Goal: Task Accomplishment & Management: Manage account settings

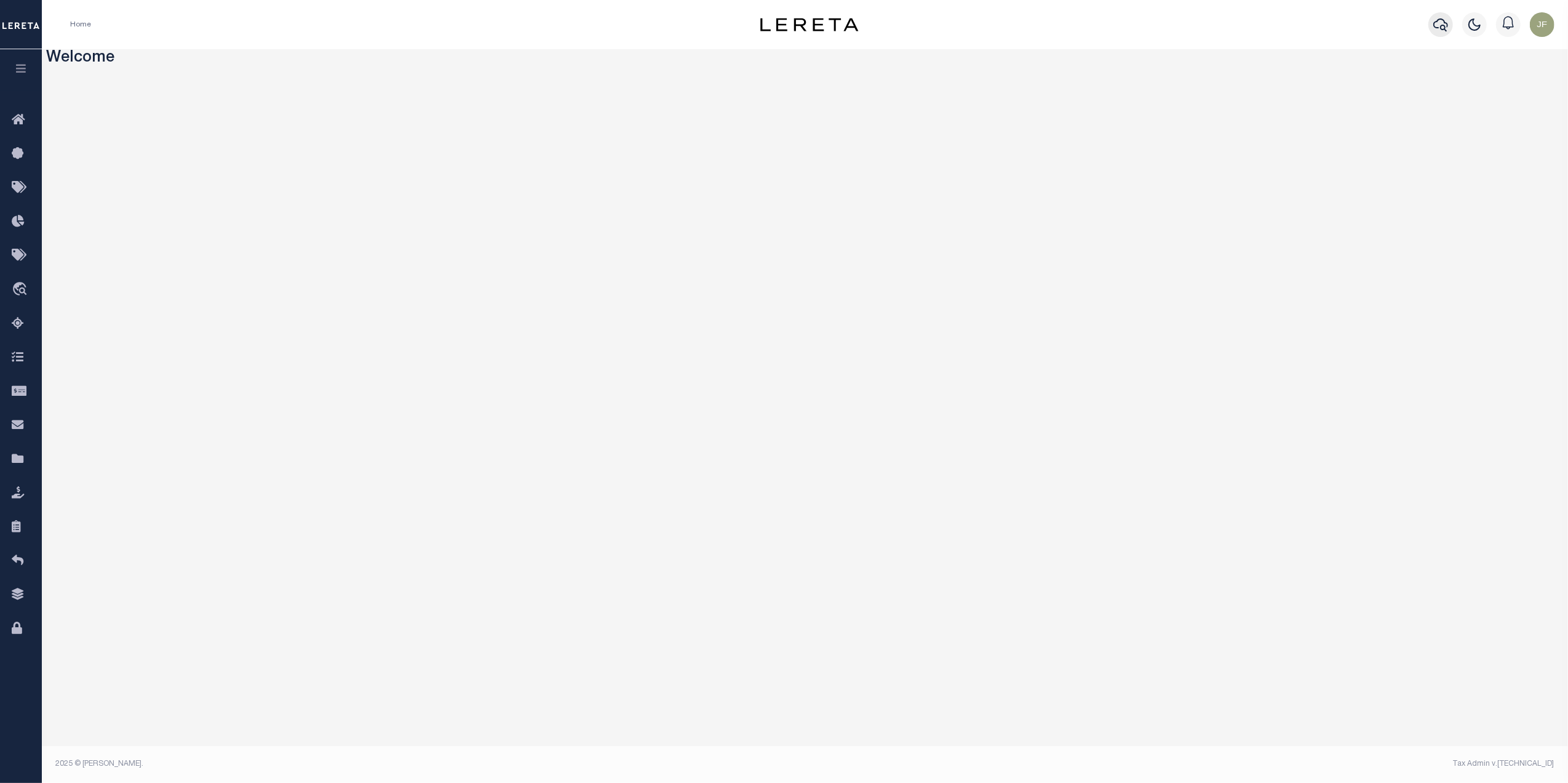
click at [1175, 29] on icon "button" at bounding box center [1440, 24] width 15 height 15
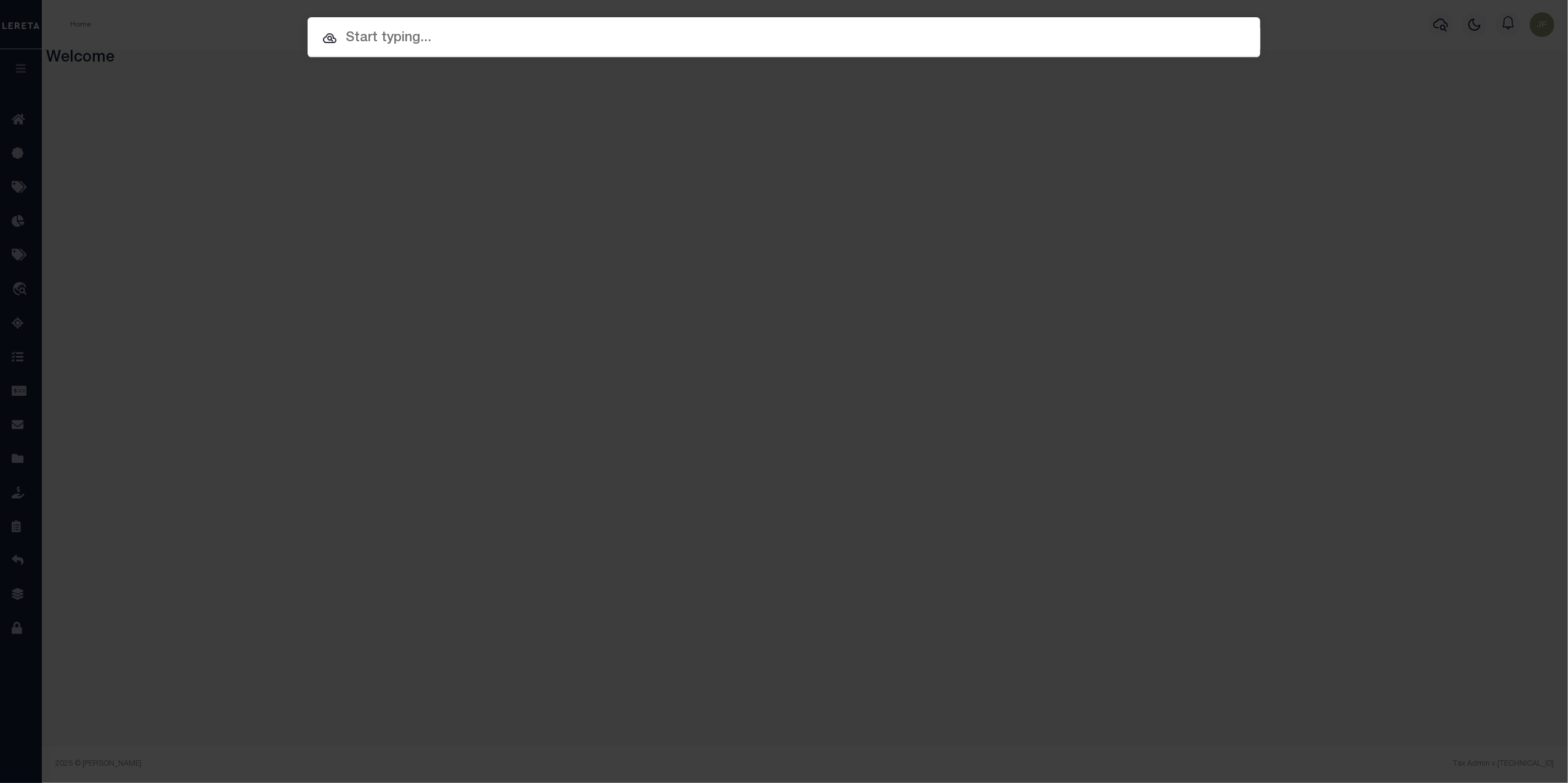
click at [1162, 41] on input "text" at bounding box center [783, 39] width 953 height 22
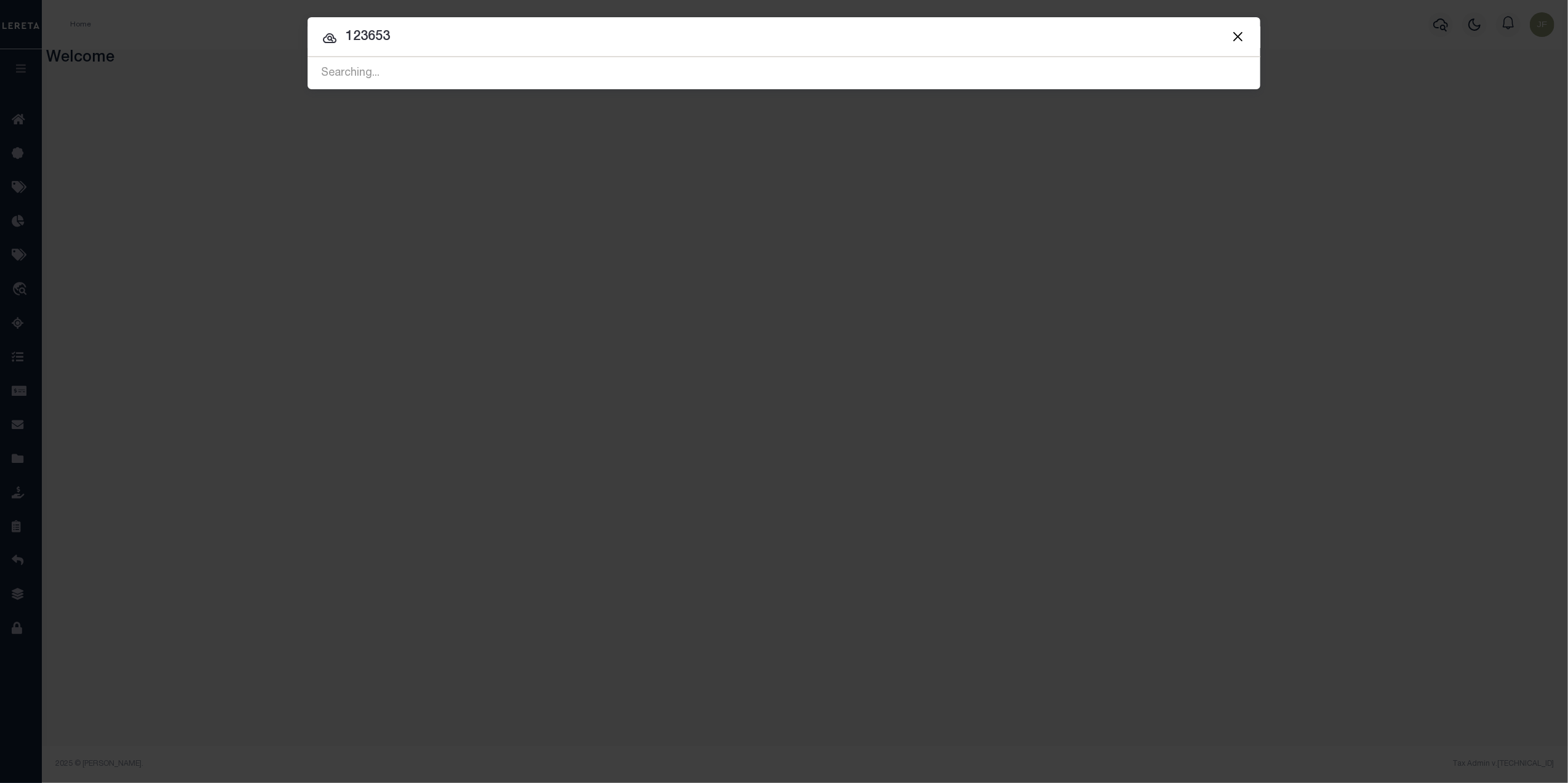
type input "123653"
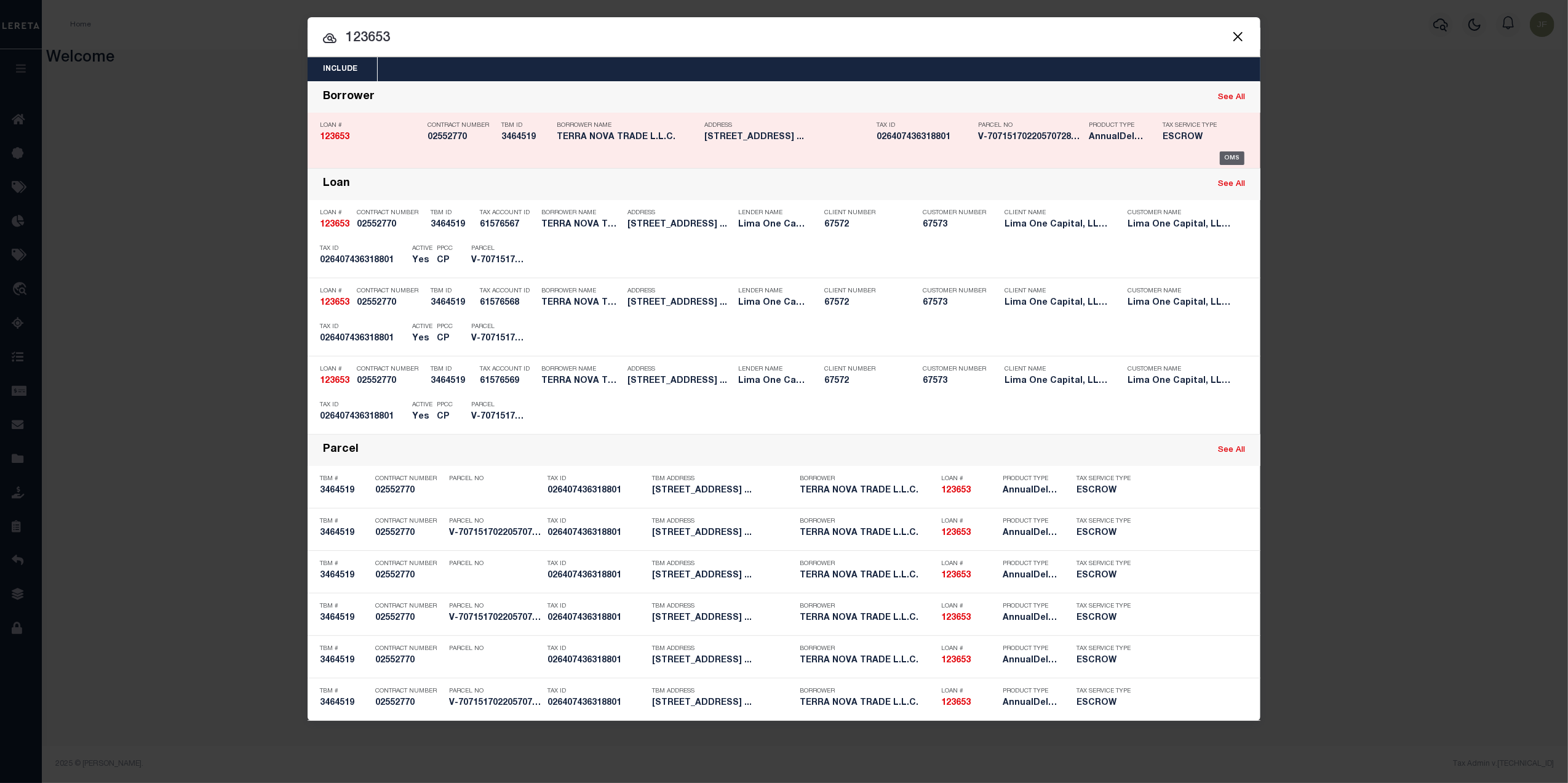
click at [1175, 155] on div "OMS" at bounding box center [1232, 158] width 25 height 14
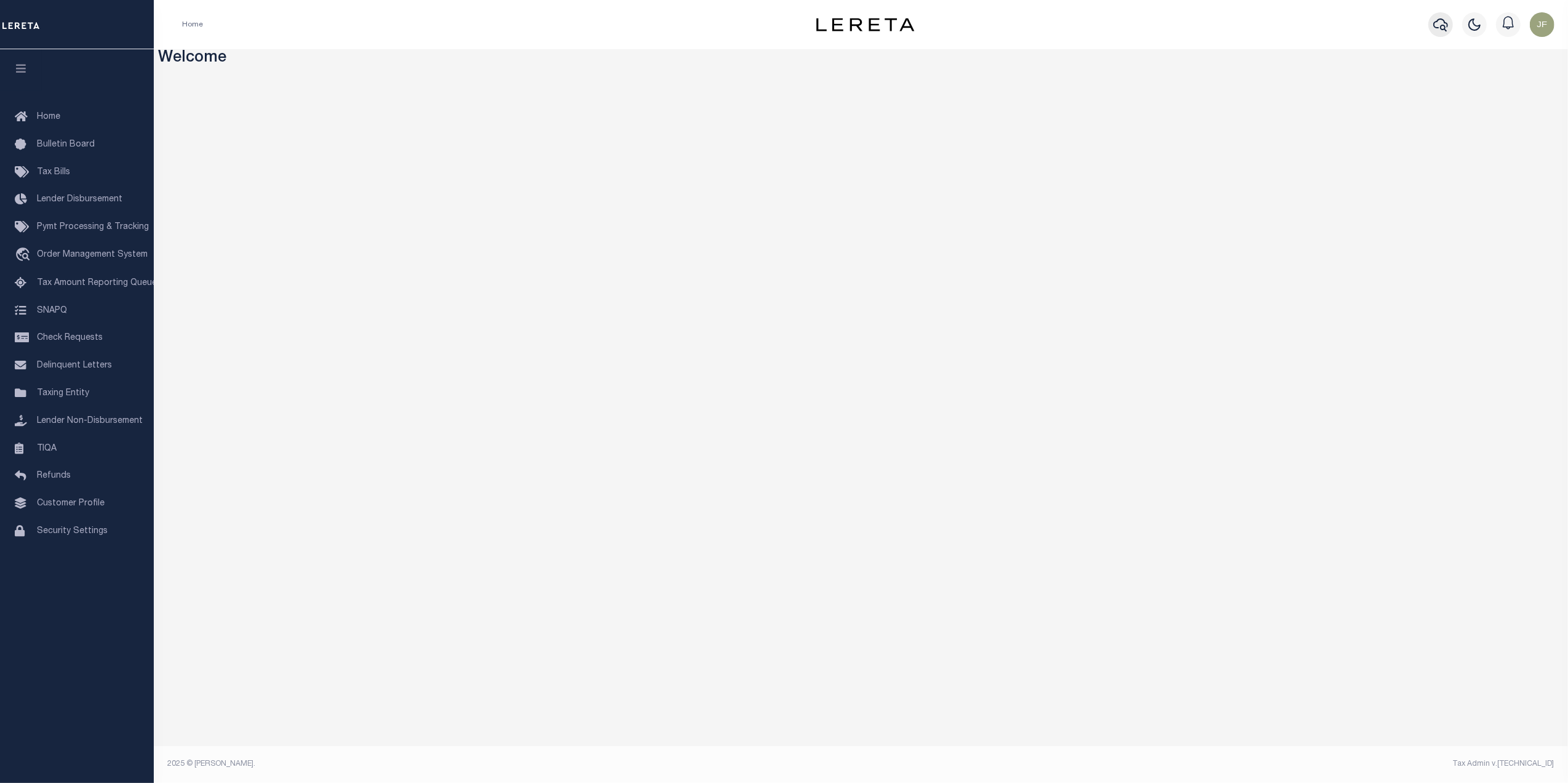
click at [1440, 21] on icon "button" at bounding box center [1440, 24] width 15 height 15
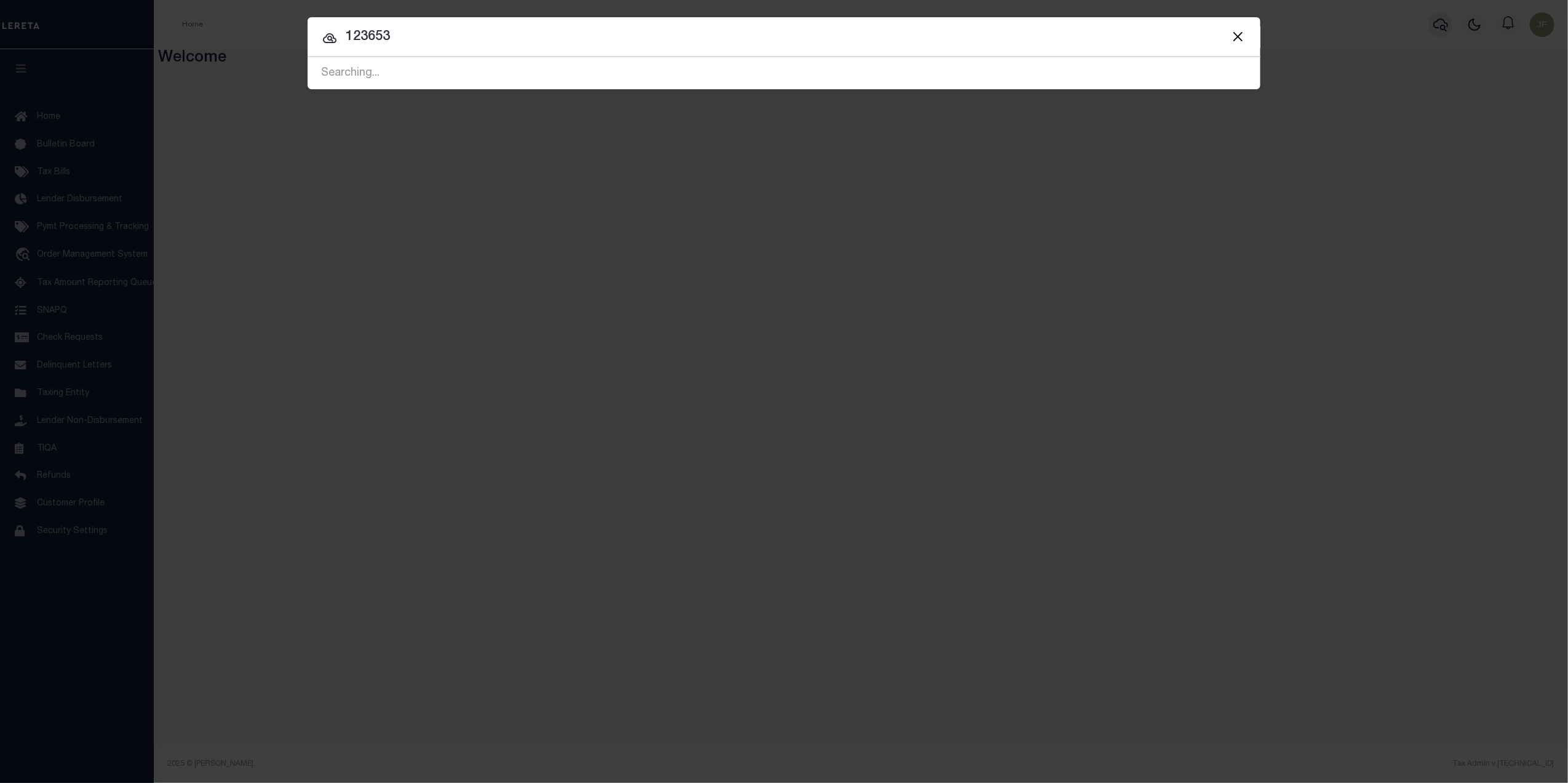
type input "123653"
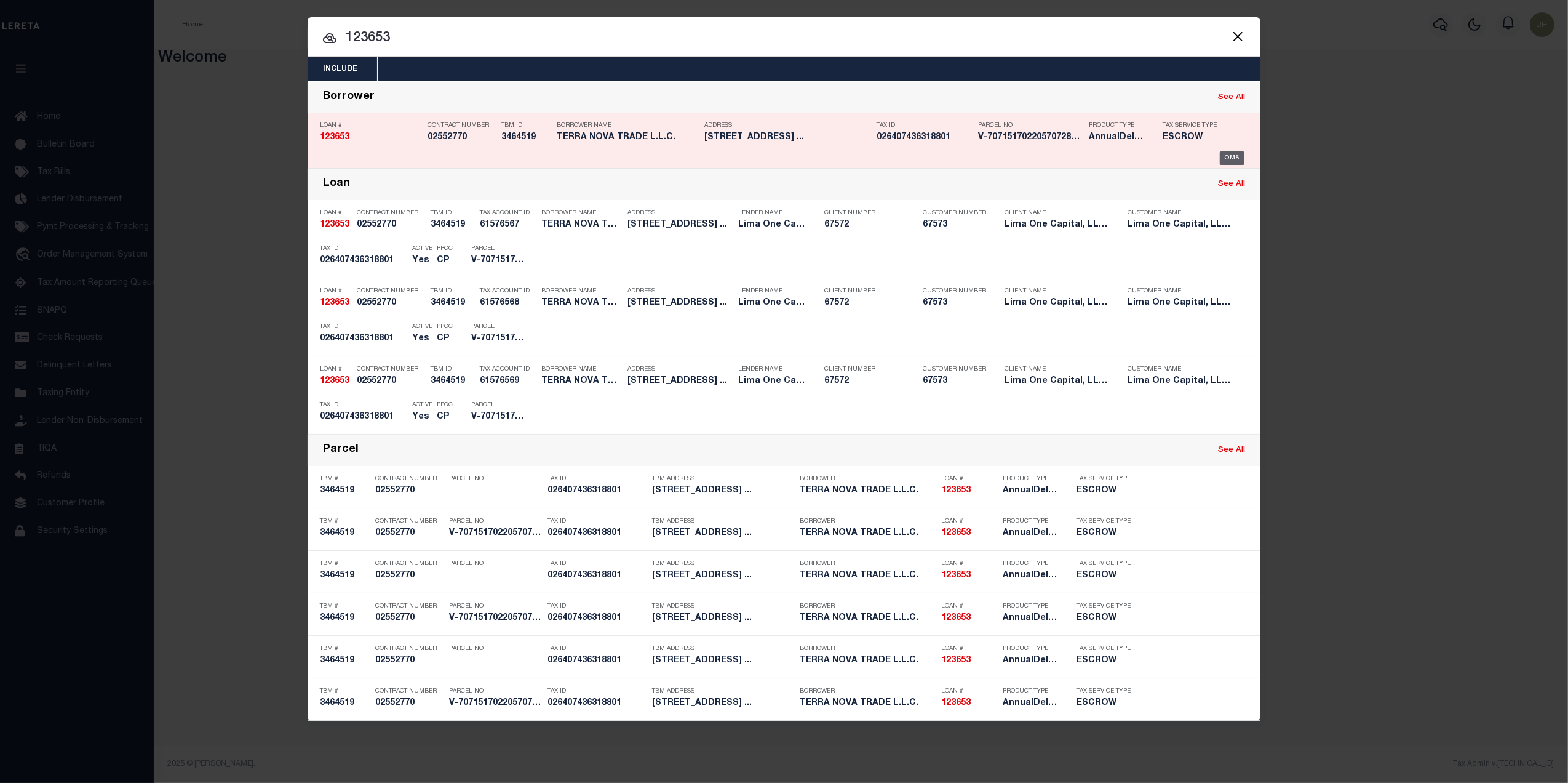
click at [1231, 154] on div "OMS" at bounding box center [1232, 158] width 25 height 14
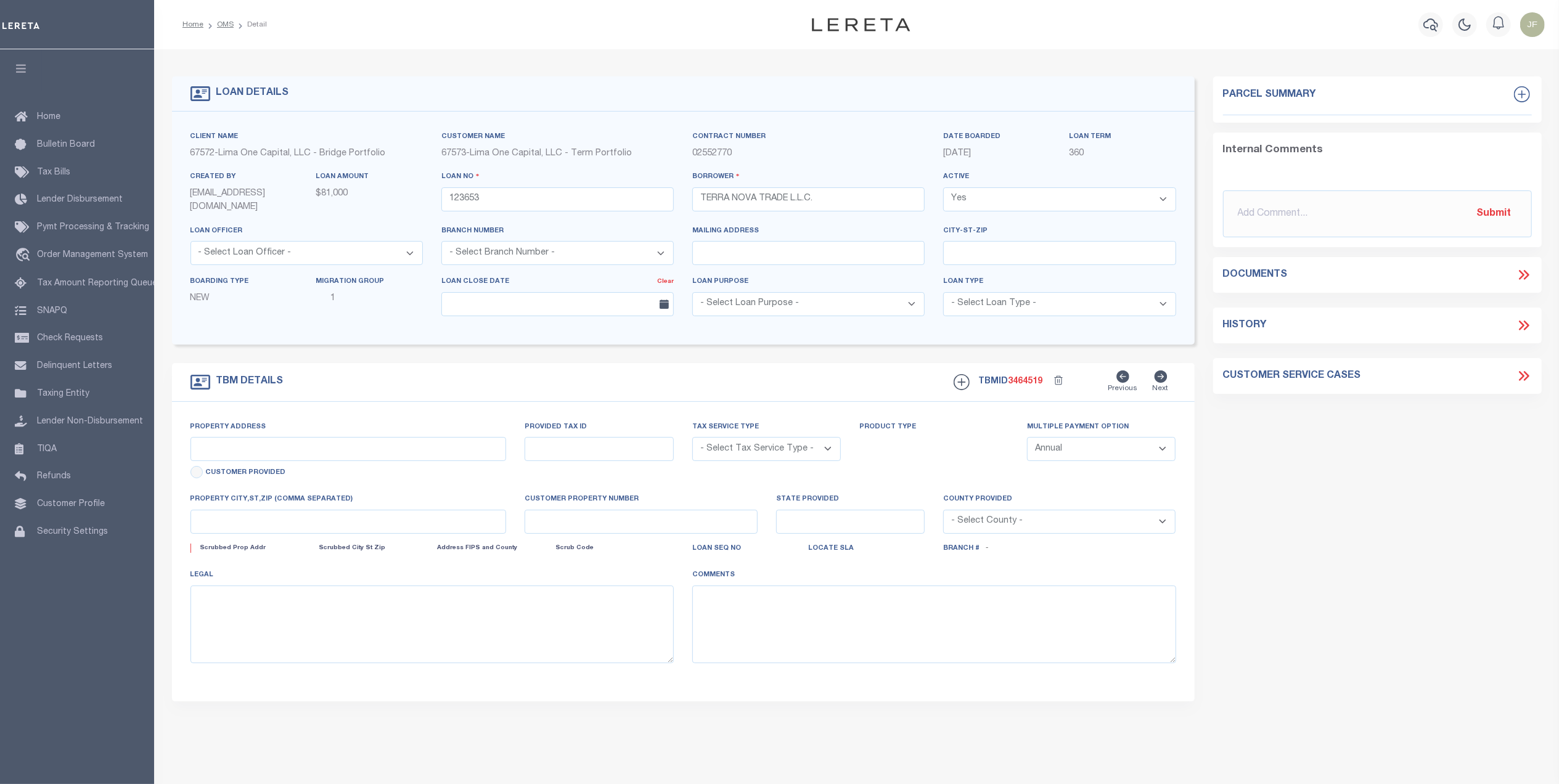
type input "239 N RAILROAD ST"
radio input "true"
select select "Escrow"
select select
type input "ALLENTOWN PA 18102"
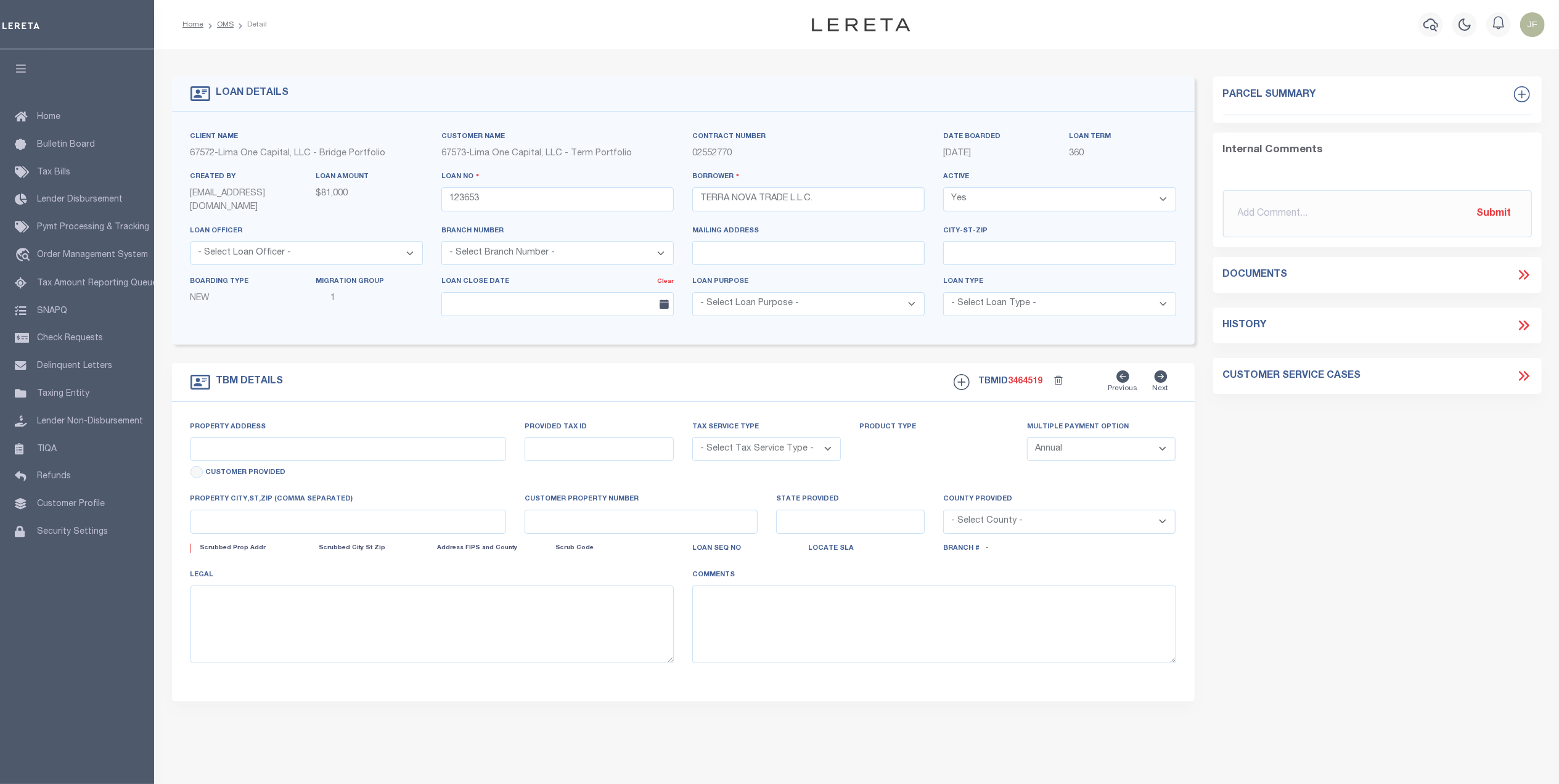
type input "123653-1"
type input "PA"
type textarea "COLLECTOR: ENTITY: PARCEL: 6407436318801"
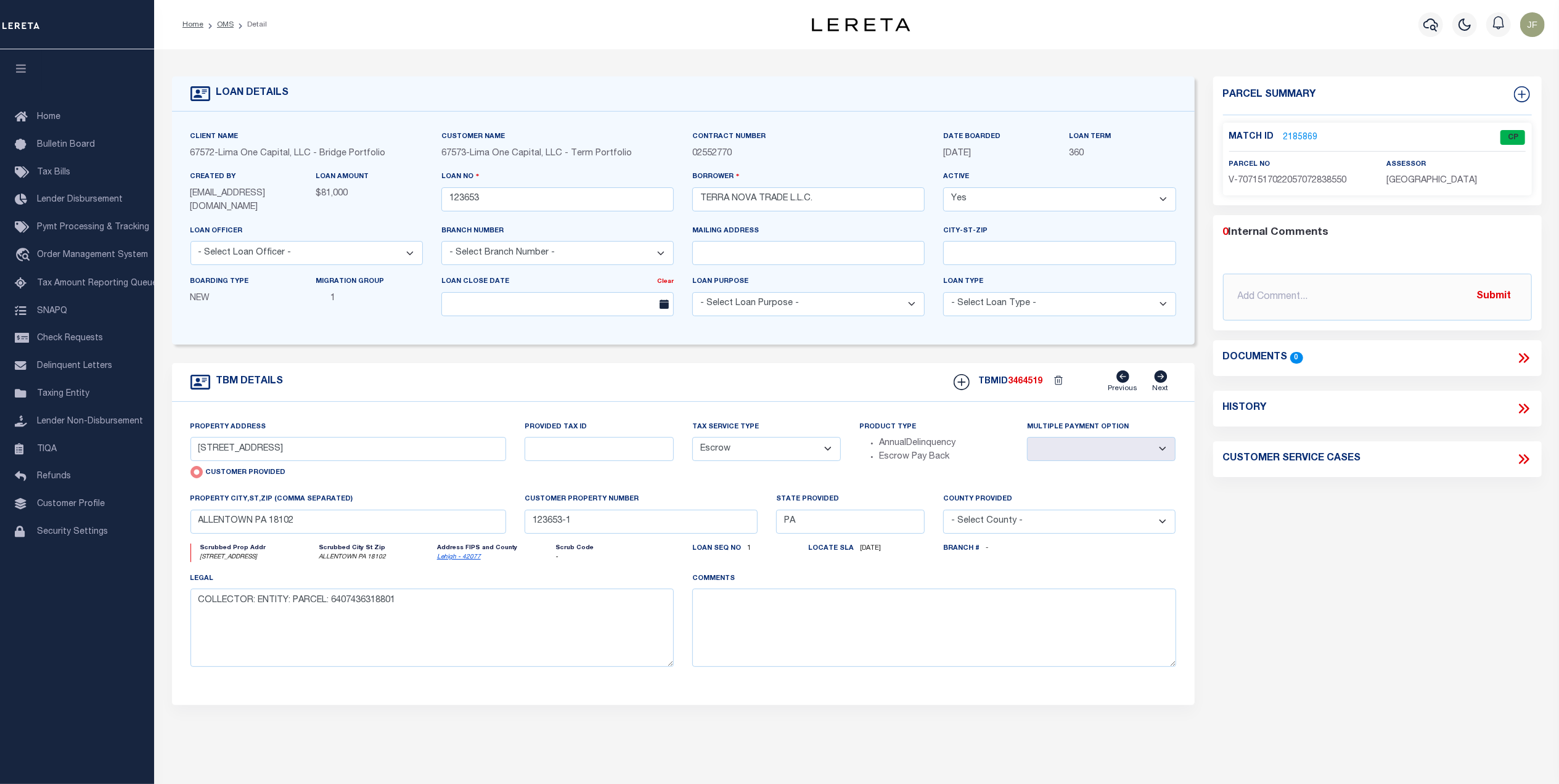
click at [1293, 131] on link "2185869" at bounding box center [1301, 137] width 35 height 13
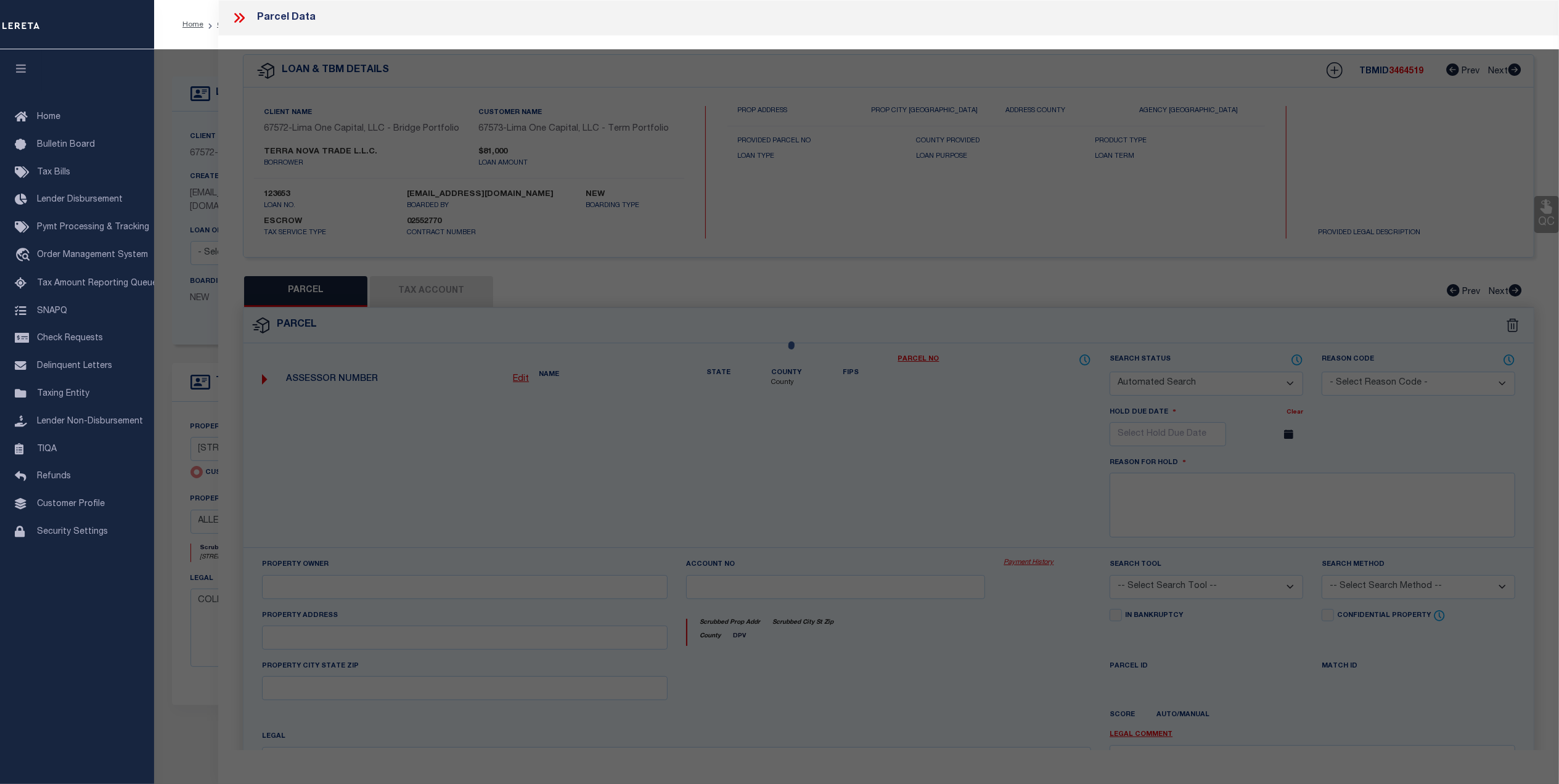
checkbox input "false"
select select "CP"
type input "239 N RAILROAD ST"
checkbox input "false"
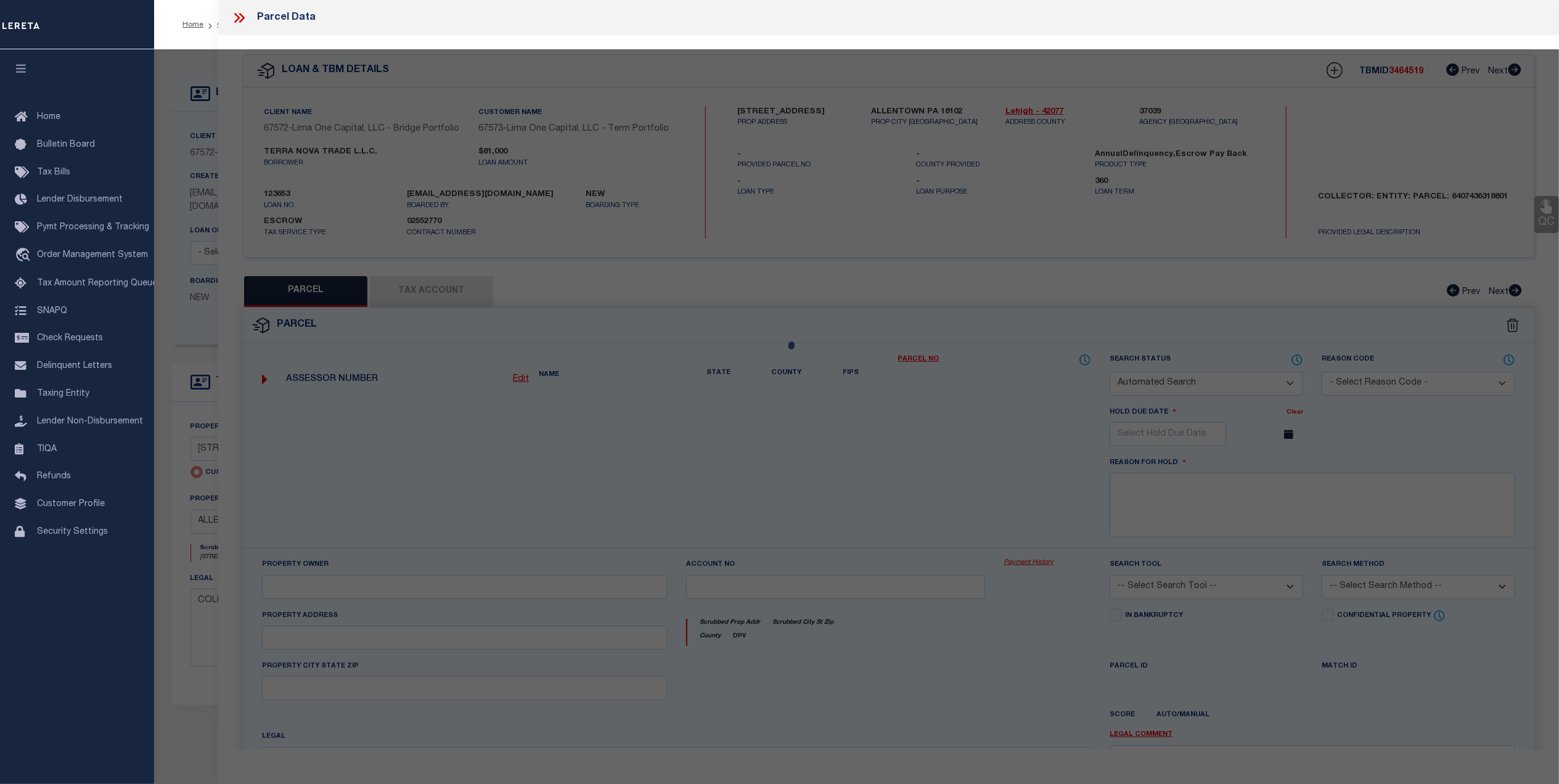
type input "ALLENTOWN PA 18102"
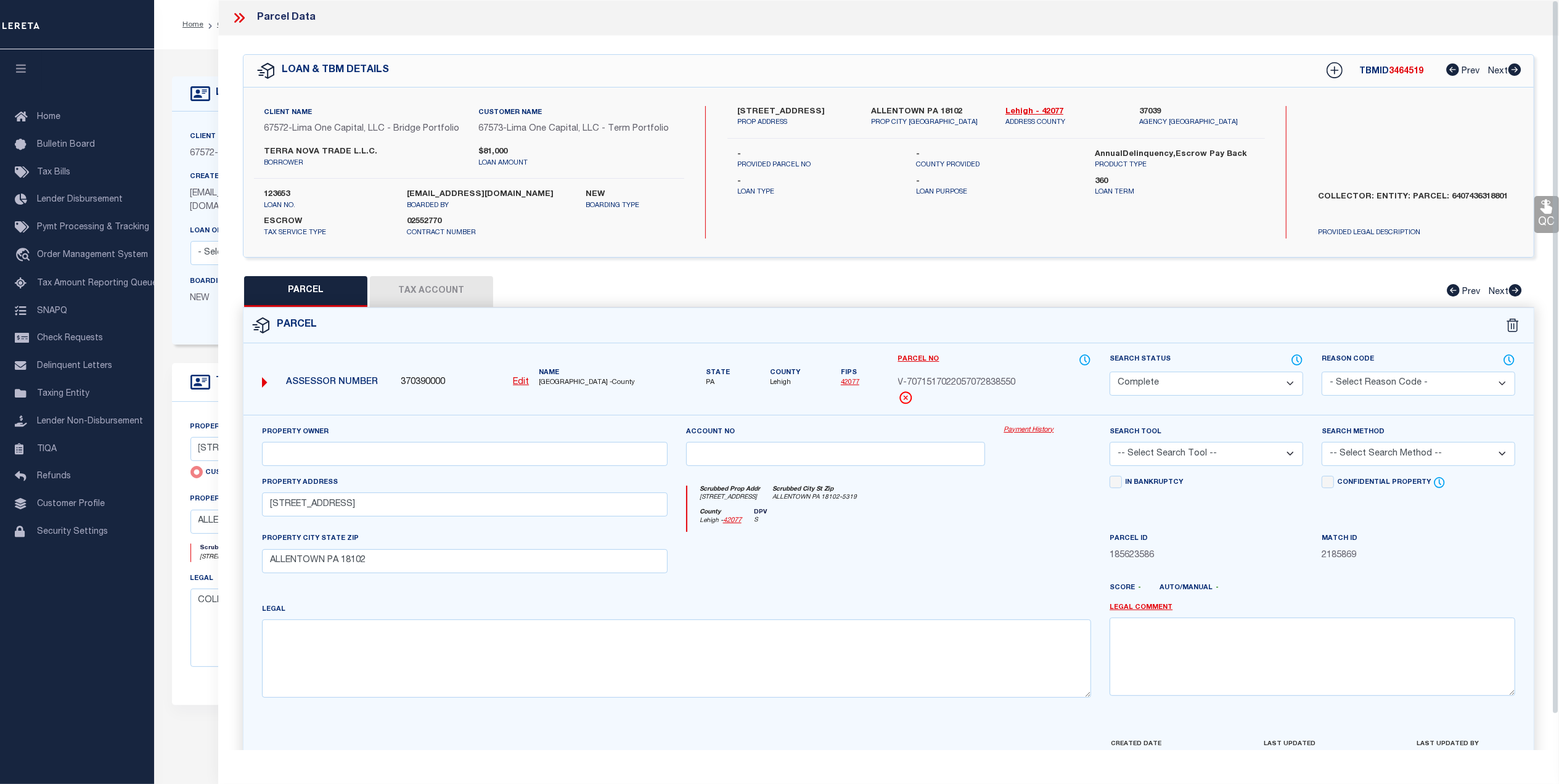
click at [1018, 436] on link "Payment History" at bounding box center [1047, 430] width 88 height 11
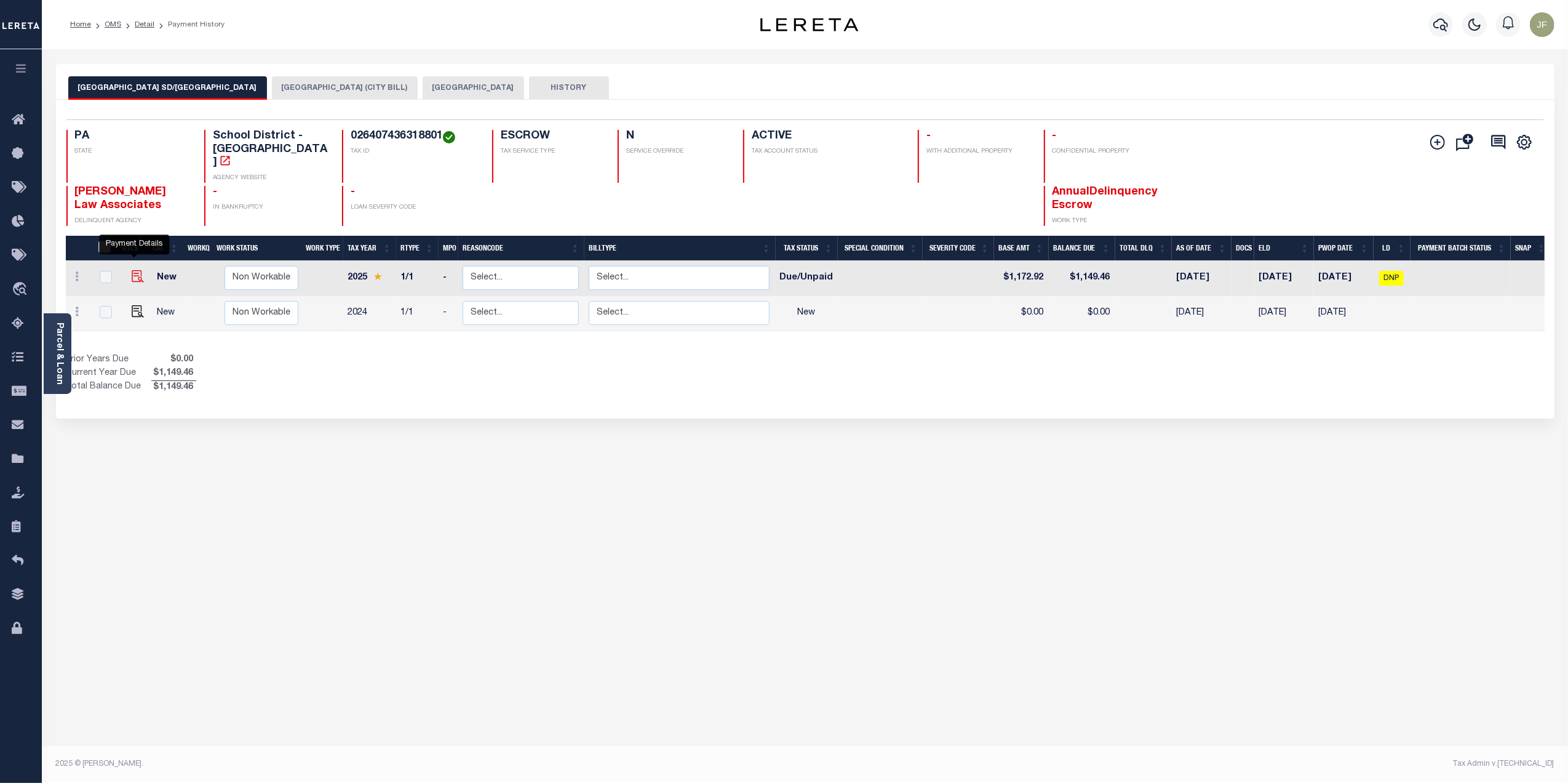
click at [134, 270] on img "" at bounding box center [137, 276] width 12 height 12
checkbox input "true"
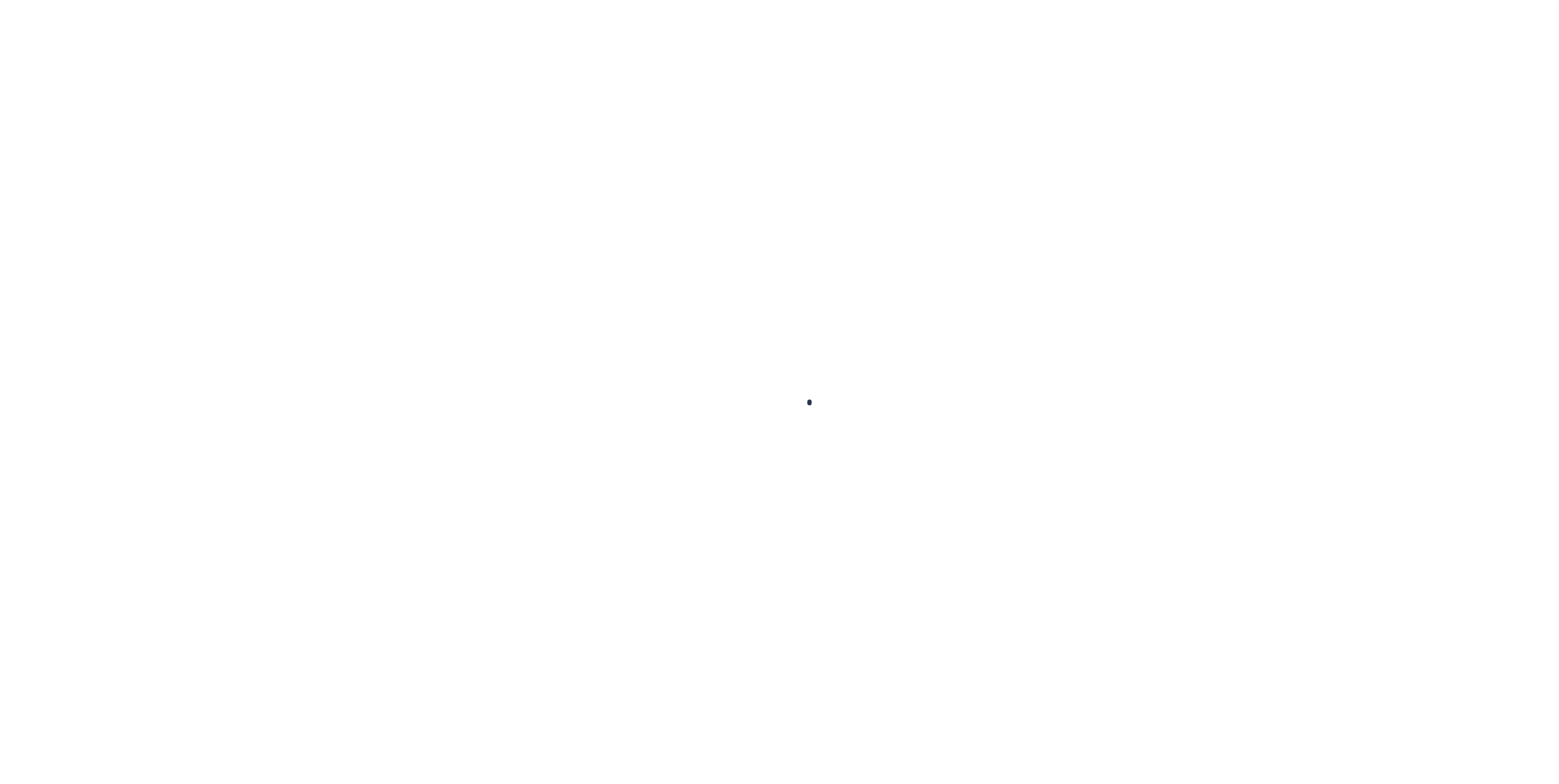
checkbox input "false"
type input "27987"
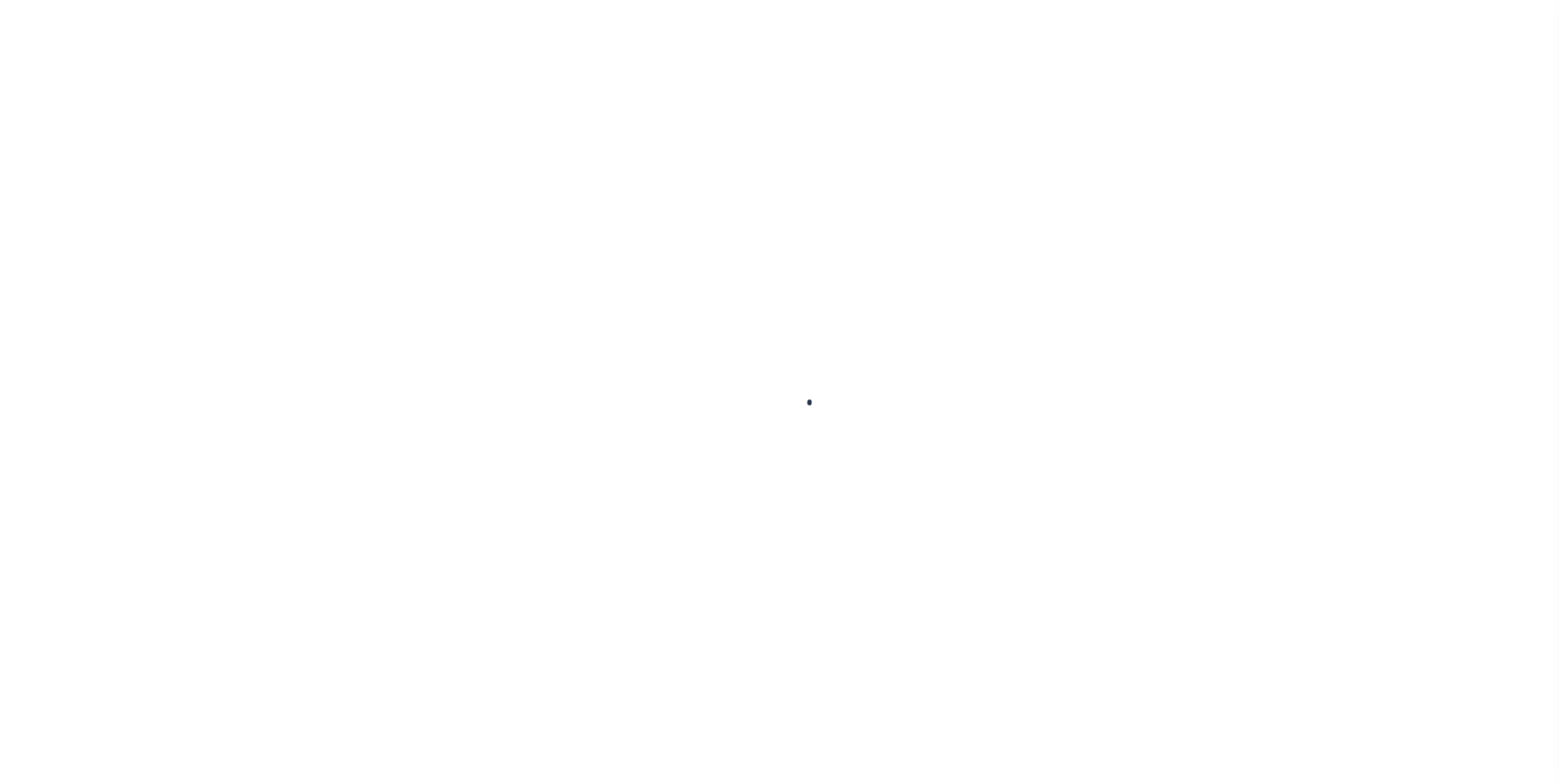
type input "[DATE]"
select select "DUE"
type input "$1,172.92"
type input "$1,149.46"
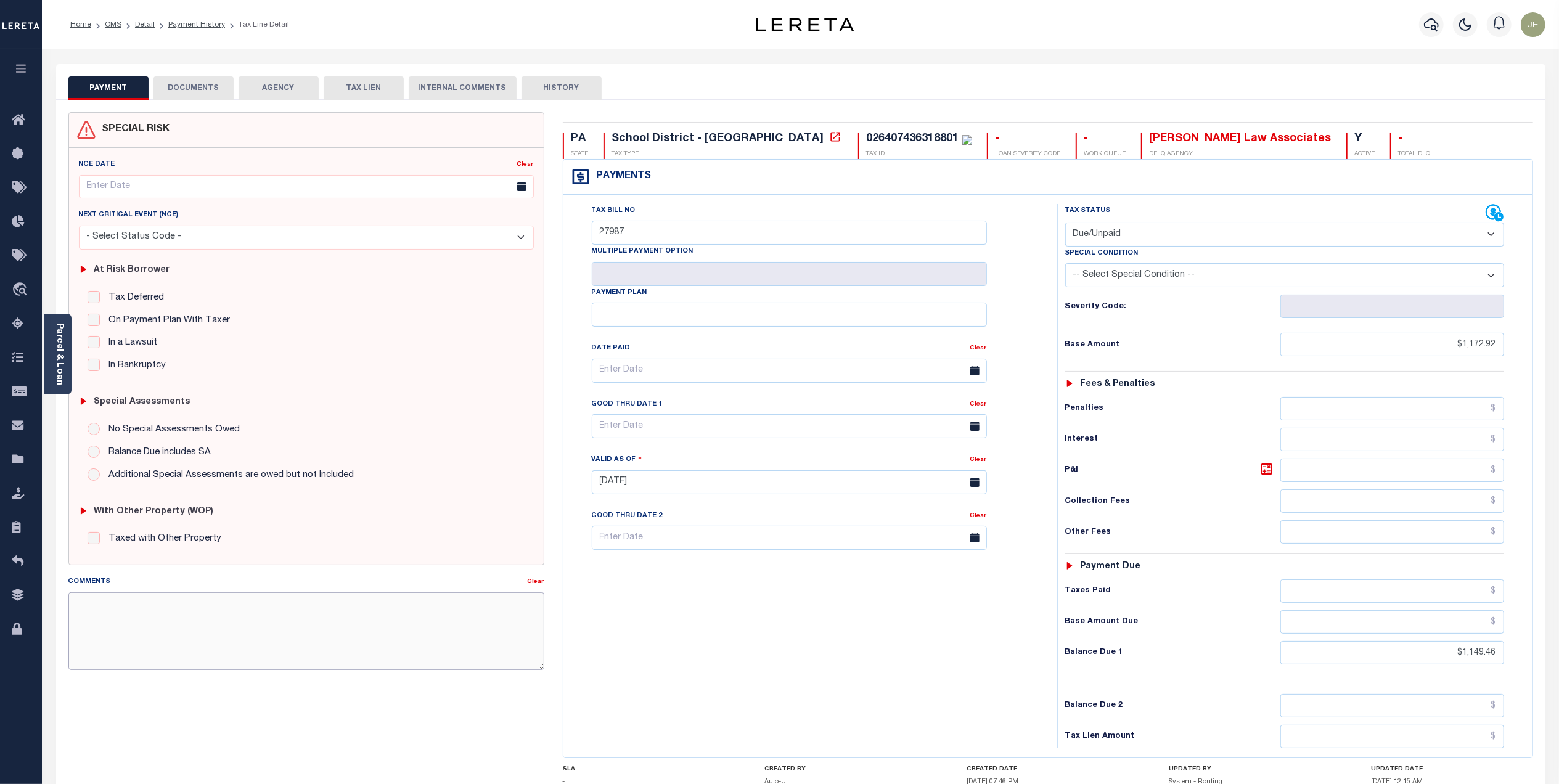
click at [151, 605] on textarea "Comments" at bounding box center [306, 631] width 476 height 78
paste textarea "Lereta responsible for loss of discount $35.19 good thru 10/31/25 Originally ba…"
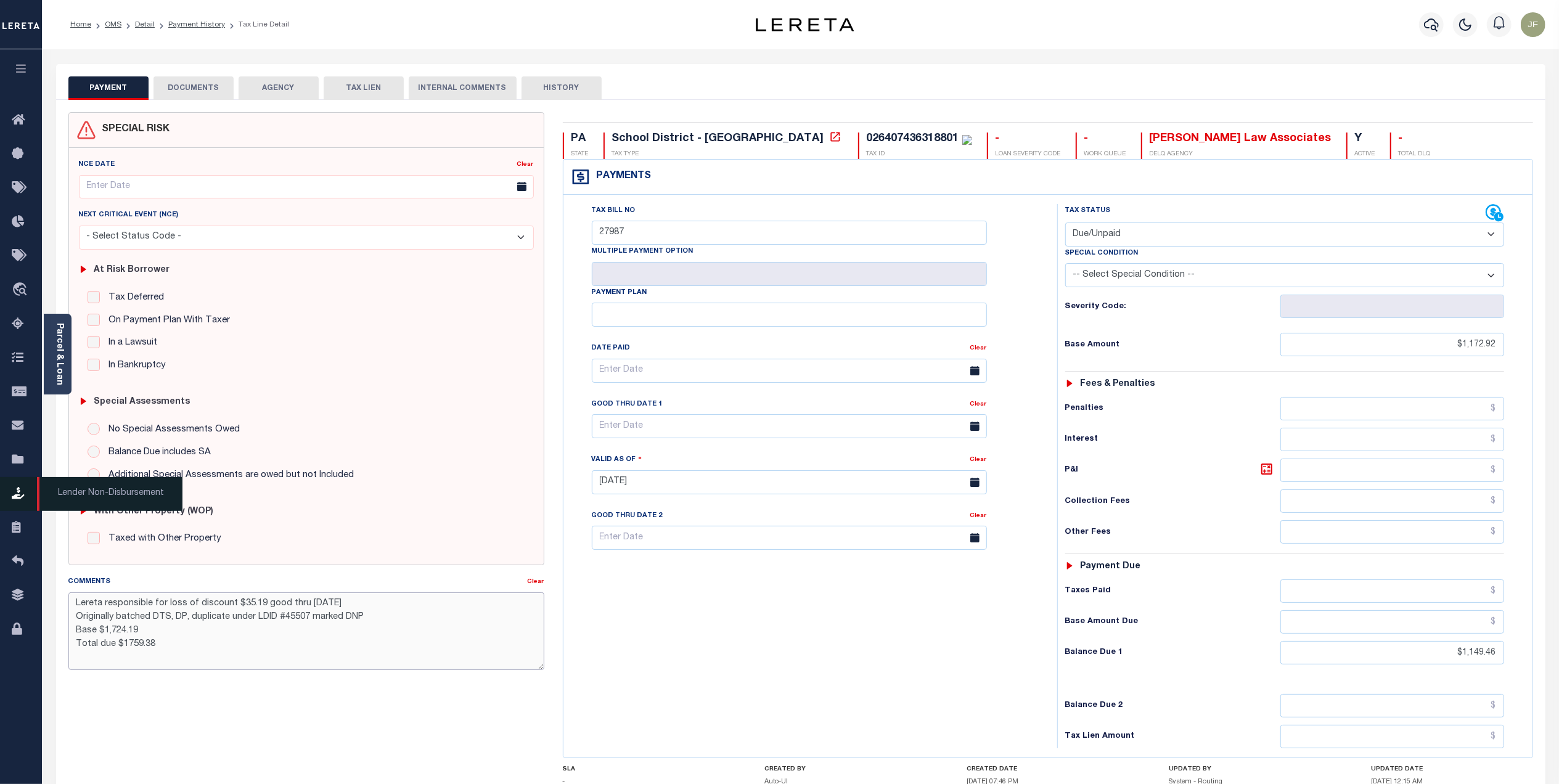
type textarea "Lereta responsible for loss of discount $35.19 good thru 10/31/25 Originally ba…"
type input "[DATE]"
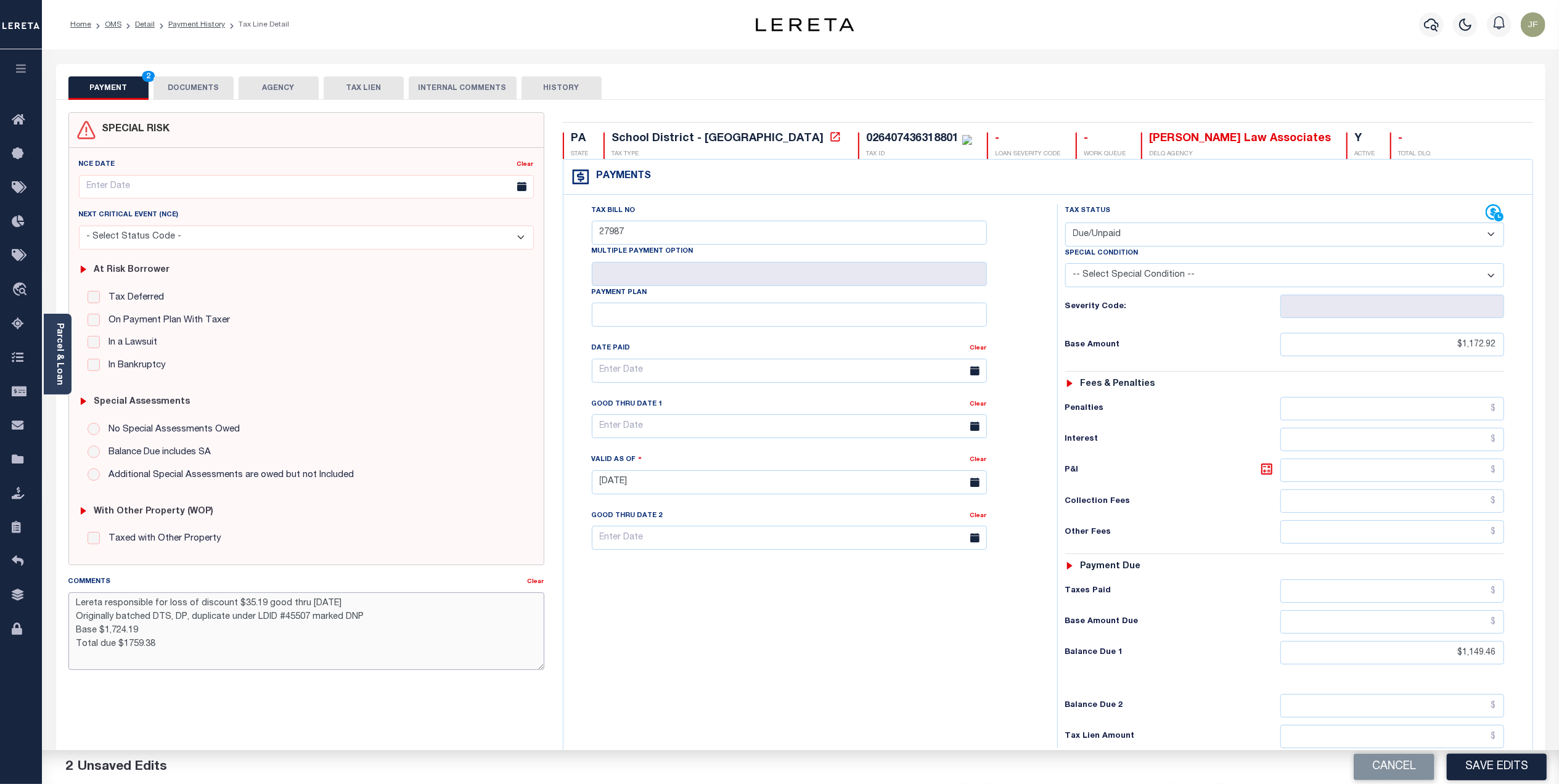
click at [419, 608] on textarea "Lereta responsible for loss of discount $35.19 good thru 10/31/25 Originally ba…" at bounding box center [306, 631] width 476 height 78
click at [258, 599] on textarea "Lereta responsible for loss of discount $35.19 good thru 10/31/25 Originally ba…" at bounding box center [306, 631] width 476 height 78
click at [275, 625] on textarea "Lereta responsible for loss of discount $35. good thru 10/31/25 Originally batc…" at bounding box center [306, 631] width 476 height 78
click at [247, 603] on textarea "Lereta responsible for loss of discount $35. good thru 10/31/25 Originally batc…" at bounding box center [306, 631] width 476 height 78
click at [173, 627] on textarea "Lereta responsible for loss of discount $23.46. good thru 10/31/25 Originally b…" at bounding box center [306, 631] width 476 height 78
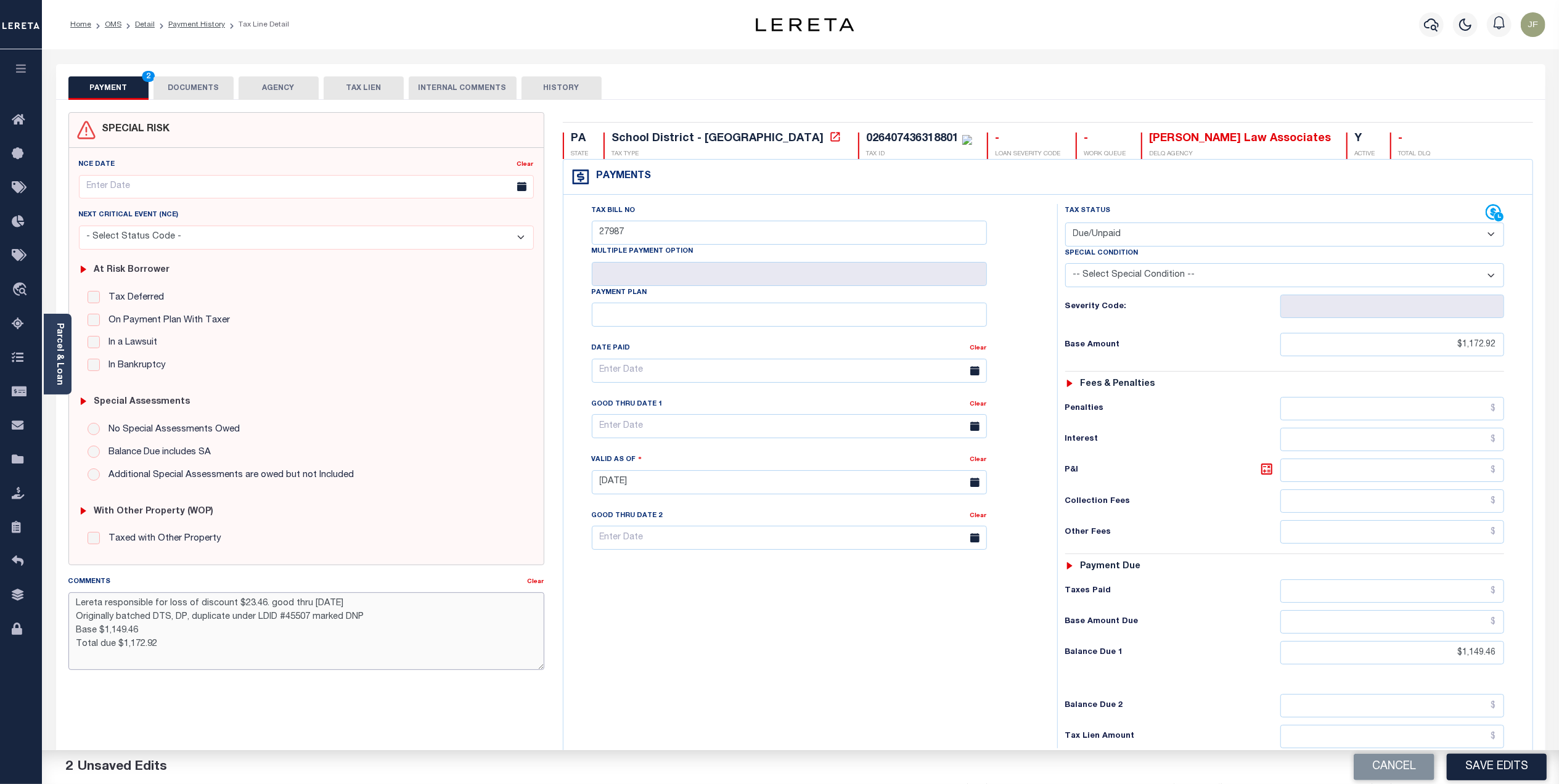
type textarea "Lereta responsible for loss of discount $23.46. good thru 10/31/25 Originally b…"
click at [1428, 624] on input "text" at bounding box center [1391, 621] width 224 height 24
type input "$1,172.92"
drag, startPoint x: 1427, startPoint y: 346, endPoint x: 1497, endPoint y: 346, distance: 70.0
click at [1497, 346] on input "$1,172.92" at bounding box center [1391, 345] width 224 height 24
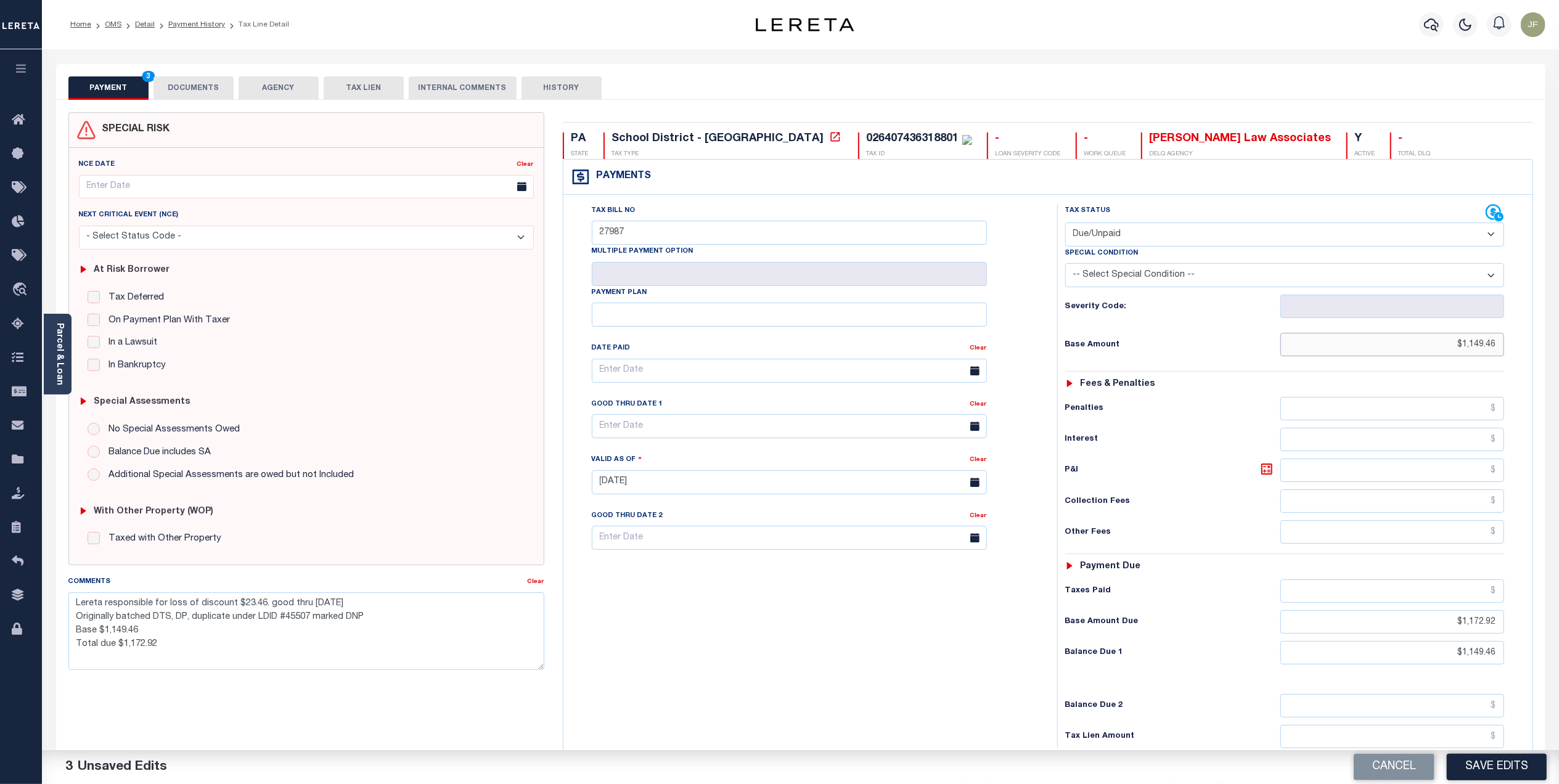
type input "$1,149.46"
click at [176, 92] on button "DOCUMENTS" at bounding box center [193, 88] width 80 height 24
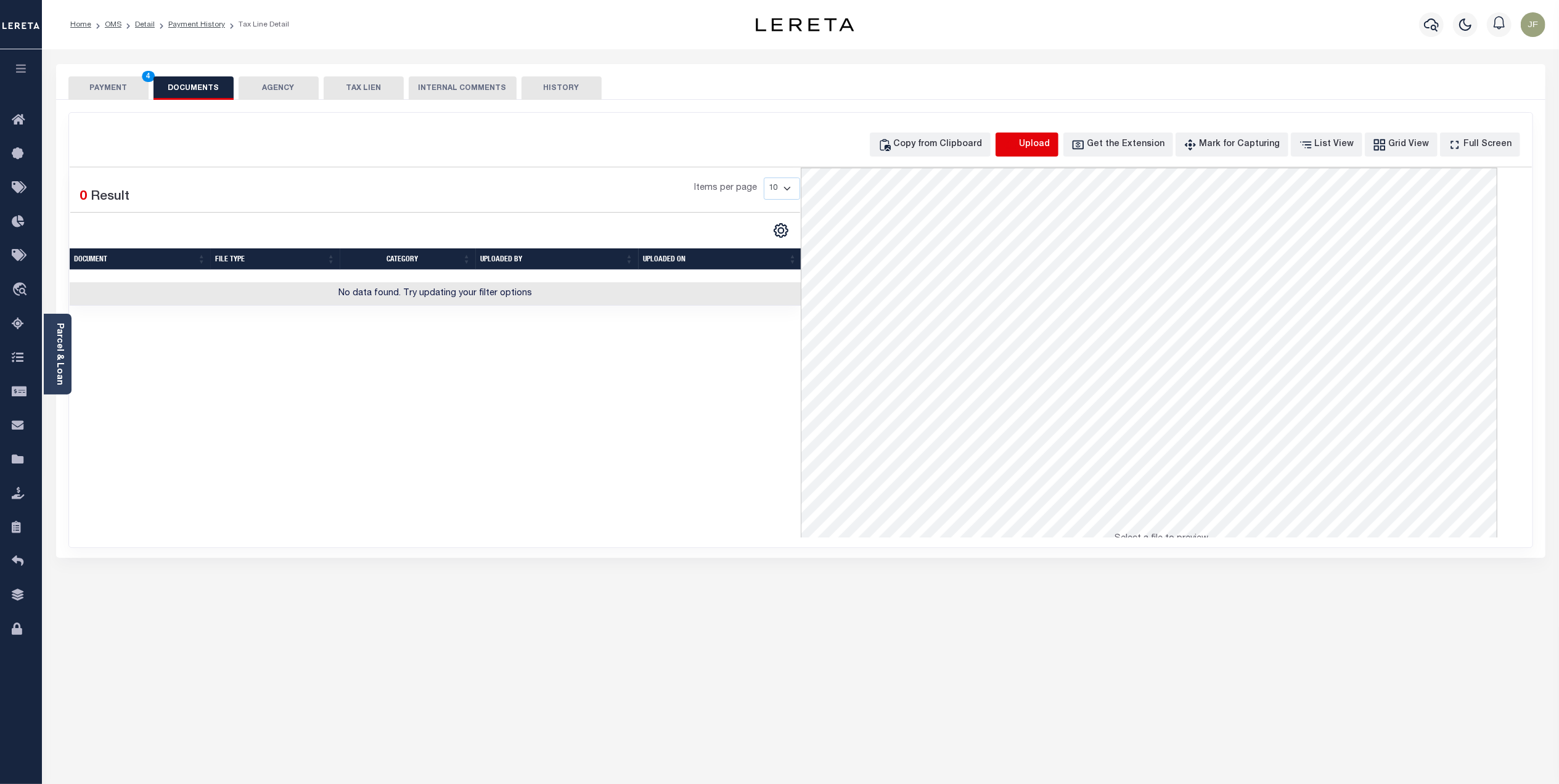
click at [1017, 151] on icon "button" at bounding box center [1010, 145] width 14 height 14
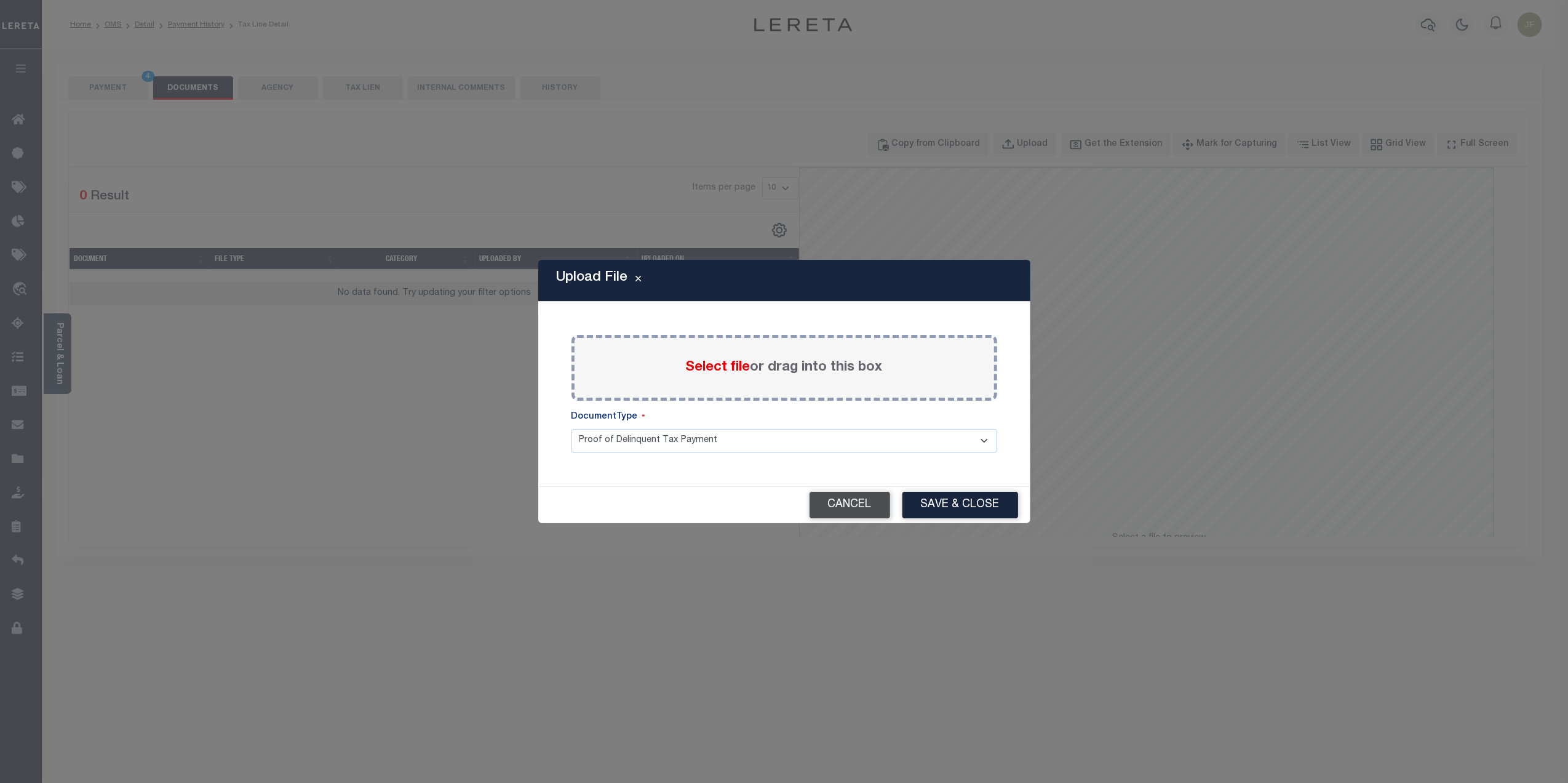
drag, startPoint x: 832, startPoint y: 512, endPoint x: 813, endPoint y: 501, distance: 22.0
click at [831, 512] on button "Cancel" at bounding box center [849, 505] width 80 height 27
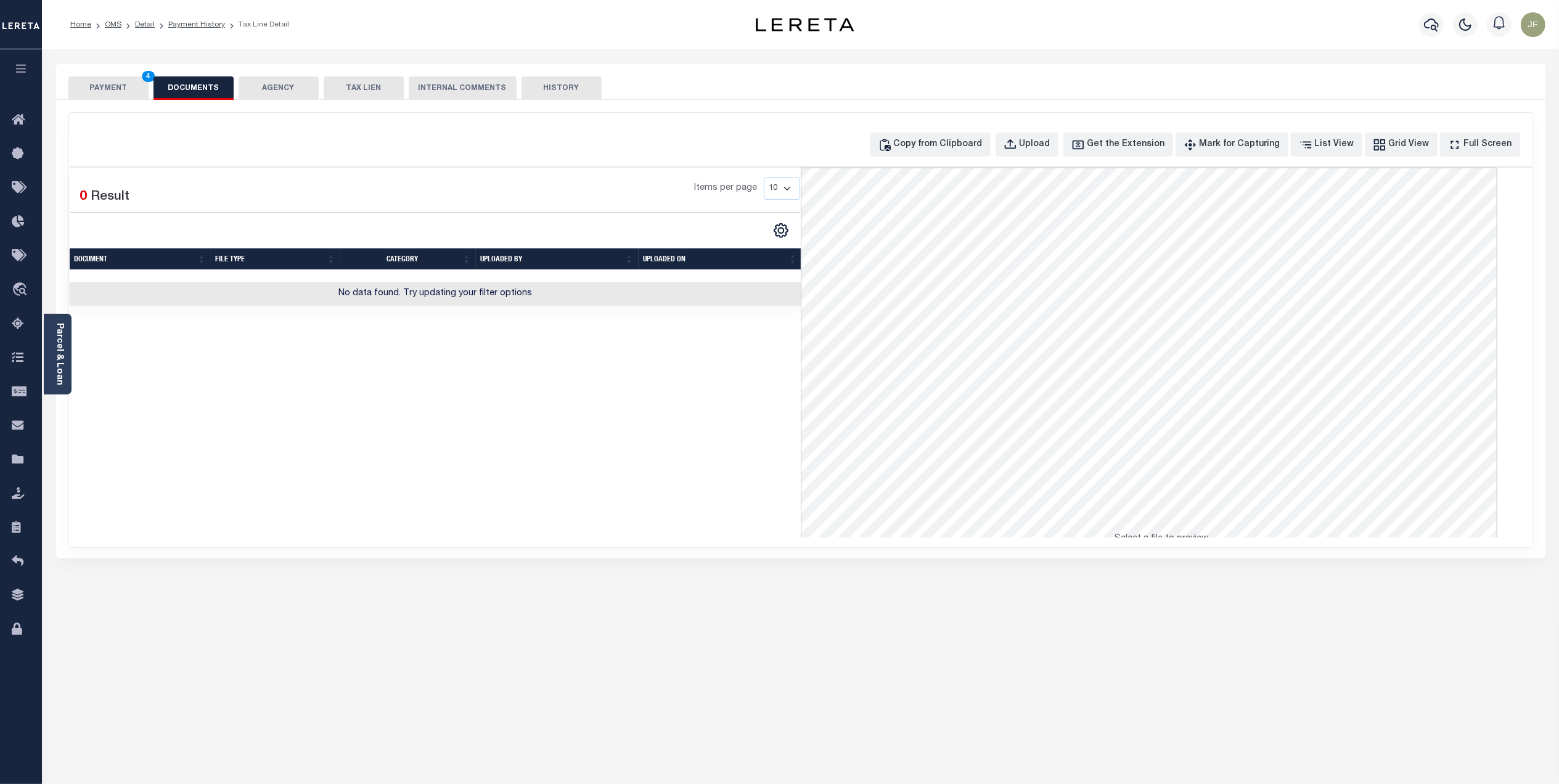
click at [94, 85] on button "PAYMENT 4" at bounding box center [108, 88] width 80 height 24
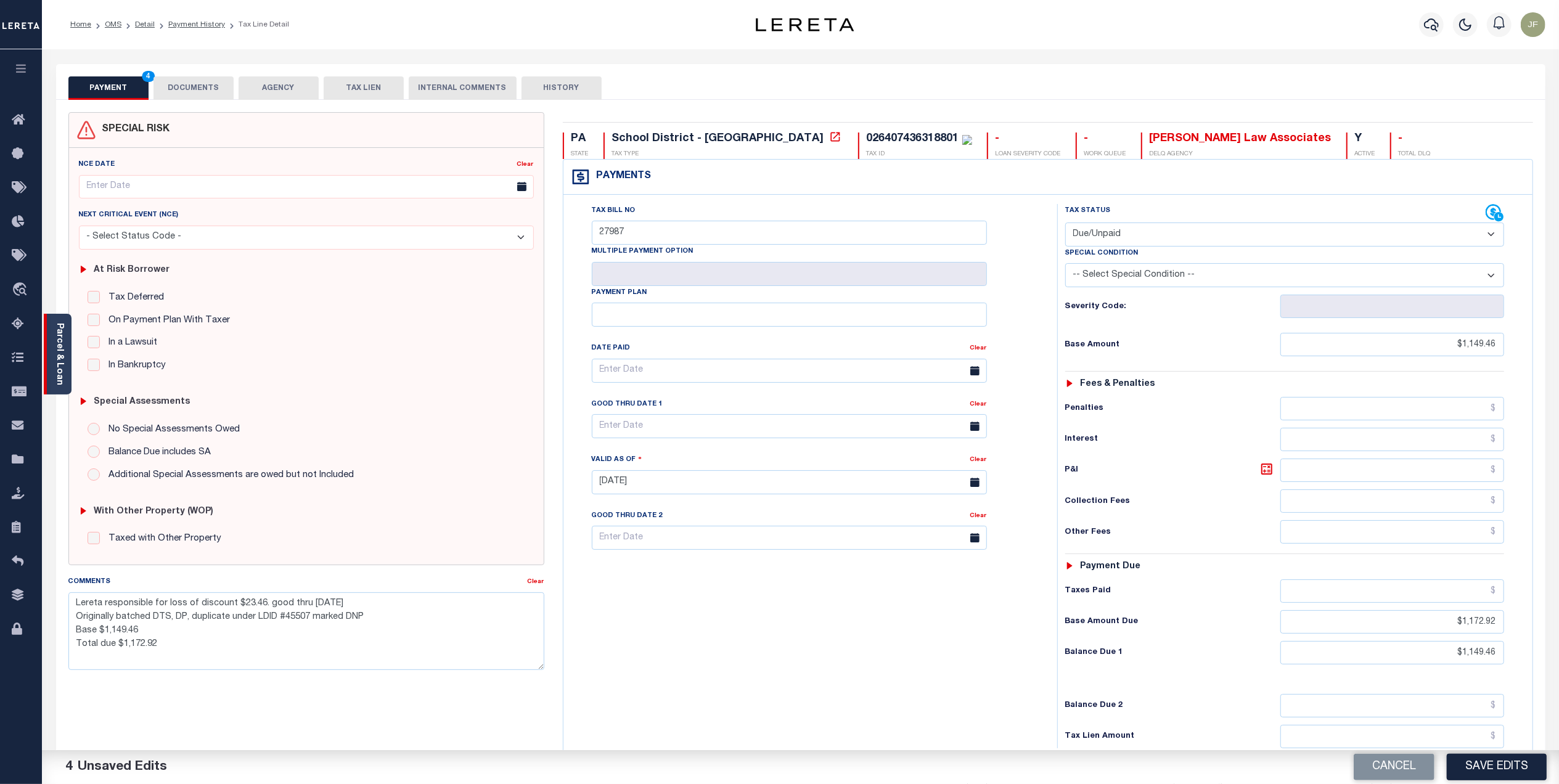
click at [62, 342] on link "Parcel & Loan" at bounding box center [59, 354] width 9 height 63
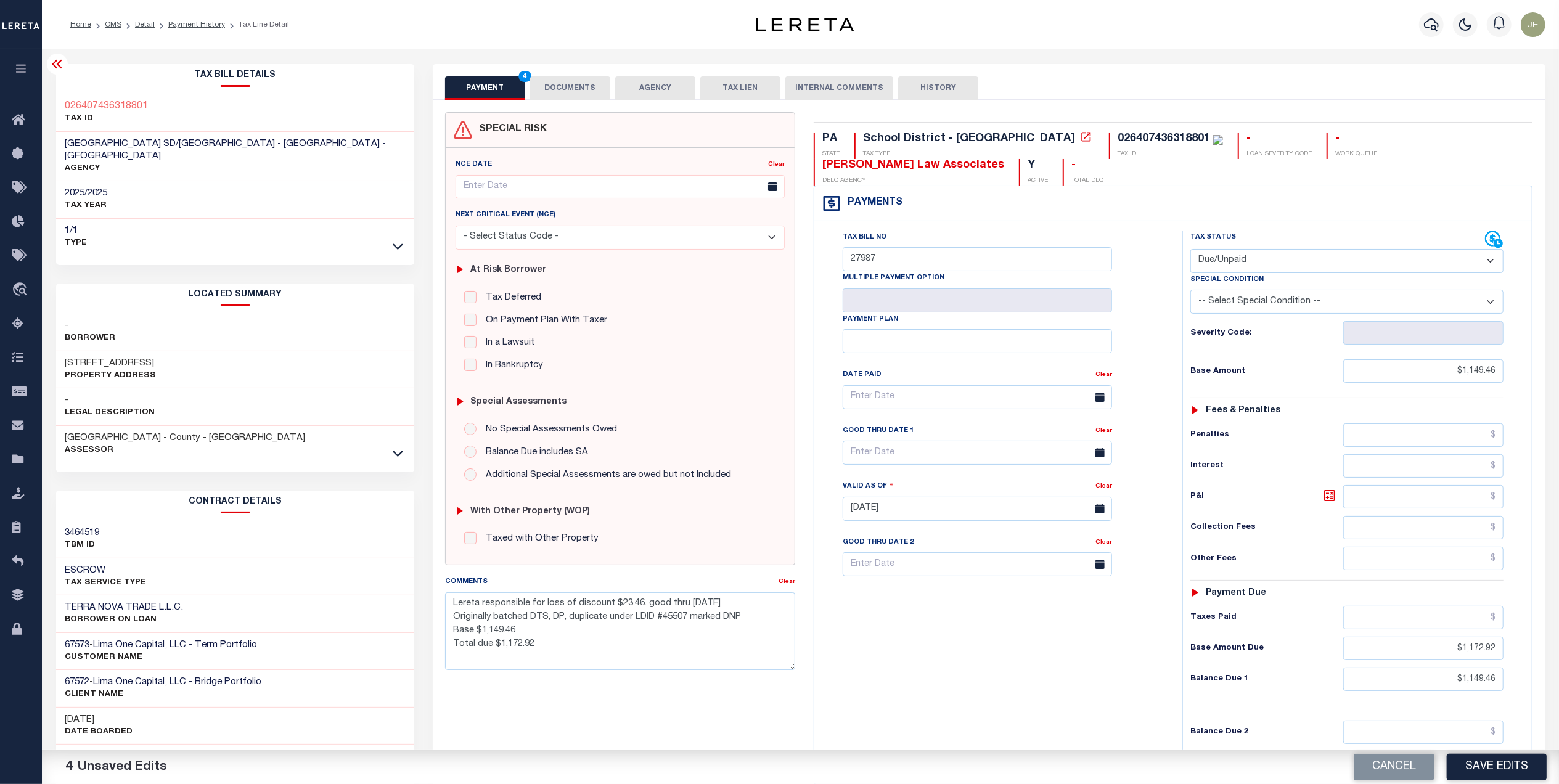
click at [571, 85] on button "DOCUMENTS" at bounding box center [570, 88] width 80 height 24
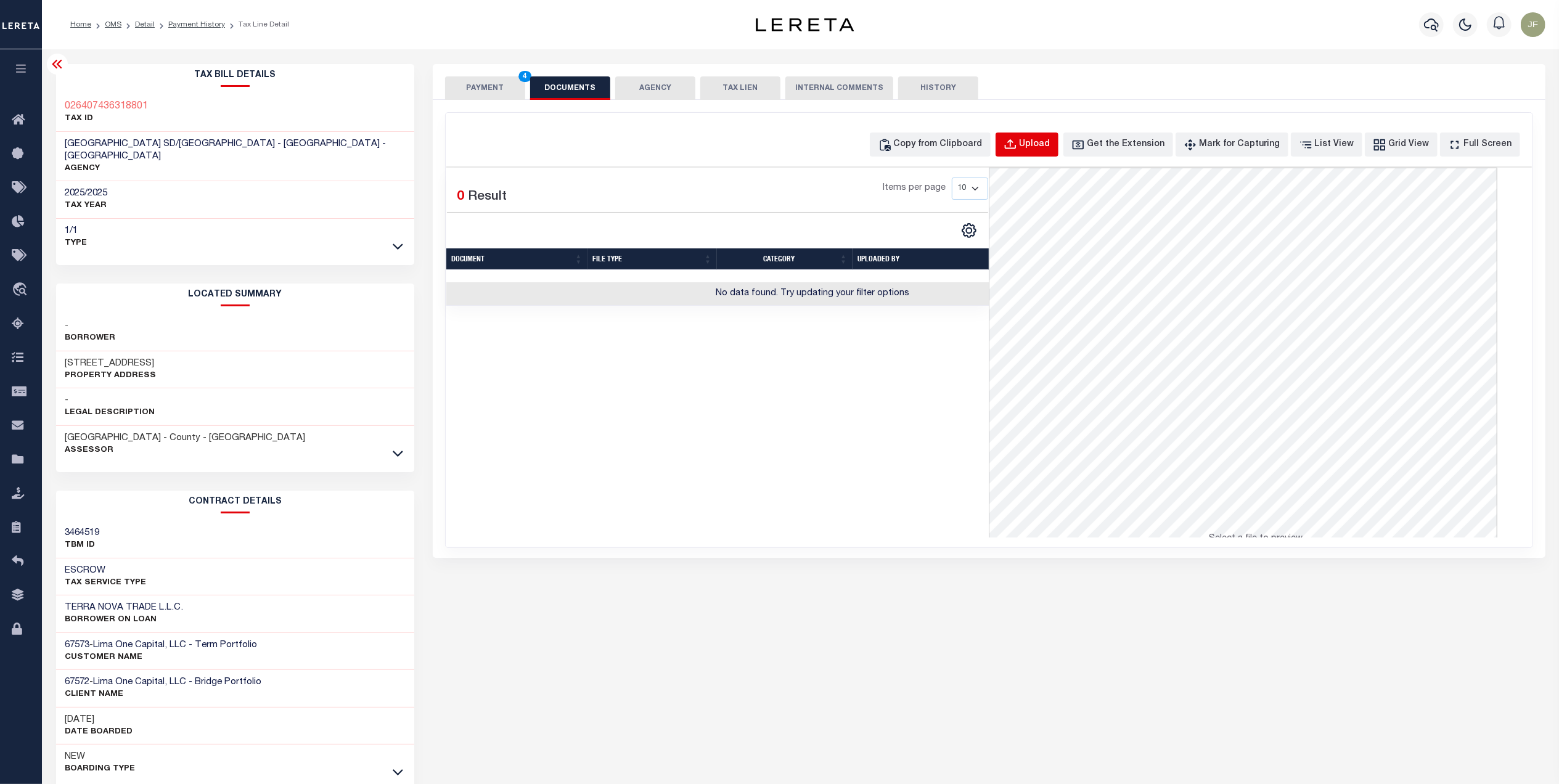
click at [1050, 141] on div "Upload" at bounding box center [1035, 145] width 31 height 14
select select "POP"
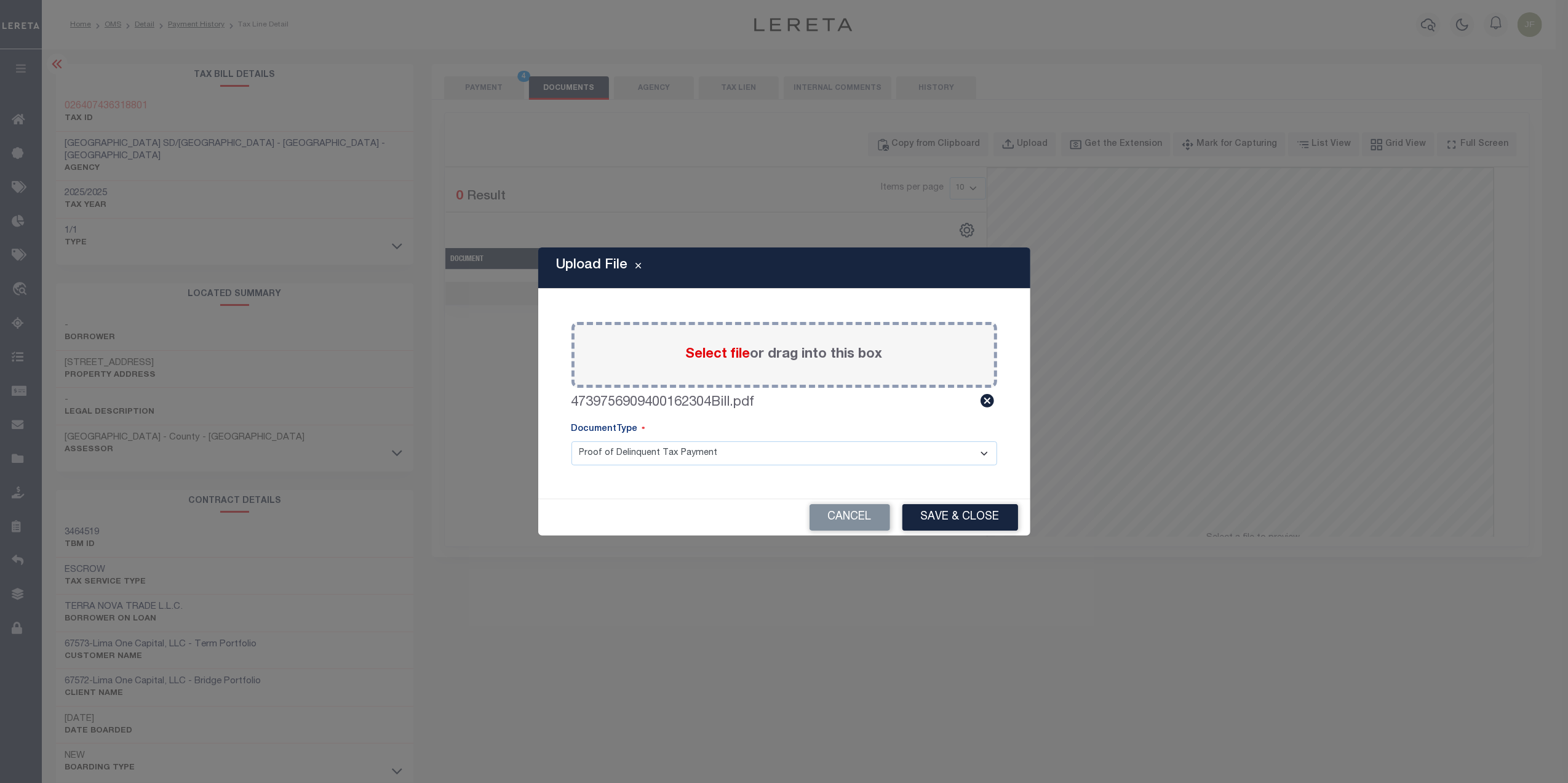
click at [961, 509] on button "Save & Close" at bounding box center [960, 517] width 116 height 27
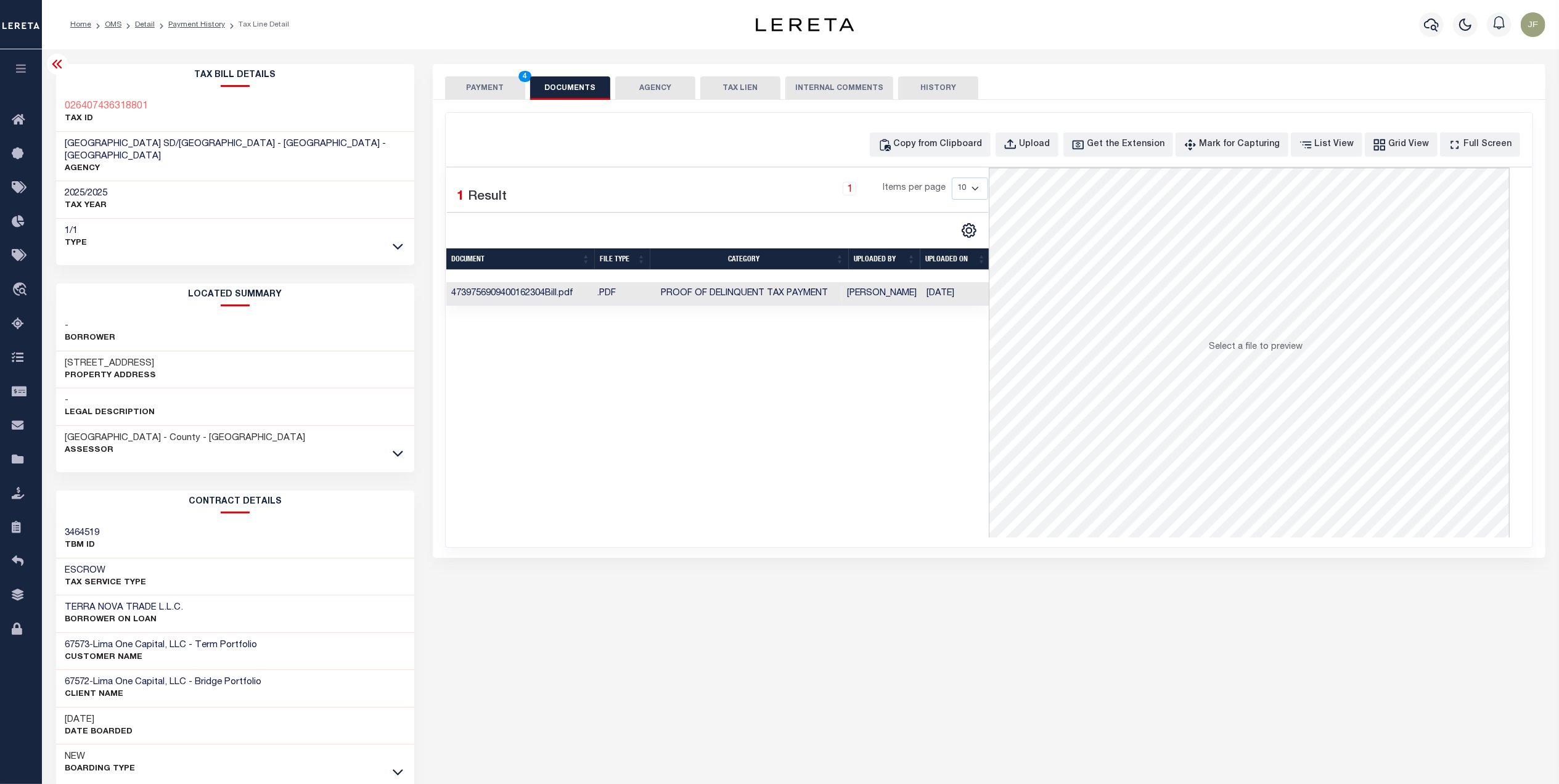
click at [488, 94] on button "PAYMENT 4" at bounding box center [485, 88] width 80 height 24
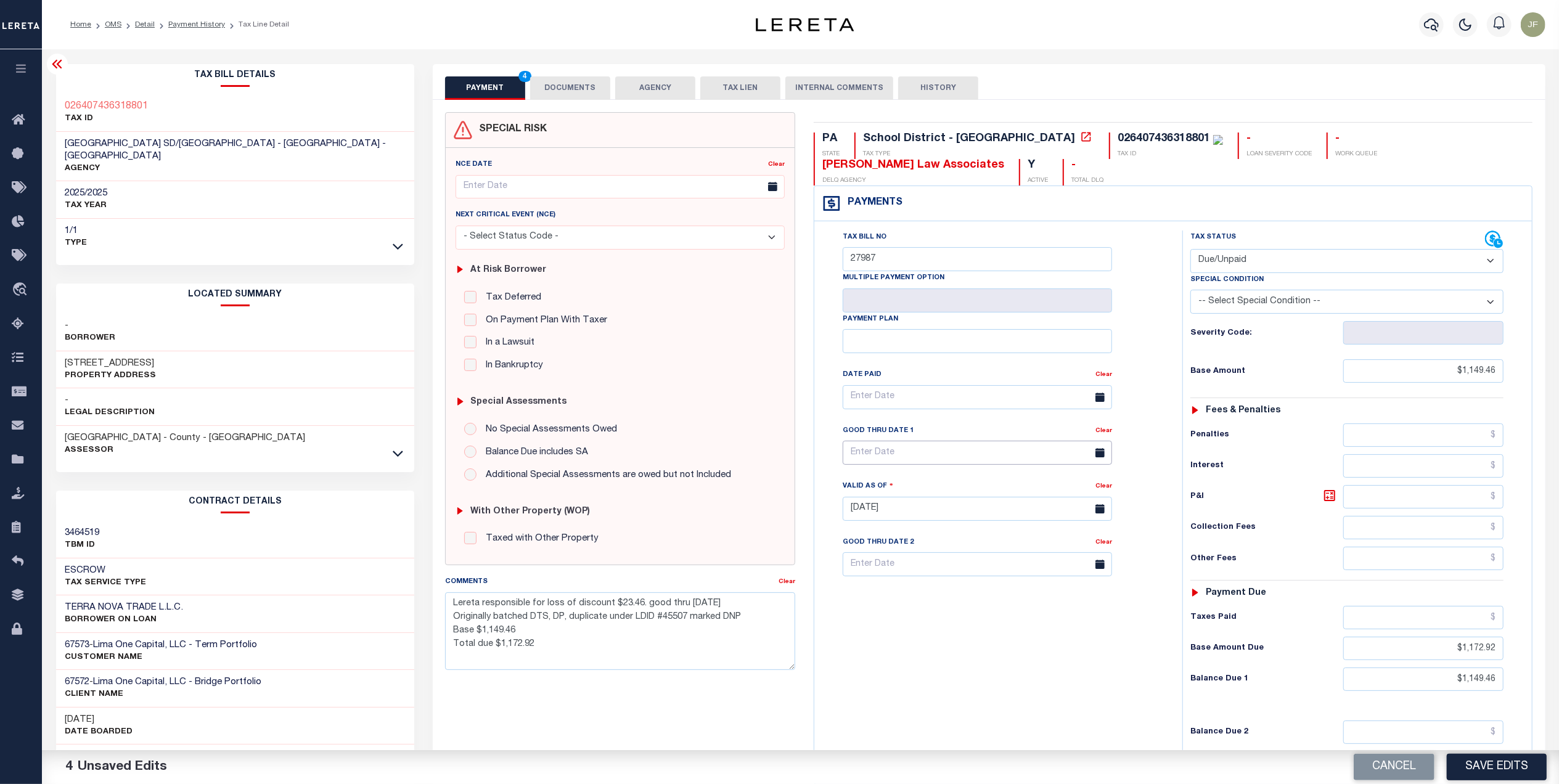
click at [976, 454] on input "text" at bounding box center [977, 452] width 269 height 24
click at [989, 621] on span "31" at bounding box center [991, 624] width 24 height 24
type input "10/31/2025"
click at [1480, 765] on button "Save Edits" at bounding box center [1496, 767] width 100 height 27
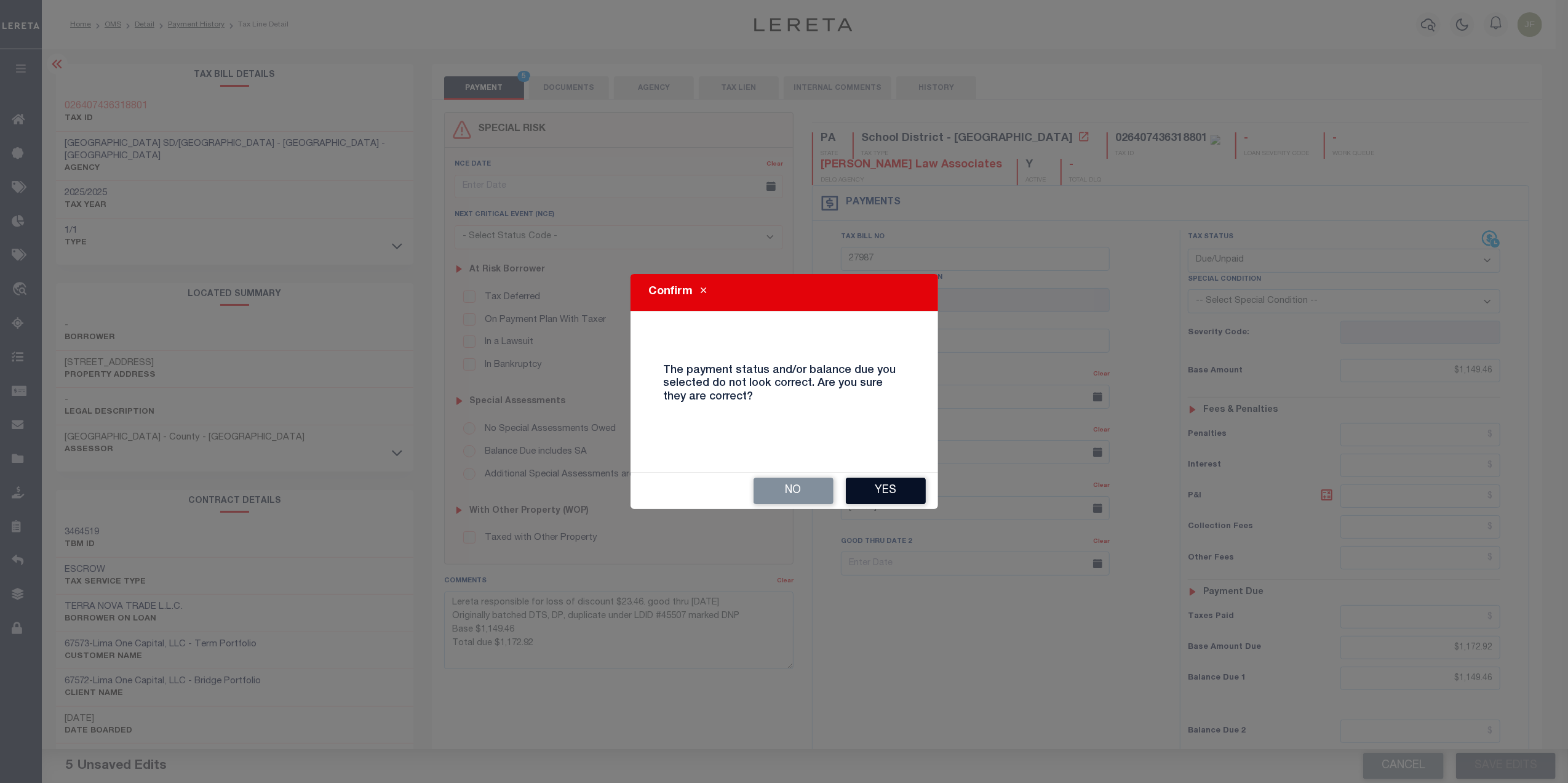
click at [897, 501] on button "Yes" at bounding box center [885, 491] width 80 height 27
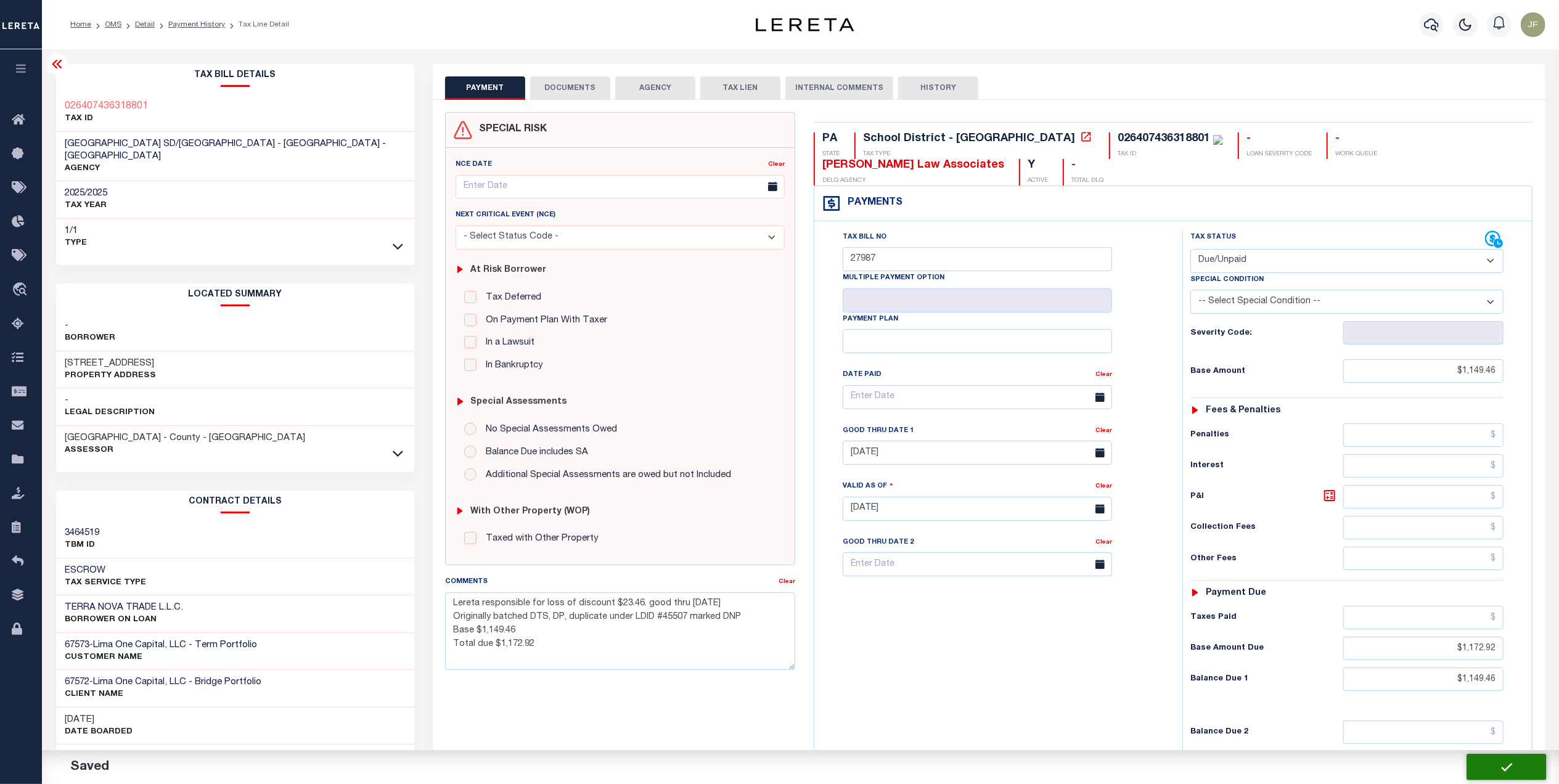
checkbox input "false"
type textarea "Lereta responsible for loss of discount $23.46. good thru 10/31/25 Originally b…"
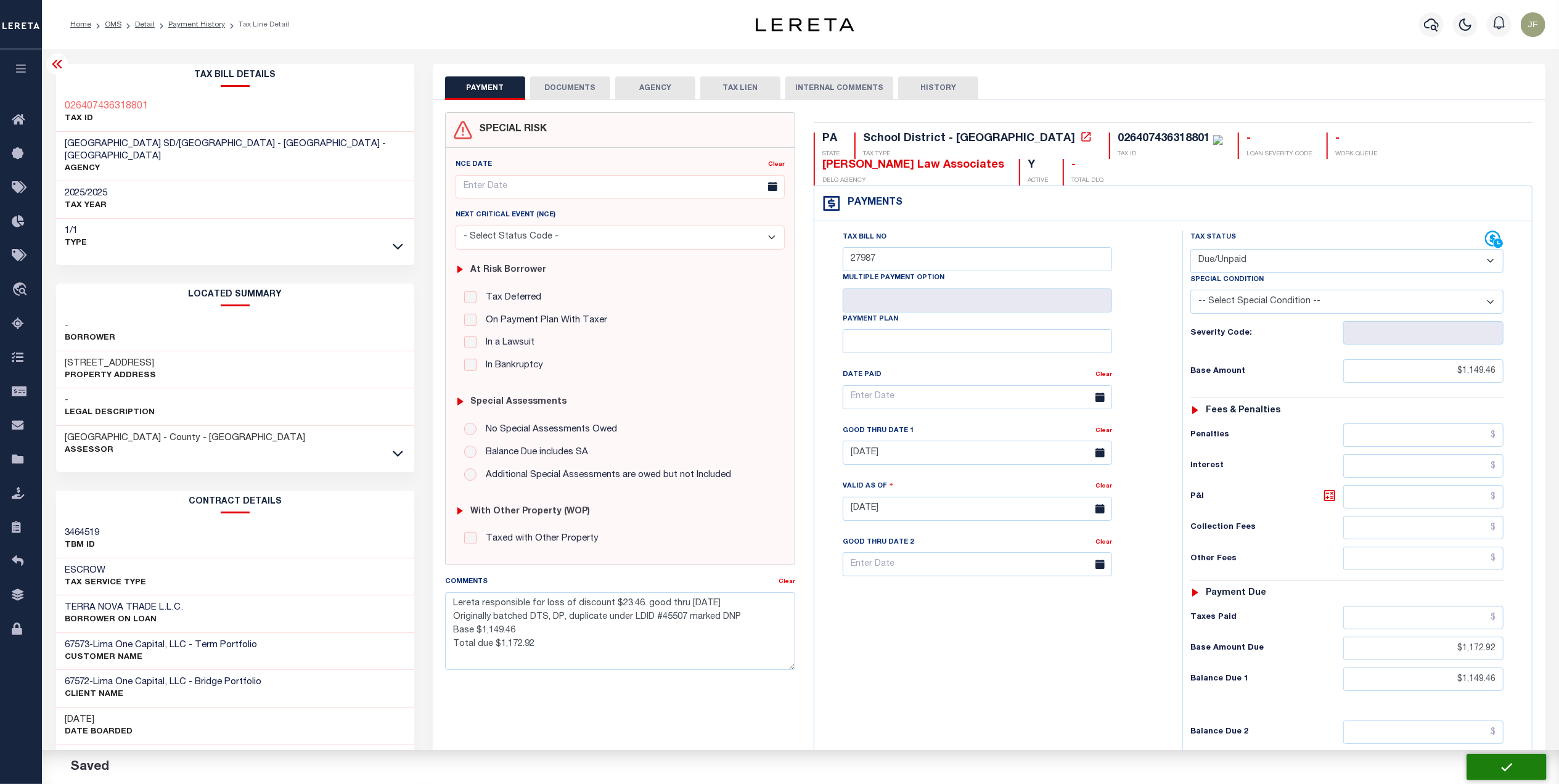
type input "$1,149.46"
type input "$1,172.92"
type input "$1,149.46"
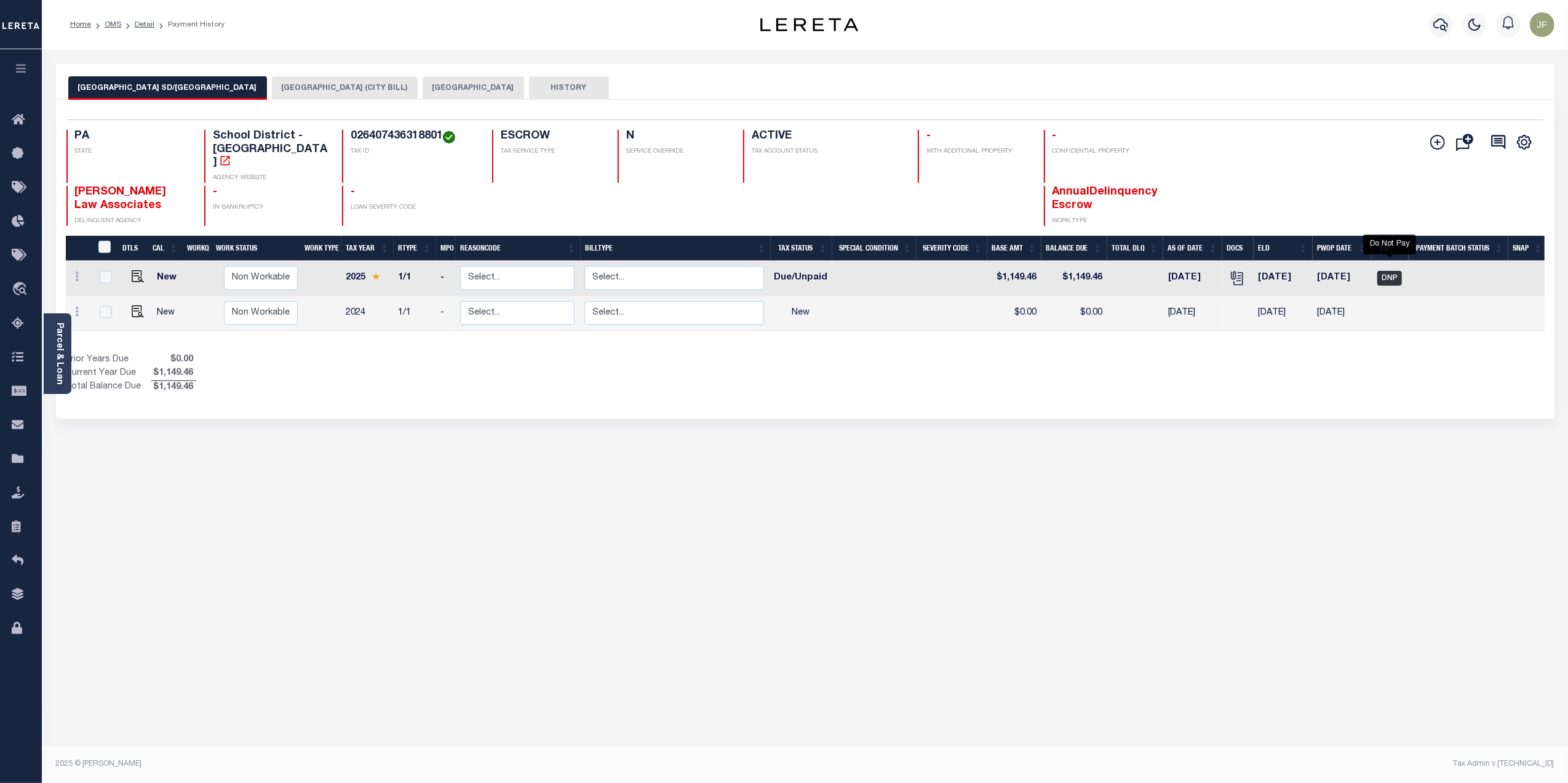
click at [1381, 271] on span "DNP" at bounding box center [1389, 278] width 24 height 15
checkbox input "true"
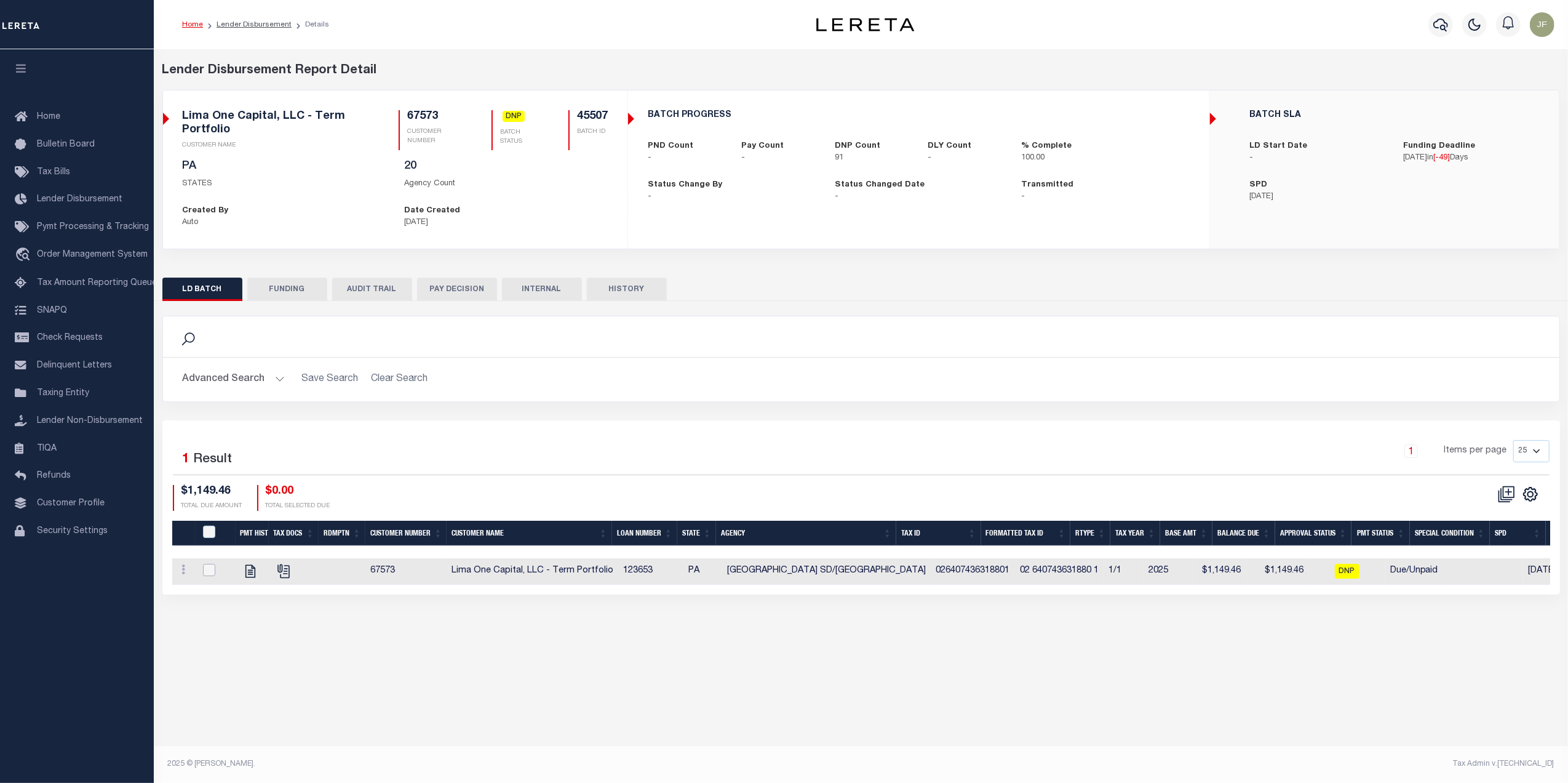
click at [215, 575] on input "checkbox" at bounding box center [209, 570] width 12 height 12
checkbox input "true"
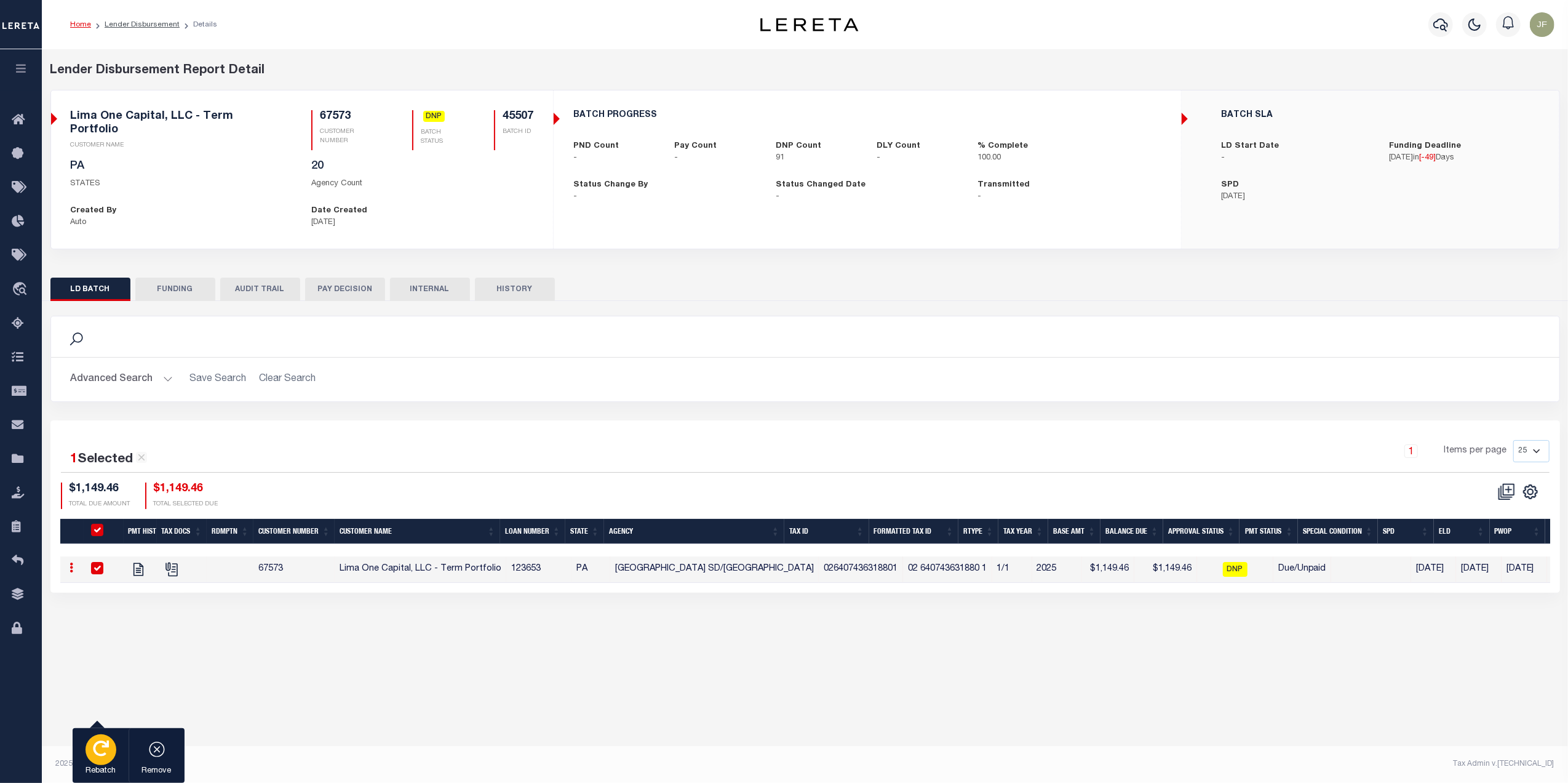
click at [97, 754] on icon "button" at bounding box center [101, 749] width 16 height 16
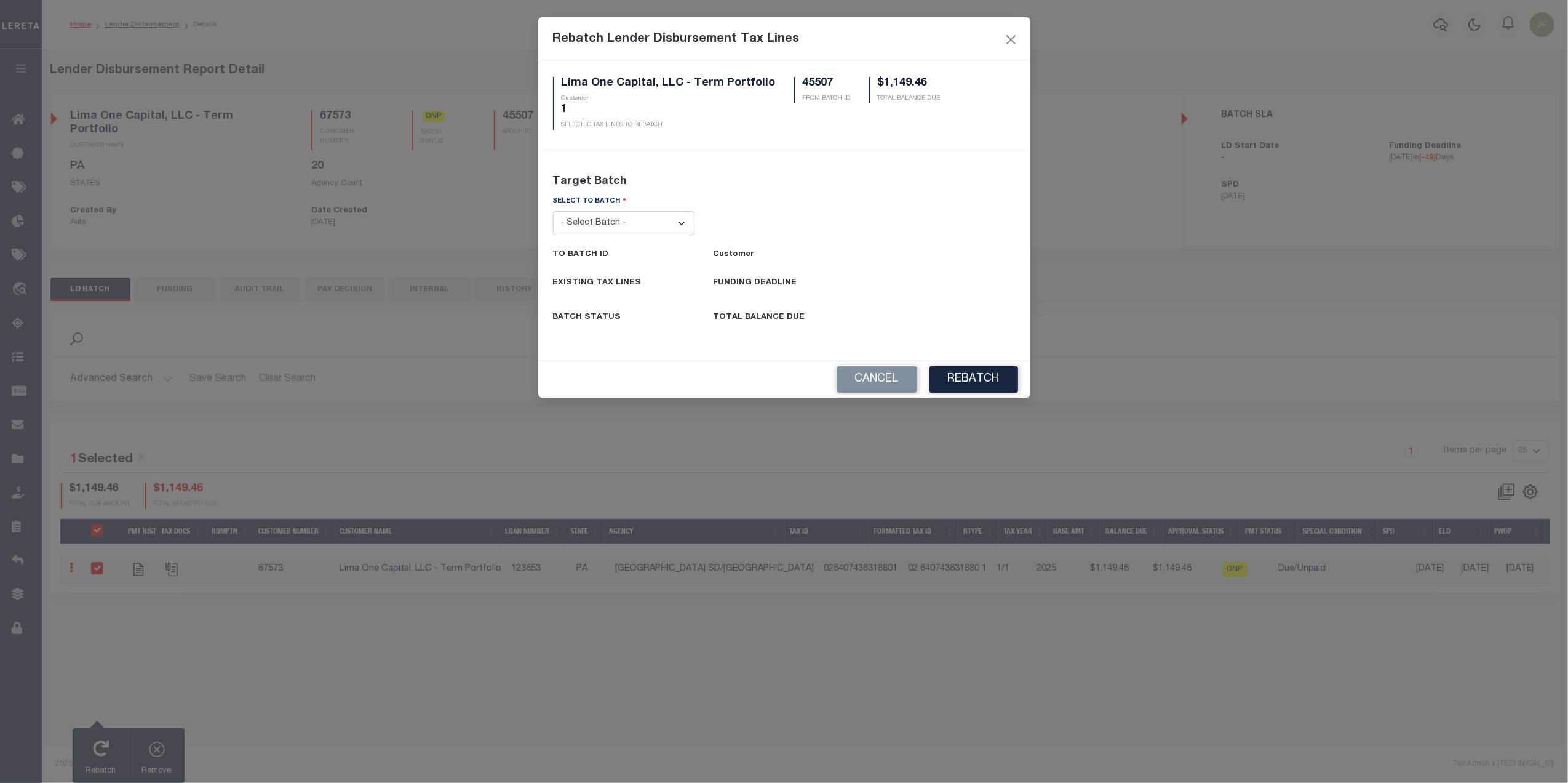
click at [661, 222] on select "- Select Batch - 45186 45191 45195 45200 45202 45203 45206 45214 45215 45216 45…" at bounding box center [624, 223] width 142 height 24
select select "46559"
click at [553, 211] on select "- Select Batch - 45186 45191 45195 45200 45202 45203 45206 45214 45215 45216 45…" at bounding box center [624, 223] width 142 height 24
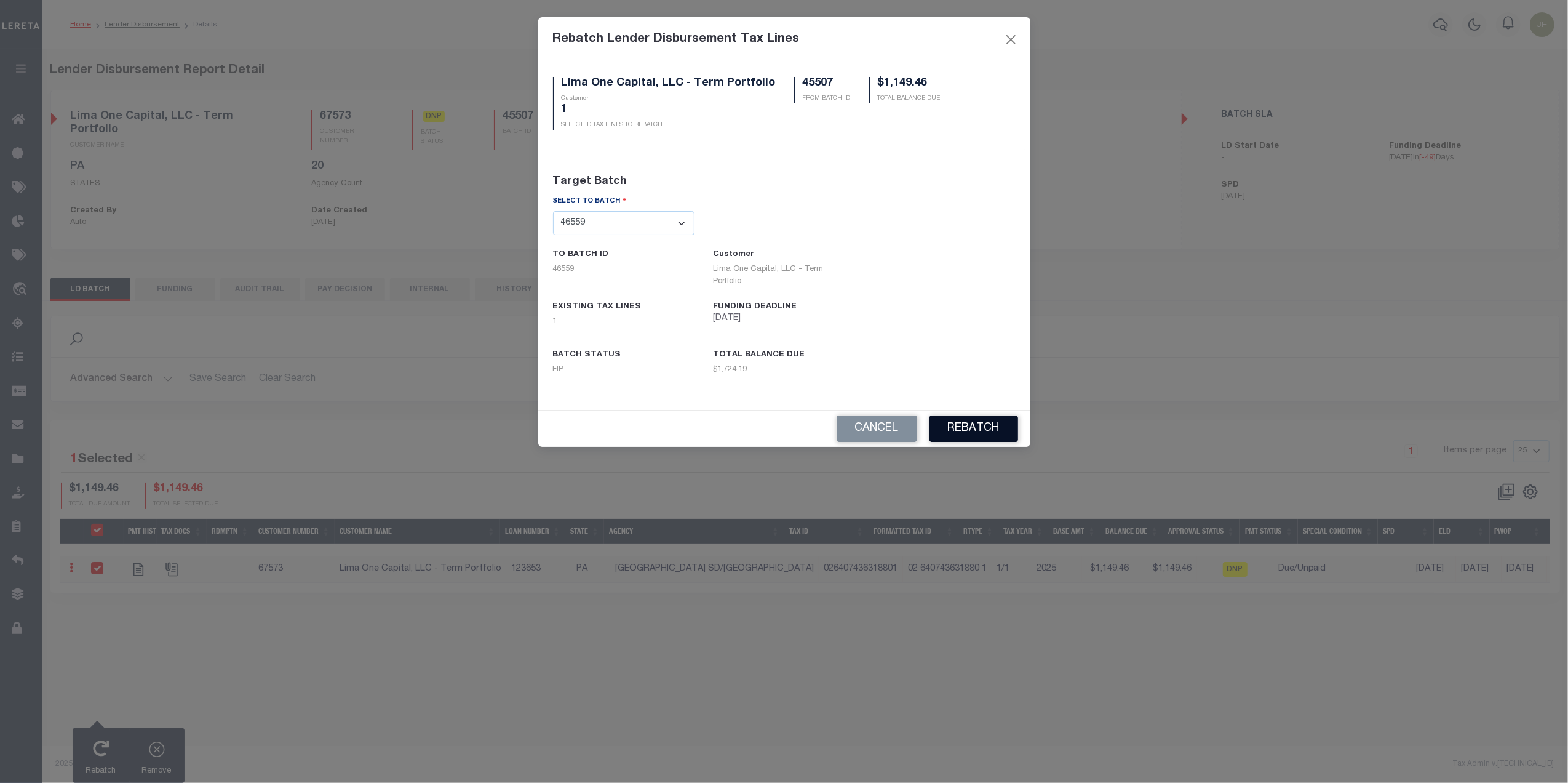
click at [978, 423] on button "REBATCH" at bounding box center [974, 428] width 88 height 27
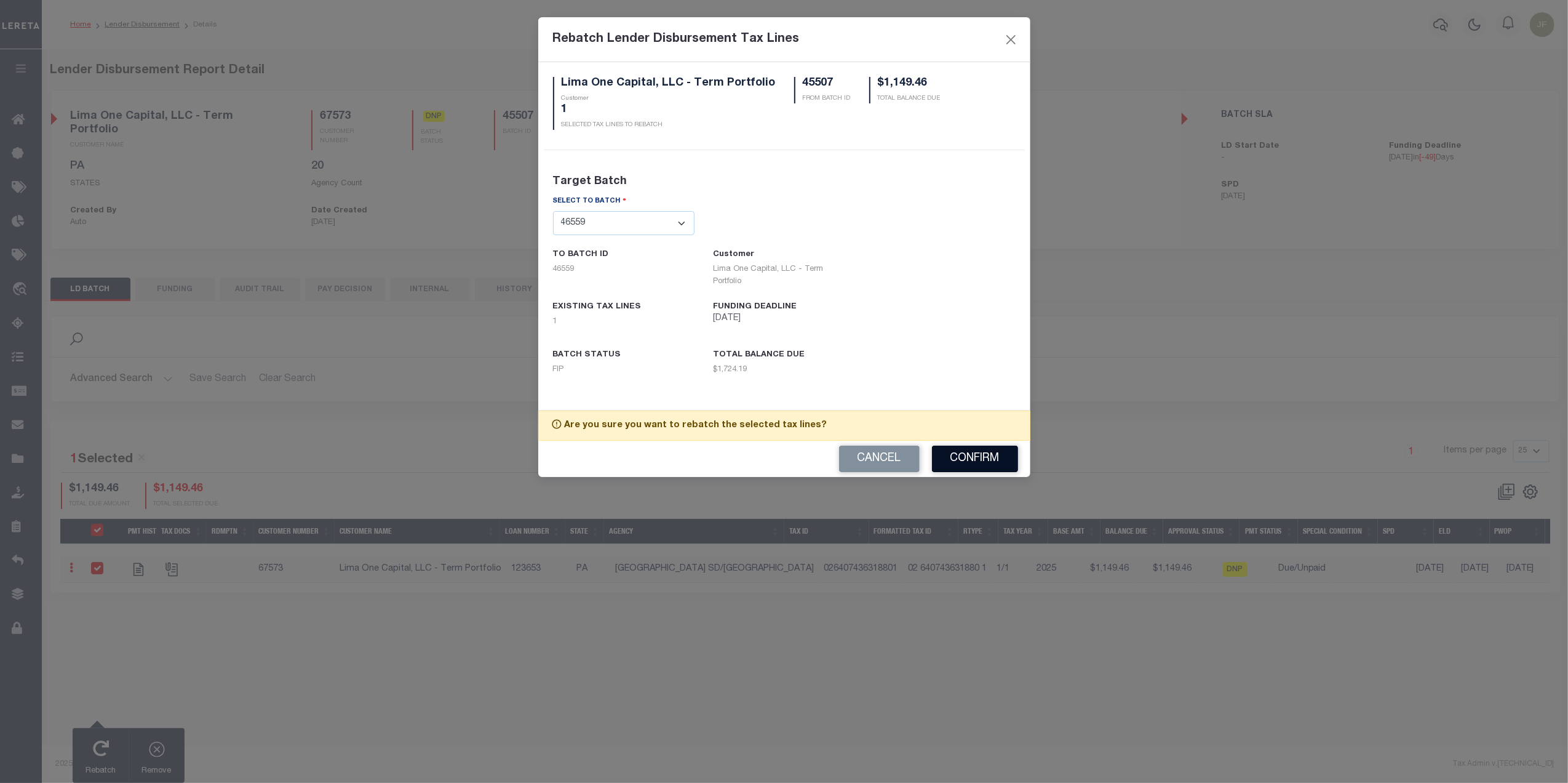
click at [1015, 453] on button "Confirm" at bounding box center [975, 458] width 86 height 27
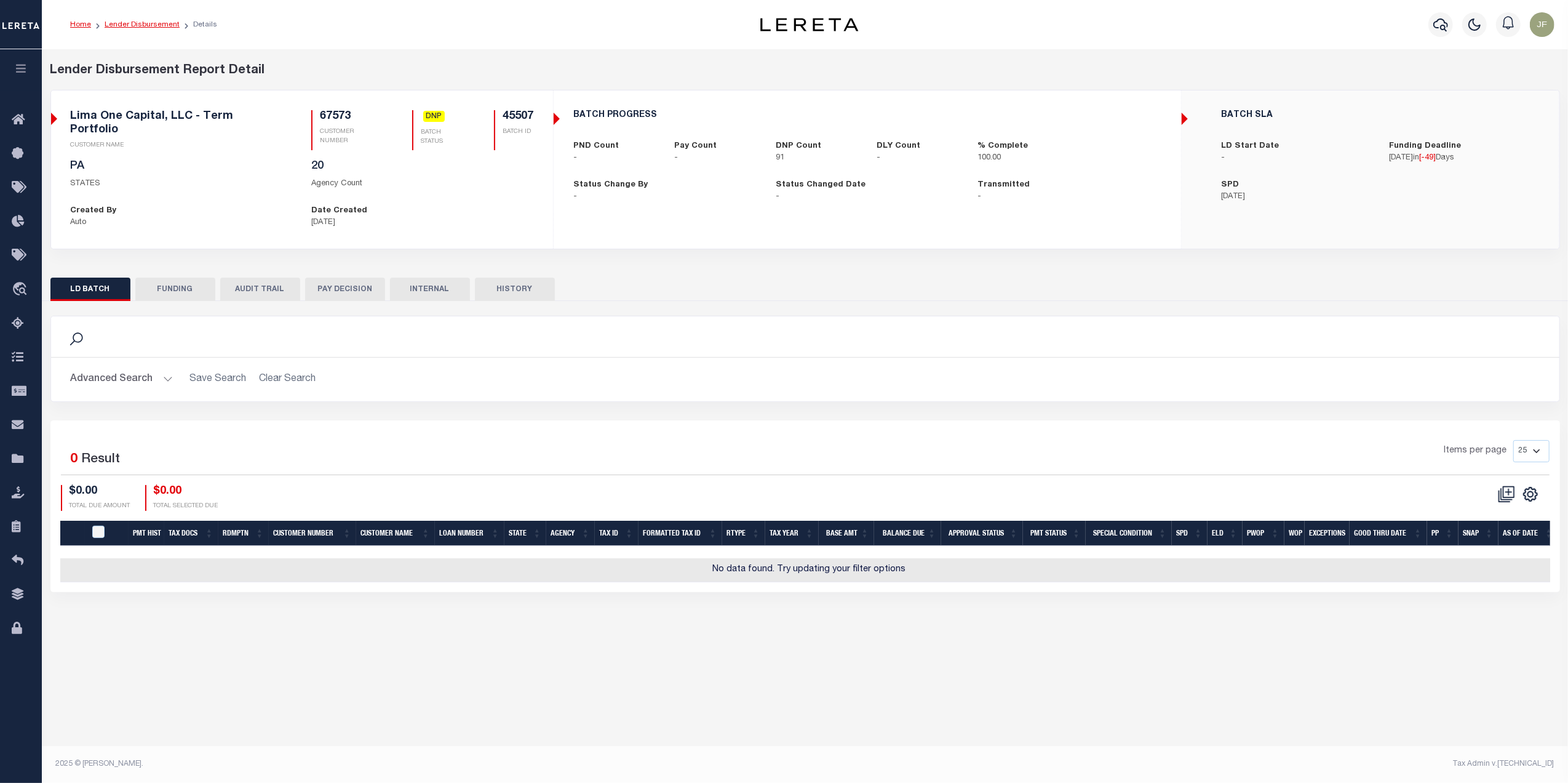
click at [168, 24] on link "Lender Disbursement" at bounding box center [142, 24] width 75 height 7
checkbox input "true"
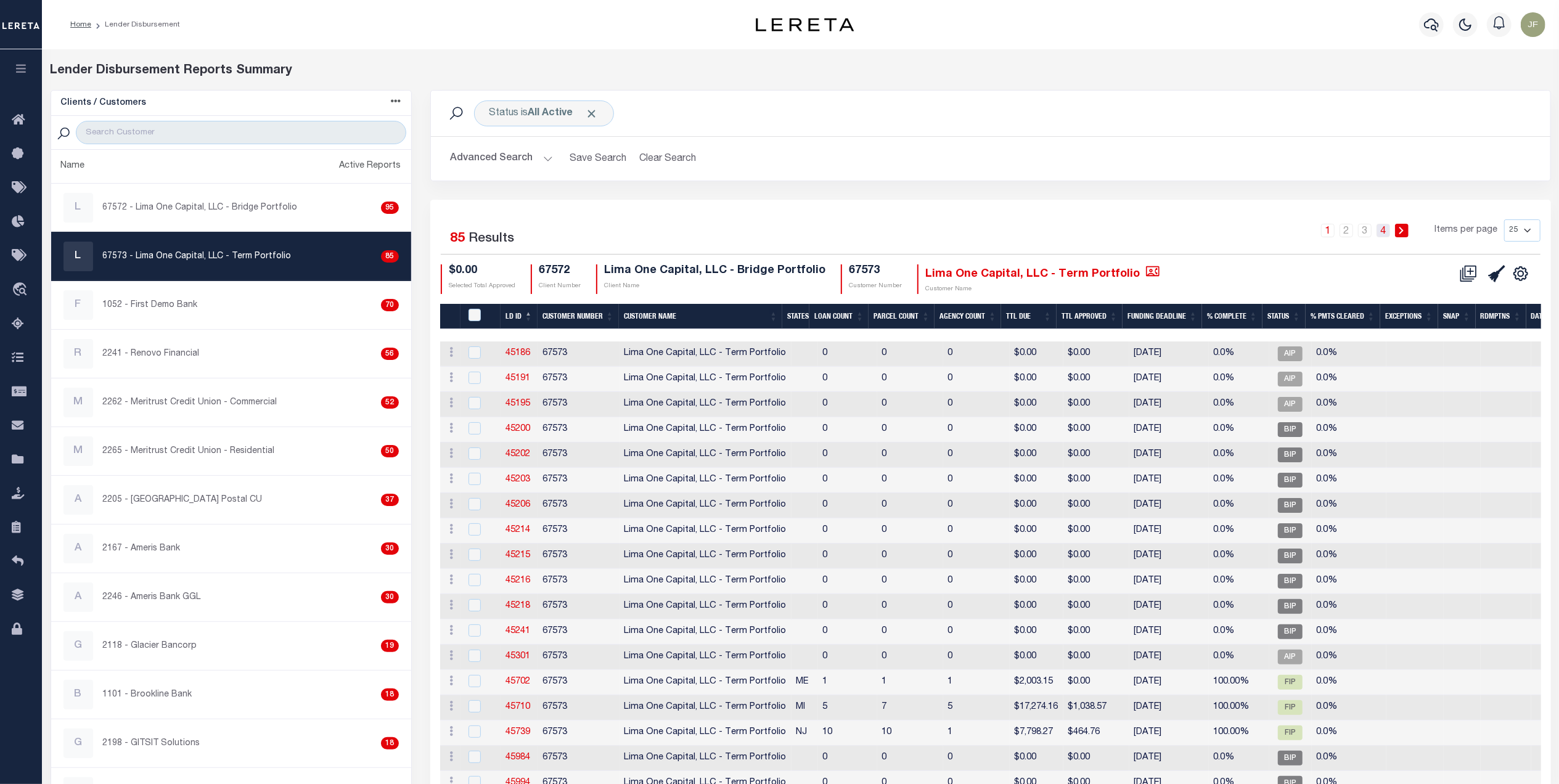
click at [1383, 234] on link "4" at bounding box center [1383, 230] width 14 height 14
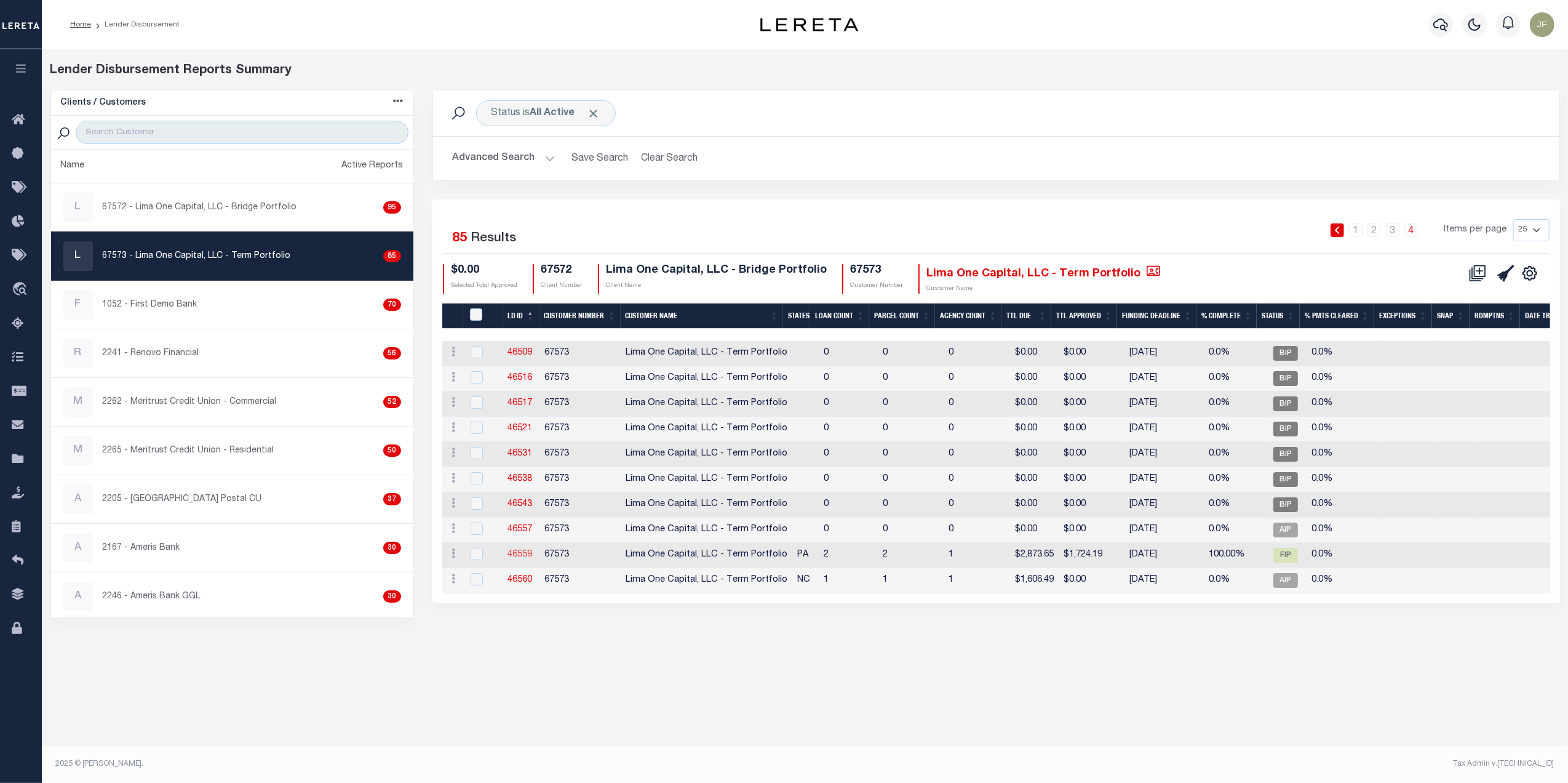
click at [521, 555] on link "46559" at bounding box center [521, 555] width 24 height 9
checkbox input "true"
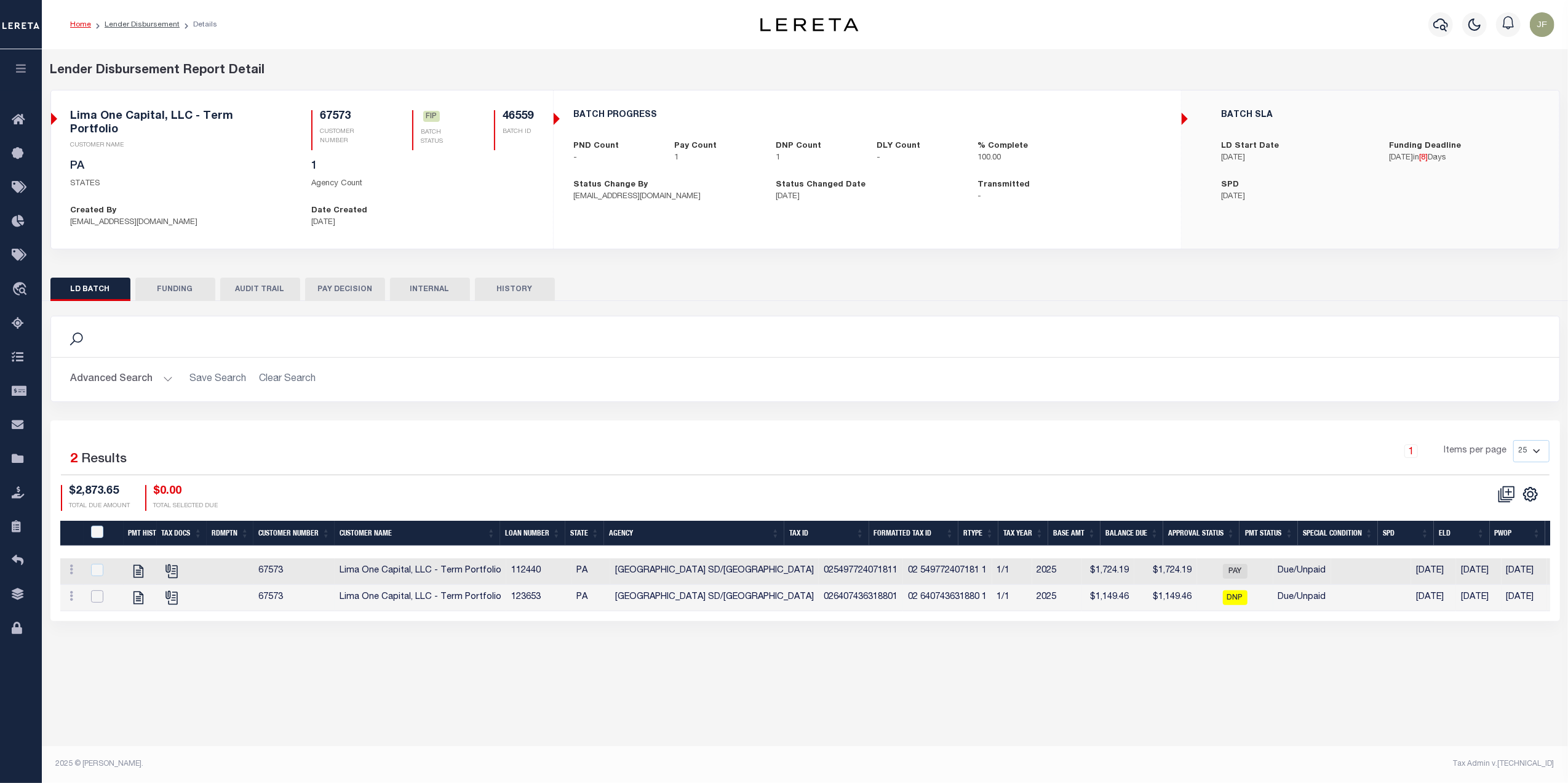
click at [91, 592] on input "checkbox" at bounding box center [97, 596] width 12 height 12
checkbox input "true"
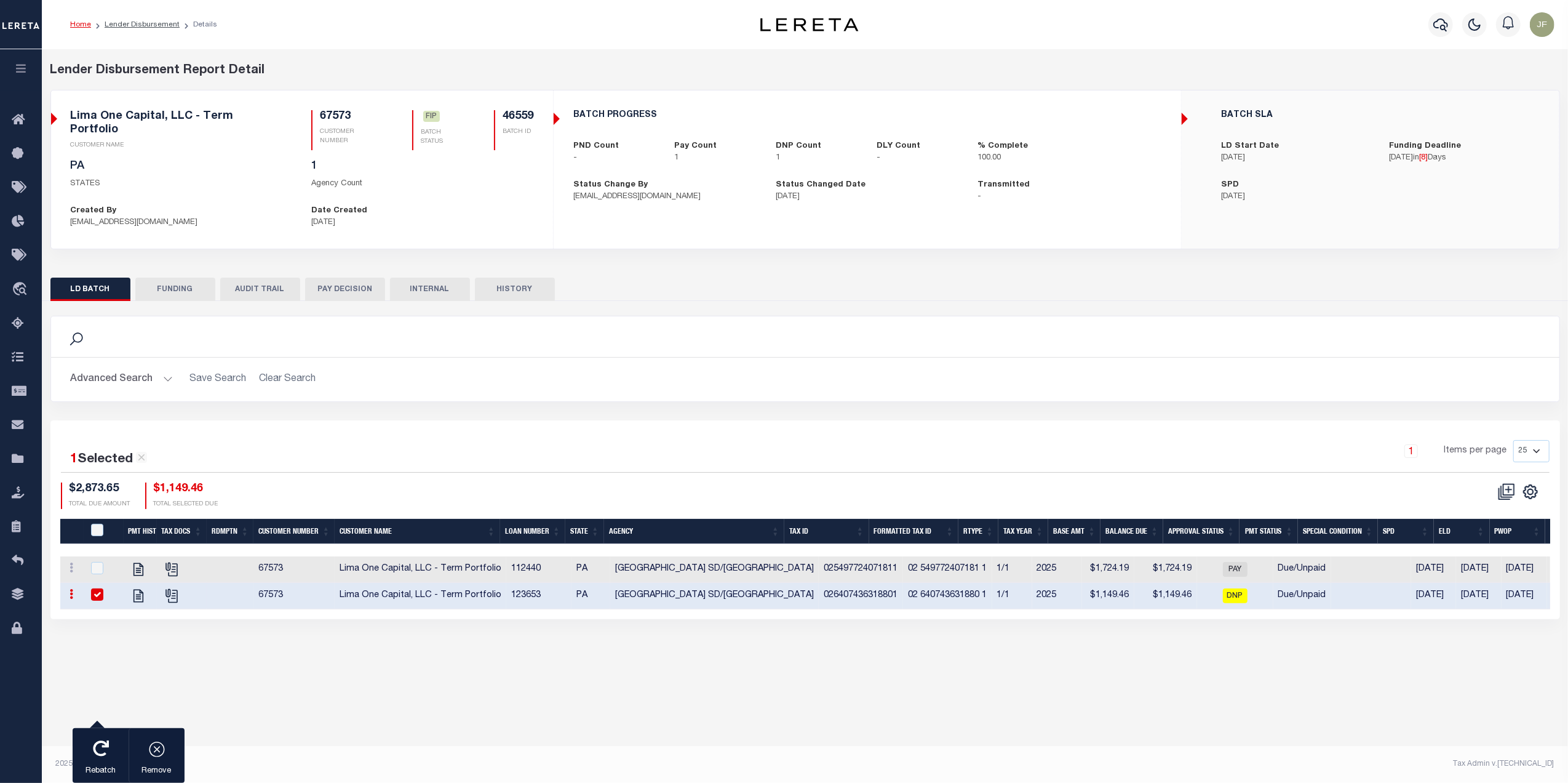
click at [336, 682] on div "Lender Disbursement Reports Summary Clients / Customers Customers asc Customers…" at bounding box center [805, 402] width 1526 height 705
click at [157, 747] on icon "button" at bounding box center [157, 749] width 17 height 17
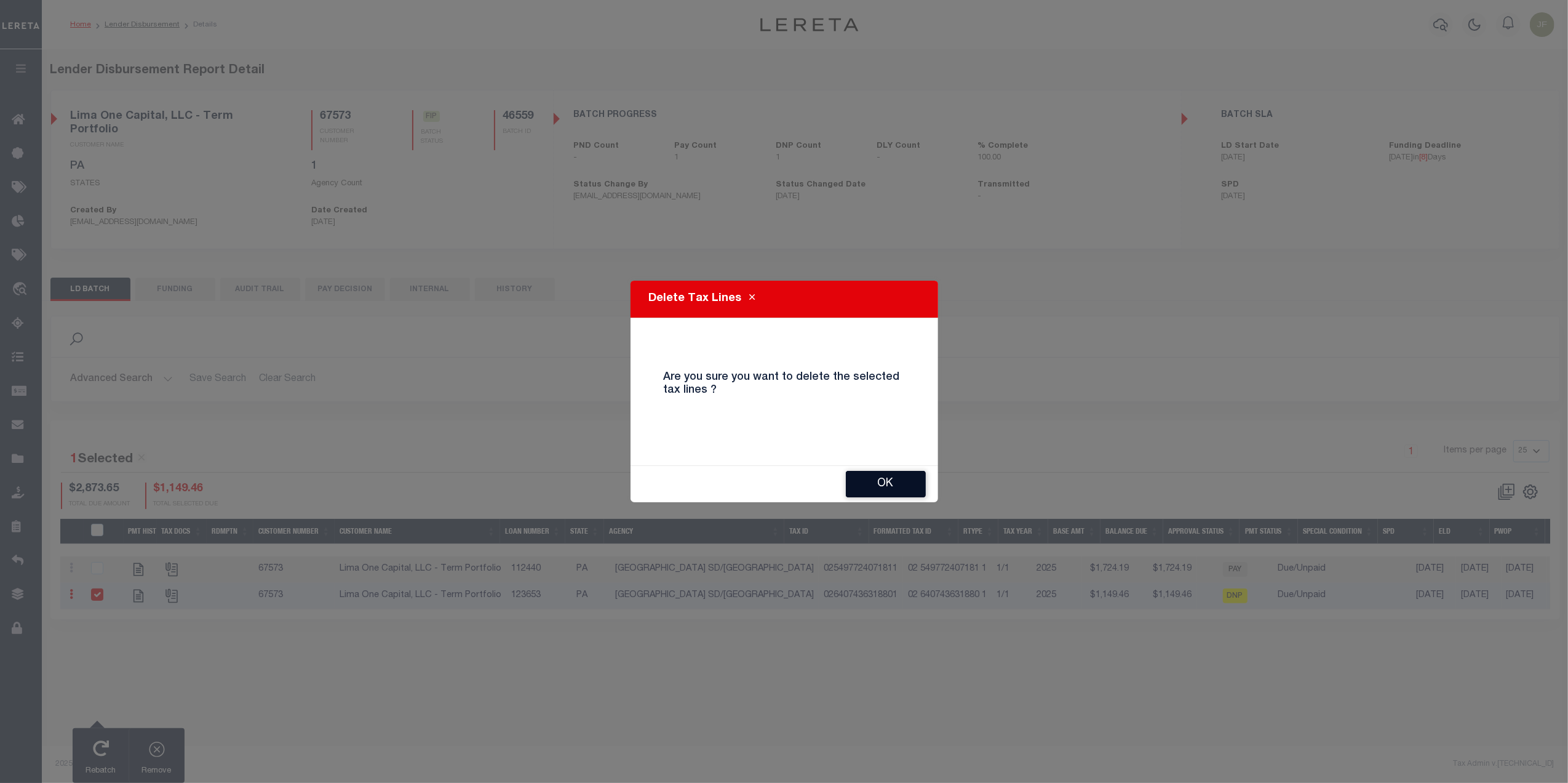
click at [879, 481] on button "OK" at bounding box center [885, 483] width 80 height 27
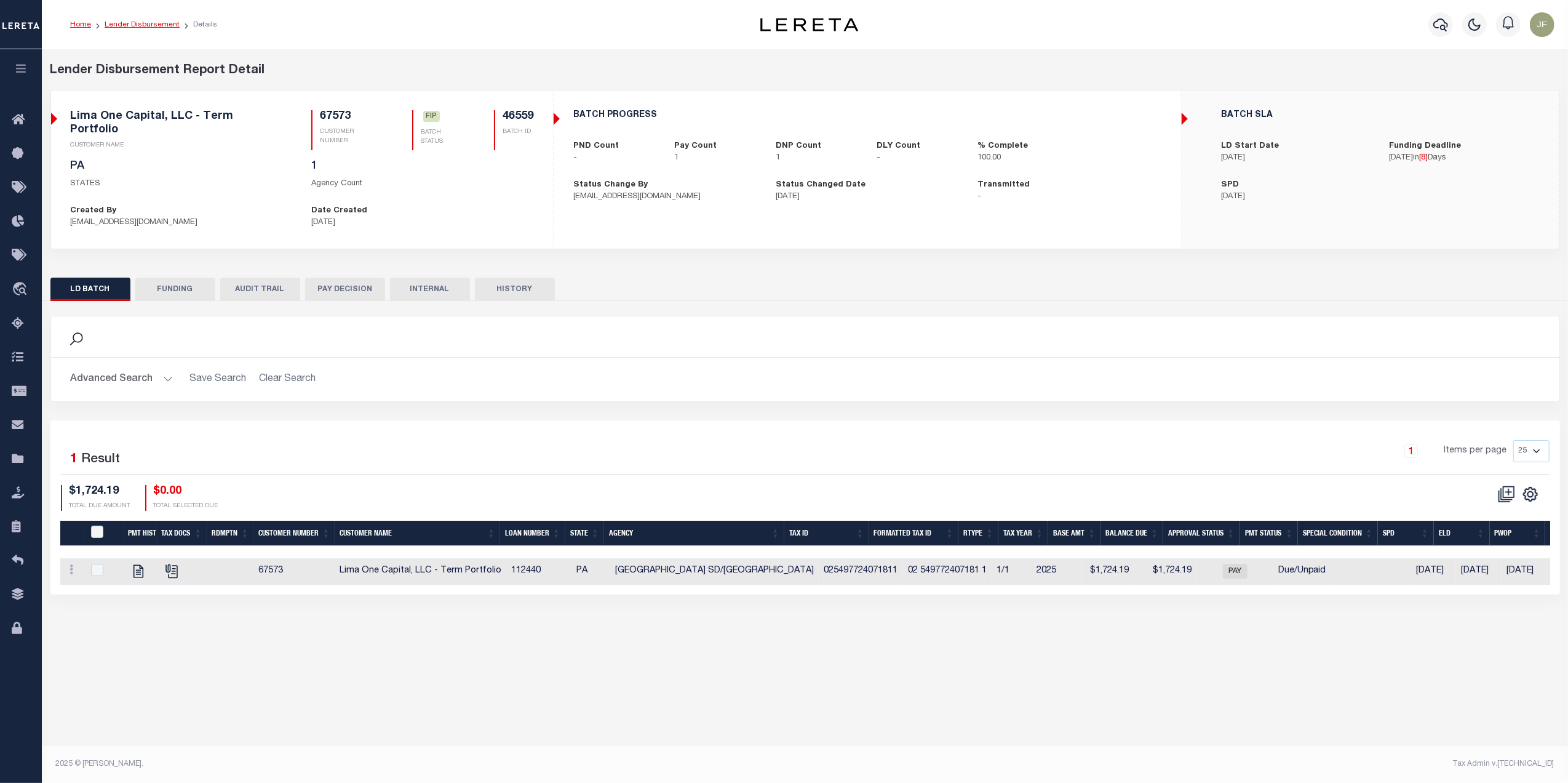
click at [151, 22] on link "Lender Disbursement" at bounding box center [142, 24] width 75 height 7
checkbox input "true"
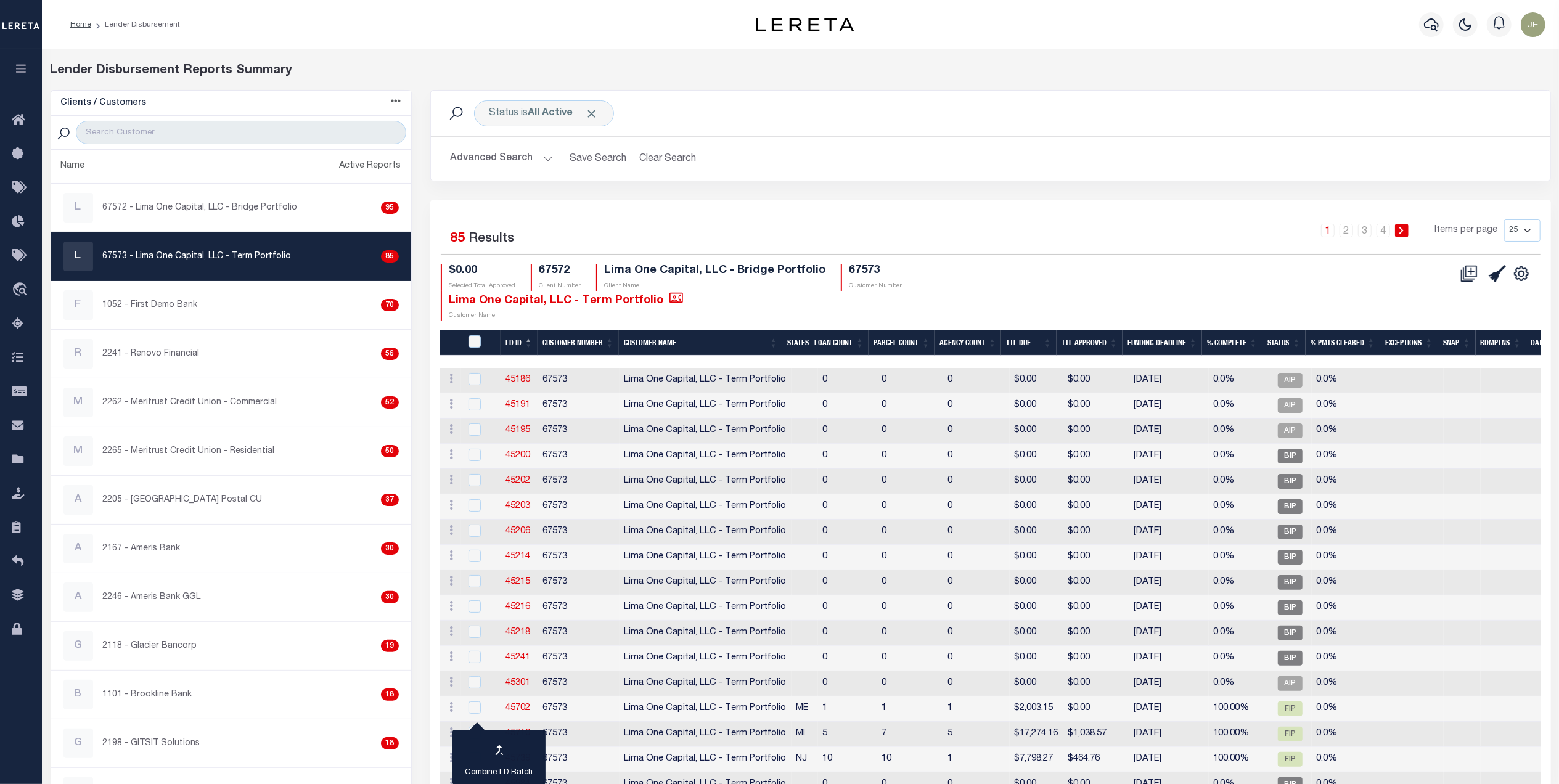
click at [225, 254] on p "67573 - Lima One Capital, LLC - Term Portfolio" at bounding box center [197, 257] width 188 height 13
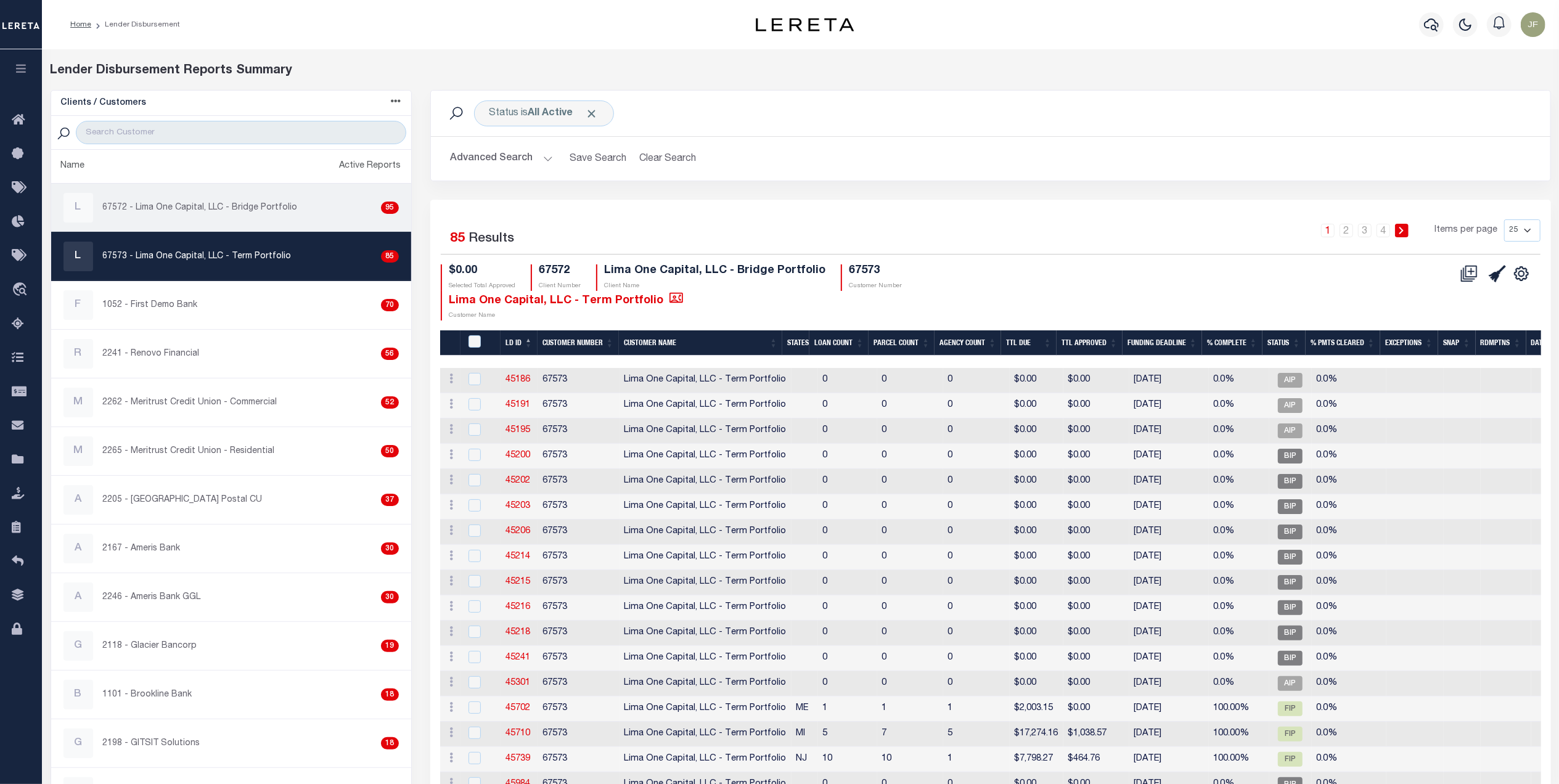
click at [266, 213] on p "67572 - Lima One Capital, LLC - Bridge Portfolio" at bounding box center [200, 208] width 195 height 13
checkbox input "true"
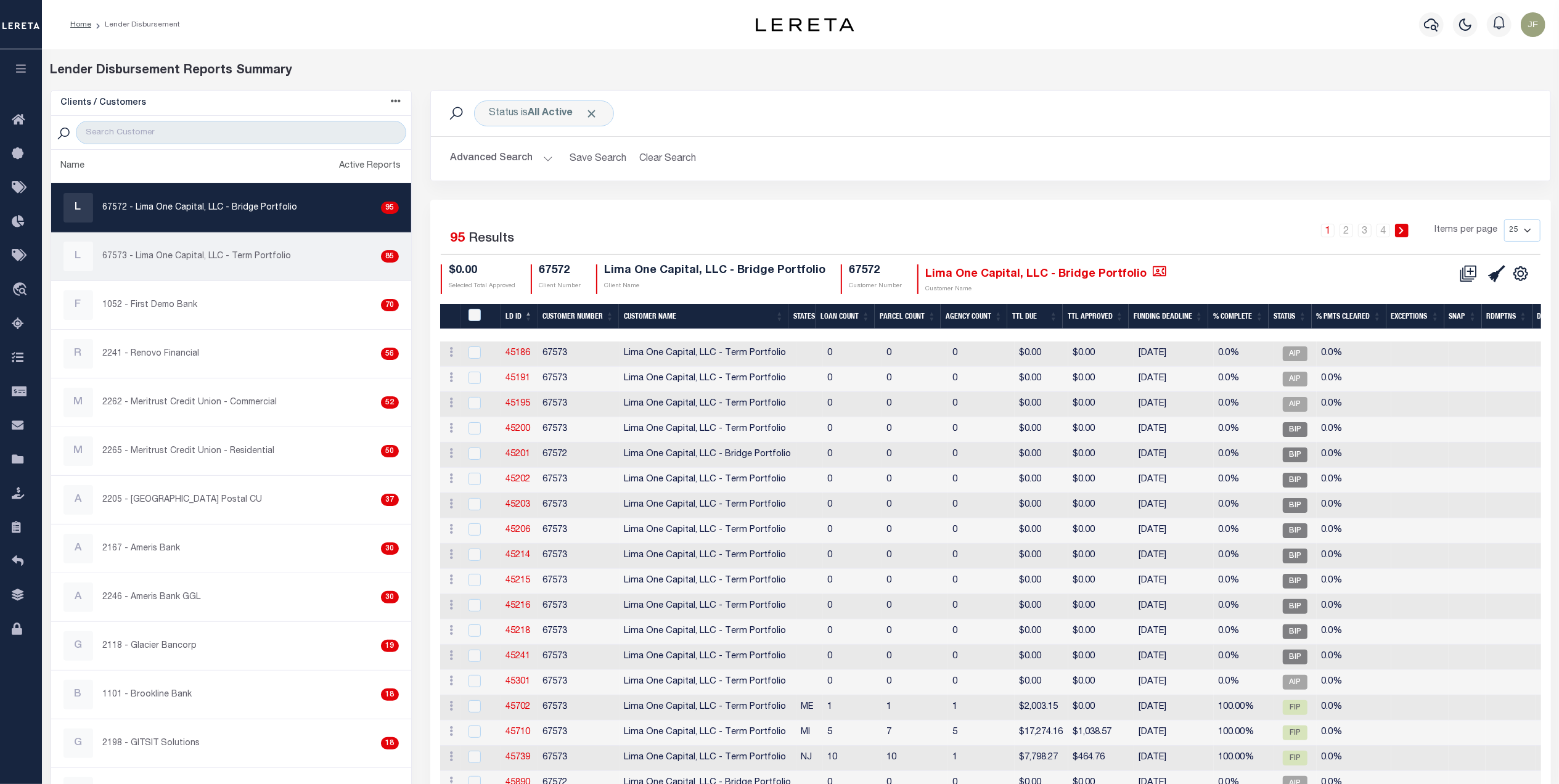
click at [247, 245] on div "L 67573 - Lima One Capital, LLC - Term Portfolio 85" at bounding box center [231, 256] width 335 height 29
checkbox input "true"
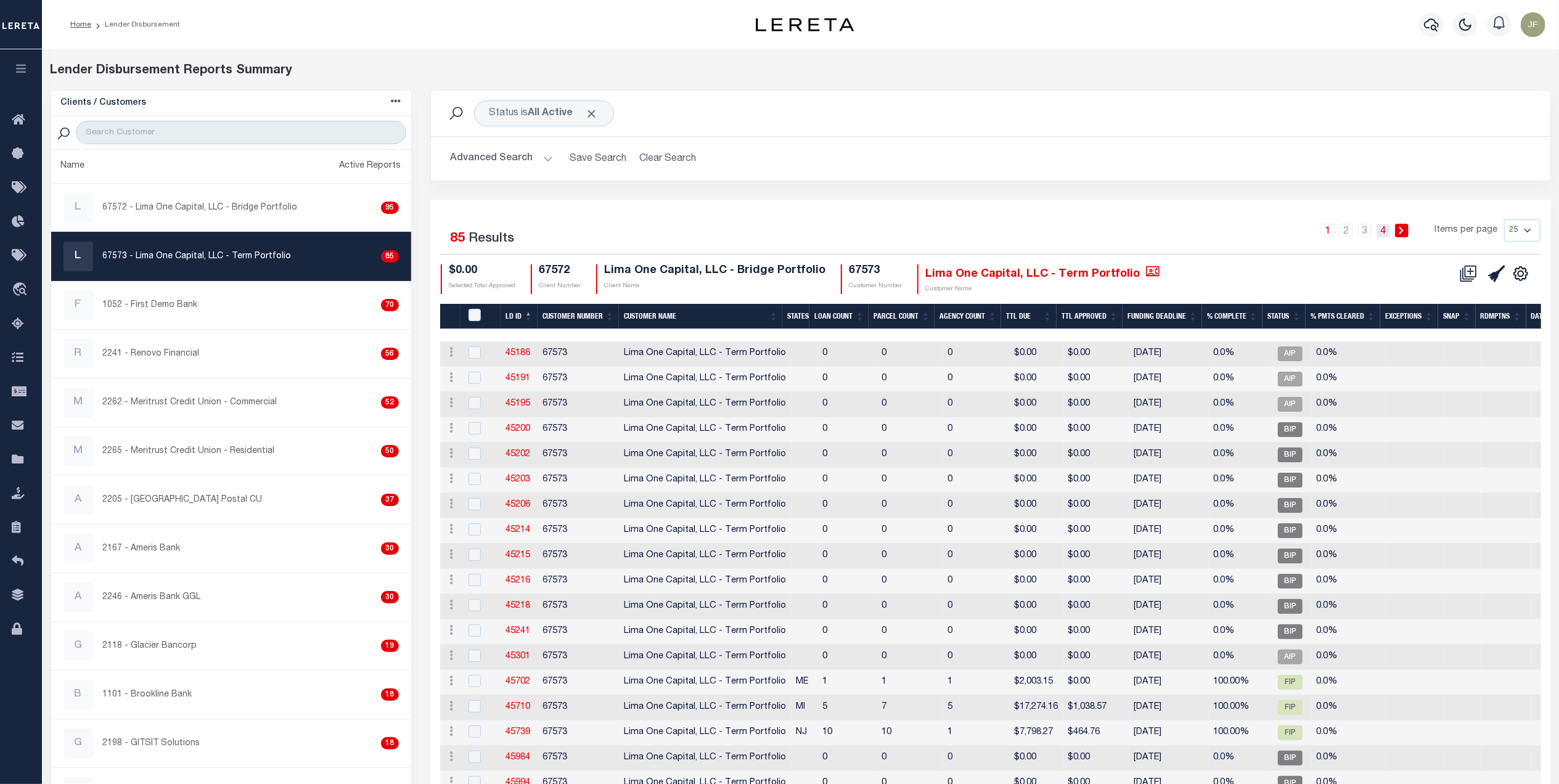
click at [1388, 229] on link "4" at bounding box center [1383, 230] width 14 height 14
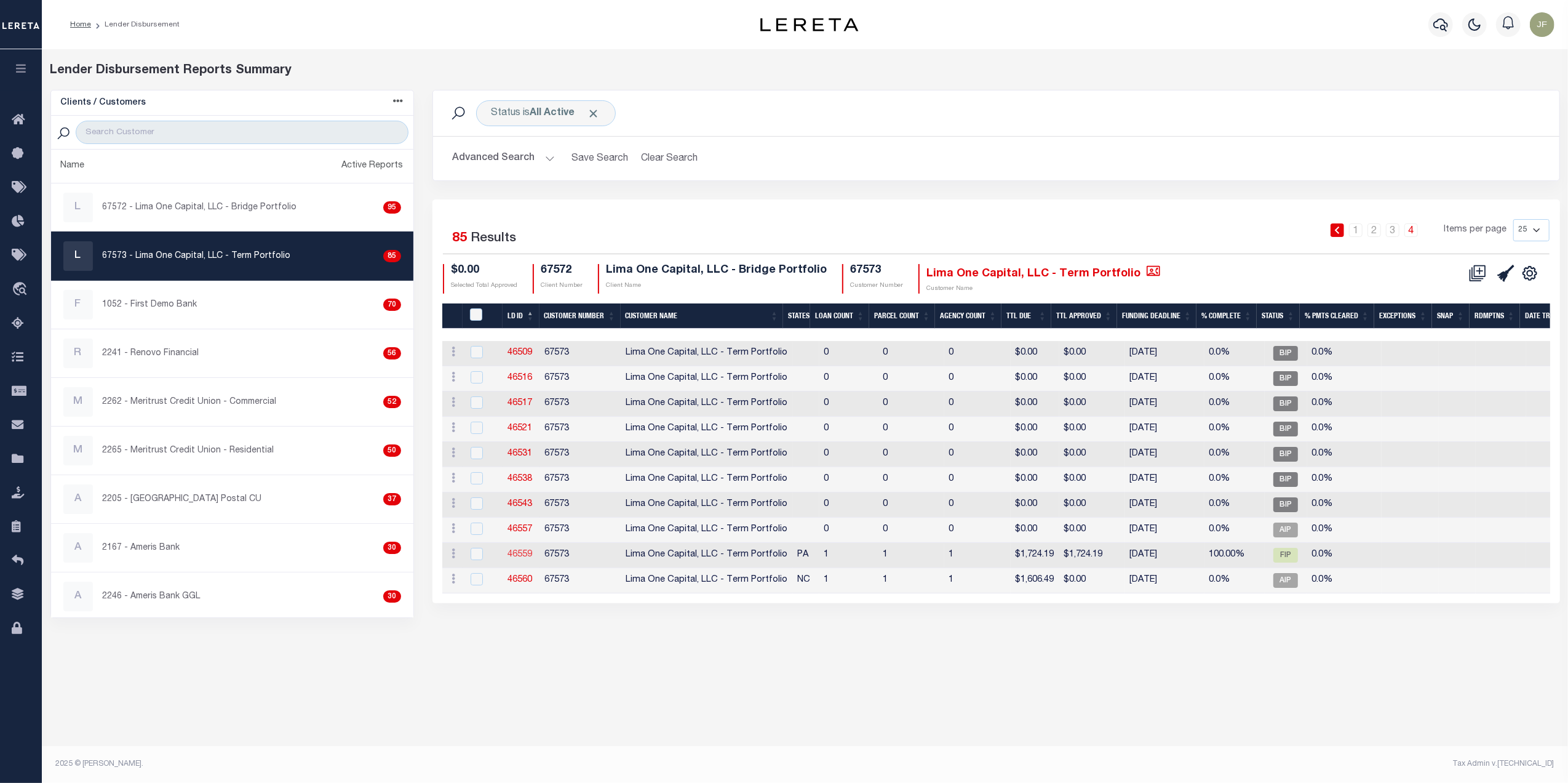
click at [520, 557] on link "46559" at bounding box center [521, 555] width 24 height 9
checkbox input "true"
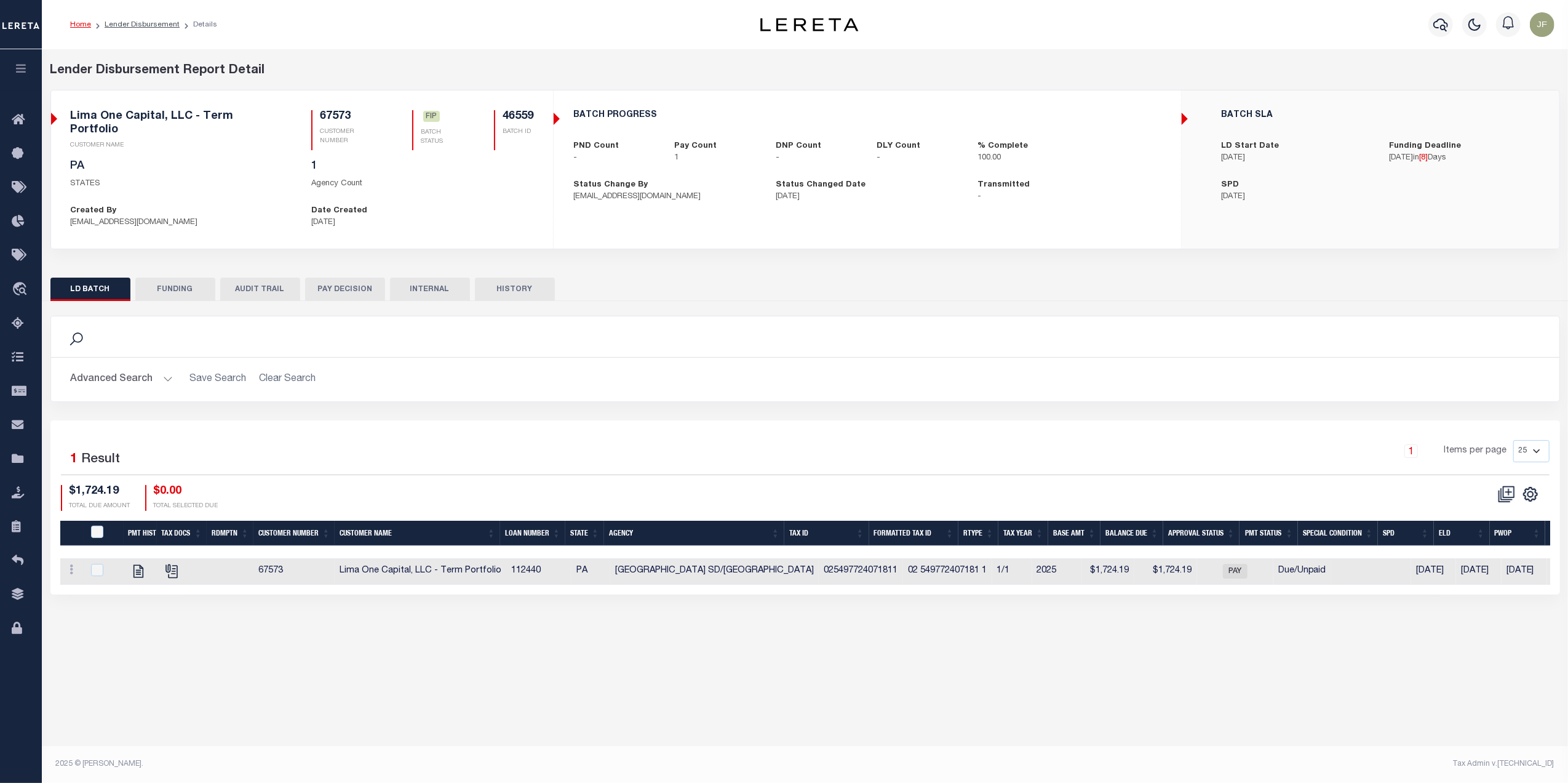
click at [350, 277] on button "PAY DECISION" at bounding box center [345, 289] width 80 height 24
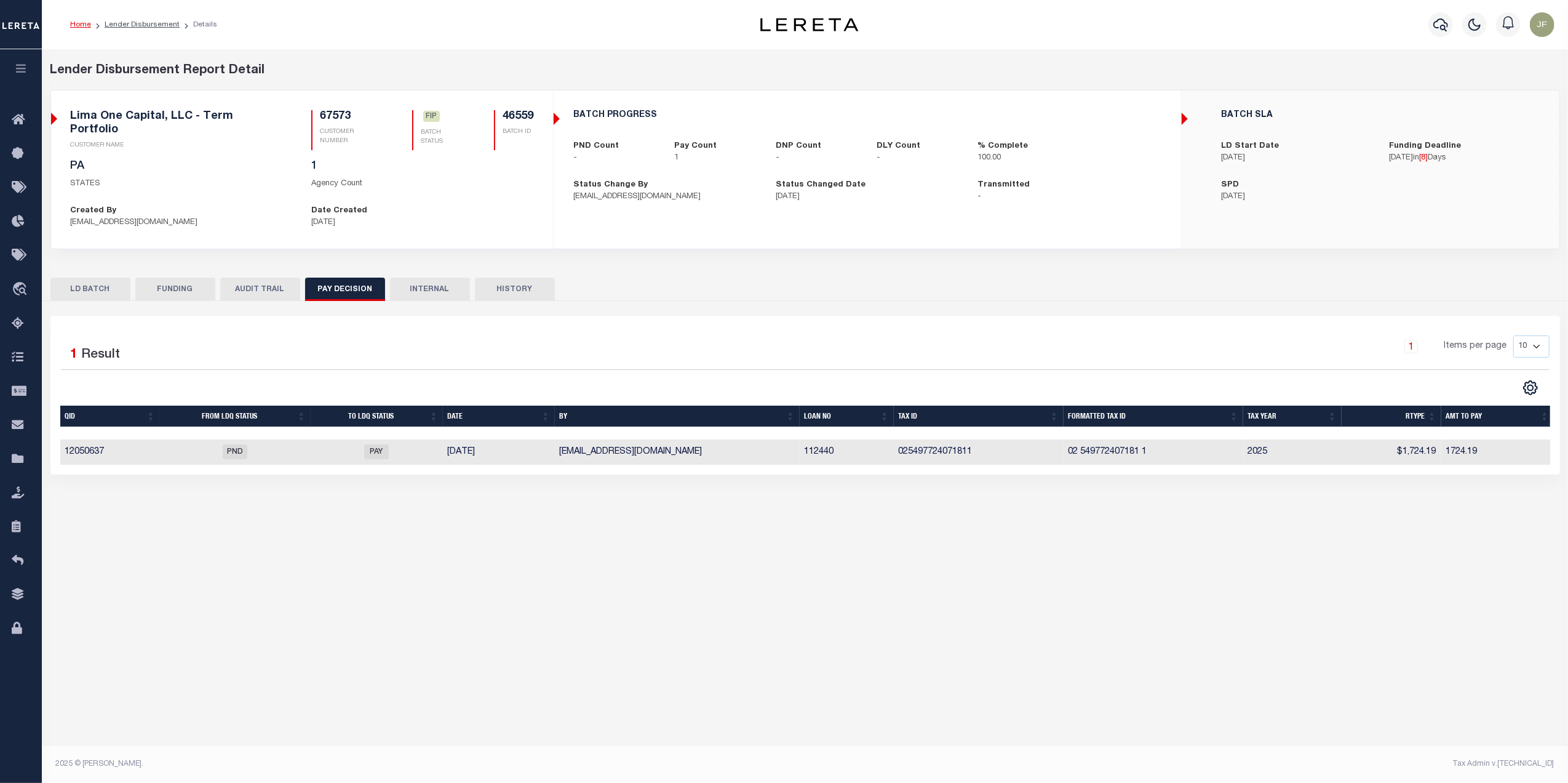
click at [252, 279] on button "AUDIT TRAIL" at bounding box center [260, 289] width 80 height 24
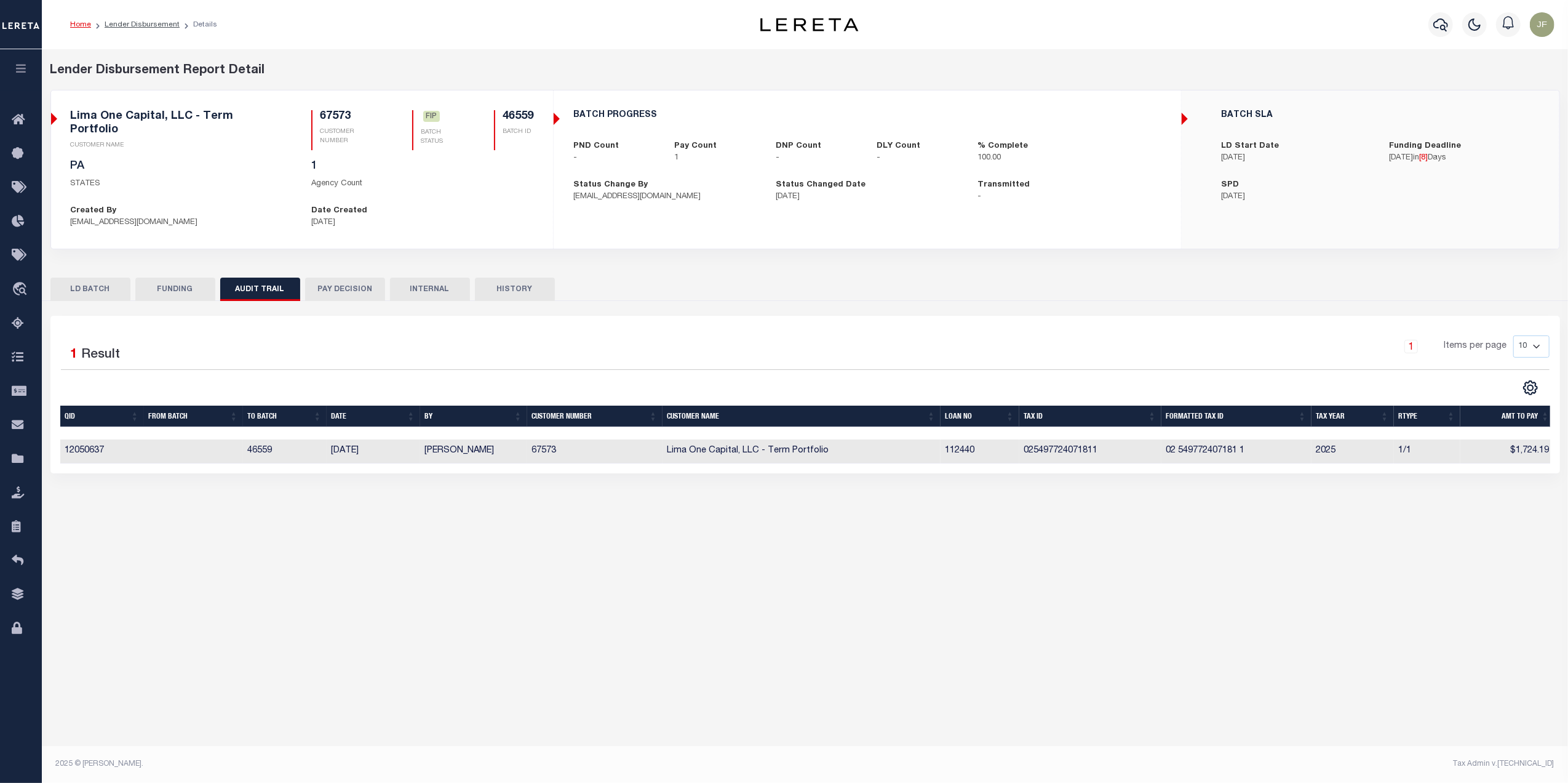
drag, startPoint x: 140, startPoint y: 21, endPoint x: 158, endPoint y: 45, distance: 30.0
click at [140, 21] on link "Lender Disbursement" at bounding box center [142, 24] width 75 height 7
checkbox input "true"
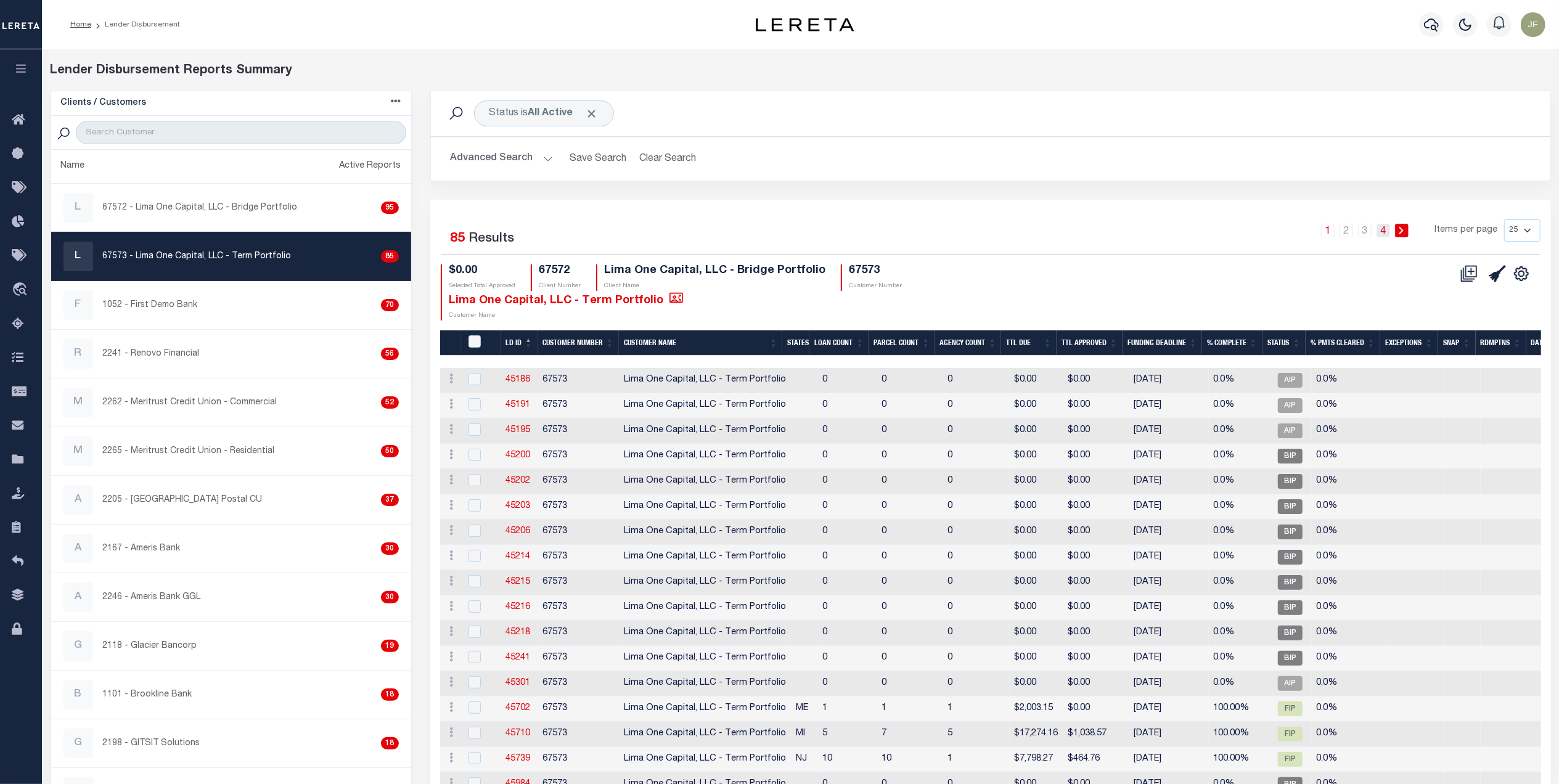
click at [1388, 233] on link "4" at bounding box center [1383, 230] width 14 height 14
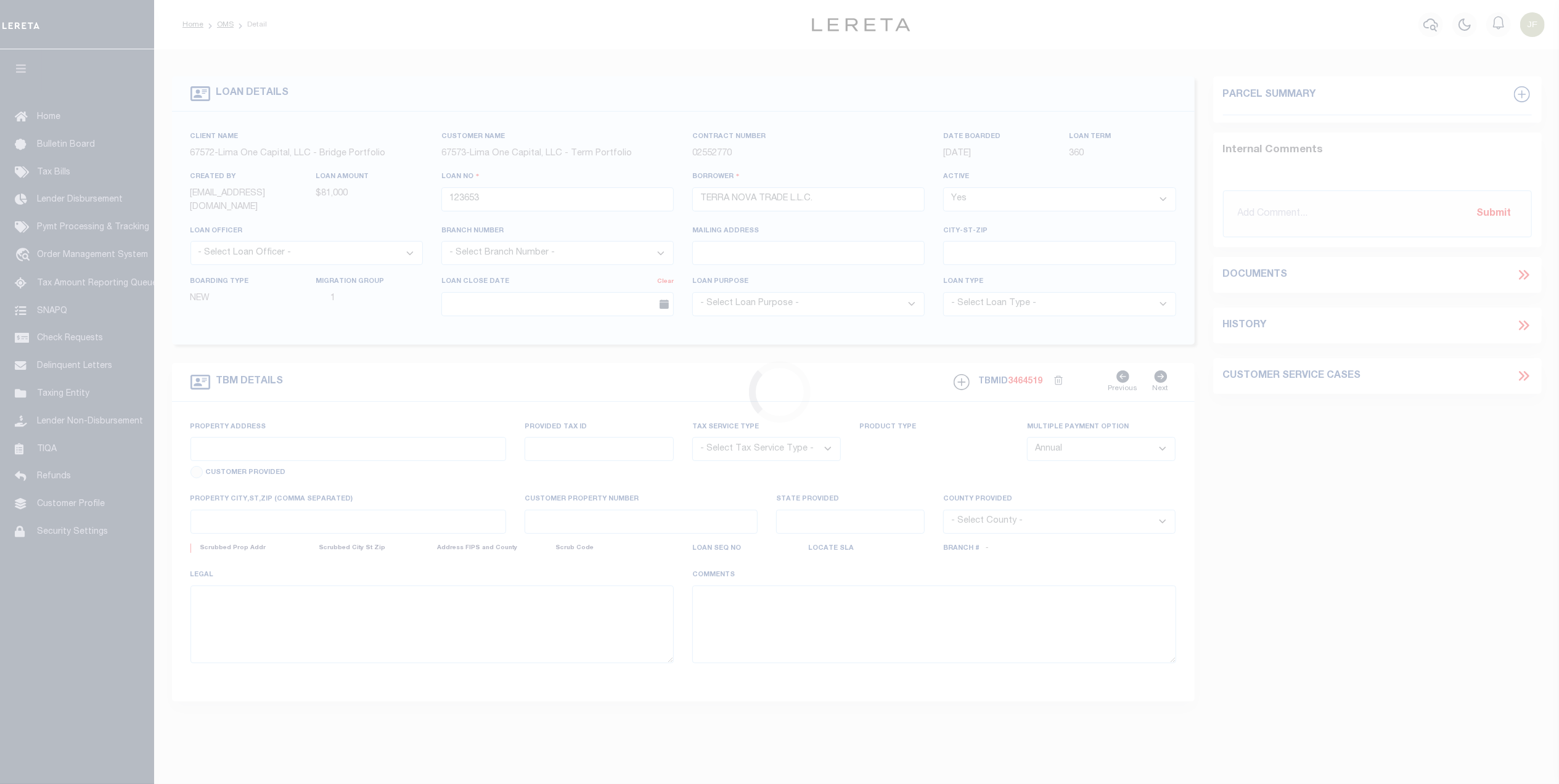
type input "[STREET_ADDRESS]"
radio input "true"
select select "Escrow"
select select
type input "ALLENTOWN PA 18102"
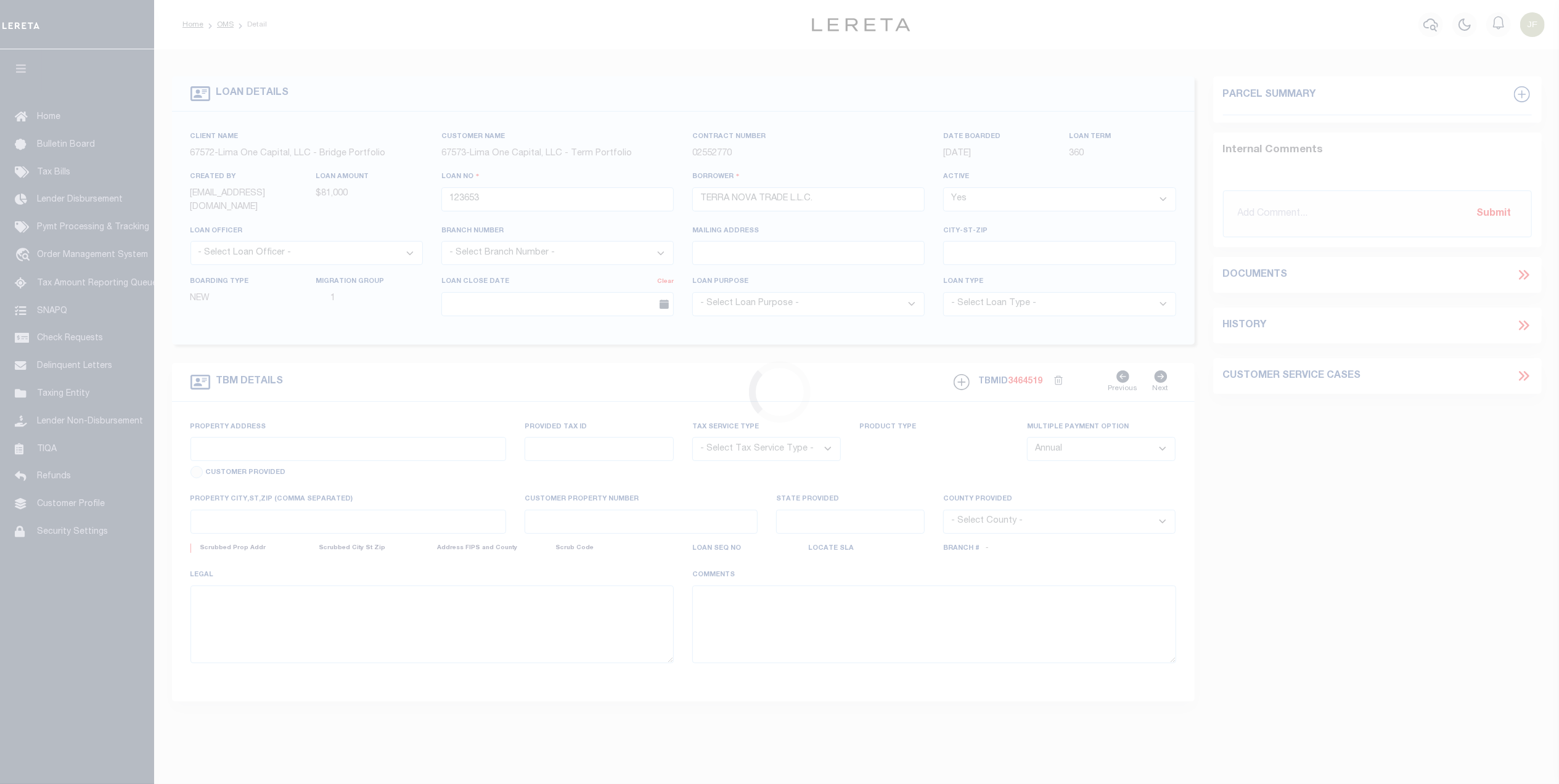
type input "123653-1"
type input "PA"
type textarea "COLLECTOR: ENTITY: PARCEL: 6407436318801"
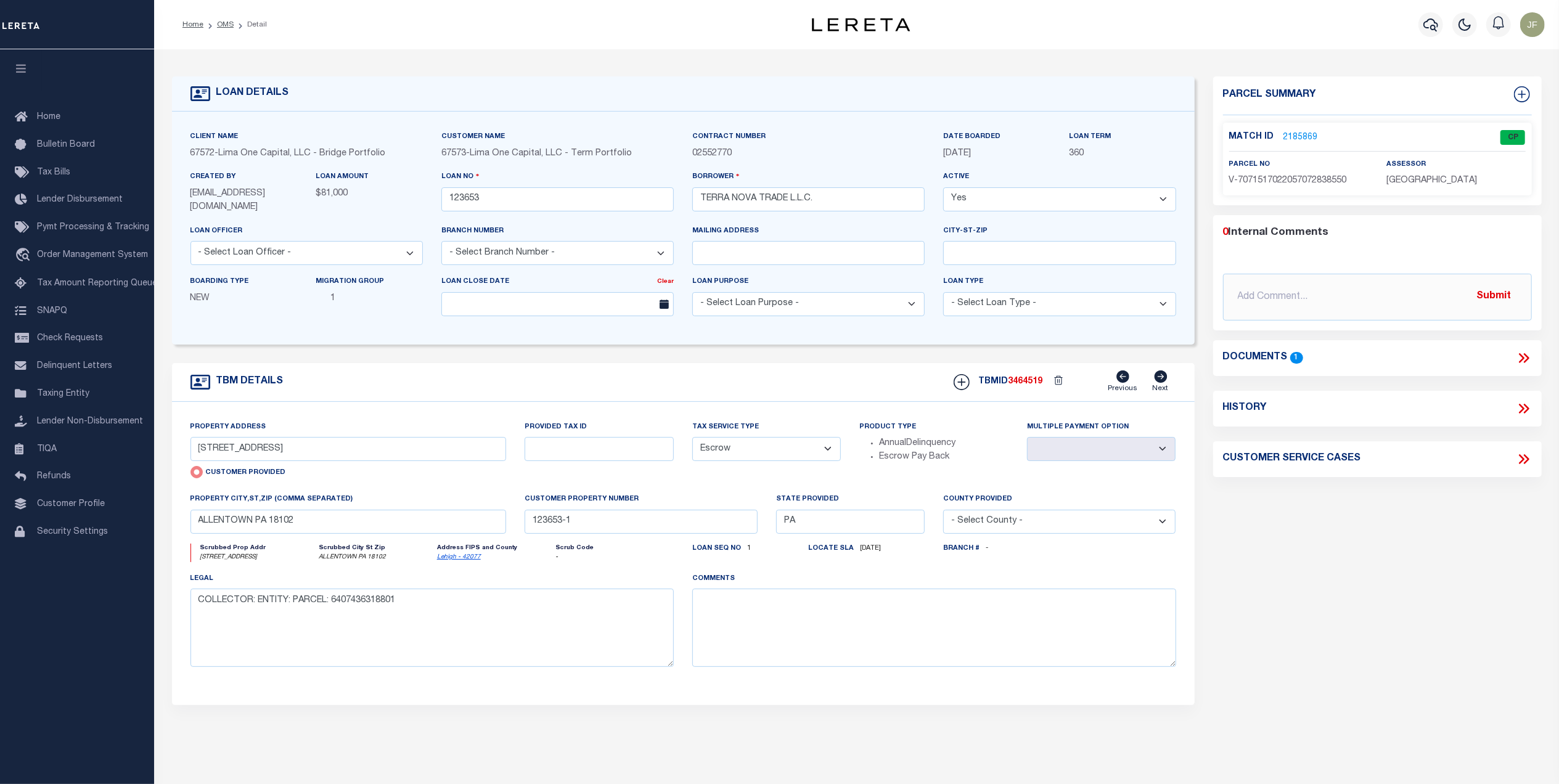
click at [1297, 132] on link "2185869" at bounding box center [1301, 137] width 35 height 13
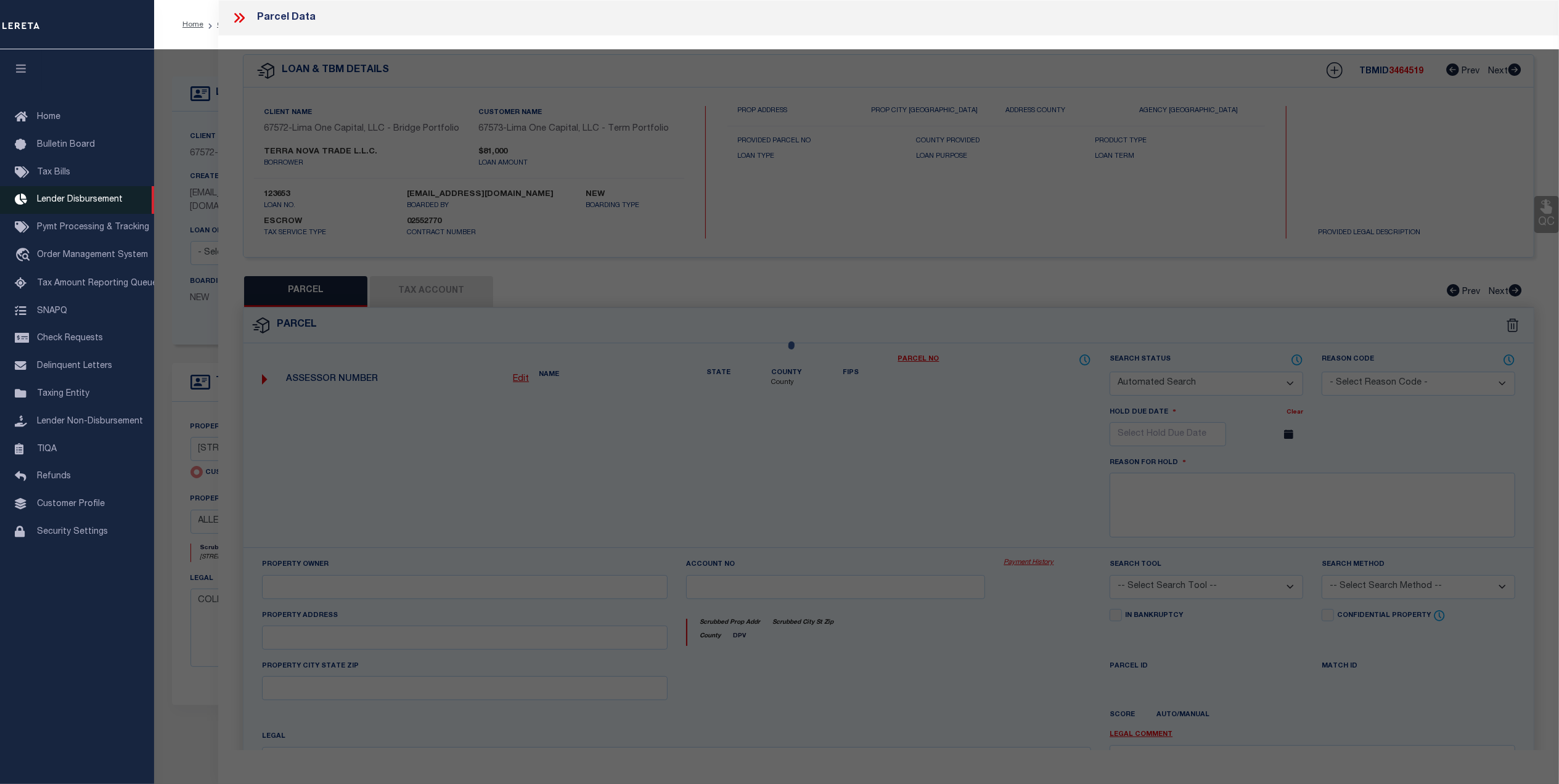
checkbox input "false"
select select "CP"
type input "[STREET_ADDRESS]"
checkbox input "false"
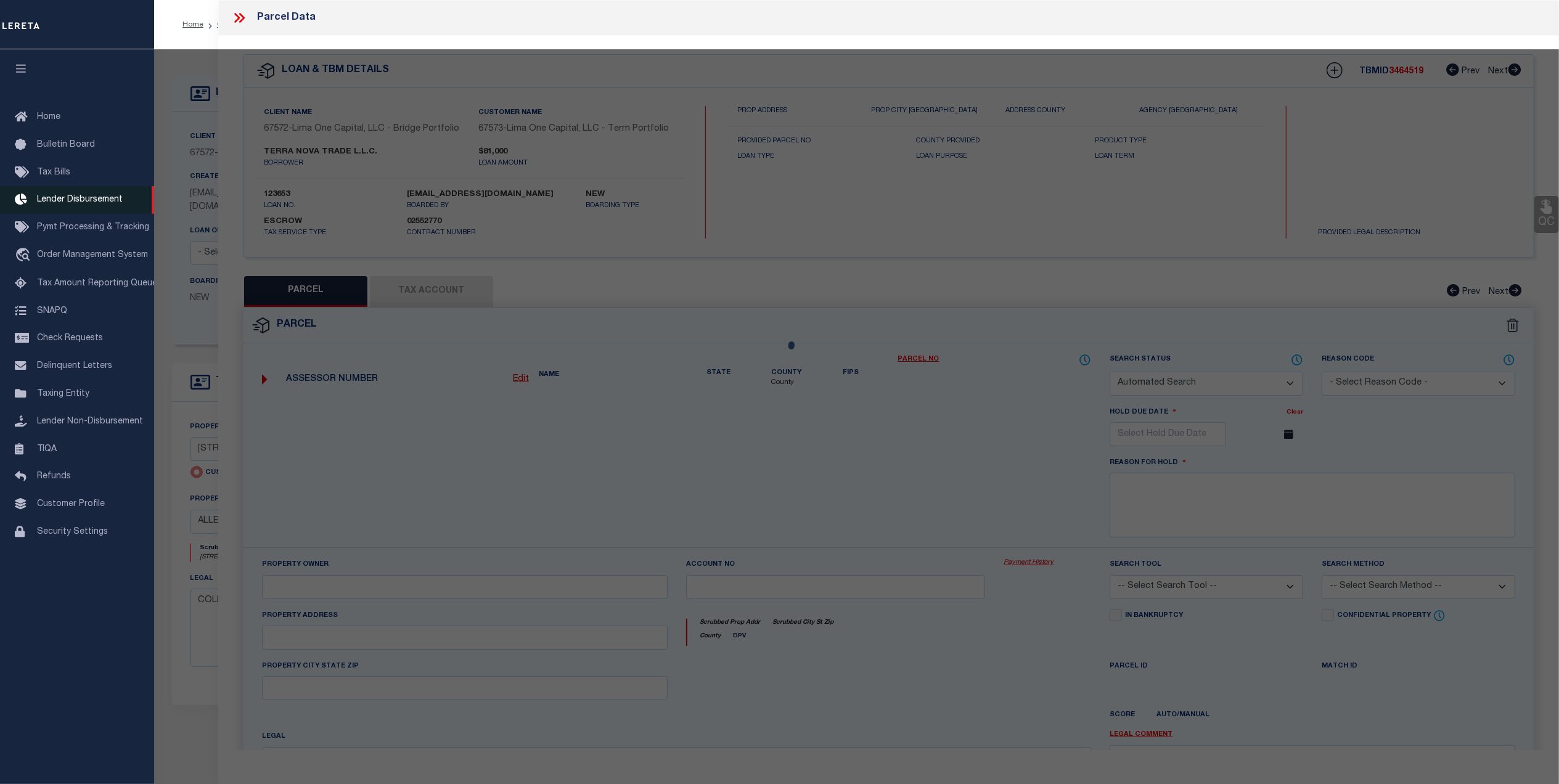
type input "ALLENTOWN PA 18102"
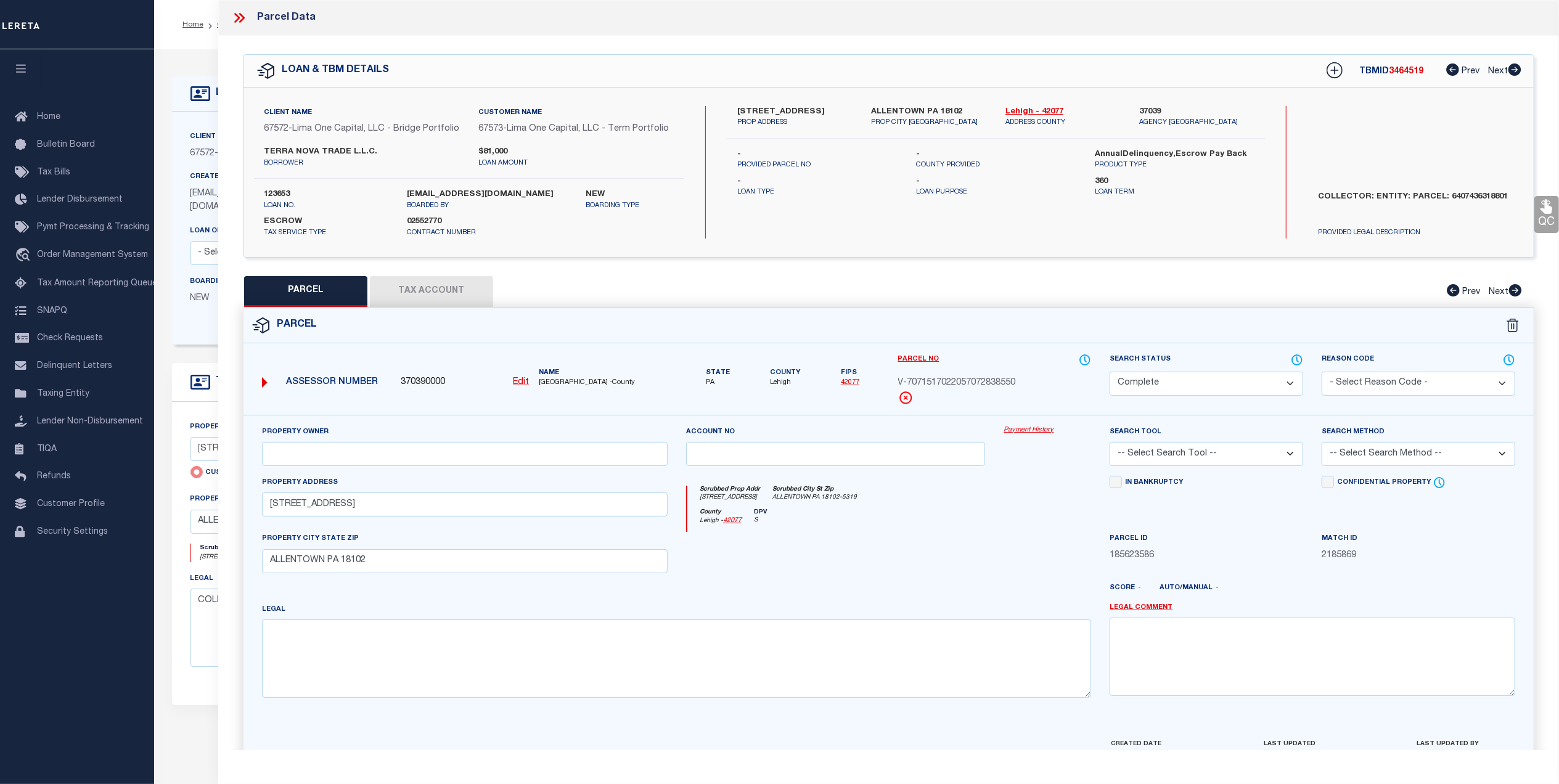
click at [1035, 434] on link "Payment History" at bounding box center [1047, 430] width 88 height 11
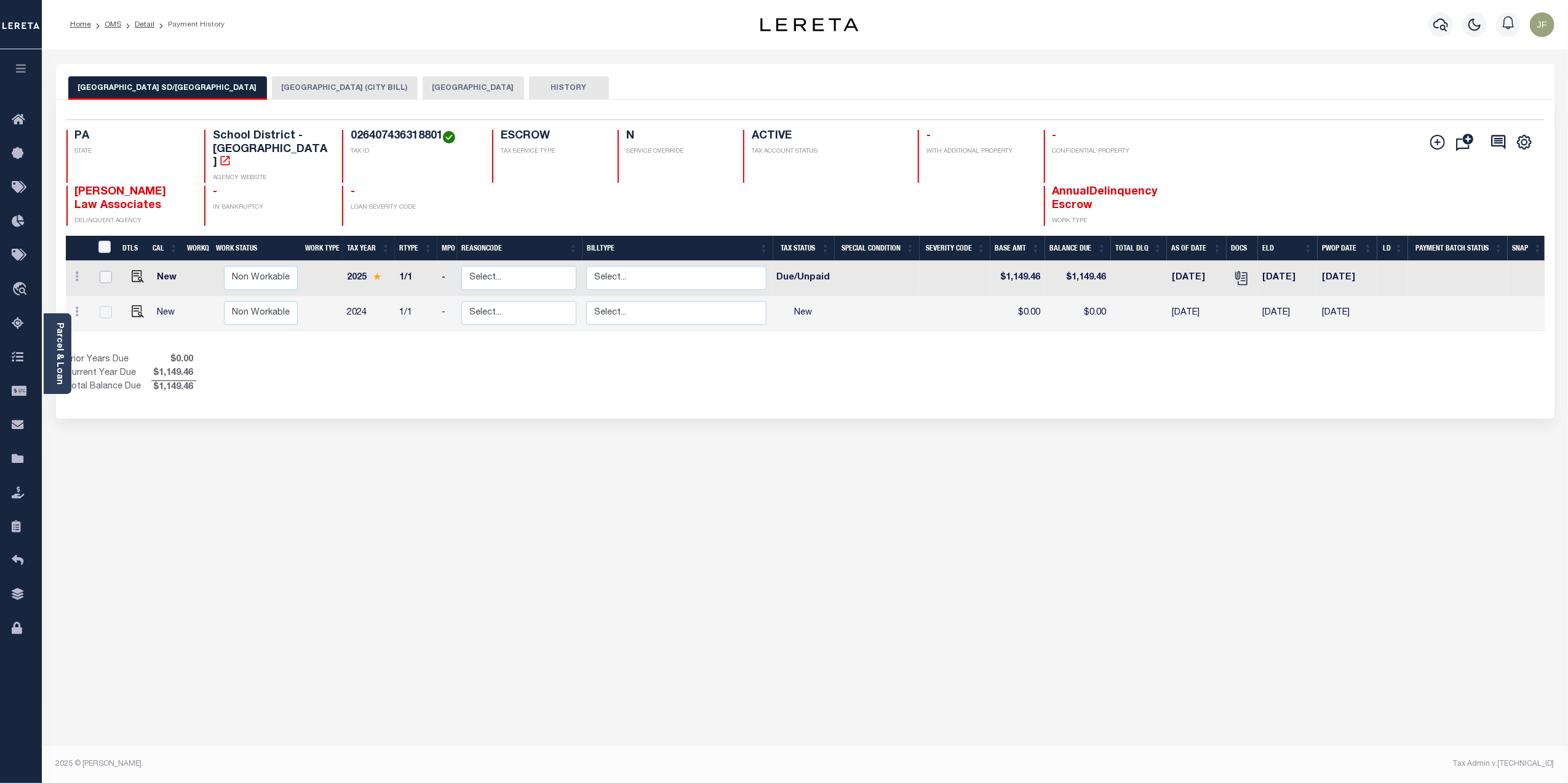
click at [109, 271] on input "checkbox" at bounding box center [106, 277] width 12 height 12
checkbox input "true"
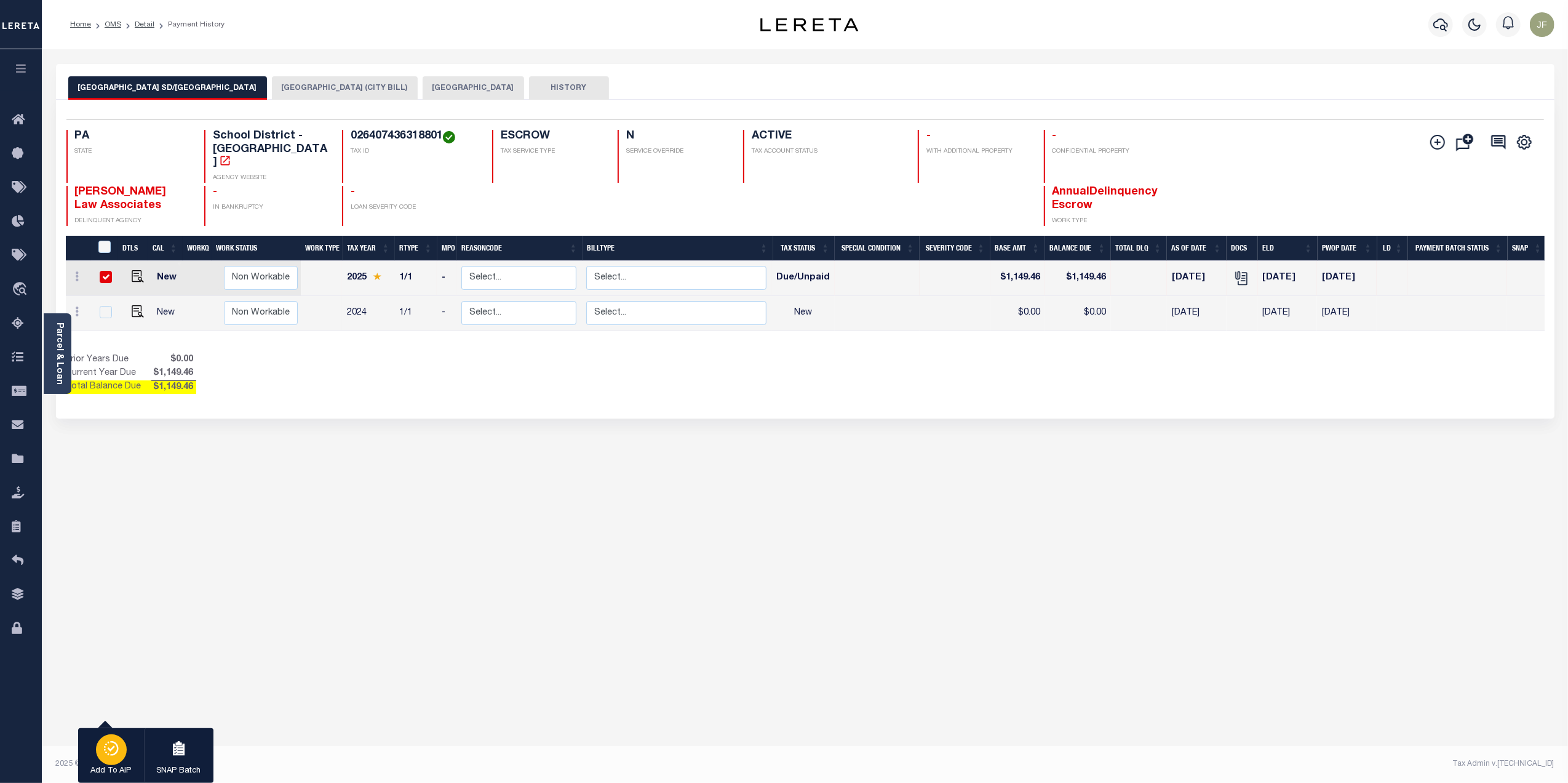
click at [116, 741] on div "button" at bounding box center [111, 749] width 31 height 31
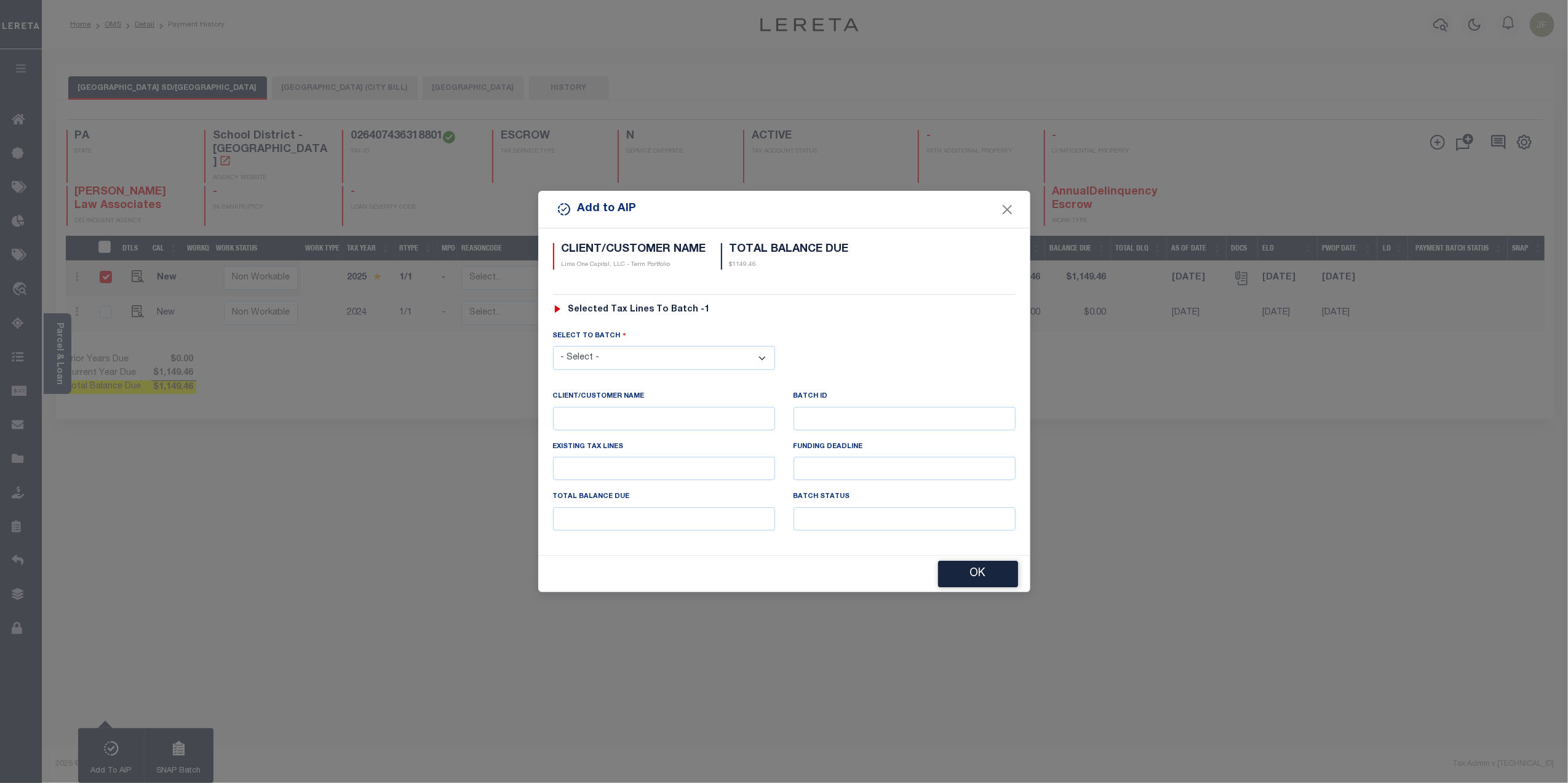
click at [697, 358] on select "- Select - 45186 45191 45195 45200 45202 45203 45206 45214 45215 45216 45218 45…" at bounding box center [663, 357] width 222 height 24
click at [628, 338] on div "SELECT TO BATCH" at bounding box center [663, 338] width 222 height 17
click at [630, 358] on select "- Select - 45186 45191 45195 45200 45202 45203 45206 45214 45215 45216 45218 45…" at bounding box center [663, 357] width 222 height 24
click at [619, 359] on select "- Select - 45186 45191 45195 45200 45202 45203 45206 45214 45215 45216 45218 45…" at bounding box center [663, 357] width 222 height 24
select select "46557"
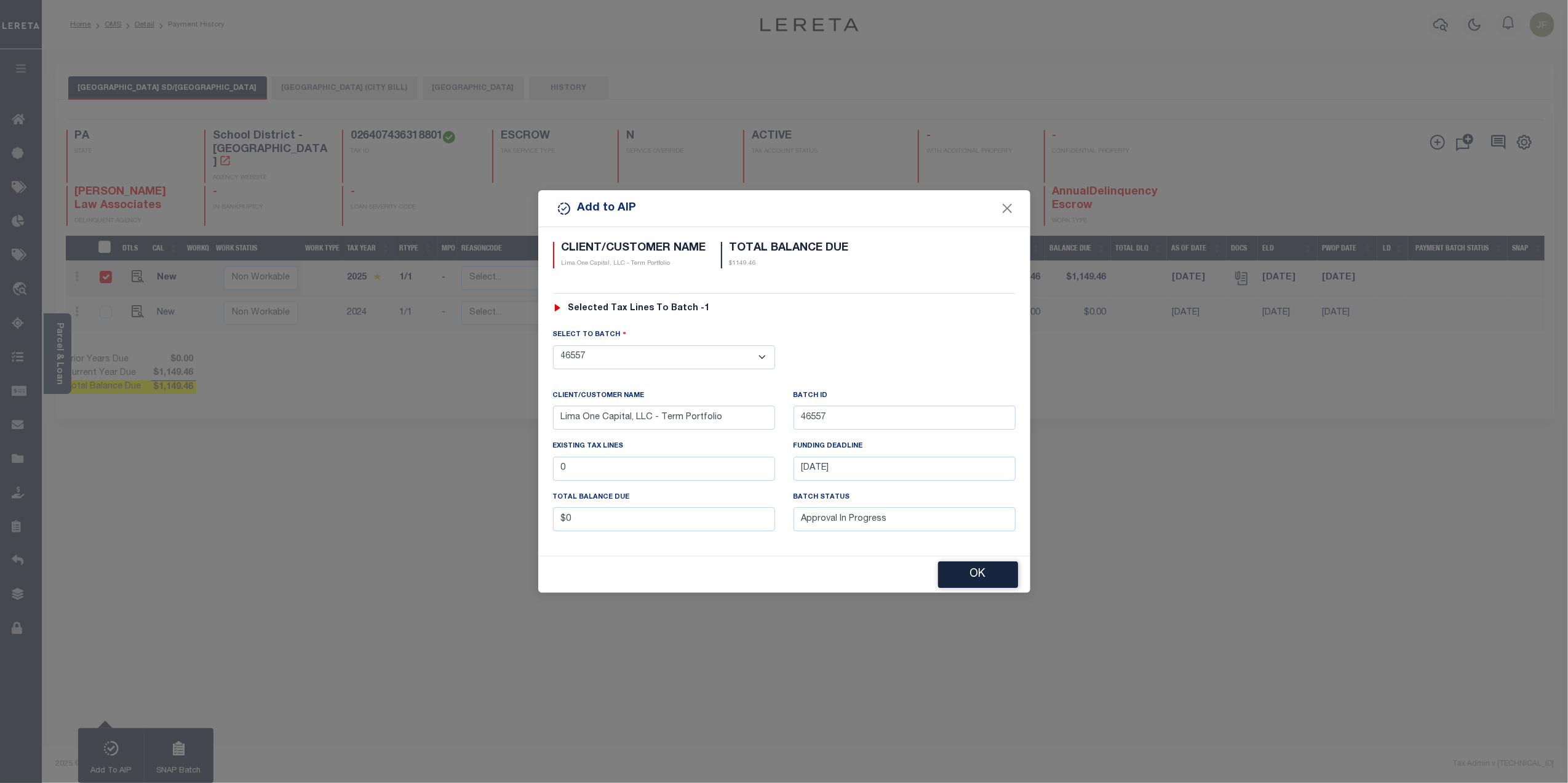
click at [707, 359] on select "- Select - 45186 45191 45195 45200 45202 45203 45206 45214 45215 45216 45218 45…" at bounding box center [663, 357] width 222 height 24
click at [1009, 208] on button "Close" at bounding box center [1007, 208] width 16 height 16
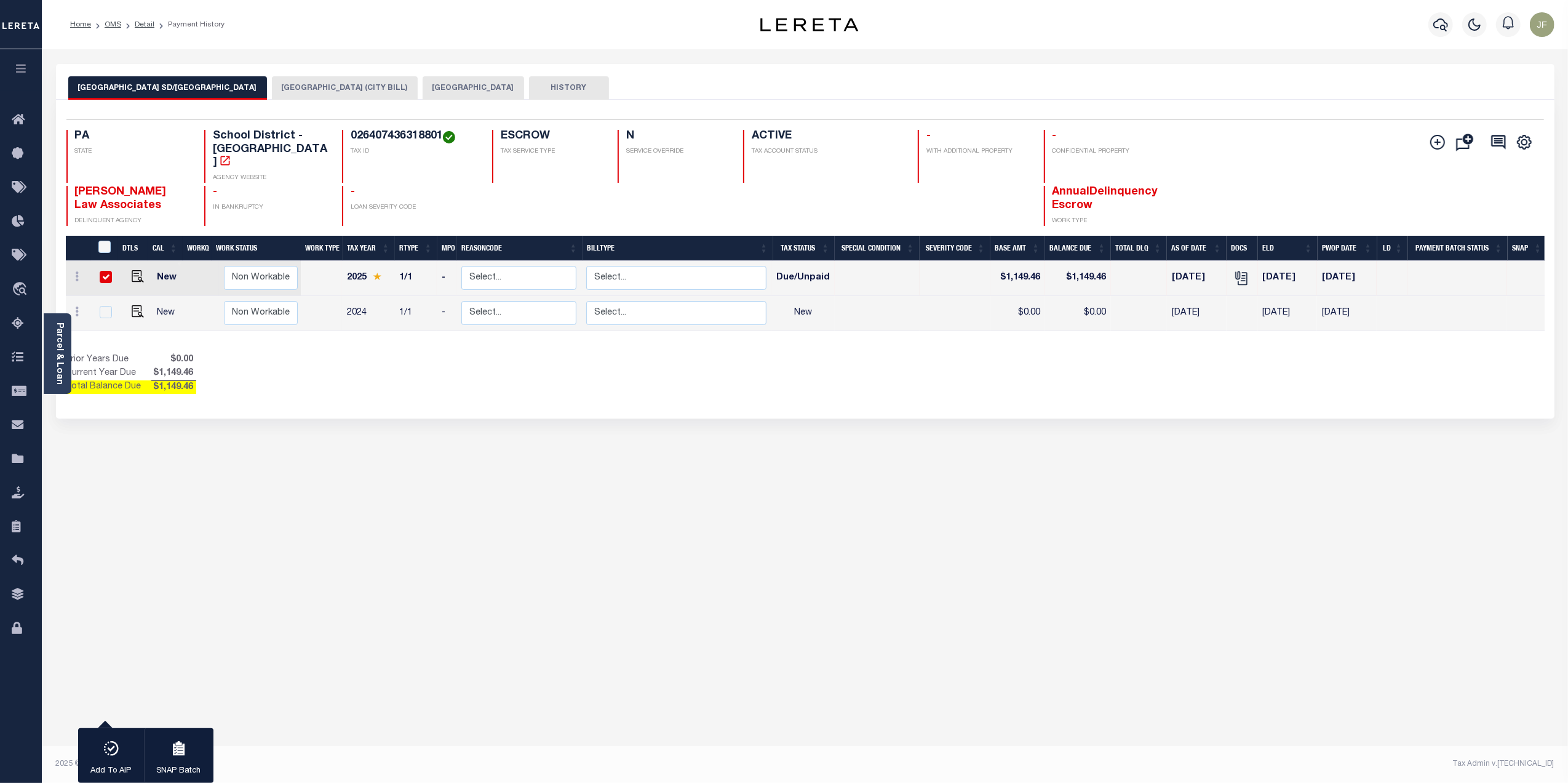
click at [108, 271] on input "checkbox" at bounding box center [106, 277] width 12 height 12
checkbox input "false"
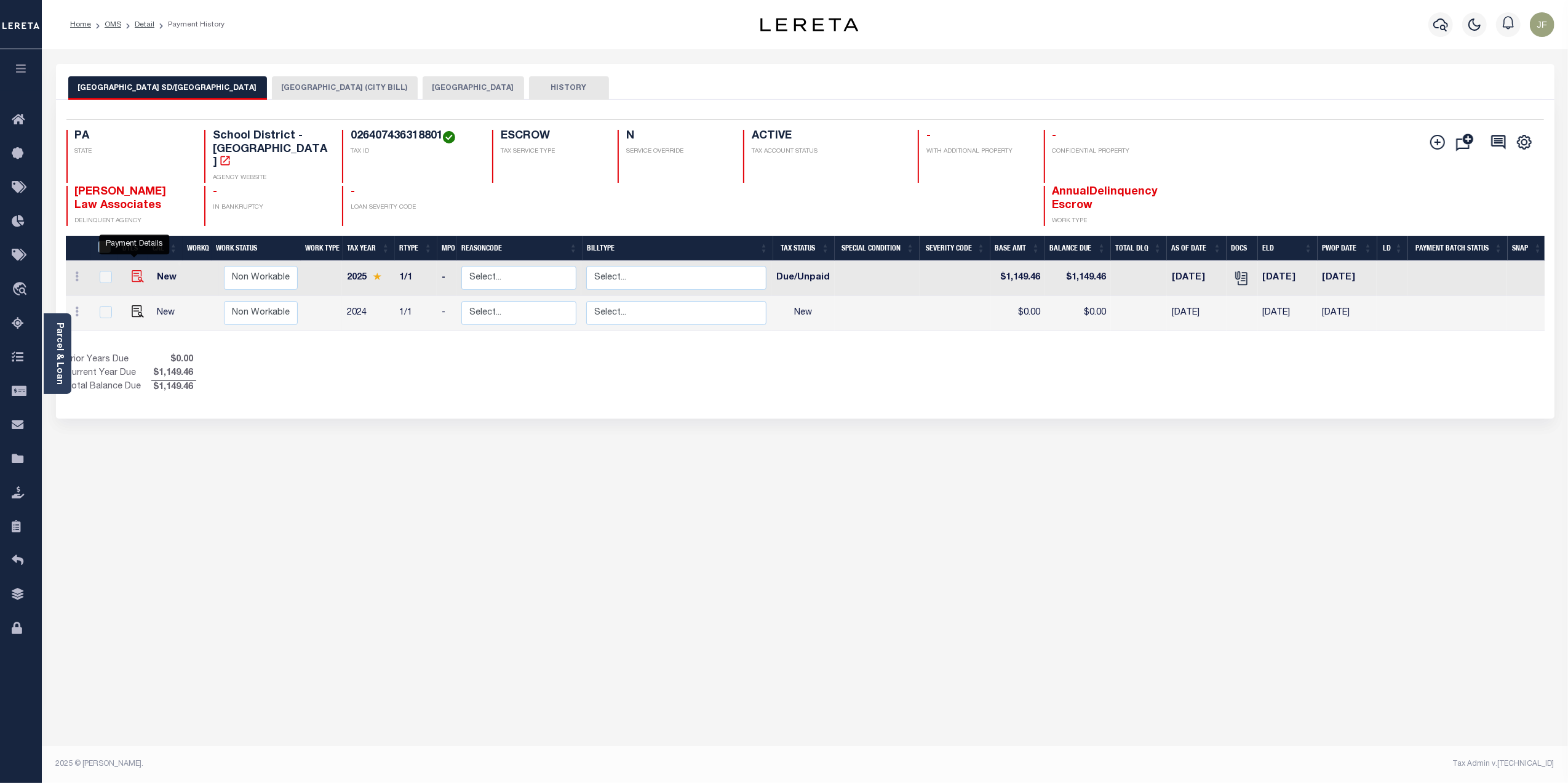
click at [131, 270] on img "" at bounding box center [137, 276] width 12 height 12
checkbox input "true"
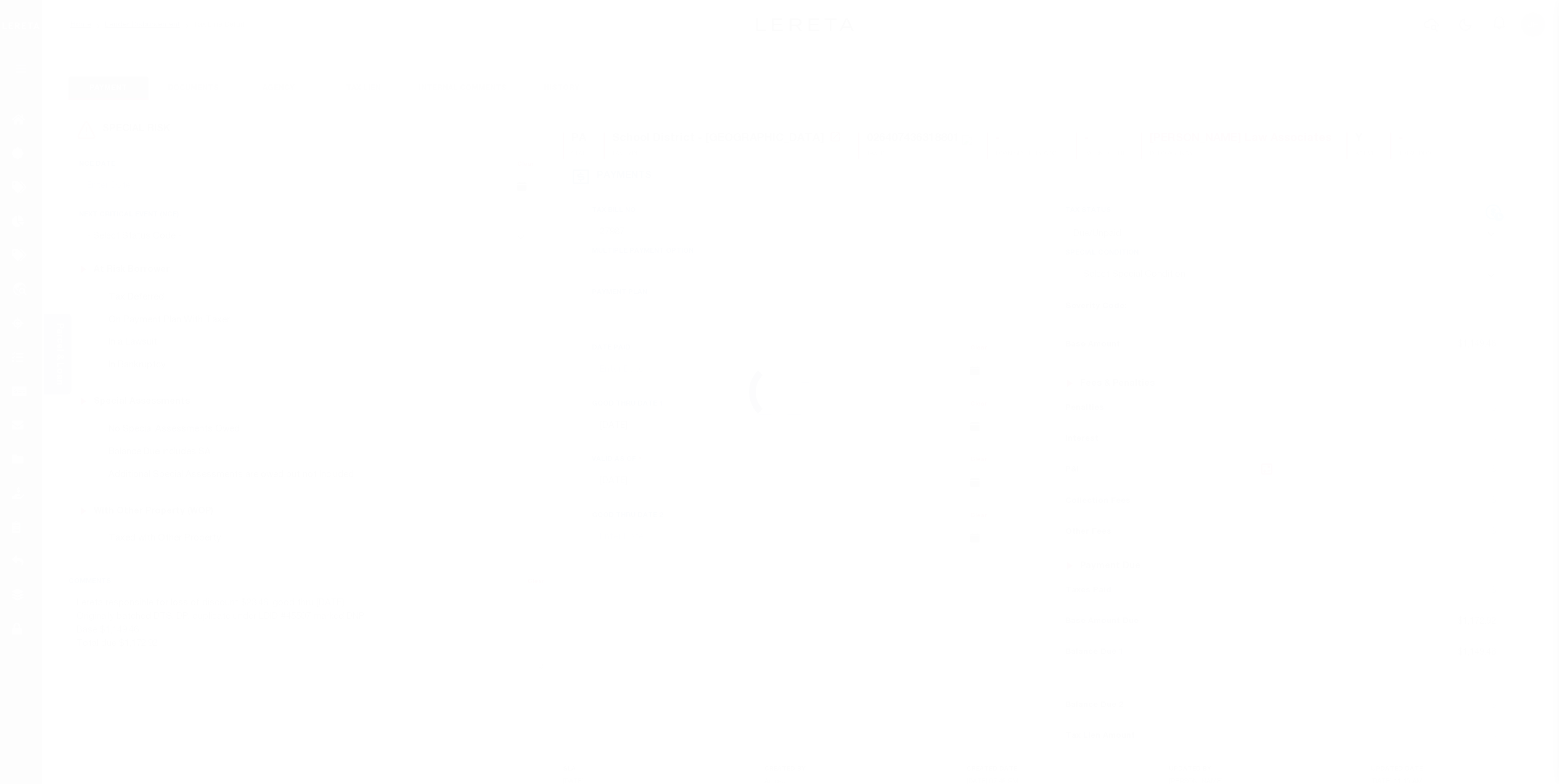
select select "DUE"
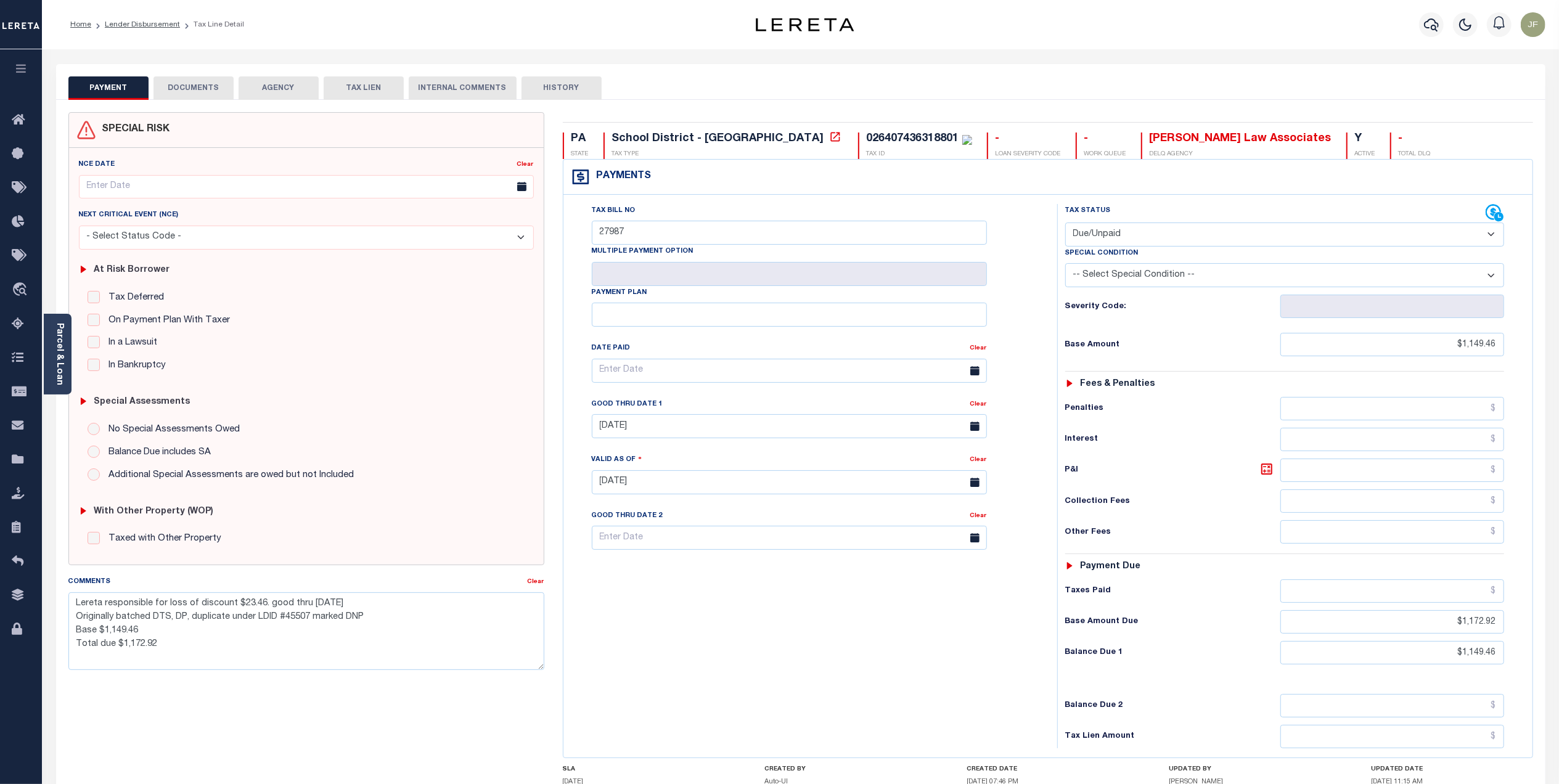
click at [195, 84] on button "DOCUMENTS" at bounding box center [193, 88] width 80 height 24
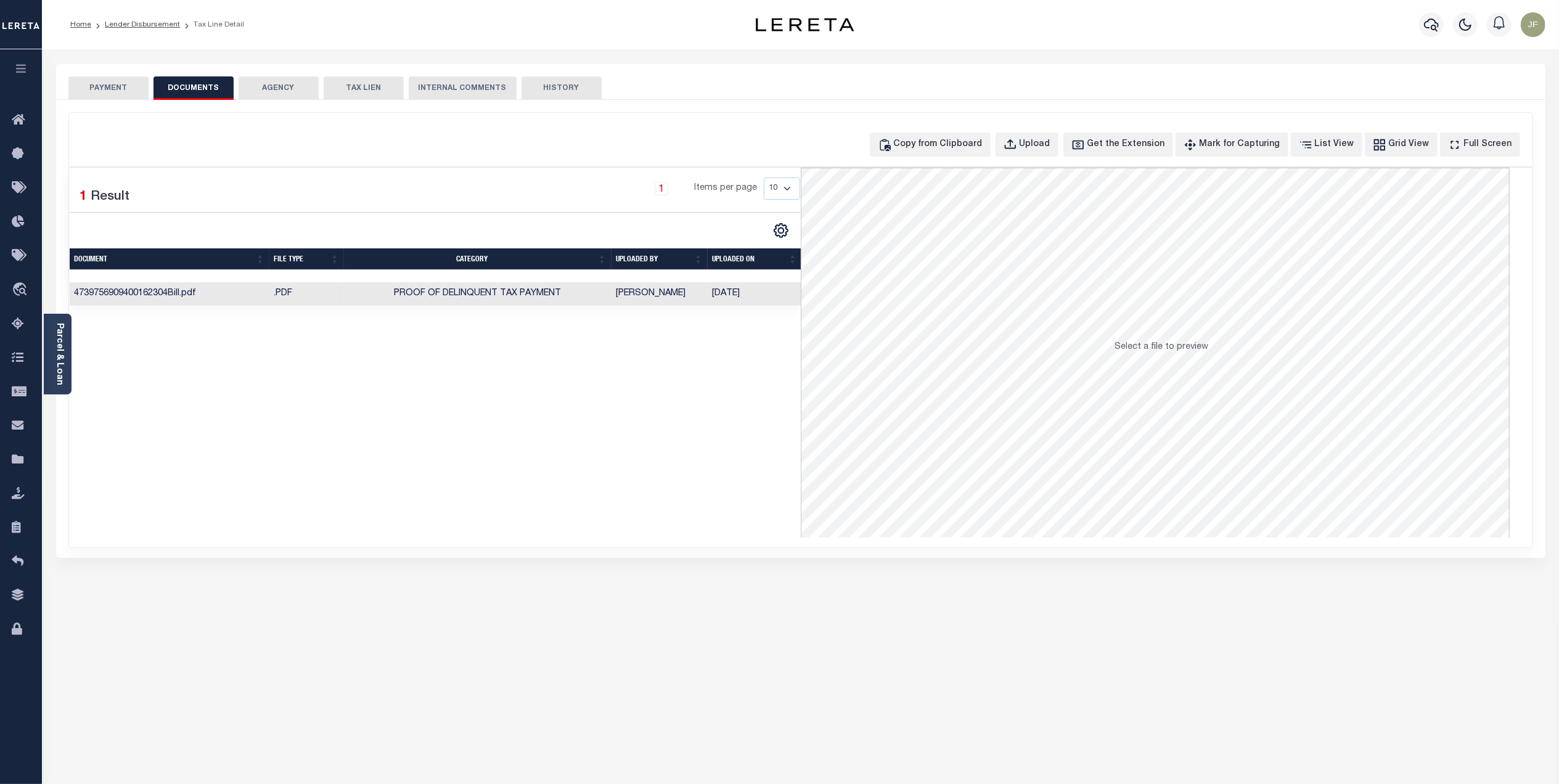
click at [106, 90] on button "PAYMENT" at bounding box center [108, 88] width 80 height 24
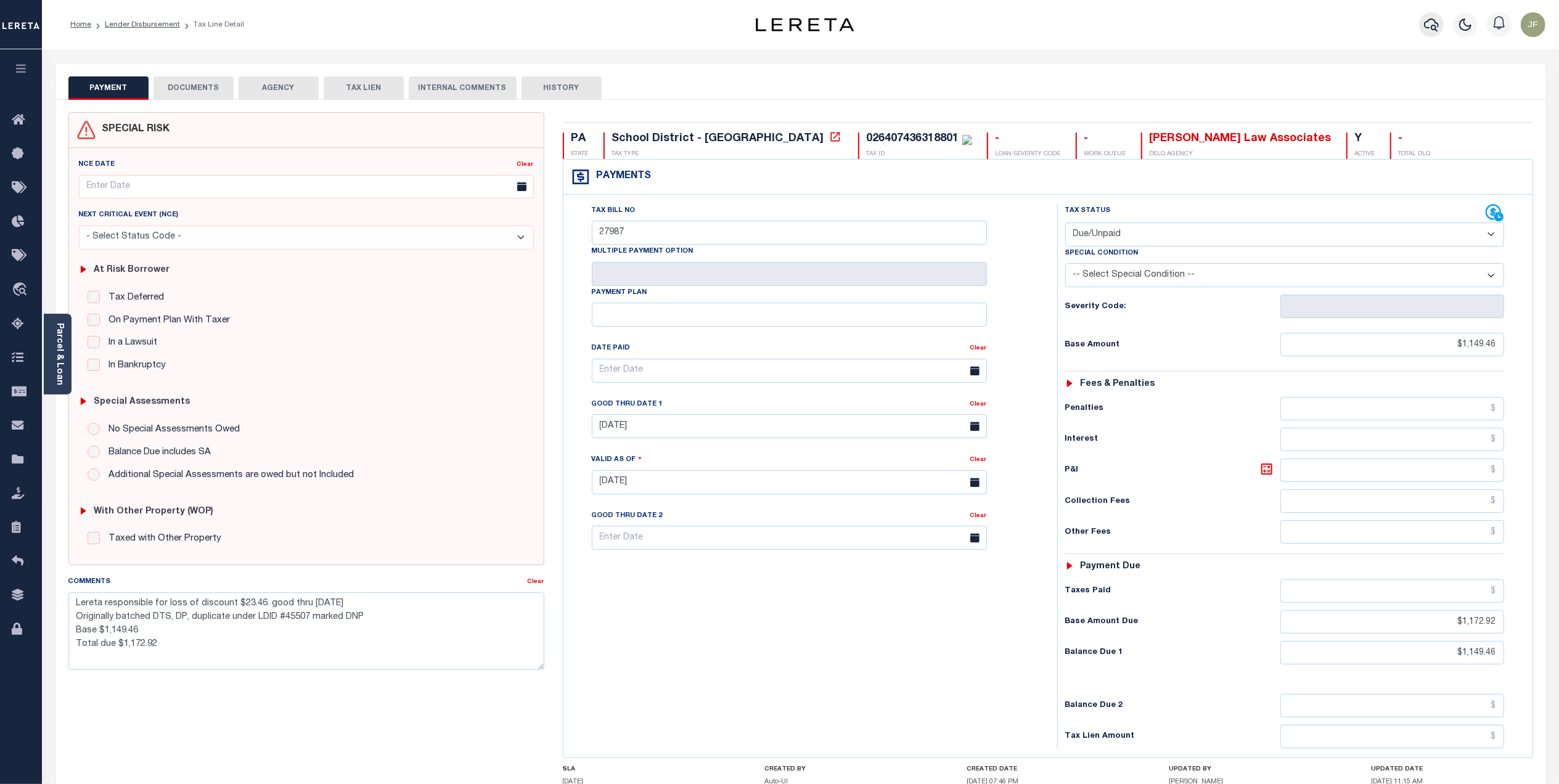
click at [1428, 20] on icon "button" at bounding box center [1431, 25] width 15 height 13
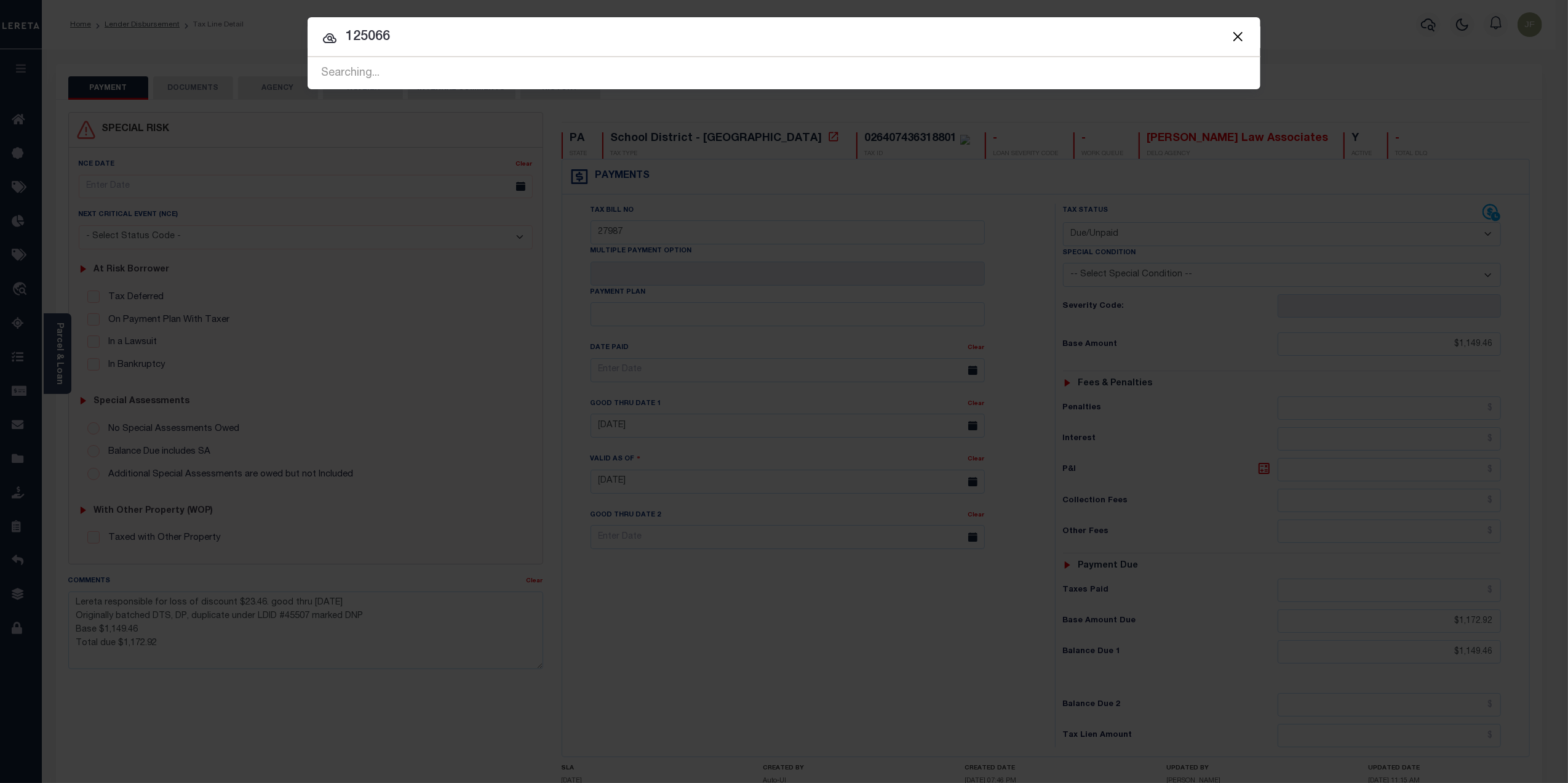
type input "125066"
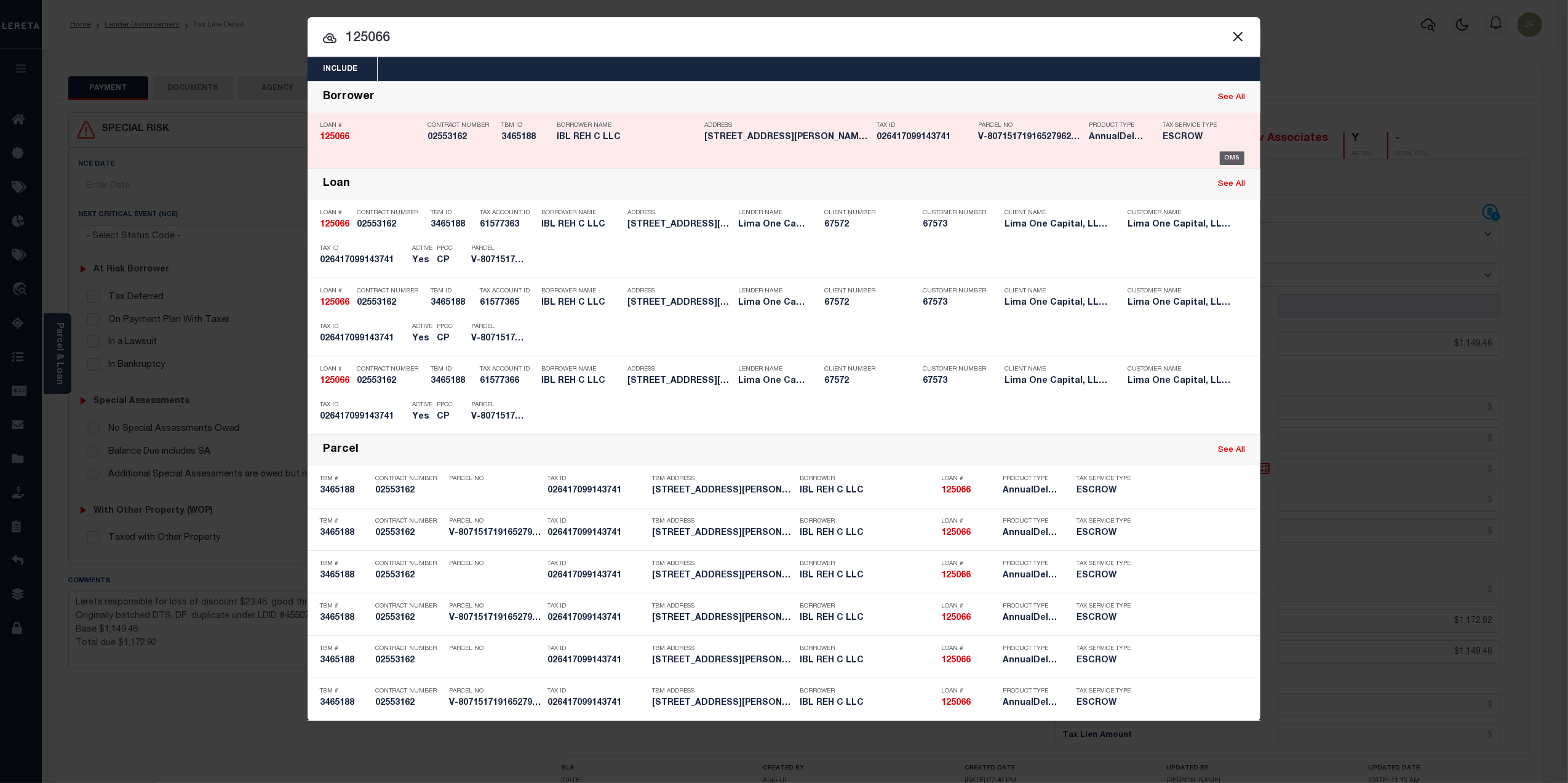
click at [1238, 153] on div "OMS" at bounding box center [1232, 158] width 25 height 14
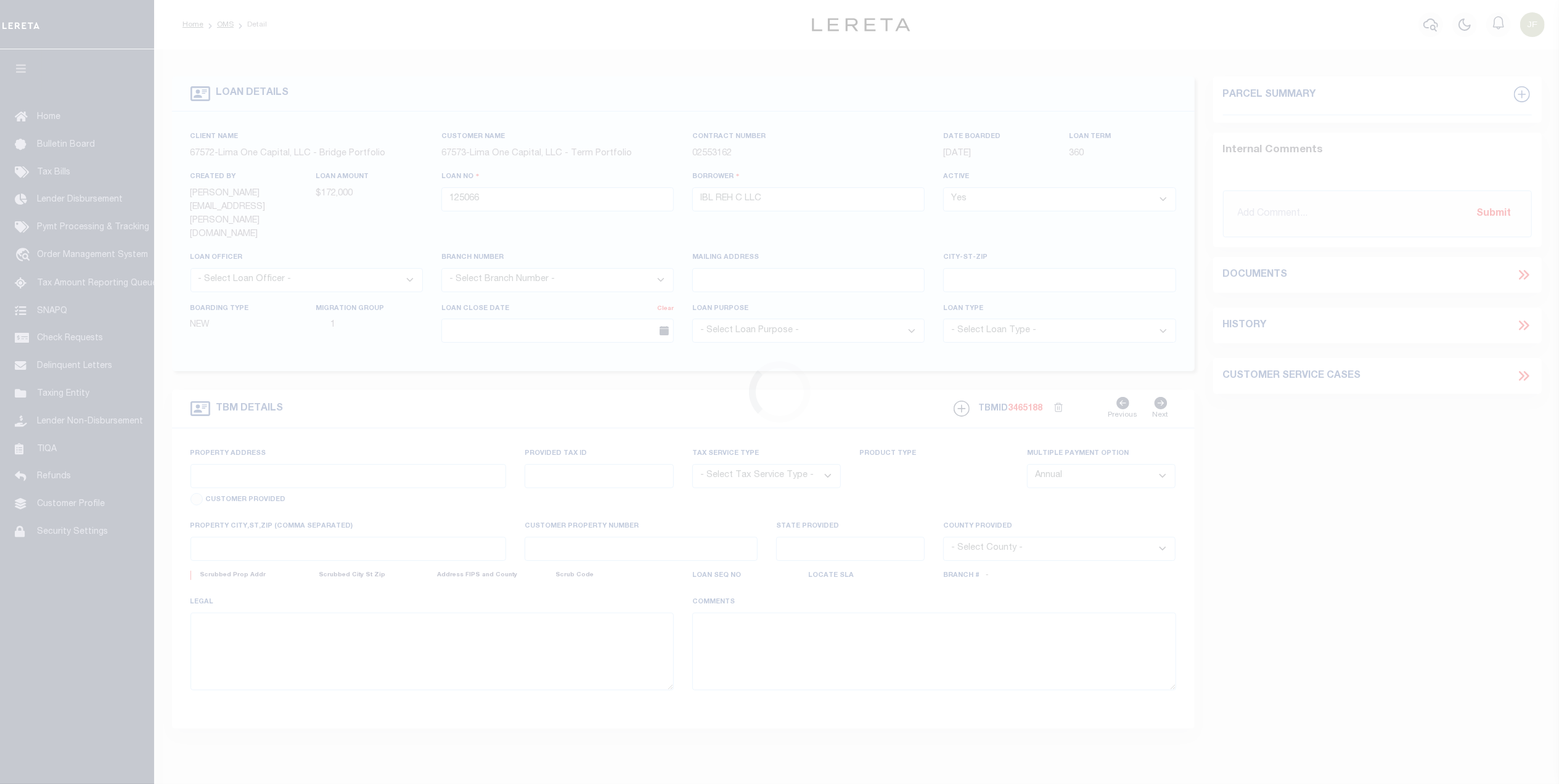
type input "[STREET_ADDRESS][PERSON_NAME]"
radio input "true"
select select "Escrow"
select select
type input "ALLENTOWN PA 18109"
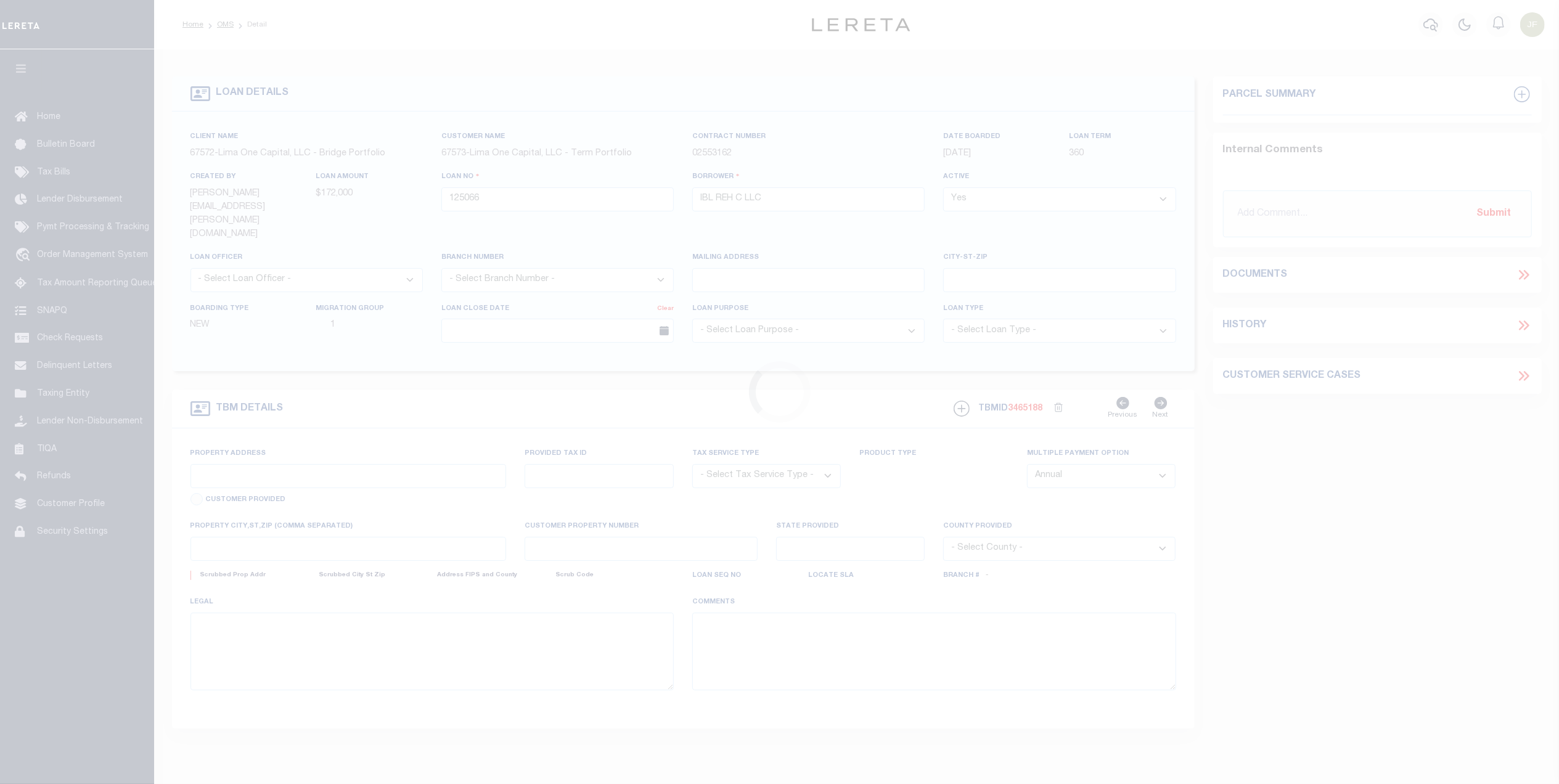
type input "125066-1"
type input "PA"
type textarea "COLLECTOR: ENTITY: PARCEL: 641709914374001"
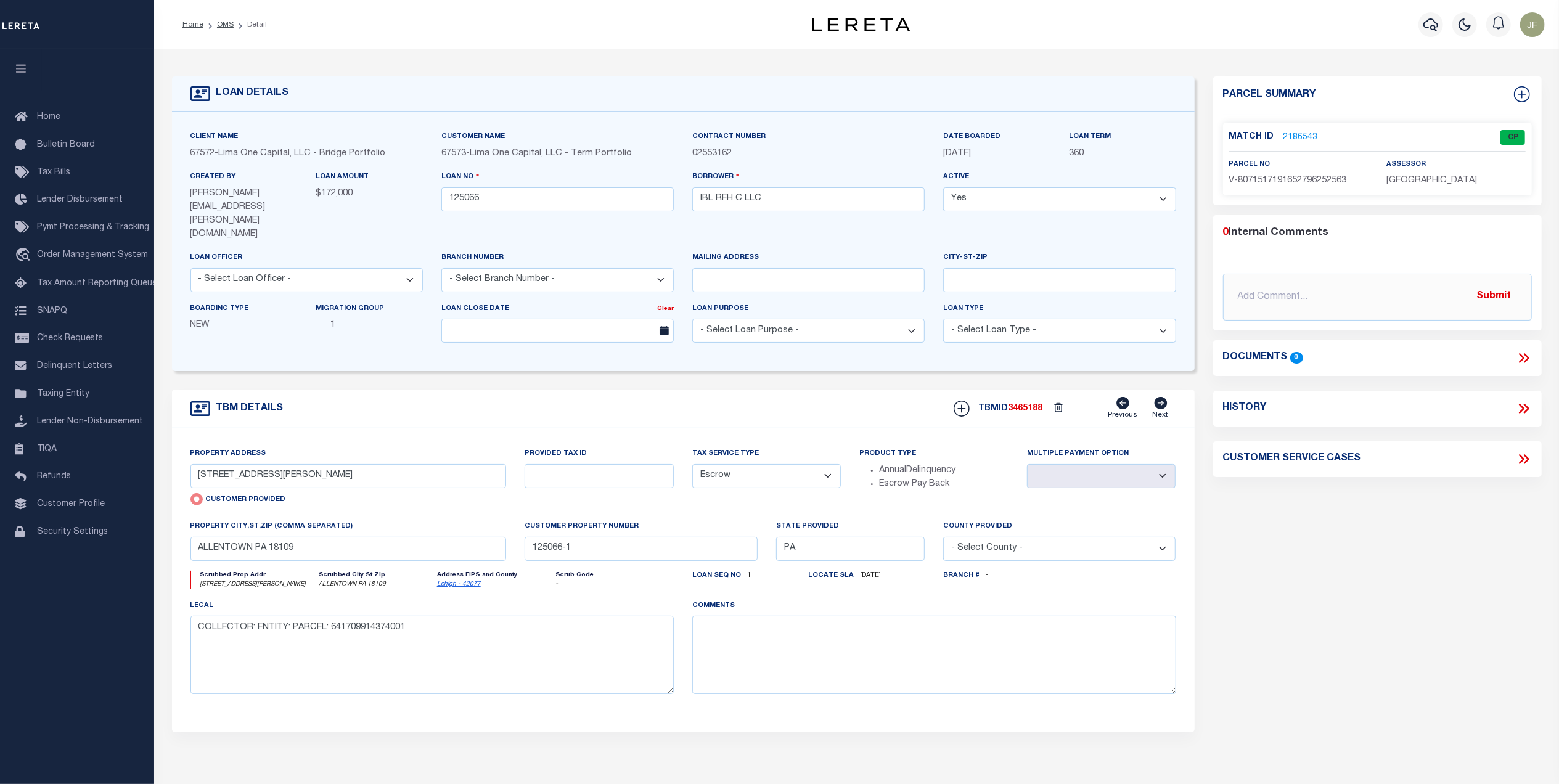
click at [1305, 137] on link "2186543" at bounding box center [1301, 137] width 35 height 13
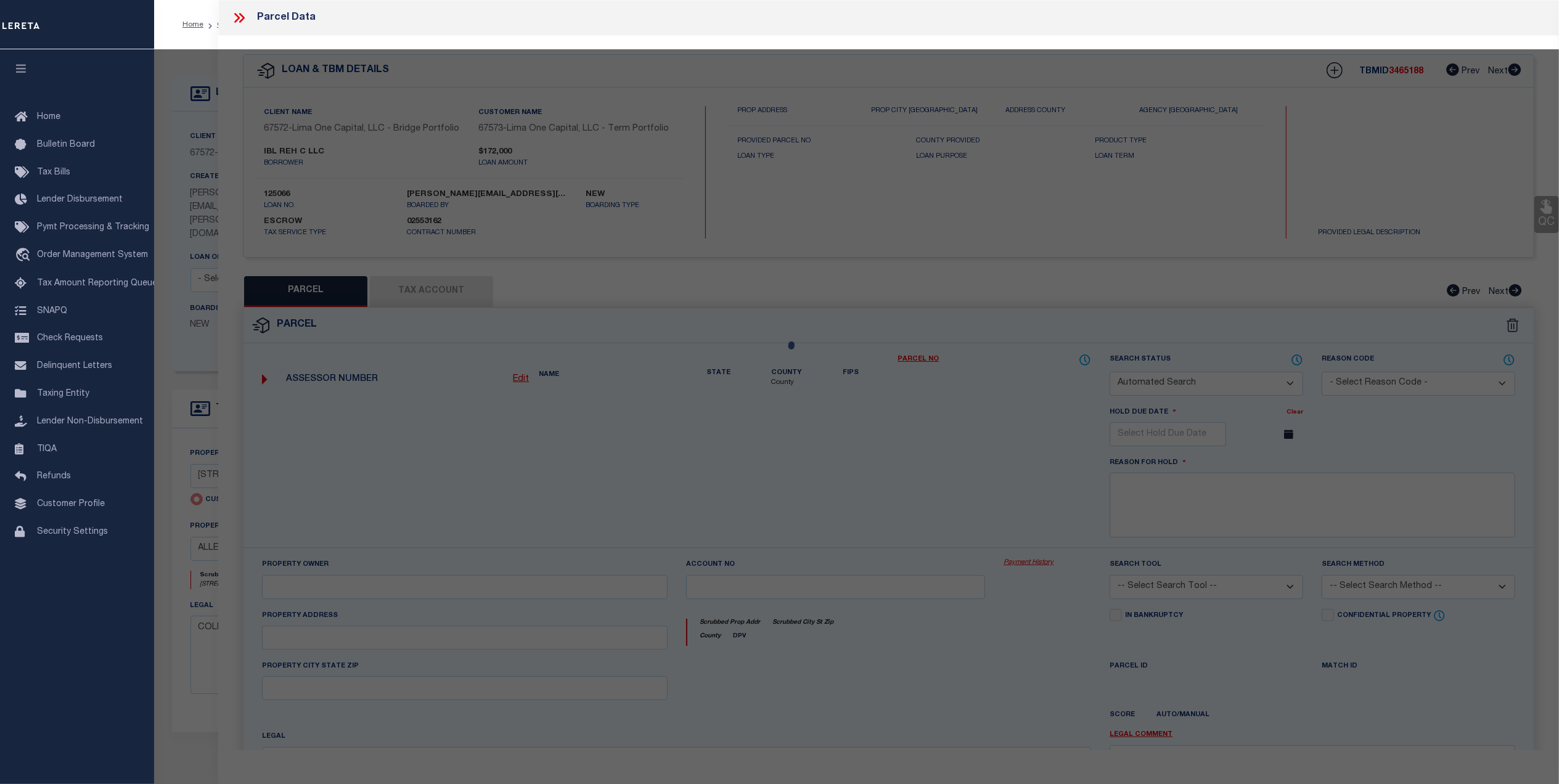
checkbox input "false"
select select "CP"
select select "AGW"
select select
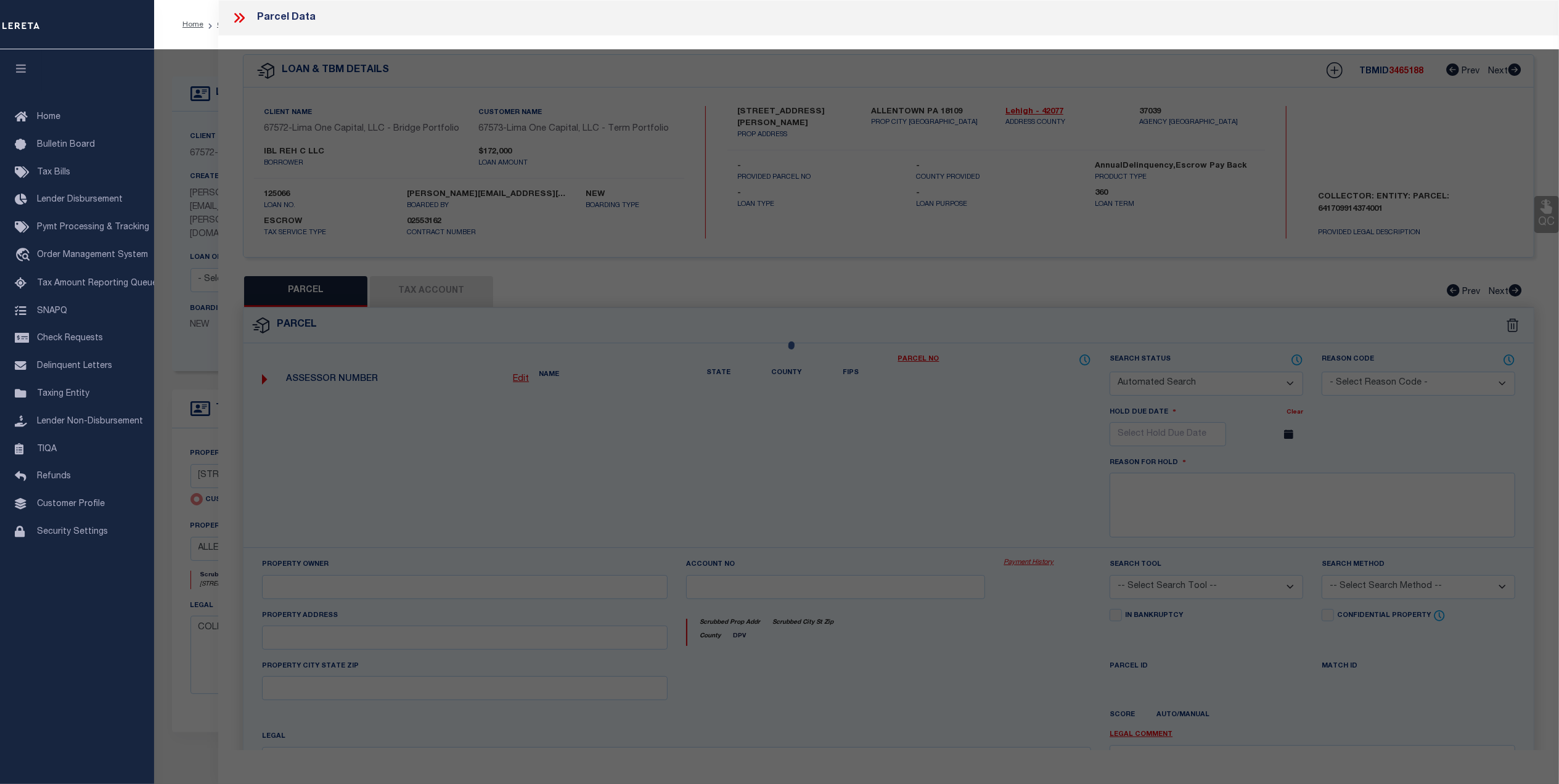
type input "[STREET_ADDRESS][PERSON_NAME]"
checkbox input "false"
type input "ALLENTOWN PA 18109"
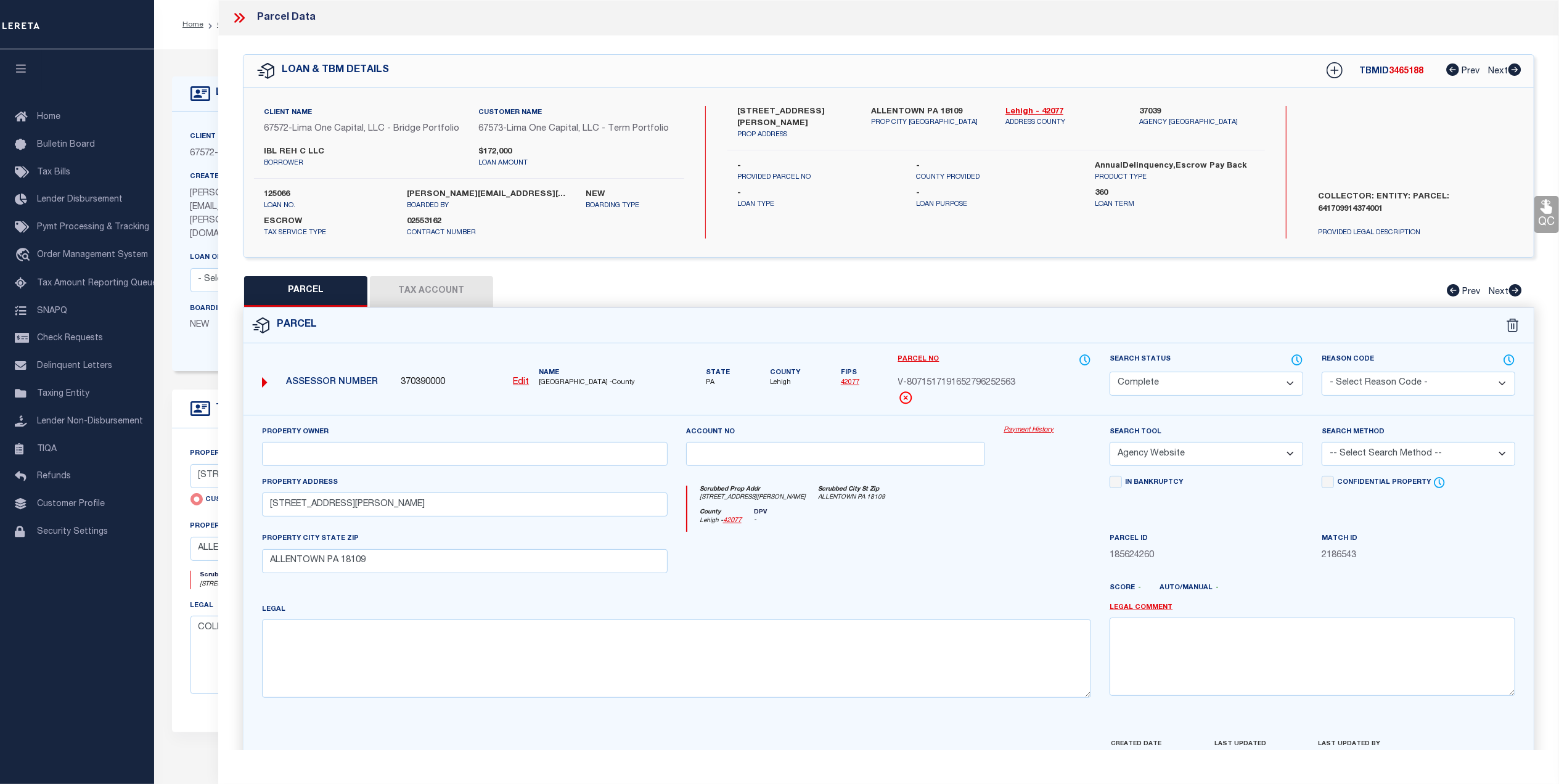
click at [1037, 427] on link "Payment History" at bounding box center [1047, 430] width 88 height 11
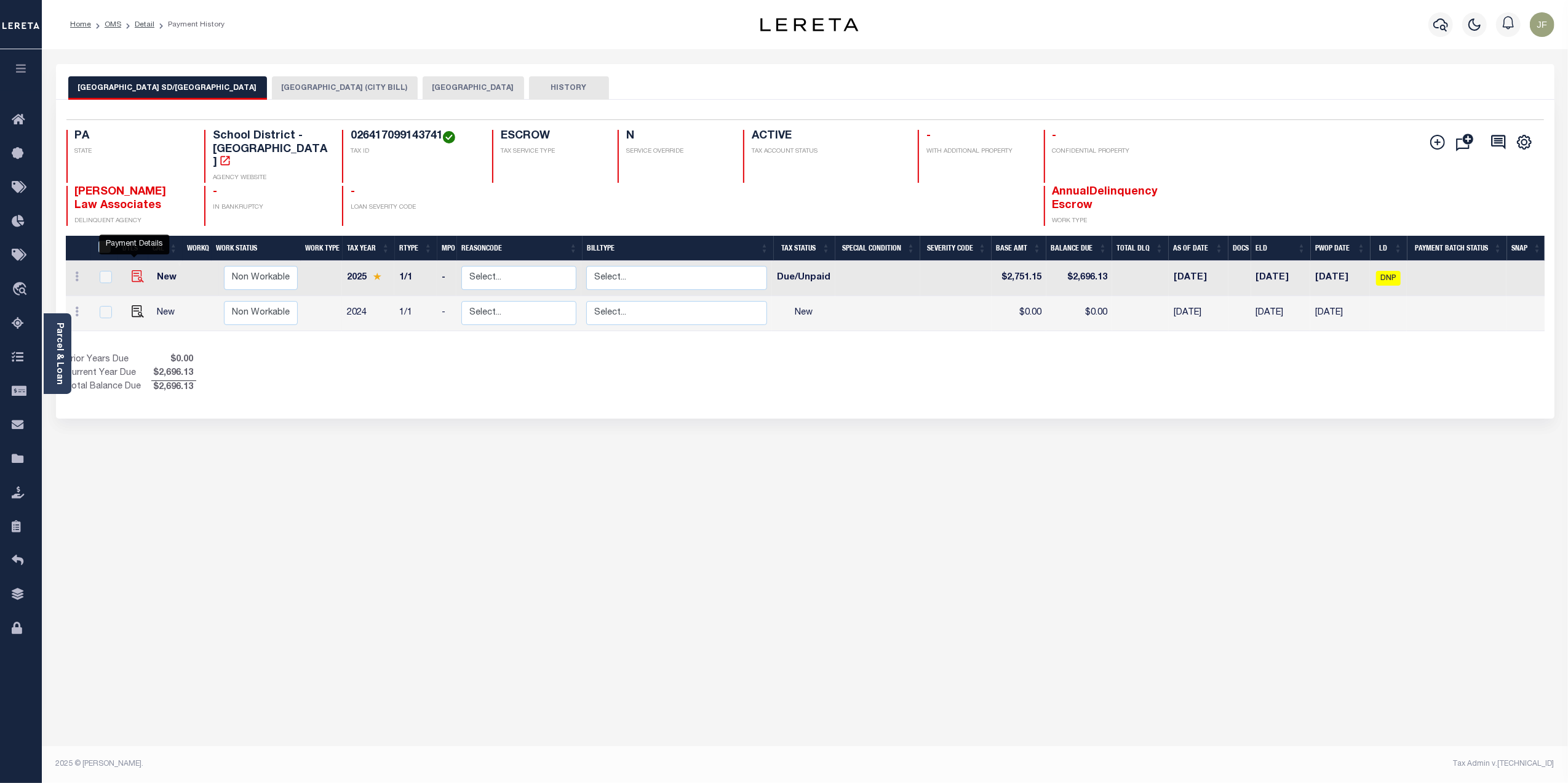
click at [133, 270] on img "" at bounding box center [137, 276] width 12 height 12
checkbox input "true"
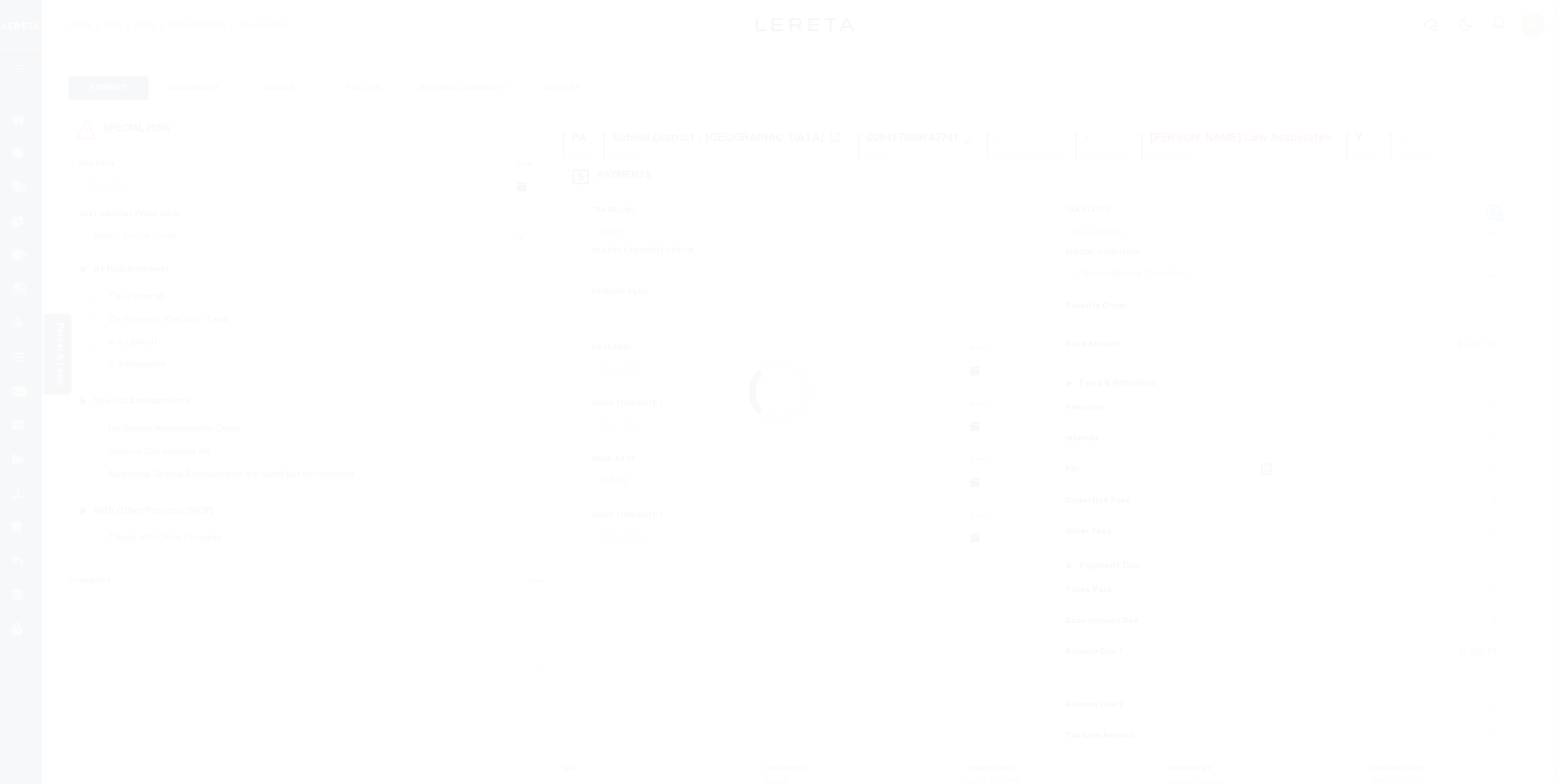
select select "DUE"
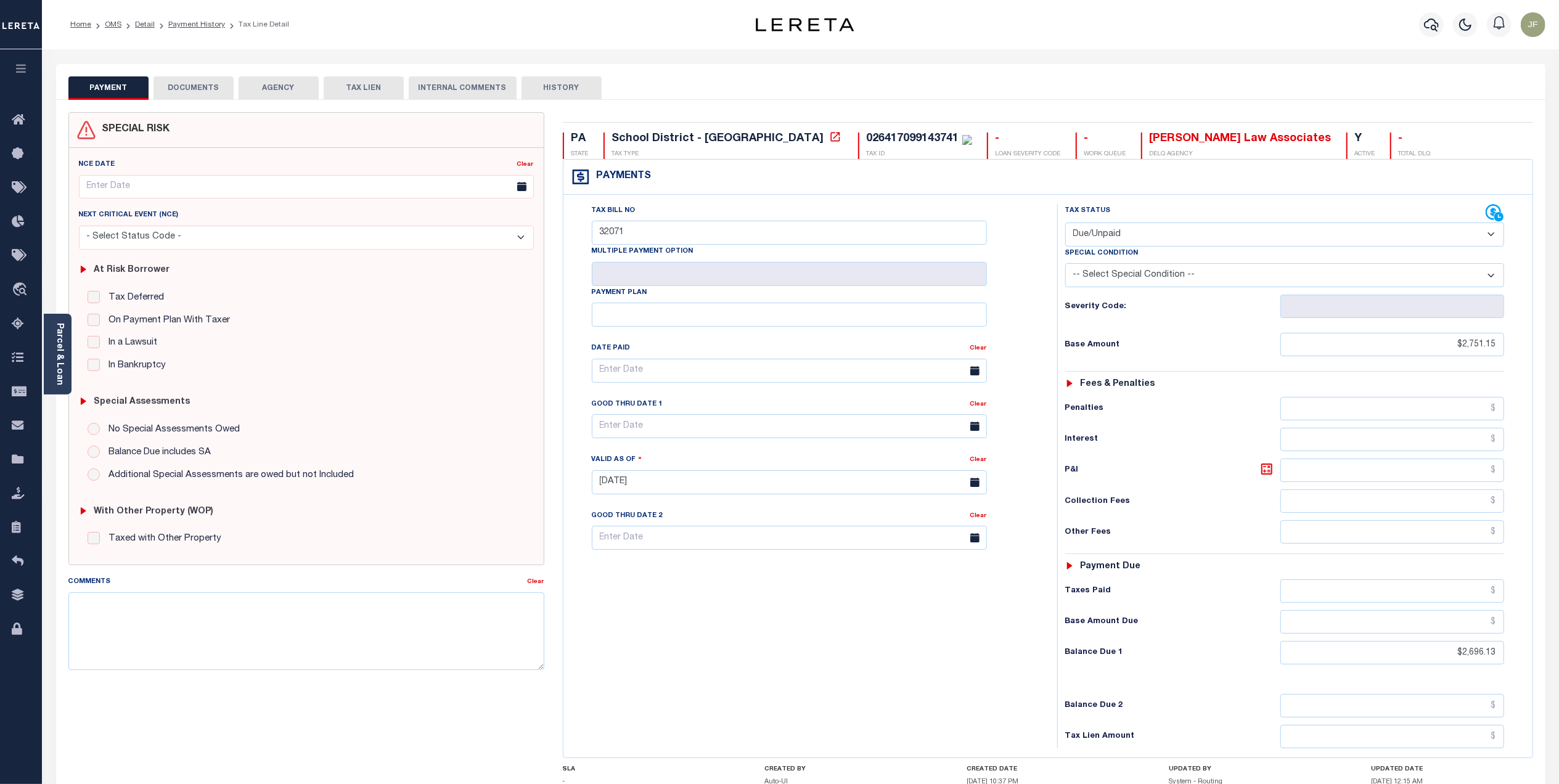
click at [161, 562] on div "NCE Date Clear Next Critical Event (NCE)" at bounding box center [306, 356] width 475 height 416
click at [154, 627] on textarea "Comments" at bounding box center [306, 631] width 476 height 78
click at [245, 611] on textarea "Comments" at bounding box center [306, 631] width 476 height 78
paste textarea "Lereta responsible for loss of discount $35.19 good thru [DATE] Originally batc…"
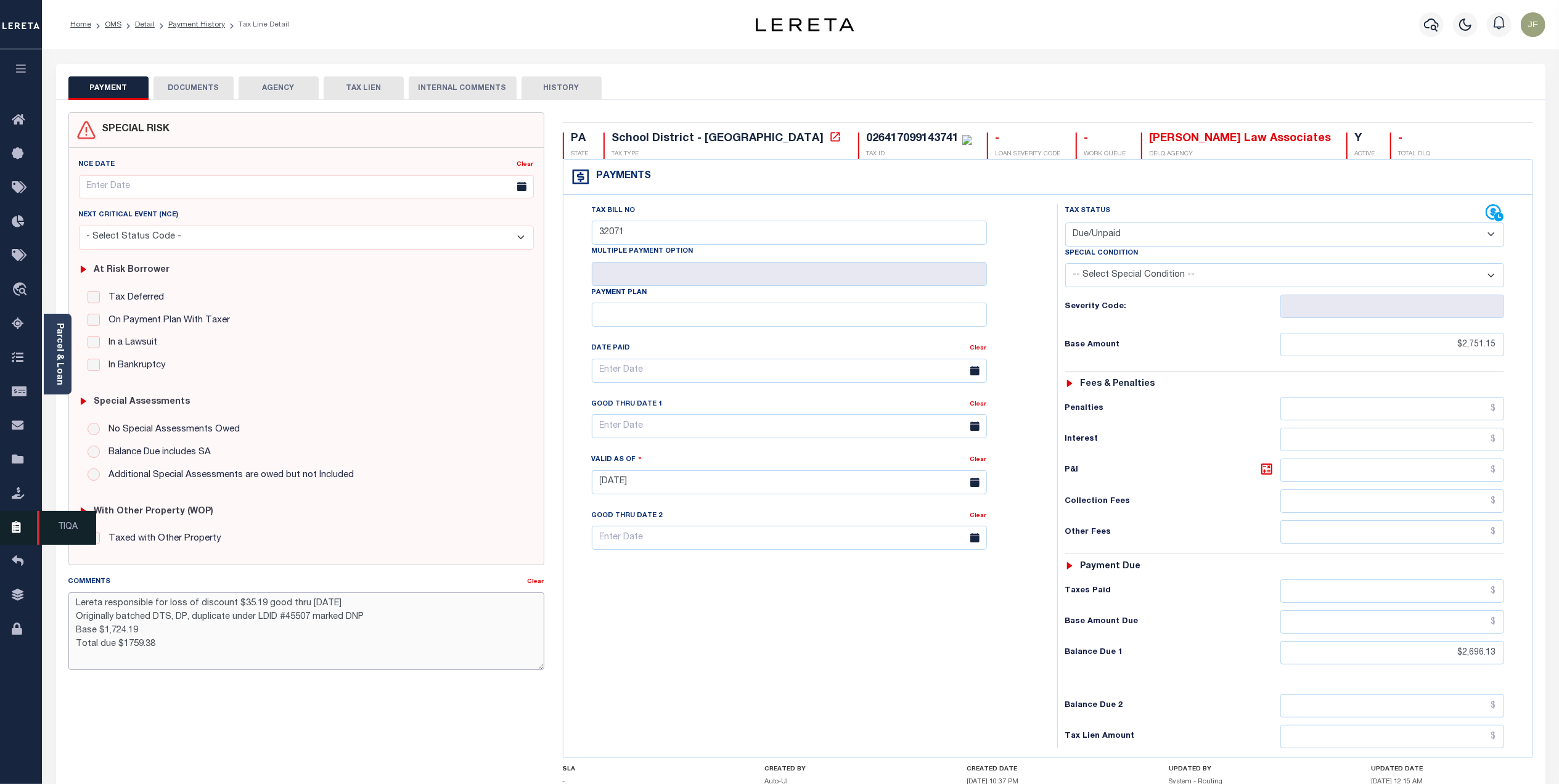
type textarea "Lereta responsible for loss of discount $35.19 good thru [DATE] Originally batc…"
type input "[DATE]"
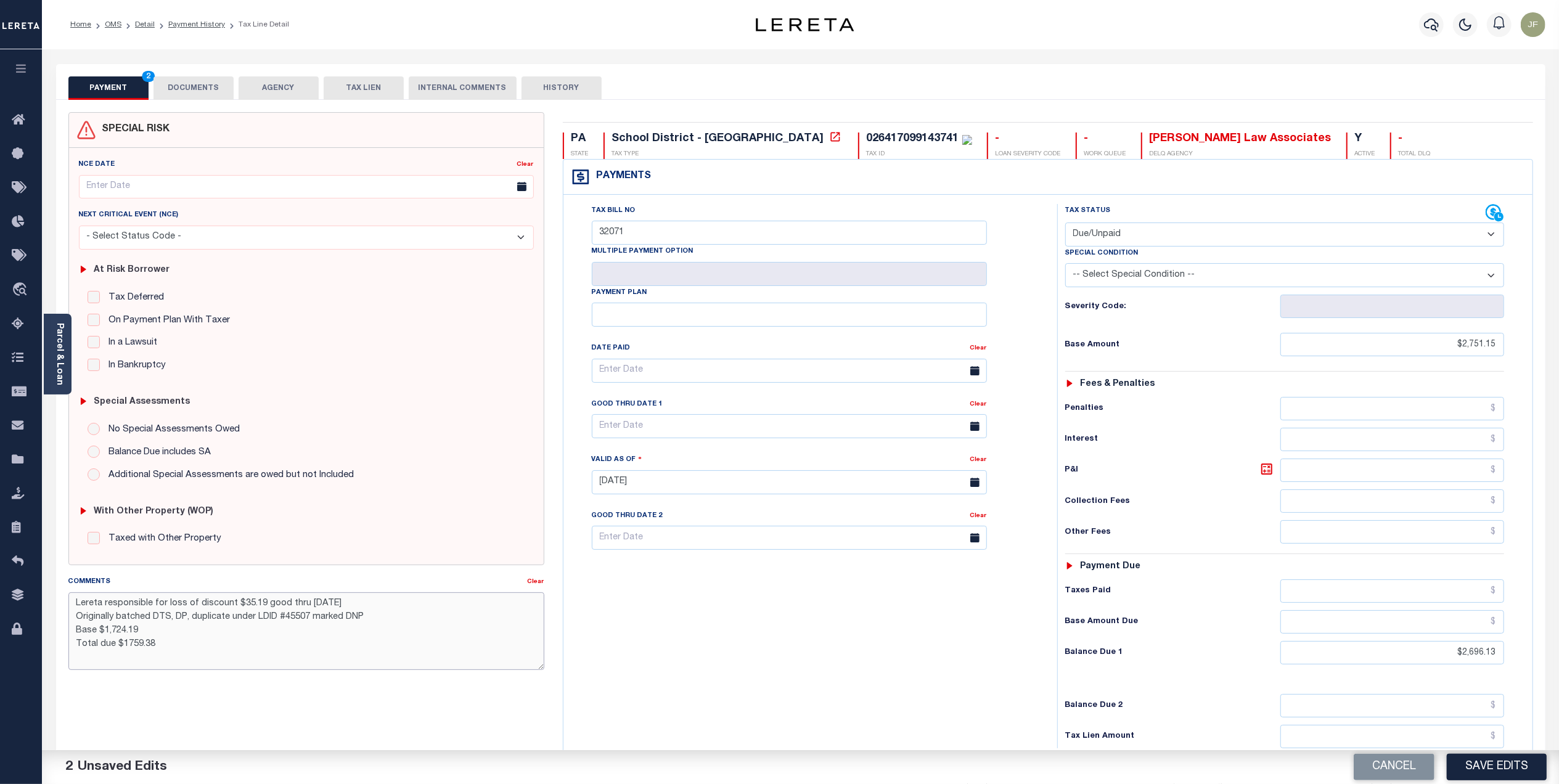
click at [282, 599] on textarea "Lereta responsible for loss of discount $35.19 good thru [DATE] Originally batc…" at bounding box center [306, 631] width 476 height 78
click at [260, 600] on textarea "Lereta responsible for loss of discount $35.19 good thru [DATE] Originally batc…" at bounding box center [306, 631] width 476 height 78
click at [198, 634] on textarea "Lereta responsible for loss of discount $55.02 good thru [DATE] Originally batc…" at bounding box center [306, 631] width 476 height 78
type textarea "Lereta responsible for loss of discount $55.02 good thru [DATE] Originally batc…"
click at [196, 88] on button "DOCUMENTS" at bounding box center [193, 88] width 80 height 24
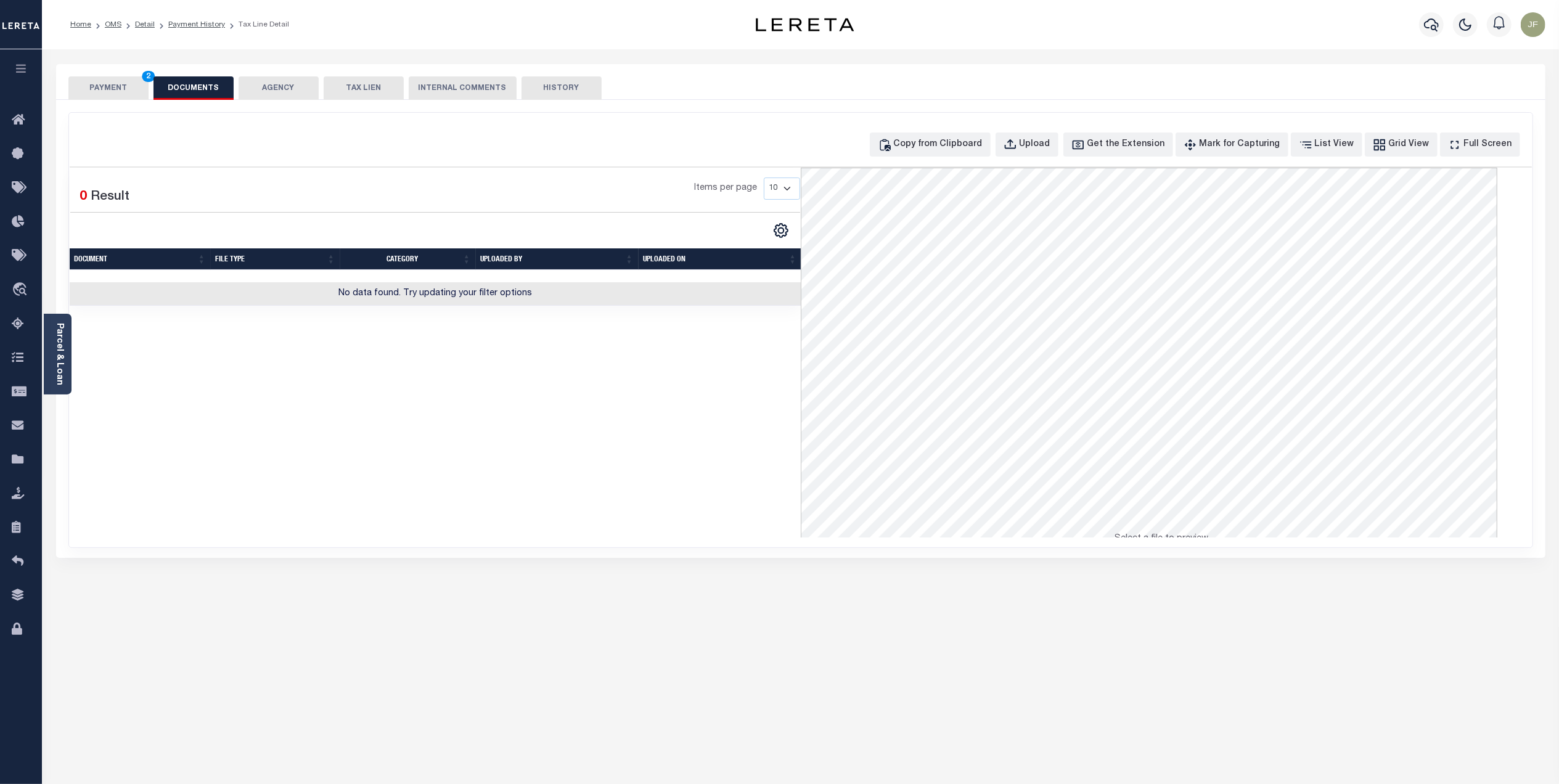
click at [110, 87] on button "PAYMENT 2" at bounding box center [108, 88] width 80 height 24
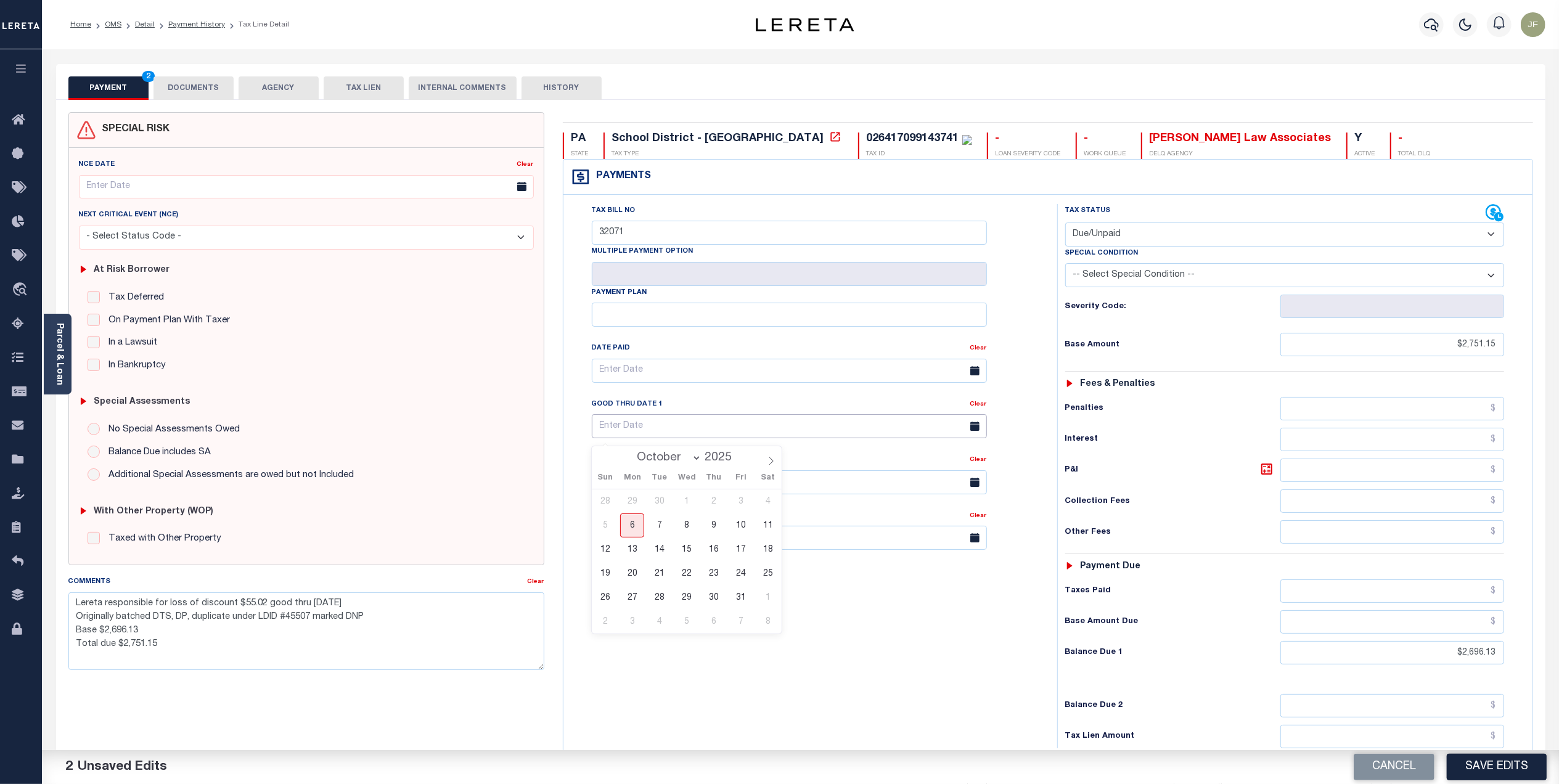
click at [735, 432] on input "text" at bounding box center [788, 426] width 395 height 24
click at [737, 594] on span "31" at bounding box center [740, 597] width 24 height 24
type input "10/31/2025"
click at [742, 604] on span "31" at bounding box center [740, 597] width 24 height 24
drag, startPoint x: 185, startPoint y: 82, endPoint x: 259, endPoint y: 138, distance: 92.8
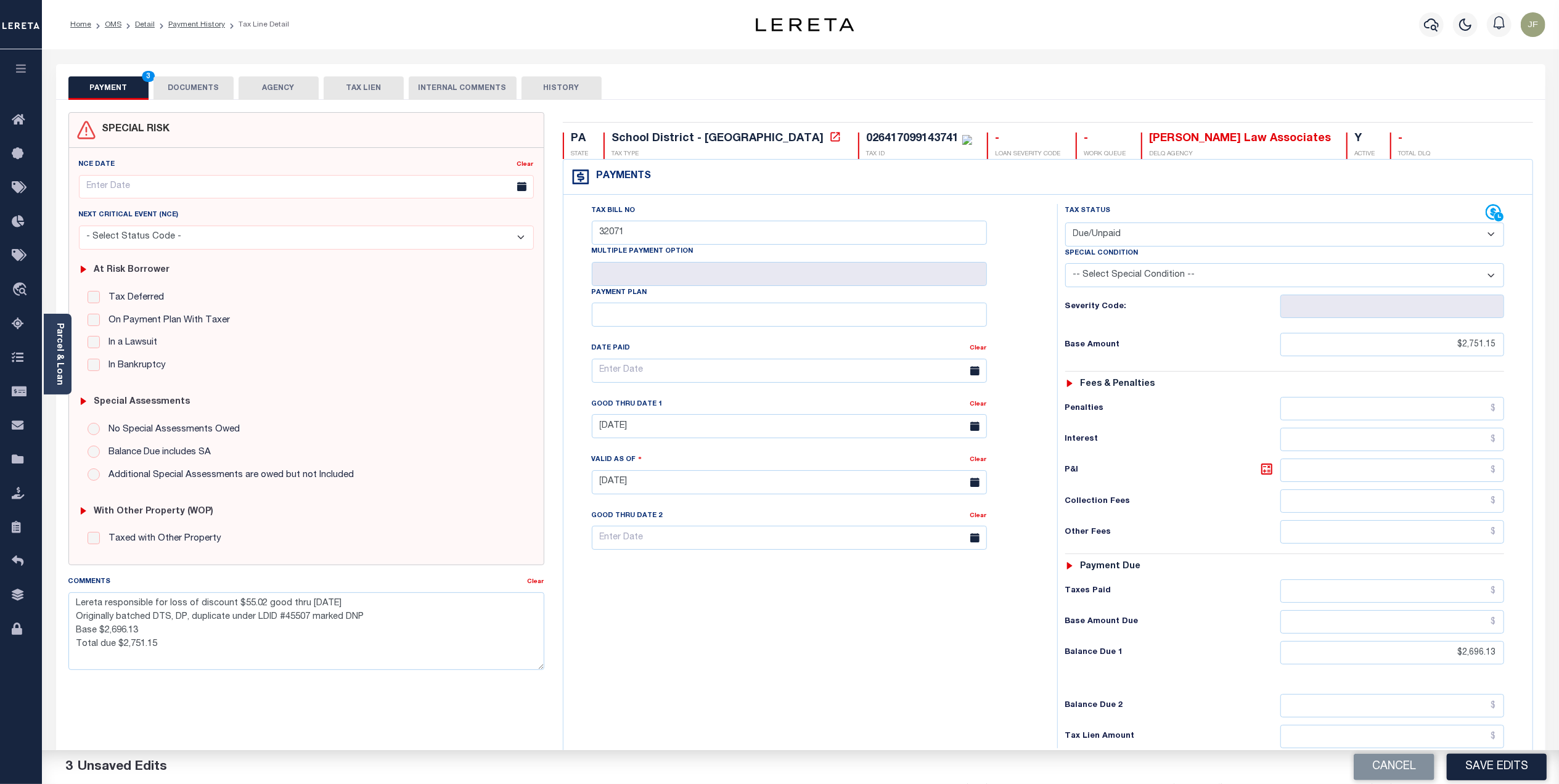
click at [186, 83] on button "DOCUMENTS" at bounding box center [193, 88] width 80 height 24
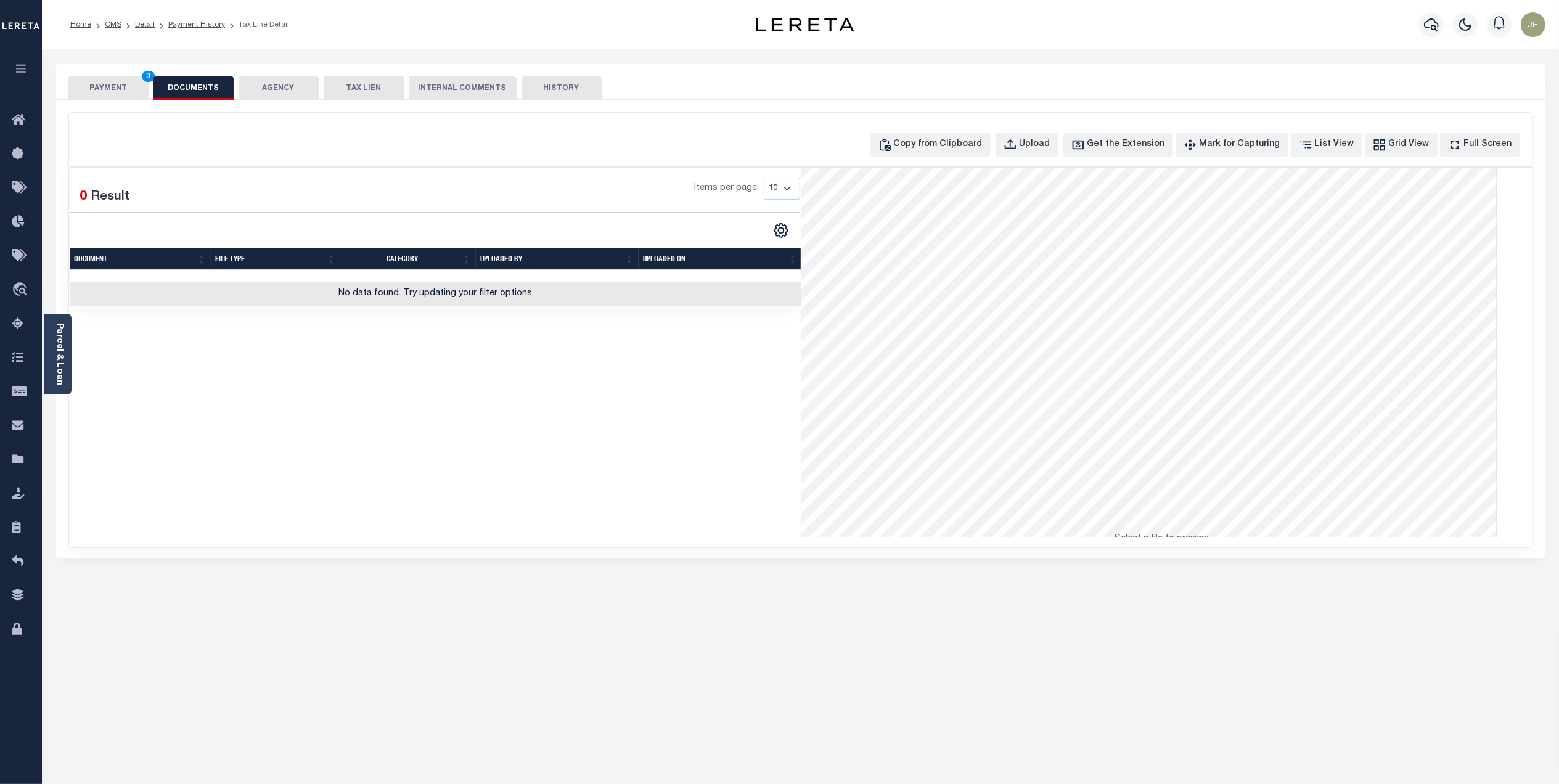
click at [104, 84] on button "PAYMENT 3" at bounding box center [108, 88] width 80 height 24
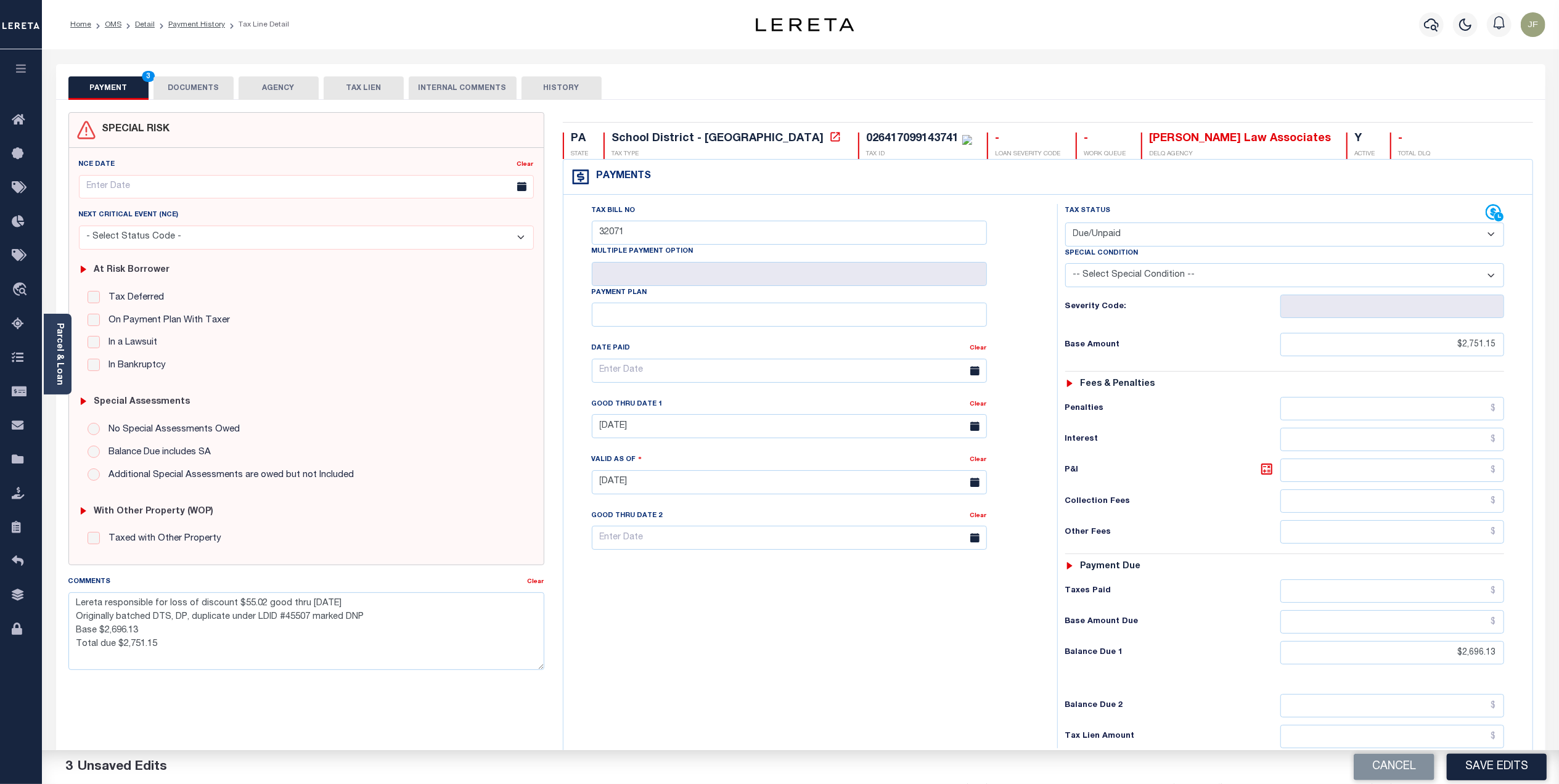
click at [183, 94] on button "DOCUMENTS" at bounding box center [193, 88] width 80 height 24
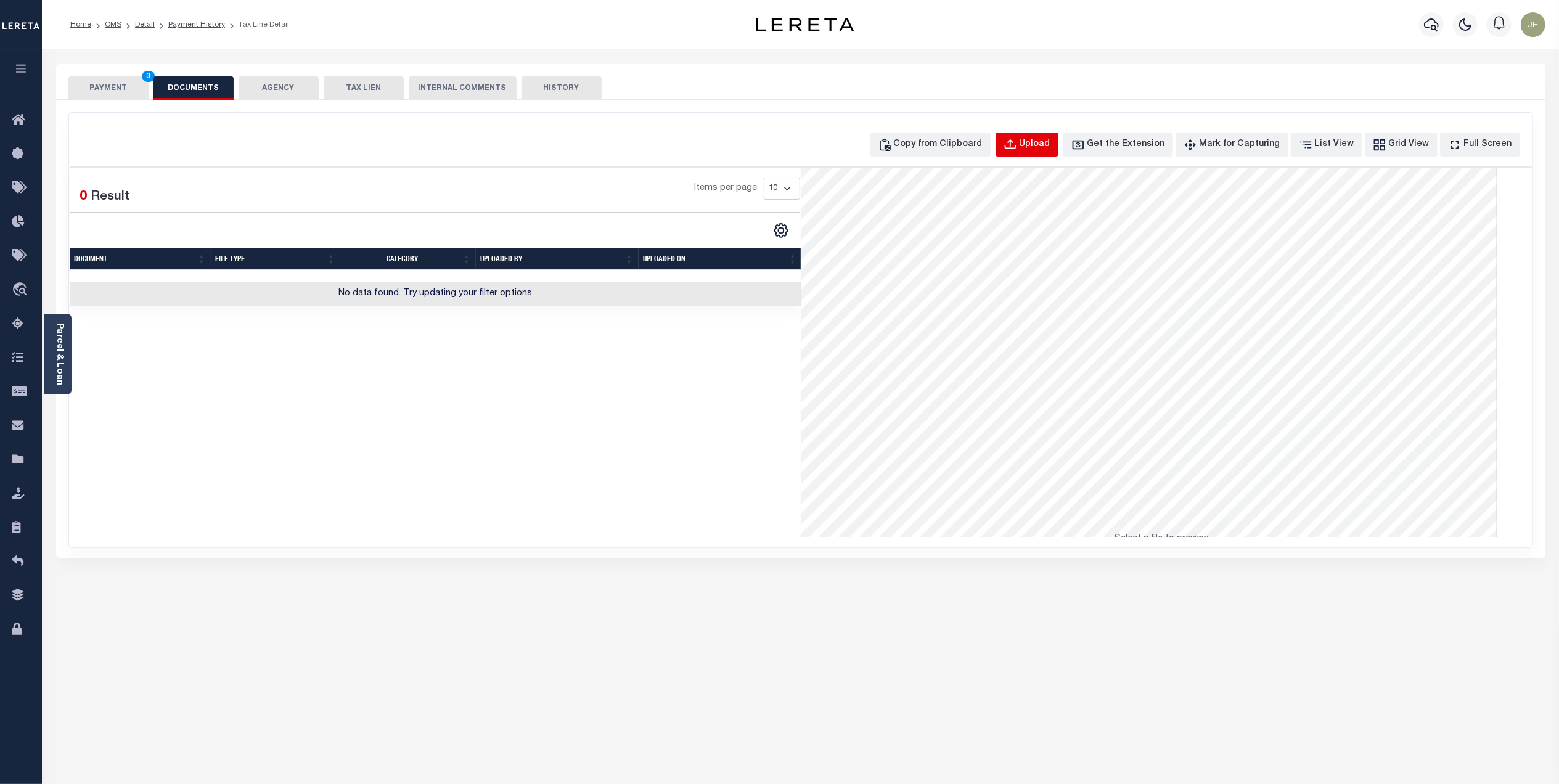
click at [1039, 149] on button "Upload" at bounding box center [1027, 144] width 63 height 24
select select "POP"
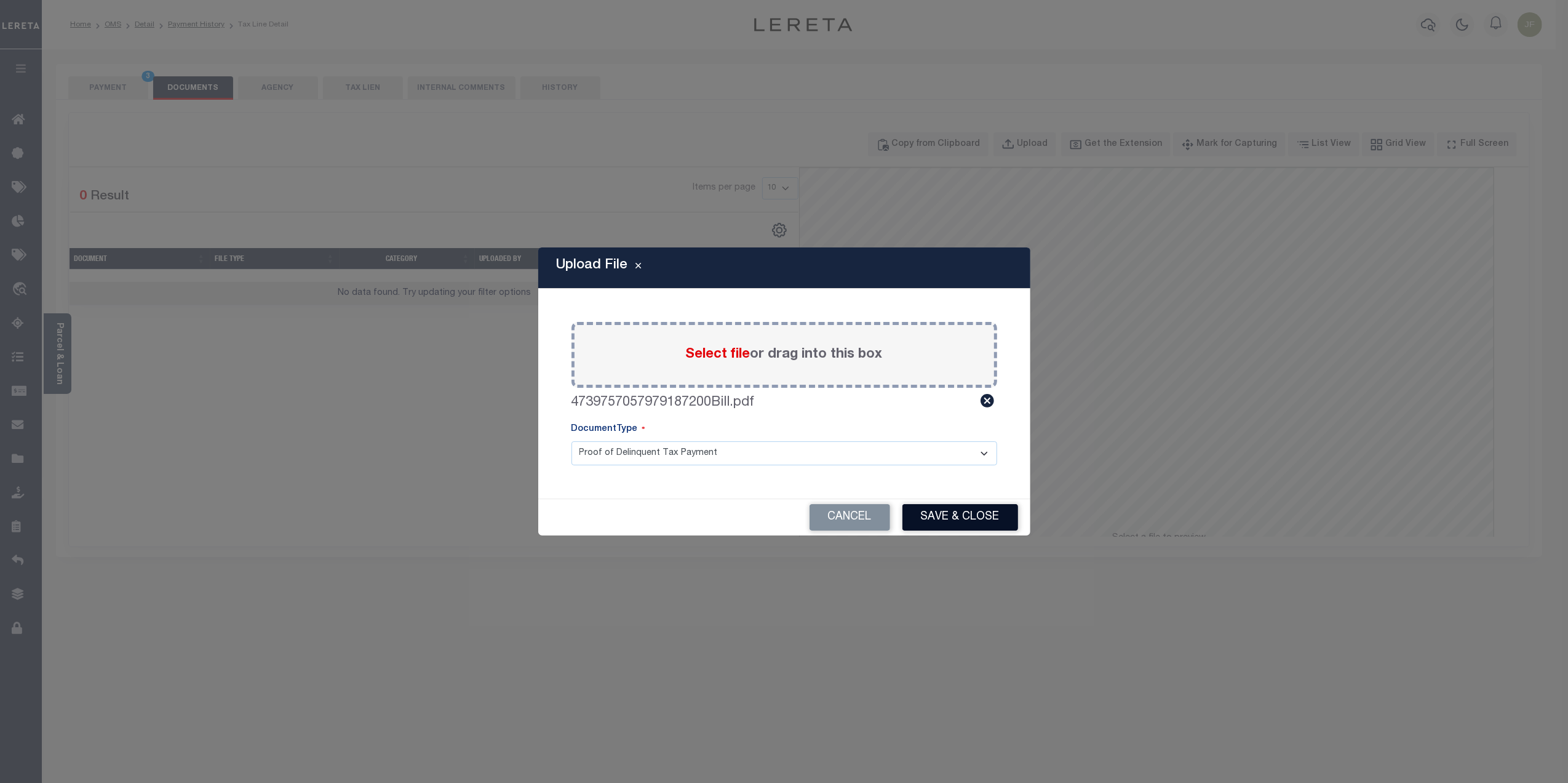
click at [960, 518] on button "Save & Close" at bounding box center [960, 517] width 116 height 27
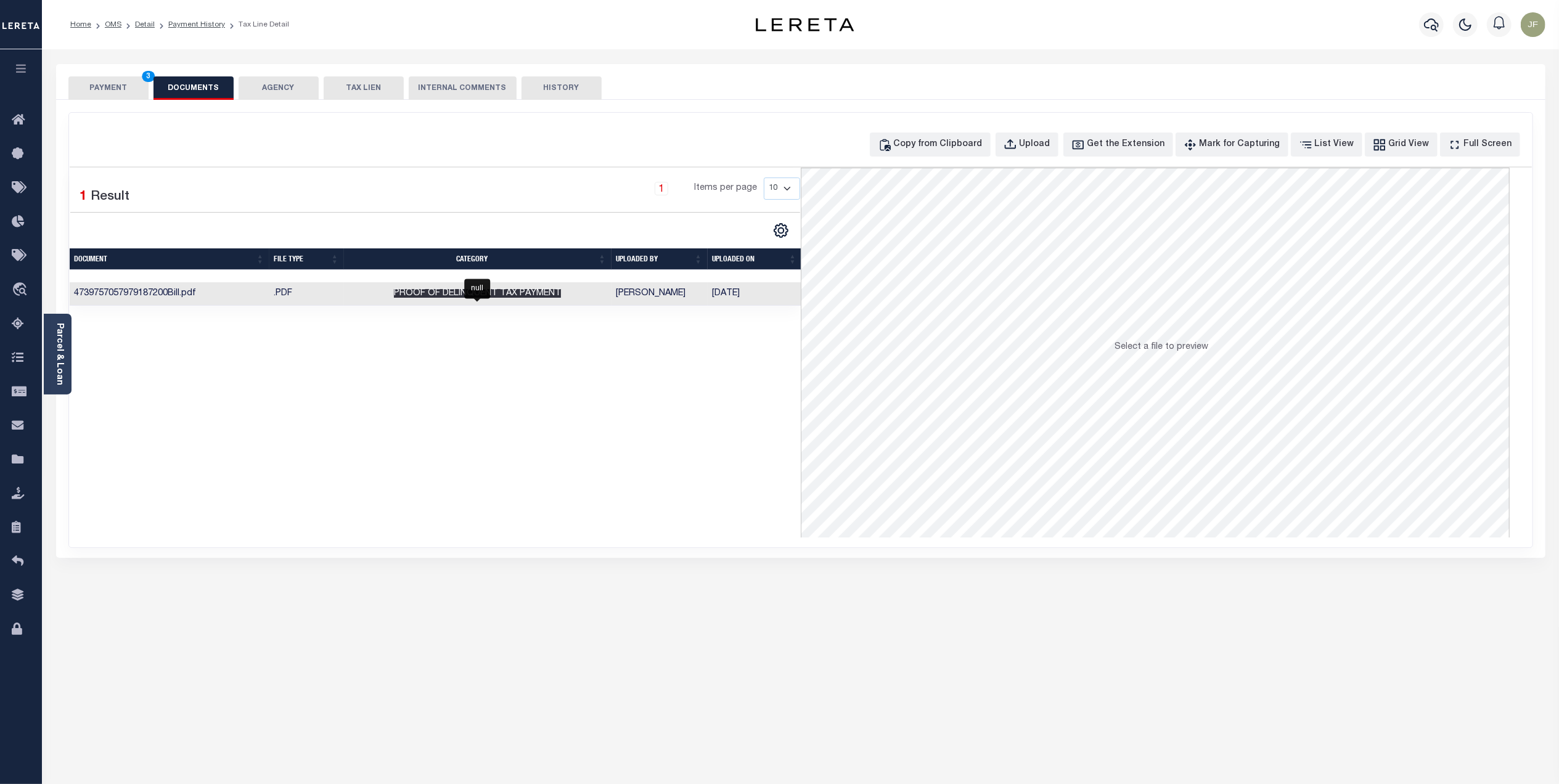
click at [450, 298] on span "Proof of Delinquent Tax Payment" at bounding box center [477, 293] width 167 height 9
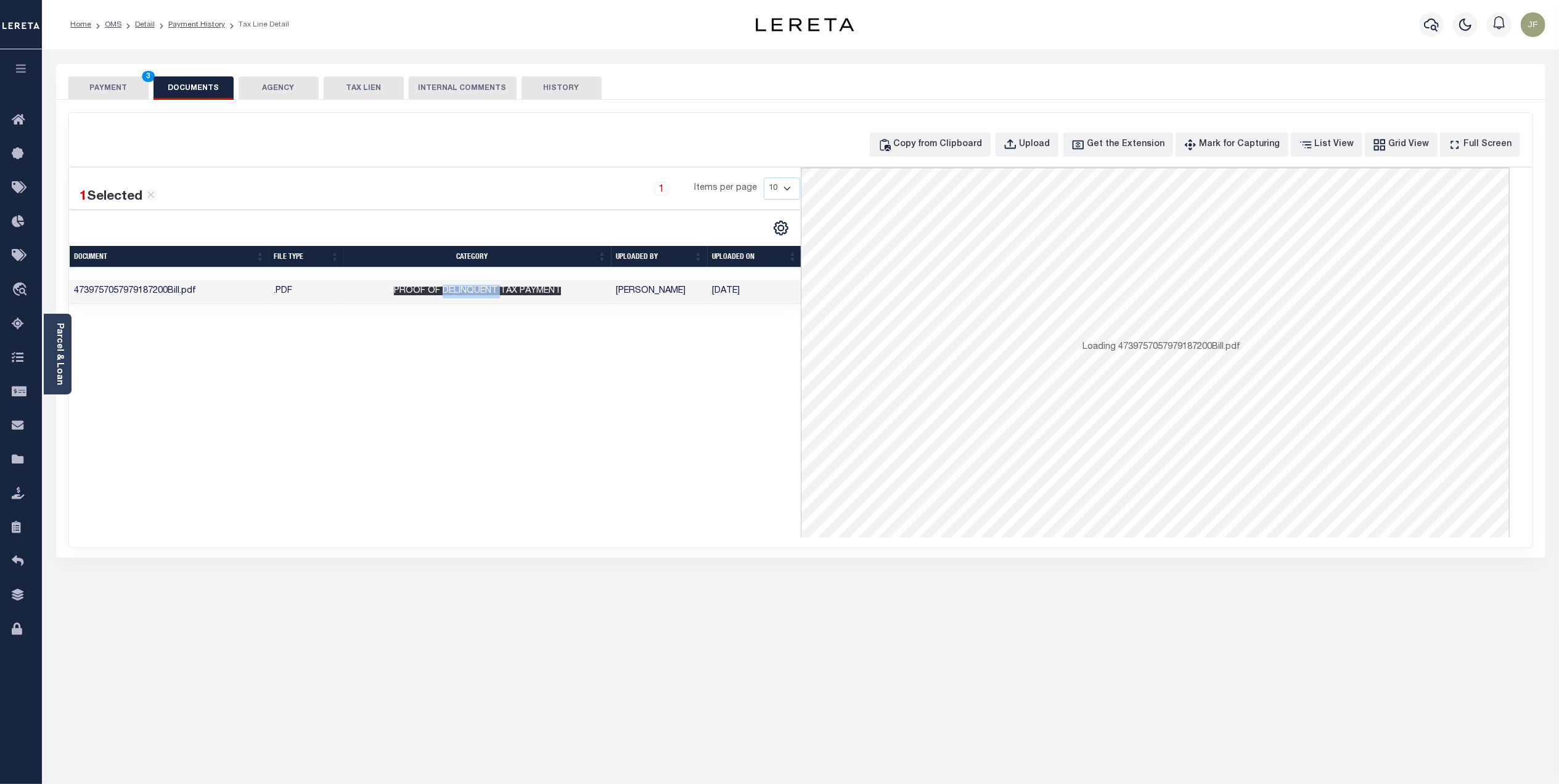
click at [450, 298] on td "Proof of Delinquent Tax Payment" at bounding box center [478, 291] width 268 height 24
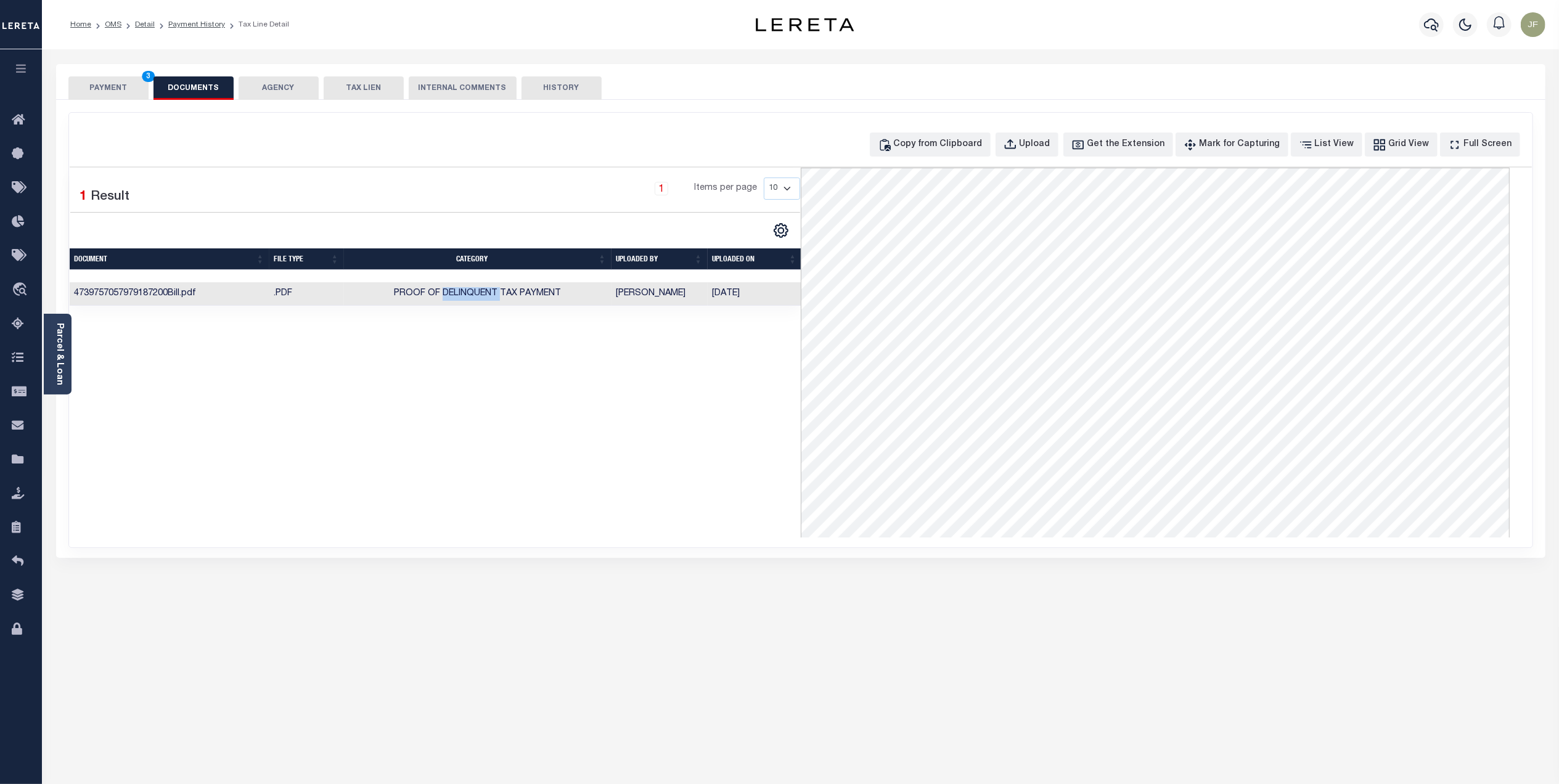
click at [111, 88] on button "PAYMENT 3" at bounding box center [108, 88] width 80 height 24
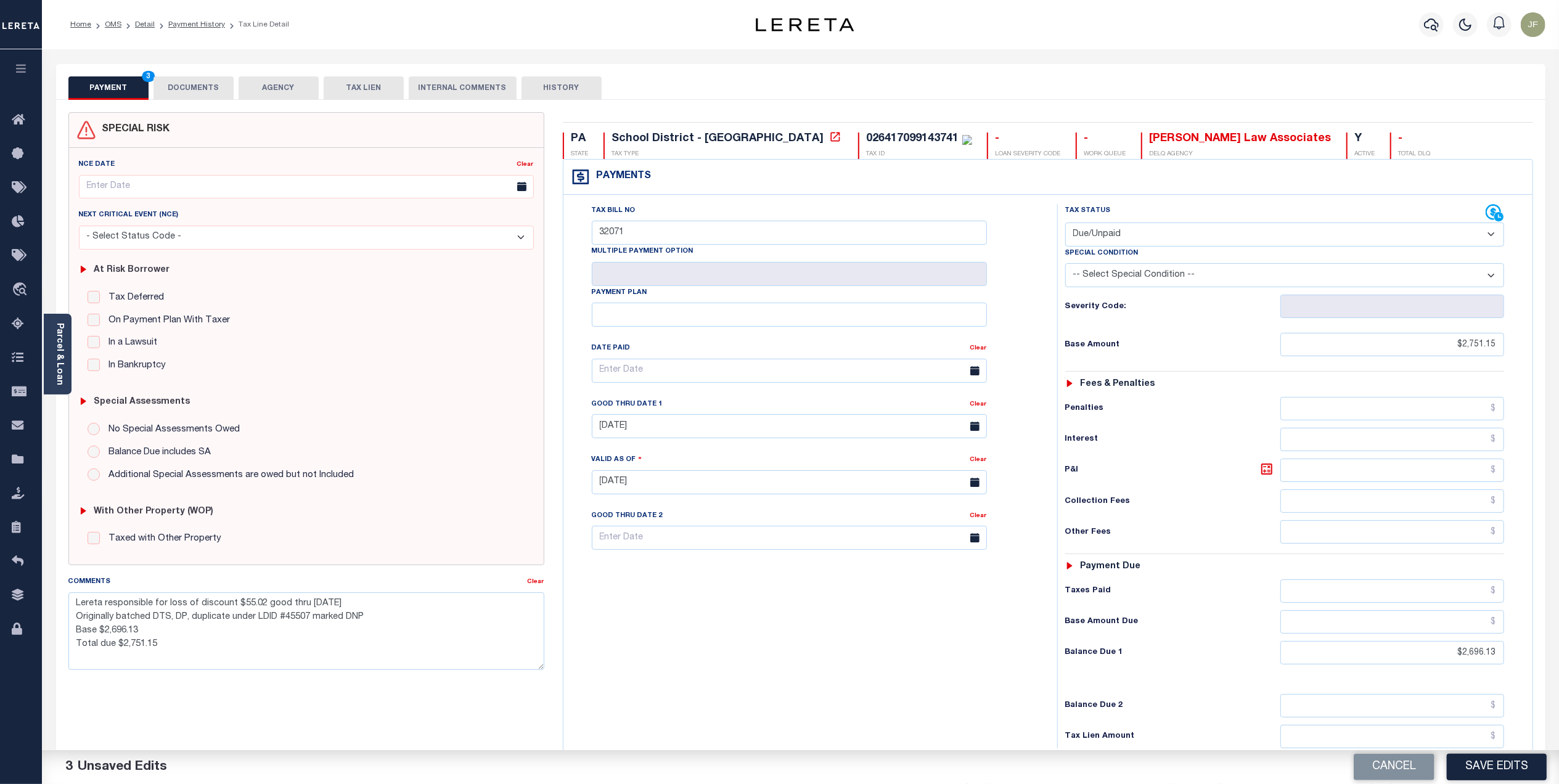
click at [1490, 772] on button "Save Edits" at bounding box center [1496, 767] width 100 height 27
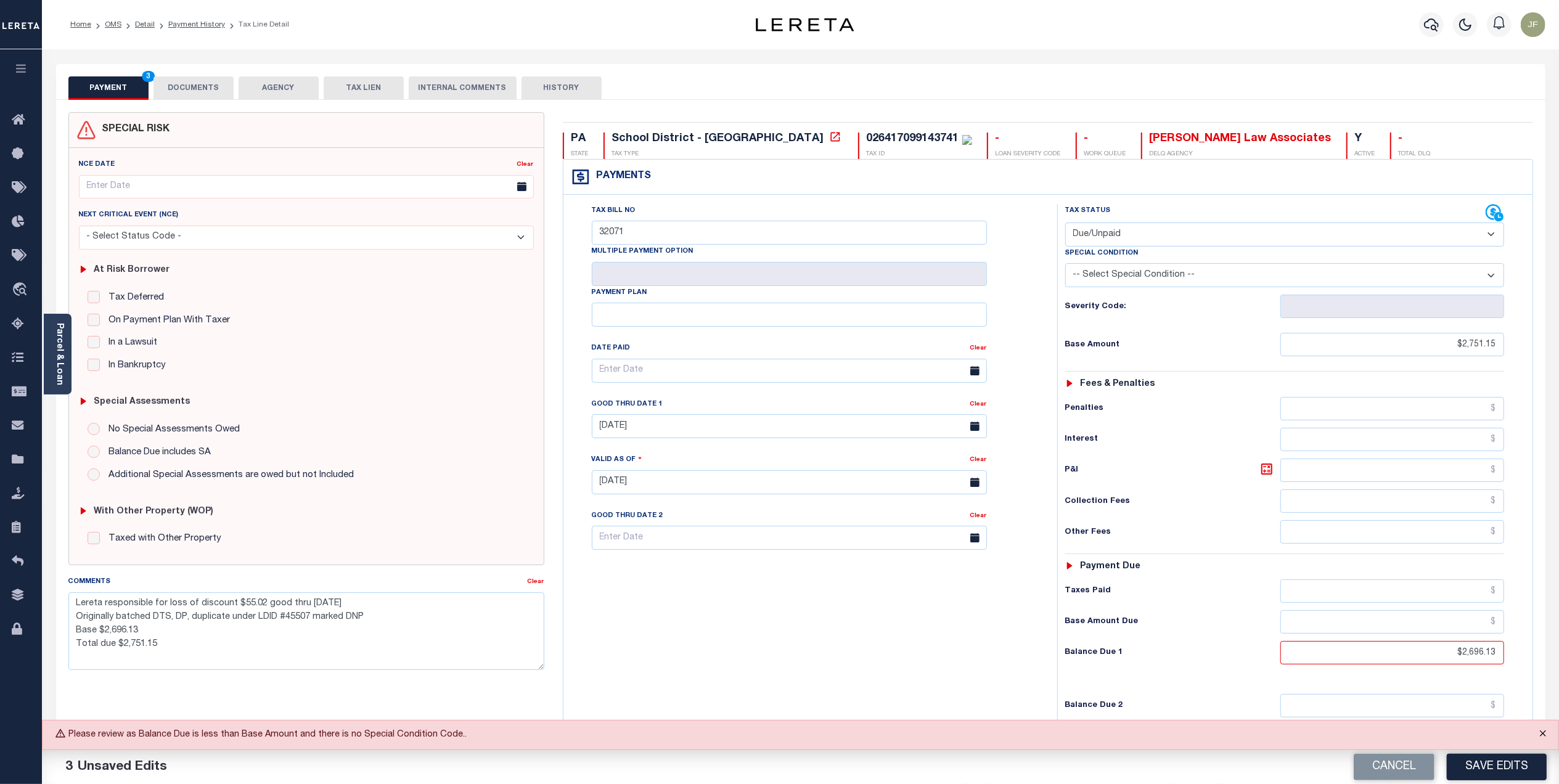
click at [1542, 735] on button "Close" at bounding box center [1542, 734] width 31 height 27
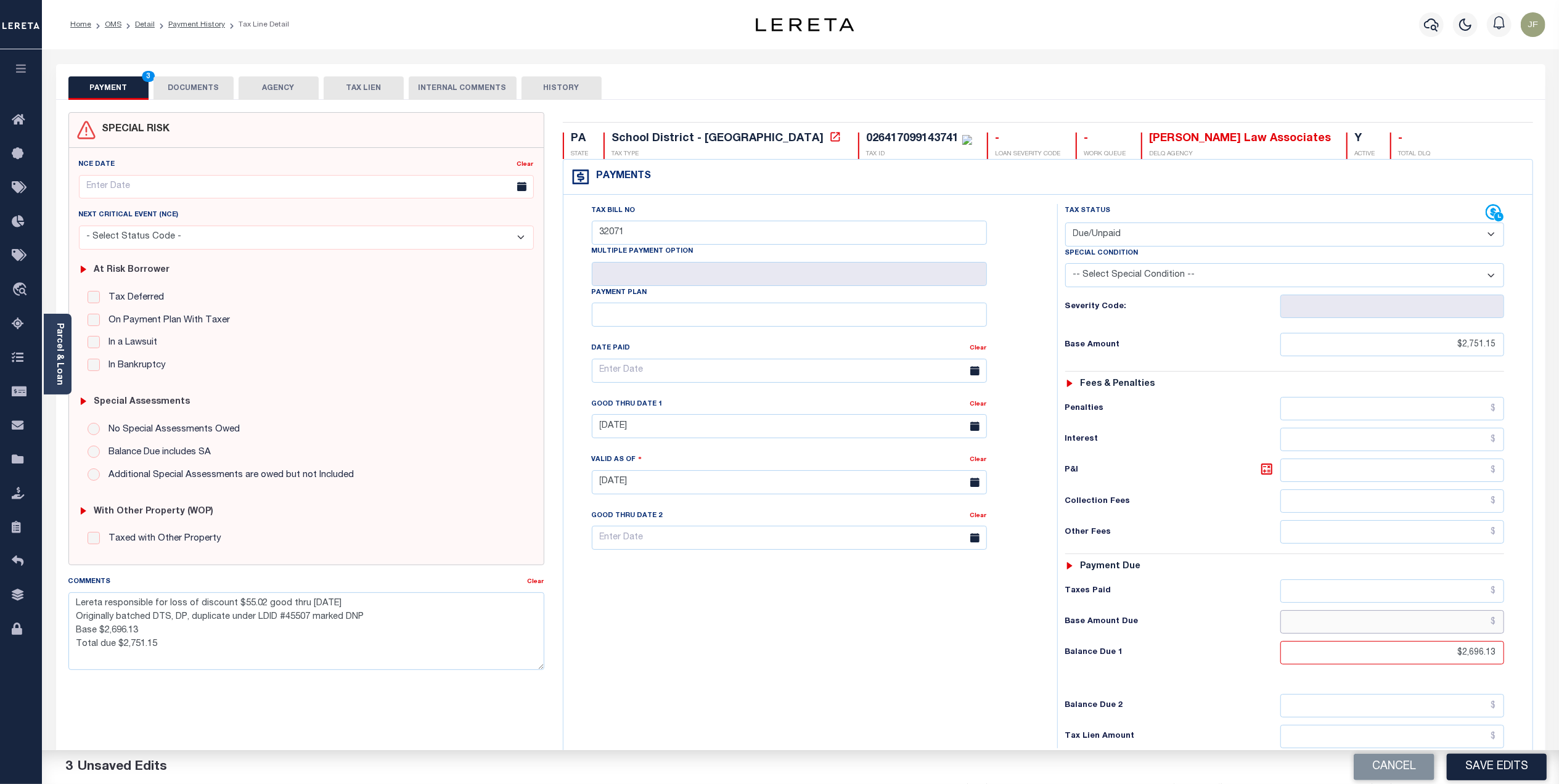
click at [1453, 626] on input "text" at bounding box center [1391, 621] width 224 height 24
type input "$2,751.15"
drag, startPoint x: 1435, startPoint y: 340, endPoint x: 1571, endPoint y: 352, distance: 136.5
click at [1558, 352] on html "Home OMS Detail Payment History Tax Line Detail" at bounding box center [779, 450] width 1559 height 901
type input "$2,696.13"
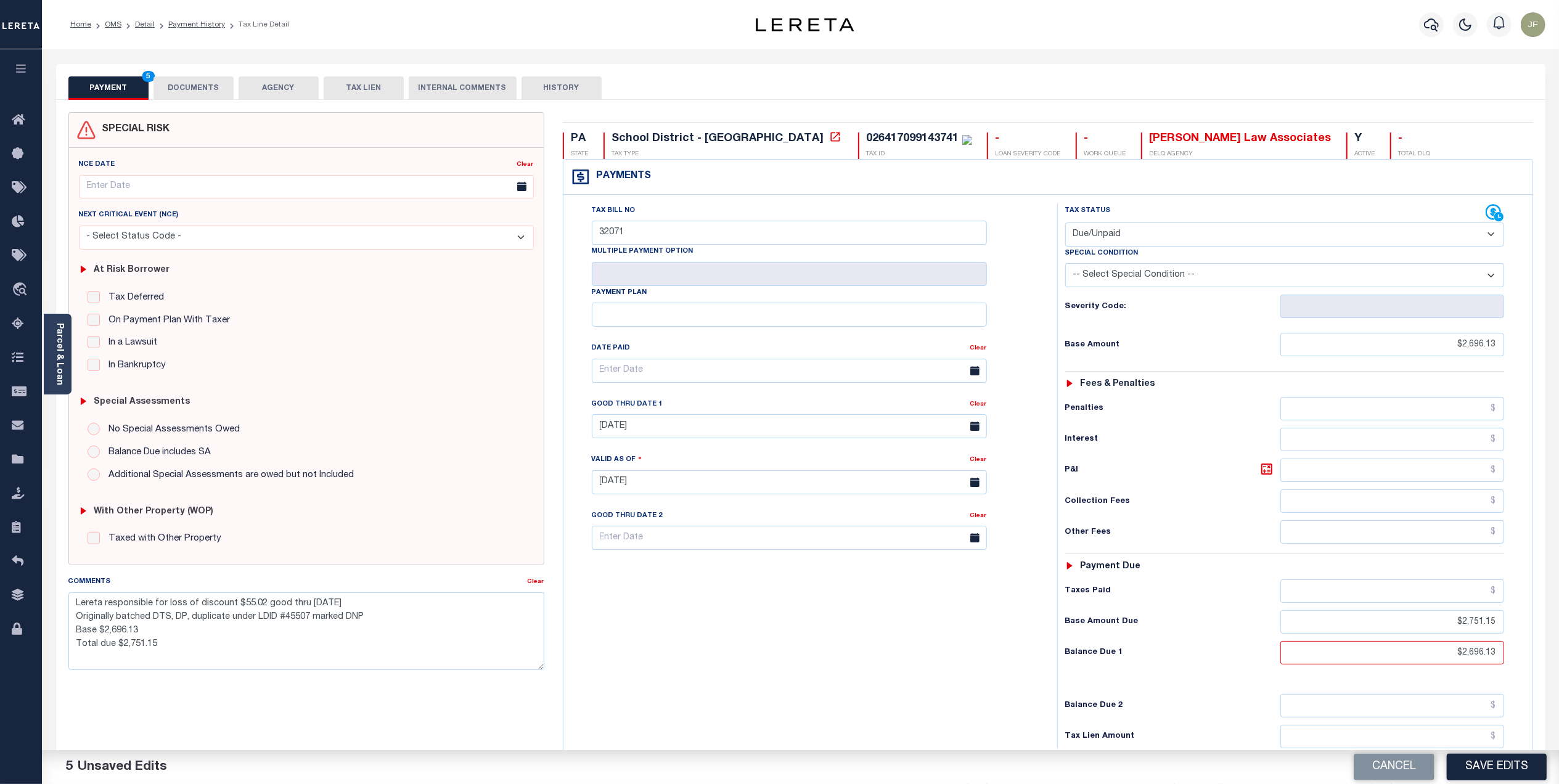
click at [1221, 603] on div "Taxes Paid" at bounding box center [1284, 591] width 439 height 24
click at [1501, 760] on button "Save Edits" at bounding box center [1496, 767] width 100 height 27
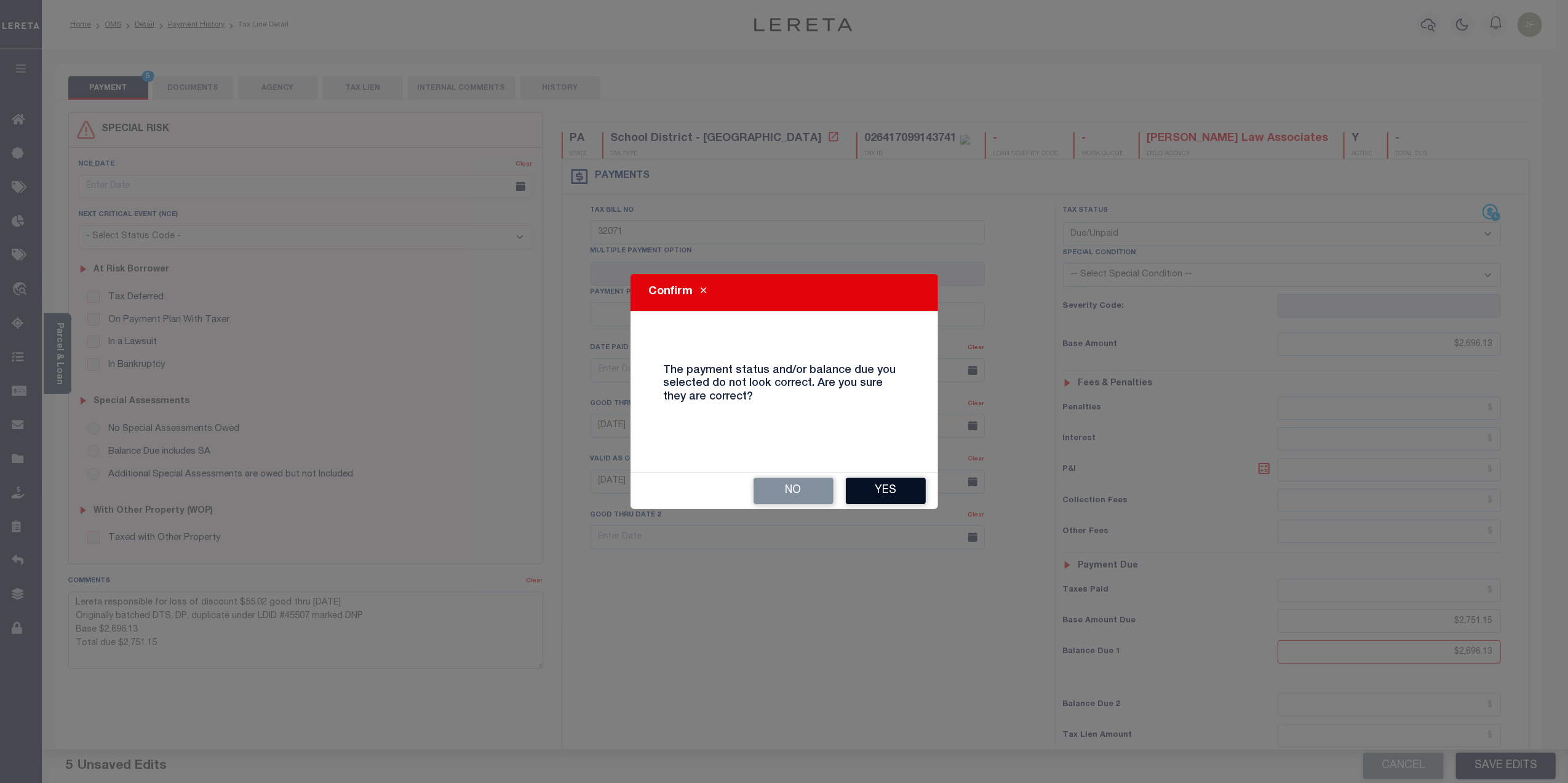
click at [872, 488] on button "Yes" at bounding box center [885, 491] width 80 height 27
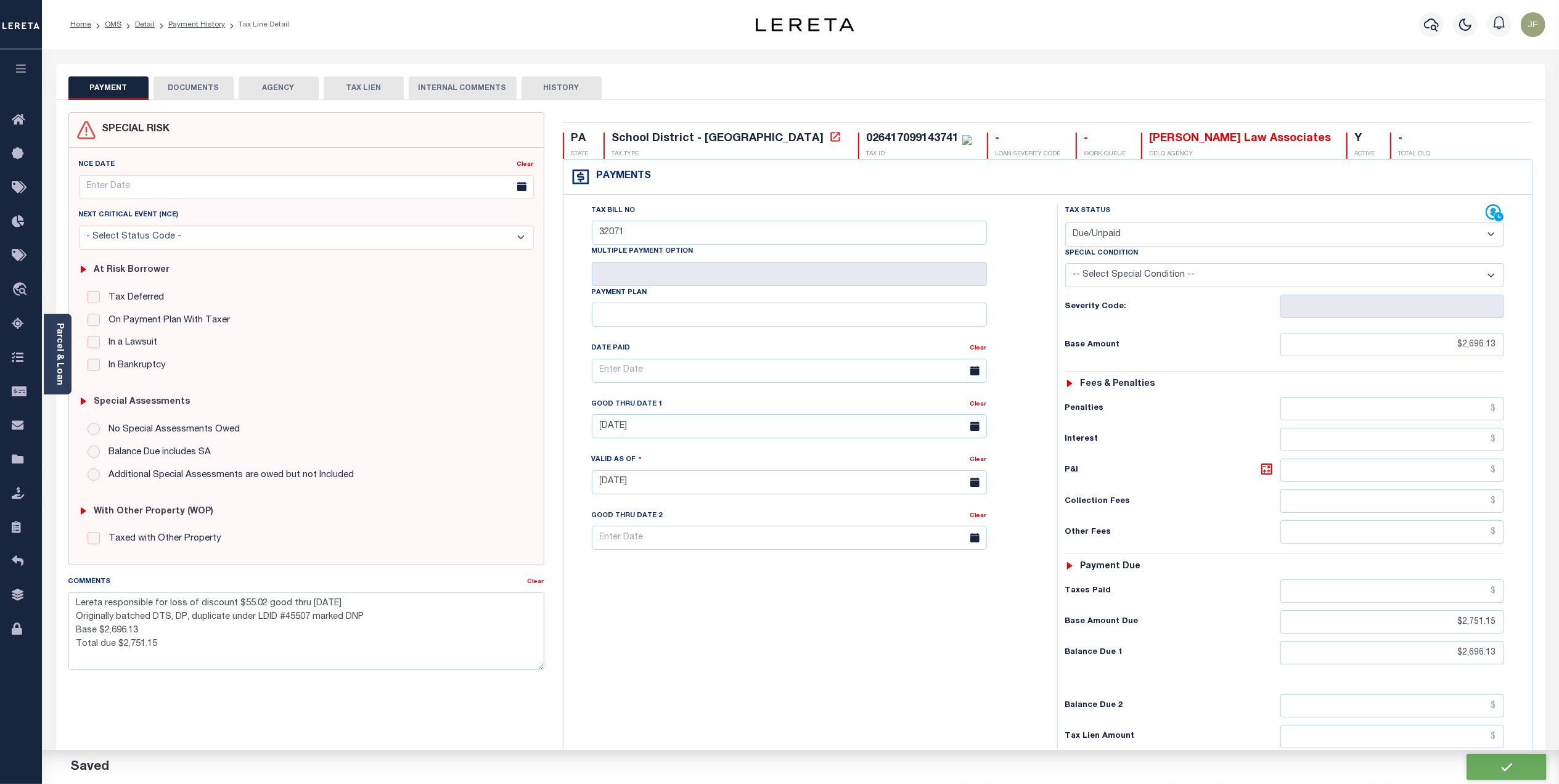
checkbox input "false"
type textarea "Lereta responsible for loss of discount $55.02 good thru 10/31/25 Originally ba…"
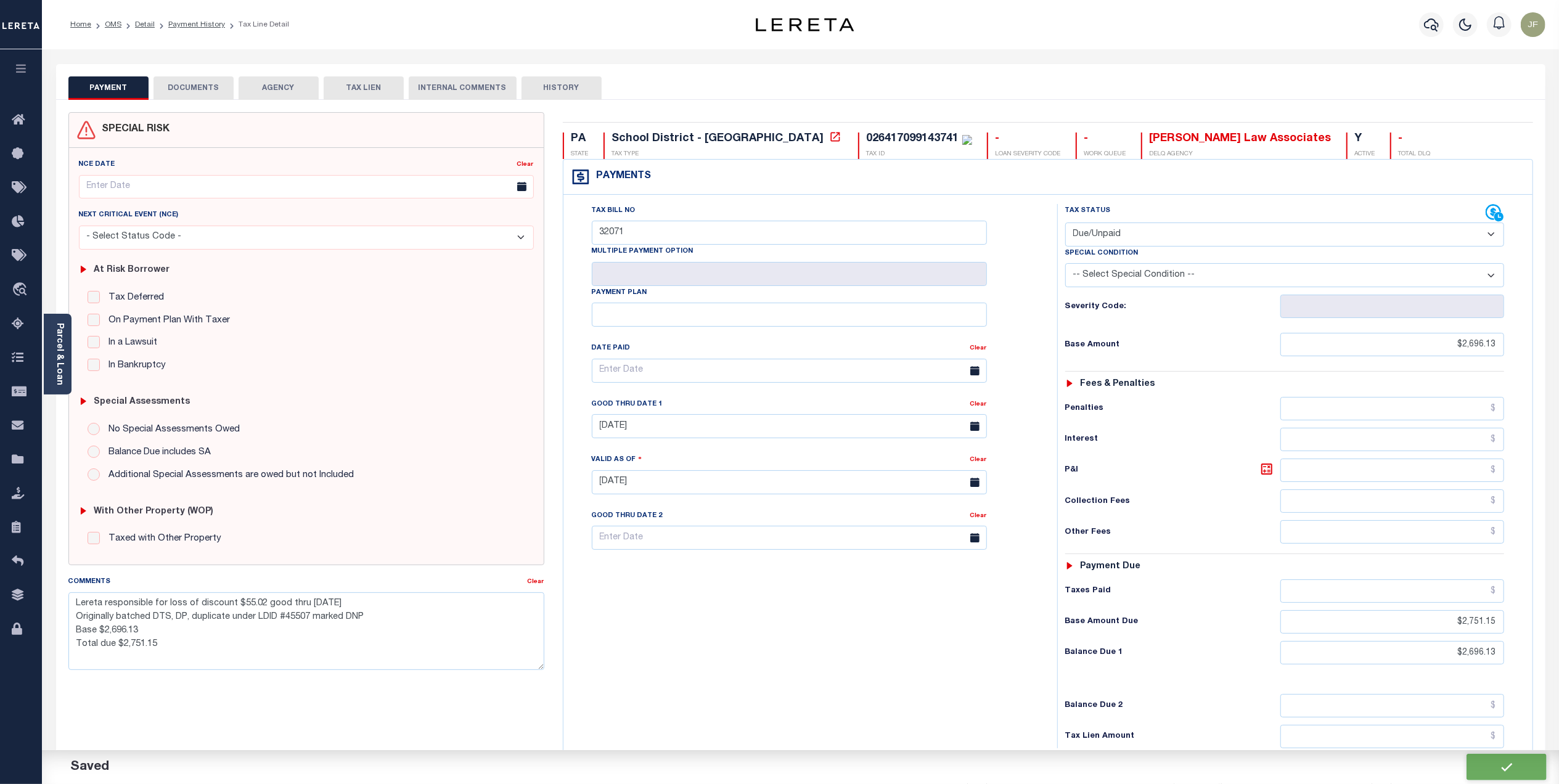
type input "$2,696.13"
type input "$2,751.15"
type input "$2,696.13"
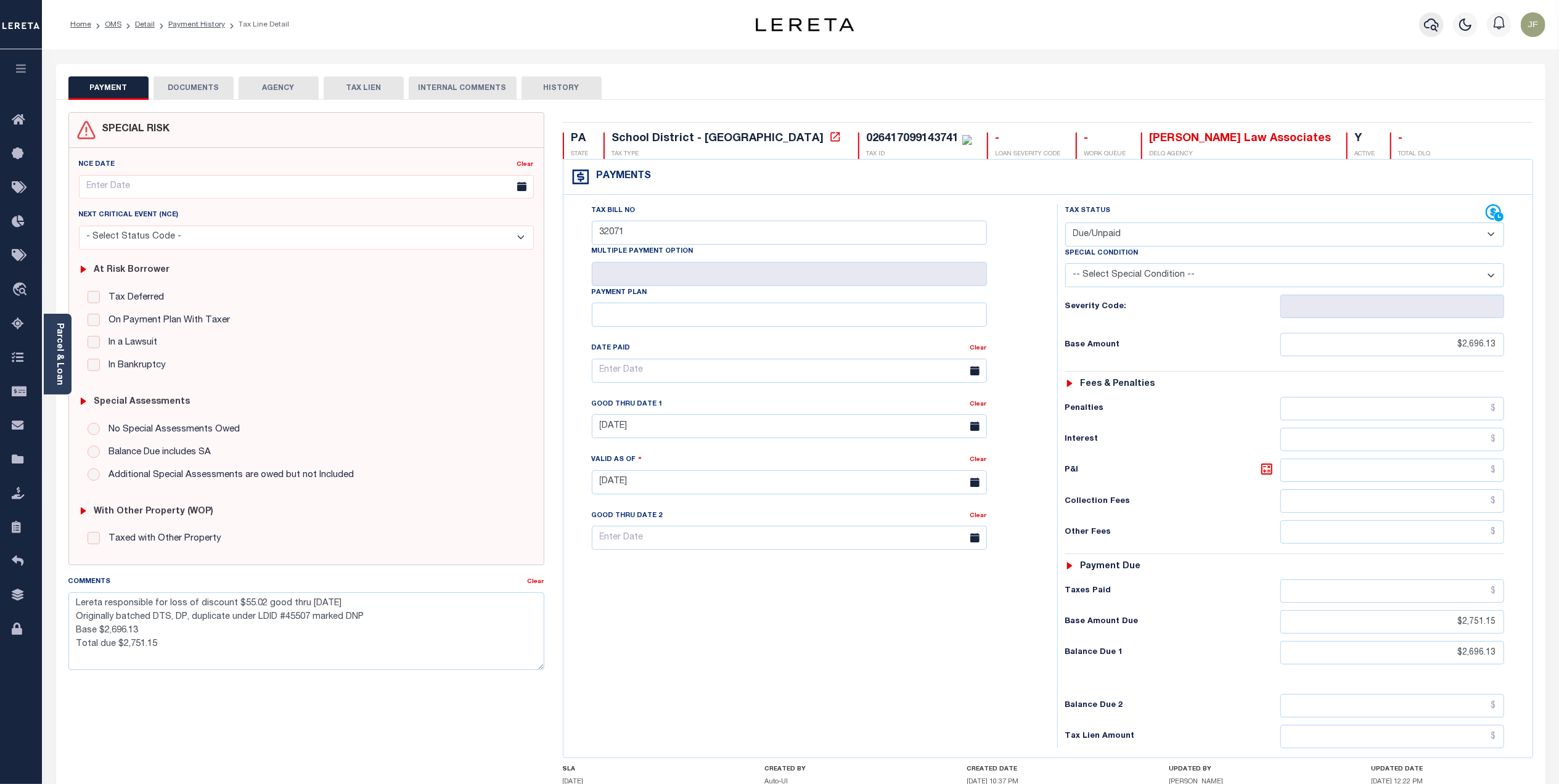
click at [1427, 28] on icon "button" at bounding box center [1431, 25] width 15 height 13
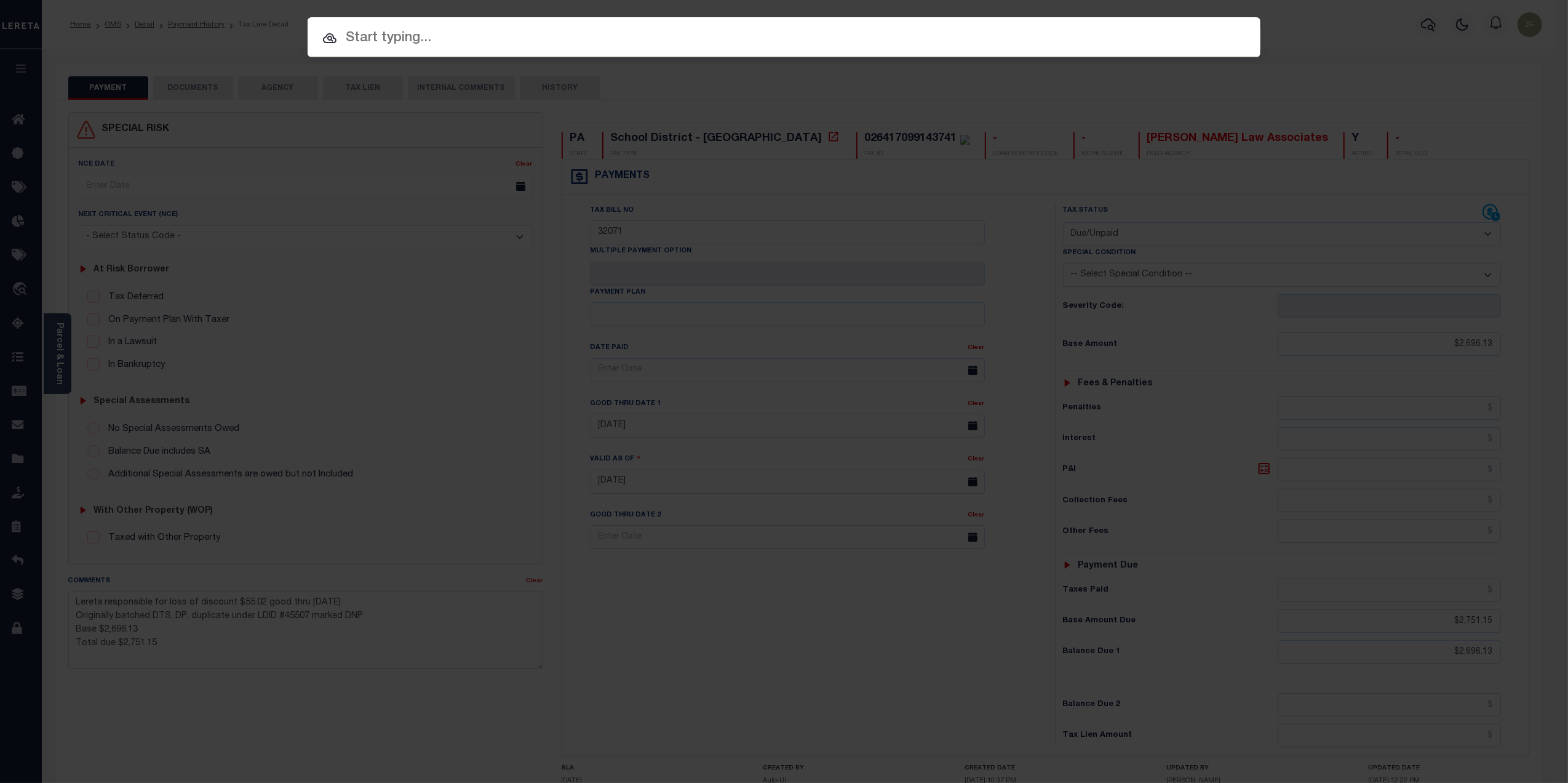
paste input "125997"
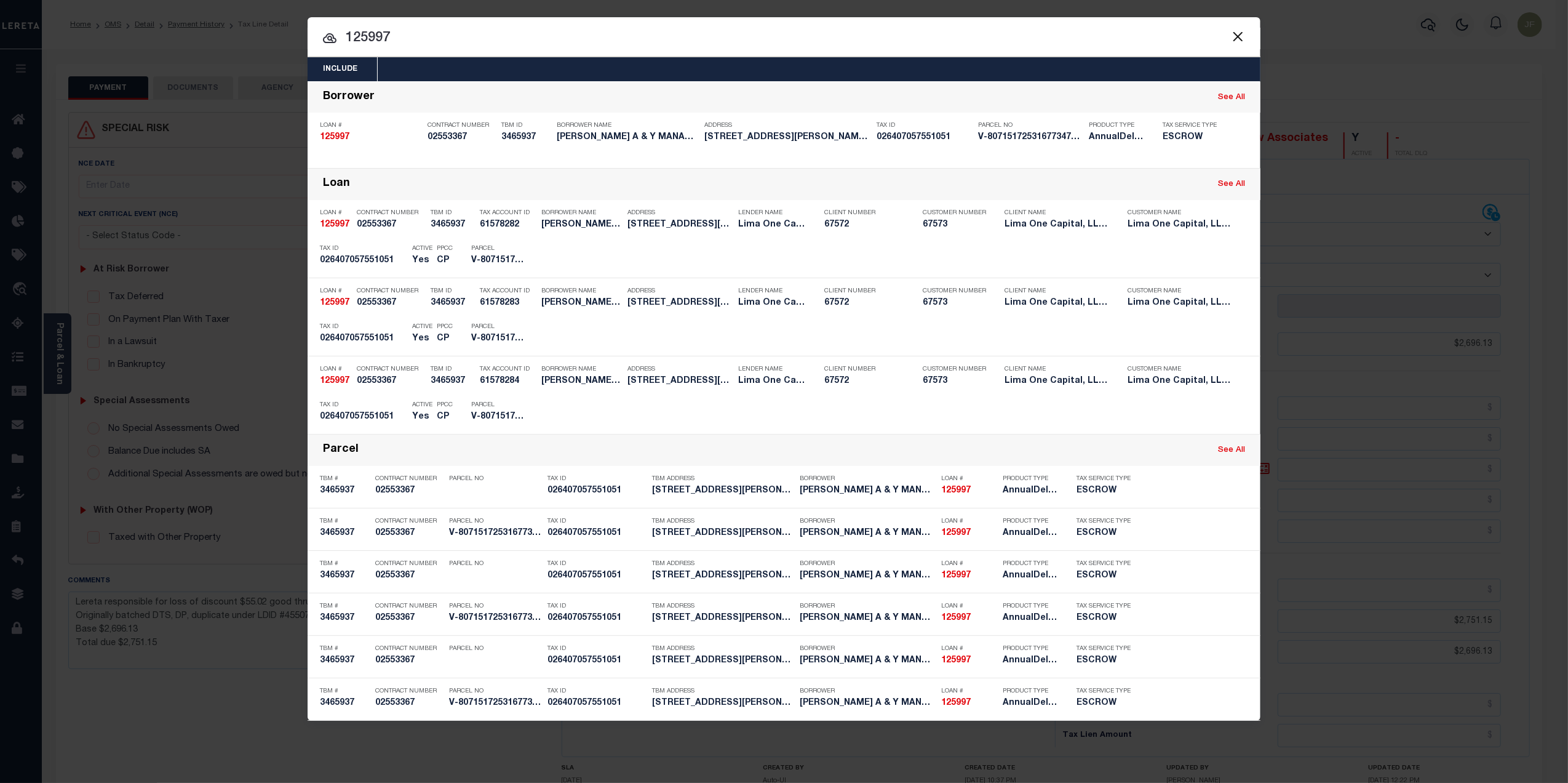
type input "125997"
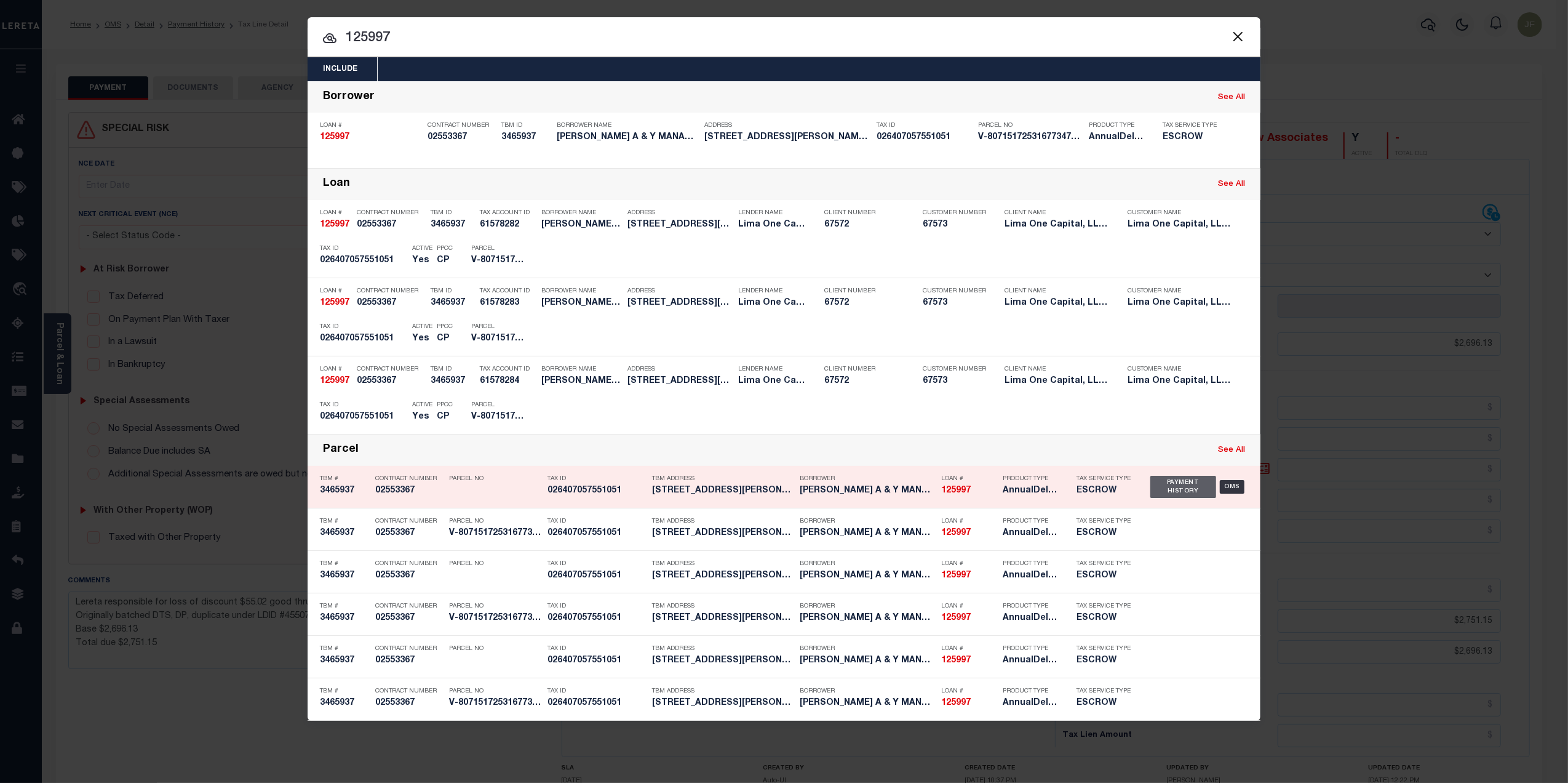
click at [1182, 488] on div "Payment History" at bounding box center [1183, 486] width 66 height 22
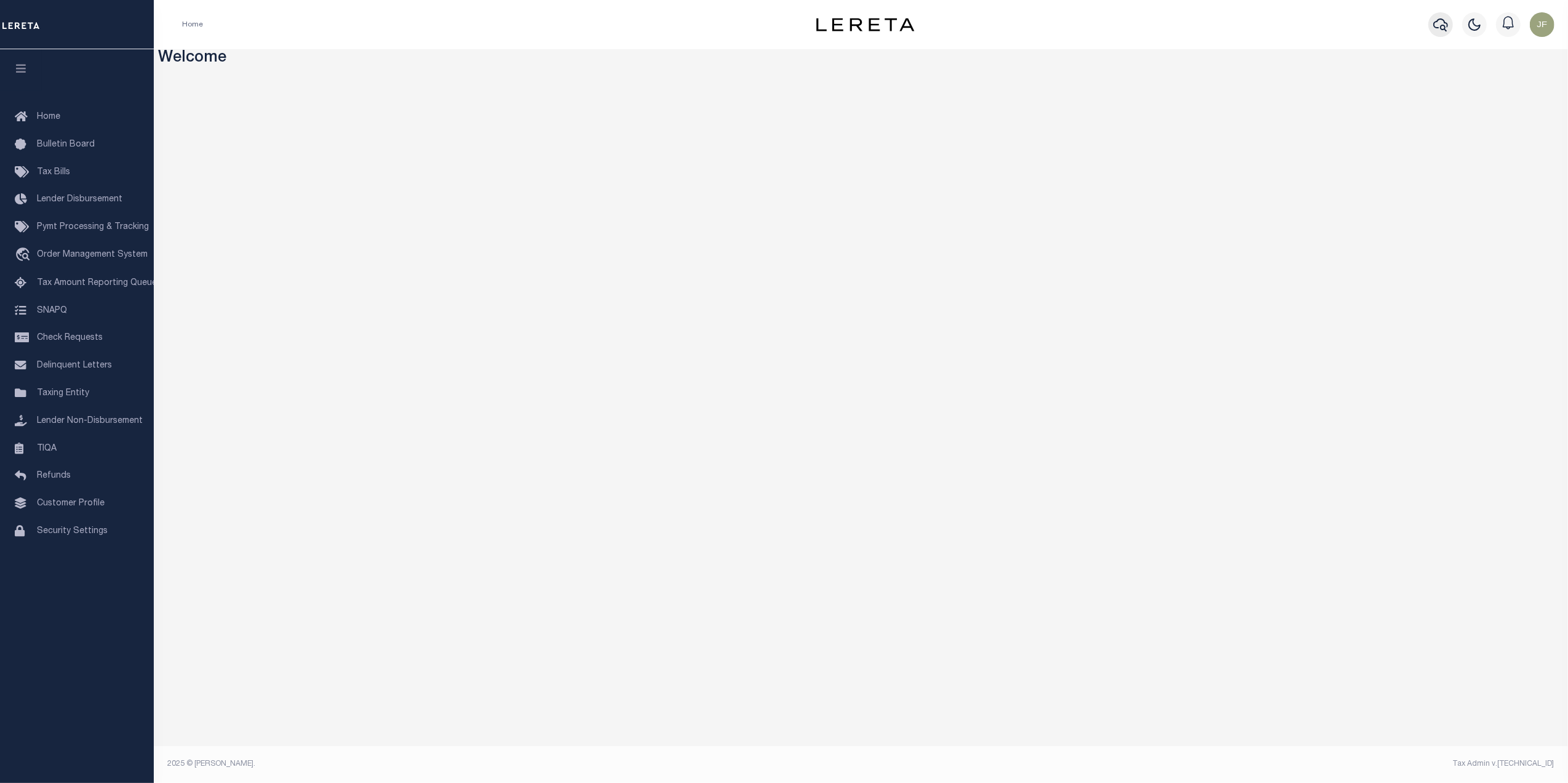
click at [1436, 28] on icon "button" at bounding box center [1440, 25] width 15 height 13
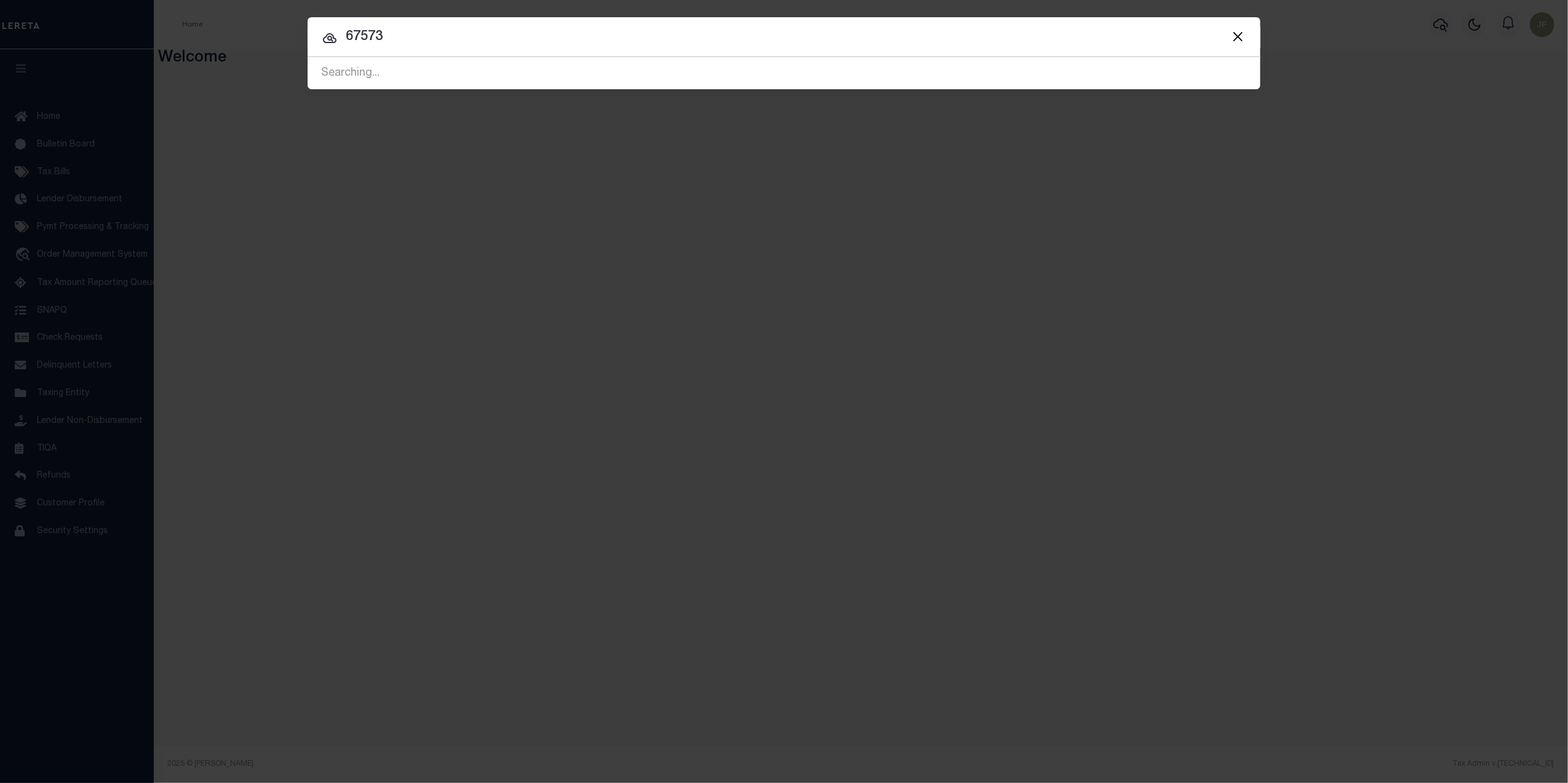
type input "67573"
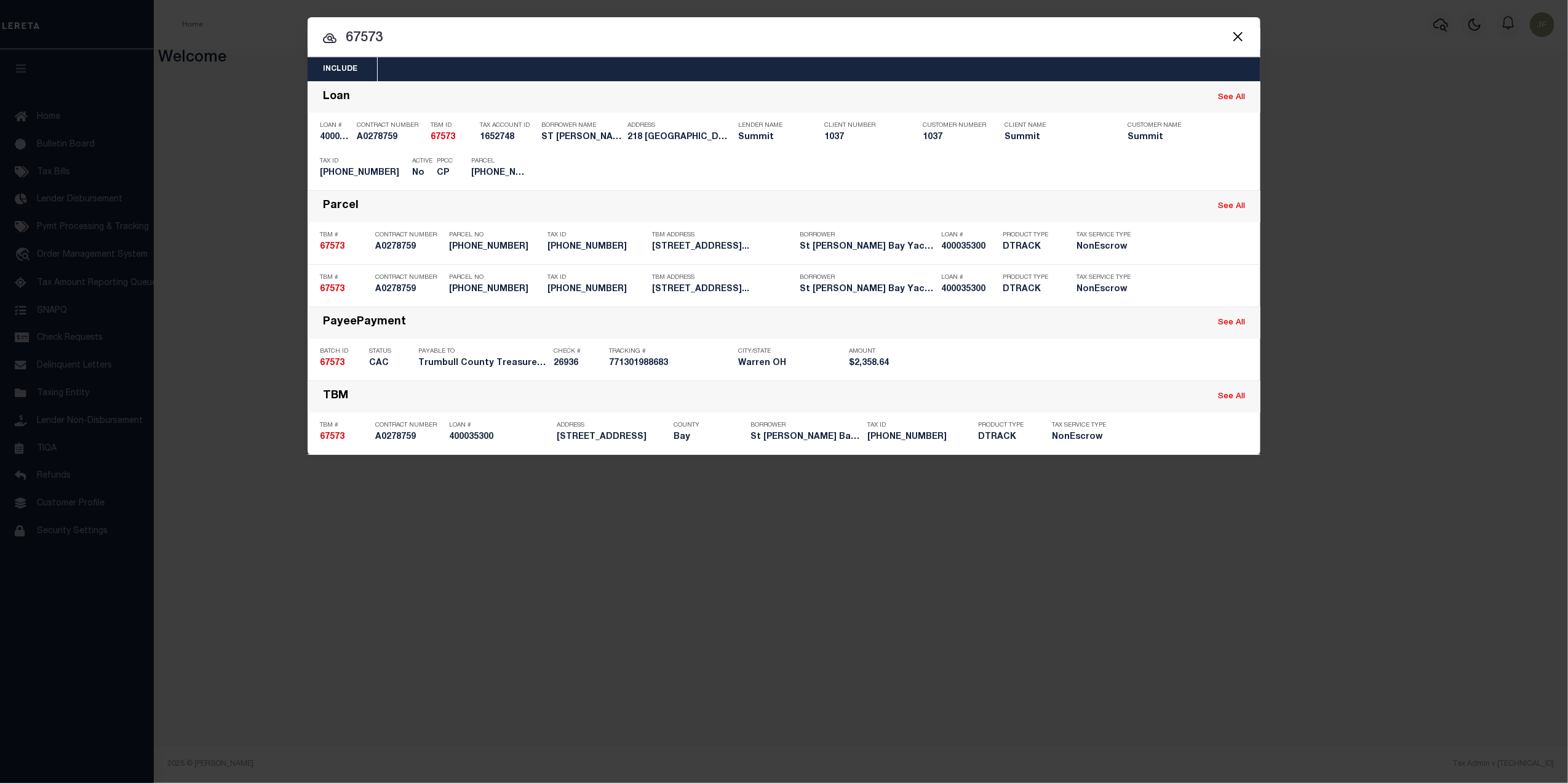
click at [1239, 37] on button "Close" at bounding box center [1238, 36] width 16 height 16
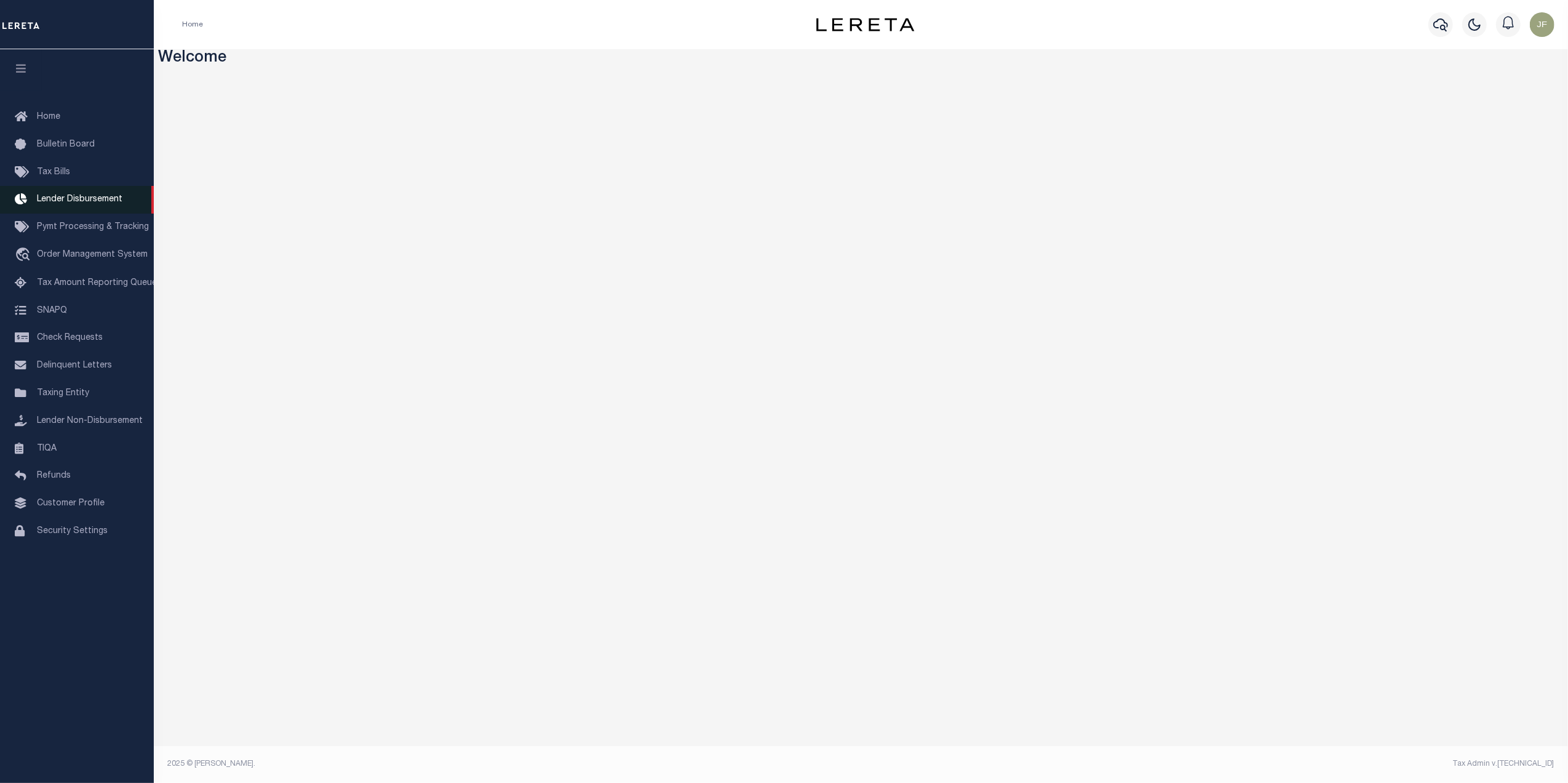
click at [67, 210] on link "Lender Disbursement" at bounding box center [77, 200] width 154 height 28
click at [50, 498] on link "Customer Profile" at bounding box center [77, 504] width 154 height 28
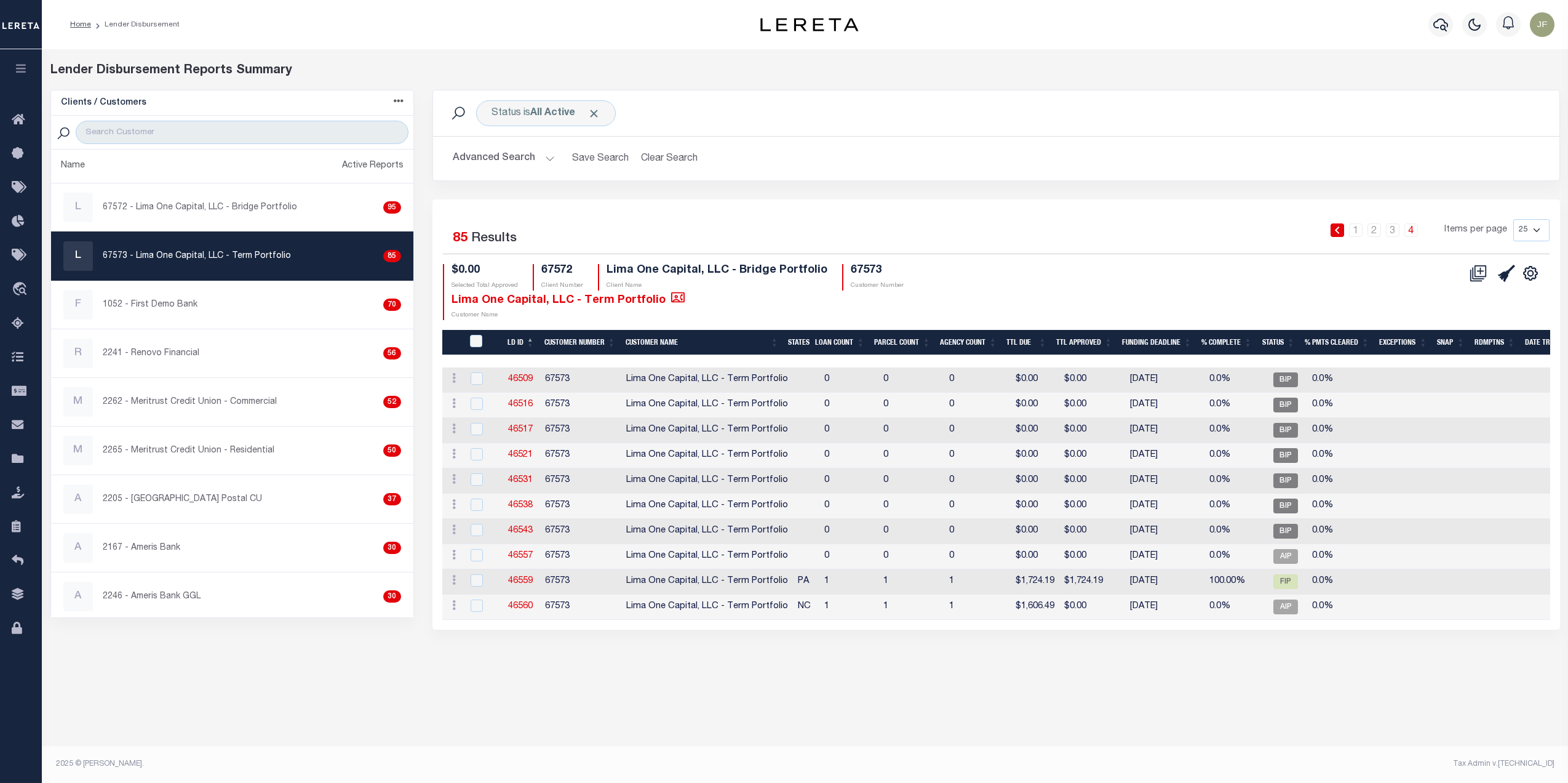
select select
click at [590, 113] on span "Click to Remove" at bounding box center [594, 113] width 13 height 13
click at [524, 154] on button "Advanced Search" at bounding box center [504, 158] width 102 height 24
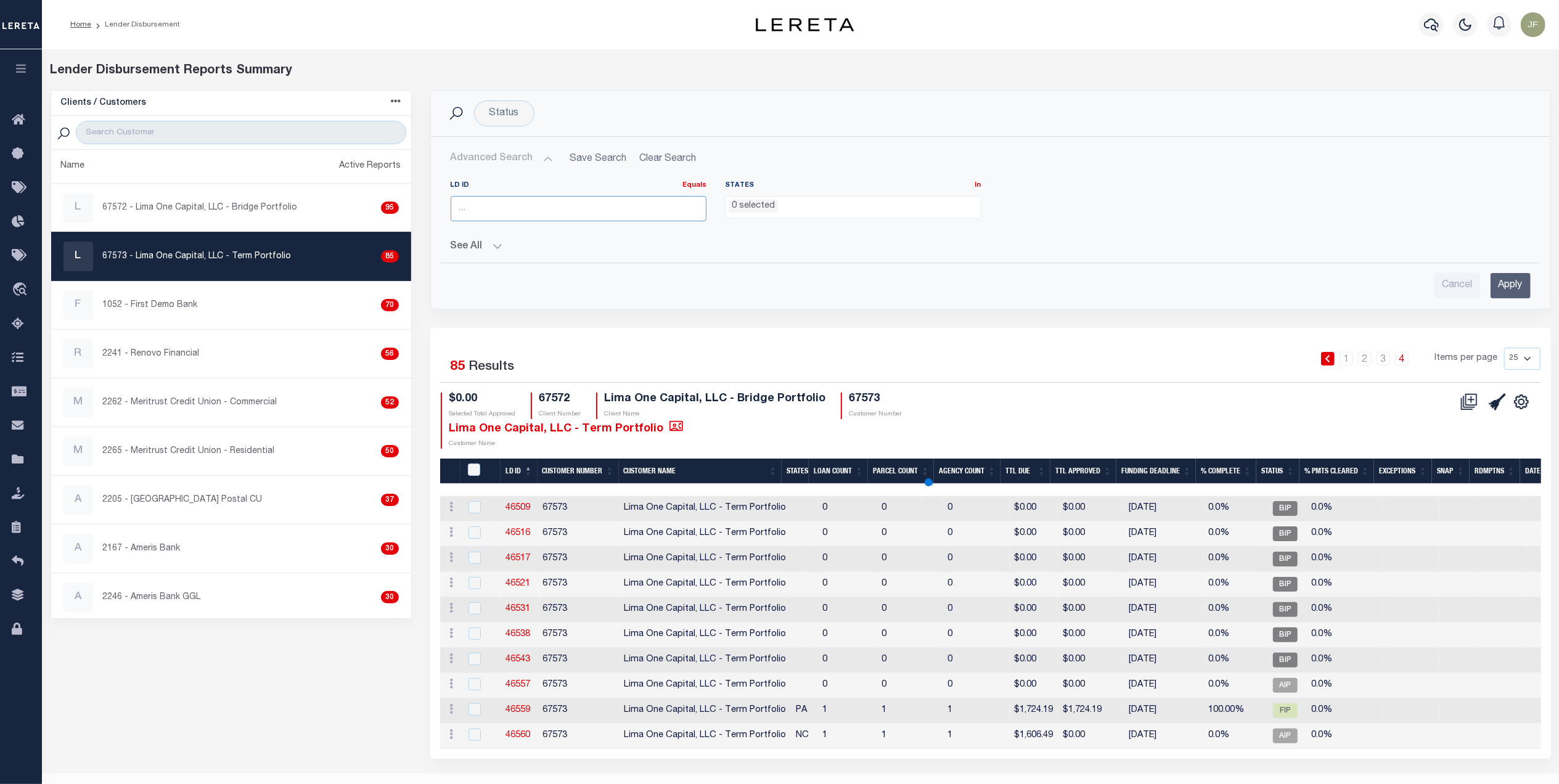
click at [516, 212] on input "number" at bounding box center [578, 208] width 256 height 25
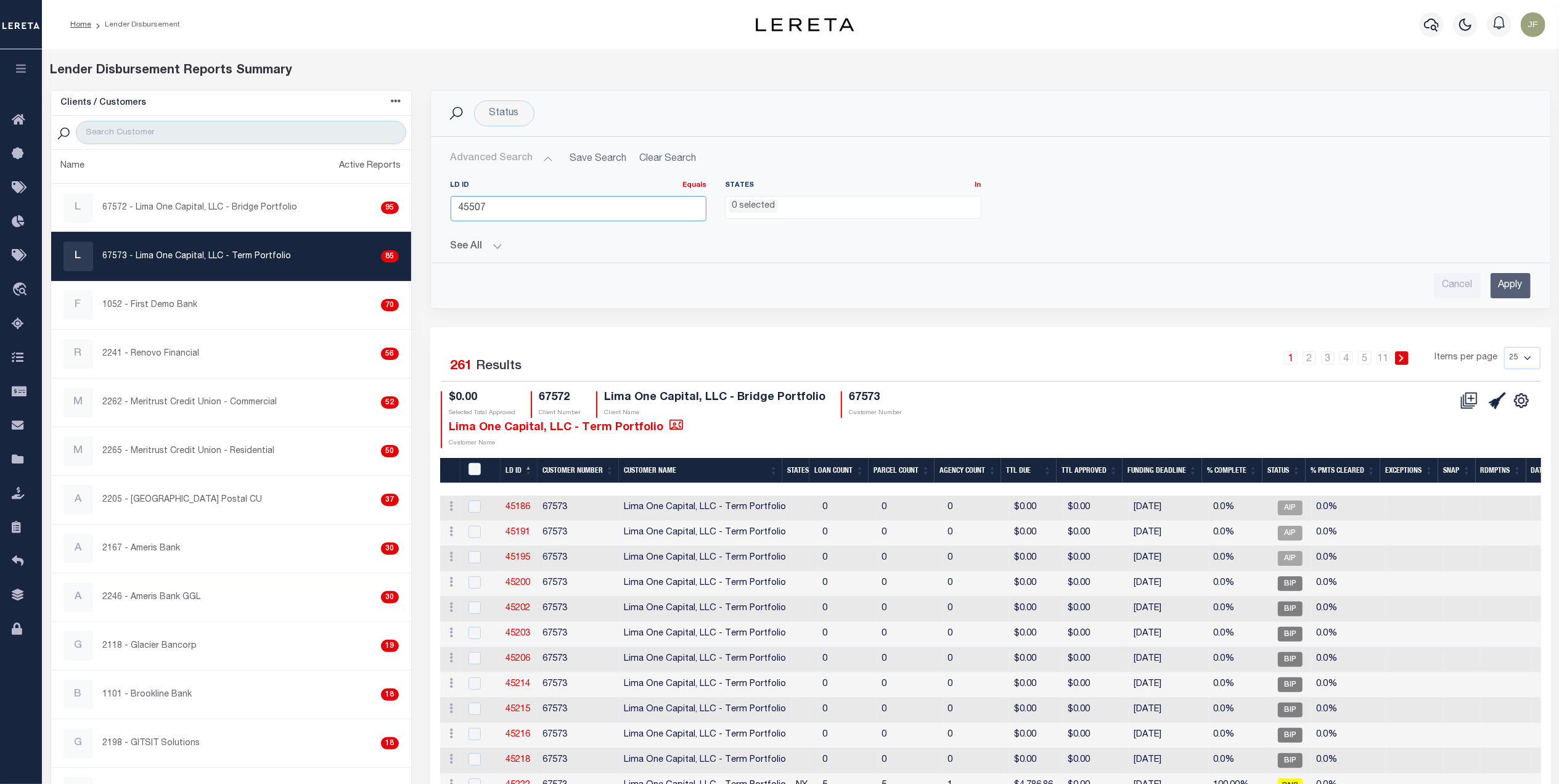
type input "45507"
click at [1509, 289] on input "Apply" at bounding box center [1511, 286] width 40 height 25
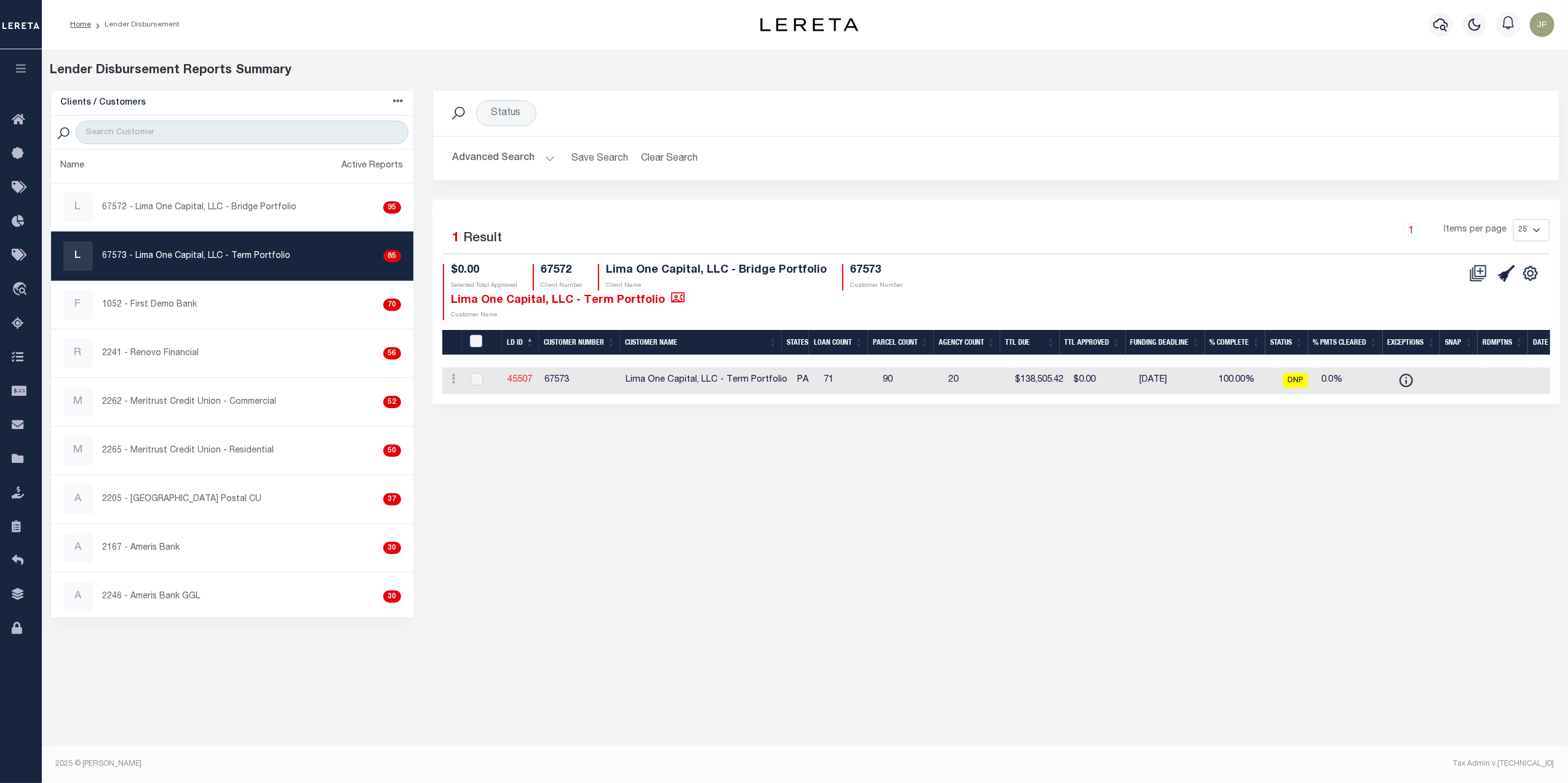
click at [515, 382] on link "45507" at bounding box center [521, 380] width 24 height 9
checkbox input "true"
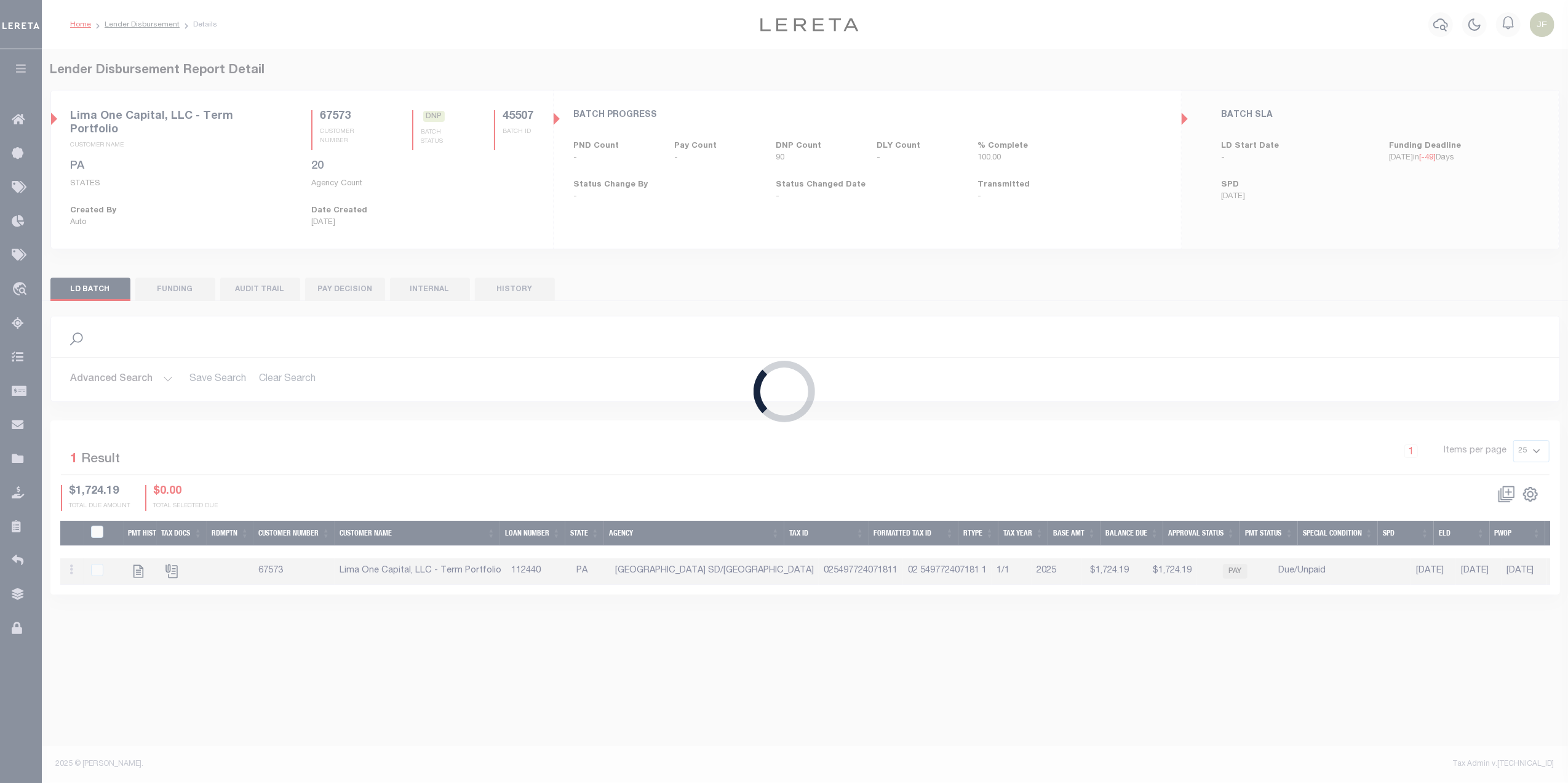
select select
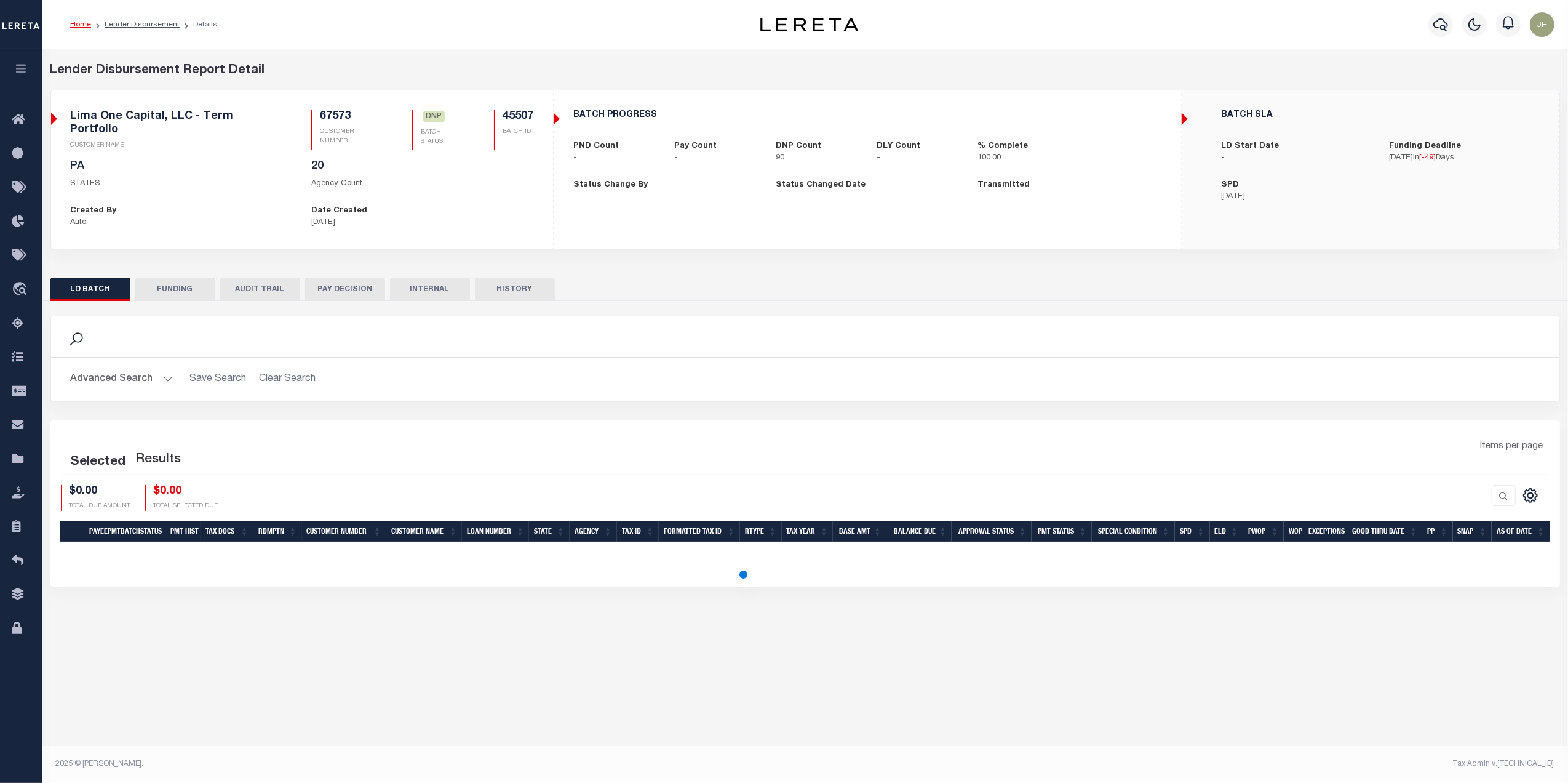
select select
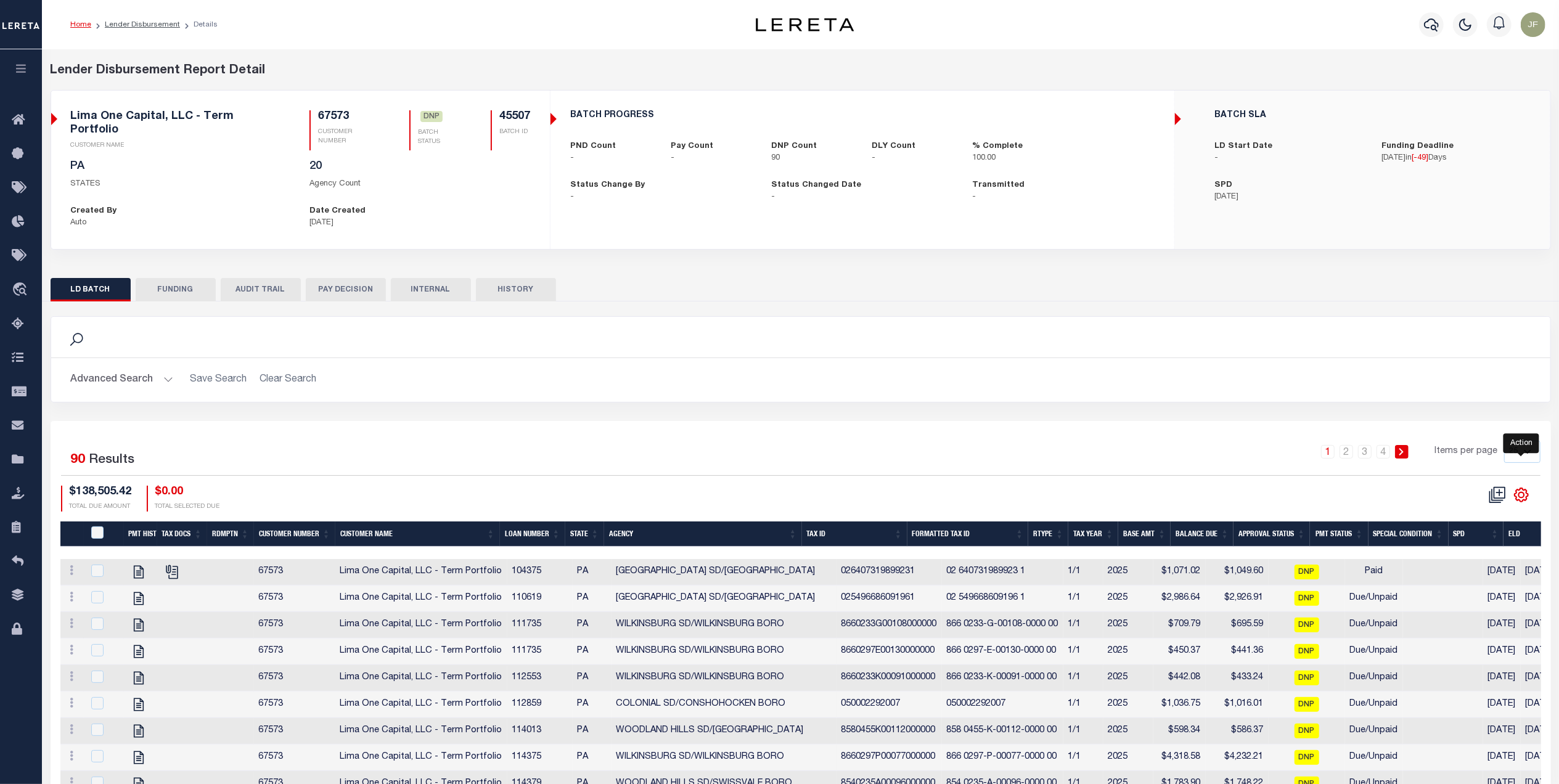
click at [1517, 487] on icon "" at bounding box center [1521, 495] width 16 height 16
drag, startPoint x: 1455, startPoint y: 580, endPoint x: 1414, endPoint y: 572, distance: 41.8
click at [1455, 582] on span "Show Filter" at bounding box center [1445, 586] width 46 height 9
select select
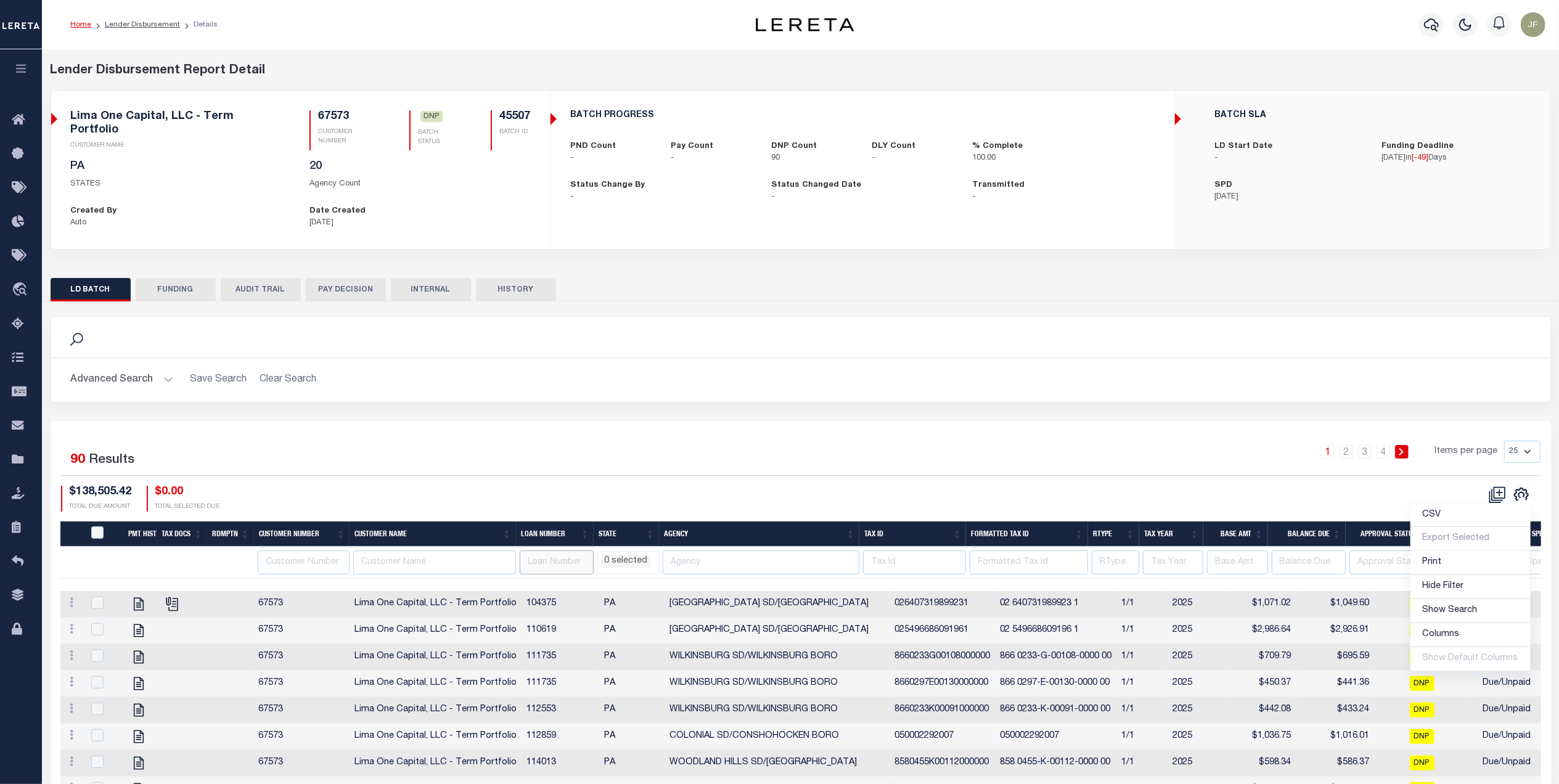
click at [534, 550] on input "text" at bounding box center [556, 562] width 74 height 24
type input "125066"
select select
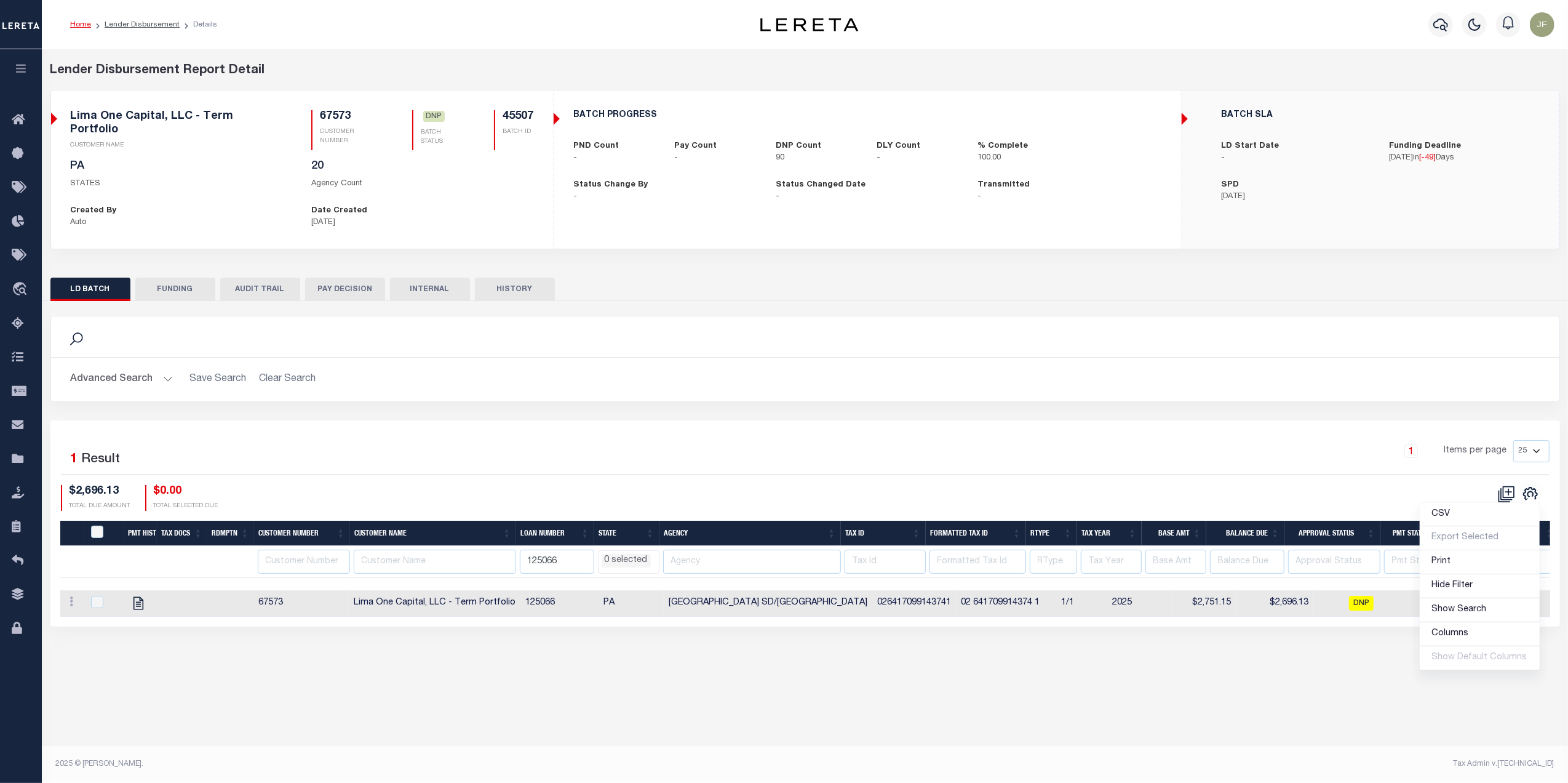
click at [660, 367] on h2 "Advanced Search Save Search Clear Search" at bounding box center [805, 379] width 1488 height 24
click at [96, 597] on input "checkbox" at bounding box center [97, 601] width 12 height 12
checkbox input "true"
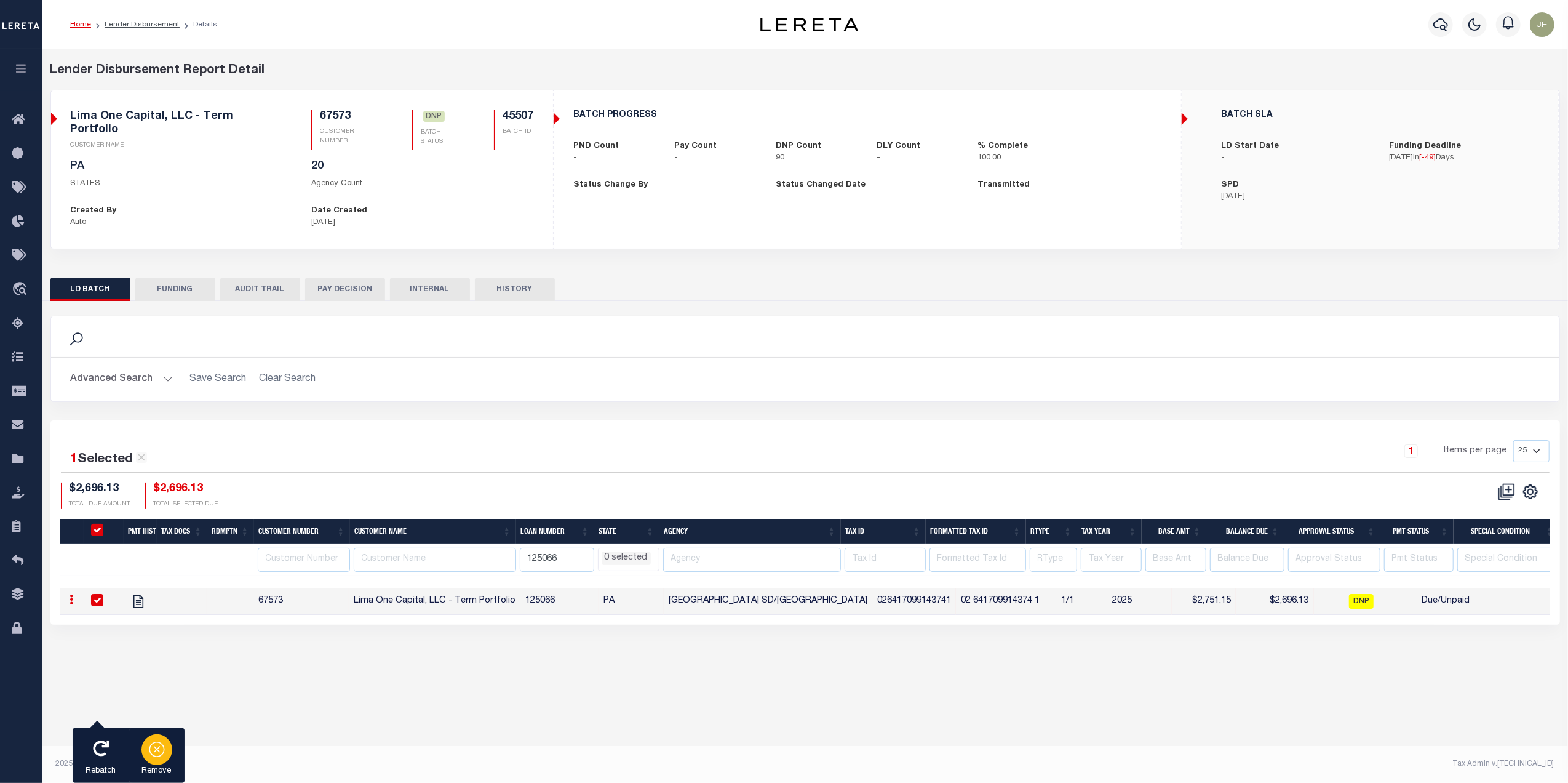
select select
click at [157, 745] on icon "button" at bounding box center [157, 749] width 17 height 17
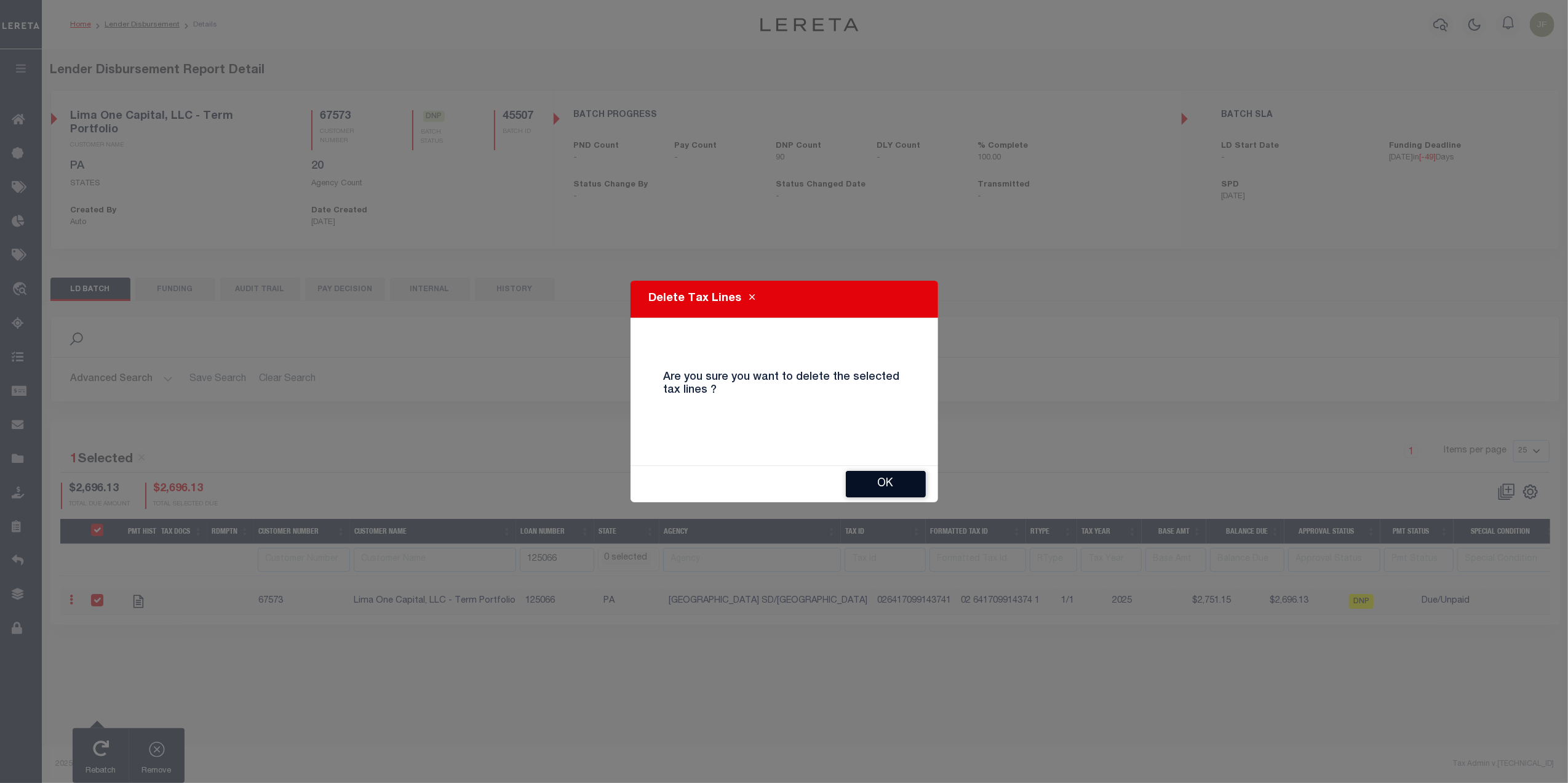
click at [892, 491] on button "OK" at bounding box center [885, 483] width 80 height 27
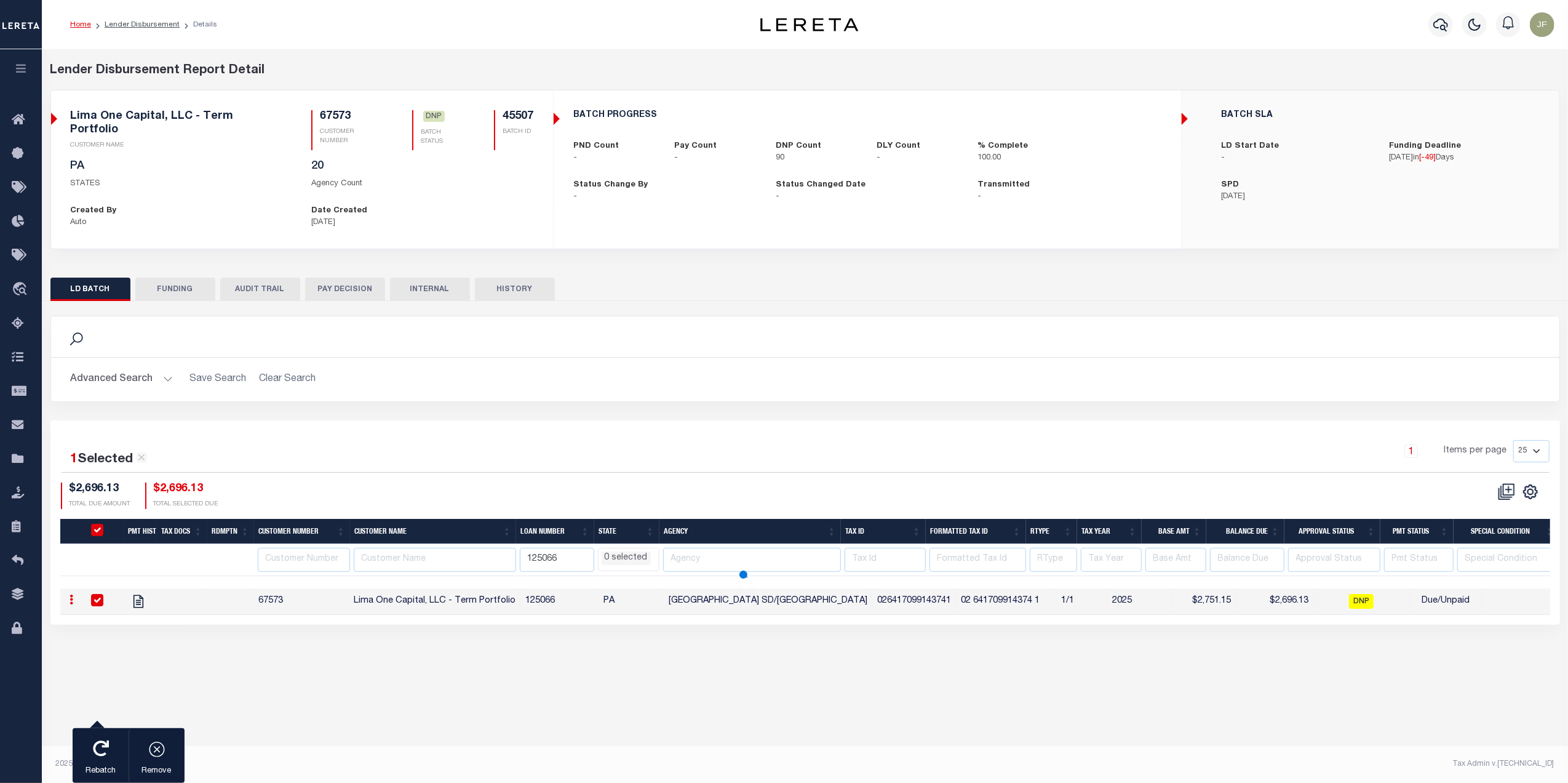
select select
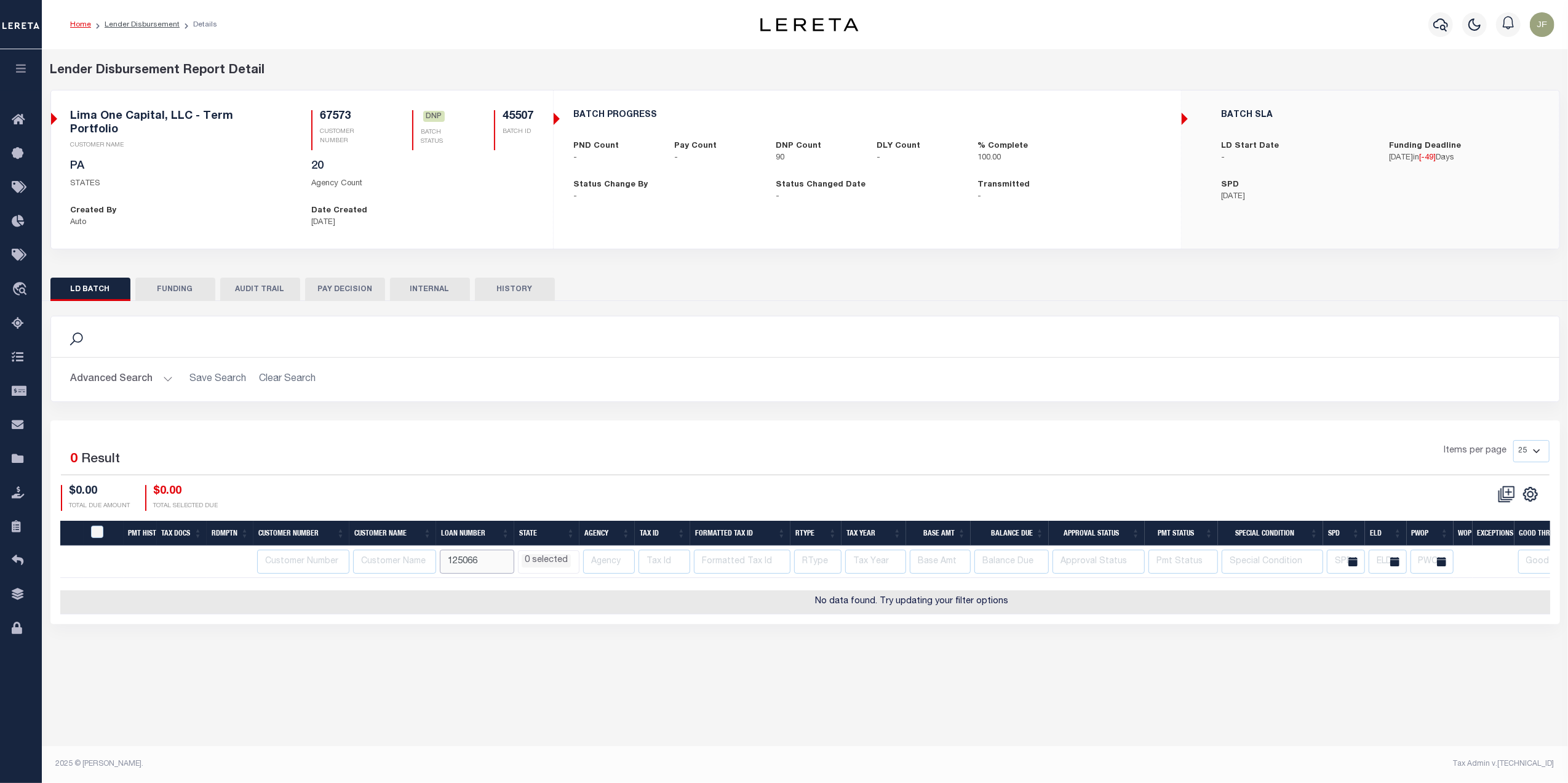
click at [468, 557] on input "125066" at bounding box center [477, 561] width 75 height 24
drag, startPoint x: 513, startPoint y: 554, endPoint x: 411, endPoint y: 547, distance: 102.2
click at [412, 547] on tr "125066 AK AL AR AZ CA CO CT DC DE FL GA GU HI IA ID IL IN KS KY LA MA MD ME MI …" at bounding box center [912, 562] width 1703 height 32
type input "125997"
select select
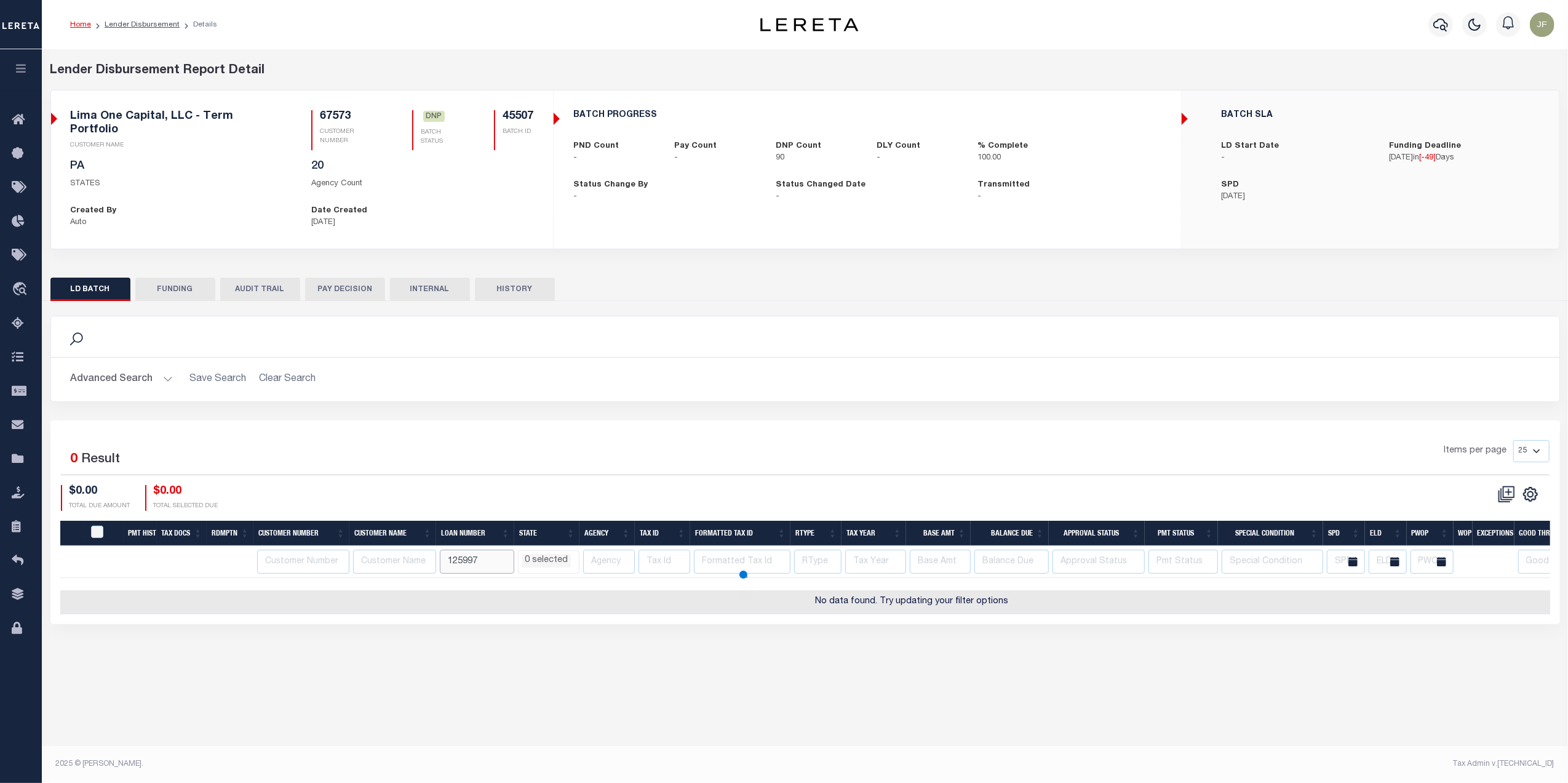
select select
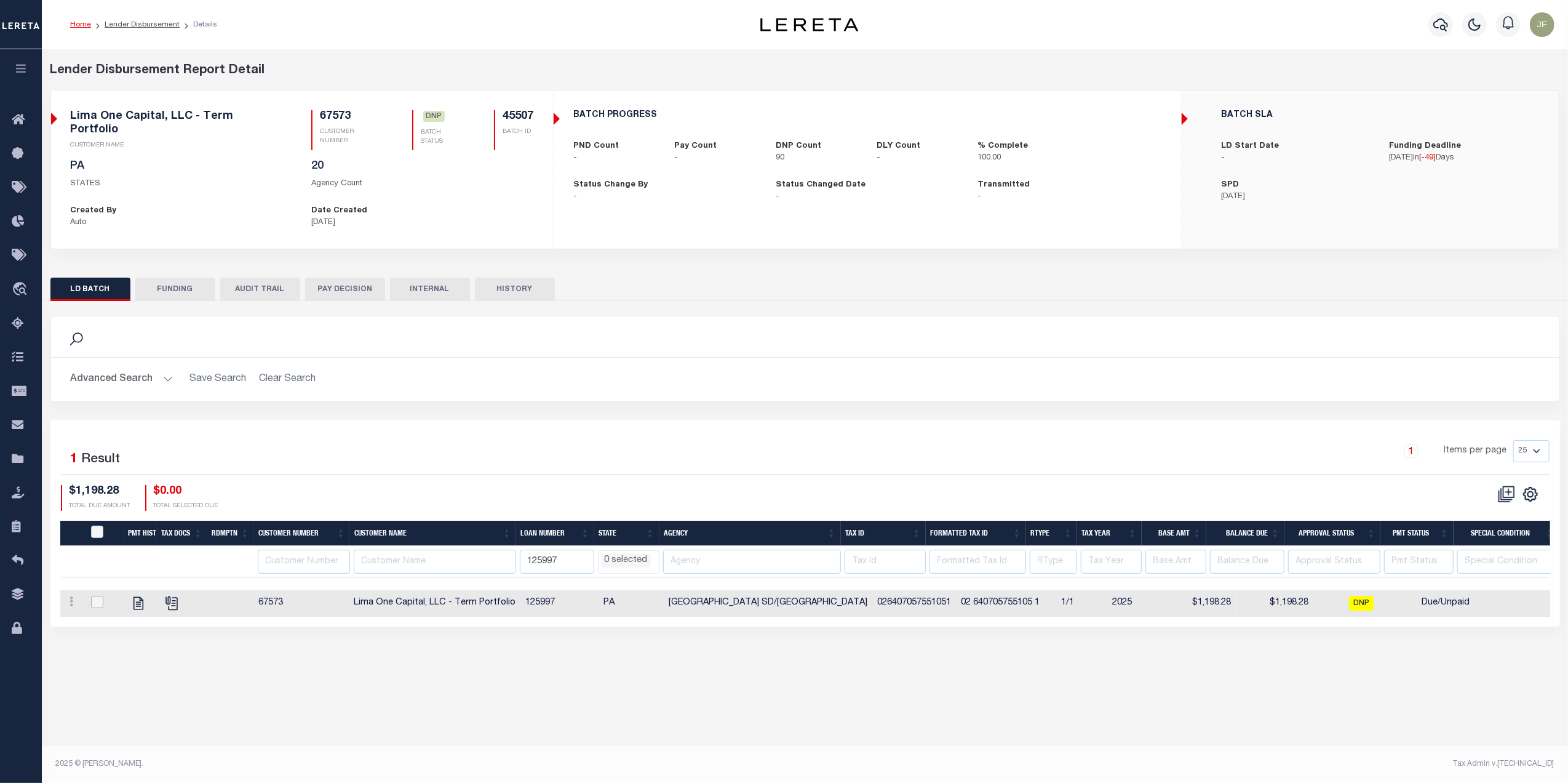
click at [95, 596] on input "checkbox" at bounding box center [97, 601] width 12 height 12
checkbox input "true"
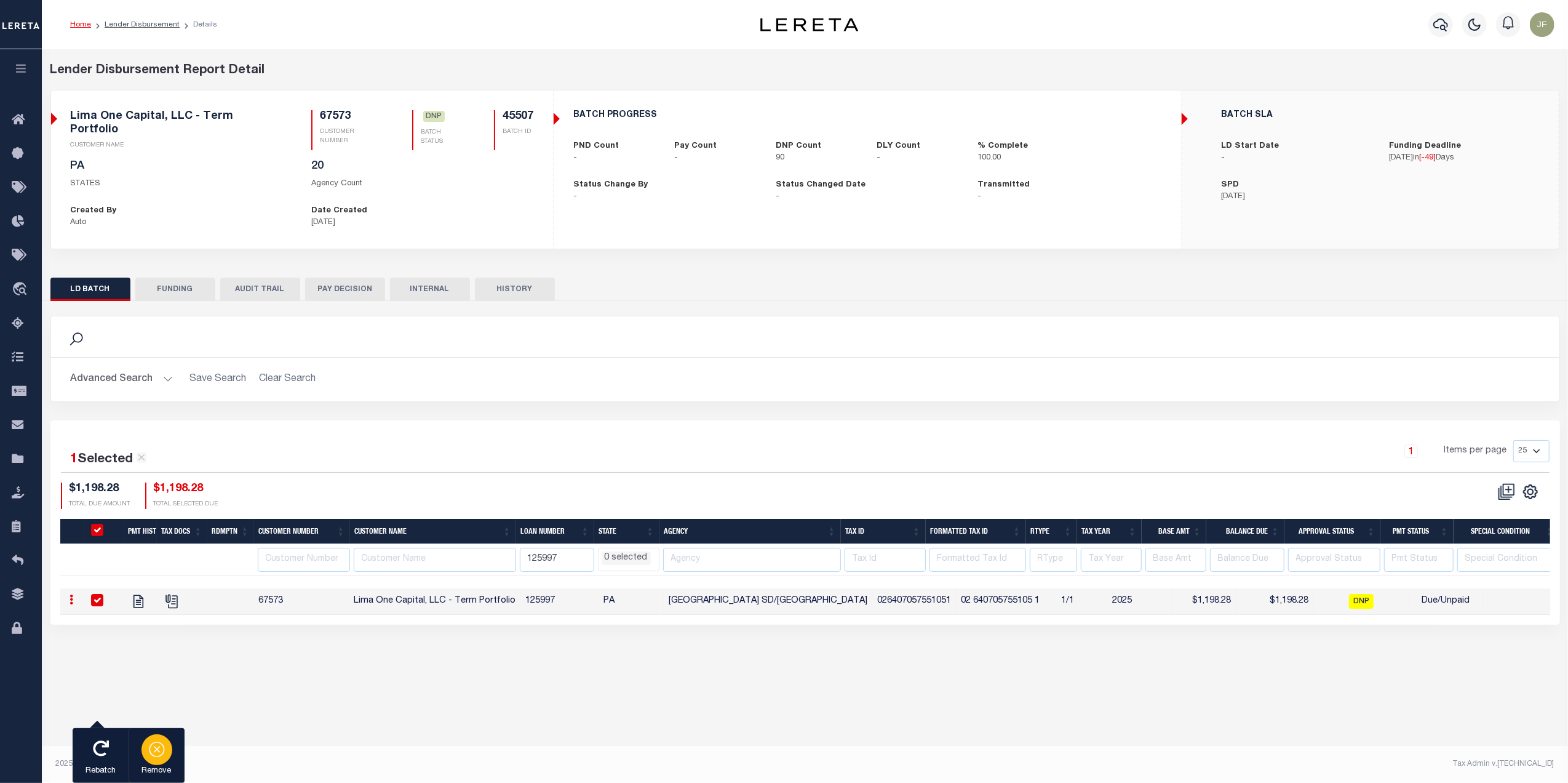
select select
click at [173, 741] on button "Remove" at bounding box center [157, 756] width 56 height 55
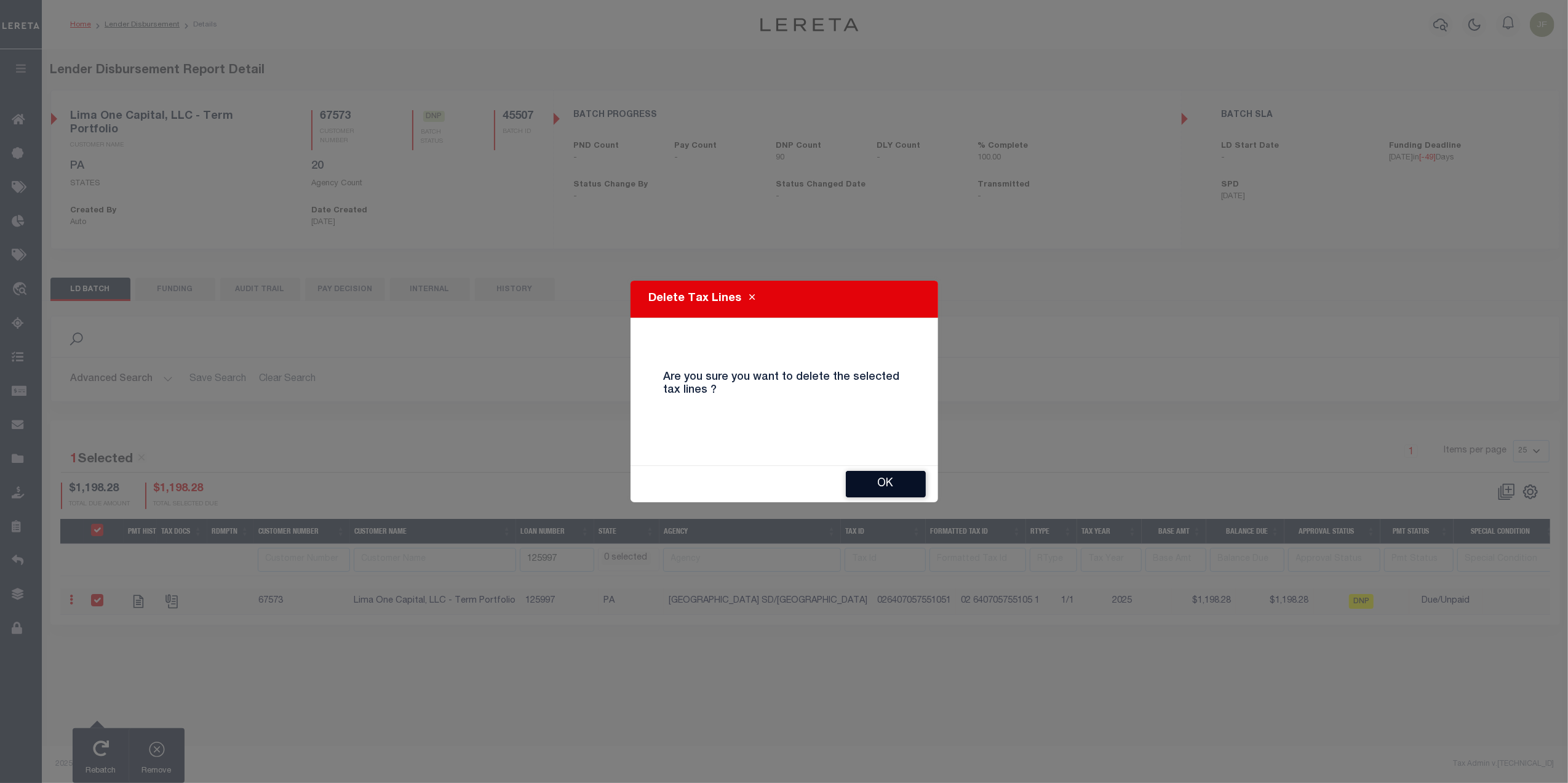
click at [904, 486] on button "OK" at bounding box center [885, 483] width 80 height 27
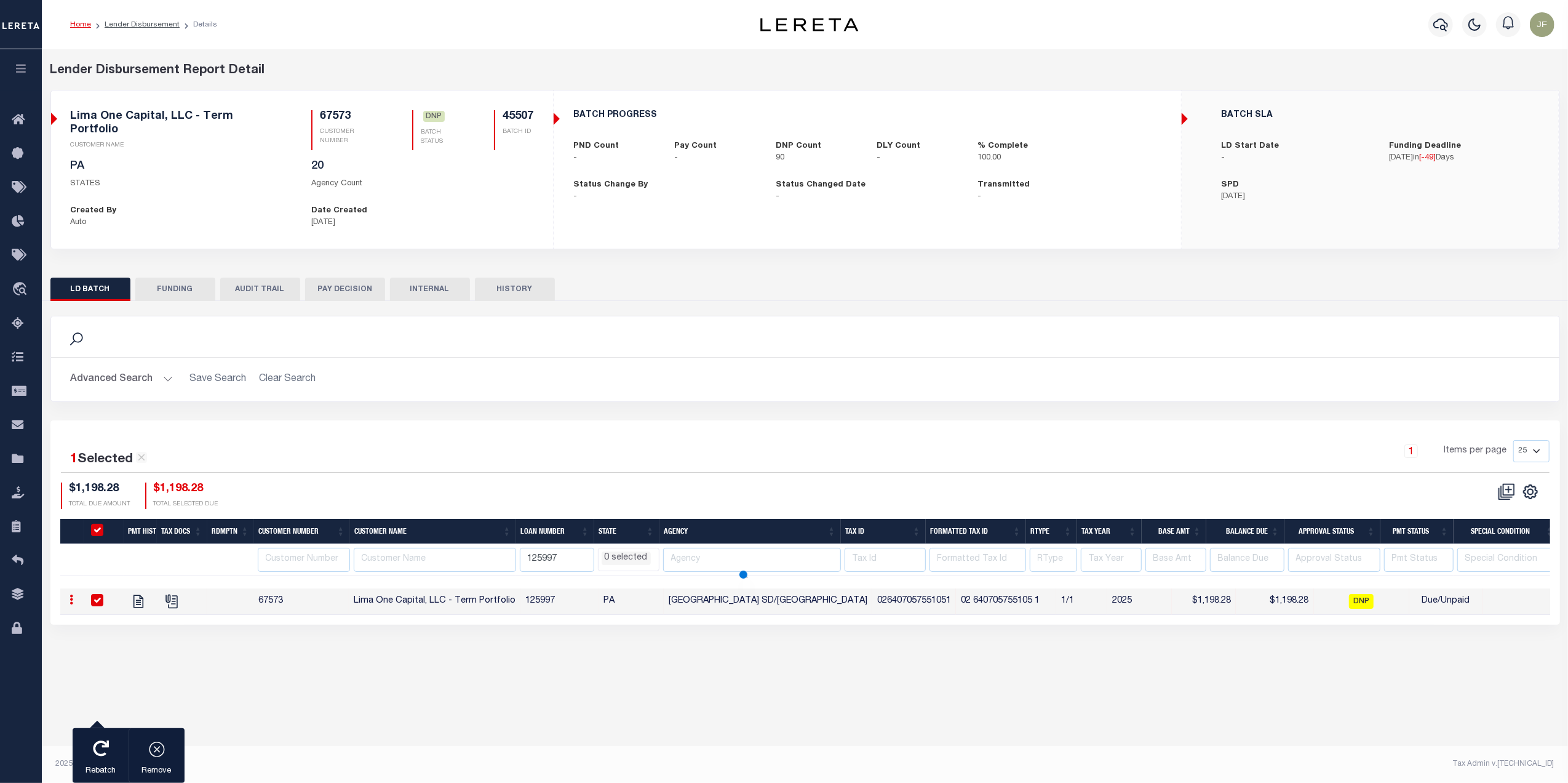
select select
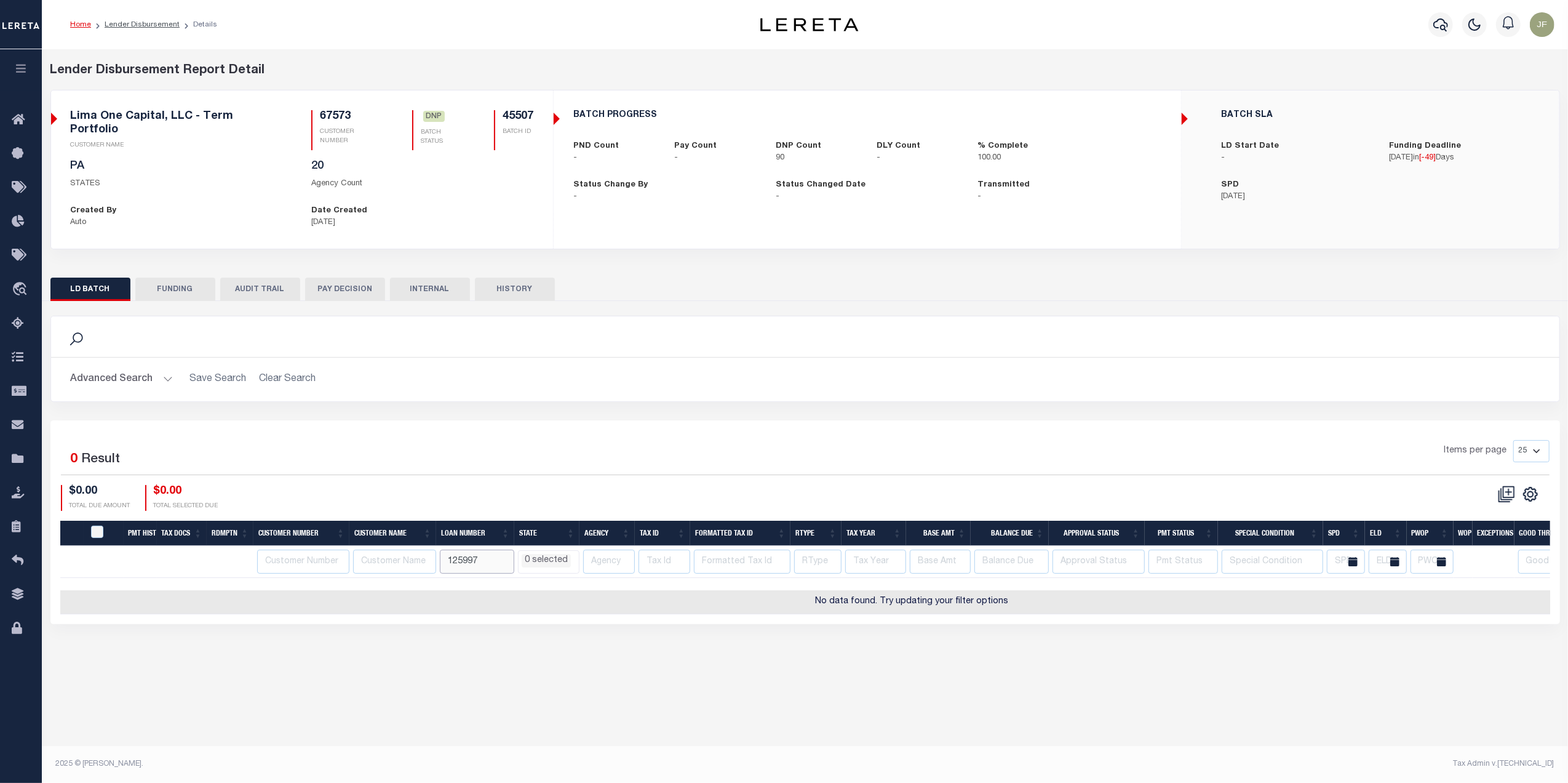
drag, startPoint x: 495, startPoint y: 555, endPoint x: 442, endPoint y: 555, distance: 53.0
click at [442, 555] on input "125997" at bounding box center [477, 561] width 75 height 24
type input "126504"
select select
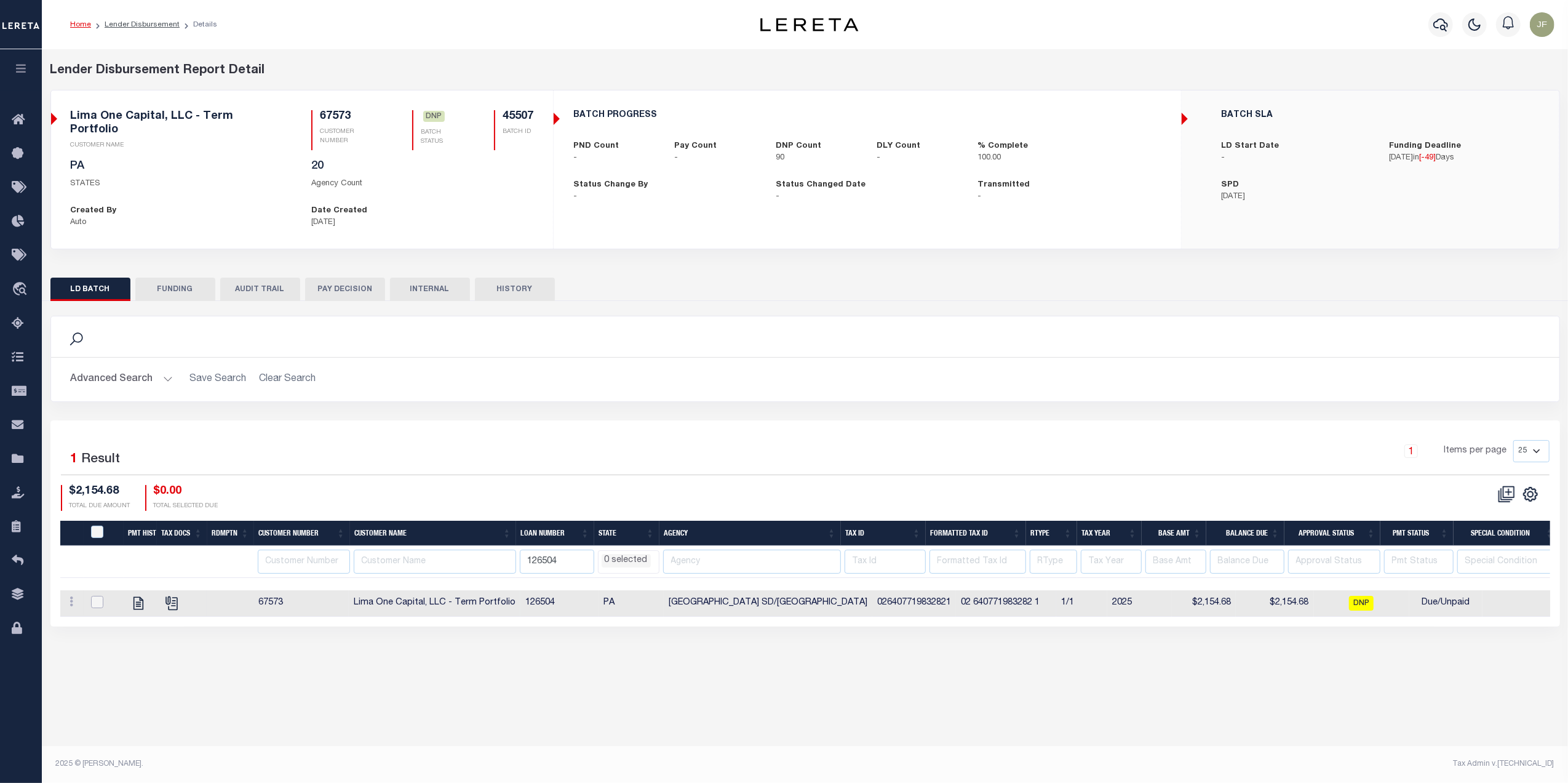
click at [102, 596] on input "checkbox" at bounding box center [97, 601] width 12 height 12
checkbox input "true"
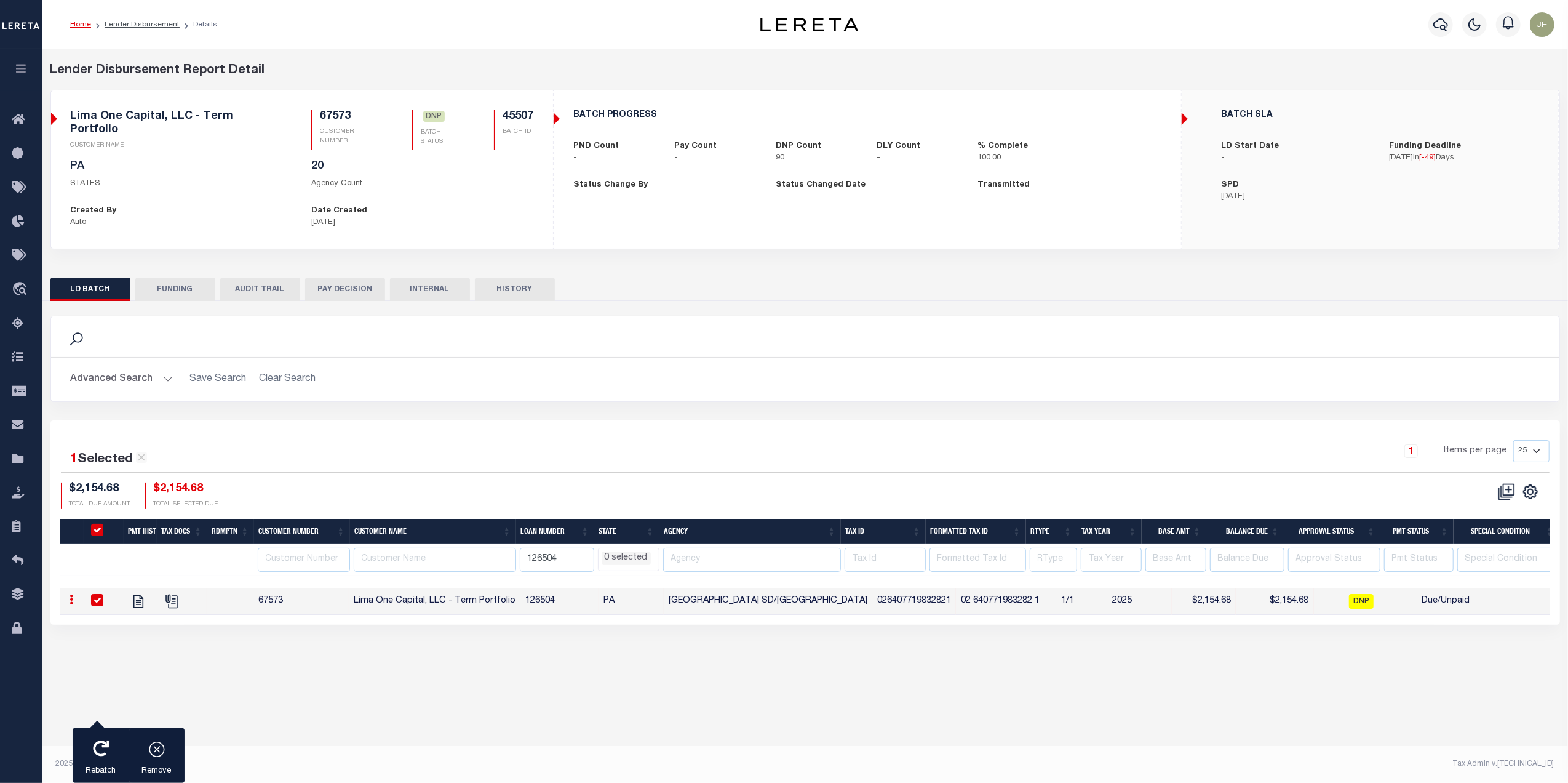
select select
click at [157, 754] on icon "button" at bounding box center [157, 749] width 17 height 17
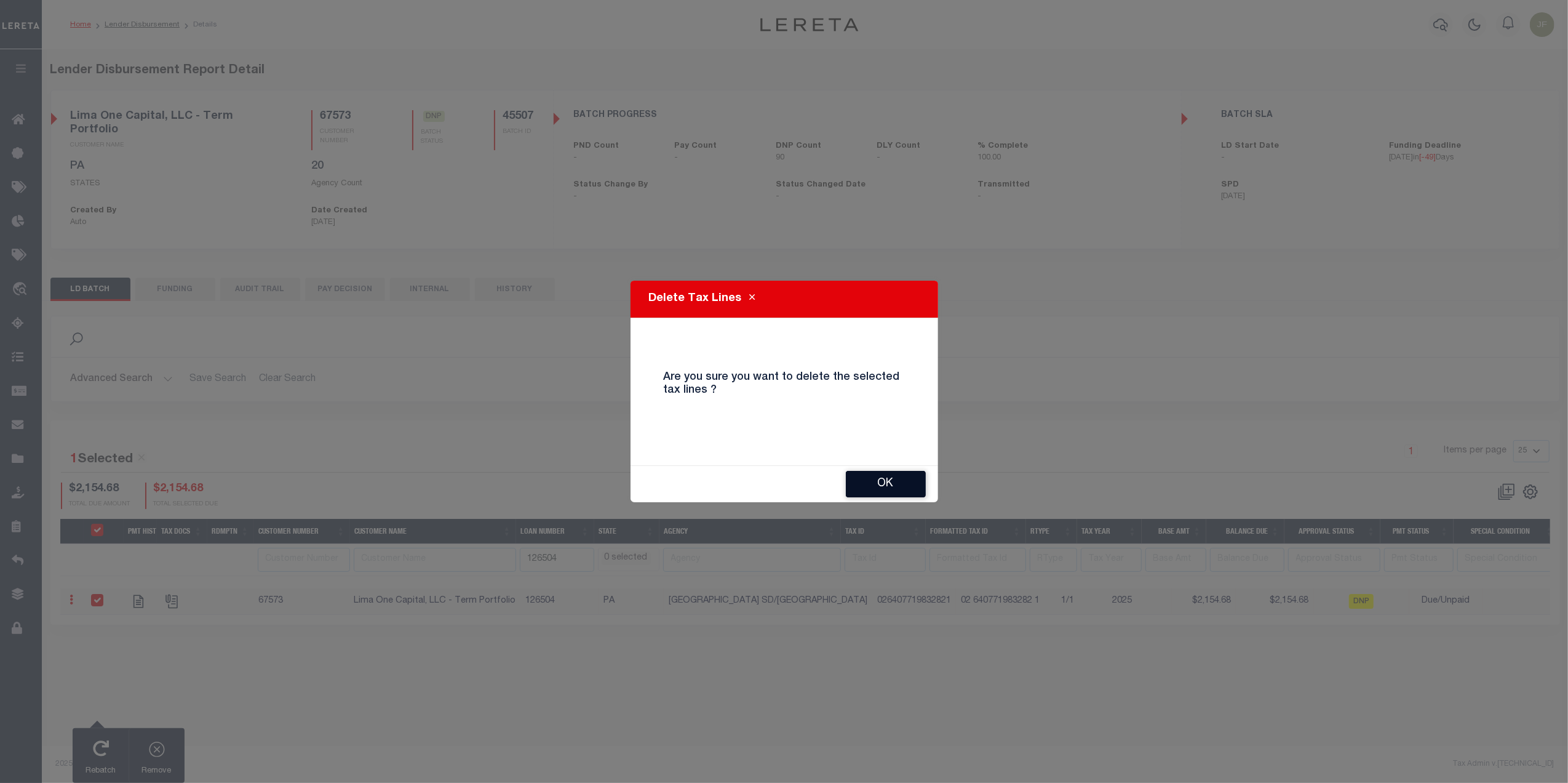
click at [865, 497] on button "OK" at bounding box center [885, 483] width 80 height 27
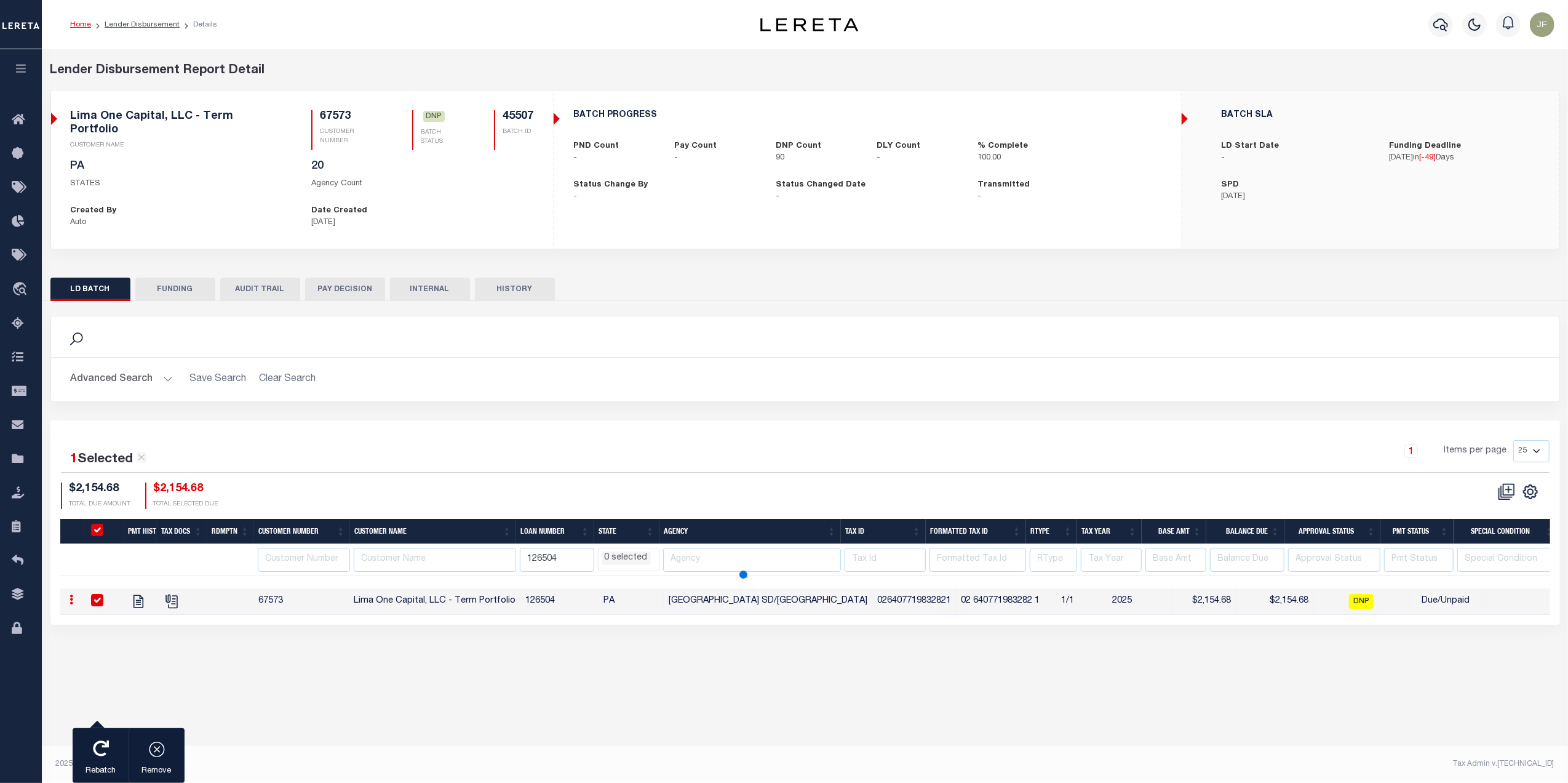
select select
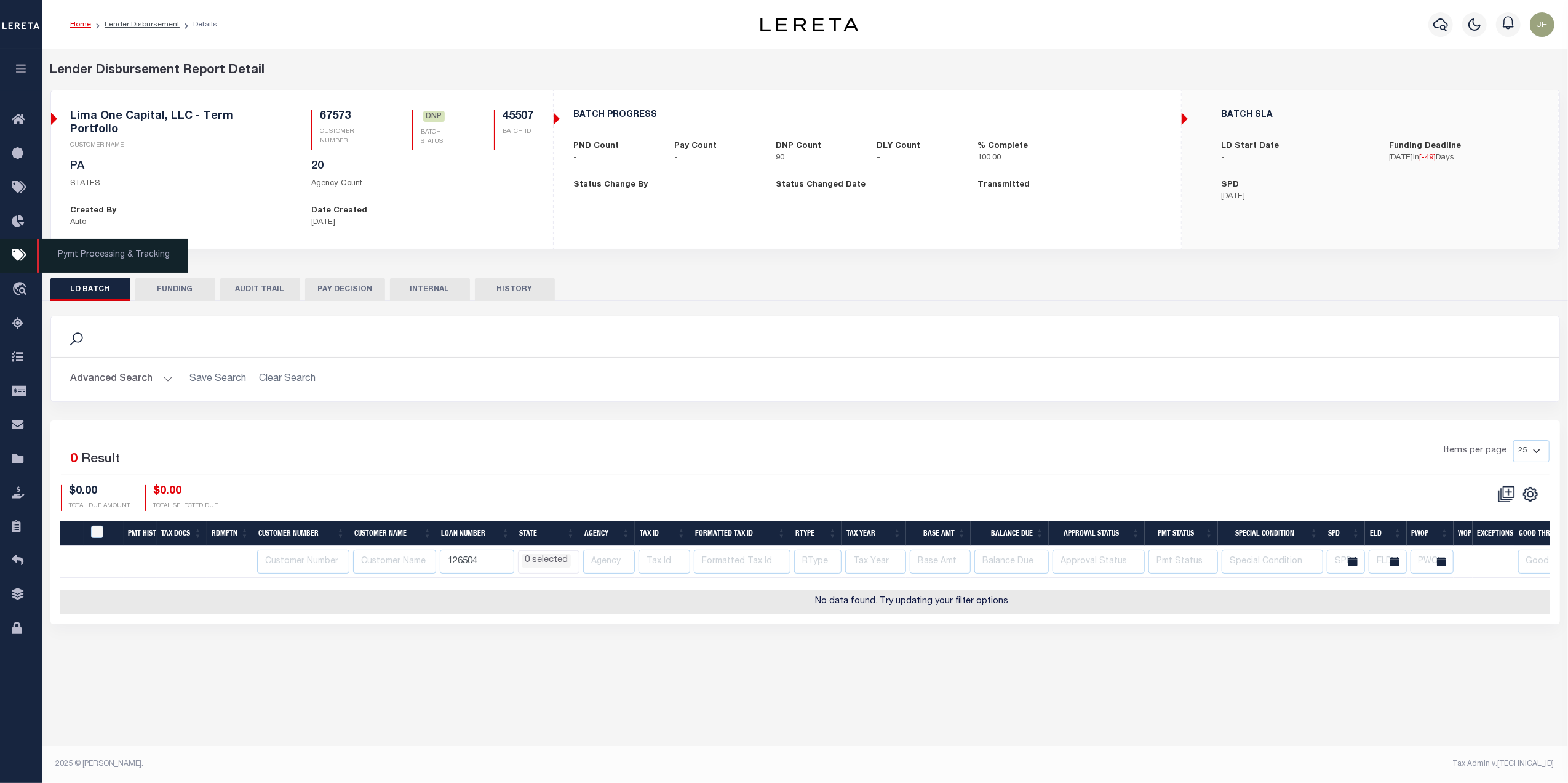
click at [17, 260] on icon at bounding box center [21, 255] width 19 height 15
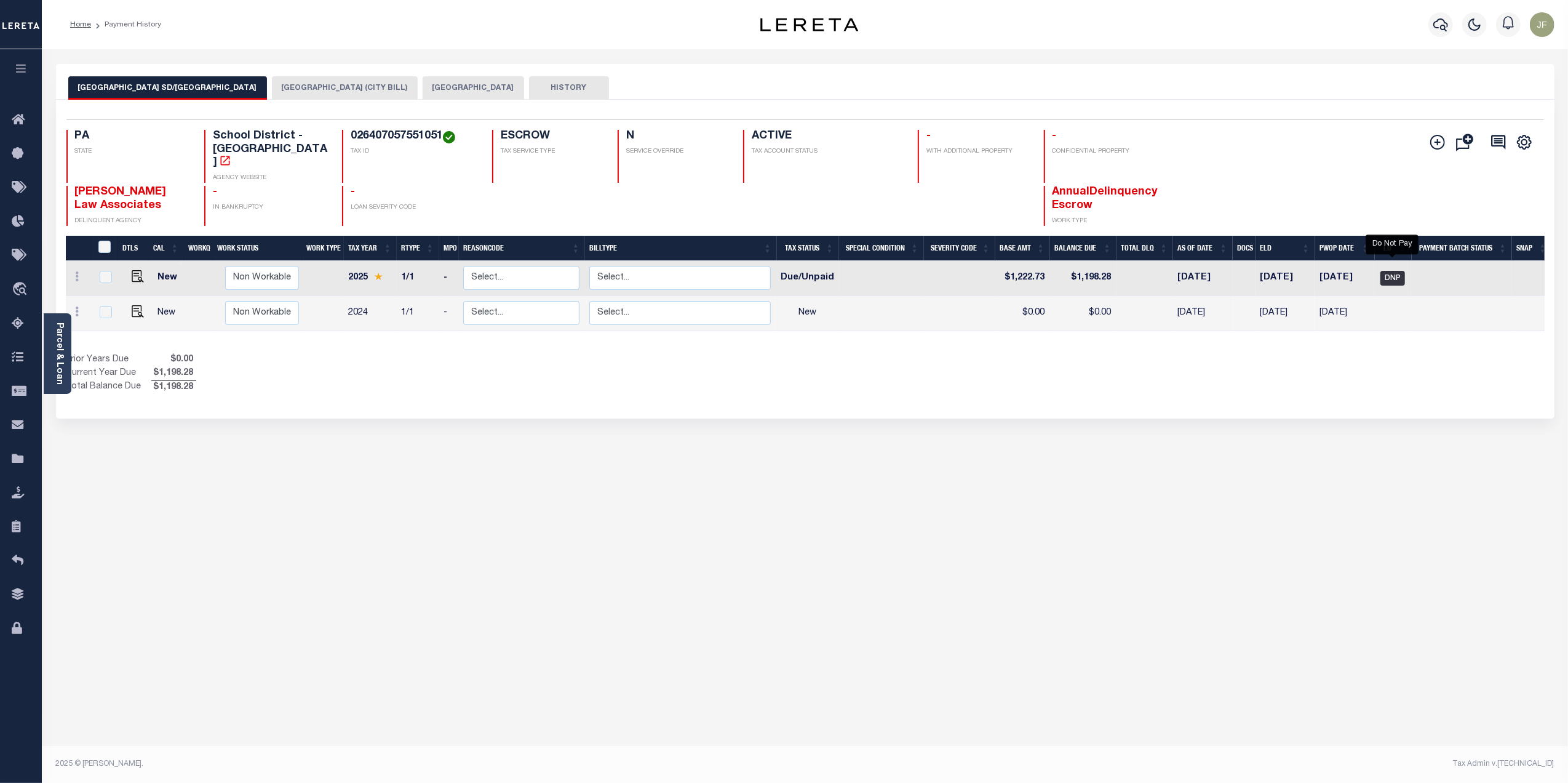
click at [1398, 271] on span "DNP" at bounding box center [1393, 278] width 24 height 15
checkbox input "true"
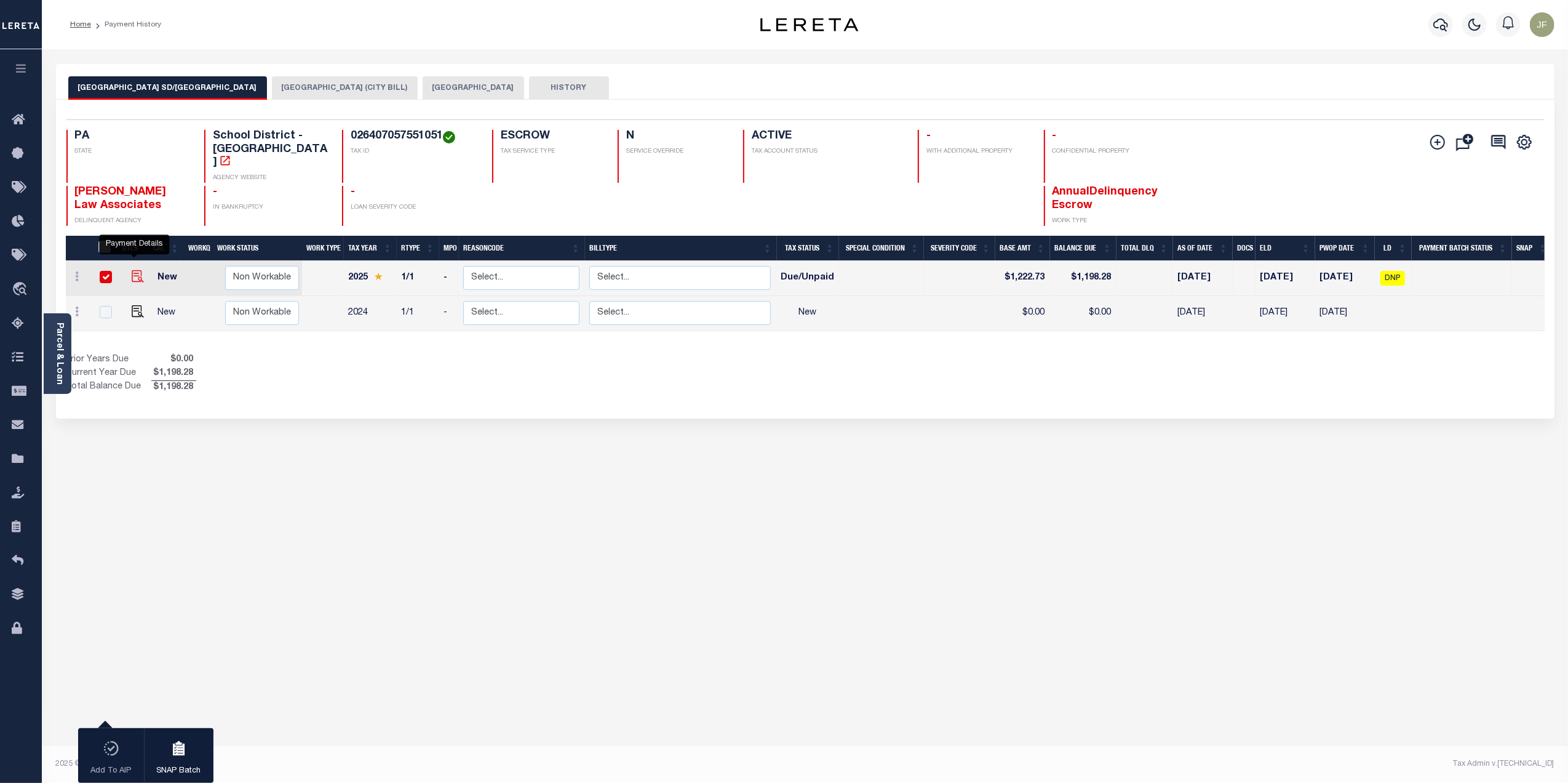
click at [131, 270] on img "" at bounding box center [137, 276] width 12 height 12
checkbox input "false"
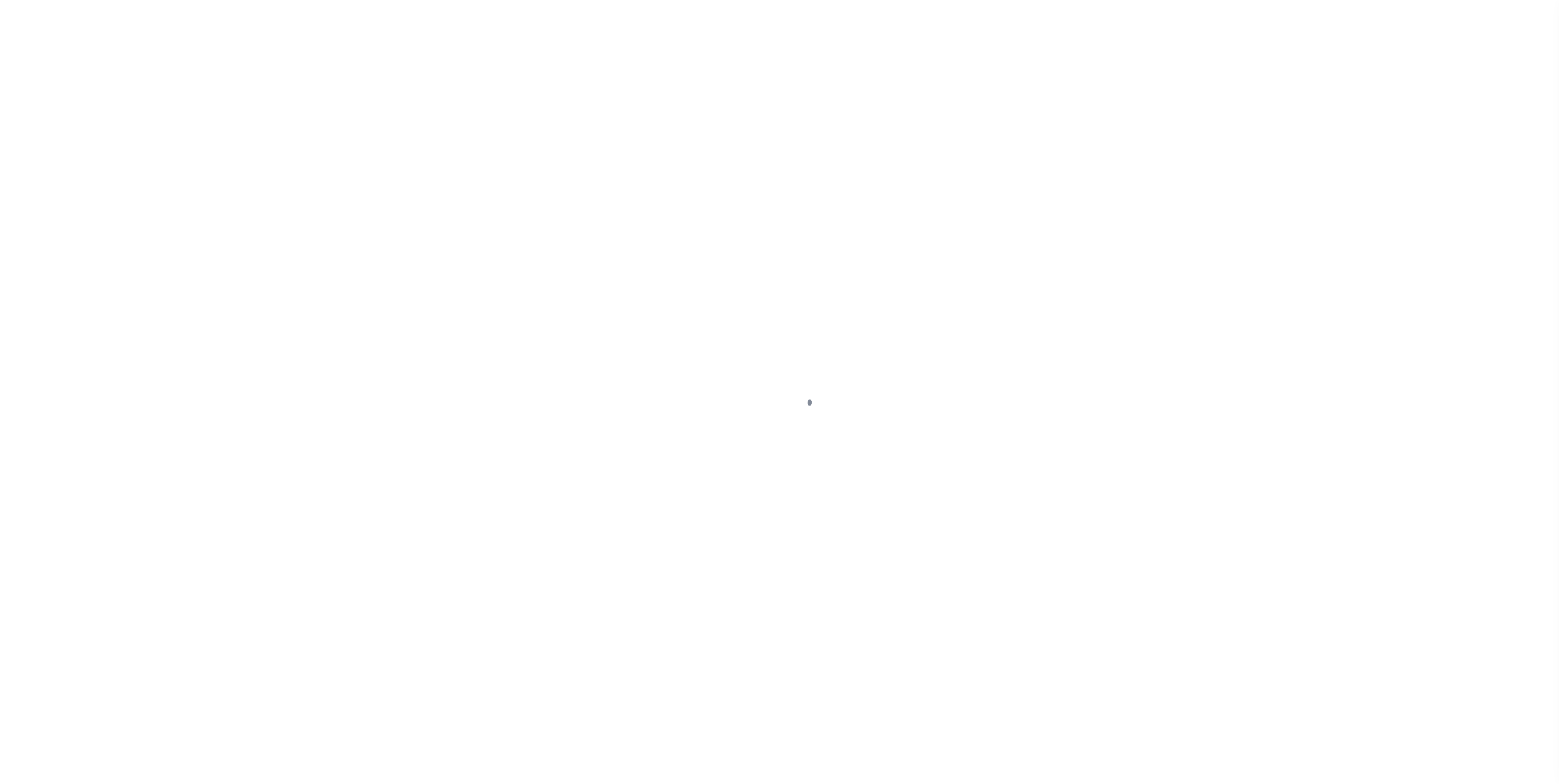
select select "DUE"
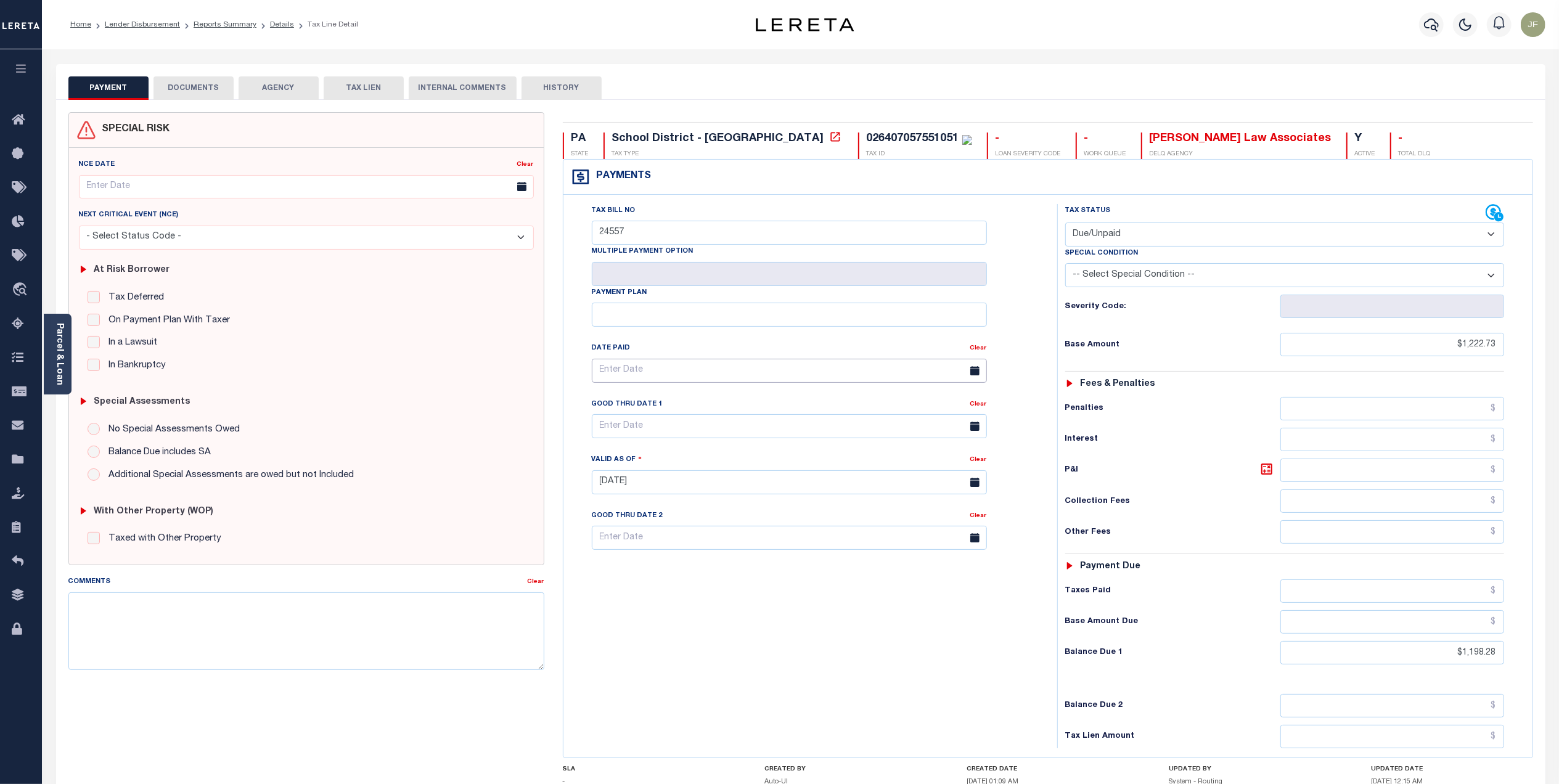
click at [676, 365] on input "text" at bounding box center [788, 370] width 395 height 24
click at [855, 321] on input "Payment Plan" at bounding box center [788, 314] width 395 height 24
click at [838, 427] on input "text" at bounding box center [788, 426] width 395 height 24
click at [745, 592] on span "31" at bounding box center [740, 597] width 24 height 24
type input "[DATE]"
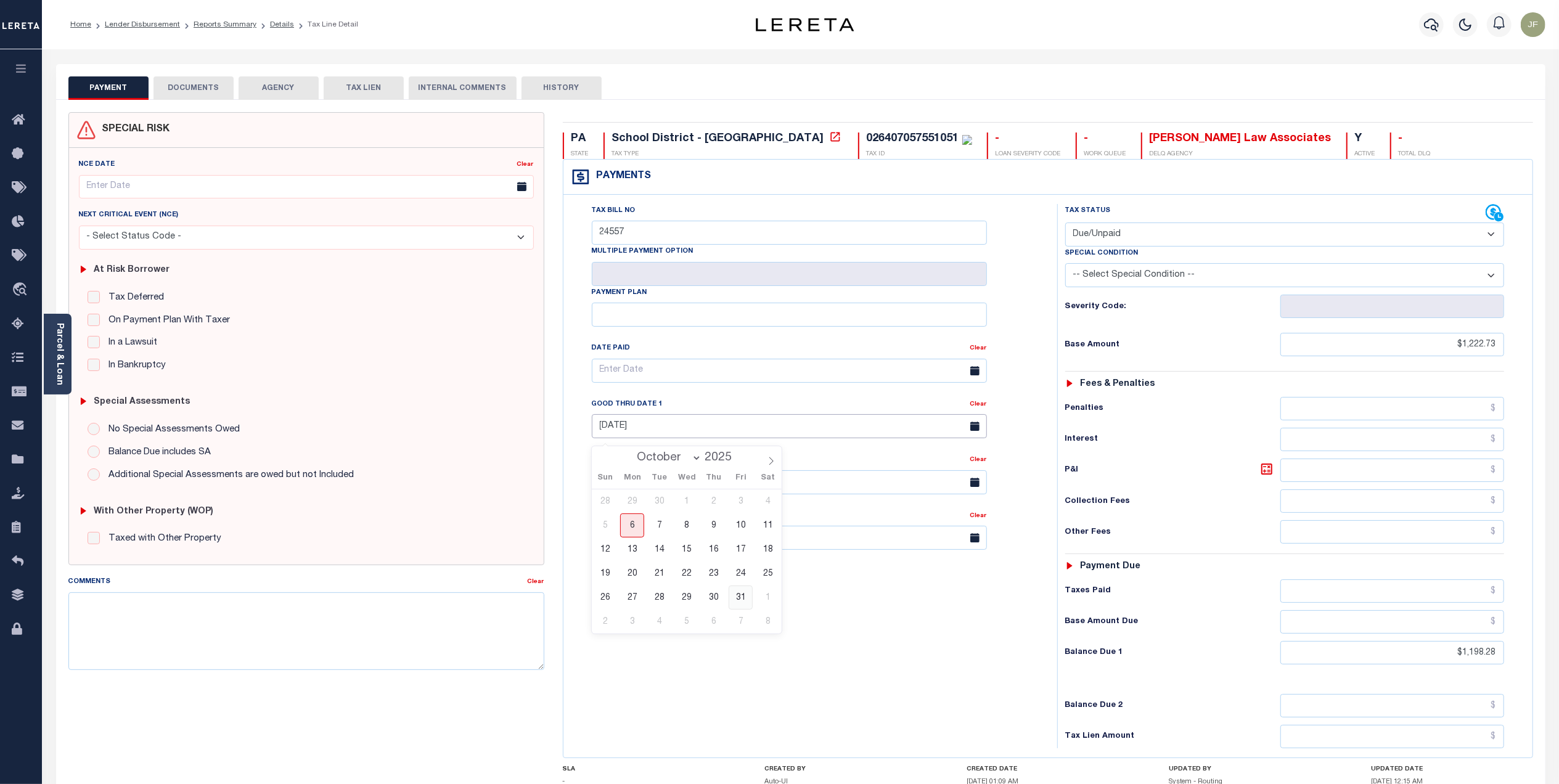
type input "[DATE]"
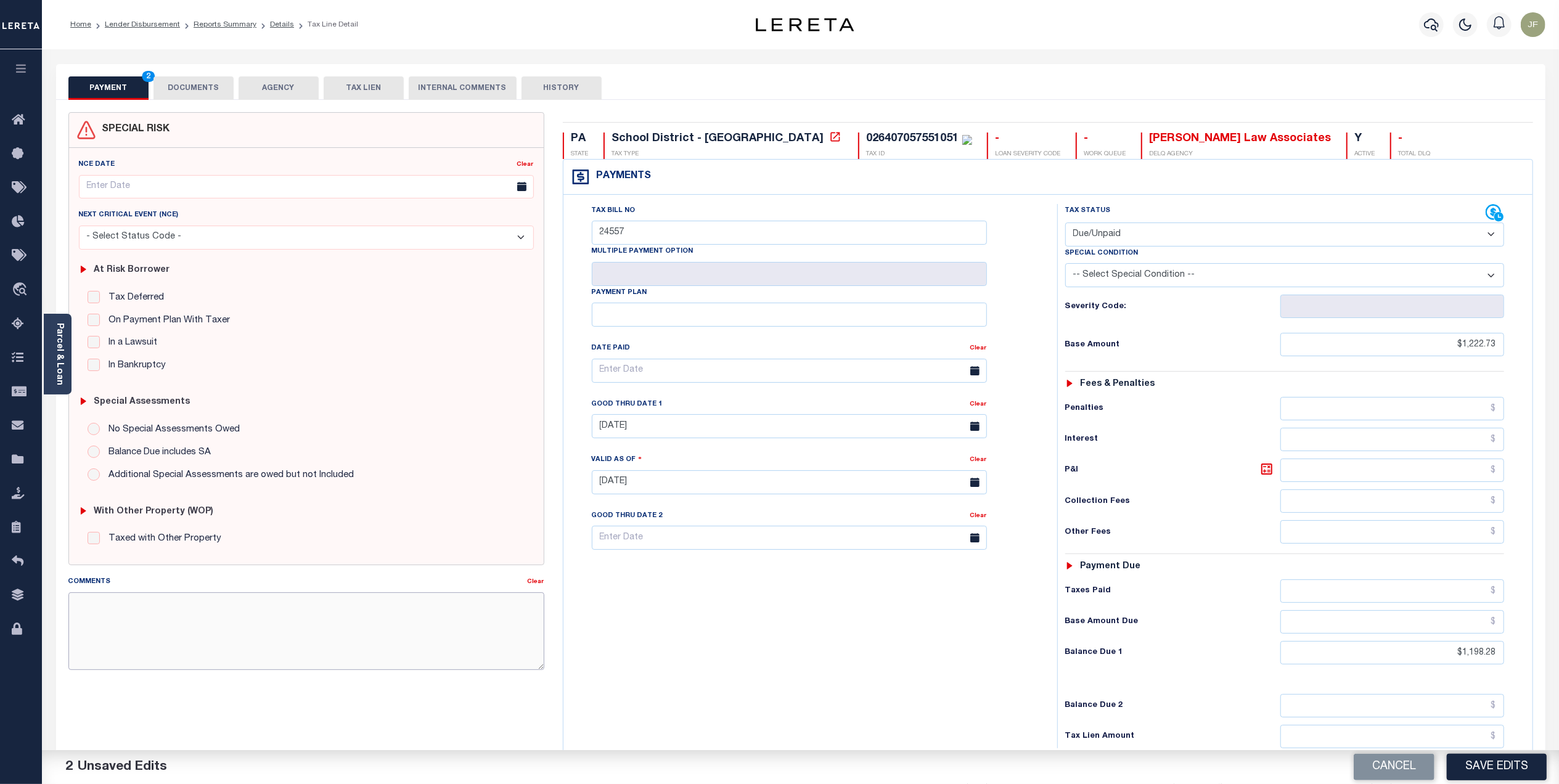
click at [480, 603] on textarea "Comments" at bounding box center [306, 631] width 476 height 78
paste textarea "Lereta responsible for loss of discount $35.19 good thru [DATE] Originally batc…"
click at [258, 599] on textarea "Lereta responsible for loss of discount $35.19 good thru [DATE] Originally batc…" at bounding box center [306, 631] width 476 height 78
type textarea "Lereta responsible for loss of discount $24.45 good thru [DATE] Originally batc…"
drag, startPoint x: 1433, startPoint y: 347, endPoint x: 1543, endPoint y: 347, distance: 110.0
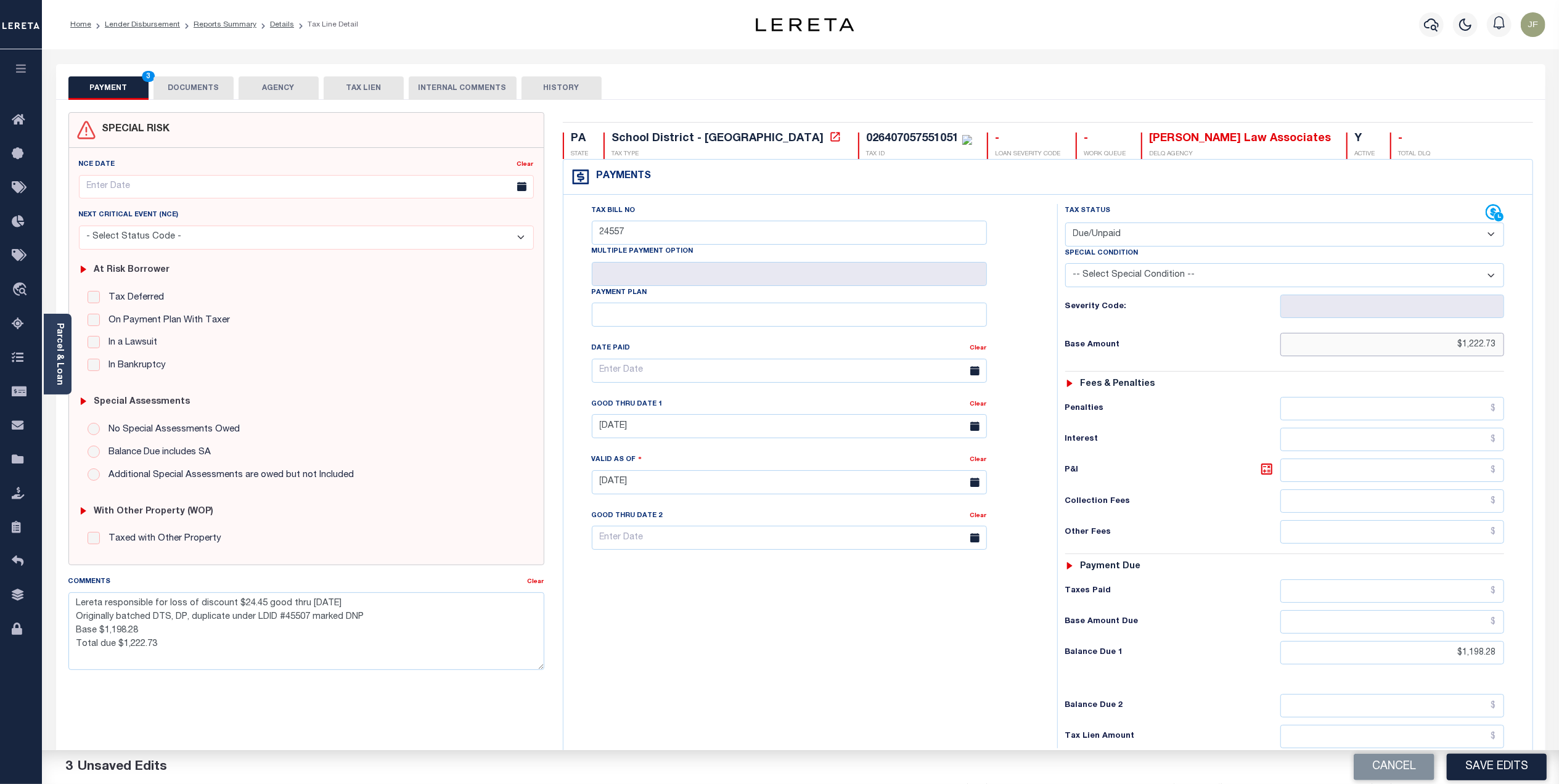
click at [1543, 347] on div "SPECIAL RISK NCE Date Clear" at bounding box center [801, 493] width 1489 height 787
type input "$1,198.28"
click at [1431, 626] on input "text" at bounding box center [1391, 621] width 224 height 24
type input "$1,222.73"
drag, startPoint x: 200, startPoint y: 89, endPoint x: 68, endPoint y: 94, distance: 132.1
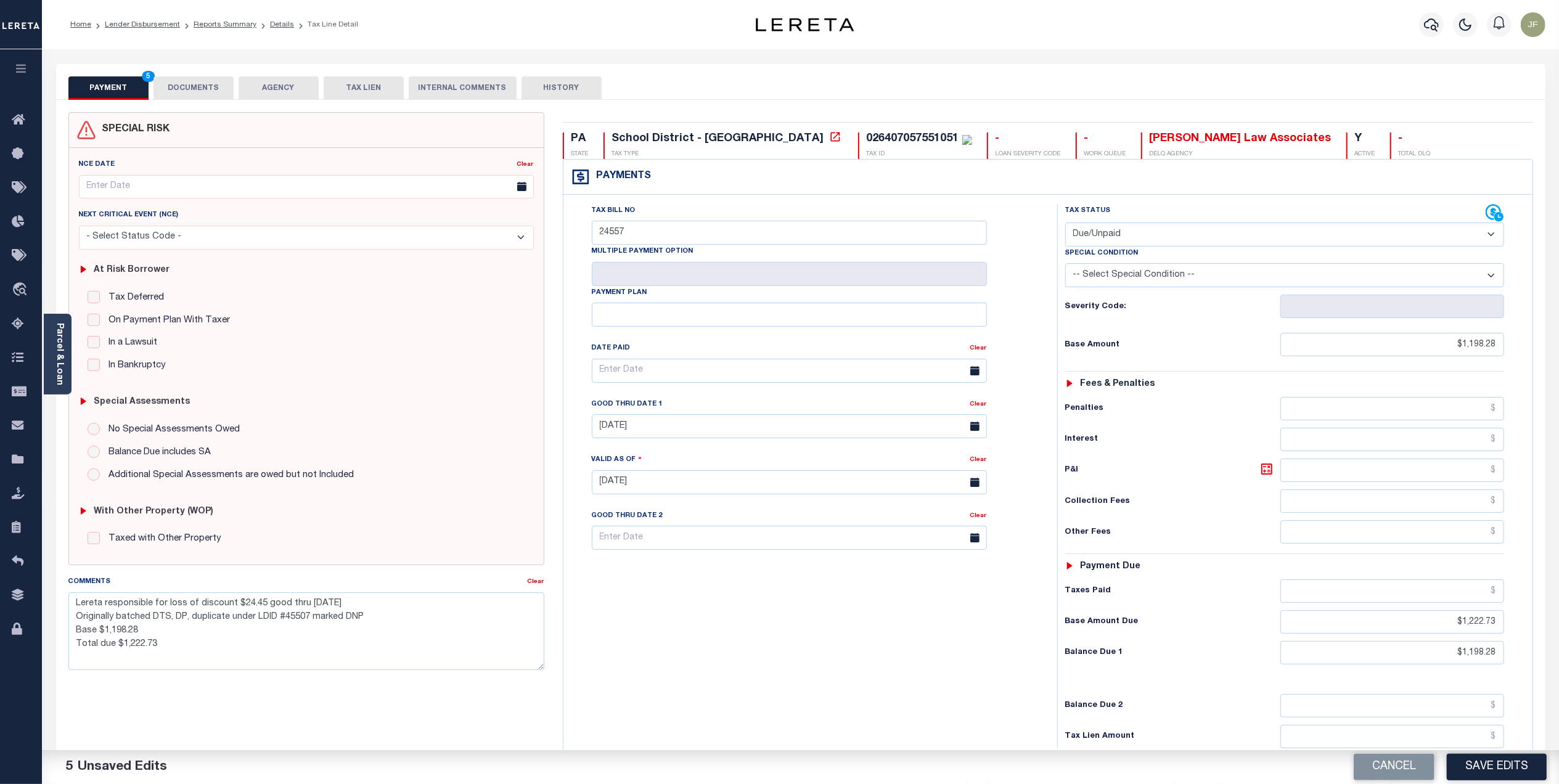
click at [200, 89] on button "DOCUMENTS" at bounding box center [193, 88] width 80 height 24
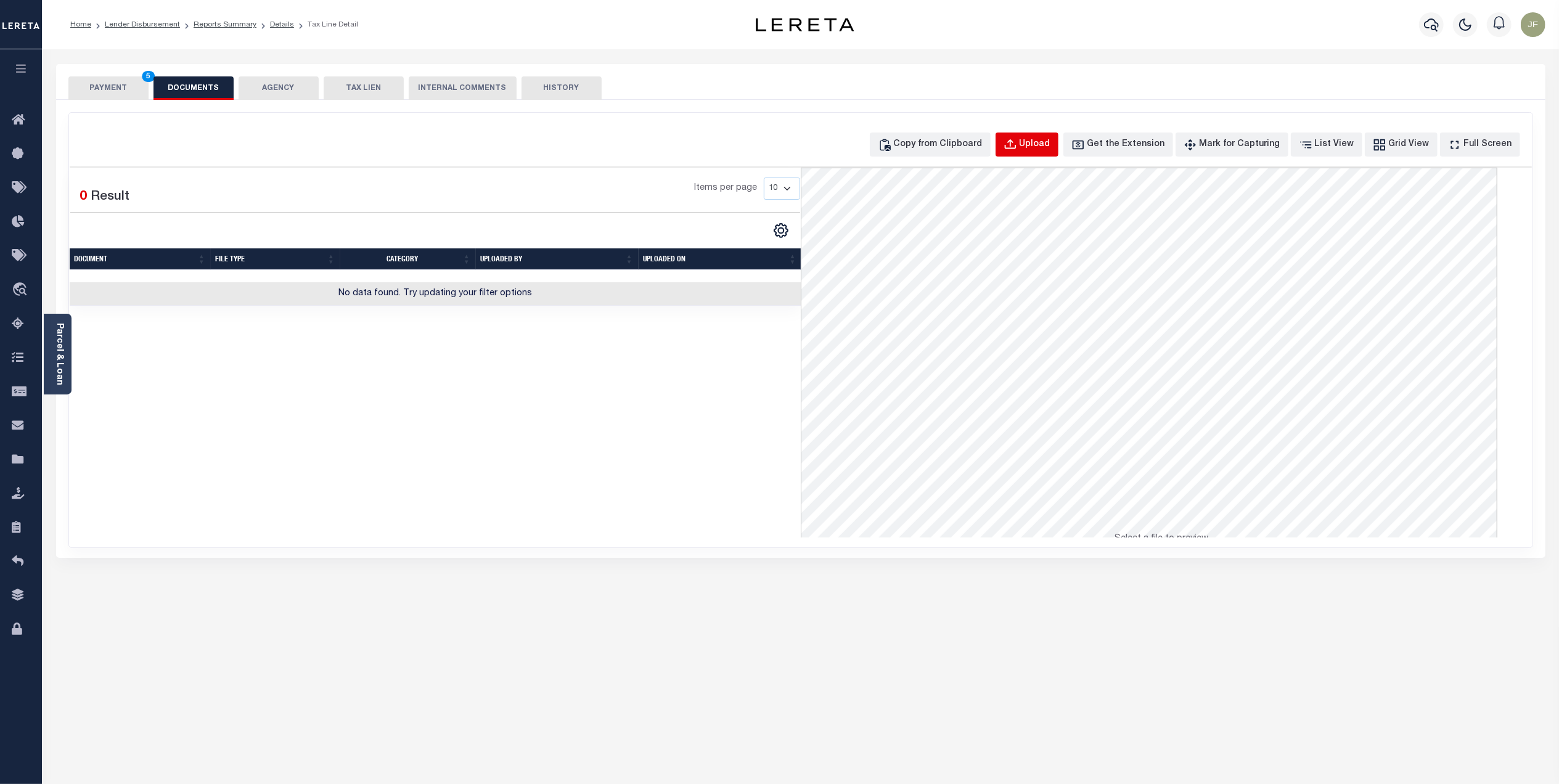
click at [1044, 153] on button "Upload" at bounding box center [1027, 144] width 63 height 24
select select "POP"
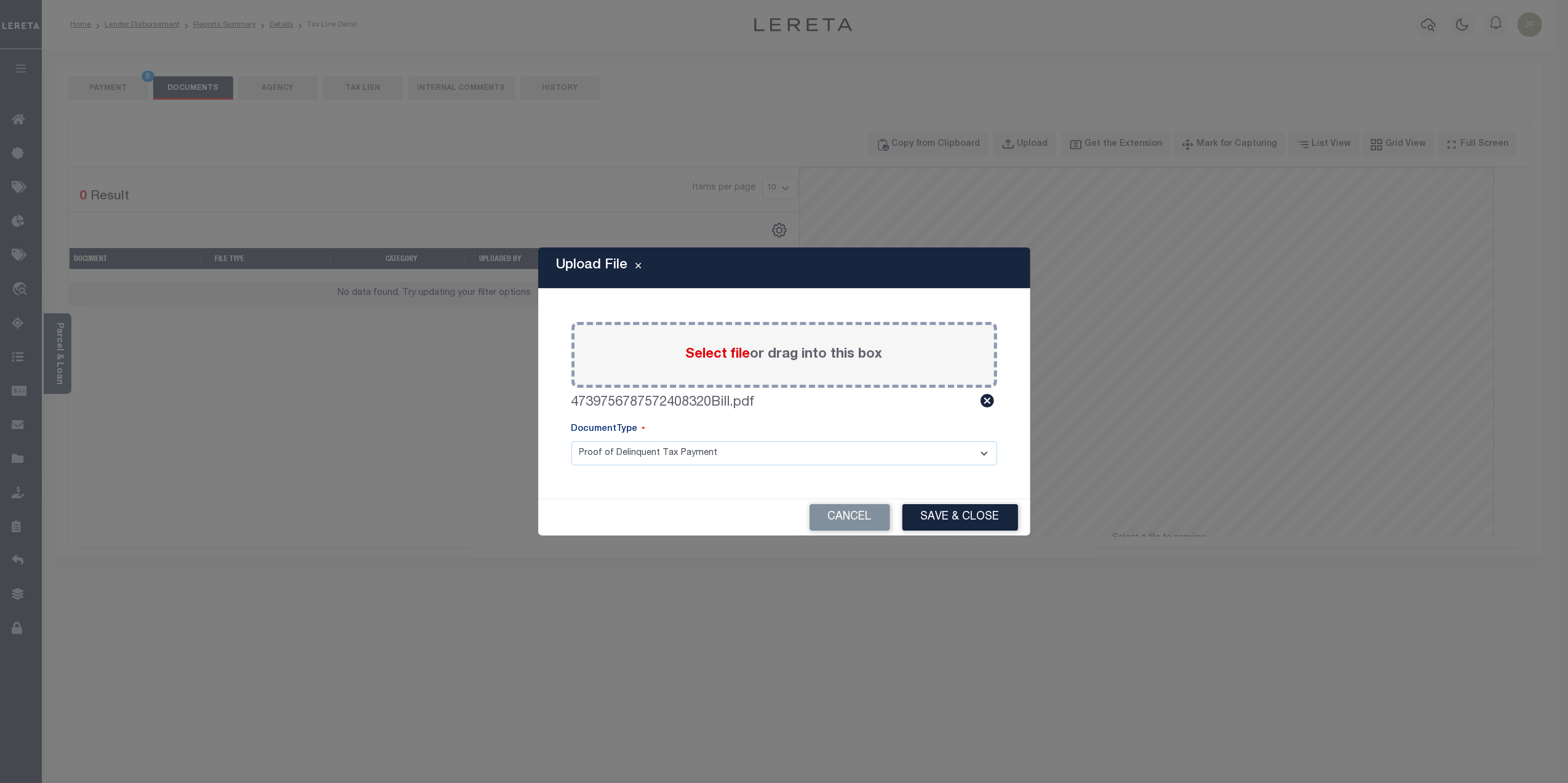
click at [945, 518] on button "Save & Close" at bounding box center [960, 517] width 116 height 27
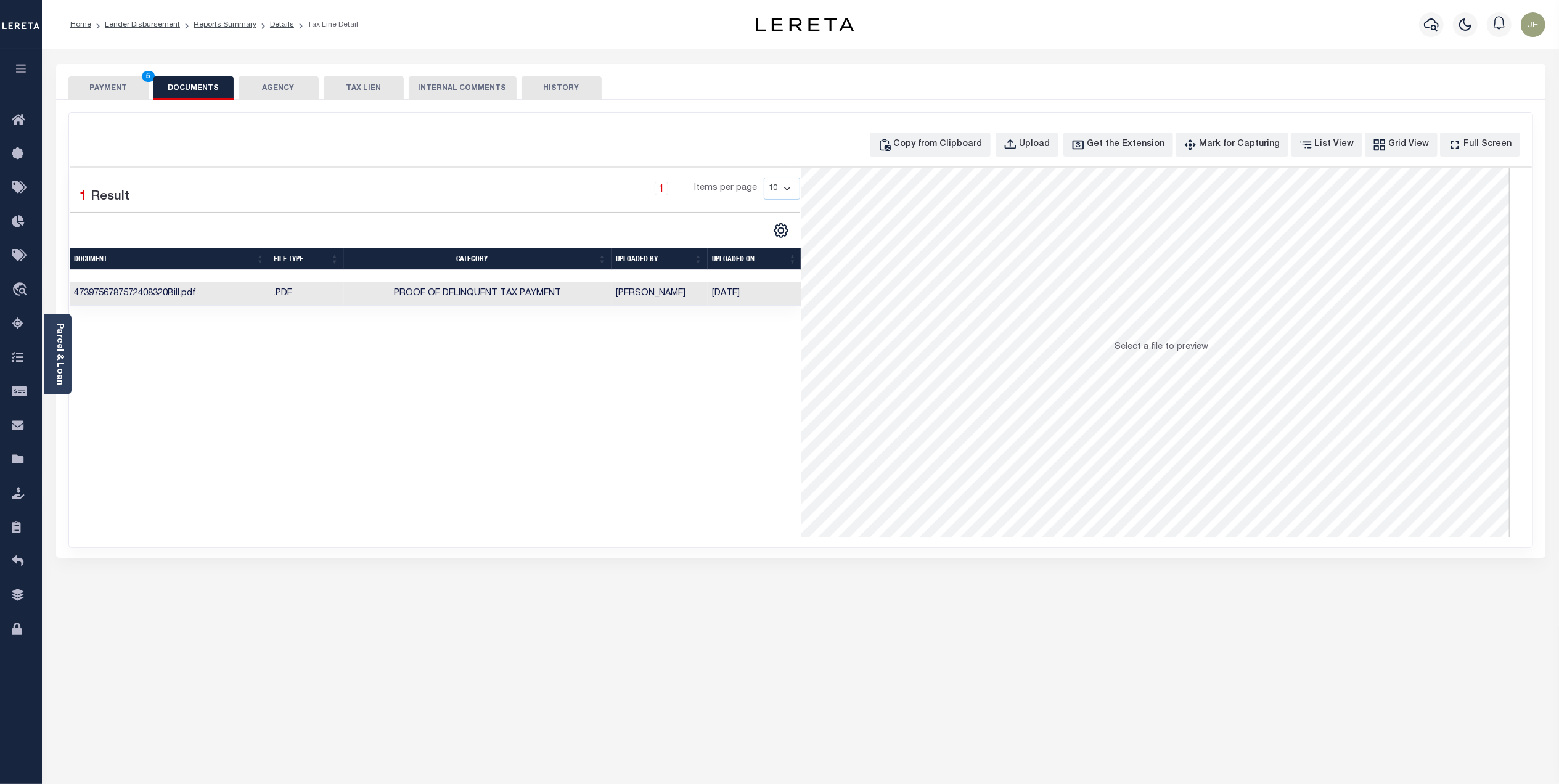
click at [104, 99] on button "PAYMENT 5" at bounding box center [108, 88] width 80 height 24
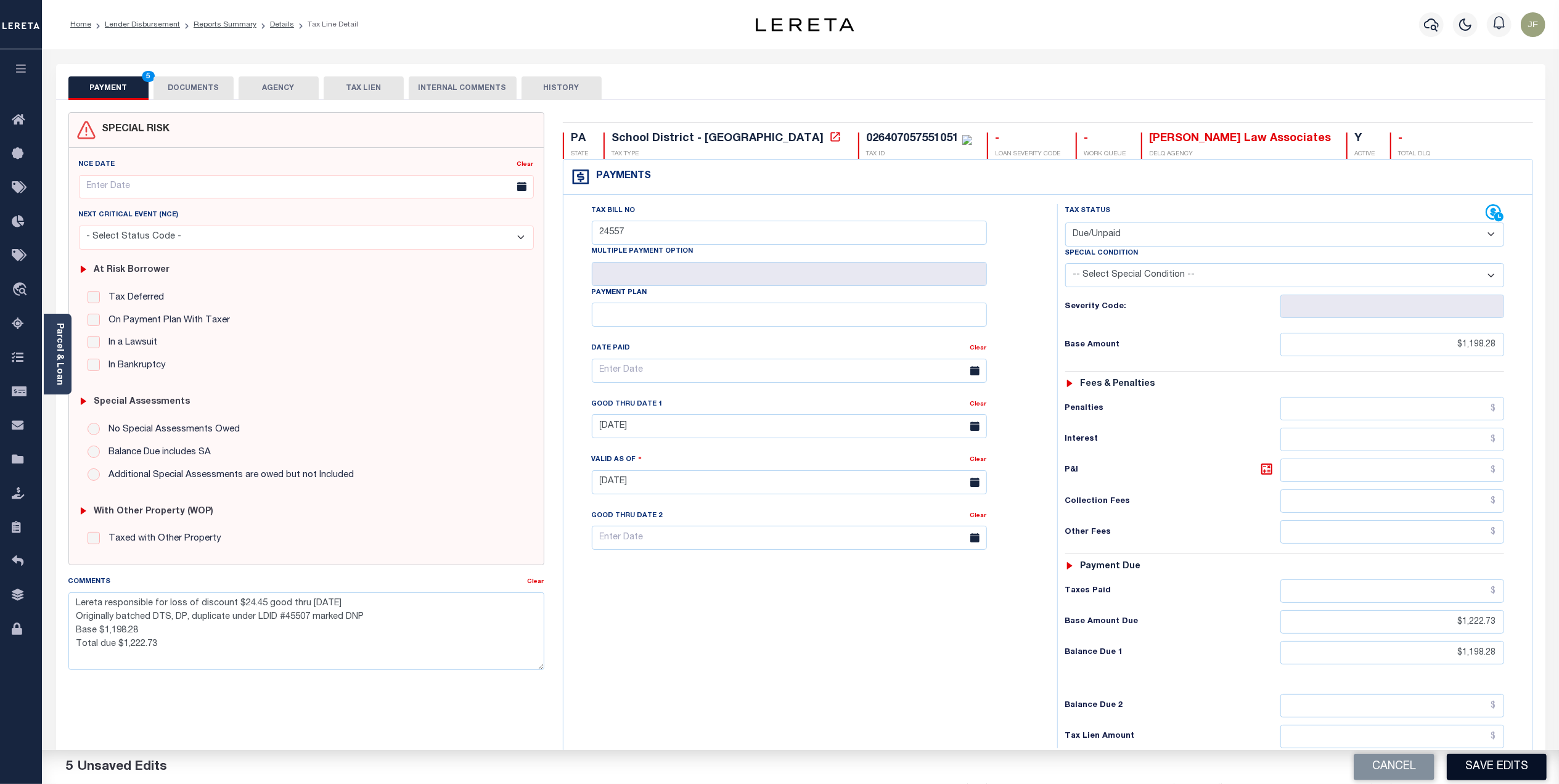
click at [1482, 757] on button "Save Edits" at bounding box center [1496, 767] width 100 height 27
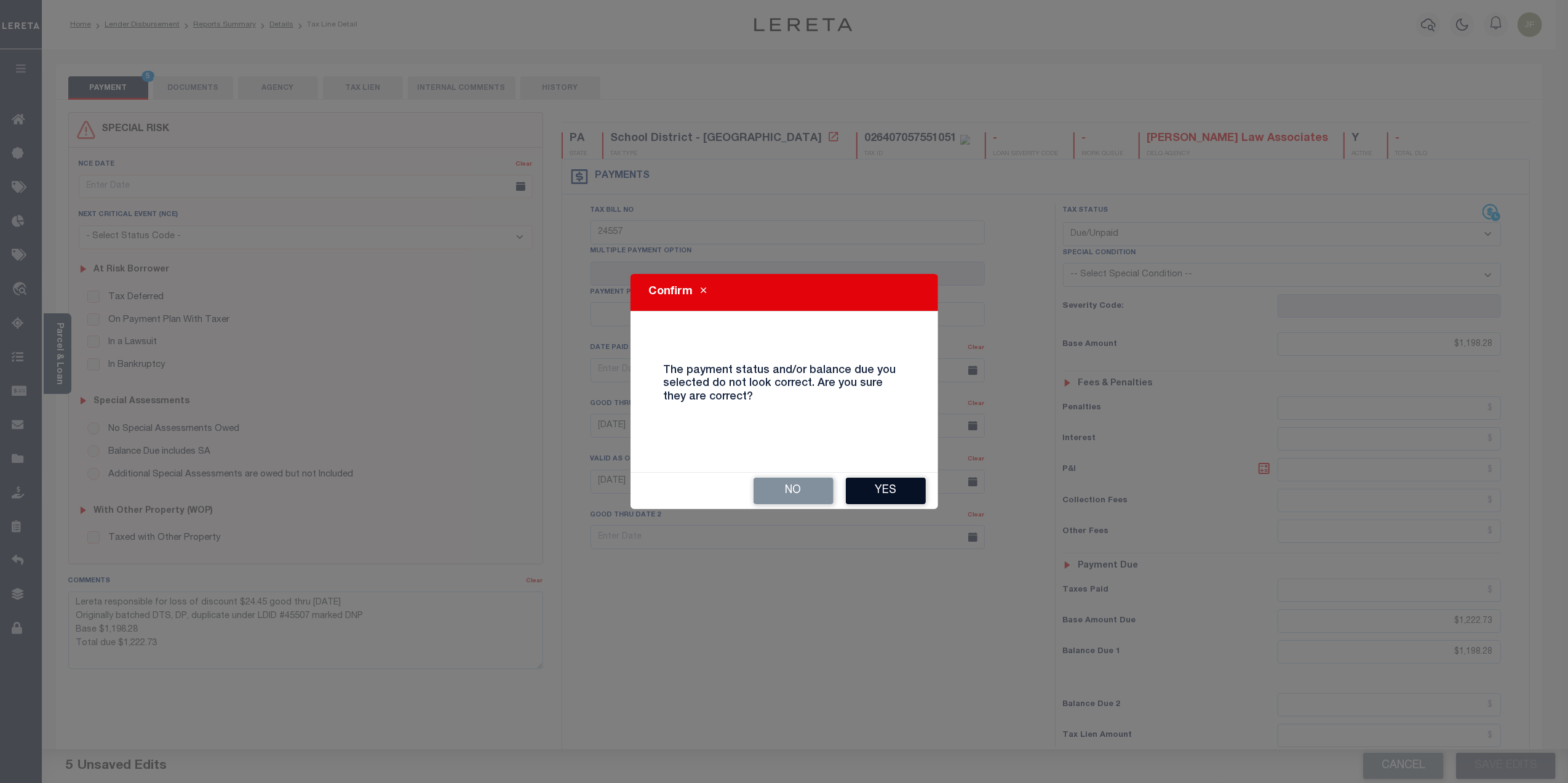
click at [896, 486] on button "Yes" at bounding box center [885, 491] width 80 height 27
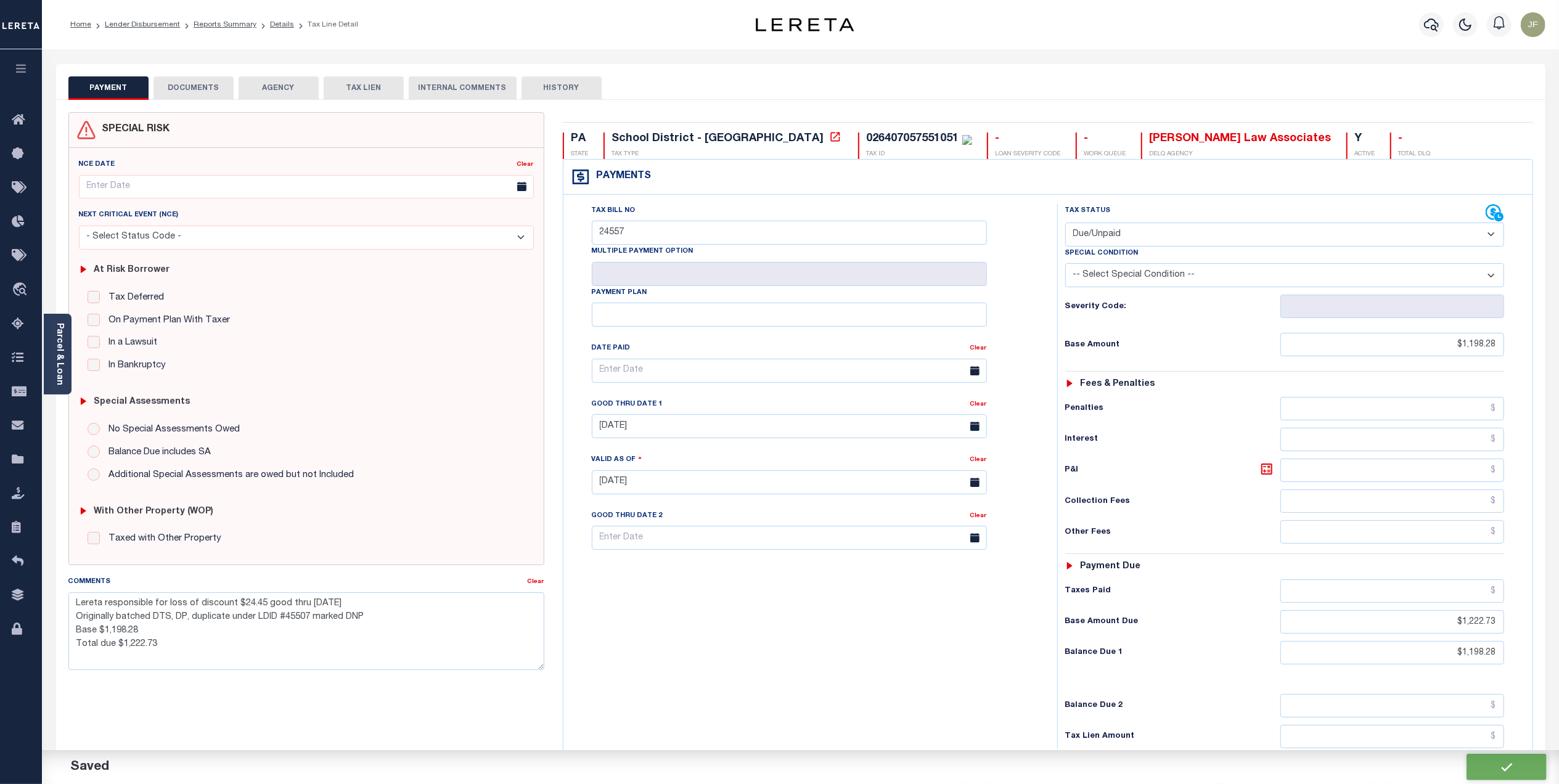
checkbox input "false"
type textarea "Lereta responsible for loss of discount $24.45 good thru [DATE] Originally batc…"
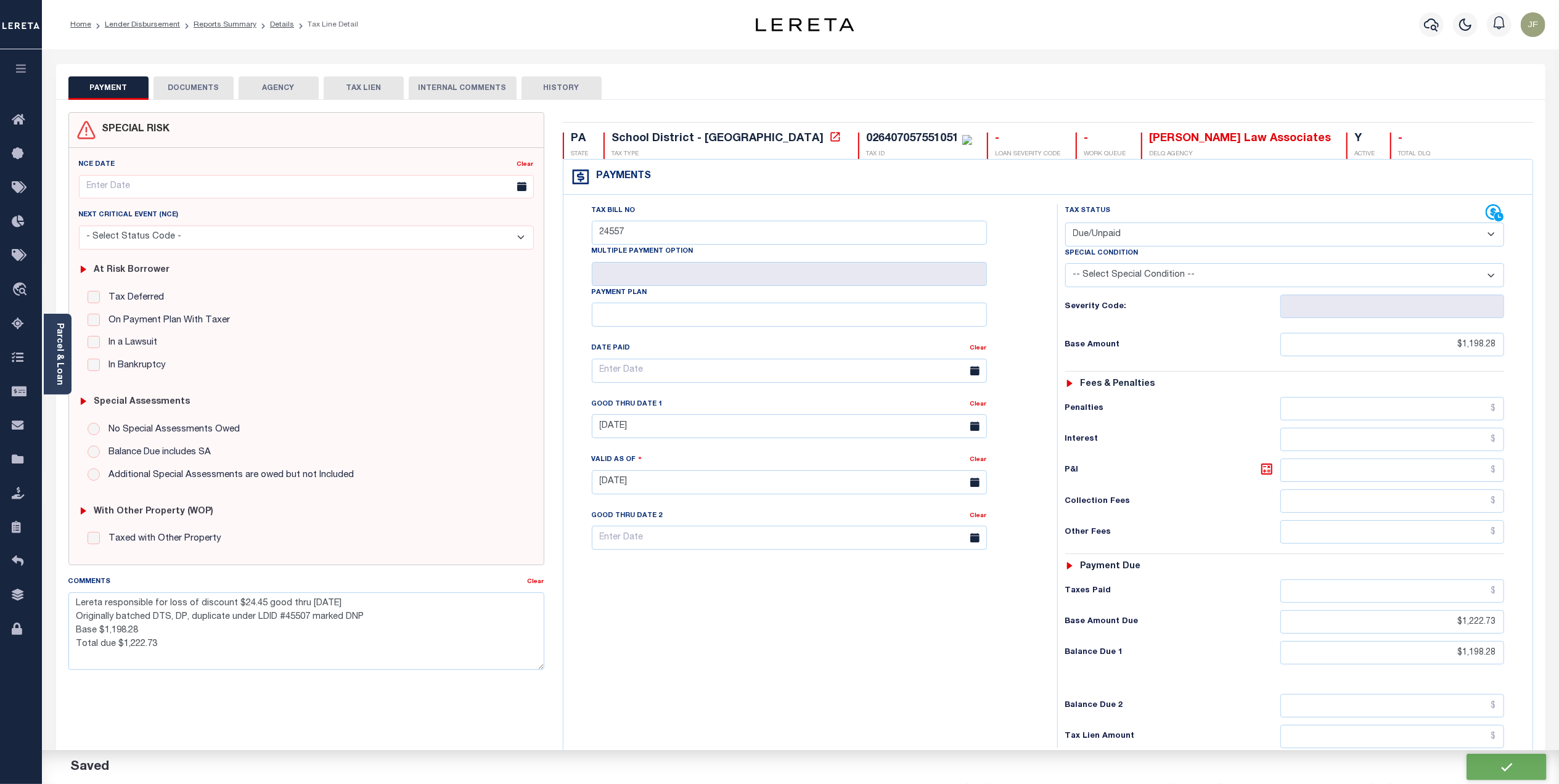
type input "$1,198.28"
type input "$1,222.73"
type input "$1,198.28"
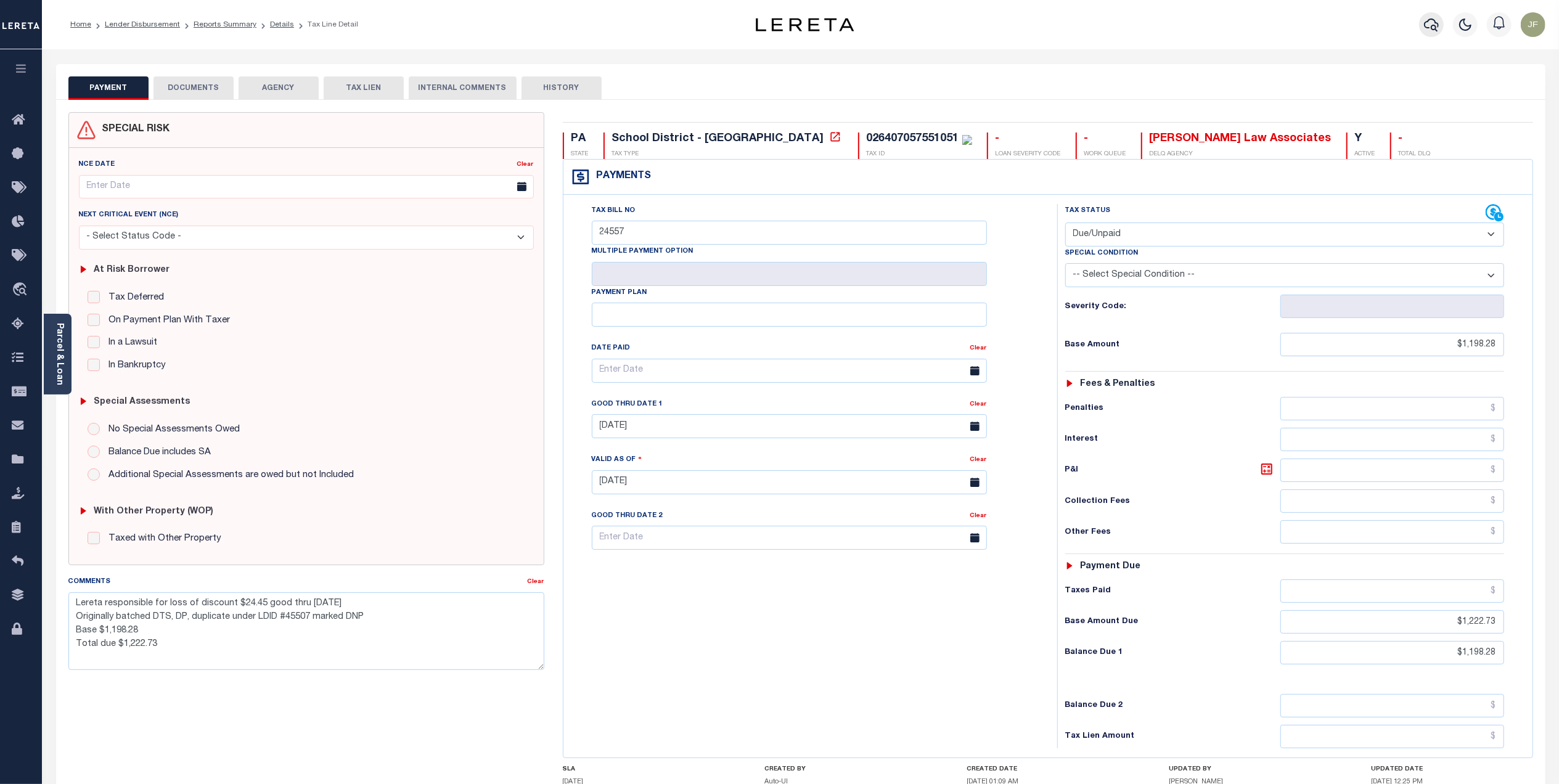
click at [1429, 18] on icon "button" at bounding box center [1431, 24] width 15 height 15
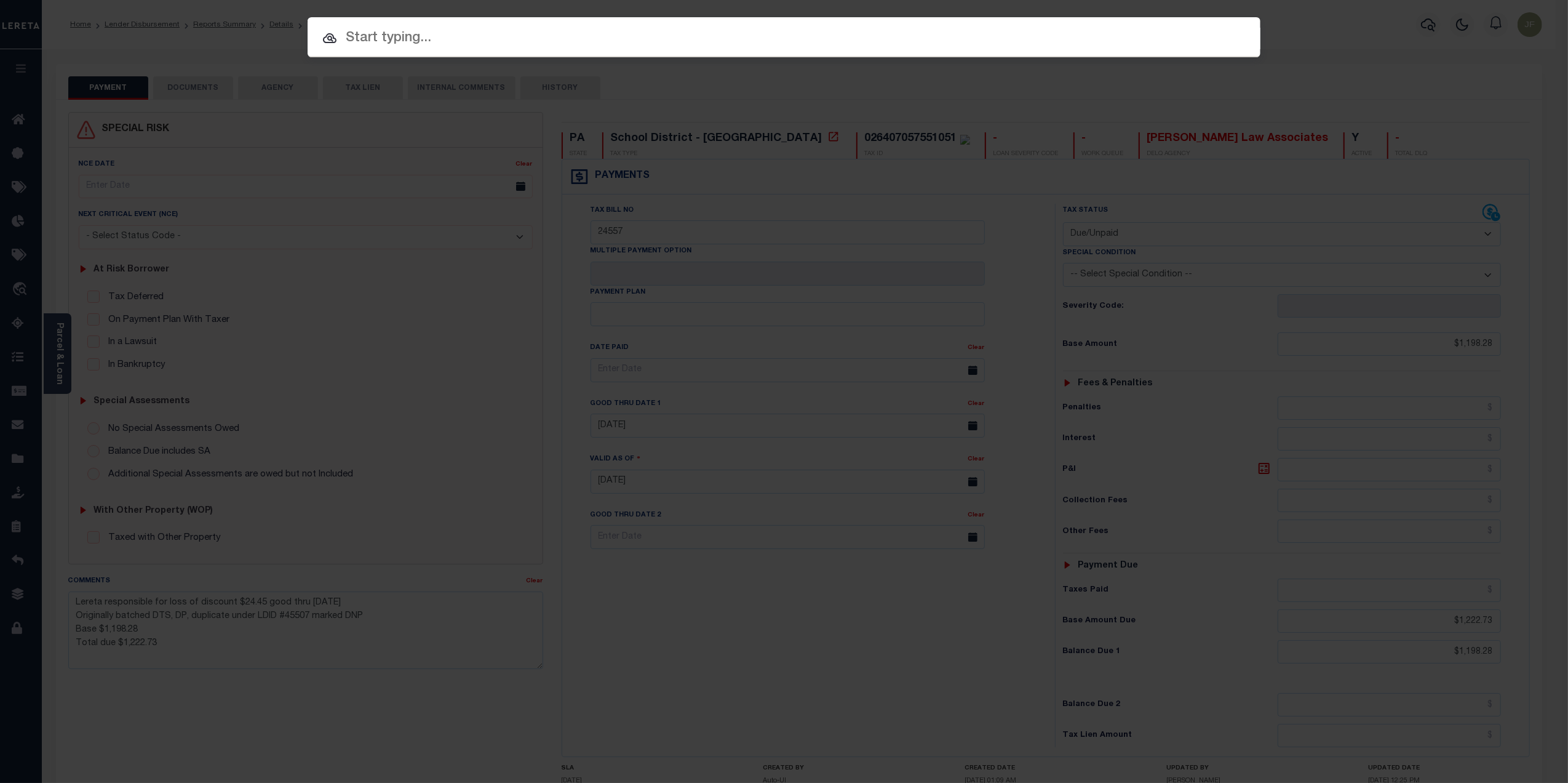
paste input "126504"
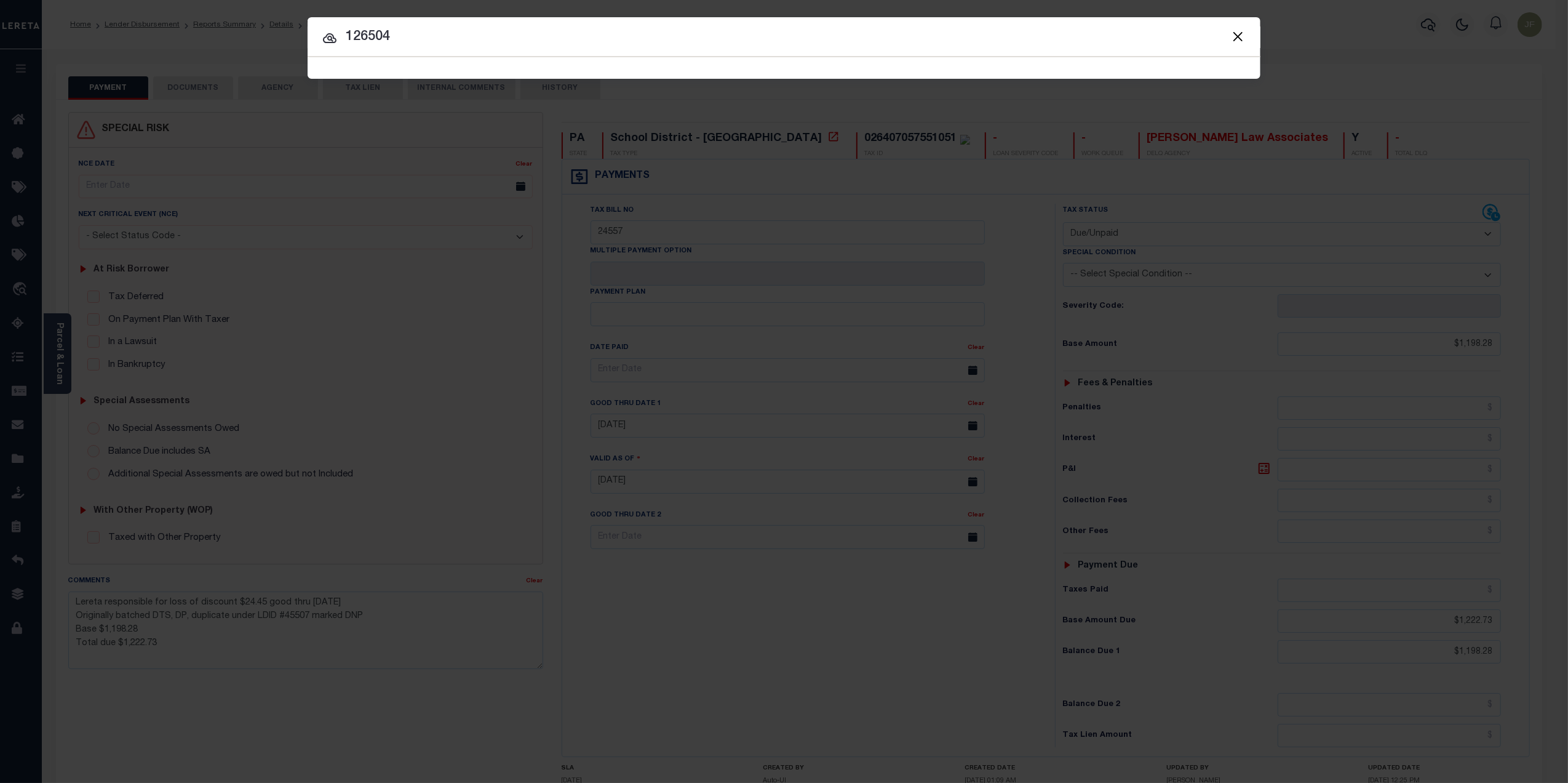
type input "126504"
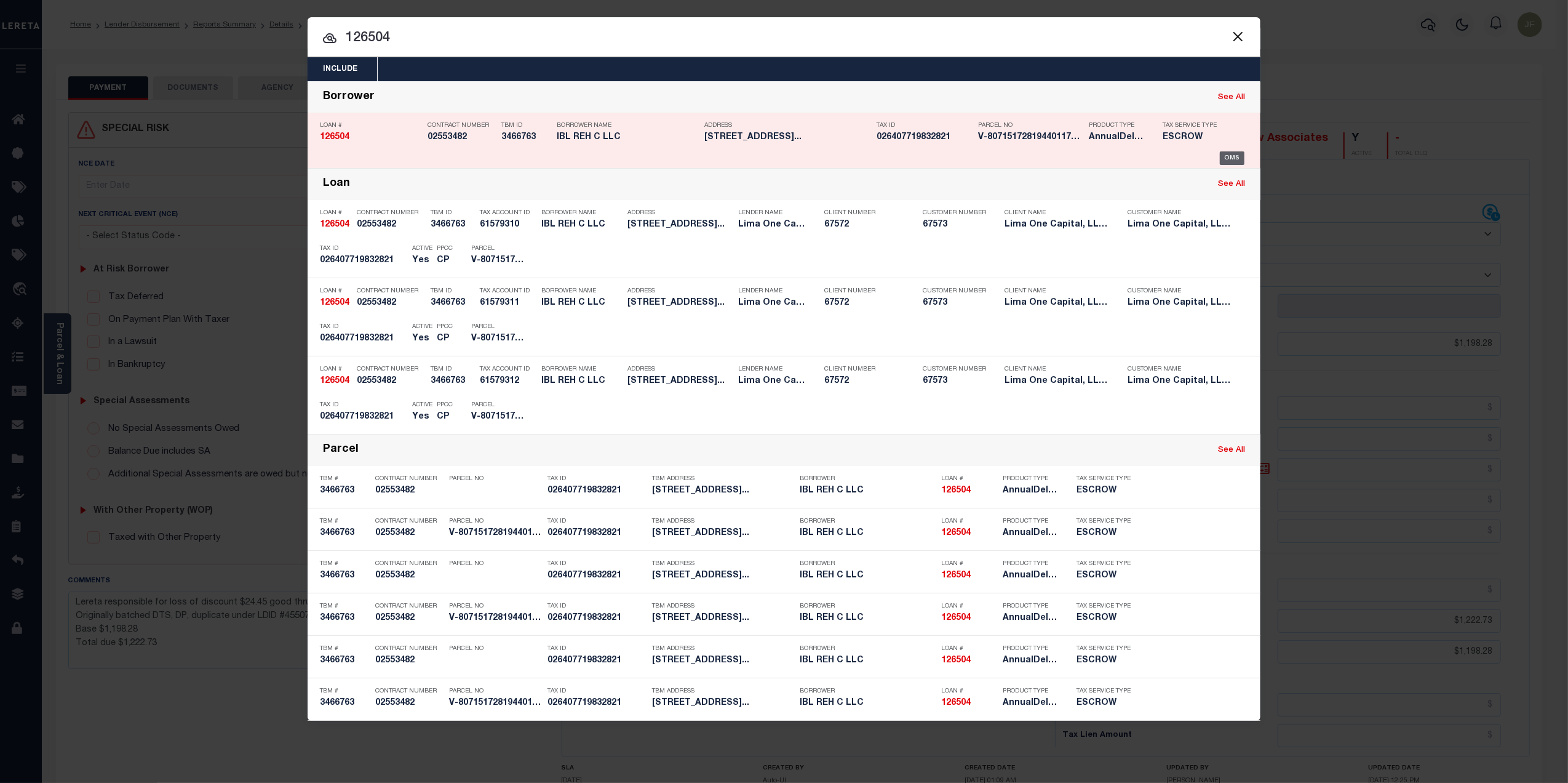
click at [1234, 152] on div "OMS" at bounding box center [1232, 158] width 25 height 14
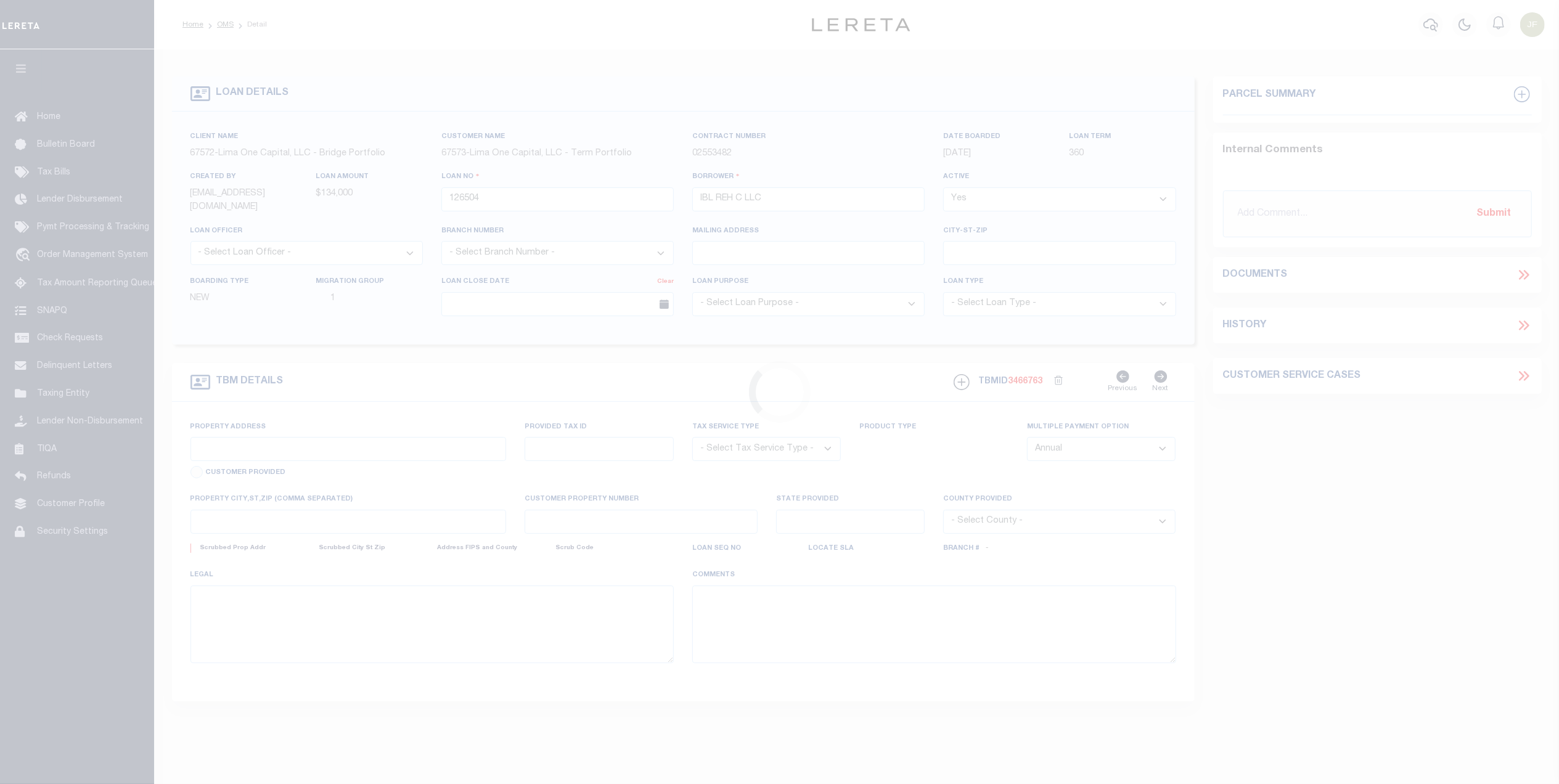
type input "[STREET_ADDRESS]"
radio input "true"
select select "Escrow"
select select
type input "ALLENTOWN PA 18109"
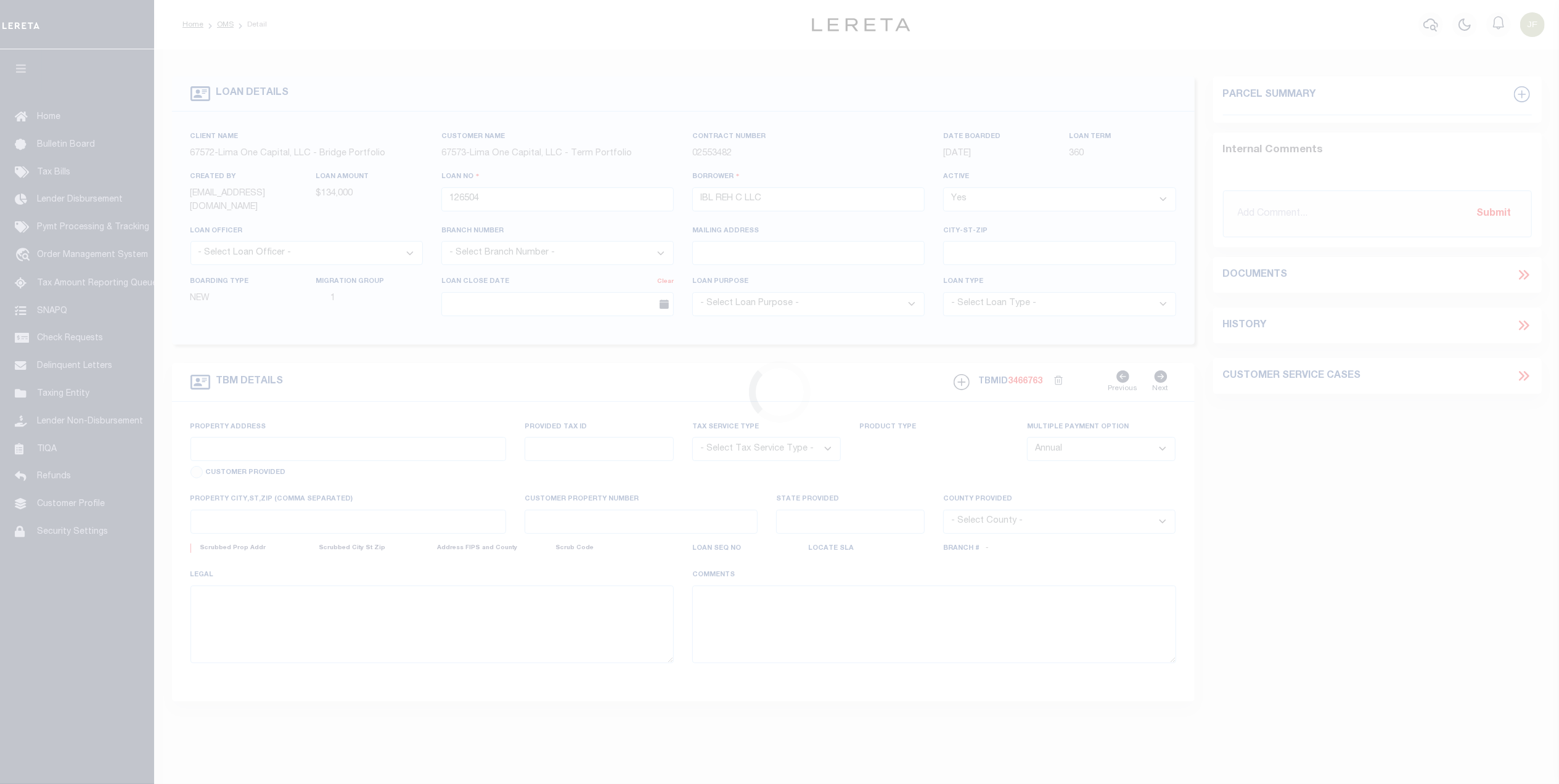
type input "126504-1"
type input "PA"
type textarea "COLLECTOR: ENTITY: PARCEL: 6407719832821"
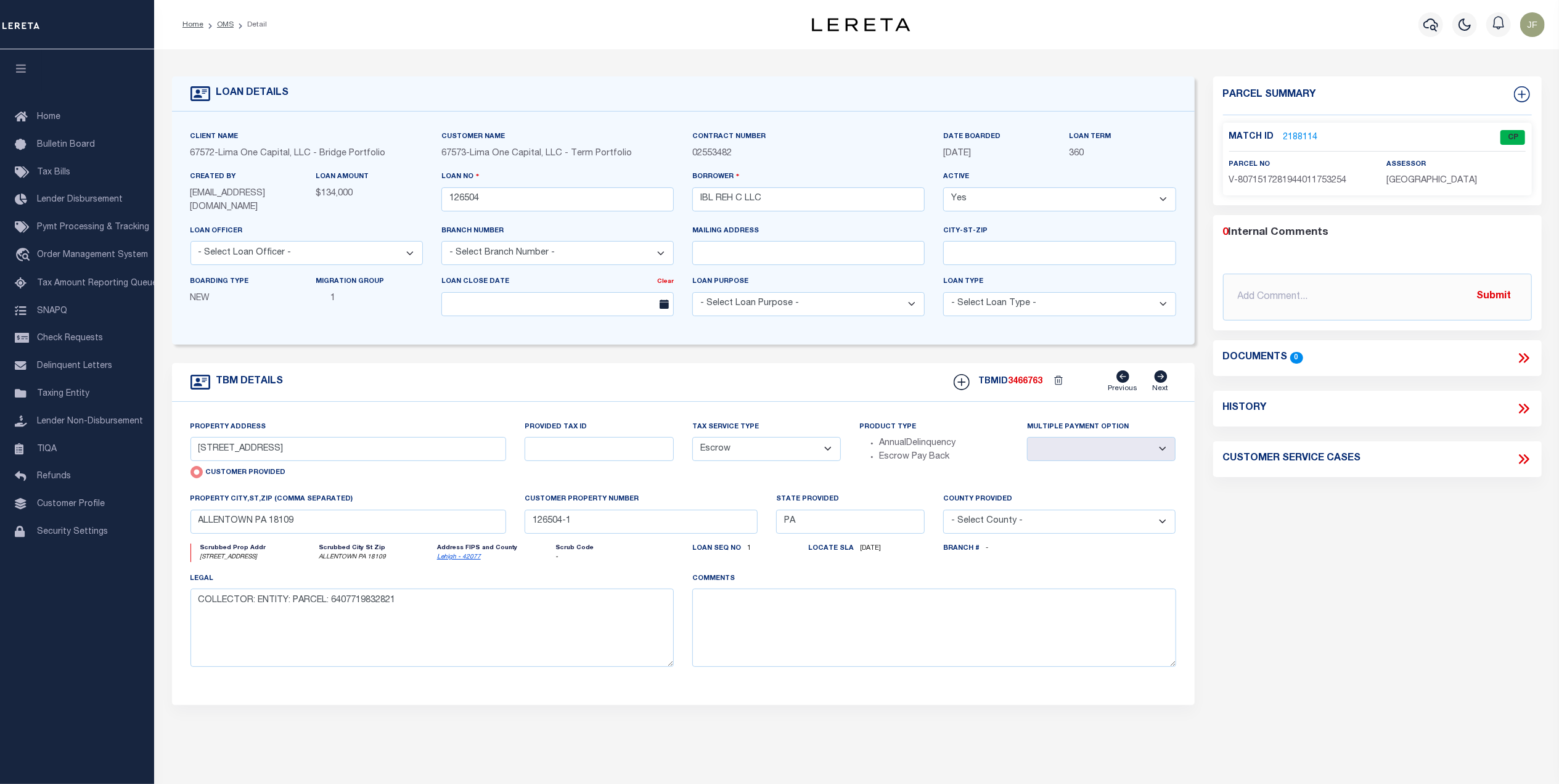
click at [1297, 132] on link "2188114" at bounding box center [1301, 137] width 35 height 13
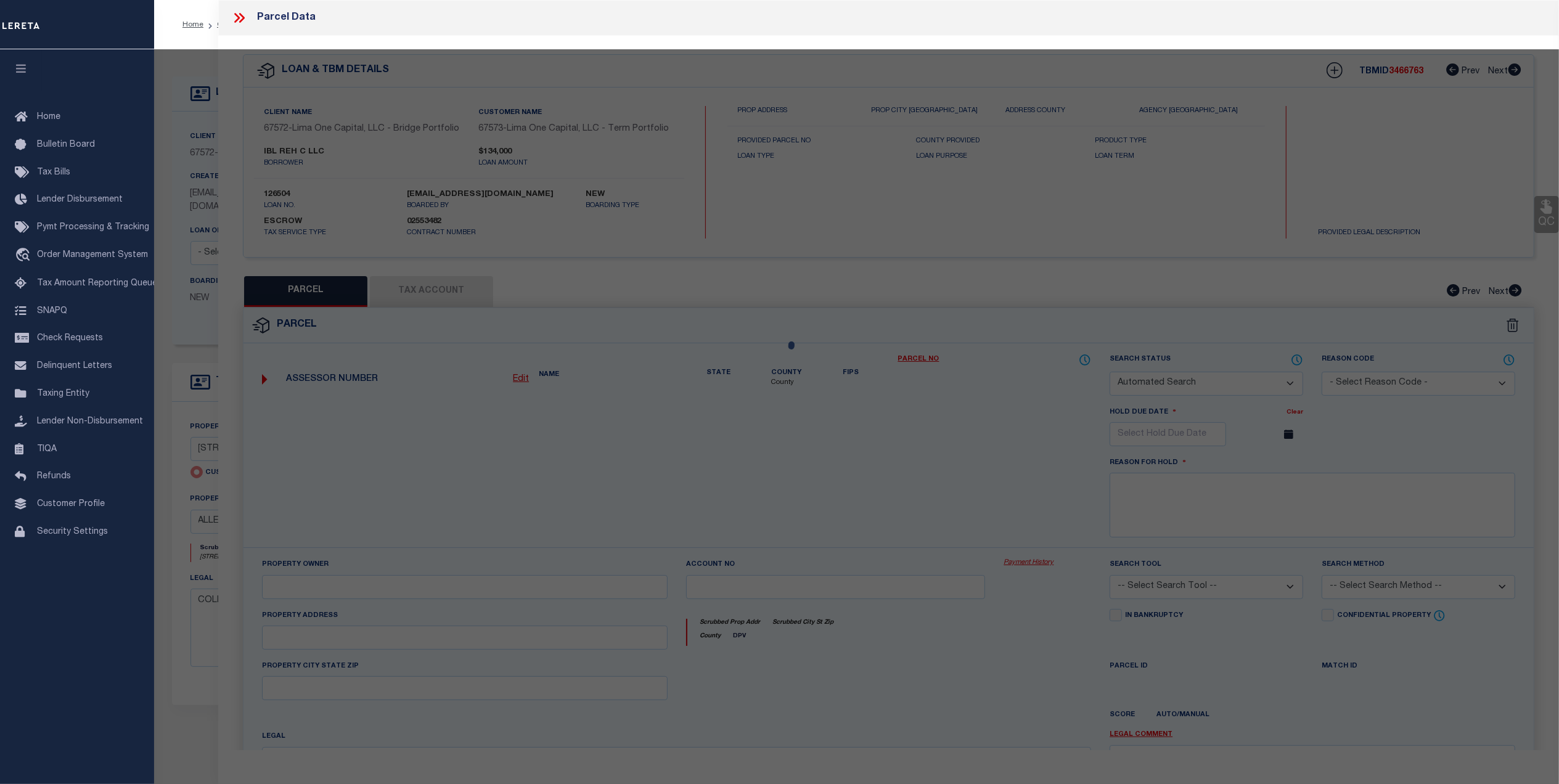
checkbox input "false"
select select "CP"
type input "[STREET_ADDRESS]"
checkbox input "false"
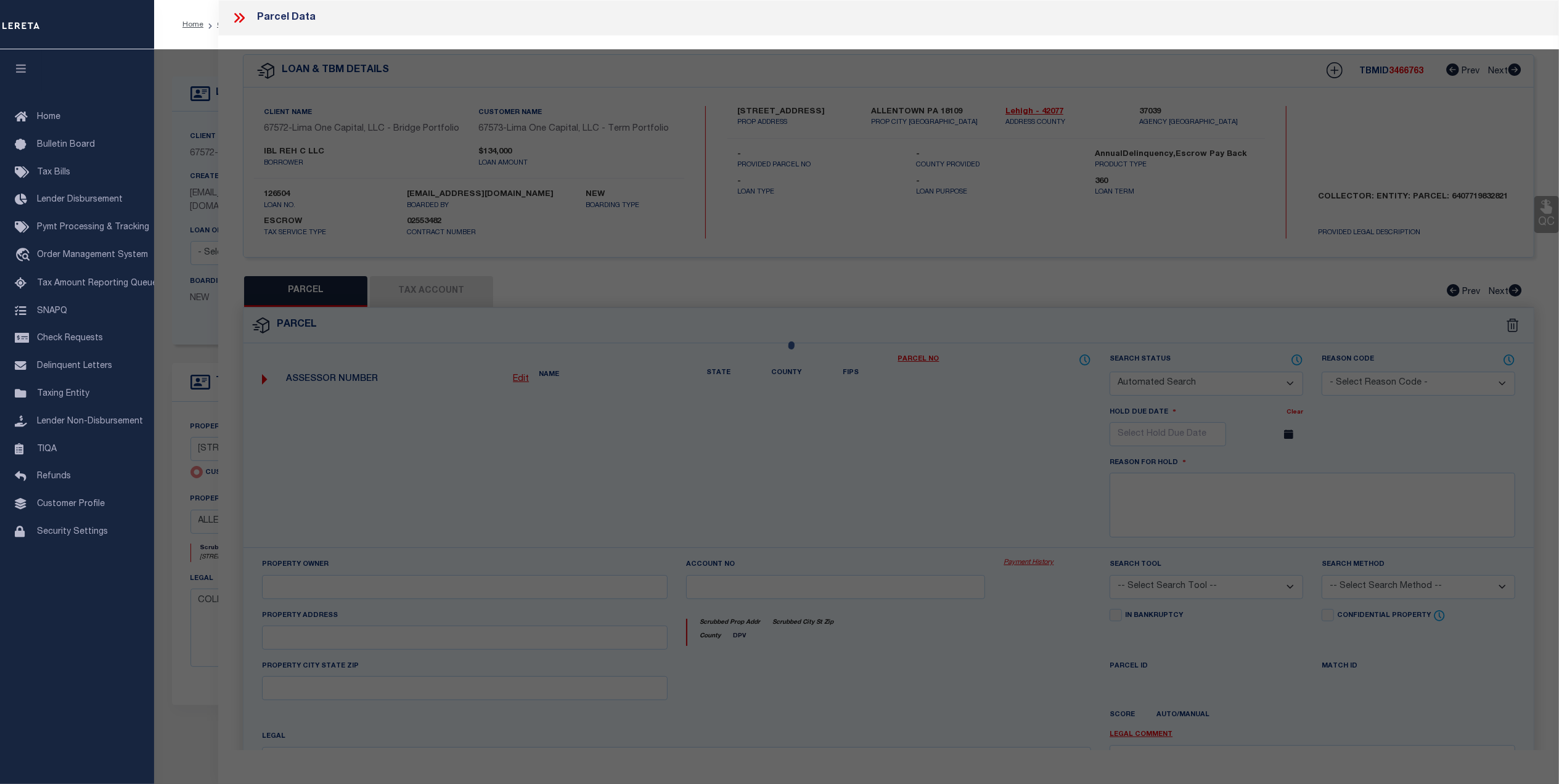
type input "ALLENTOWN PA 18109"
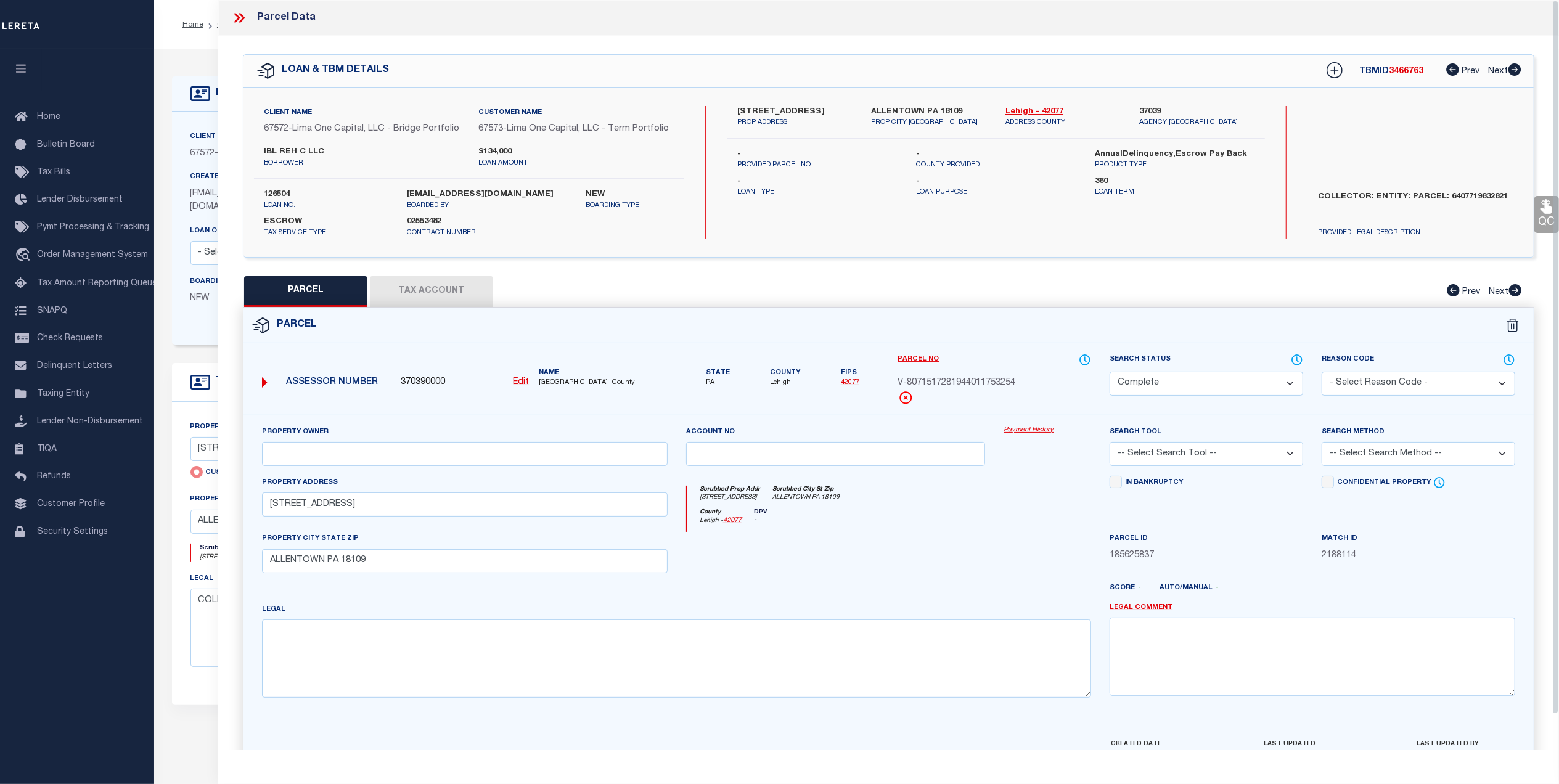
click at [1022, 430] on link "Payment History" at bounding box center [1047, 430] width 88 height 11
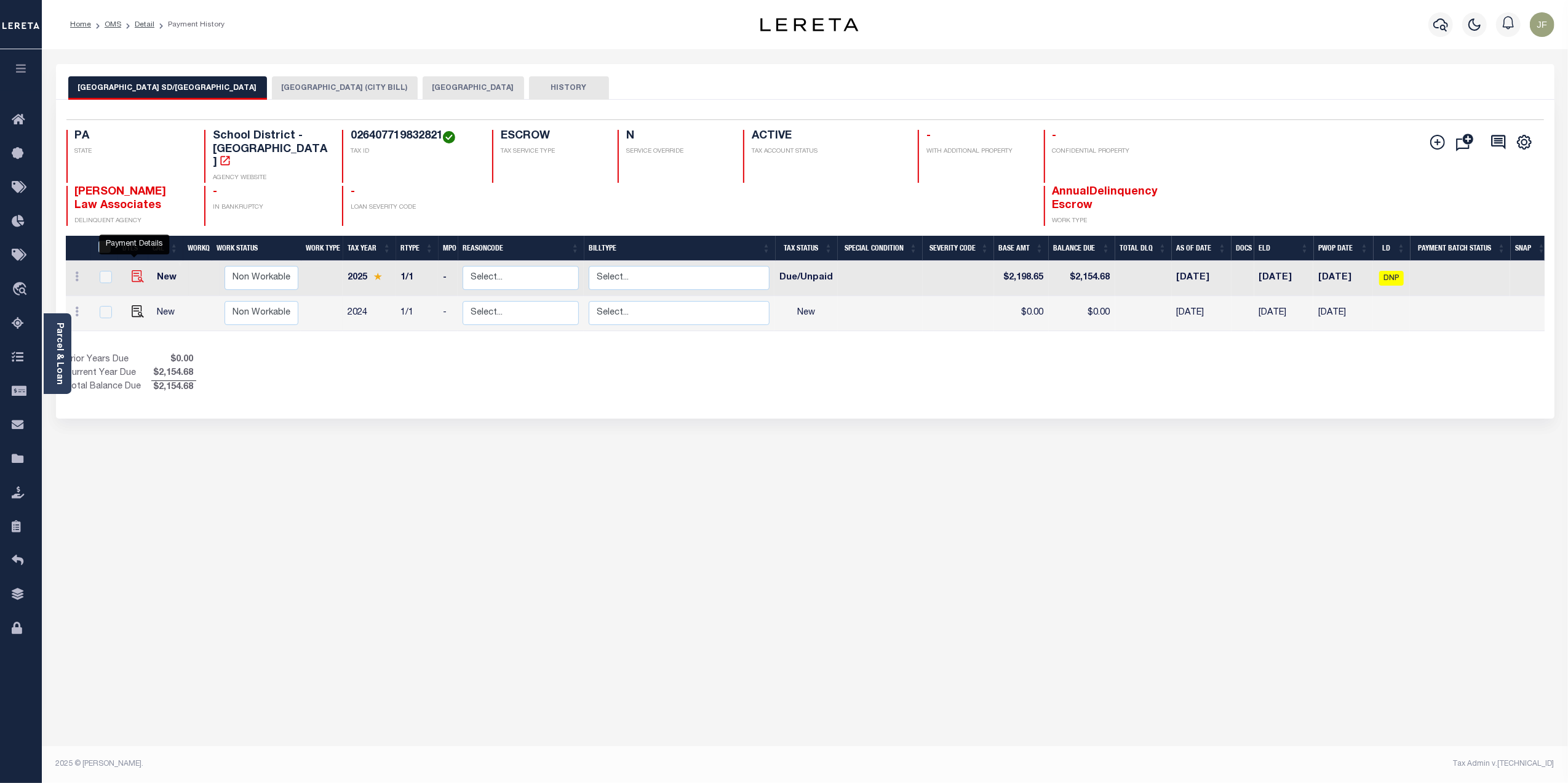
click at [133, 270] on img "" at bounding box center [137, 276] width 12 height 12
checkbox input "true"
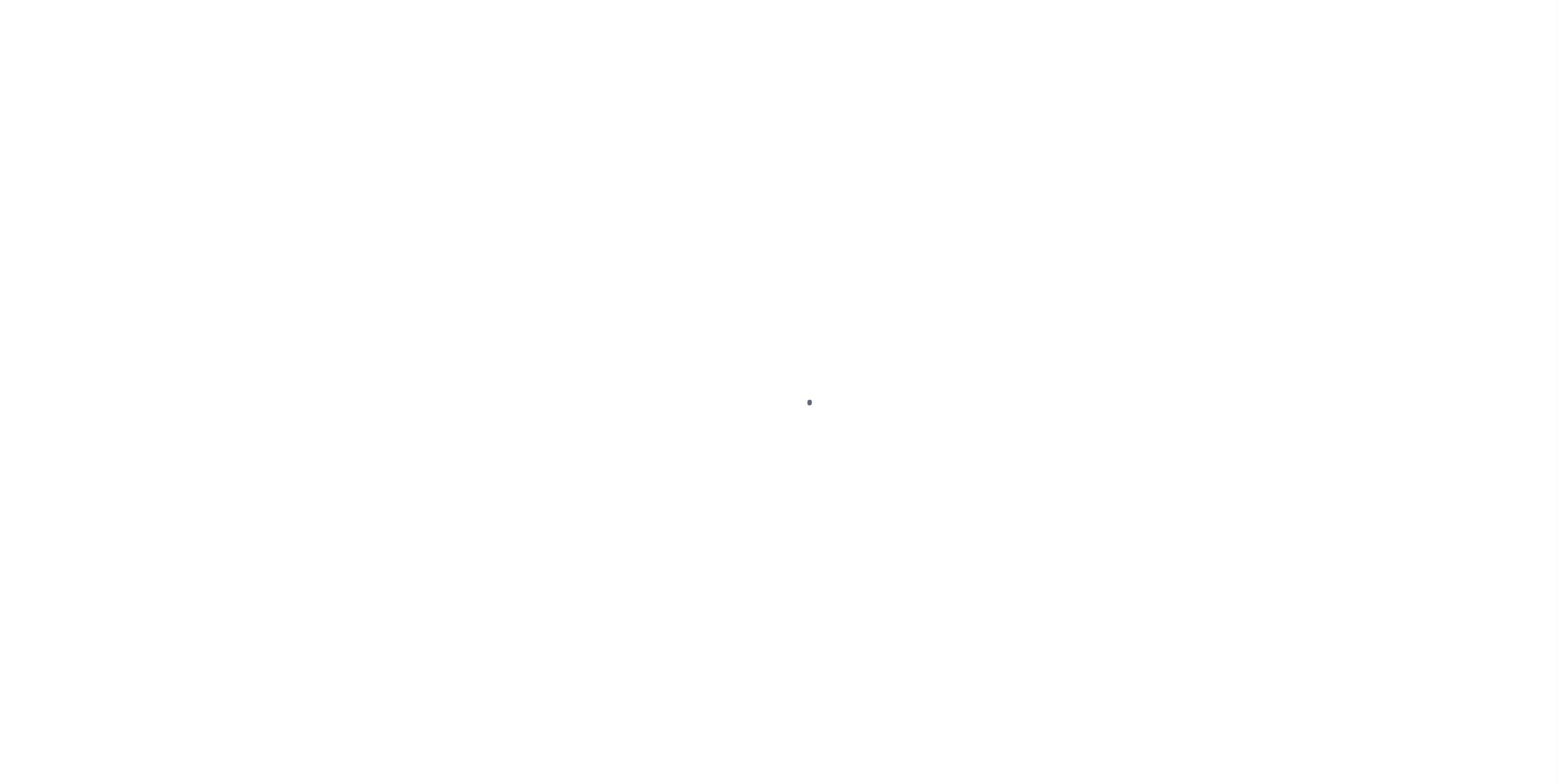
checkbox input "false"
type input "29038"
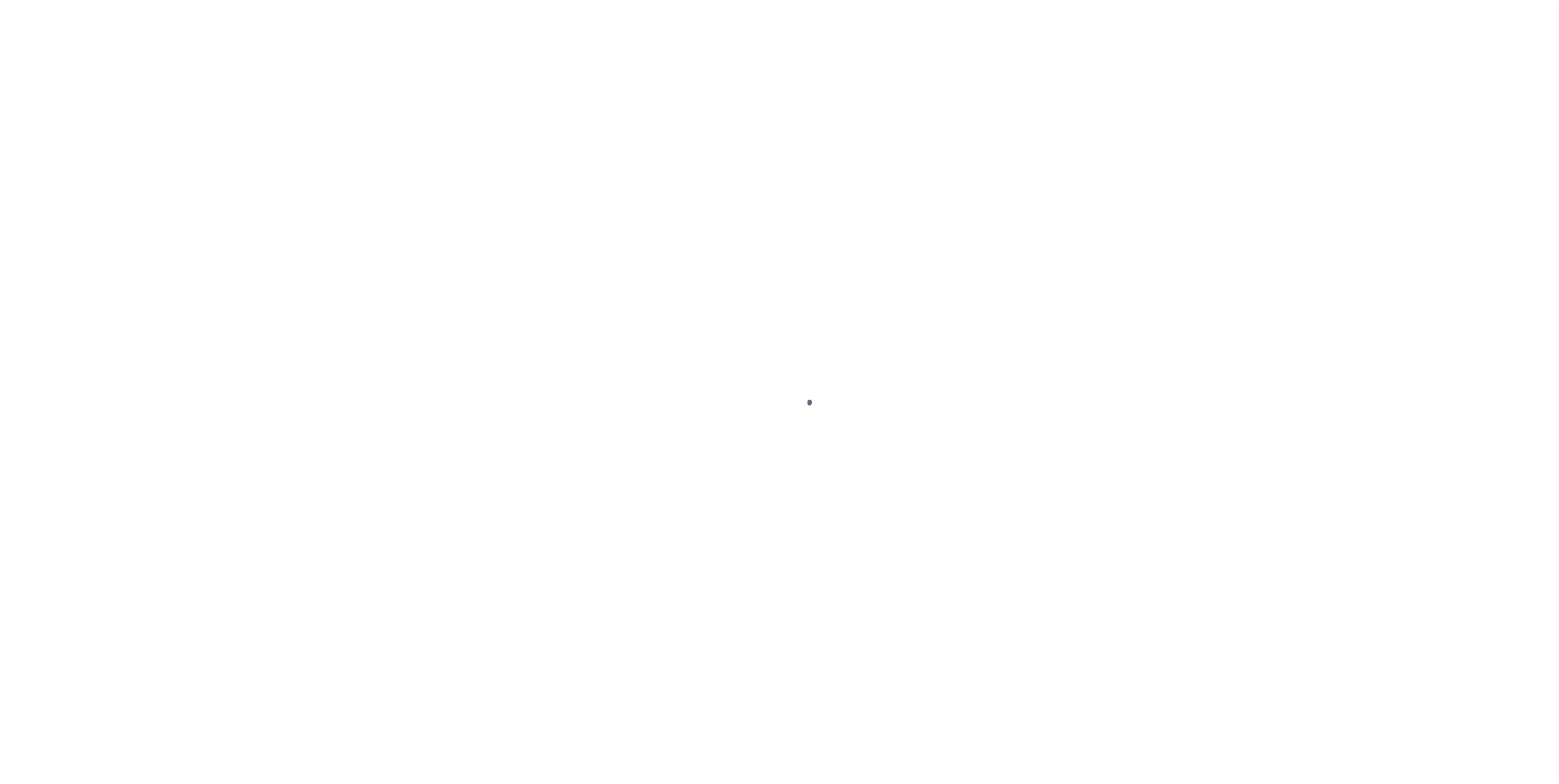
type input "[DATE]"
select select "DUE"
type input "$2,198.65"
type input "$2,154.68"
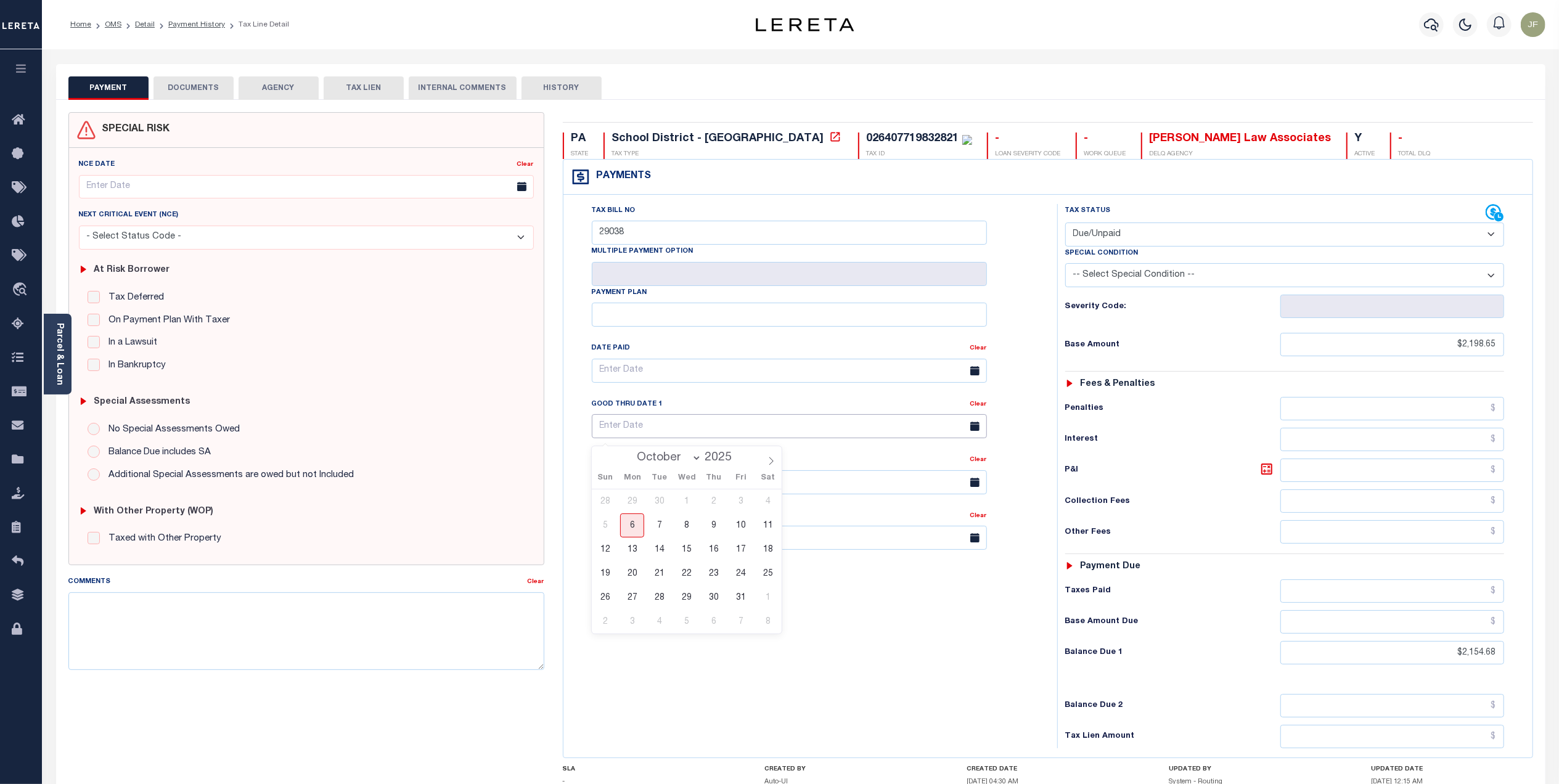
click at [683, 435] on input "text" at bounding box center [788, 426] width 395 height 24
click at [740, 598] on span "31" at bounding box center [740, 597] width 24 height 24
type input "[DATE]"
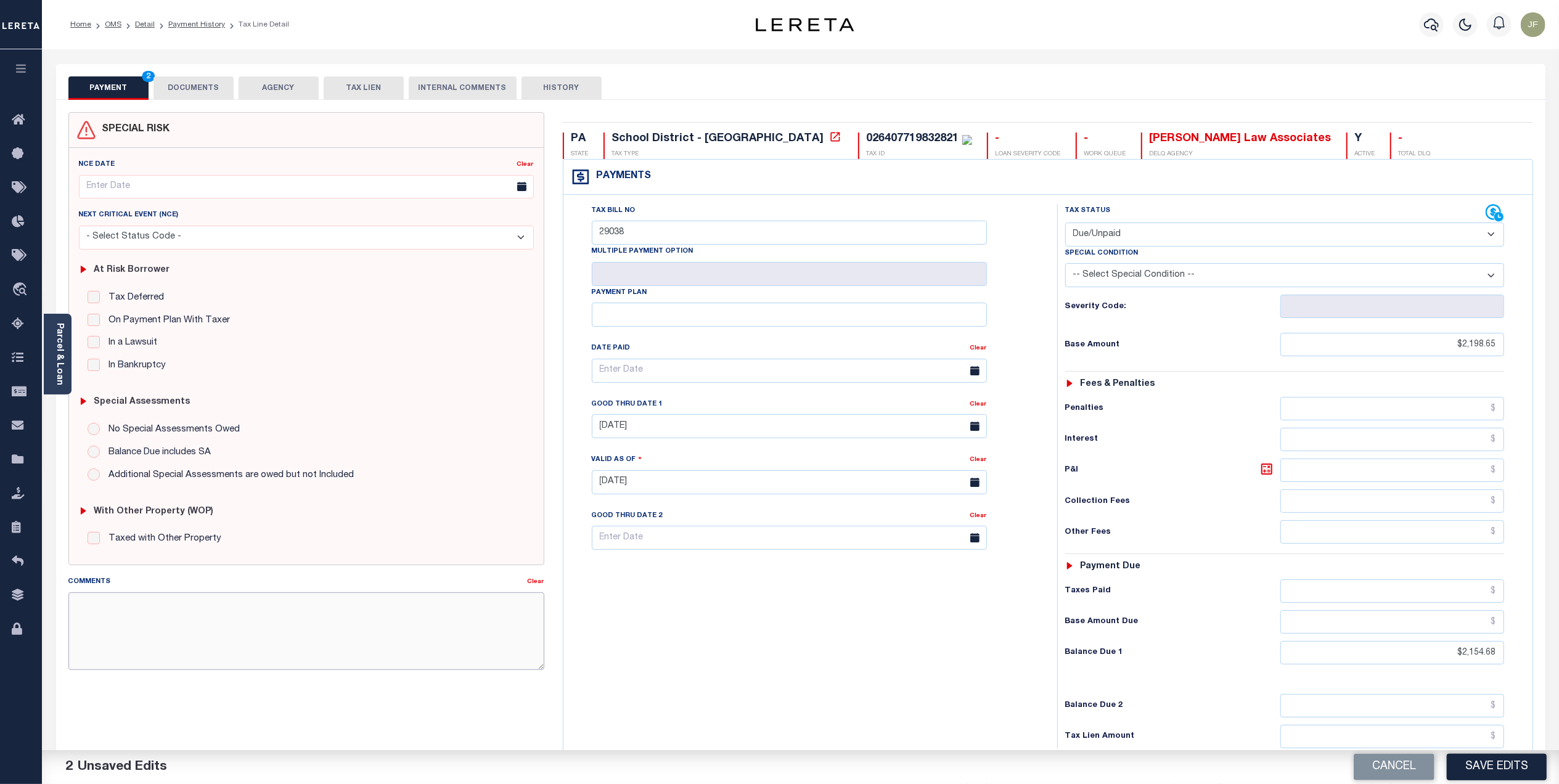
click at [230, 617] on textarea "Comments" at bounding box center [306, 631] width 476 height 78
click at [363, 613] on textarea "Comments" at bounding box center [306, 631] width 476 height 78
paste textarea "Lereta responsible for loss of discount $35.19 good thru 10/31/25 Originally ba…"
click at [260, 598] on textarea "Lereta responsible for loss of discount $35.19 good thru 10/31/25 Originally ba…" at bounding box center [306, 631] width 476 height 78
click at [142, 630] on textarea "Lereta responsible for loss of discount $43.97 good thru 10/31/25 Originally ba…" at bounding box center [306, 631] width 476 height 78
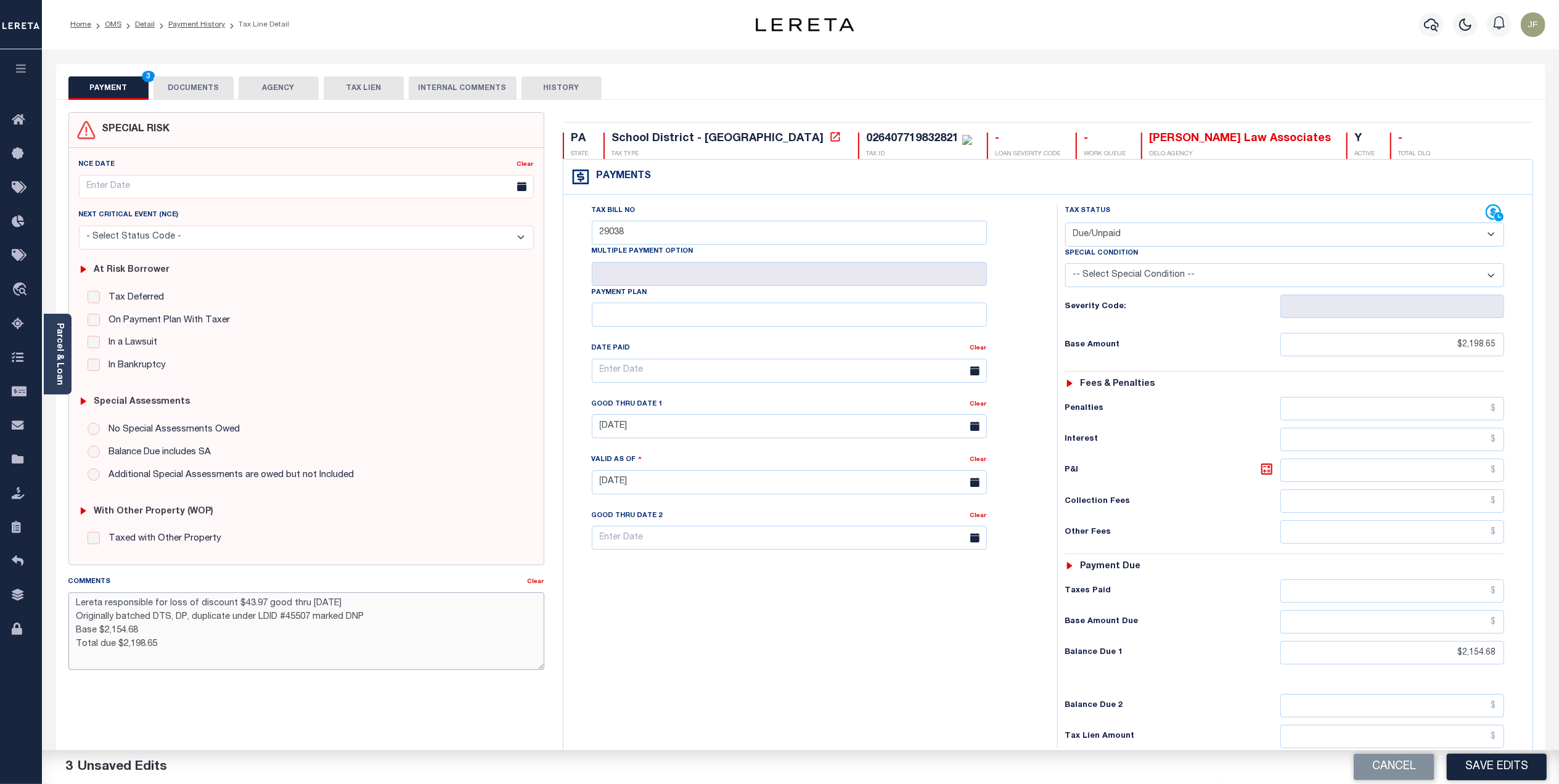
type textarea "Lereta responsible for loss of discount $43.97 good thru 10/31/25 Originally ba…"
drag, startPoint x: 1437, startPoint y: 339, endPoint x: 1510, endPoint y: 343, distance: 73.1
click at [1508, 343] on div "Tax Status Status - Select Status Code -" at bounding box center [1288, 476] width 463 height 544
type input "$2,154.68"
click at [1457, 620] on input "text" at bounding box center [1391, 621] width 224 height 24
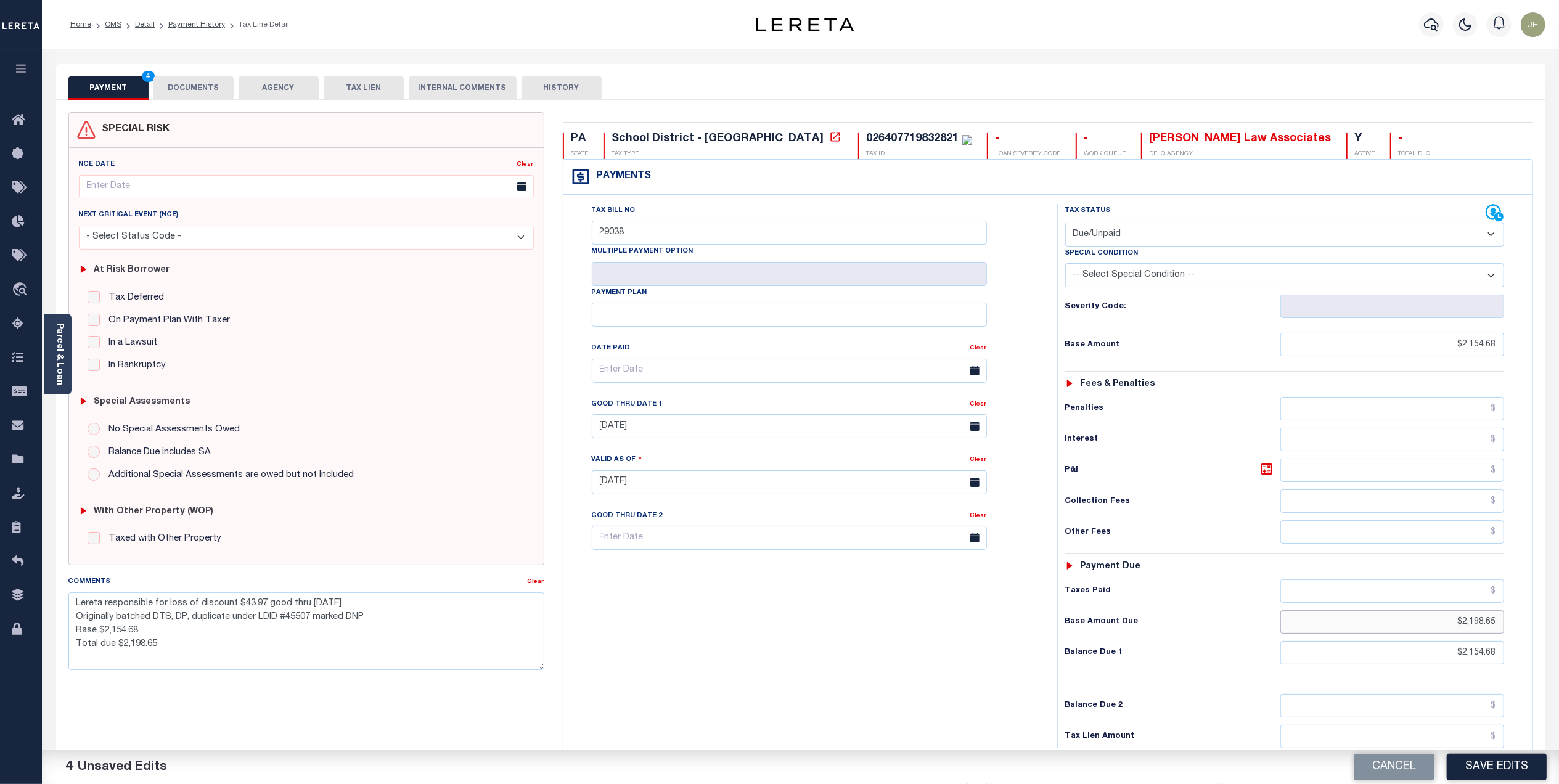
type input "$2,198.65"
click at [797, 629] on div "Tax Bill No 29038 Multiple Payment Option Payment Plan" at bounding box center [806, 476] width 481 height 544
click at [218, 92] on button "DOCUMENTS" at bounding box center [193, 88] width 80 height 24
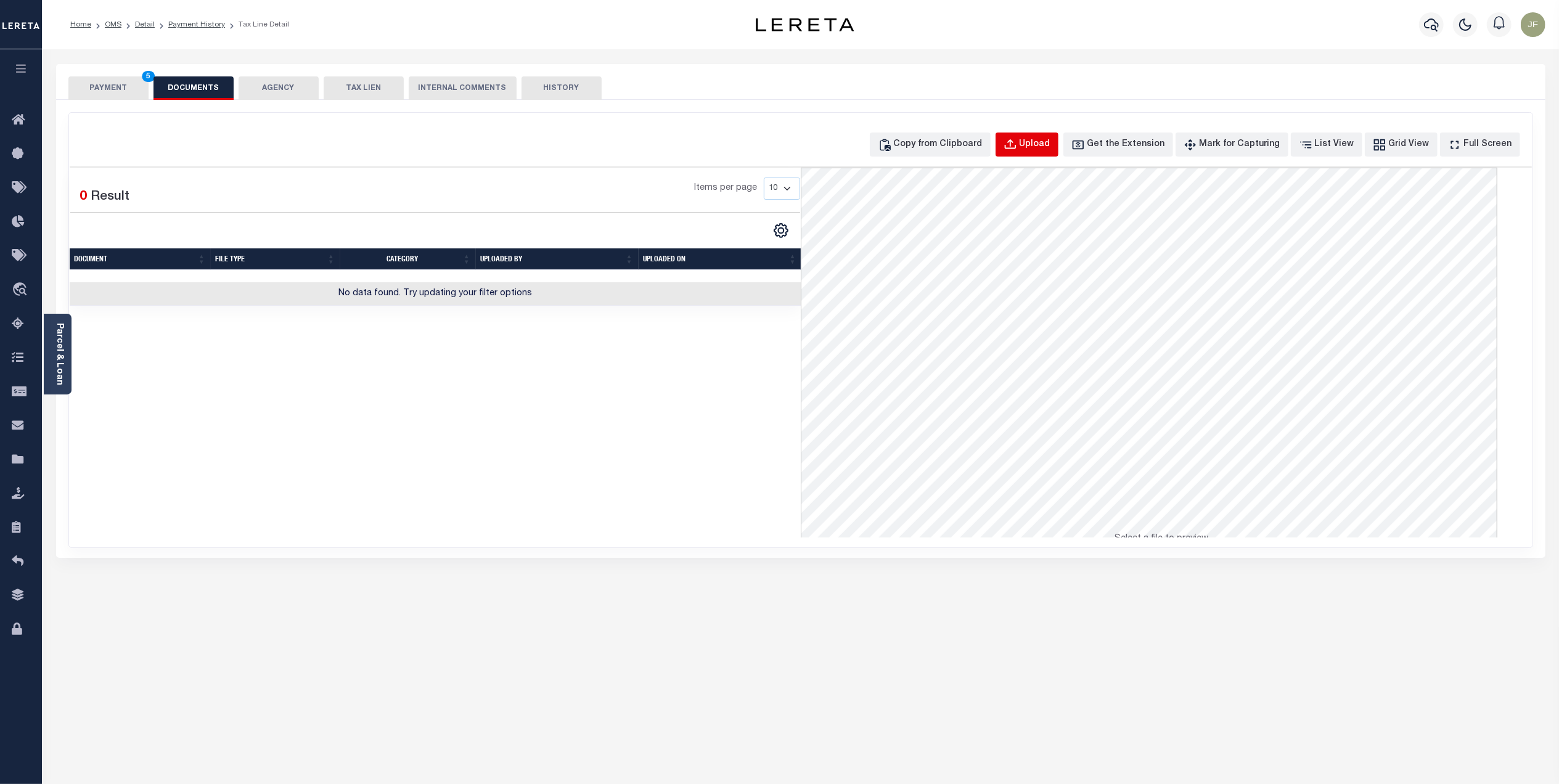
click at [1050, 142] on div "Upload" at bounding box center [1035, 145] width 31 height 14
select select "POP"
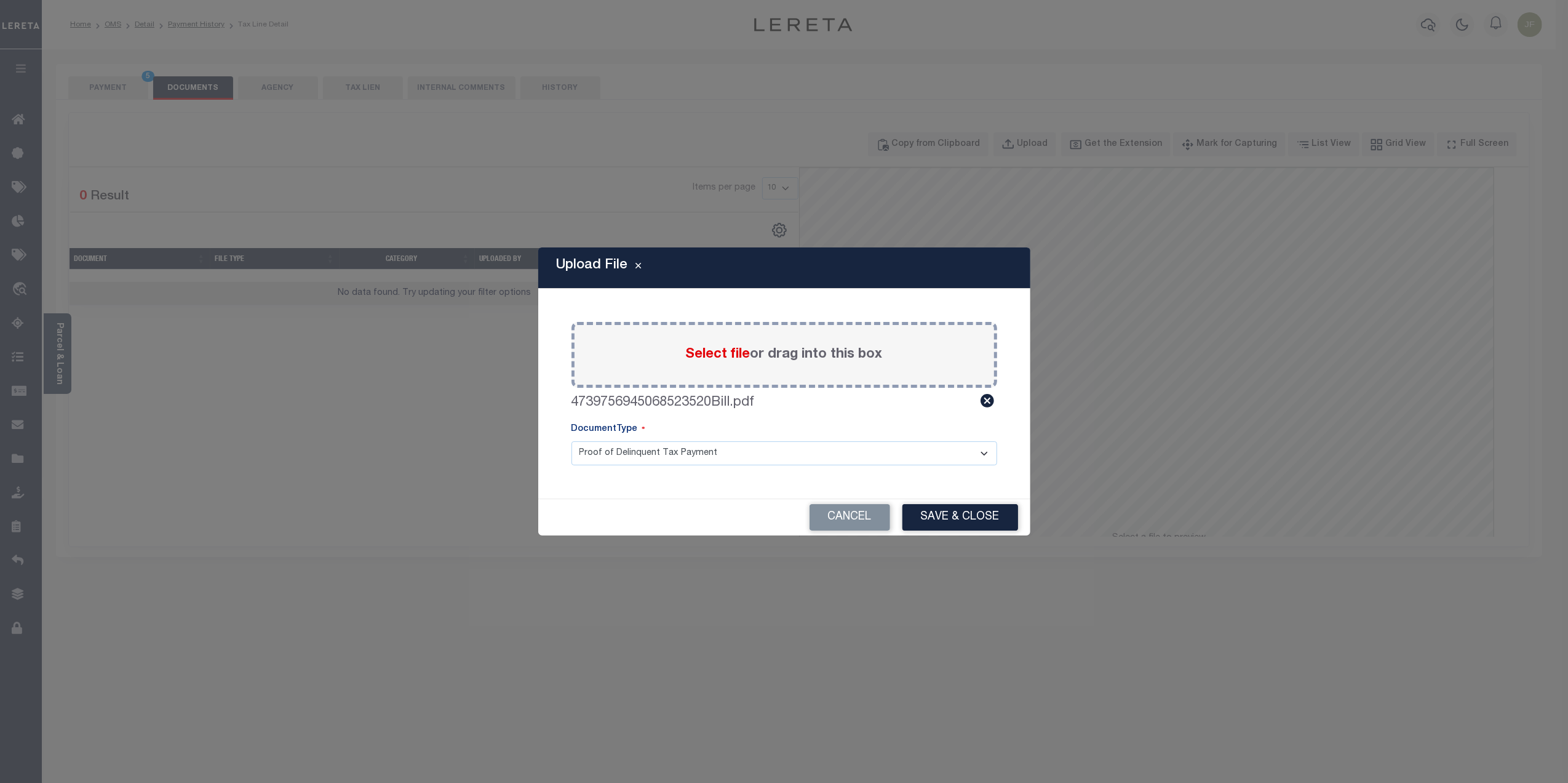
drag, startPoint x: 997, startPoint y: 519, endPoint x: 926, endPoint y: 504, distance: 72.6
click at [994, 519] on button "Save & Close" at bounding box center [960, 517] width 116 height 27
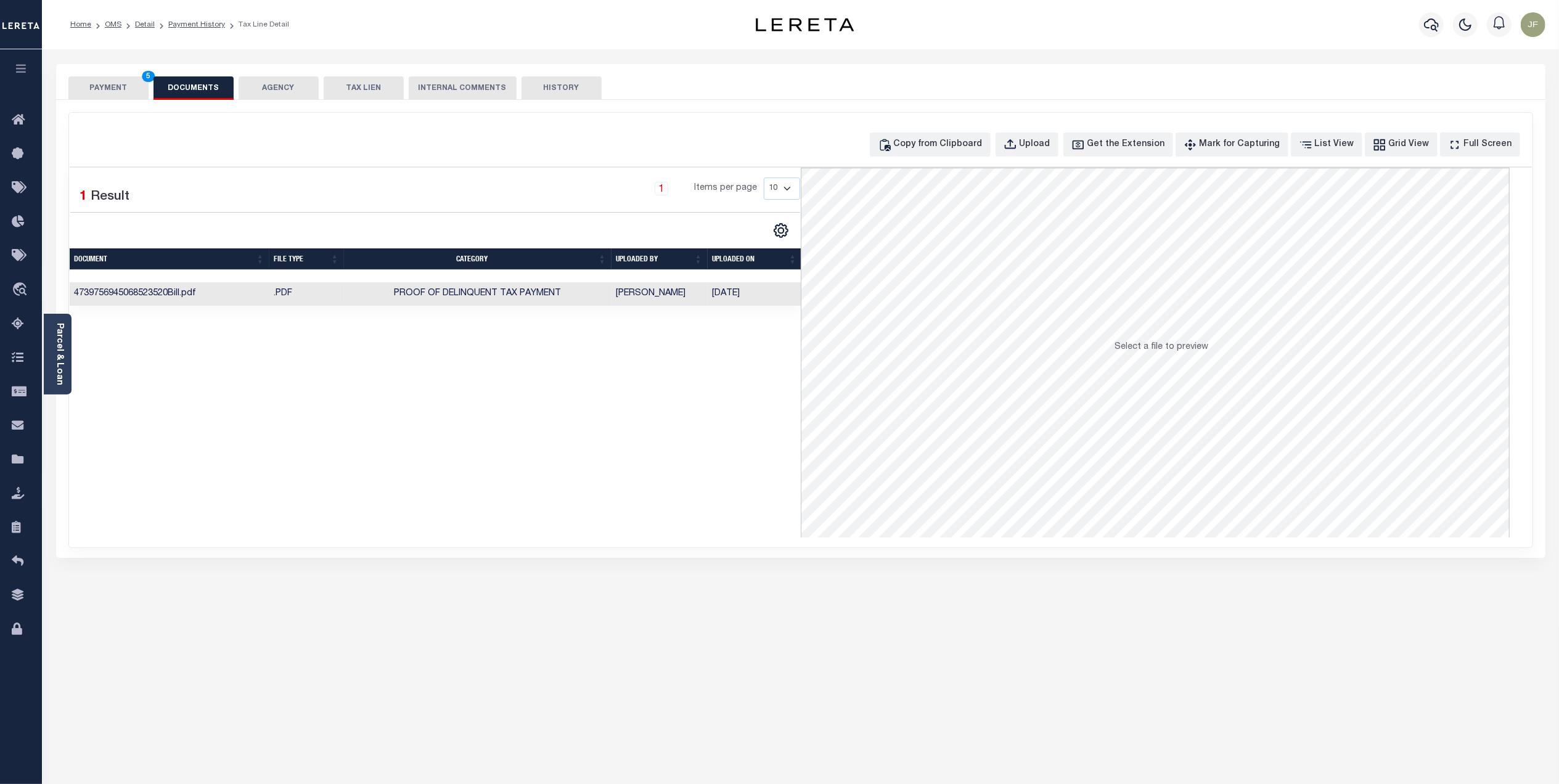
click at [99, 75] on div "PAYMENT 5 DOCUMENTS AGENCY DELINQUENT PAYEE TAX LIEN" at bounding box center [801, 82] width 1489 height 36
click at [99, 92] on button "PAYMENT 5" at bounding box center [108, 88] width 80 height 24
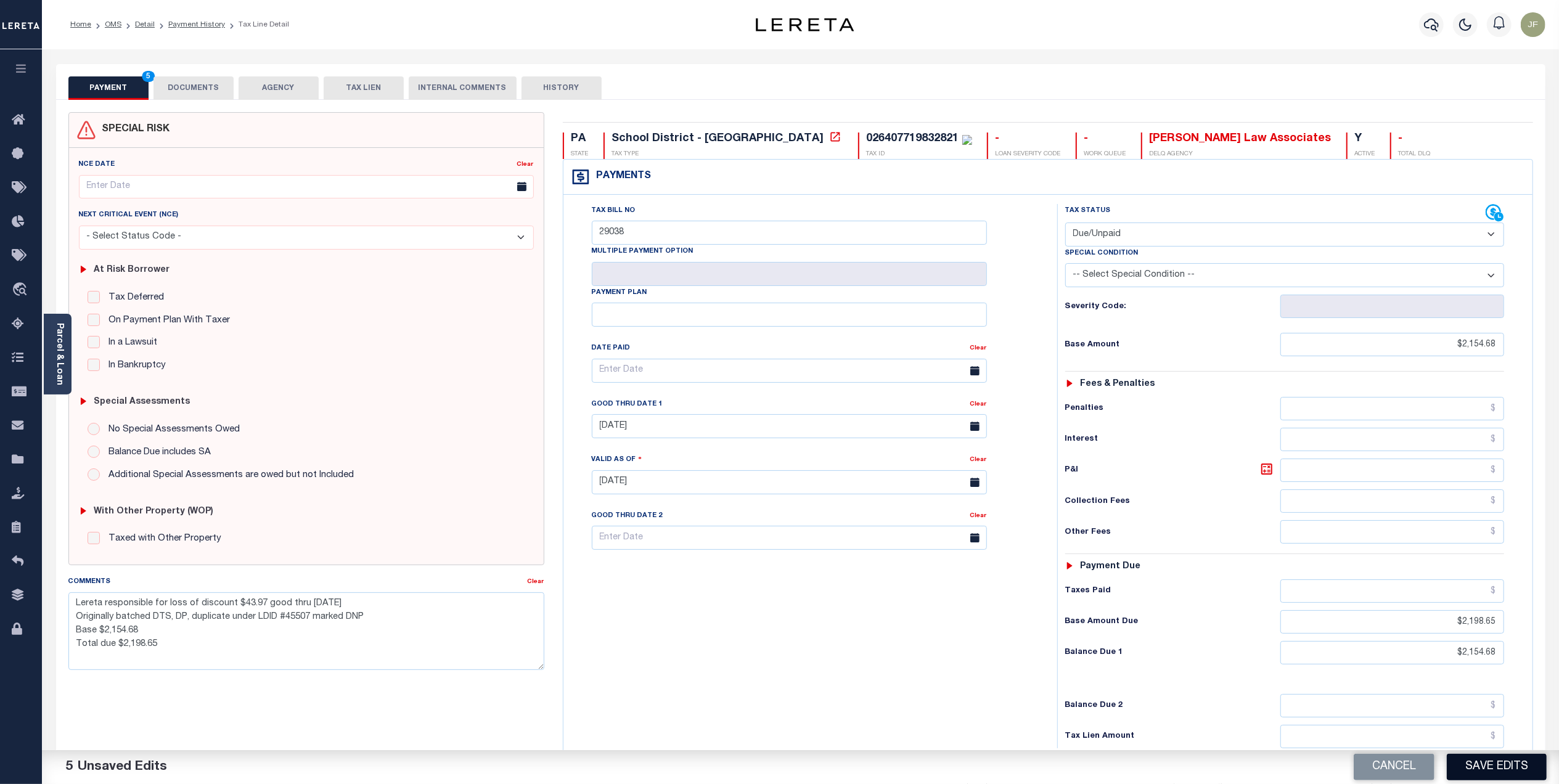
click at [1478, 758] on button "Save Edits" at bounding box center [1496, 767] width 100 height 27
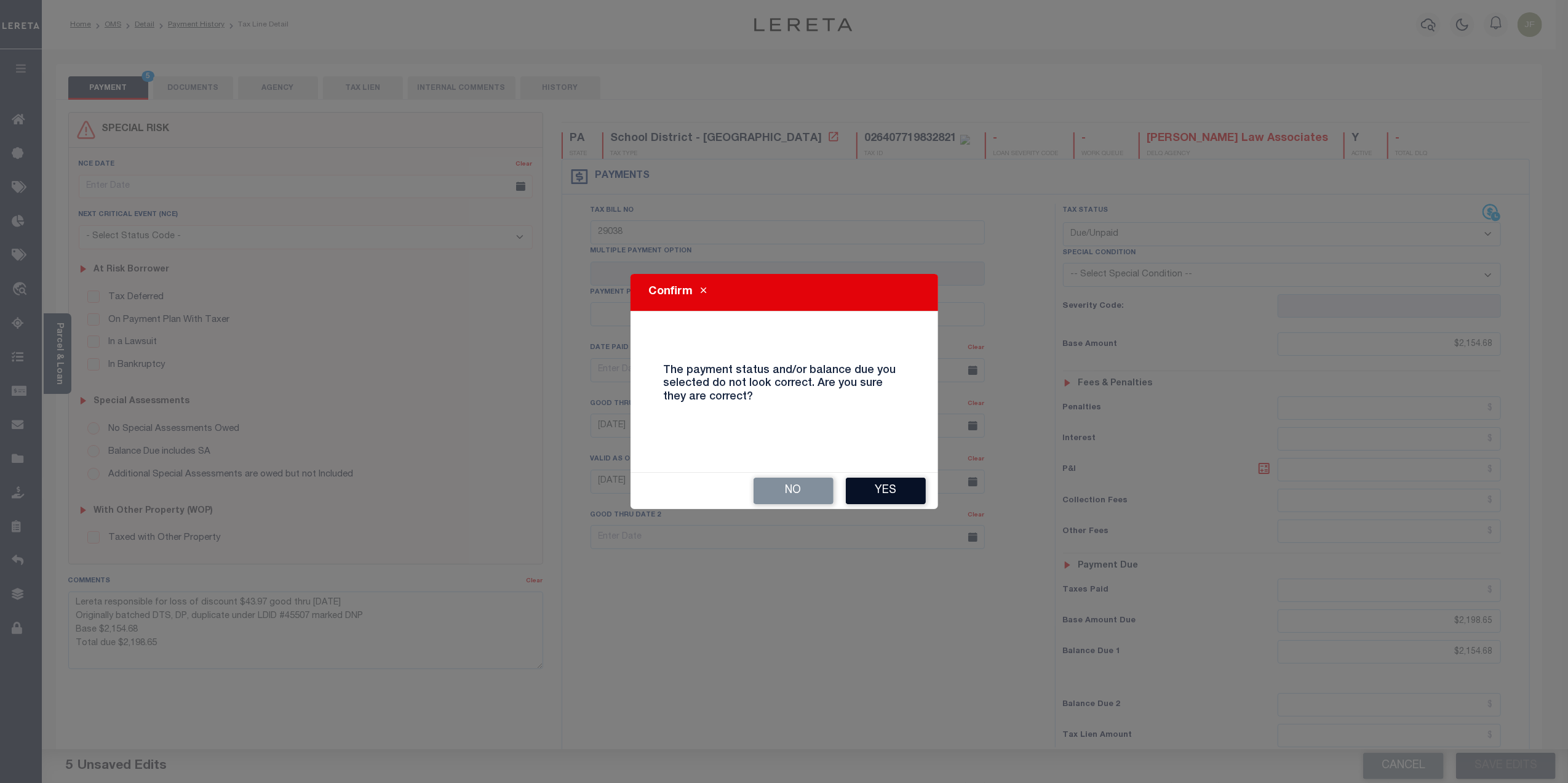
click at [887, 495] on button "Yes" at bounding box center [885, 491] width 80 height 27
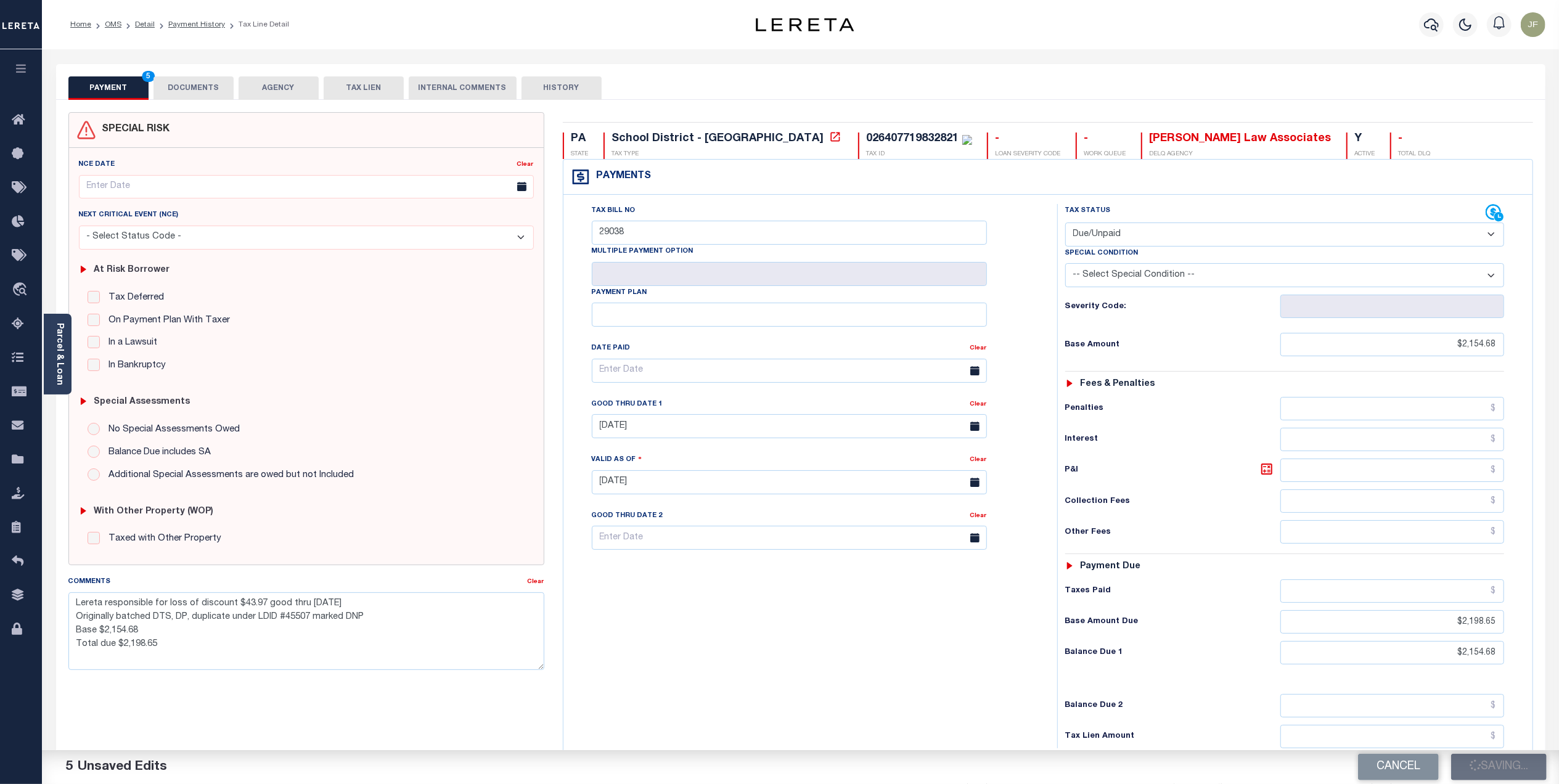
checkbox input "false"
type textarea "Lereta responsible for loss of discount $43.97 good thru 10/31/25 Originally ba…"
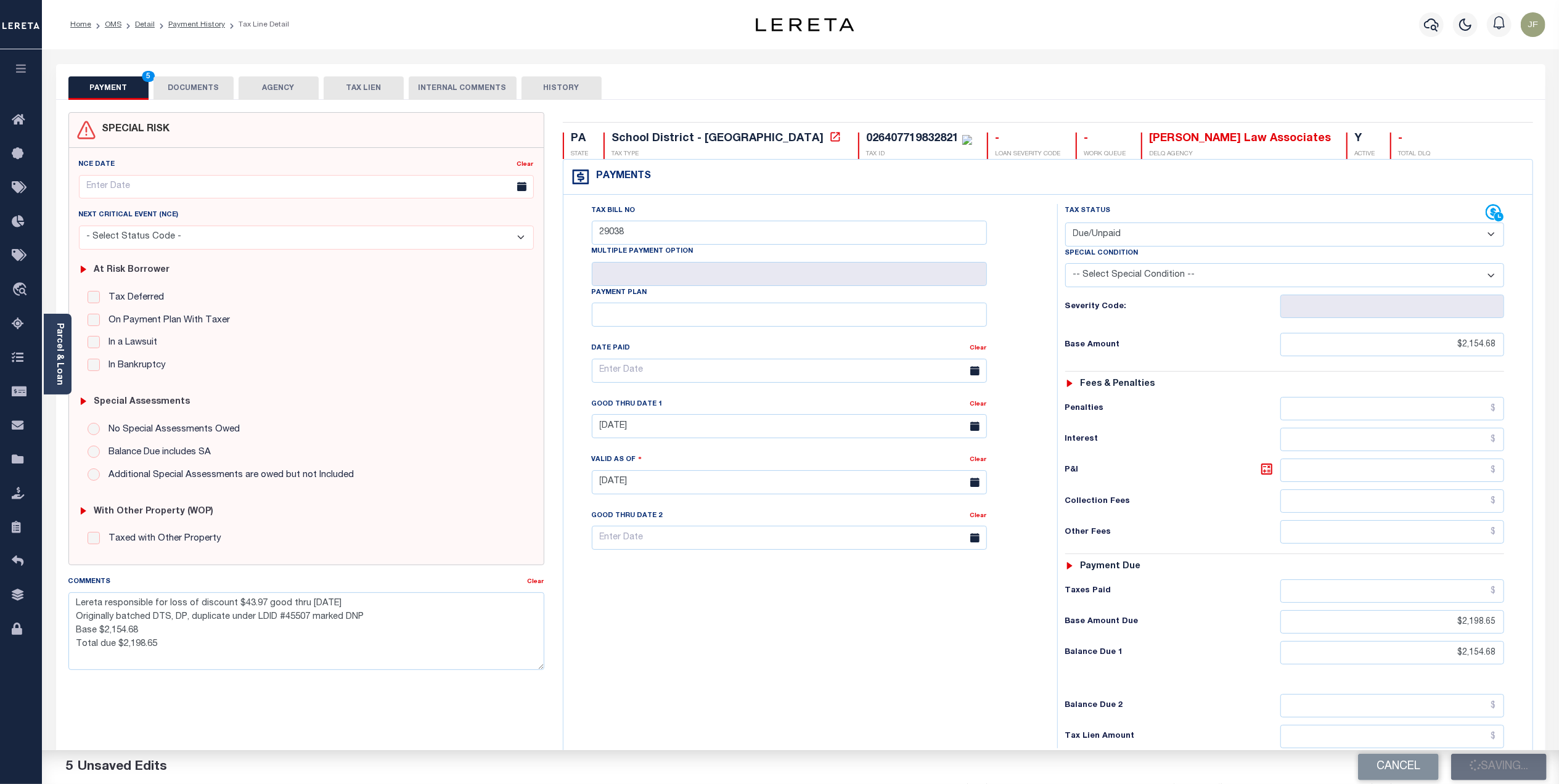
type input "$2,154.68"
type input "$2,198.65"
type input "$2,154.68"
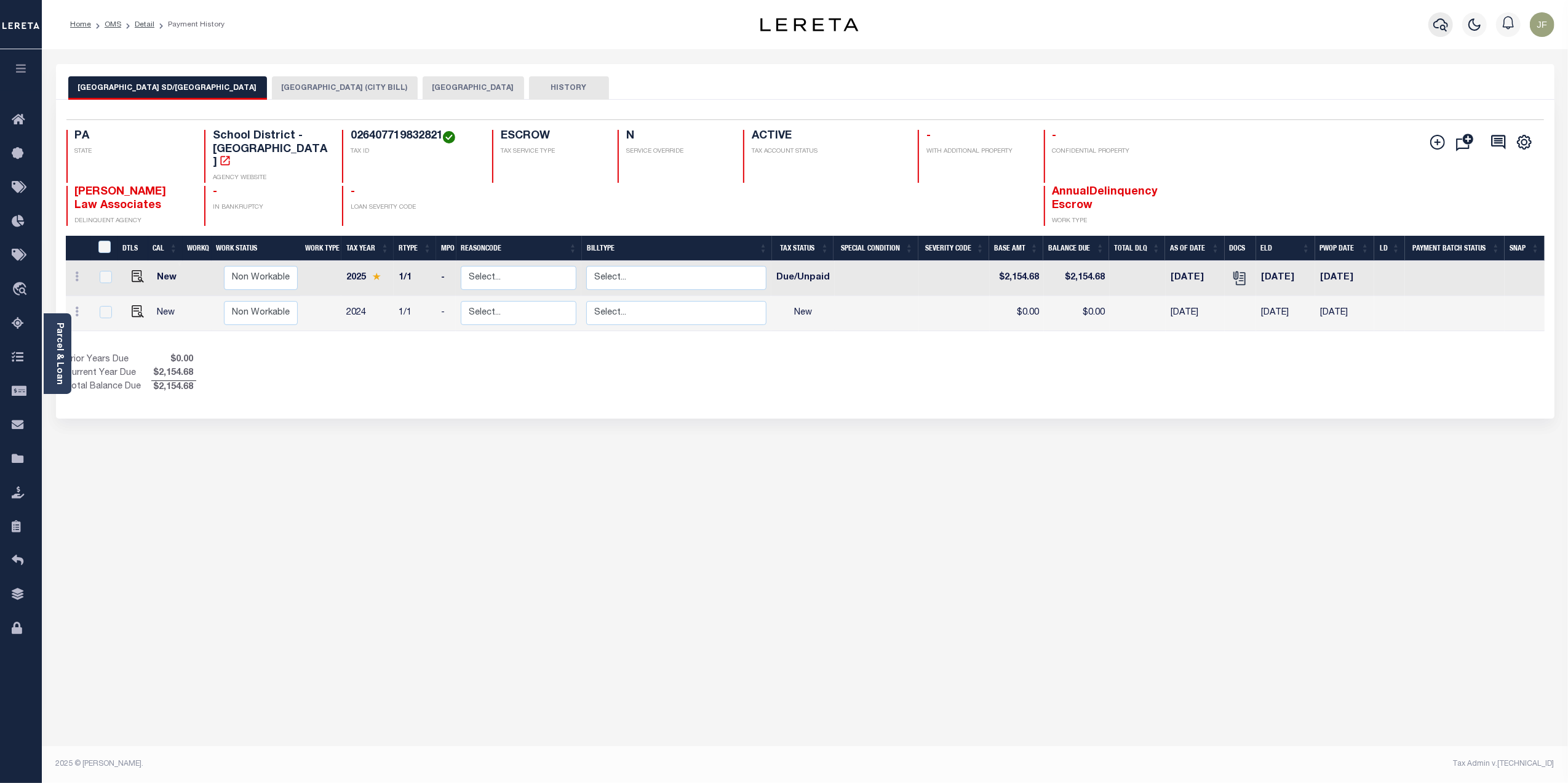
click at [1432, 28] on button "button" at bounding box center [1440, 24] width 24 height 24
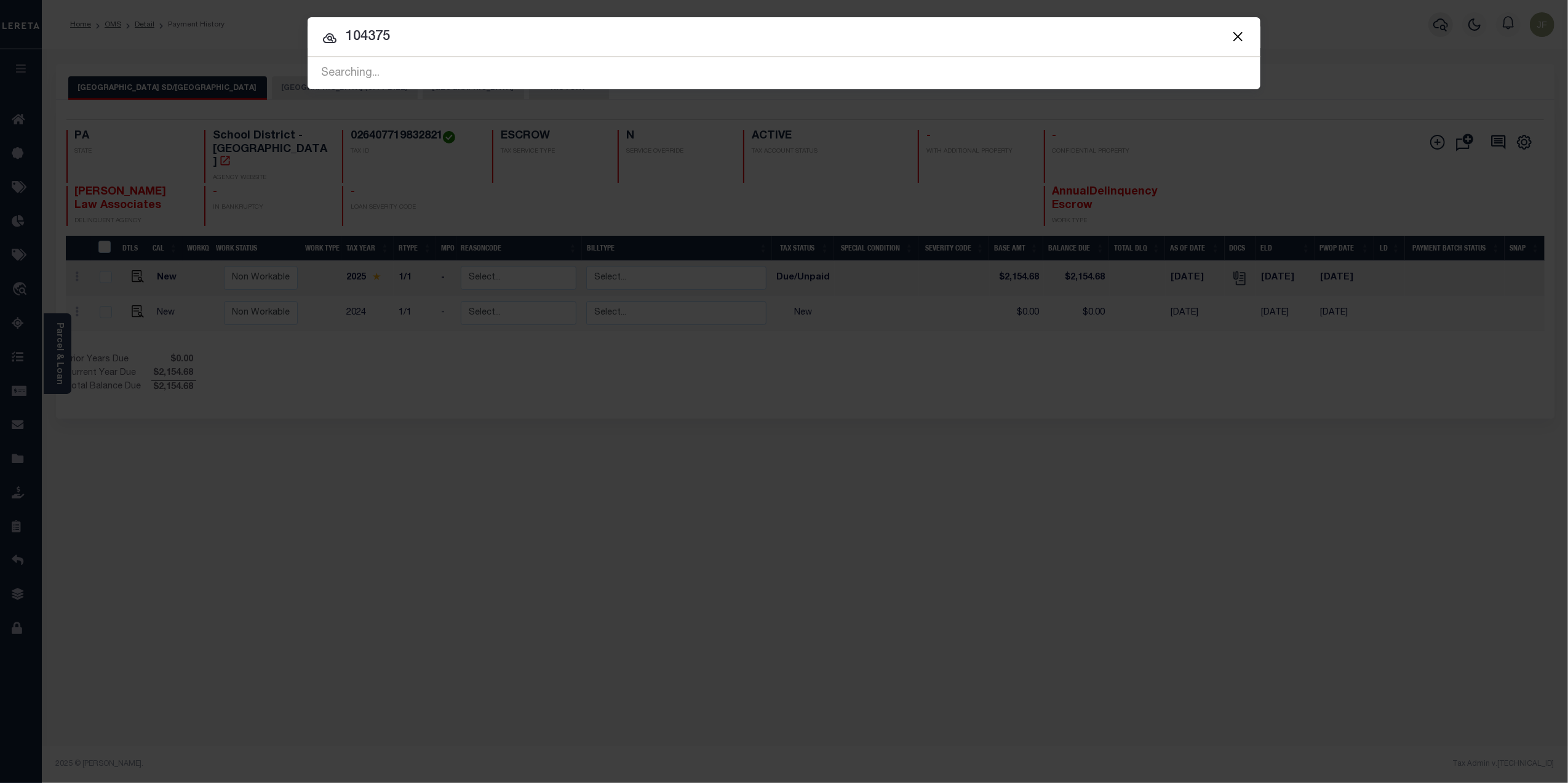
type input "104375"
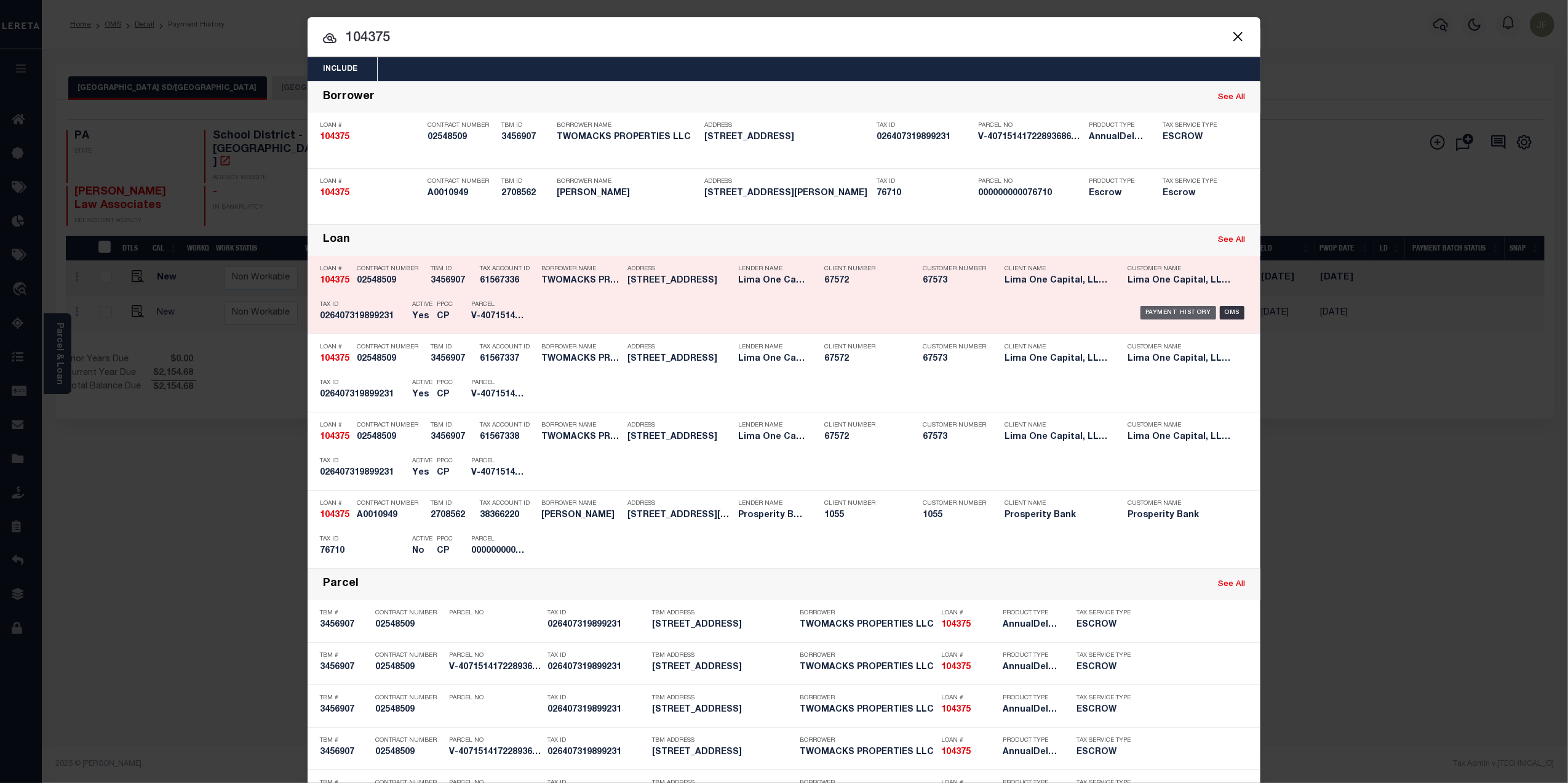
click at [1143, 311] on div "Payment History" at bounding box center [1177, 312] width 75 height 14
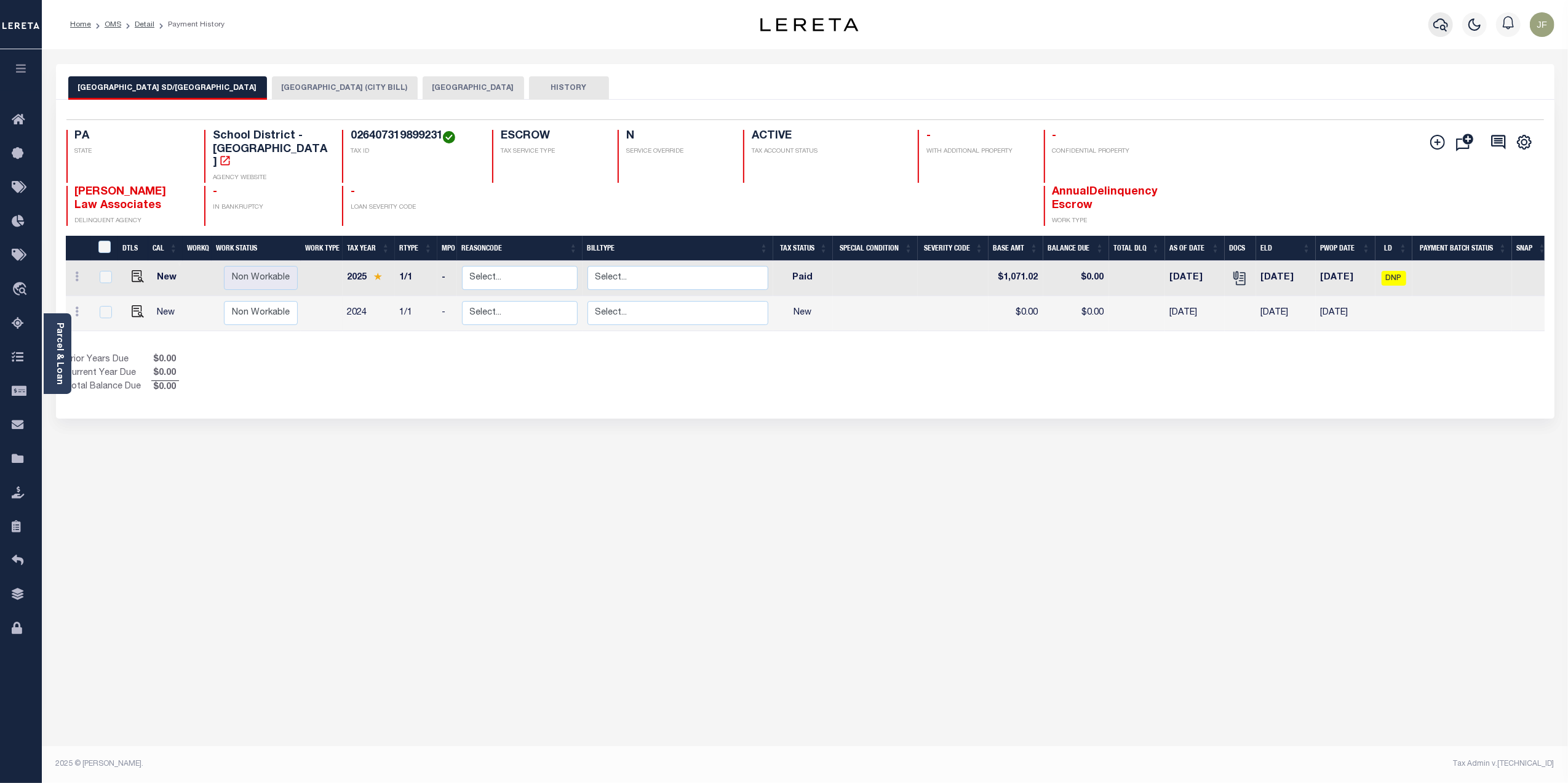
click at [1436, 28] on icon "button" at bounding box center [1440, 25] width 15 height 13
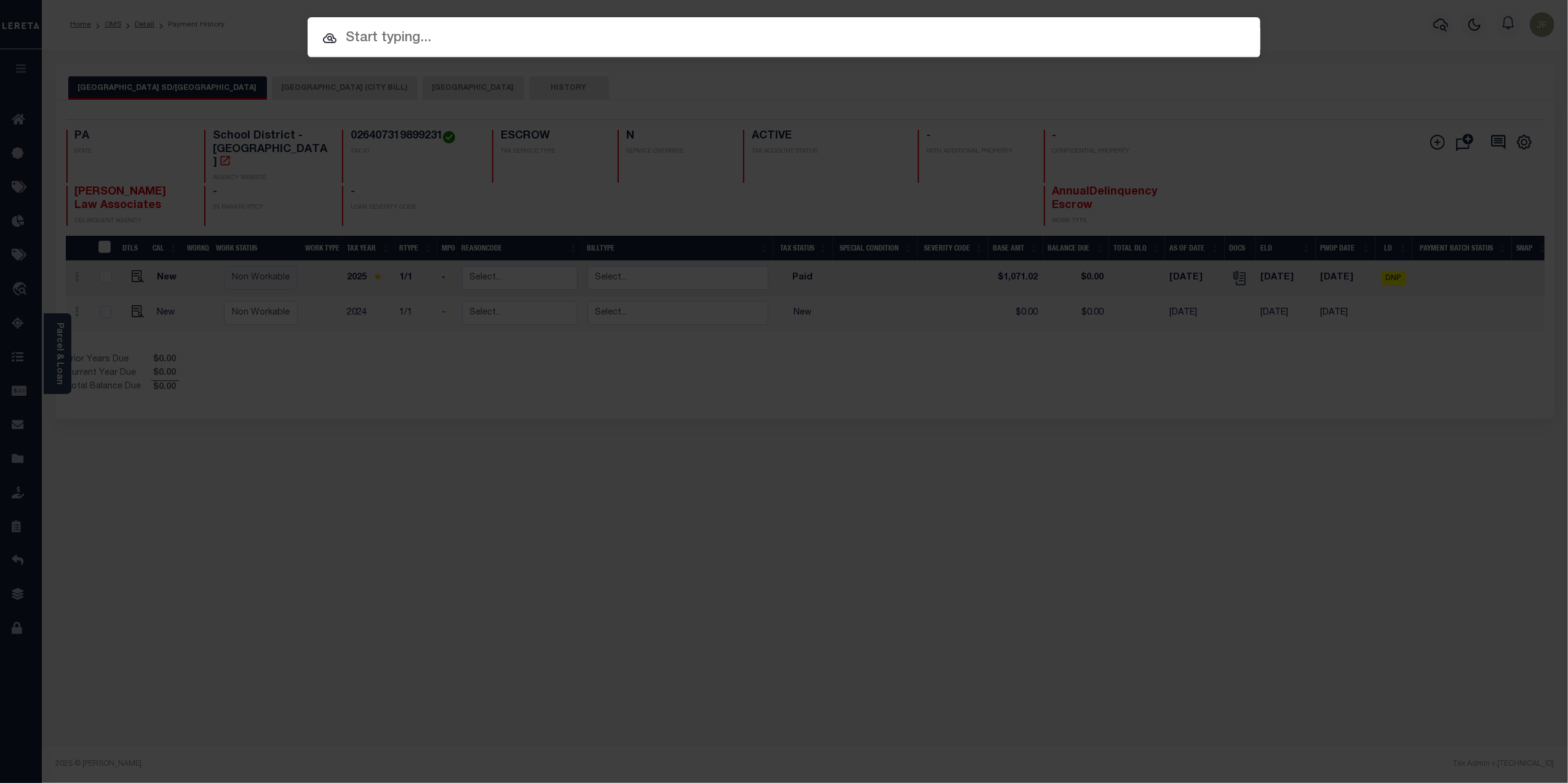
paste input "40000326"
type input "40000326"
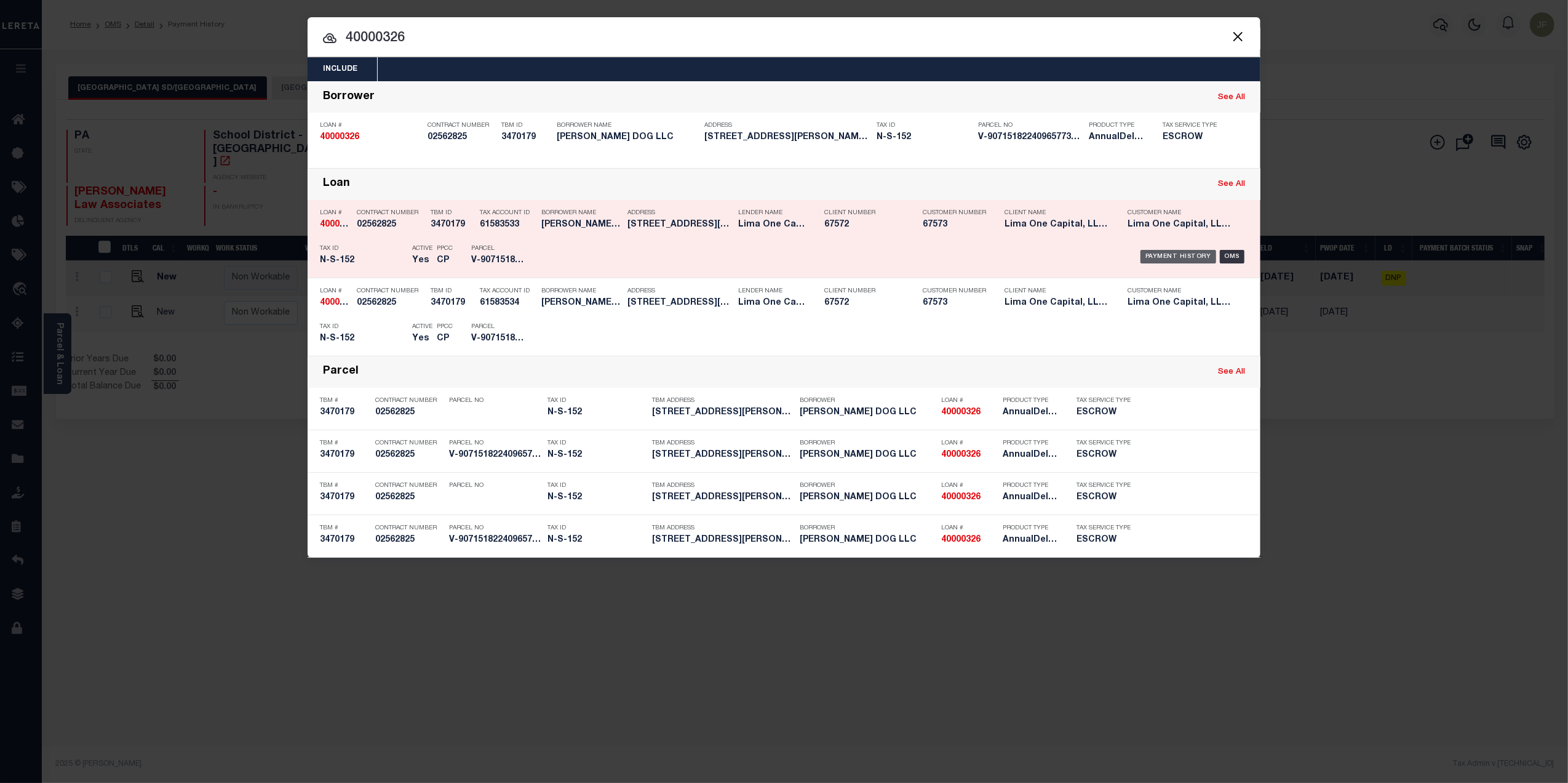
click at [1175, 251] on div "Payment History" at bounding box center [1177, 256] width 75 height 14
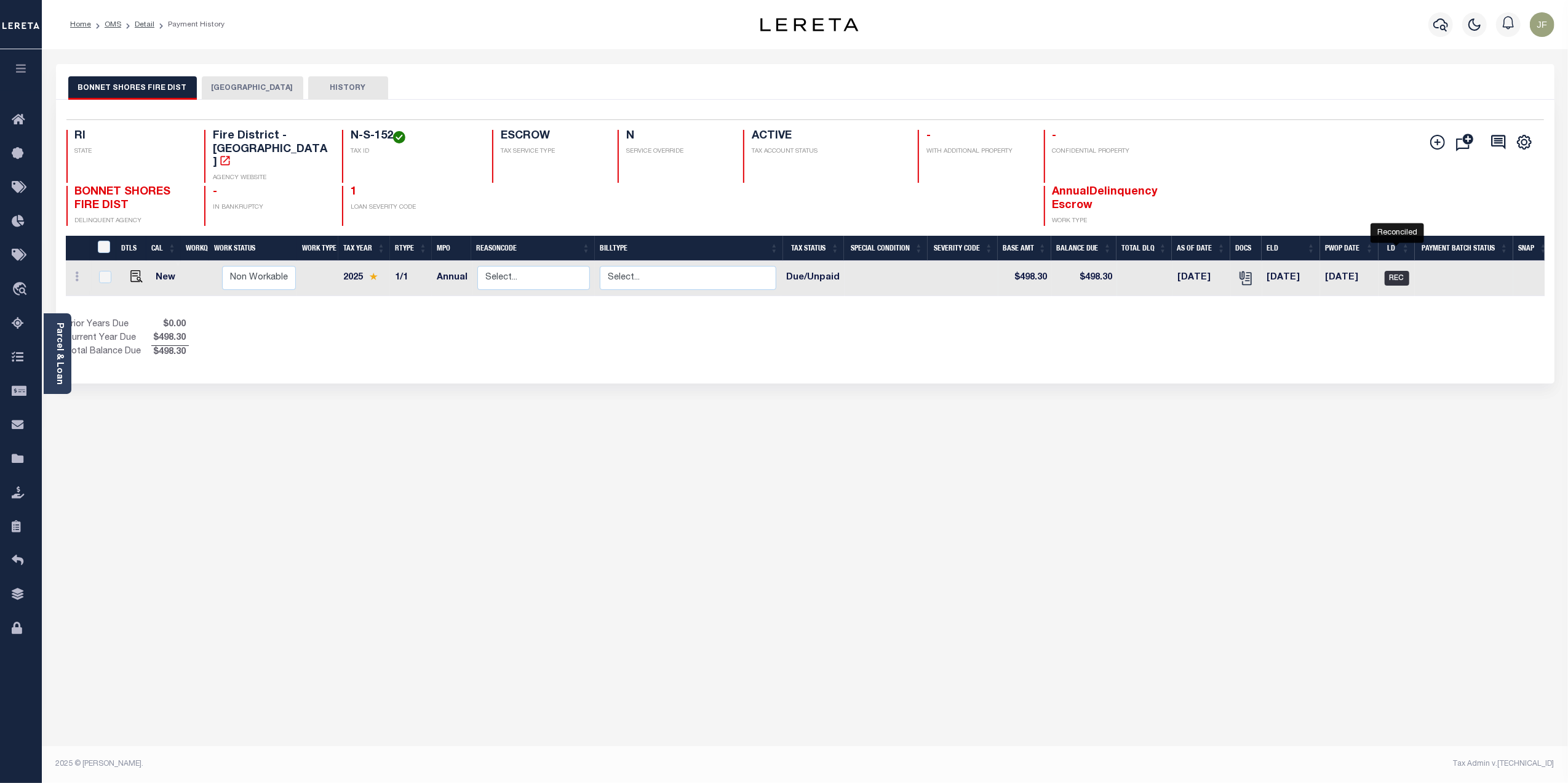
click at [1388, 271] on span "REC" at bounding box center [1397, 278] width 24 height 15
checkbox input "true"
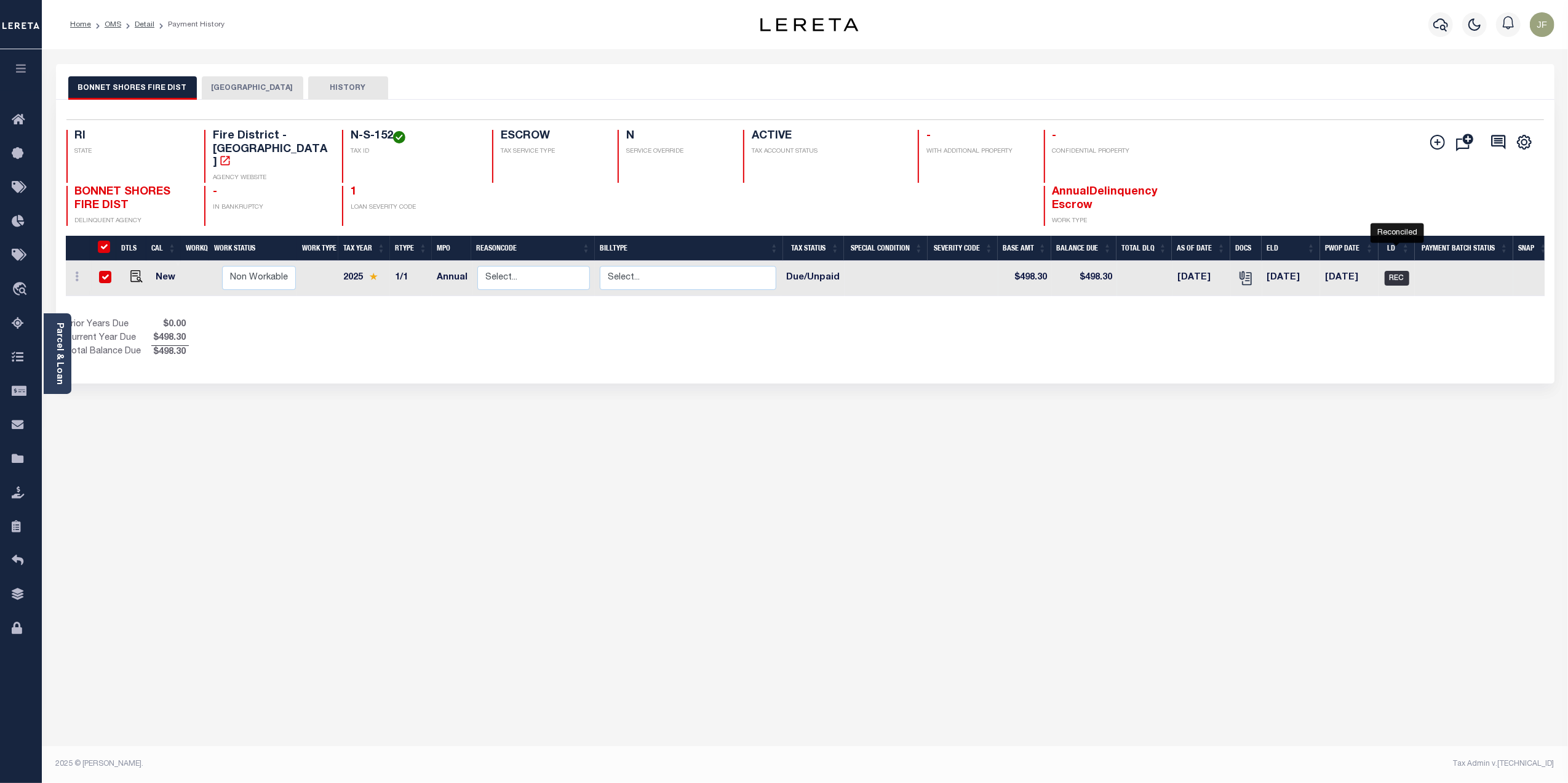
checkbox input "true"
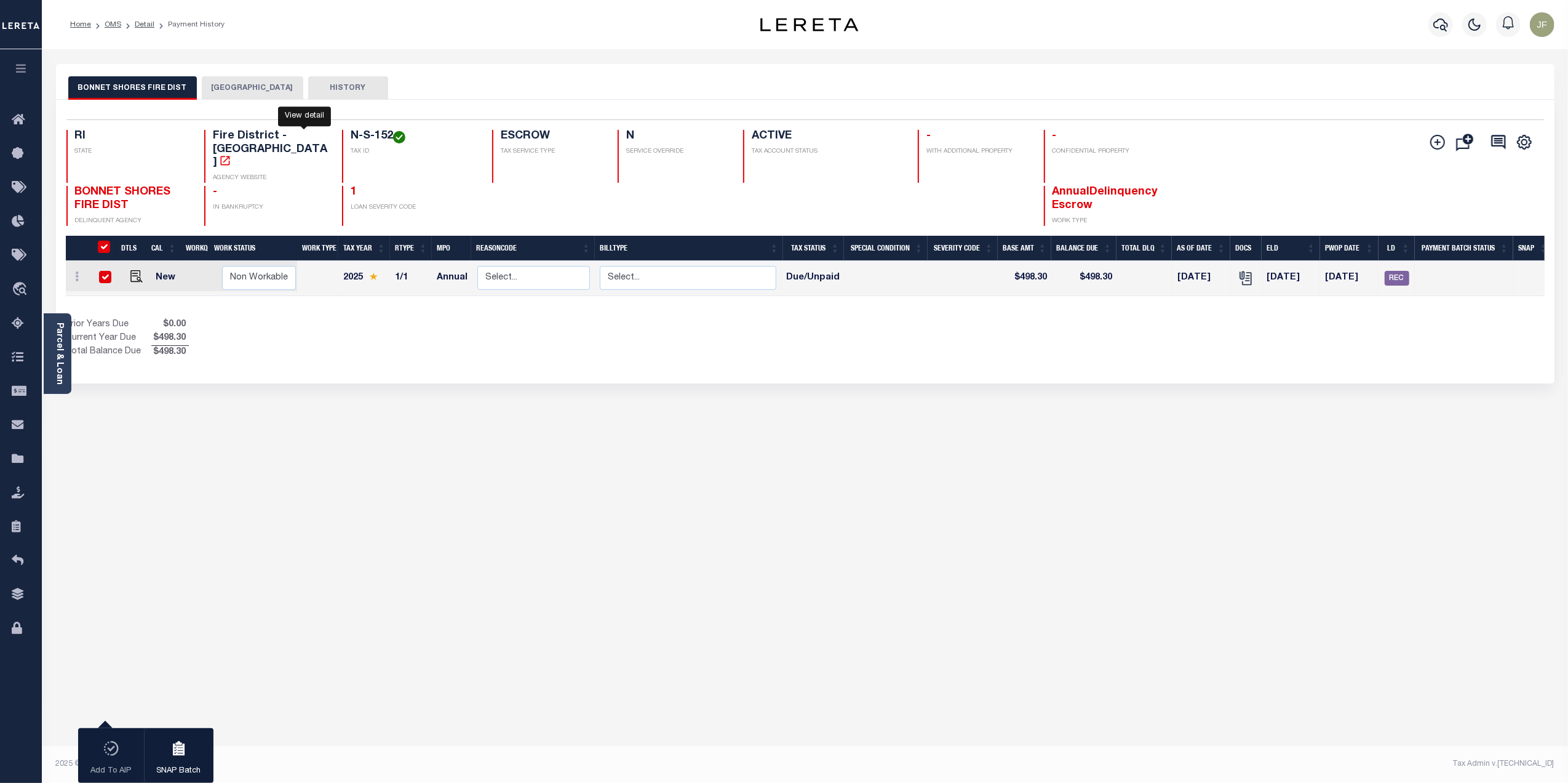
click at [230, 156] on icon "" at bounding box center [225, 160] width 9 height 9
click at [229, 87] on button "NARRAGANSETT TOWN" at bounding box center [252, 88] width 101 height 24
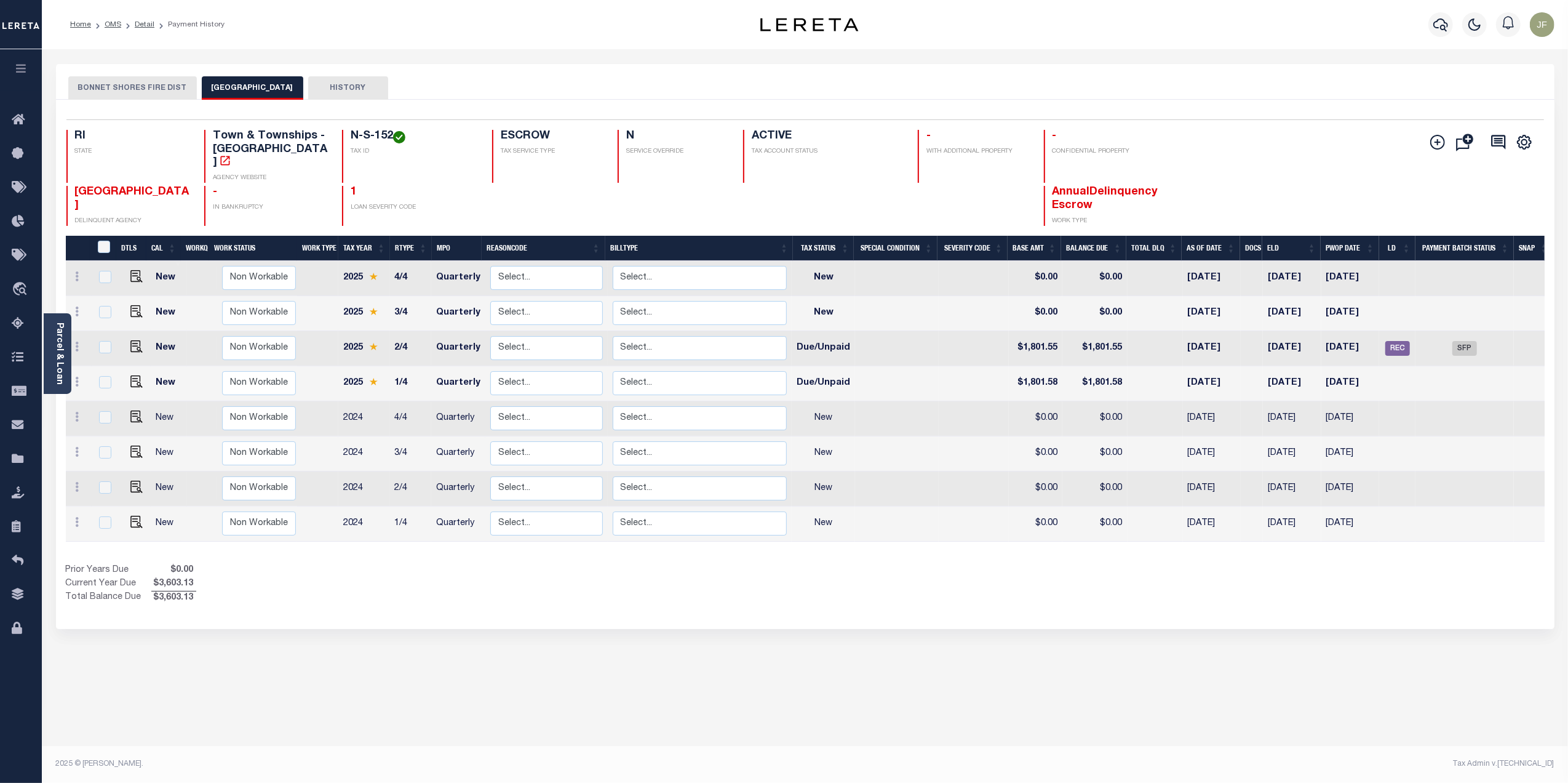
click at [154, 90] on button "BONNET SHORES FIRE DIST" at bounding box center [132, 88] width 129 height 24
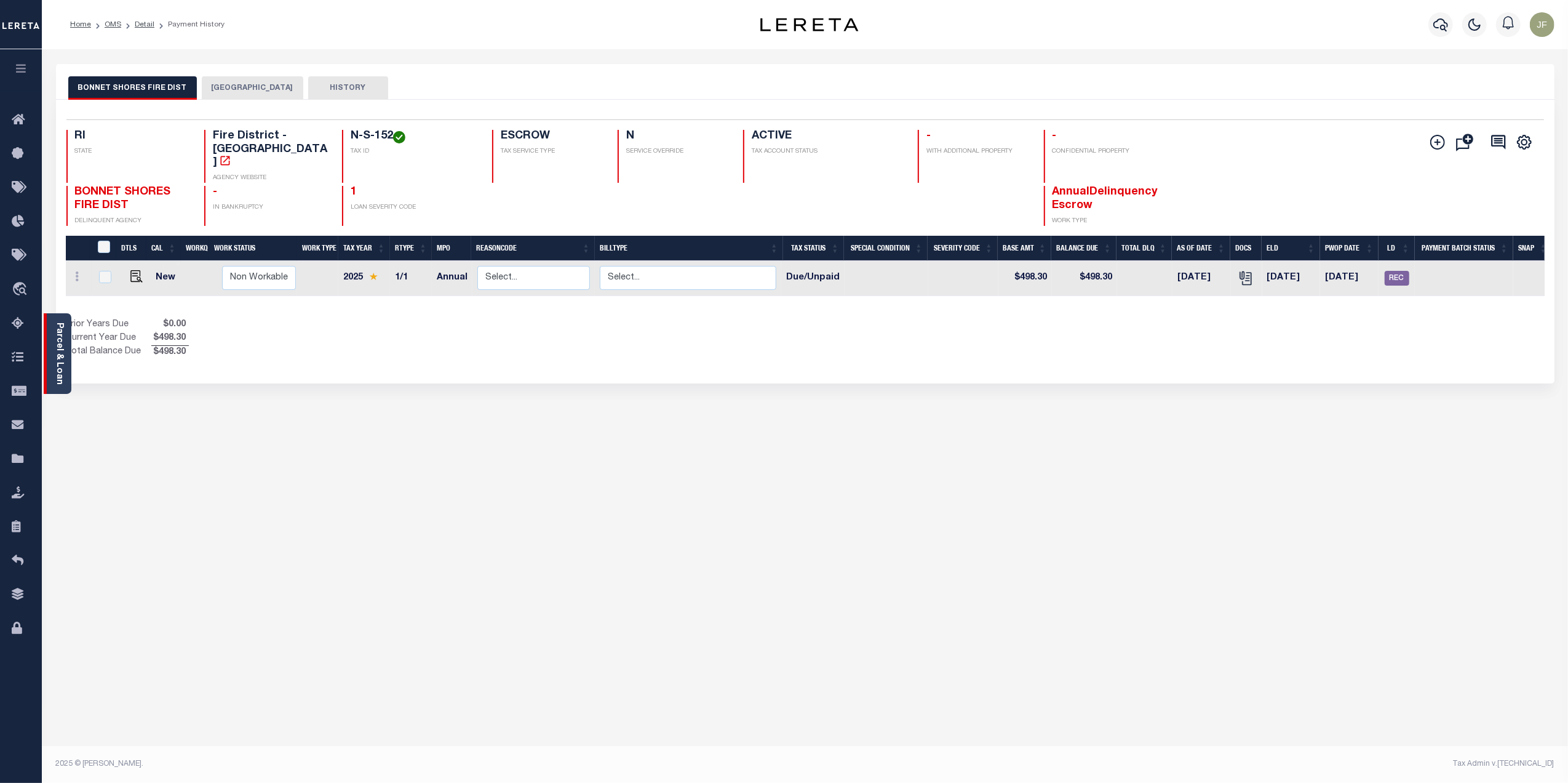
click at [60, 338] on link "Parcel & Loan" at bounding box center [59, 353] width 9 height 62
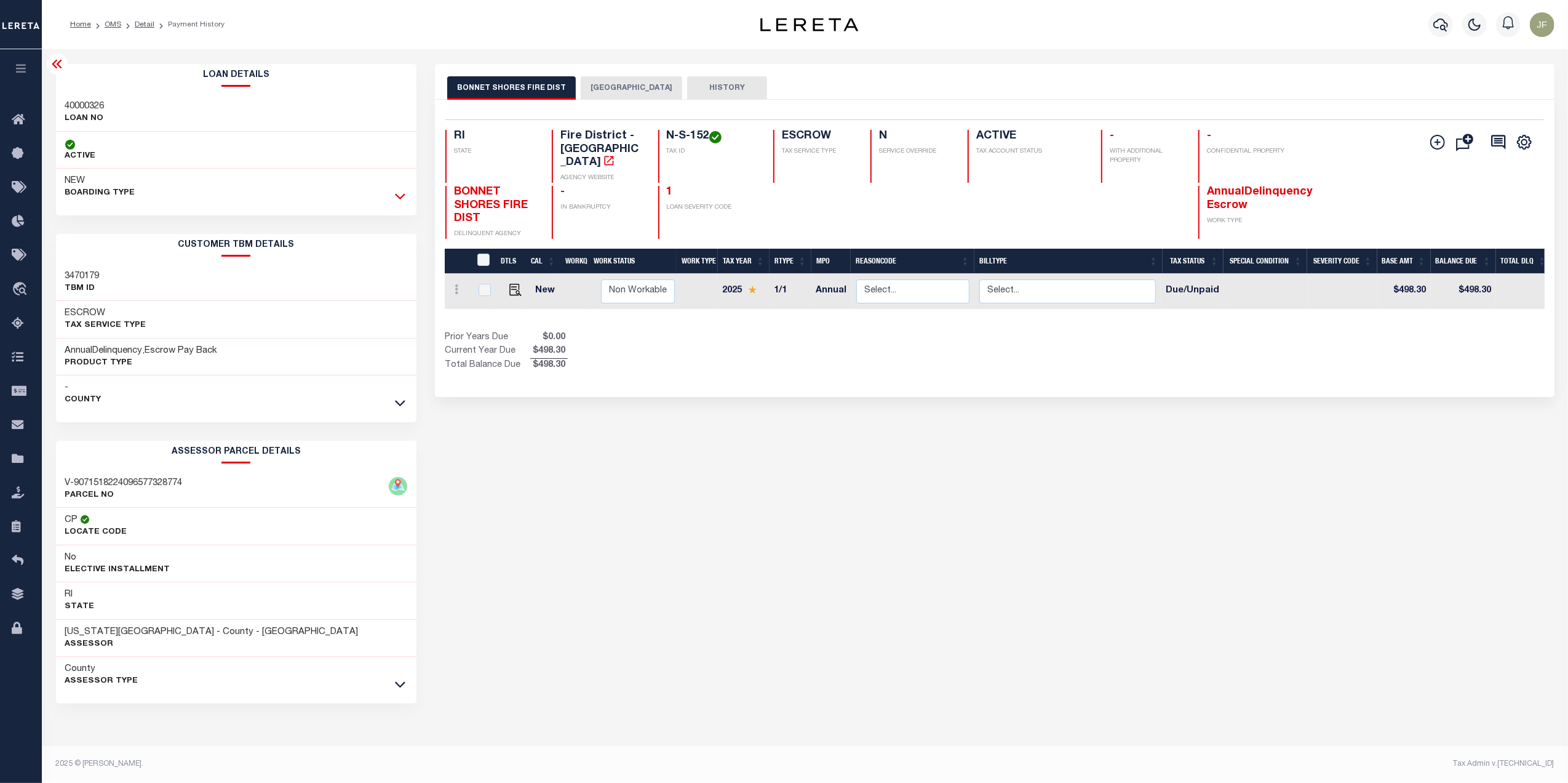
click at [399, 198] on icon at bounding box center [400, 196] width 11 height 13
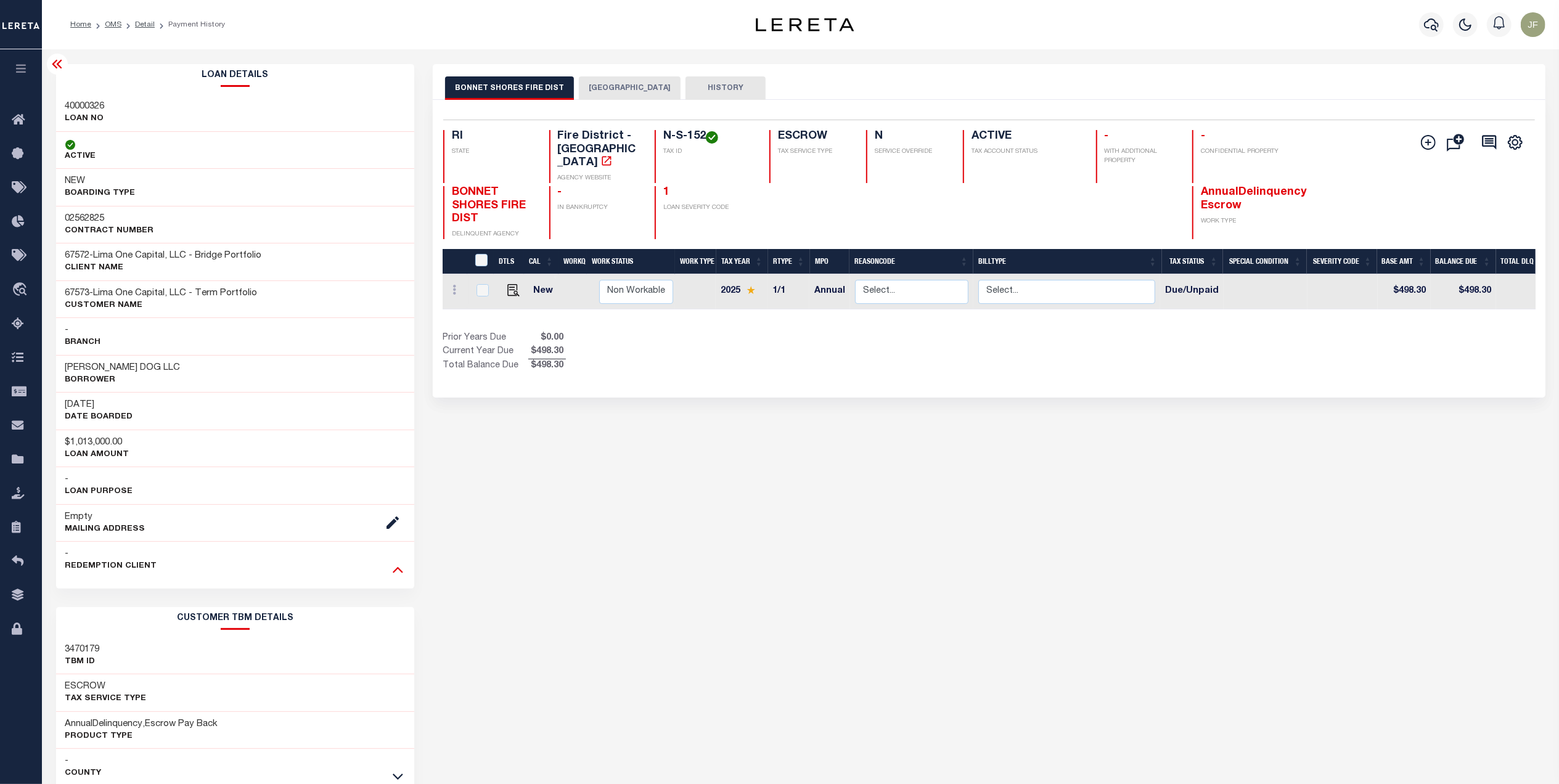
click at [393, 574] on icon at bounding box center [398, 569] width 11 height 13
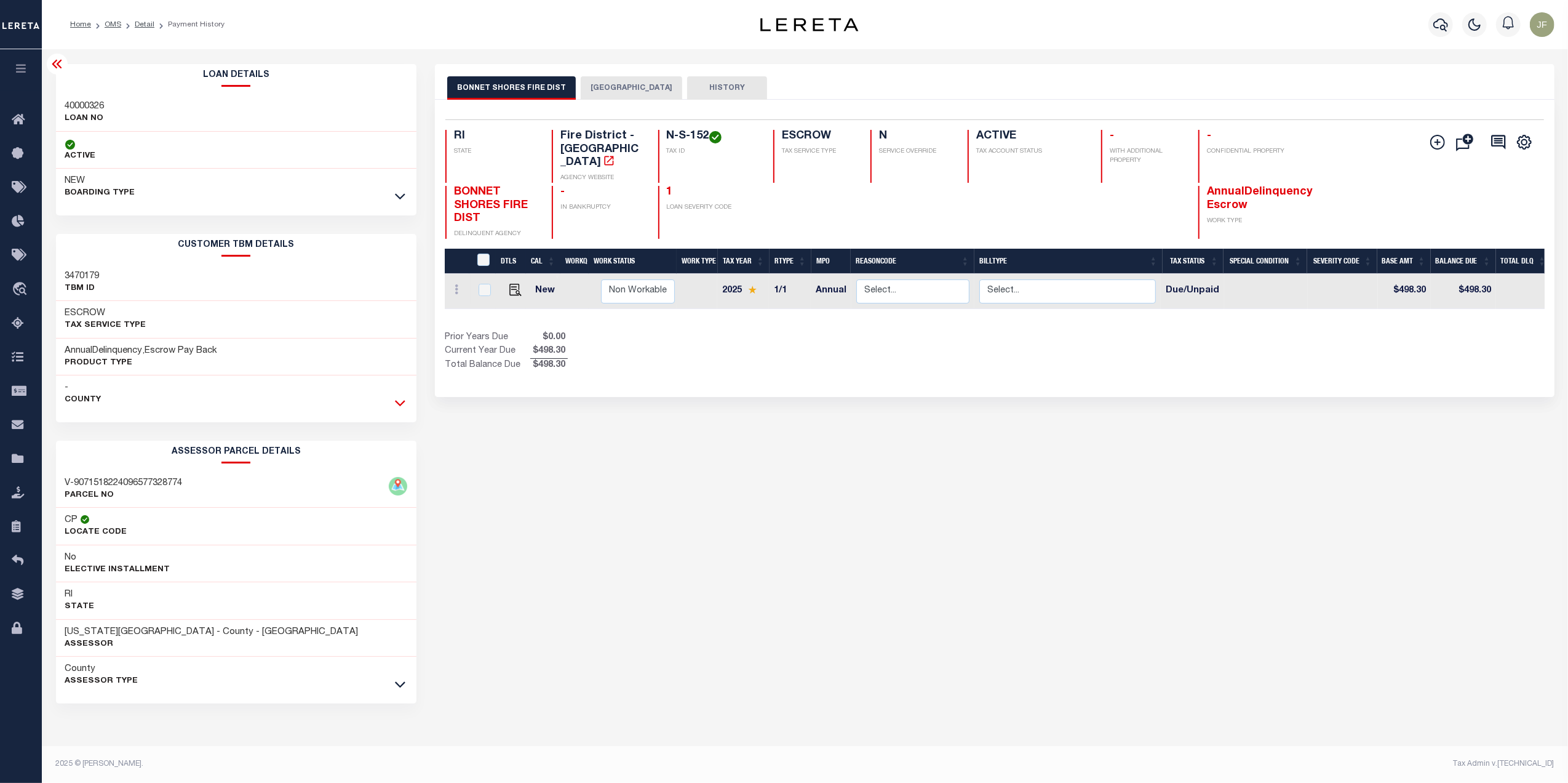
click at [399, 405] on icon at bounding box center [400, 403] width 11 height 13
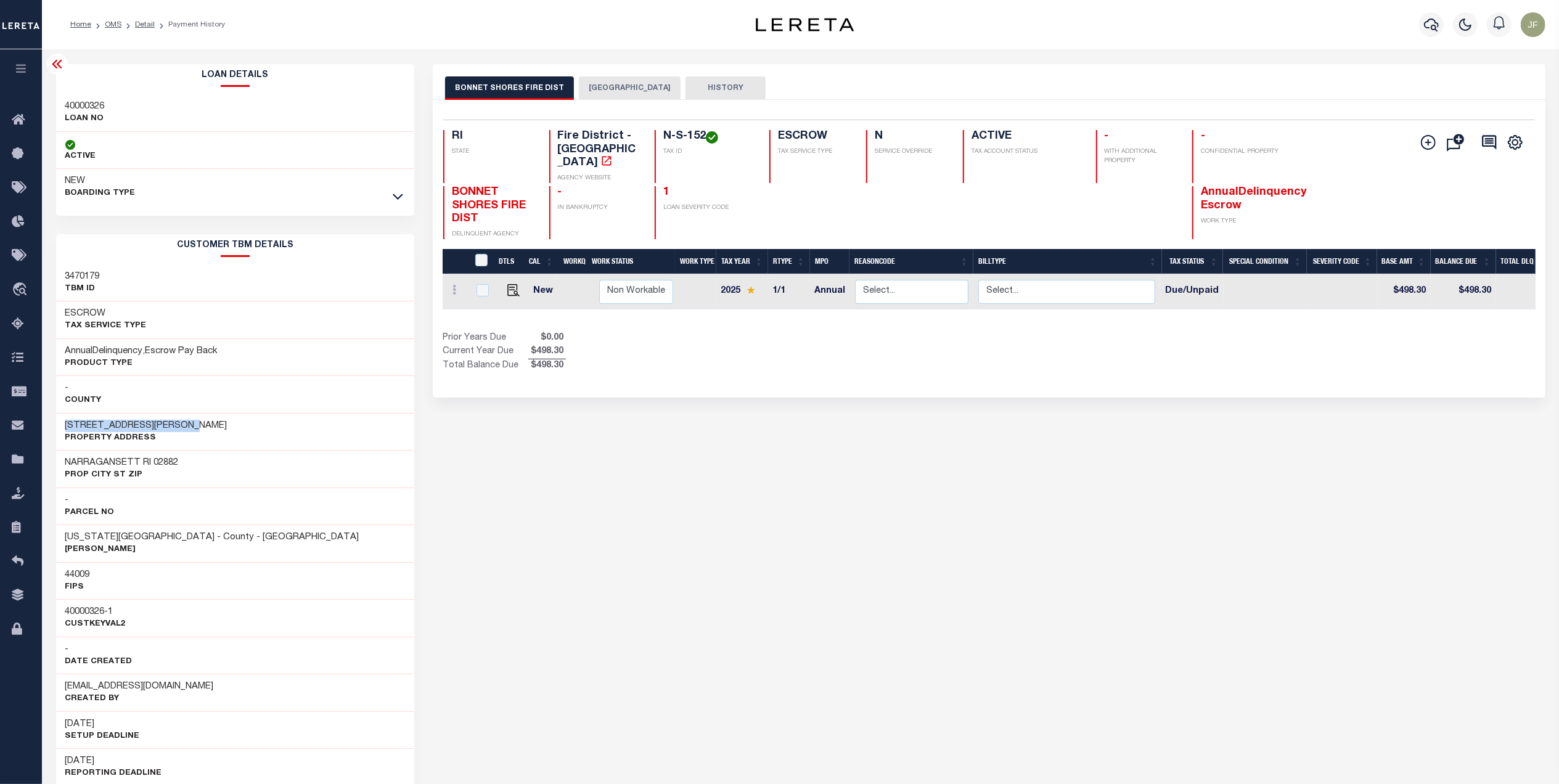
drag, startPoint x: 199, startPoint y: 424, endPoint x: 63, endPoint y: 421, distance: 136.0
click at [63, 421] on div "117 COLONEL JOHN GARDNER ROAD Property Address" at bounding box center [235, 432] width 359 height 37
copy h3 "117 COLONEL JOHN GARDNER"
drag, startPoint x: 706, startPoint y: 137, endPoint x: 656, endPoint y: 132, distance: 50.2
click at [656, 132] on div "N-S-152 TAX ID" at bounding box center [704, 157] width 100 height 53
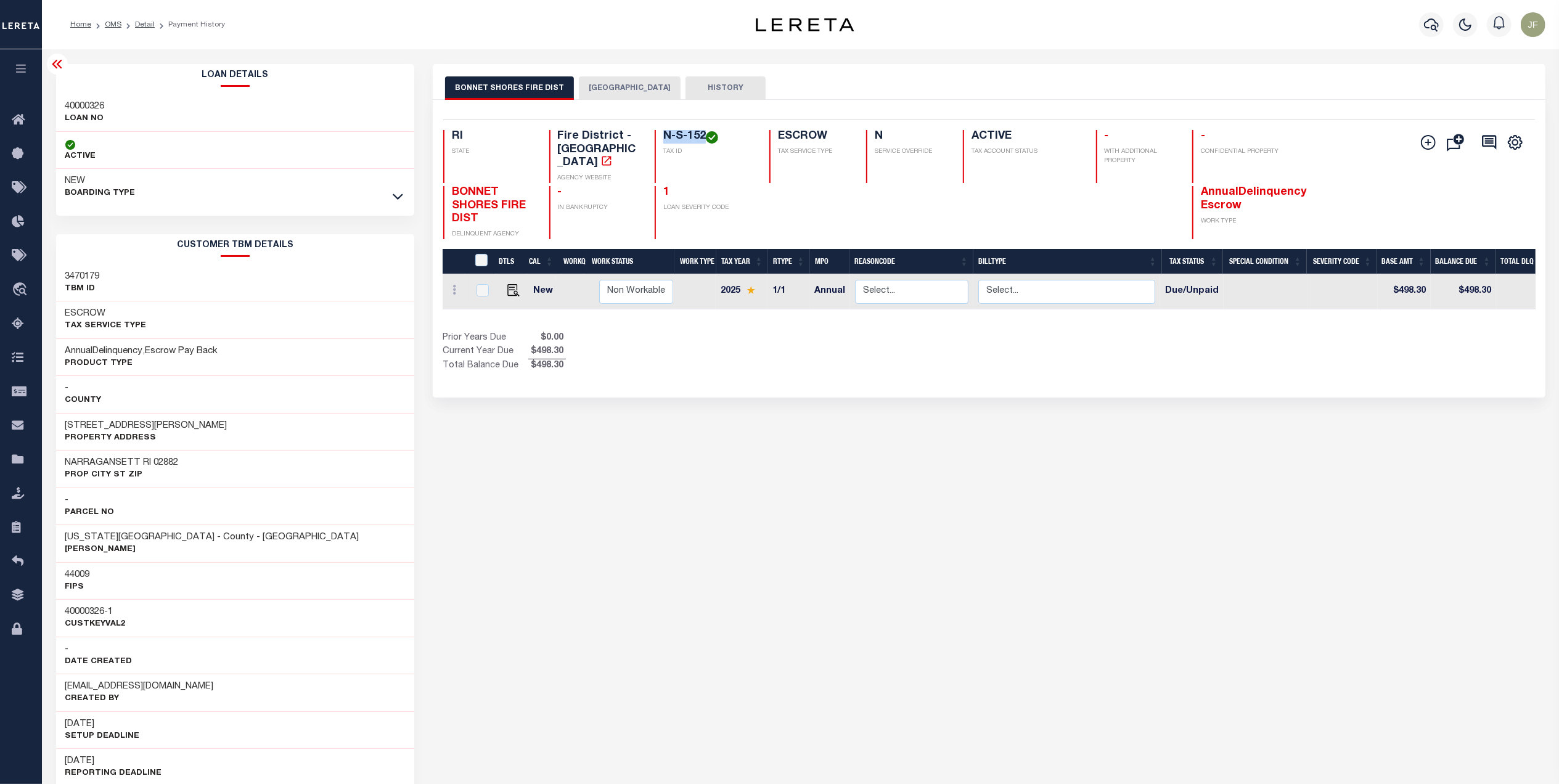
copy h4 "N-S-152"
click at [1424, 28] on icon "button" at bounding box center [1431, 24] width 15 height 15
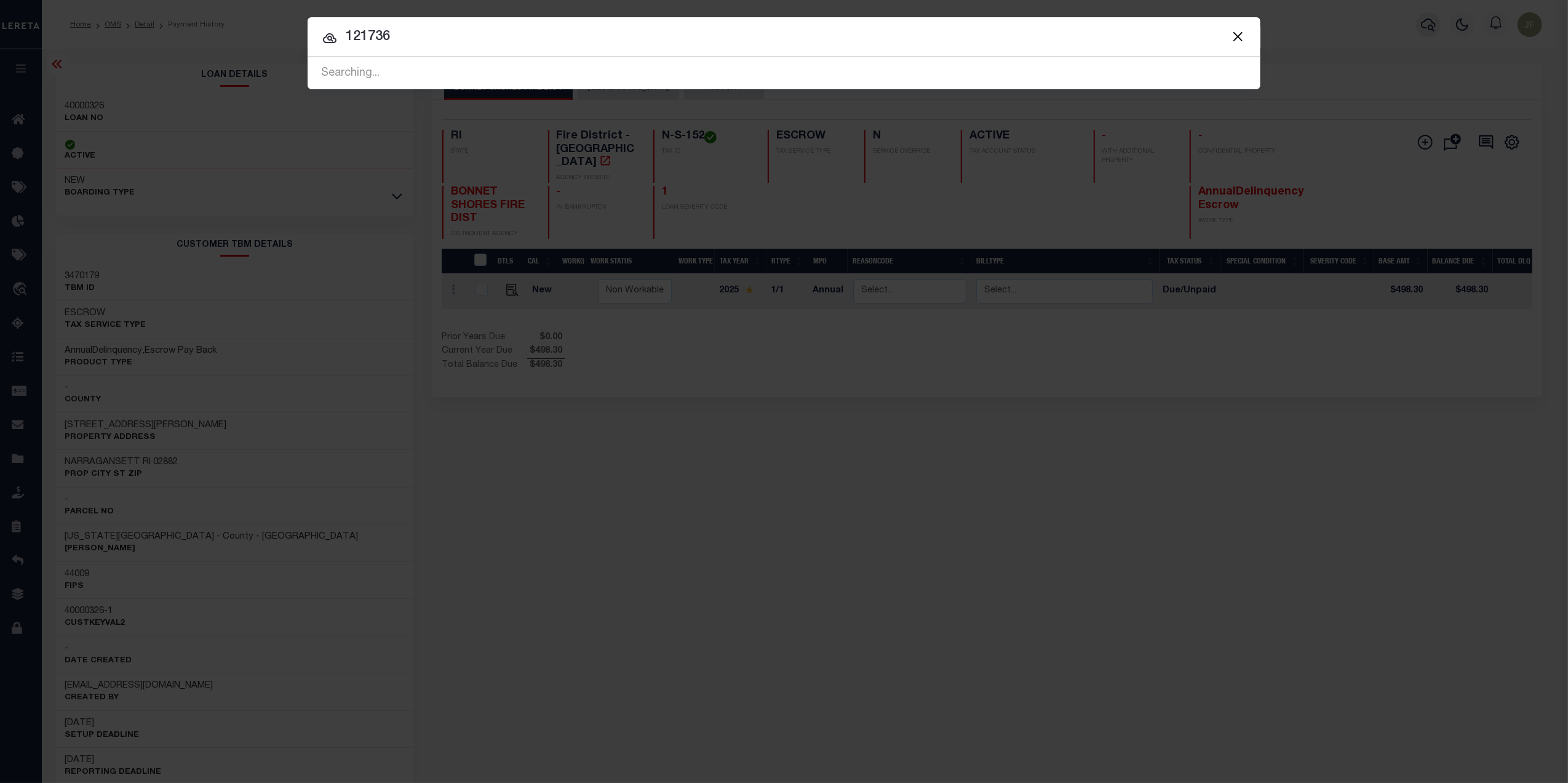
type input "121736"
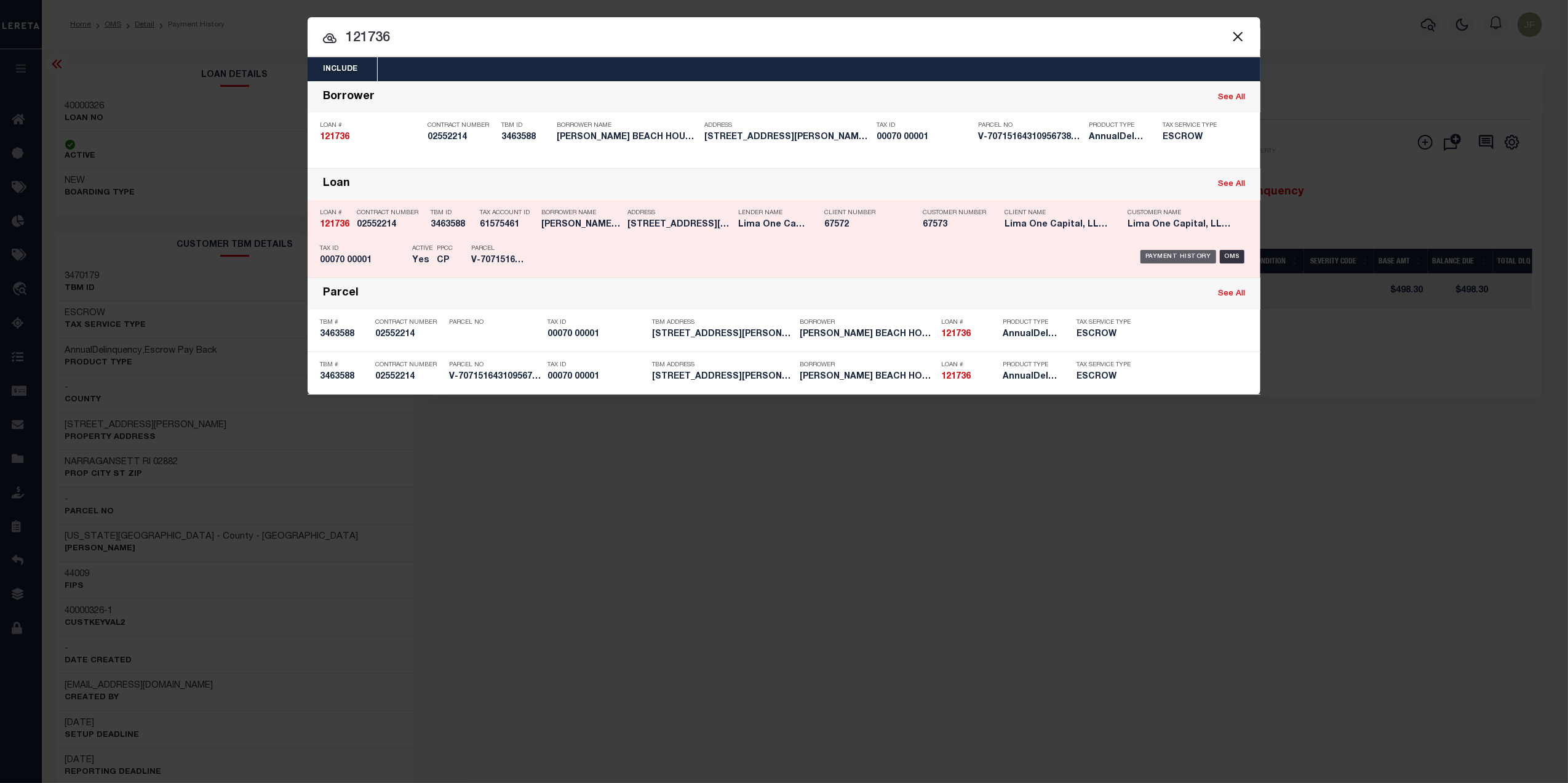
click at [1154, 256] on div "Payment History" at bounding box center [1177, 256] width 75 height 14
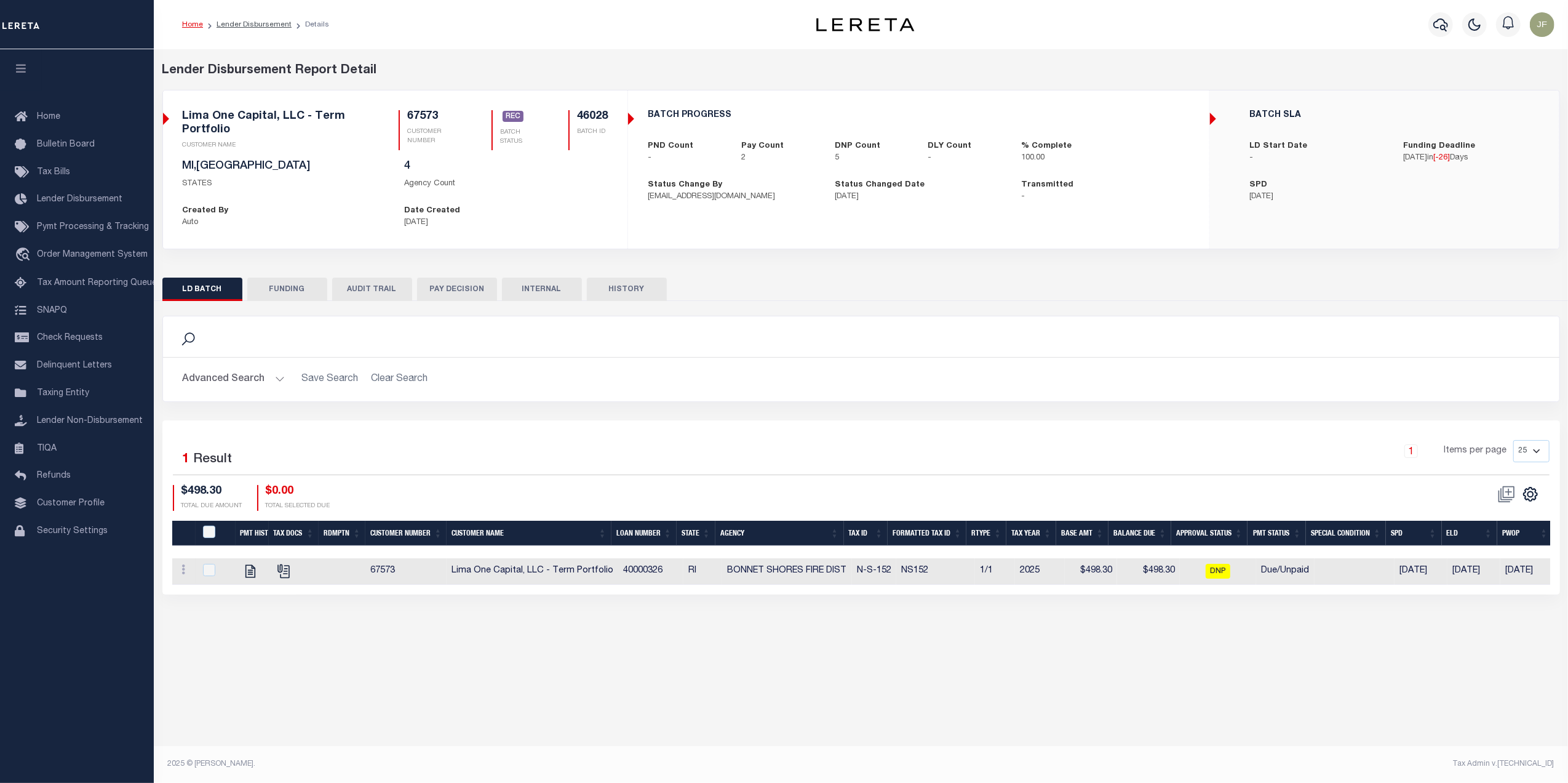
click at [385, 284] on button "AUDIT TRAIL" at bounding box center [372, 289] width 80 height 24
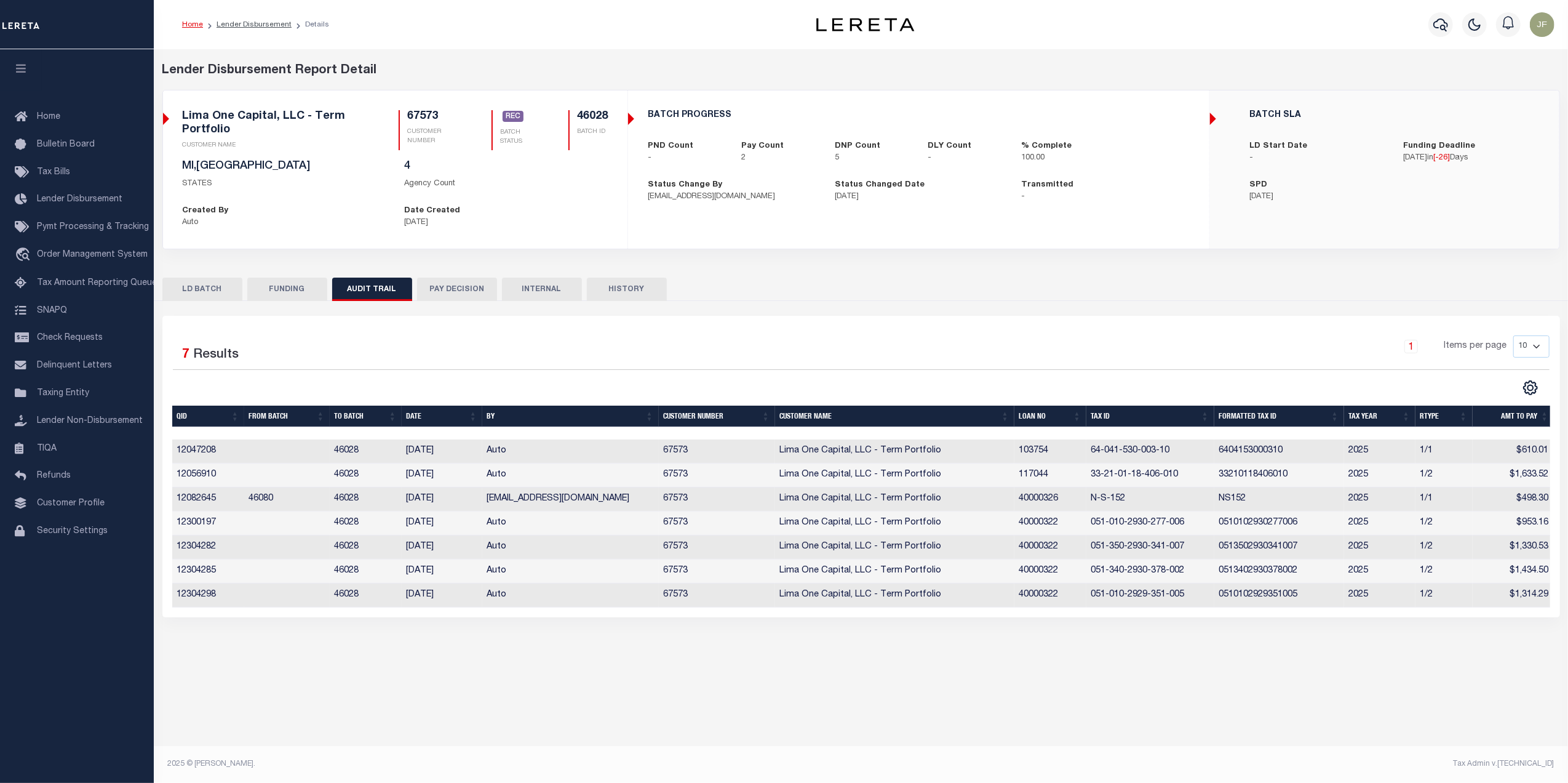
click at [461, 278] on button "PAY DECISION" at bounding box center [457, 289] width 80 height 24
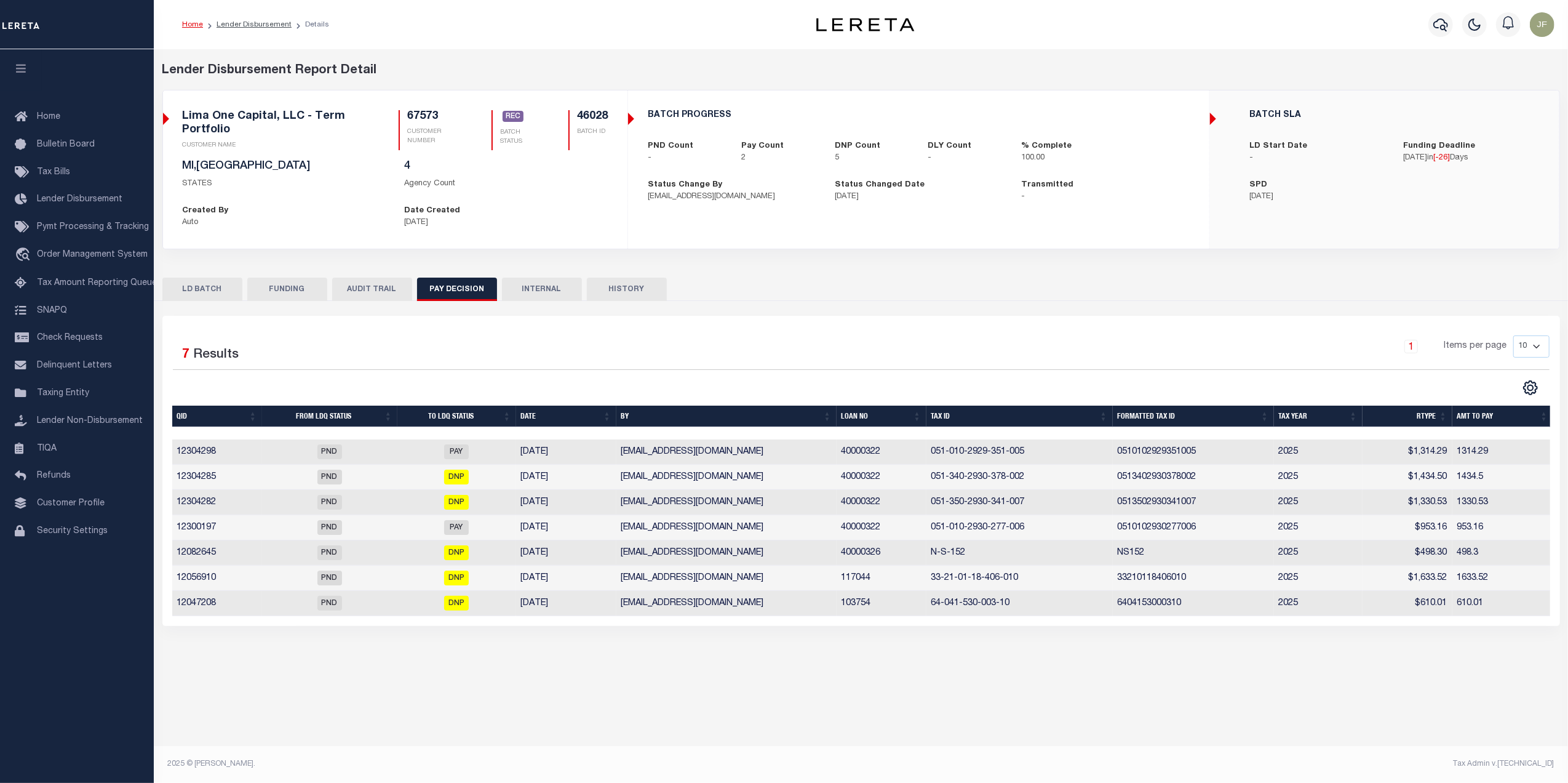
click at [689, 422] on th "By" at bounding box center [726, 417] width 220 height 22
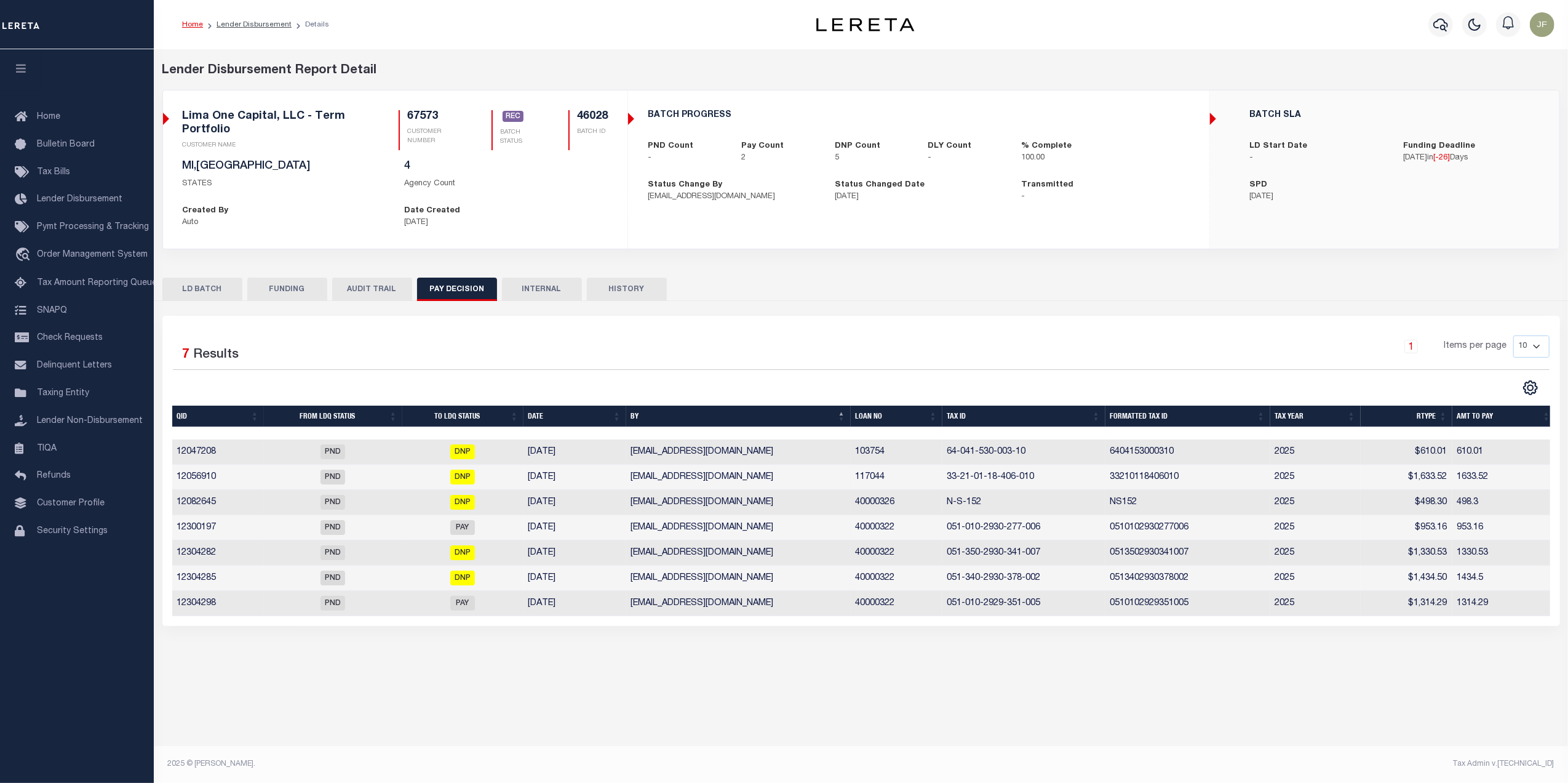
click at [892, 419] on th "Loan No" at bounding box center [897, 417] width 92 height 22
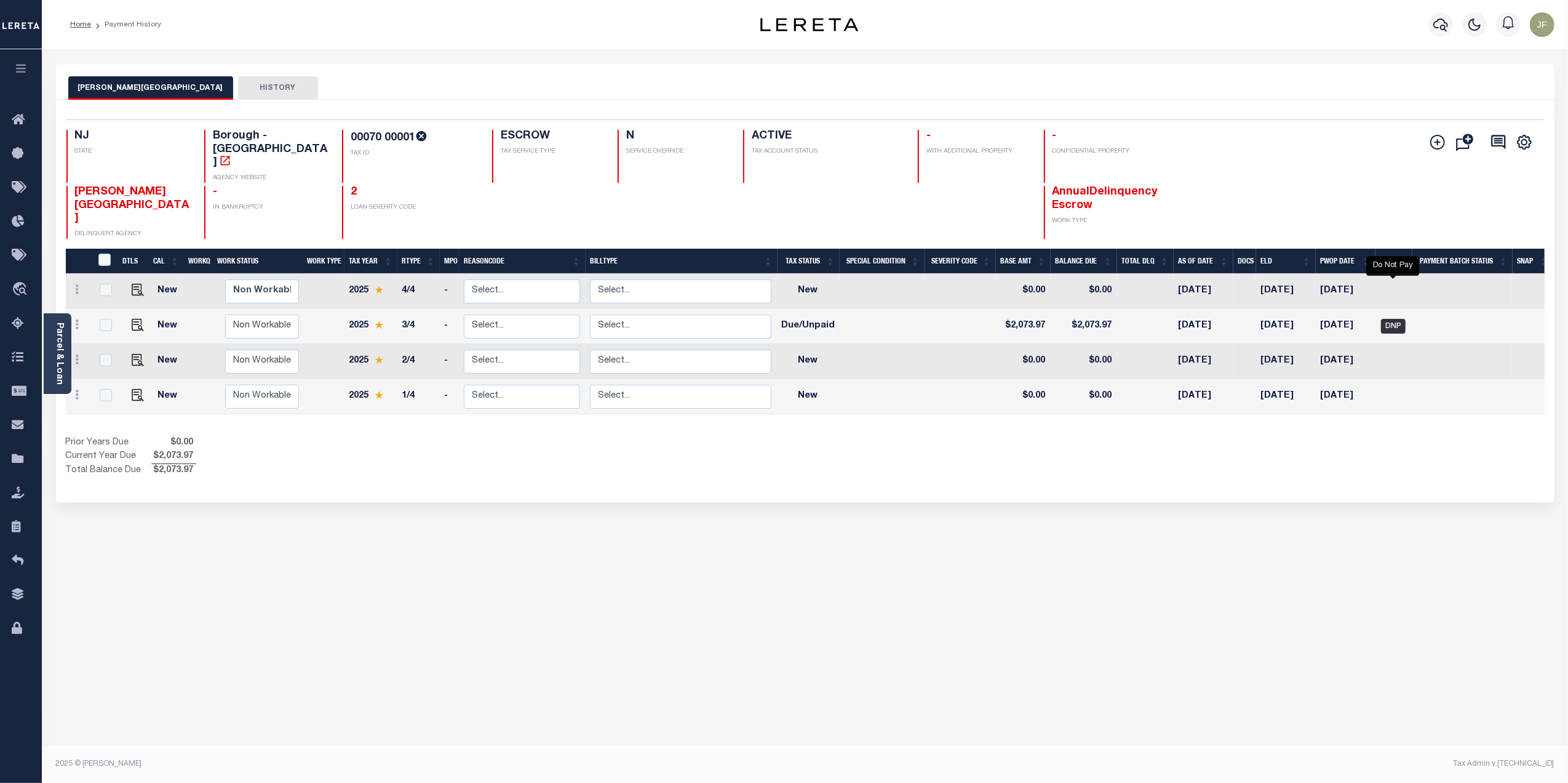
click at [1398, 319] on span "DNP" at bounding box center [1393, 326] width 24 height 15
checkbox input "true"
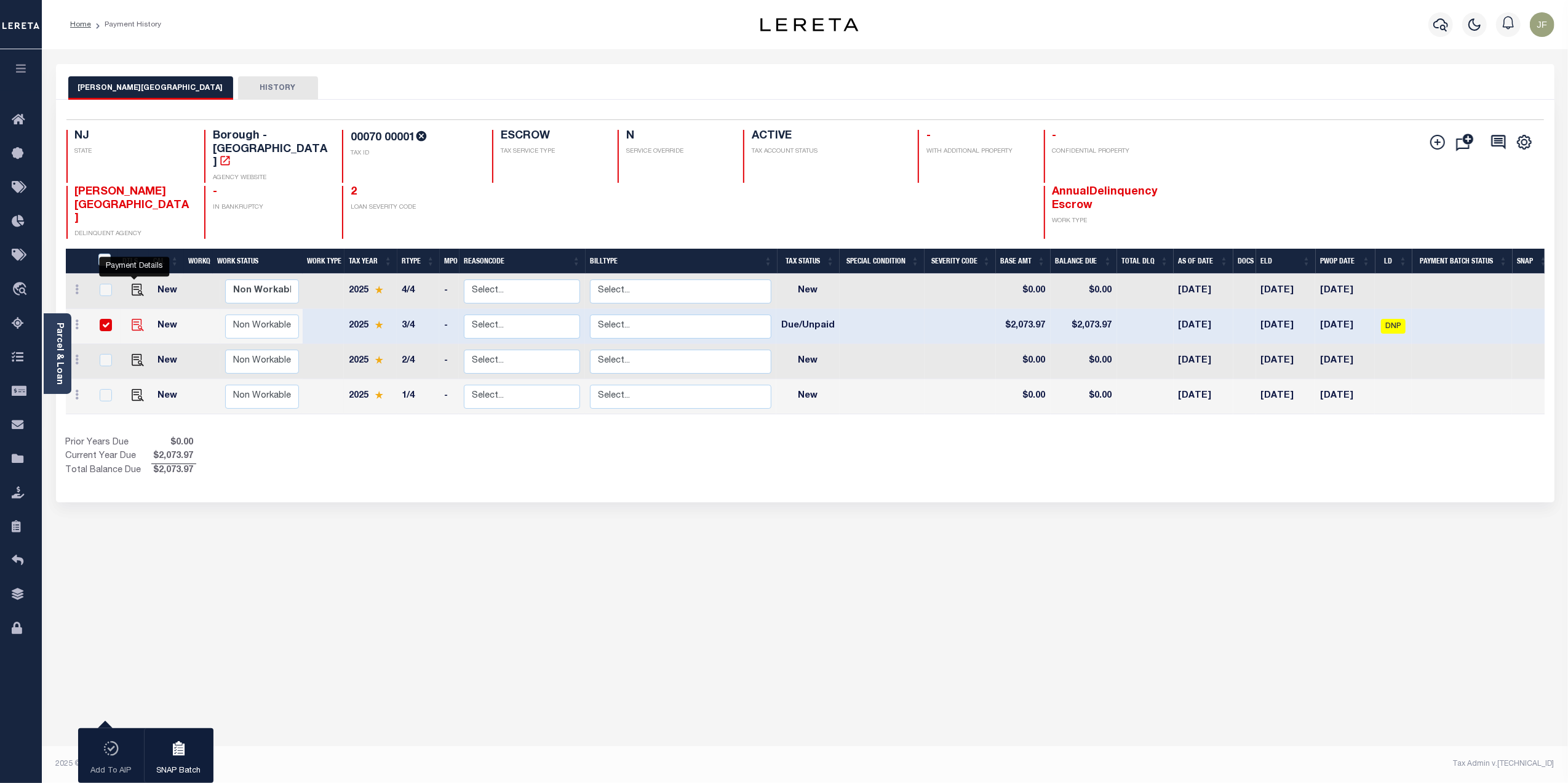
click at [139, 319] on img "" at bounding box center [137, 325] width 12 height 12
checkbox input "false"
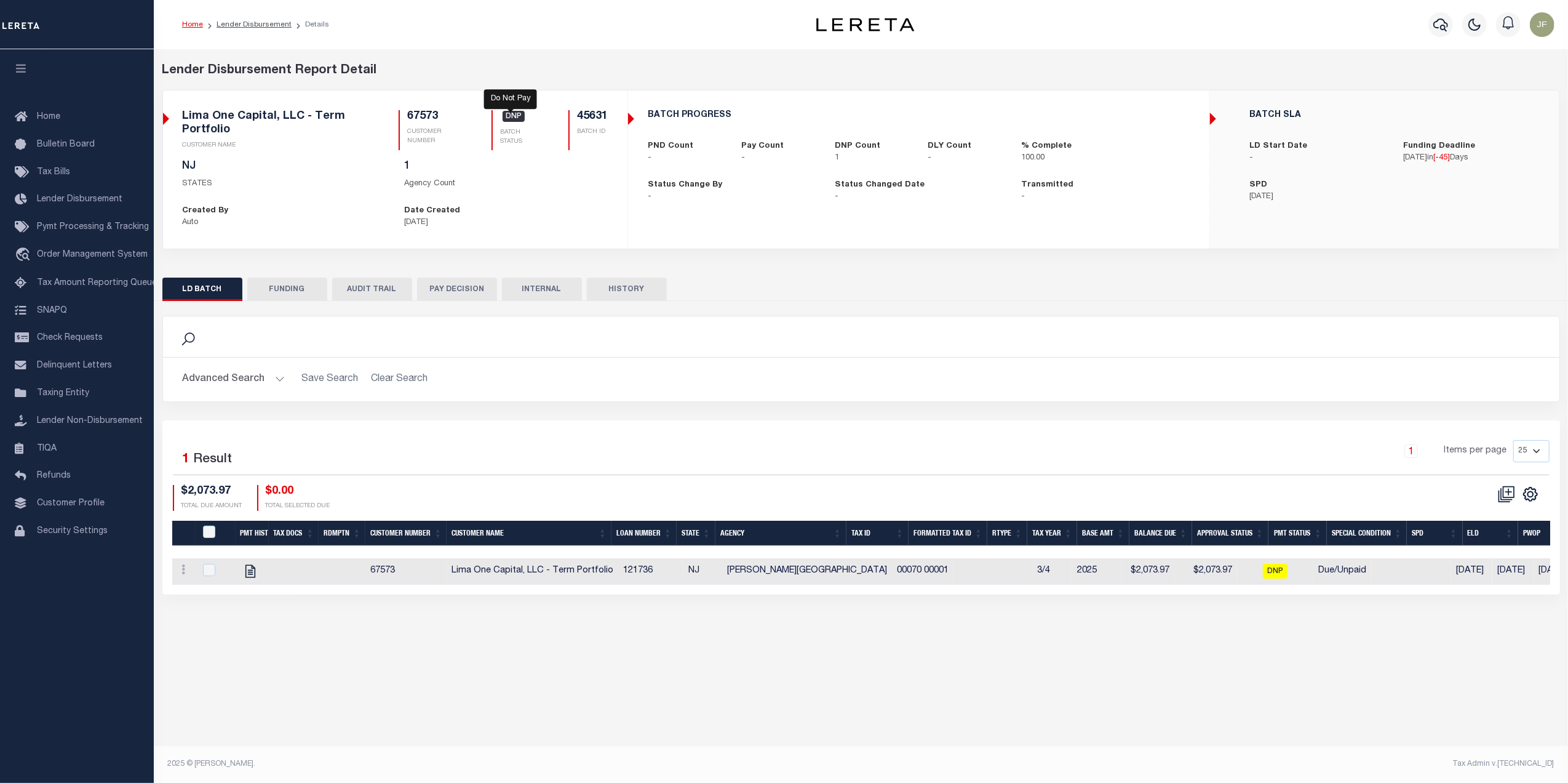
click at [510, 119] on span "DNP" at bounding box center [513, 116] width 22 height 11
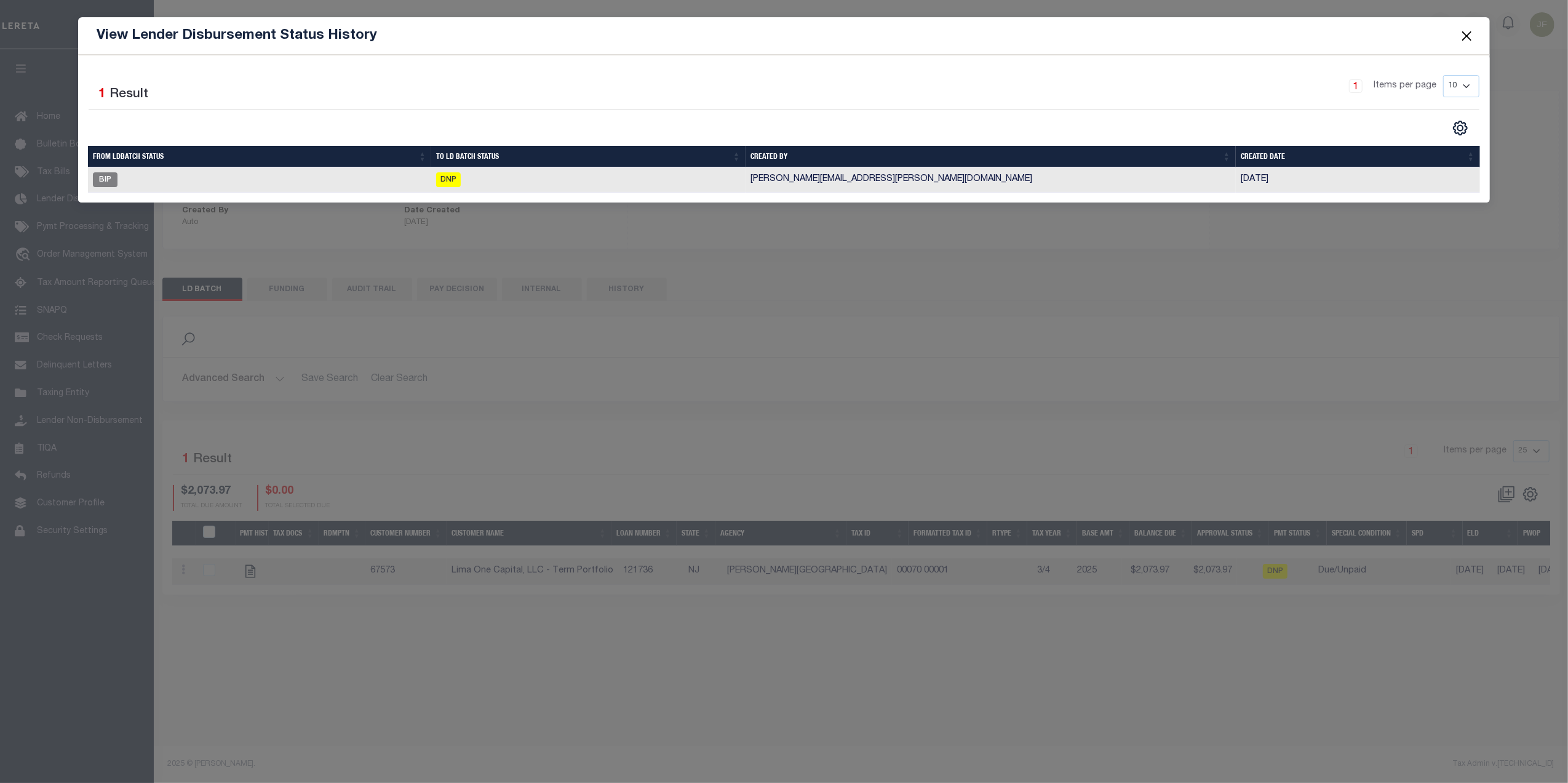
click at [1460, 33] on button "Close" at bounding box center [1466, 36] width 16 height 16
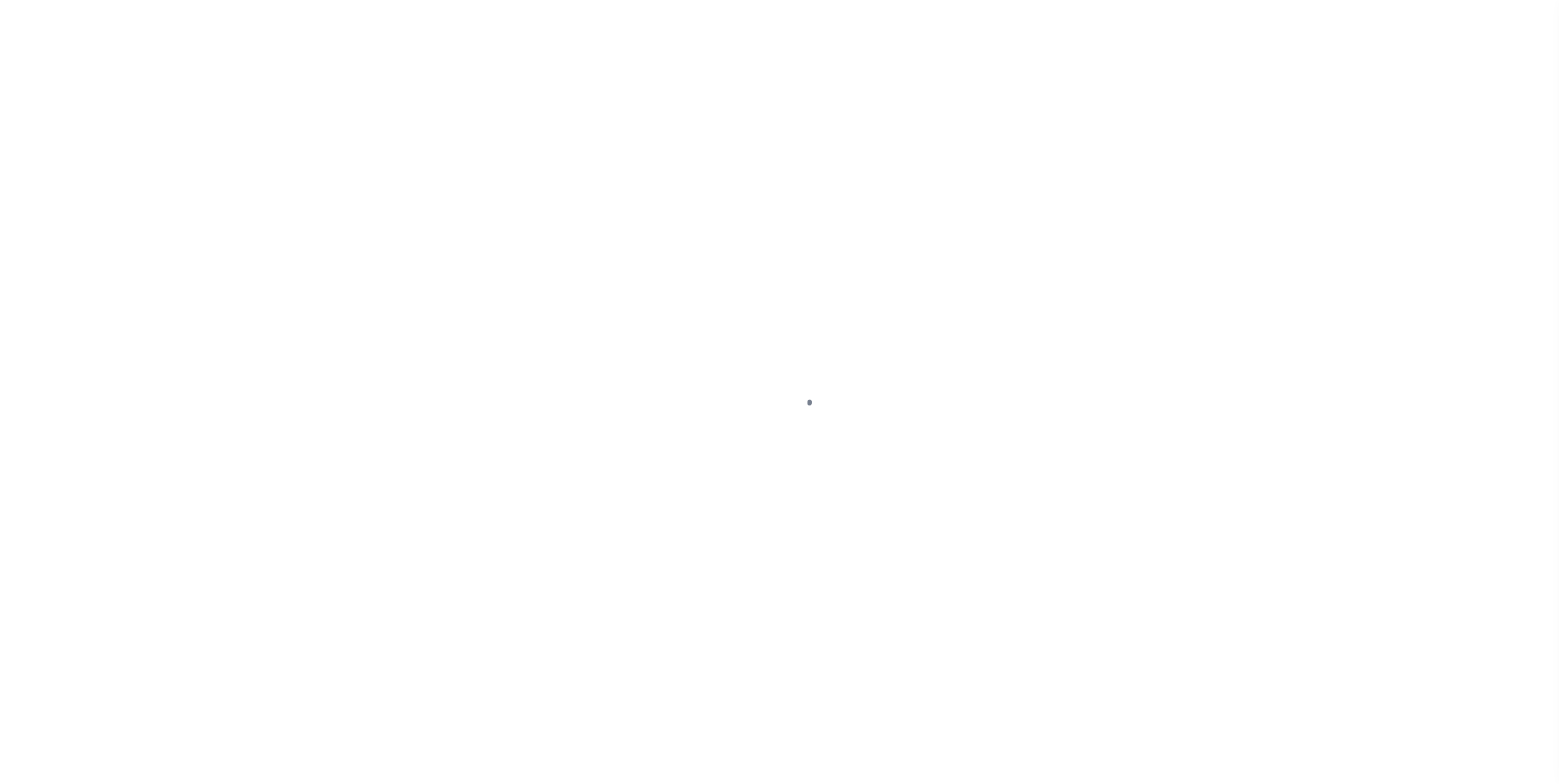
select select "DUE"
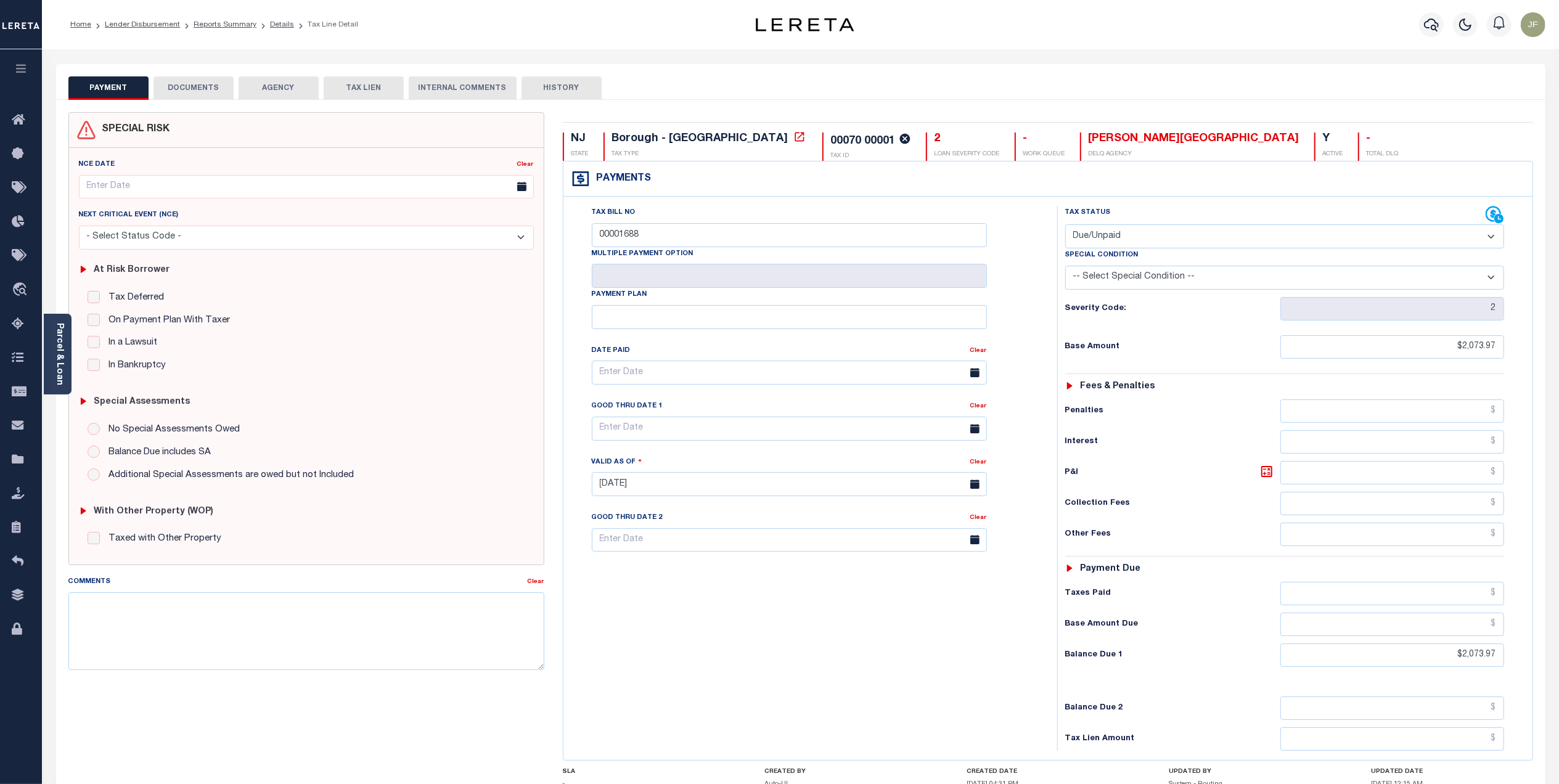
click at [802, 411] on div "Good Thru Date 1" at bounding box center [781, 408] width 378 height 17
click at [267, 629] on textarea "Comments" at bounding box center [306, 631] width 476 height 78
click at [302, 619] on textarea "Comments" at bounding box center [306, 631] width 476 height 78
paste textarea "Lereta responsible for loss of discount $35.19 good thru 10/31/25 Originally ba…"
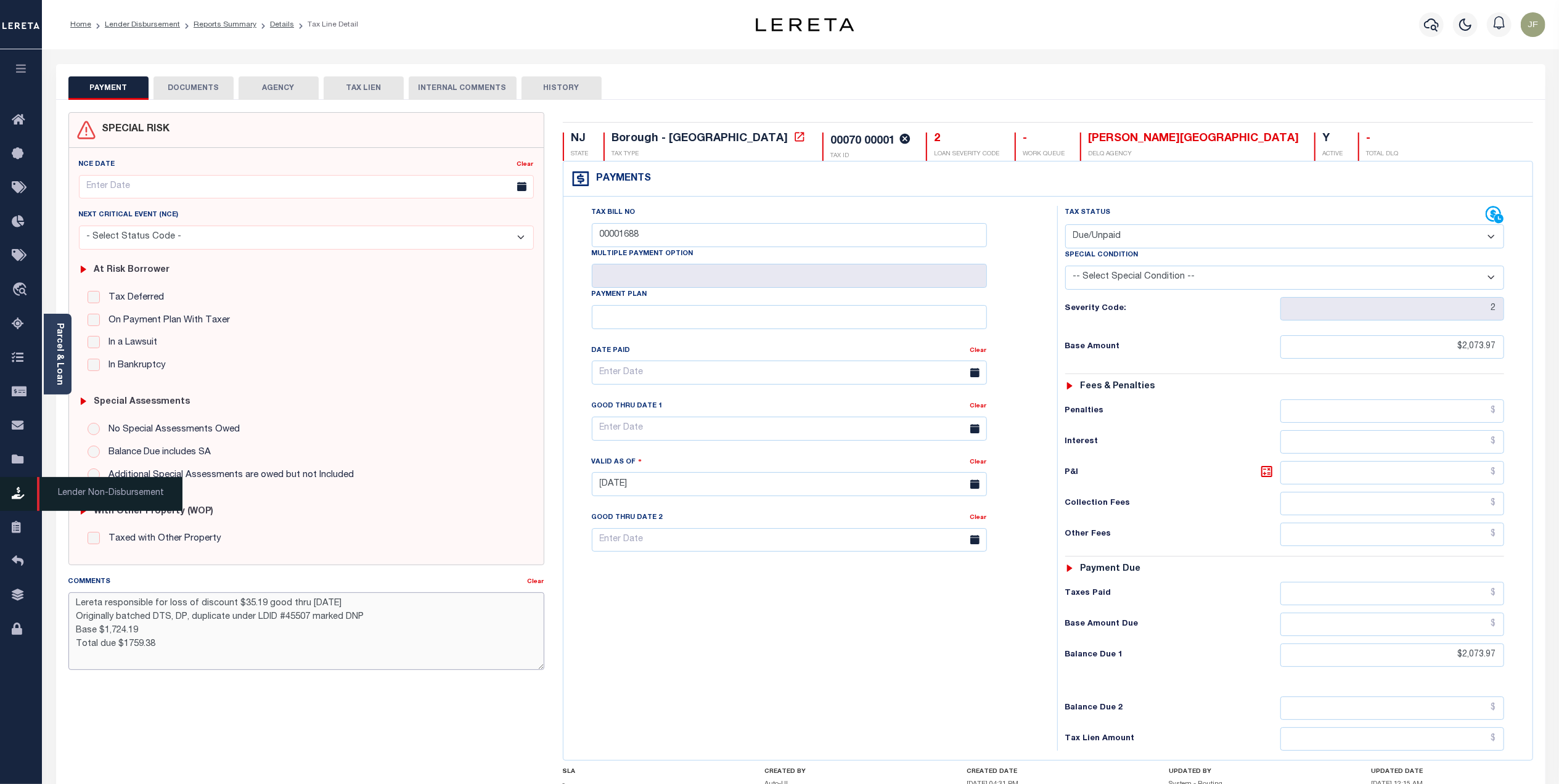
type textarea "Lereta responsible for loss of discount $35.19 good thru 10/31/25 Originally ba…"
type input "10/06/2025"
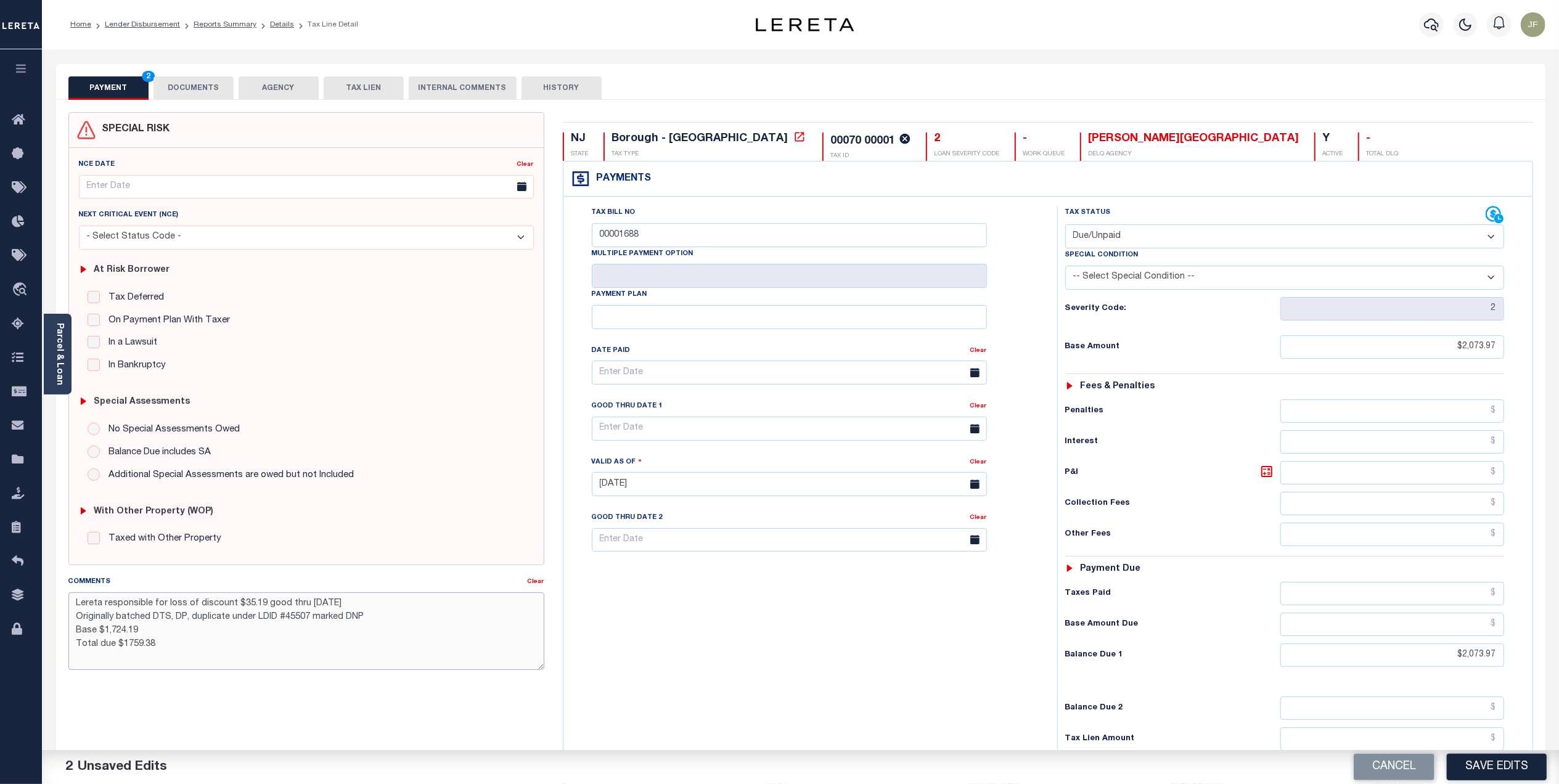
click at [269, 603] on textarea "Lereta responsible for loss of discount $35.19 good thru 10/31/25 Originally ba…" at bounding box center [306, 631] width 476 height 78
click at [143, 632] on textarea "Lereta responsible for loss of discount $40.32 good thru 10/31/25 Originally ba…" at bounding box center [306, 631] width 476 height 78
click at [227, 605] on textarea "Lereta responsible for loss of discount $40.32 good thru 10/31/25 Originally ba…" at bounding box center [306, 631] width 476 height 78
click at [327, 603] on textarea "Lereta responsible for P&I $40.32 good thru 10/31/25 Originally batched DTS, DP…" at bounding box center [306, 631] width 476 height 78
type textarea "Lereta responsible for P&I $40.32 good thru 11/01/25 Originally batched DTS, DP…"
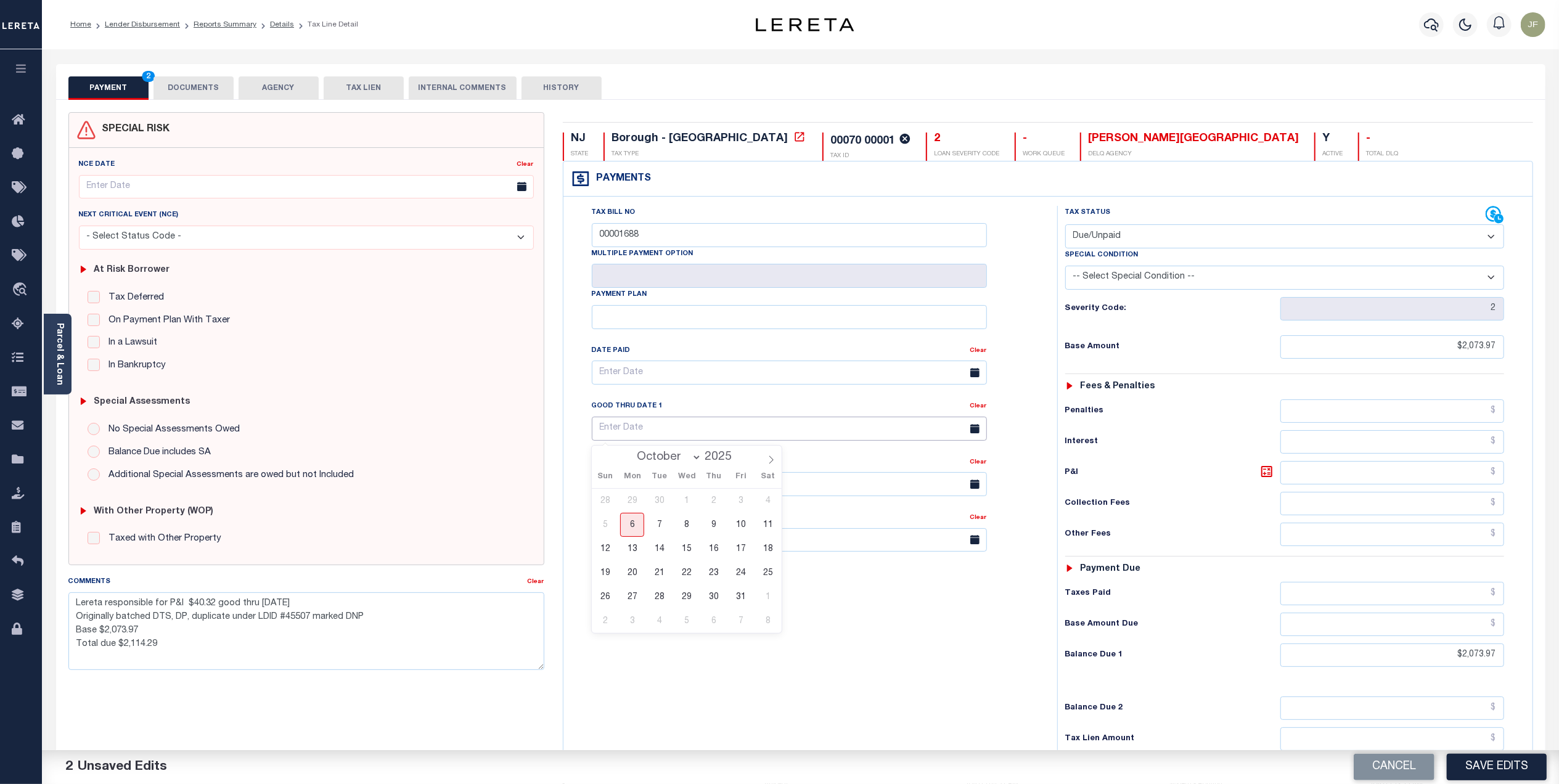
click at [819, 424] on input "text" at bounding box center [788, 428] width 395 height 24
click at [760, 595] on span "1" at bounding box center [767, 596] width 24 height 24
type input "11/01/2025"
type textarea "Lereta responsible for P&I $40.32 good thru 11/01/25 Originally batched DTS, DP…"
click at [196, 84] on button "DOCUMENTS" at bounding box center [193, 88] width 80 height 24
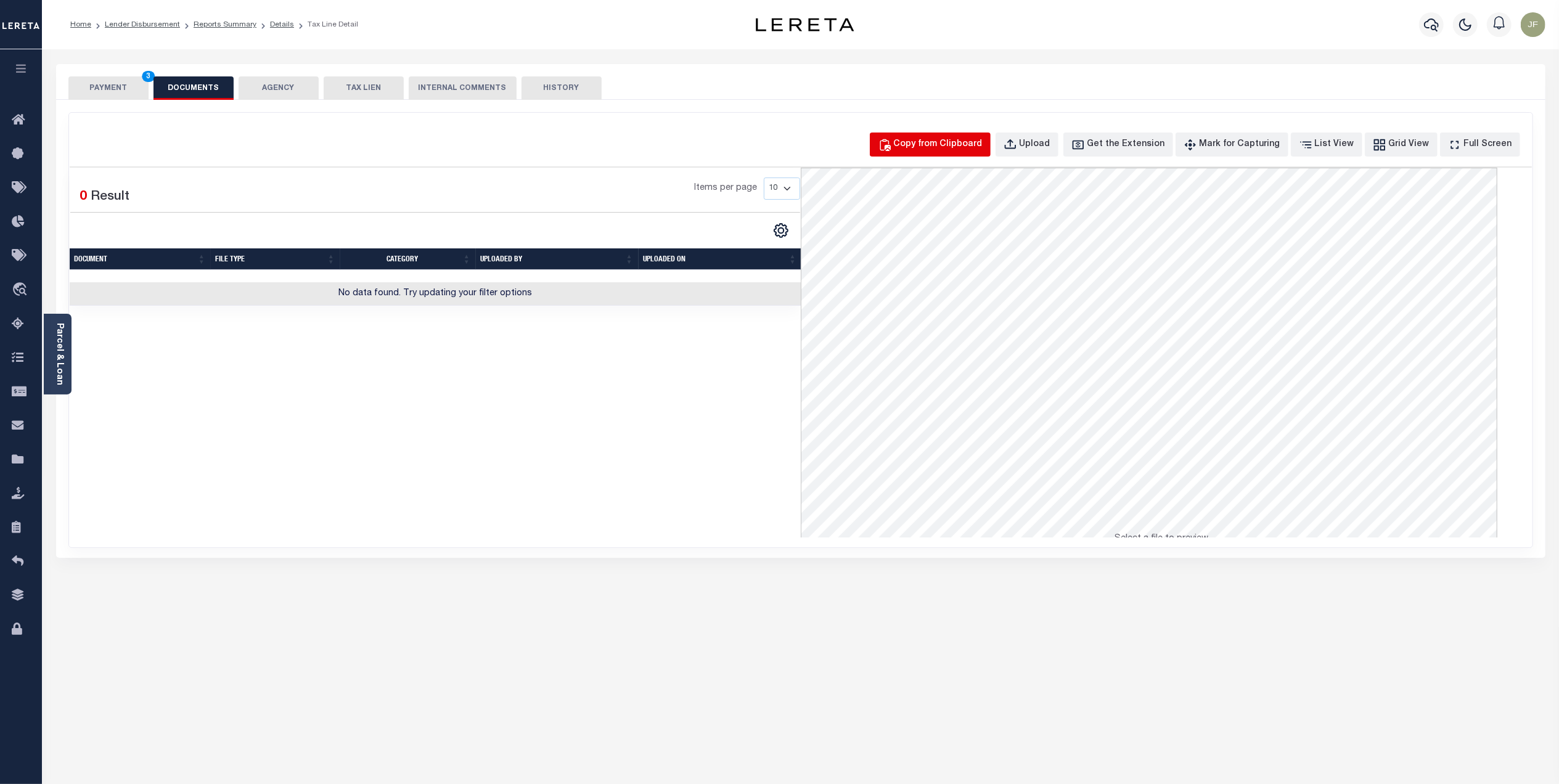
click at [954, 142] on div "Copy from Clipboard" at bounding box center [937, 145] width 88 height 14
select select "POP"
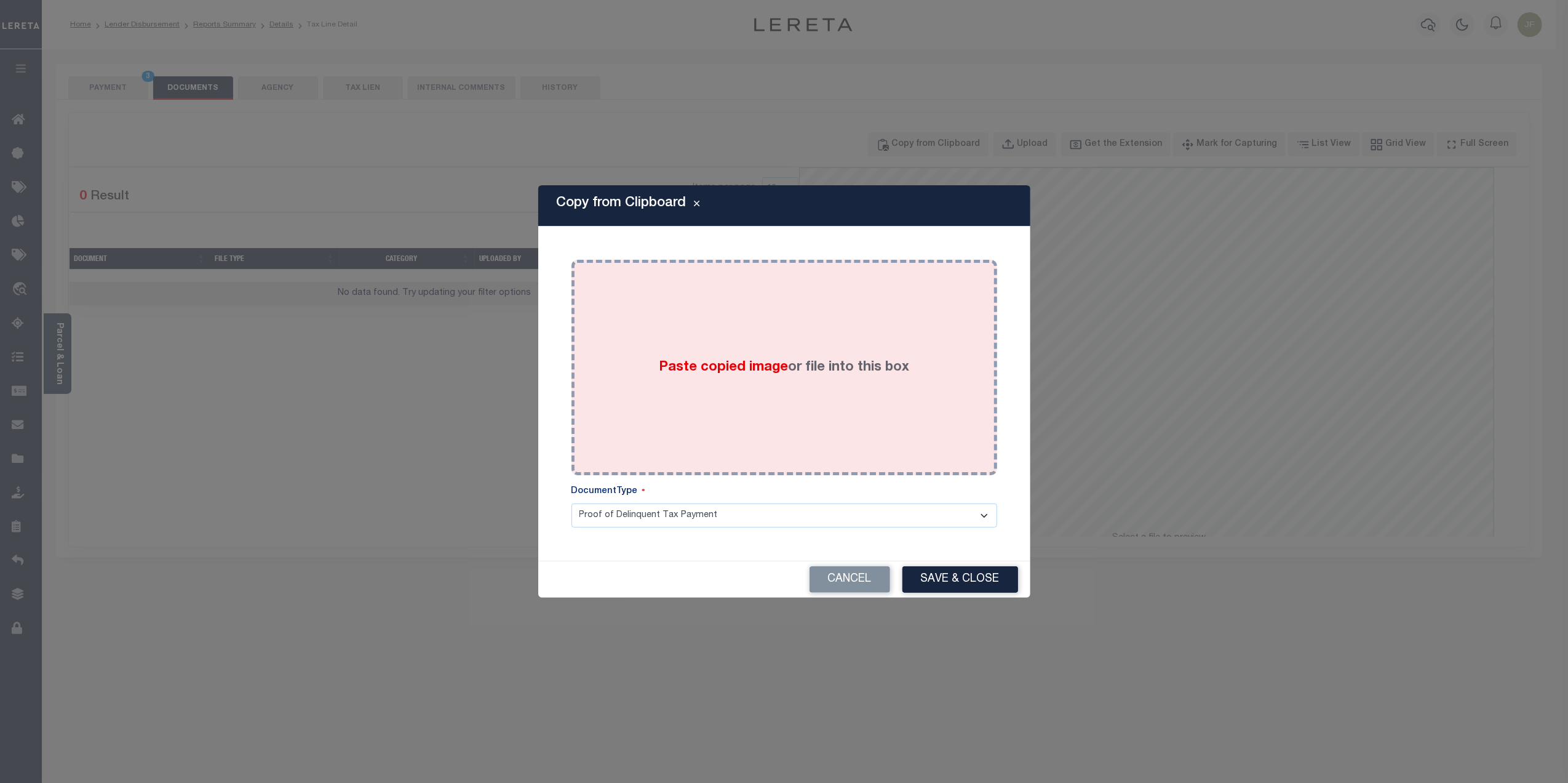
click at [689, 387] on div "Paste copied image or file into this box" at bounding box center [784, 367] width 407 height 197
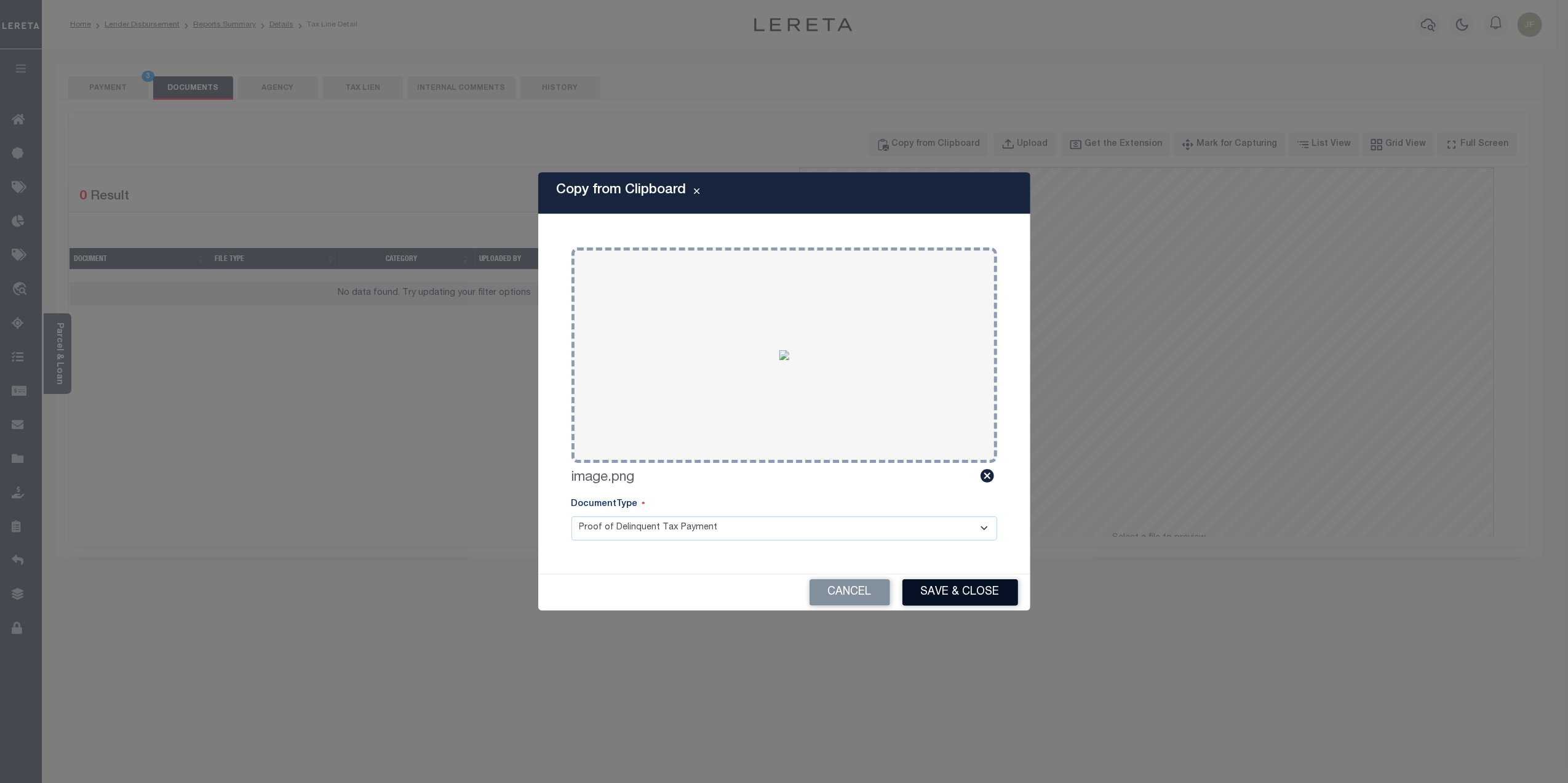
click at [958, 595] on button "Save & Close" at bounding box center [960, 592] width 116 height 27
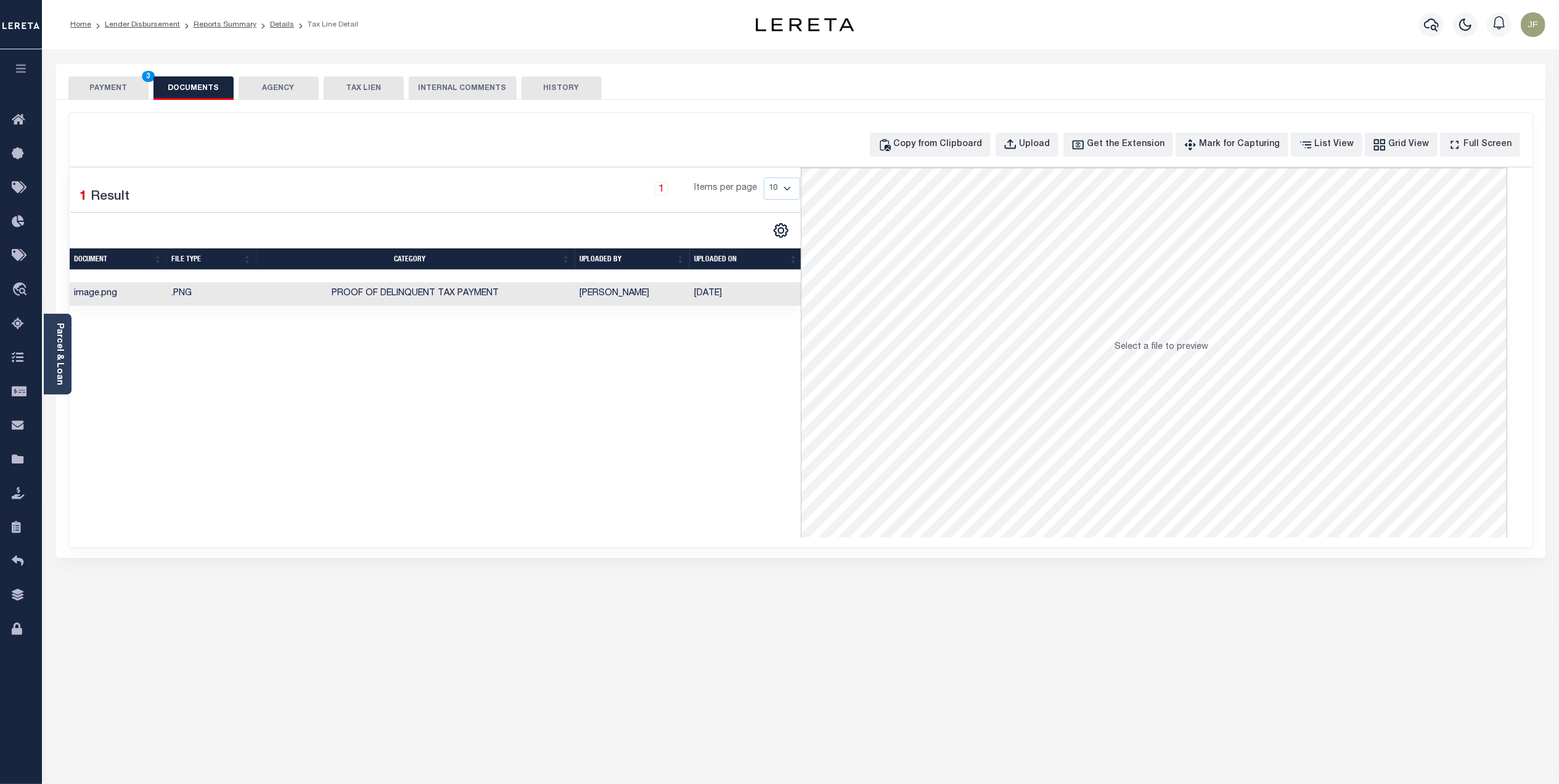
click at [95, 89] on button "PAYMENT 3" at bounding box center [108, 88] width 80 height 24
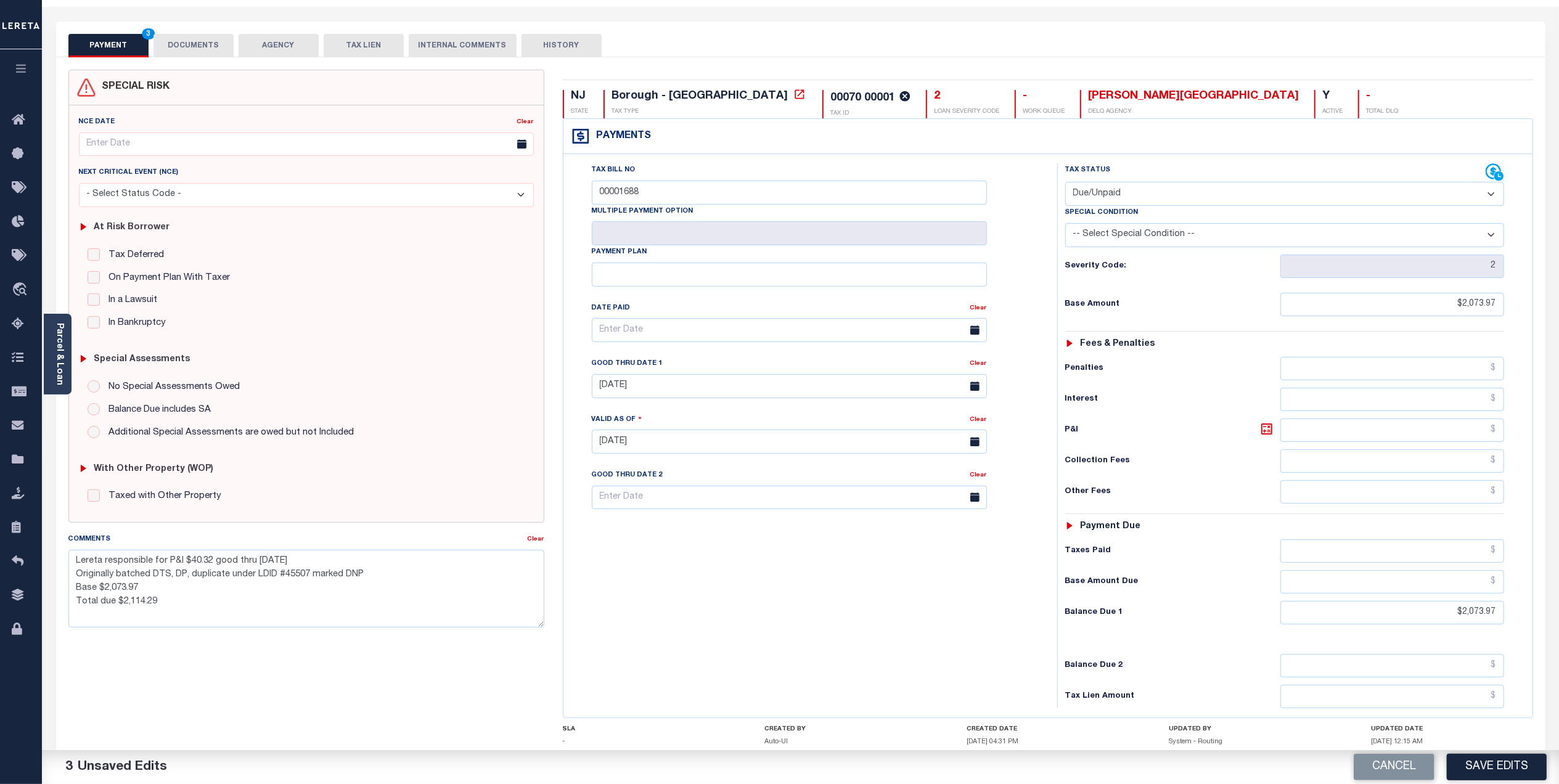
scroll to position [82, 0]
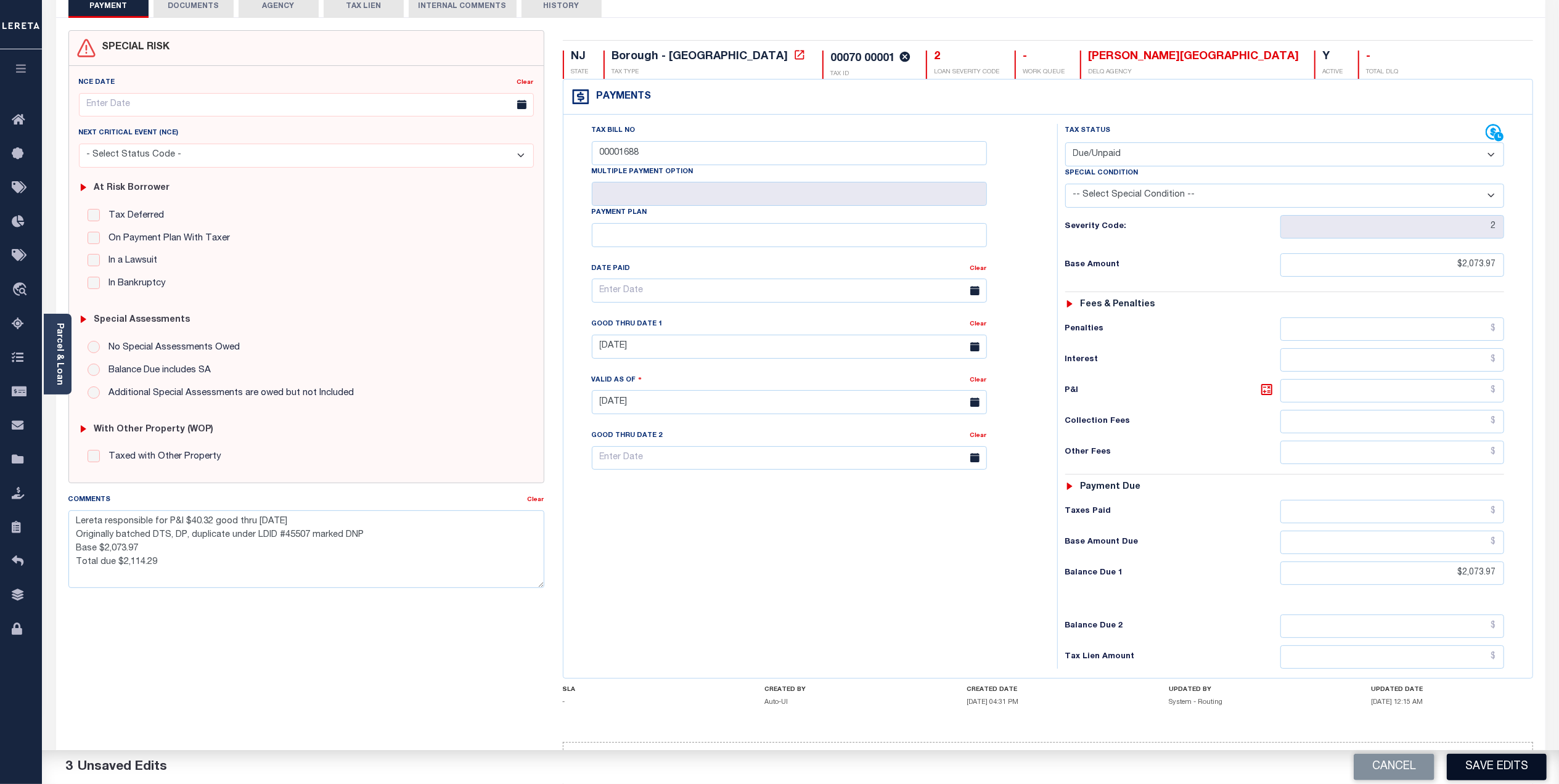
click at [1490, 770] on button "Save Edits" at bounding box center [1496, 767] width 100 height 27
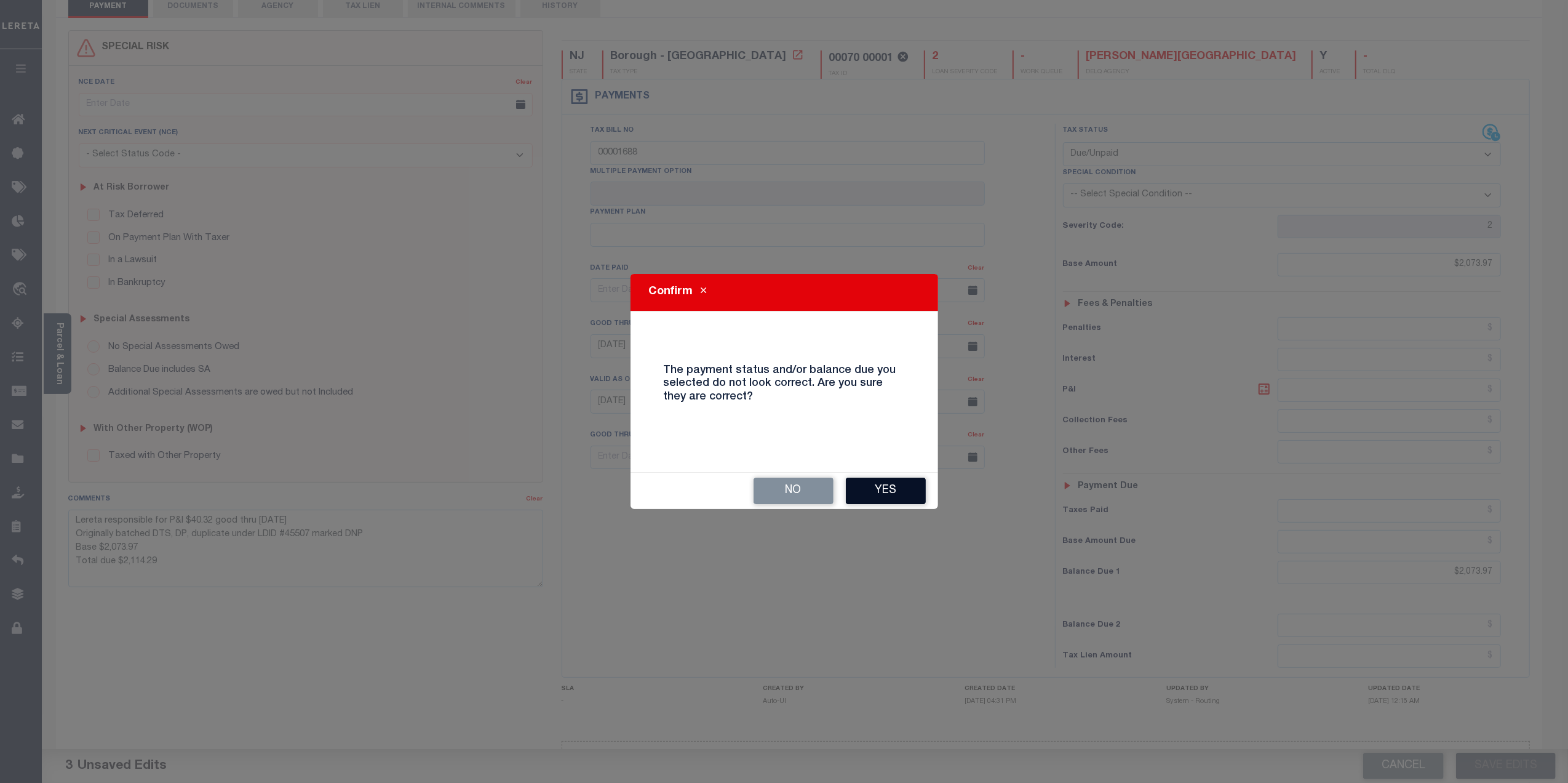
click at [885, 495] on button "Yes" at bounding box center [885, 491] width 80 height 27
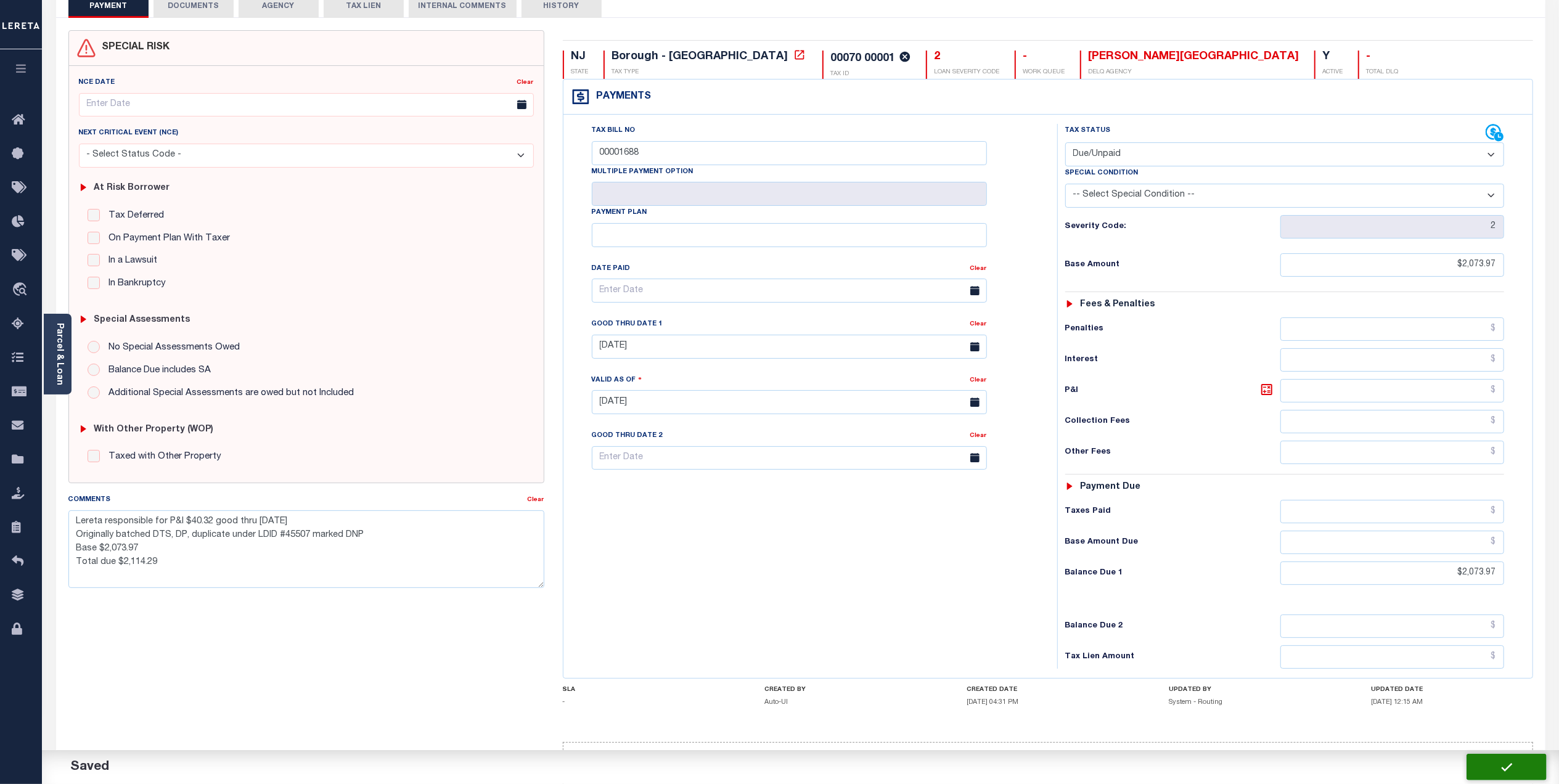
checkbox input "false"
type textarea "Lereta responsible for P&I $40.32 good thru 11/01/25 Originally batched DTS, DP…"
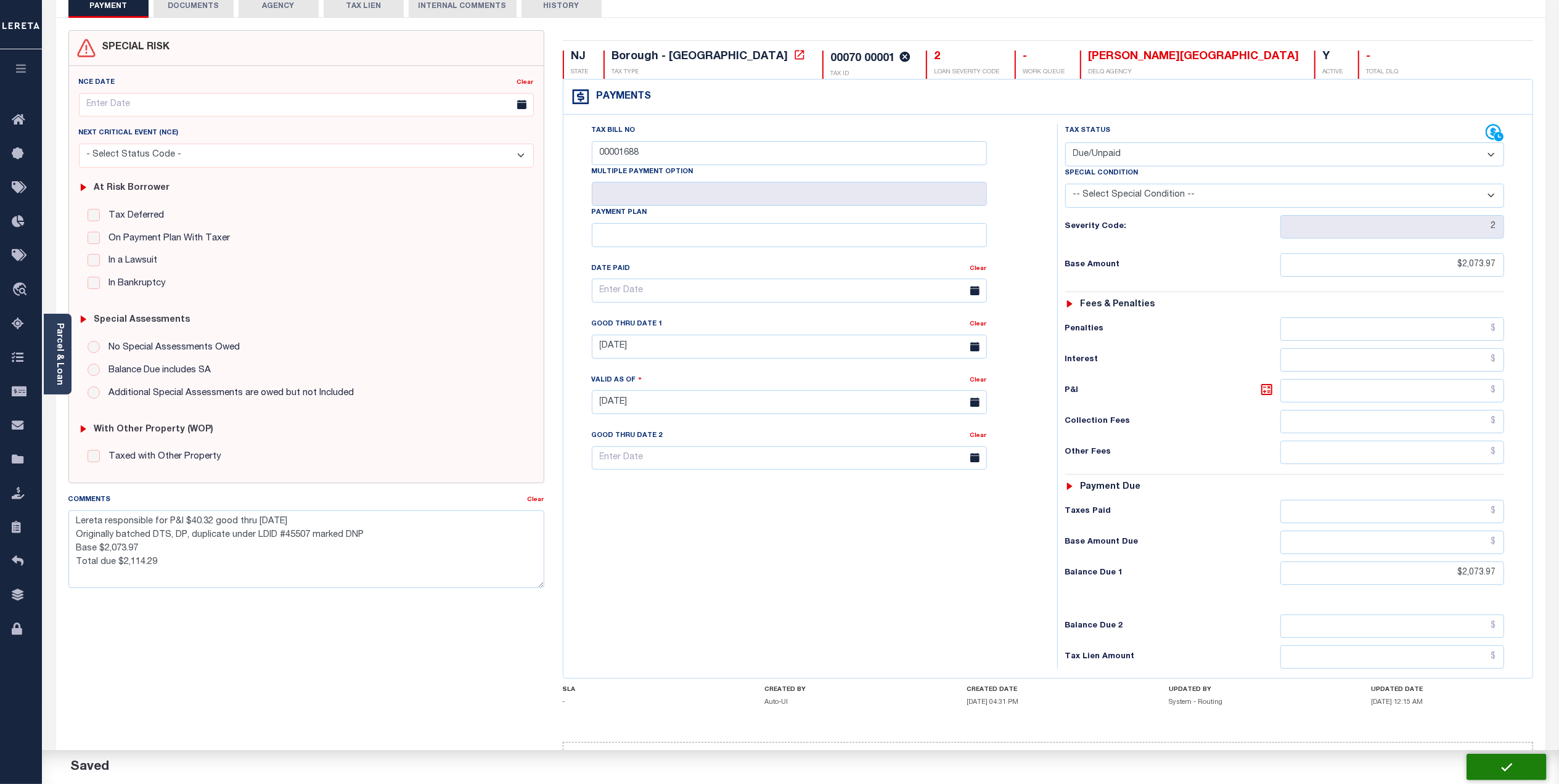
type input "$2,073.97"
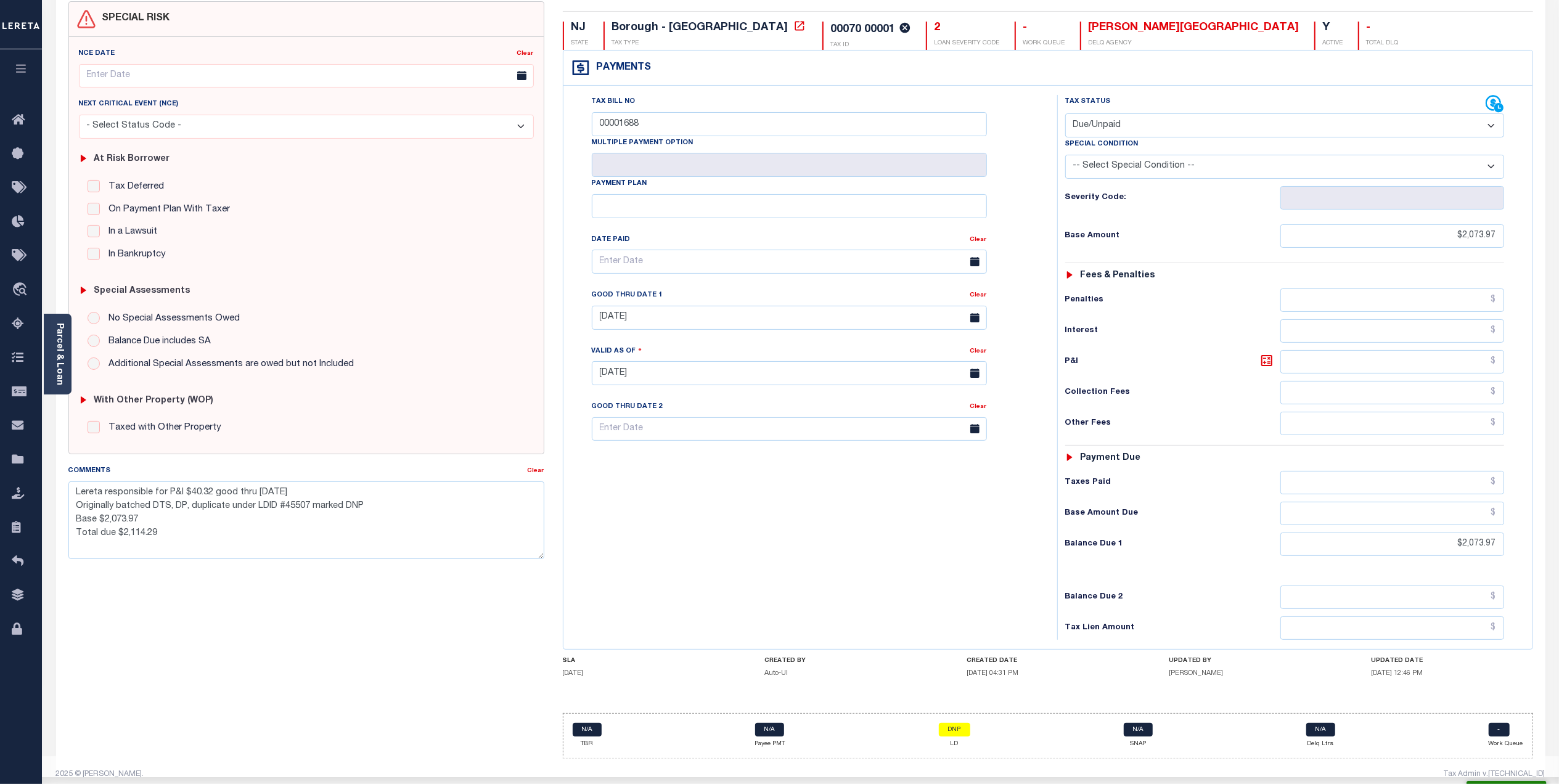
scroll to position [127, 0]
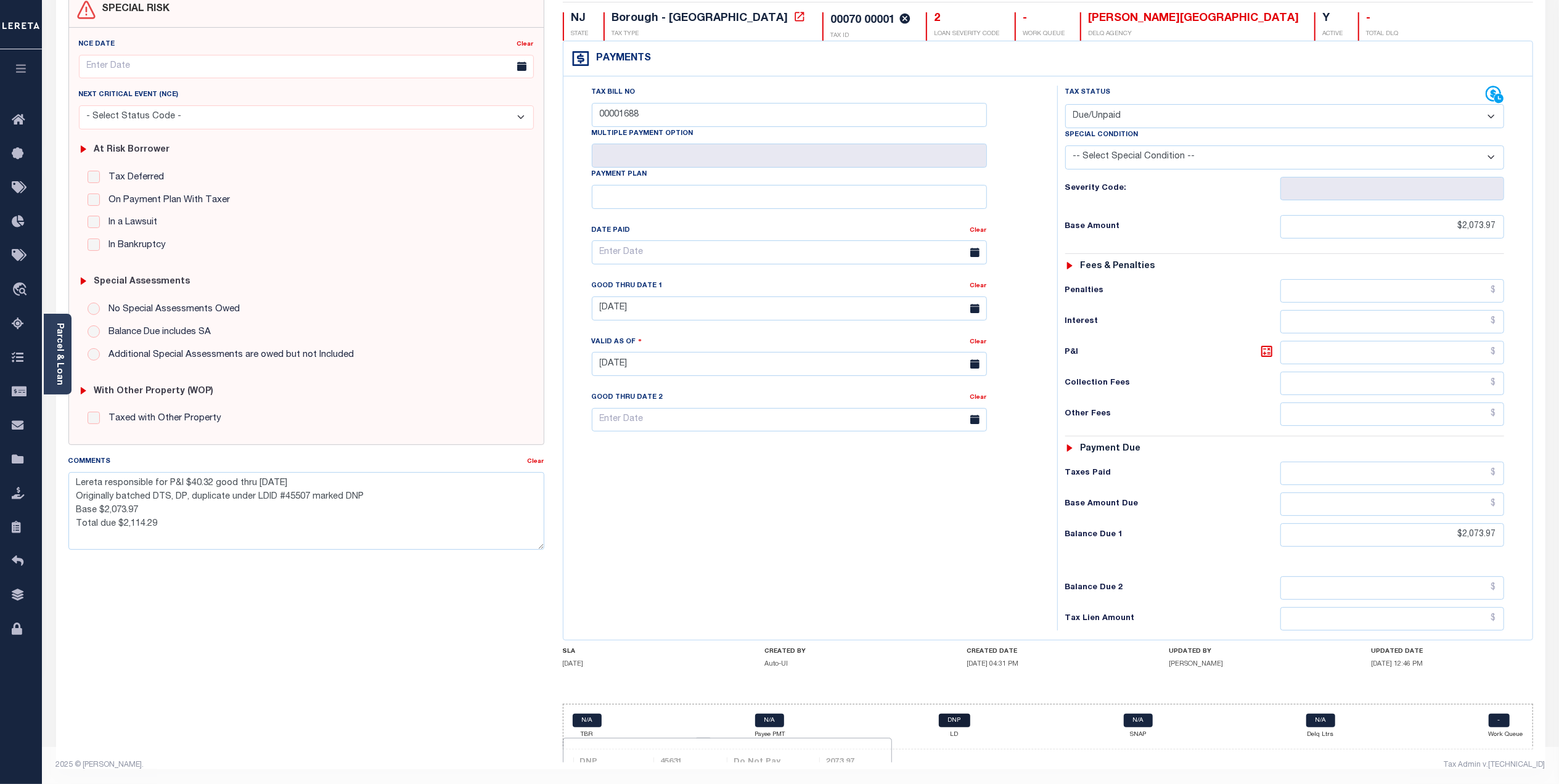
click at [950, 723] on link "DNP" at bounding box center [955, 720] width 32 height 14
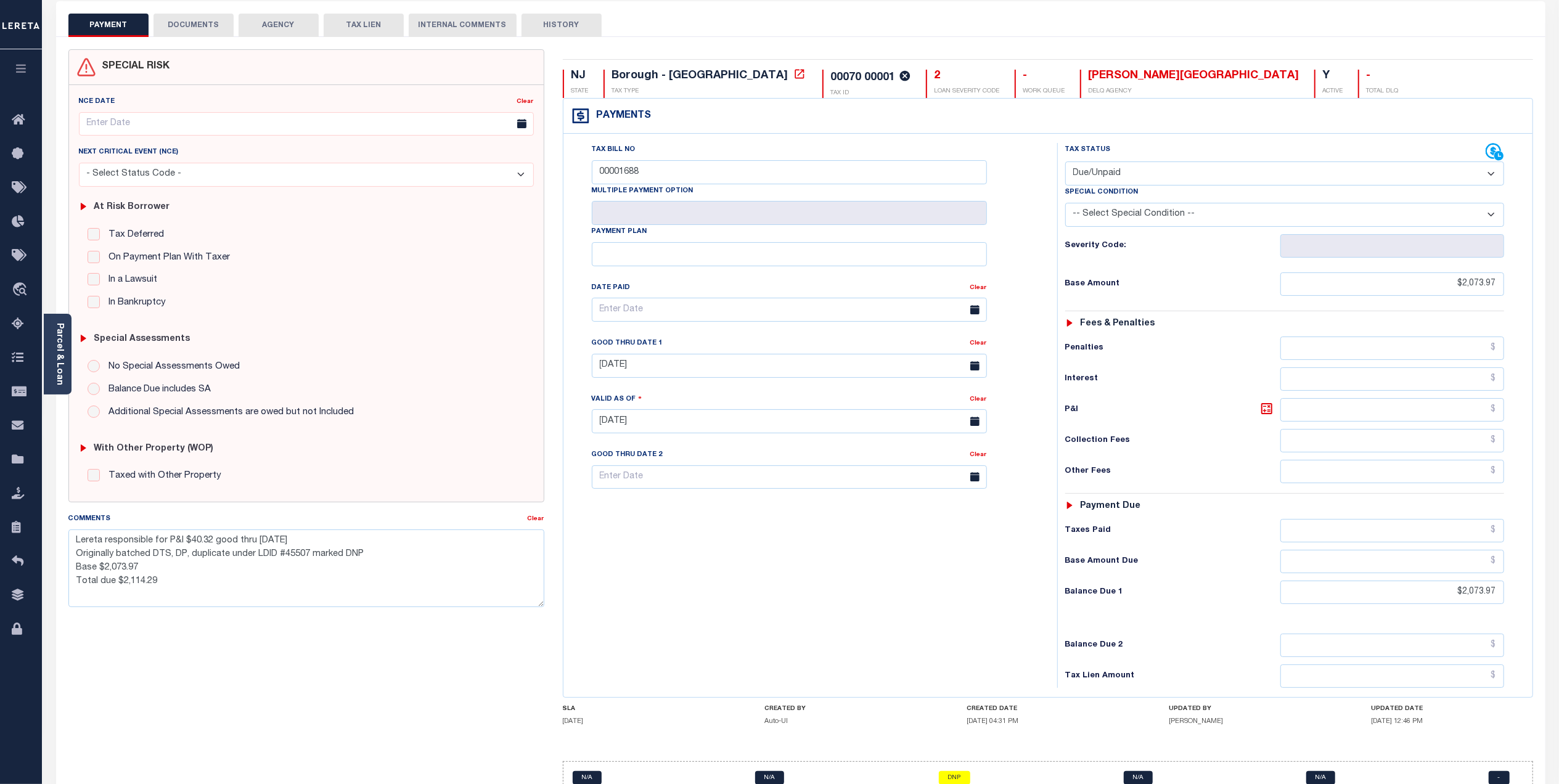
scroll to position [0, 0]
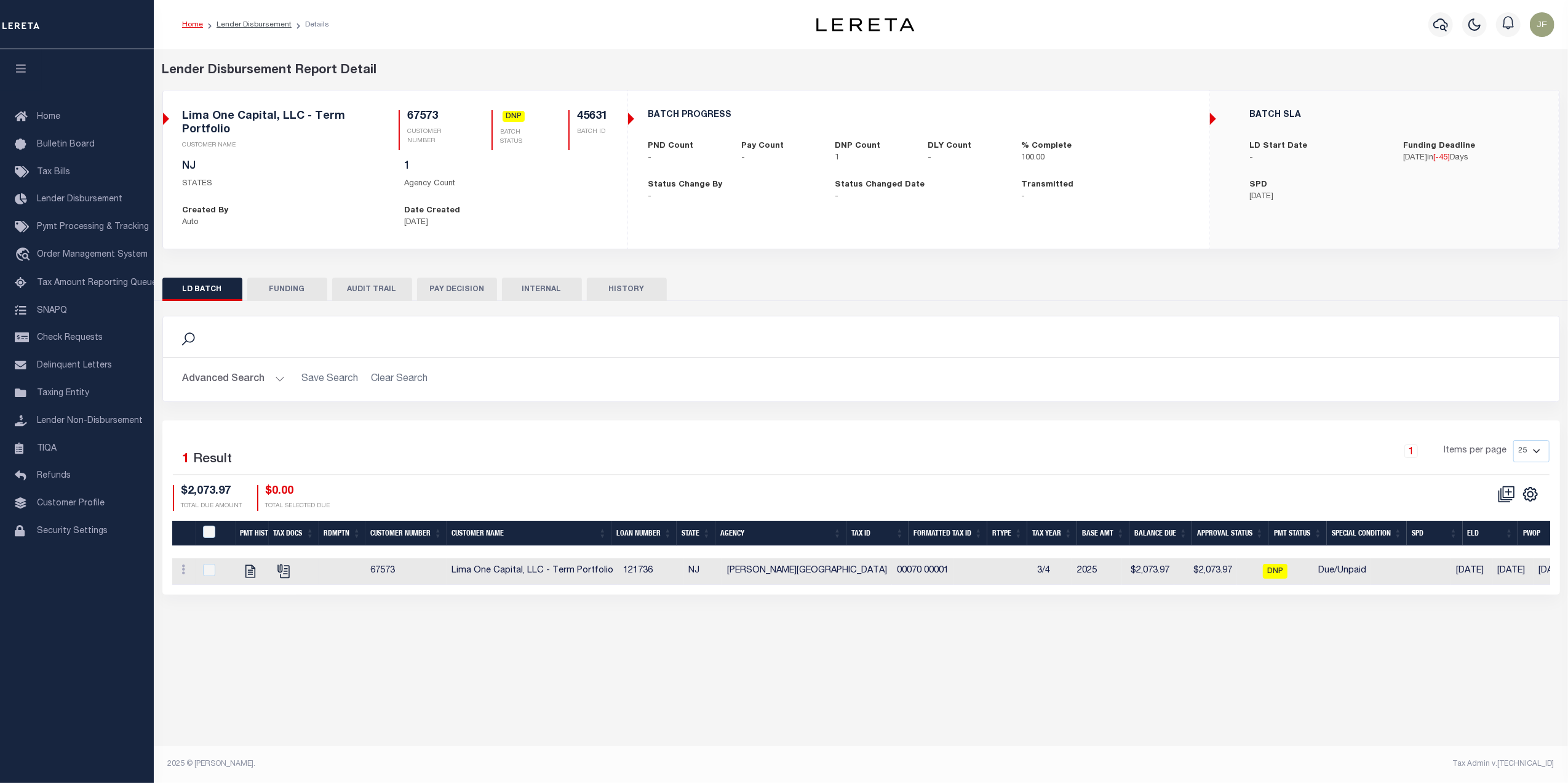
click at [218, 576] on div at bounding box center [215, 570] width 30 height 14
checkbox input "true"
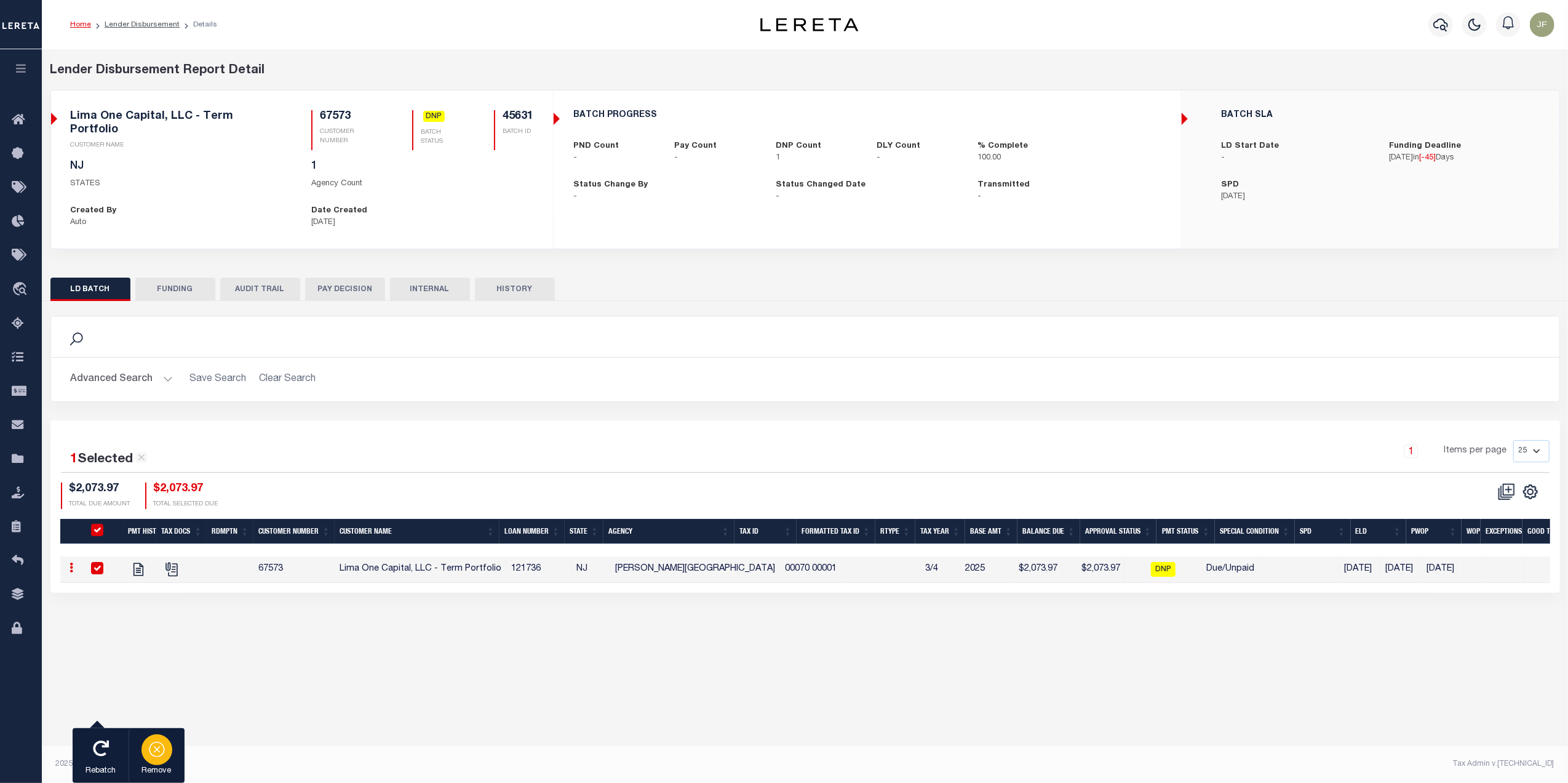
click at [146, 749] on div "button" at bounding box center [157, 749] width 31 height 31
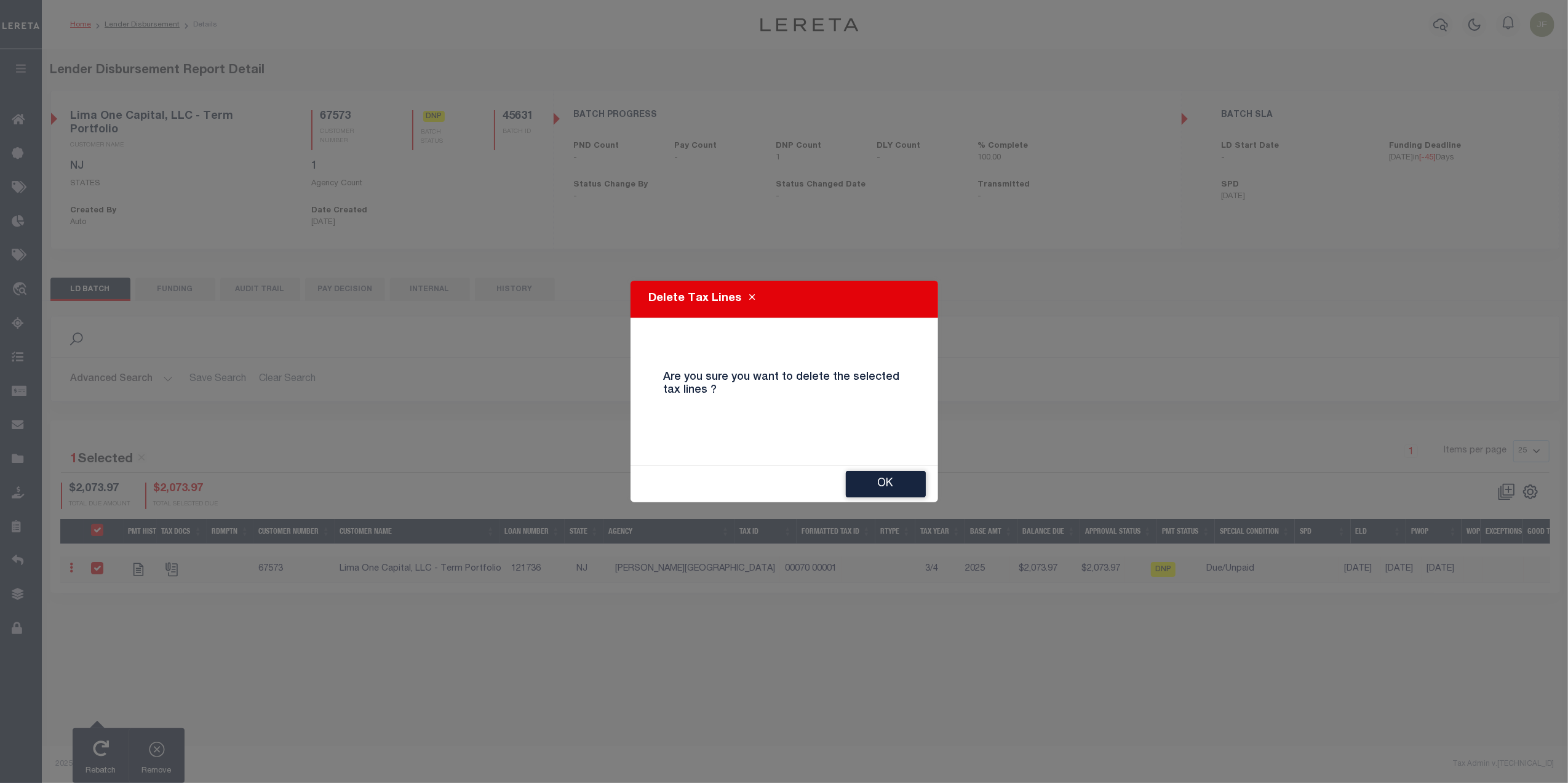
click at [891, 478] on button "OK" at bounding box center [885, 483] width 80 height 27
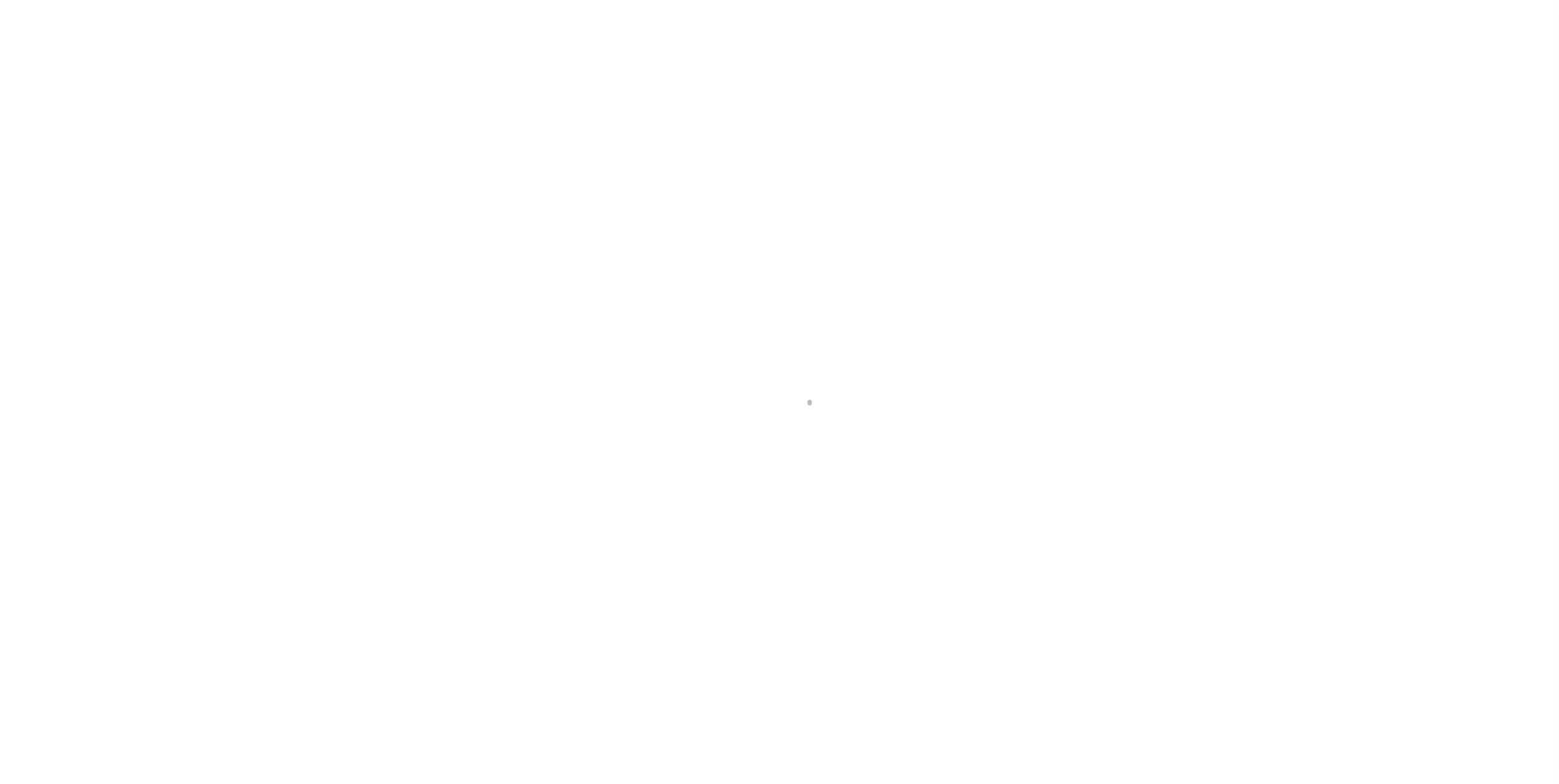
select select "DUE"
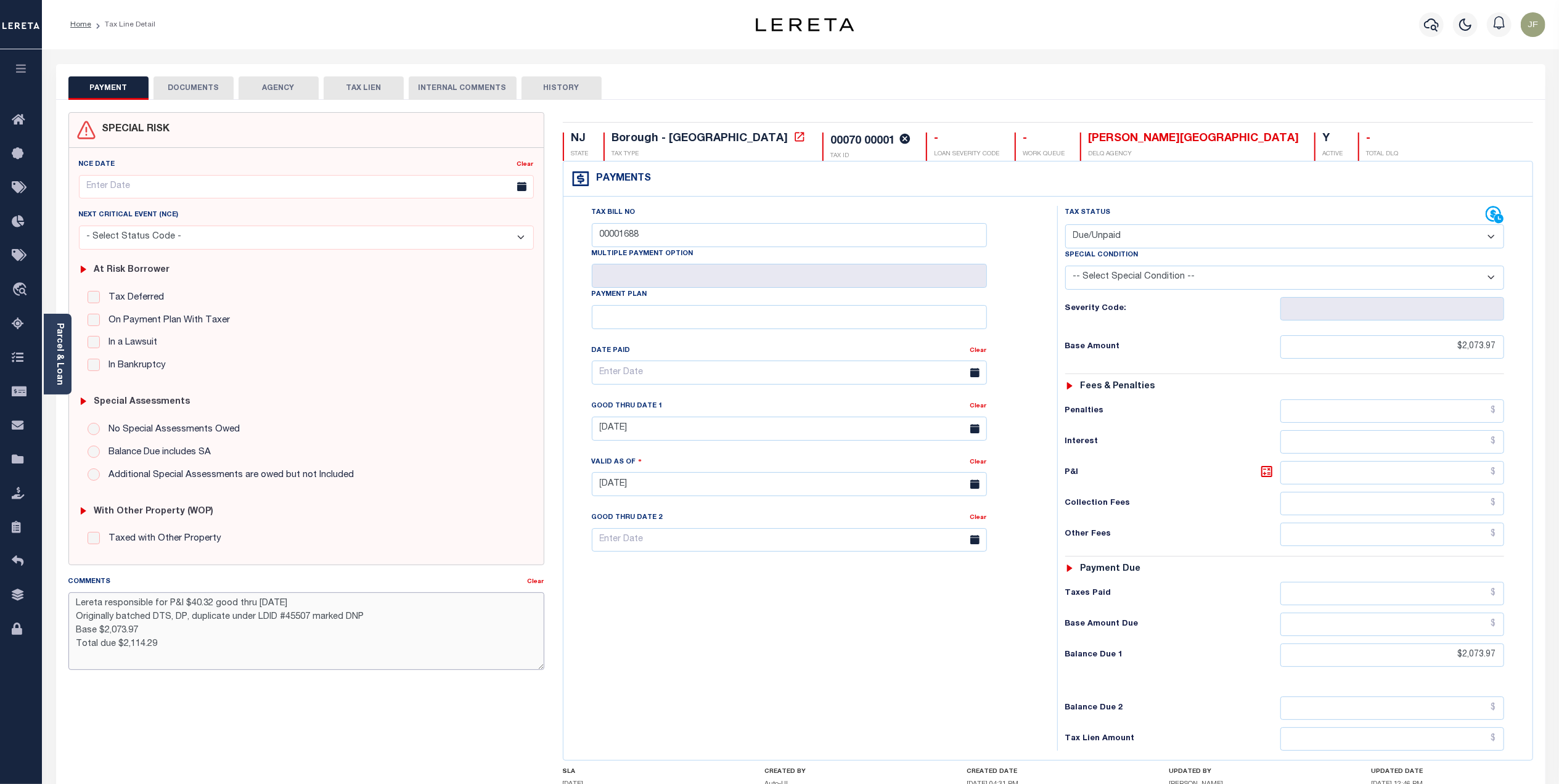
click at [308, 619] on textarea "Lereta responsible for P&I $40.32 good thru [DATE] Originally batched DTS, DP, …" at bounding box center [306, 631] width 476 height 78
click at [306, 607] on textarea "Lereta responsible for P&I $40.32 good thru [DATE] Originally batched DTS, DP, …" at bounding box center [306, 631] width 476 height 78
drag, startPoint x: 304, startPoint y: 621, endPoint x: 313, endPoint y: 616, distance: 10.3
click at [309, 619] on textarea "Lereta responsible for P&I $40.32 good thru [DATE] Originally batched DTS, DP, …" at bounding box center [306, 631] width 476 height 78
type textarea "Lereta responsible for P&I $40.32 good thru [DATE] Originally batched DTS, DP, …"
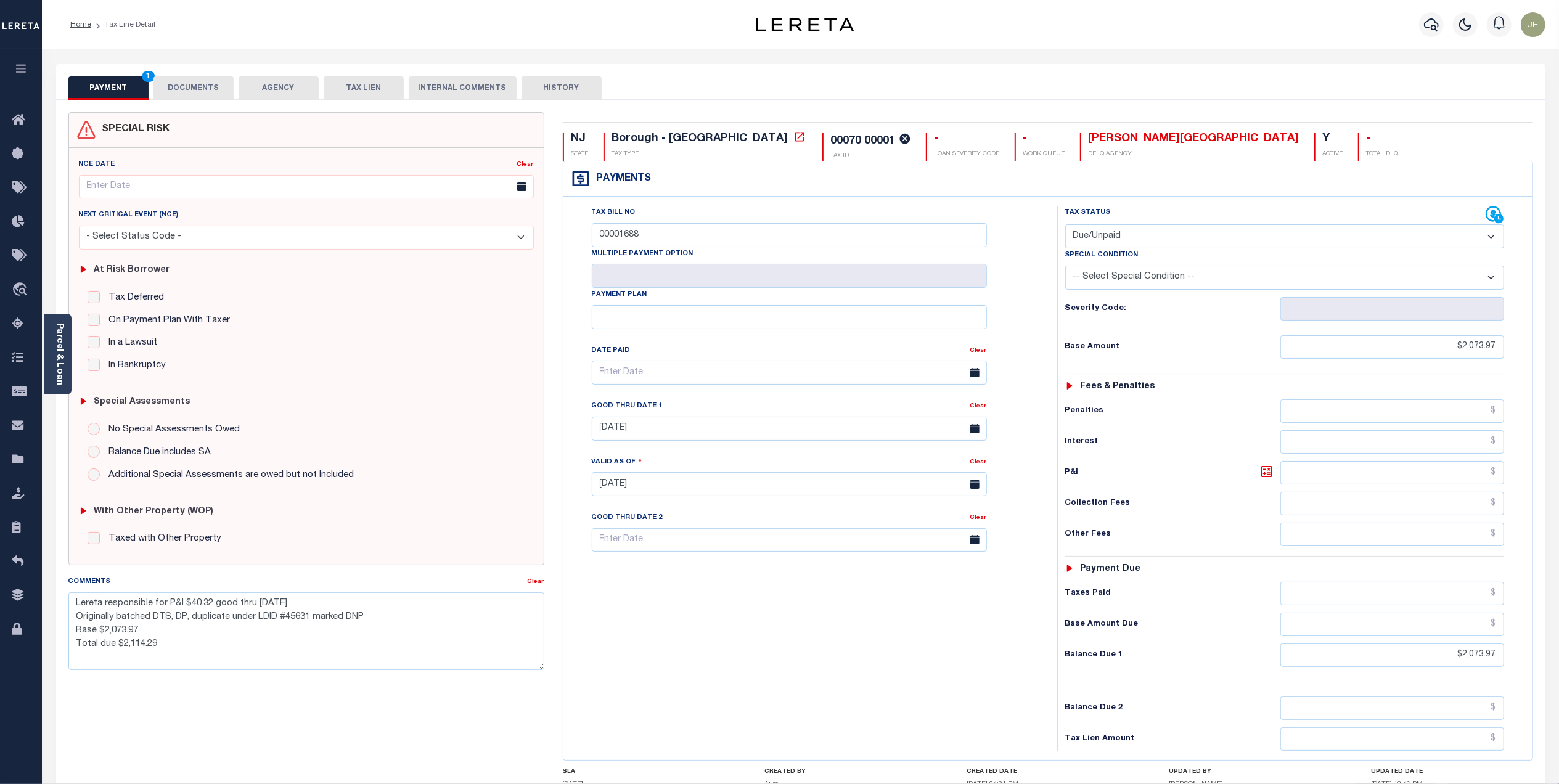
click at [408, 686] on div "SPECIAL RISK NCE Date Clear - Select Status Code -" at bounding box center [306, 496] width 494 height 767
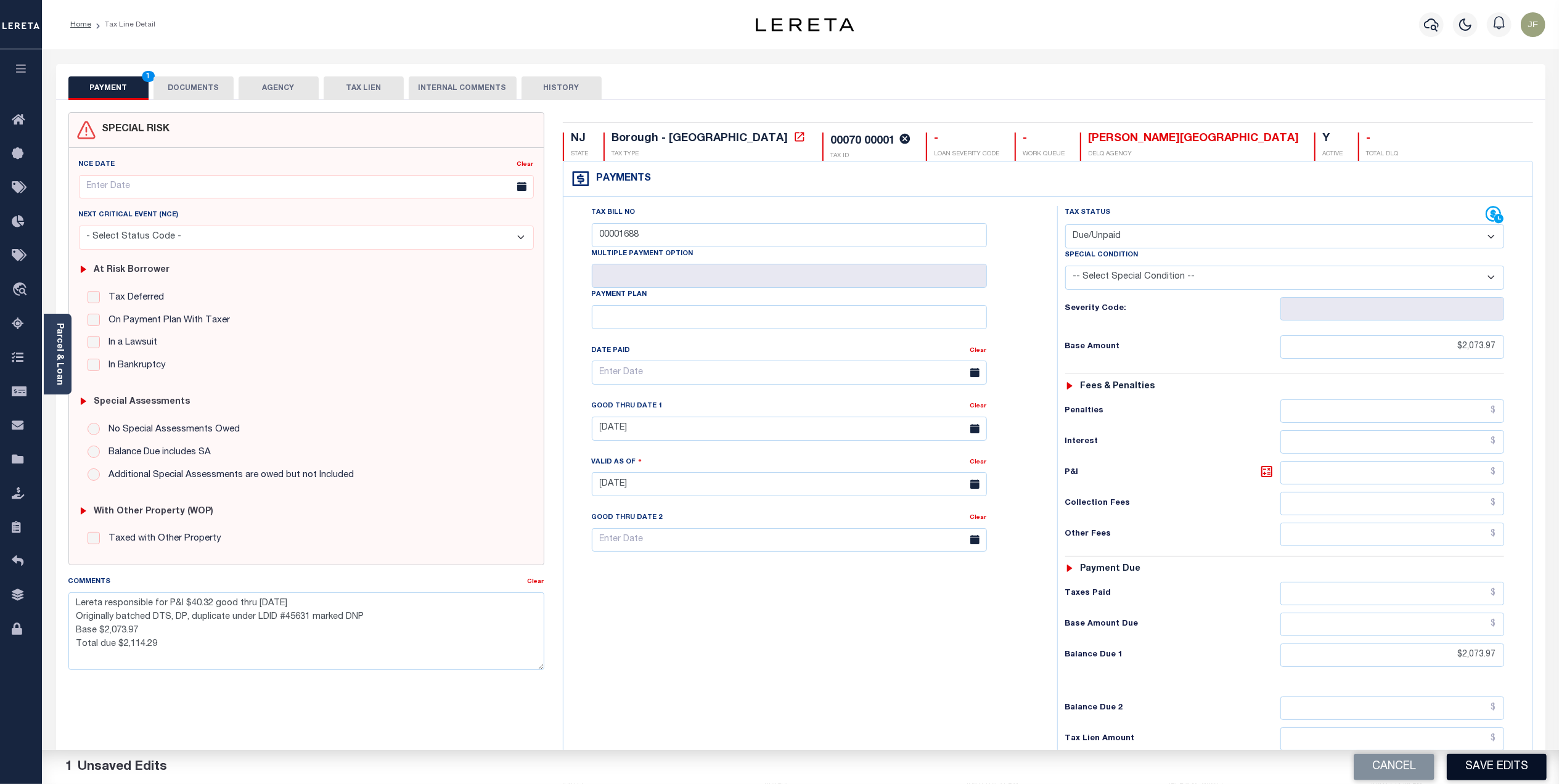
click at [1522, 763] on button "Save Edits" at bounding box center [1496, 767] width 100 height 27
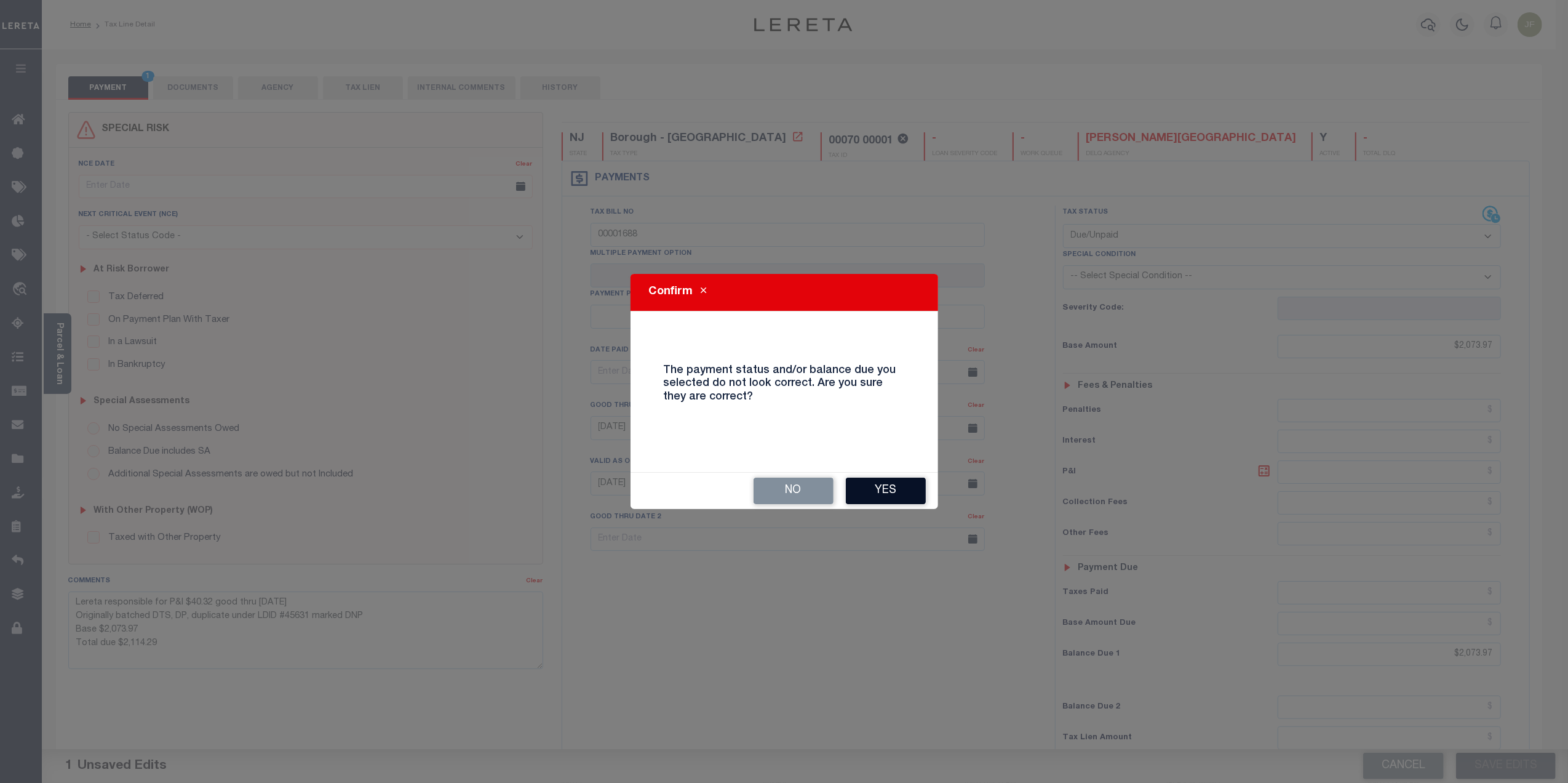
click at [876, 497] on button "Yes" at bounding box center [885, 491] width 80 height 27
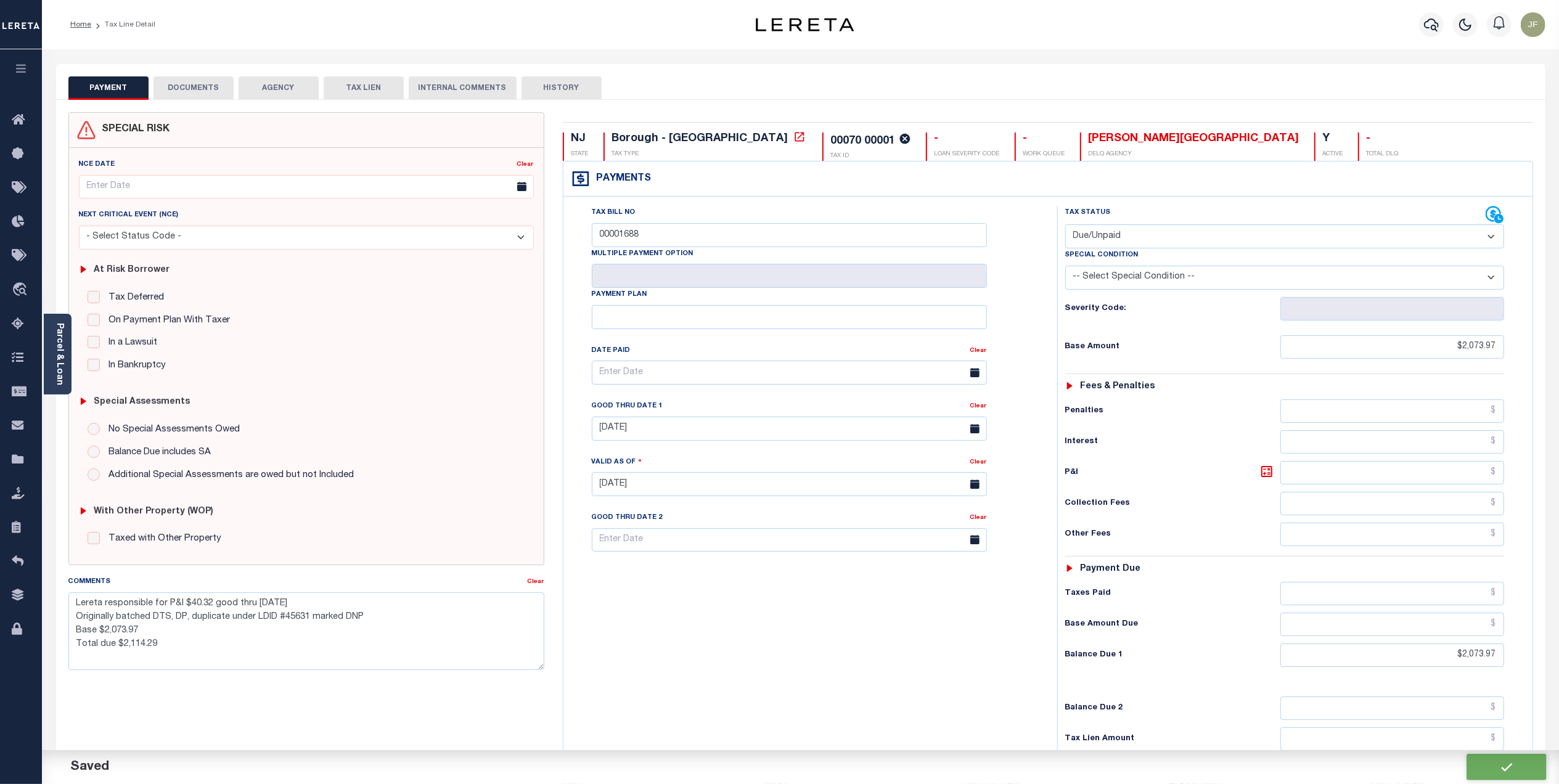
checkbox input "false"
type textarea "Lereta responsible for P&I $40.32 good thru 11/01/25 Originally batched DTS, DP…"
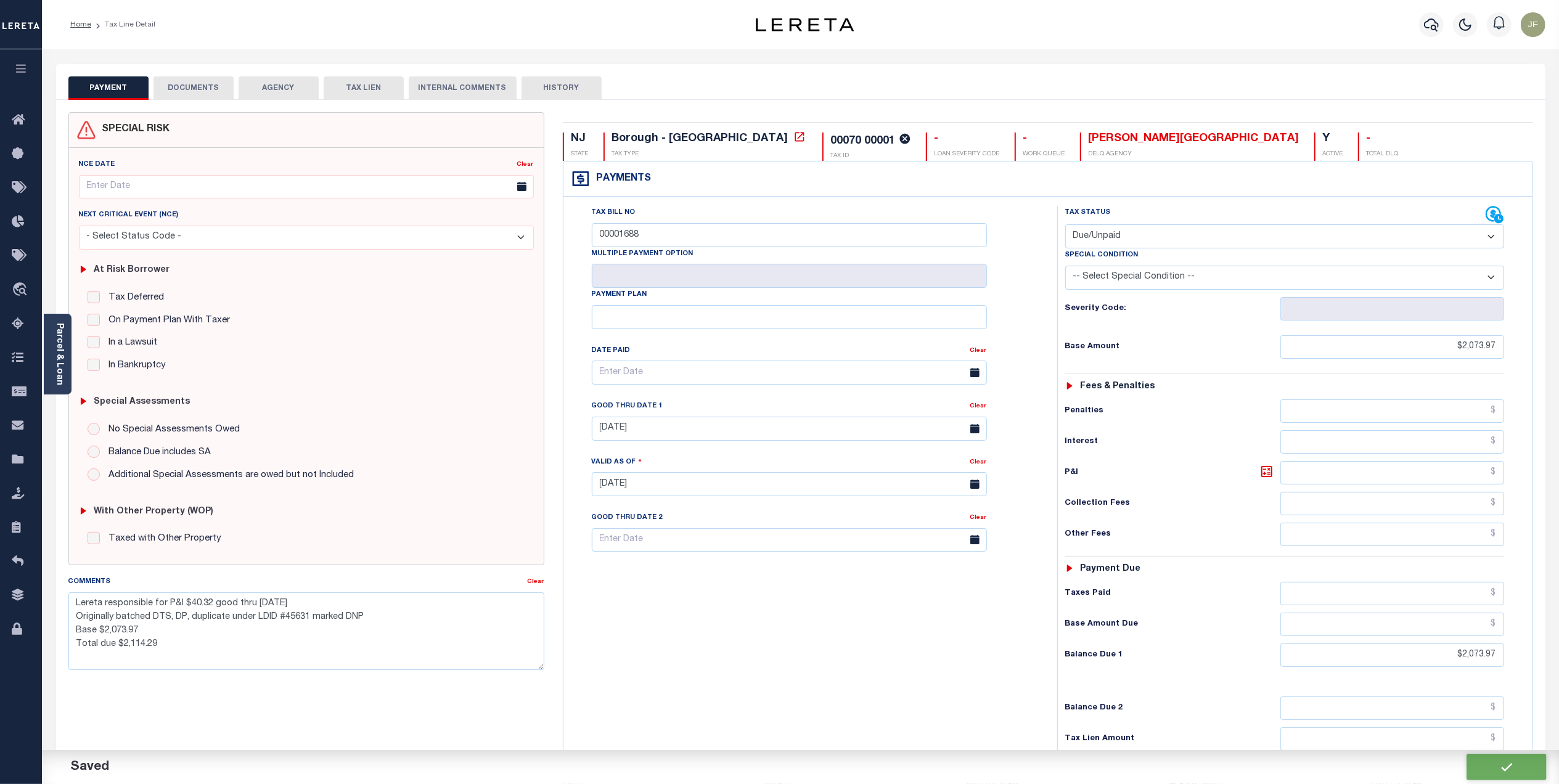
type input "$2,073.97"
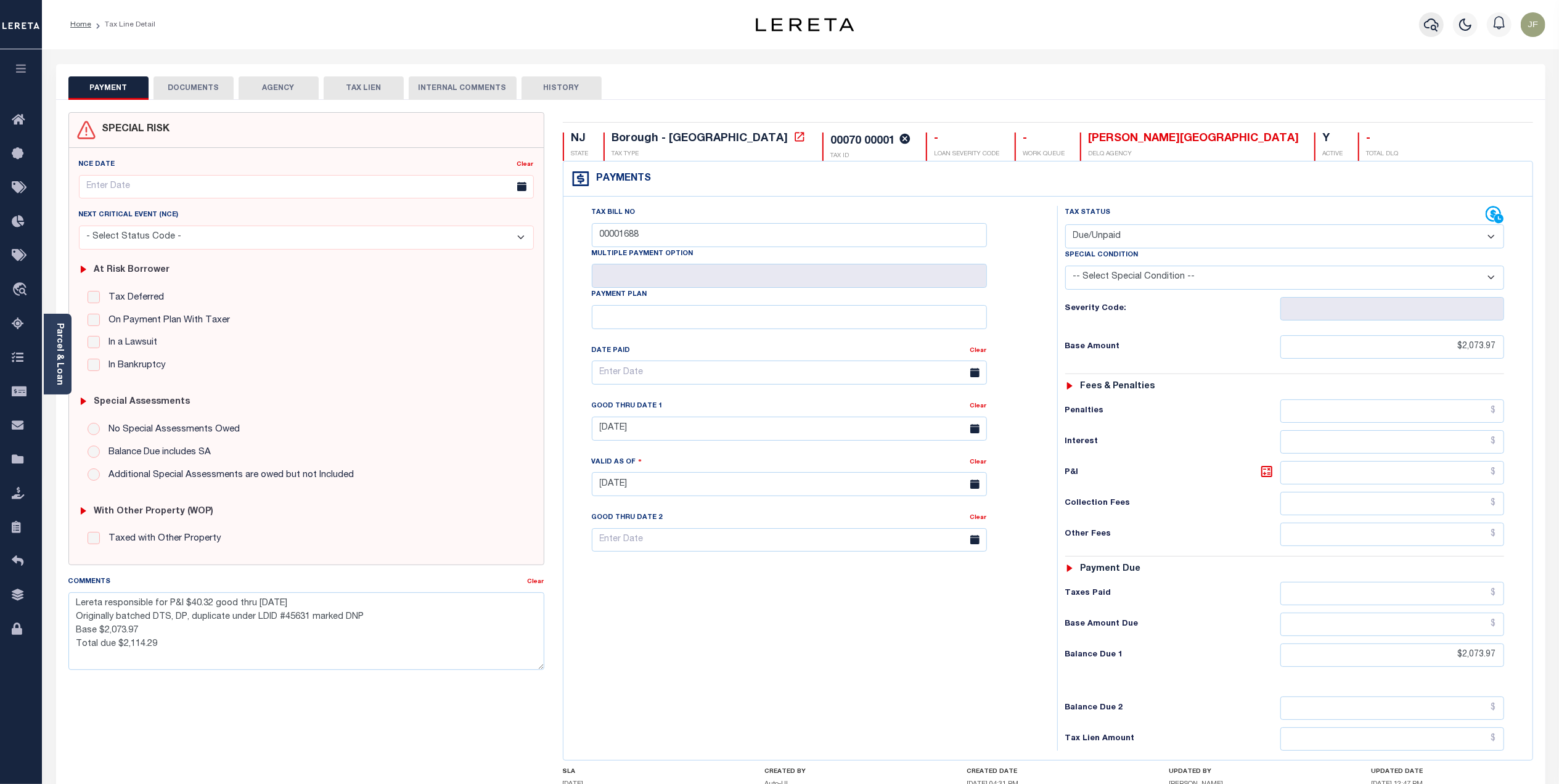
click at [1426, 24] on icon "button" at bounding box center [1431, 24] width 15 height 15
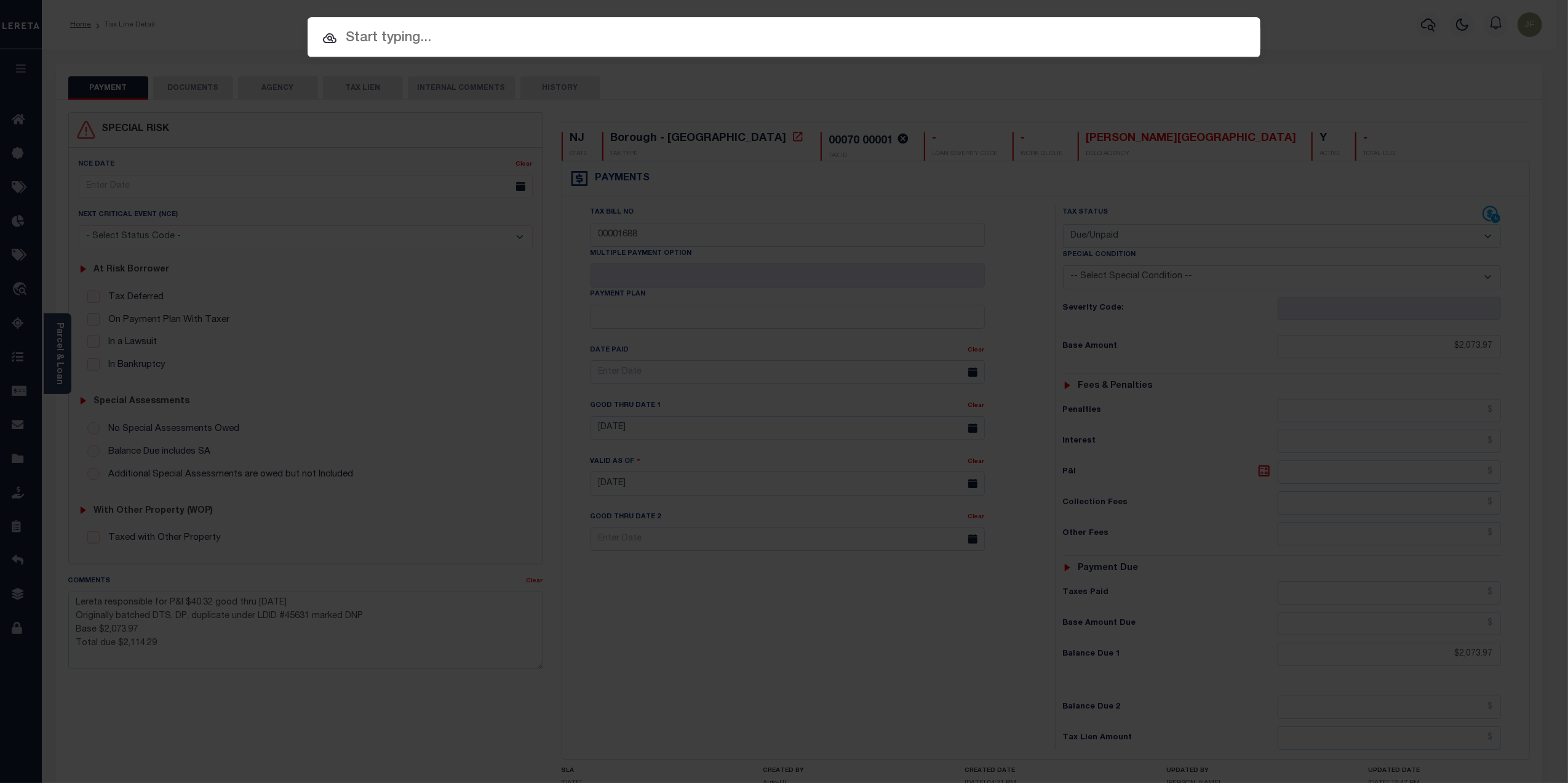
paste input "123096"
type input "123096"
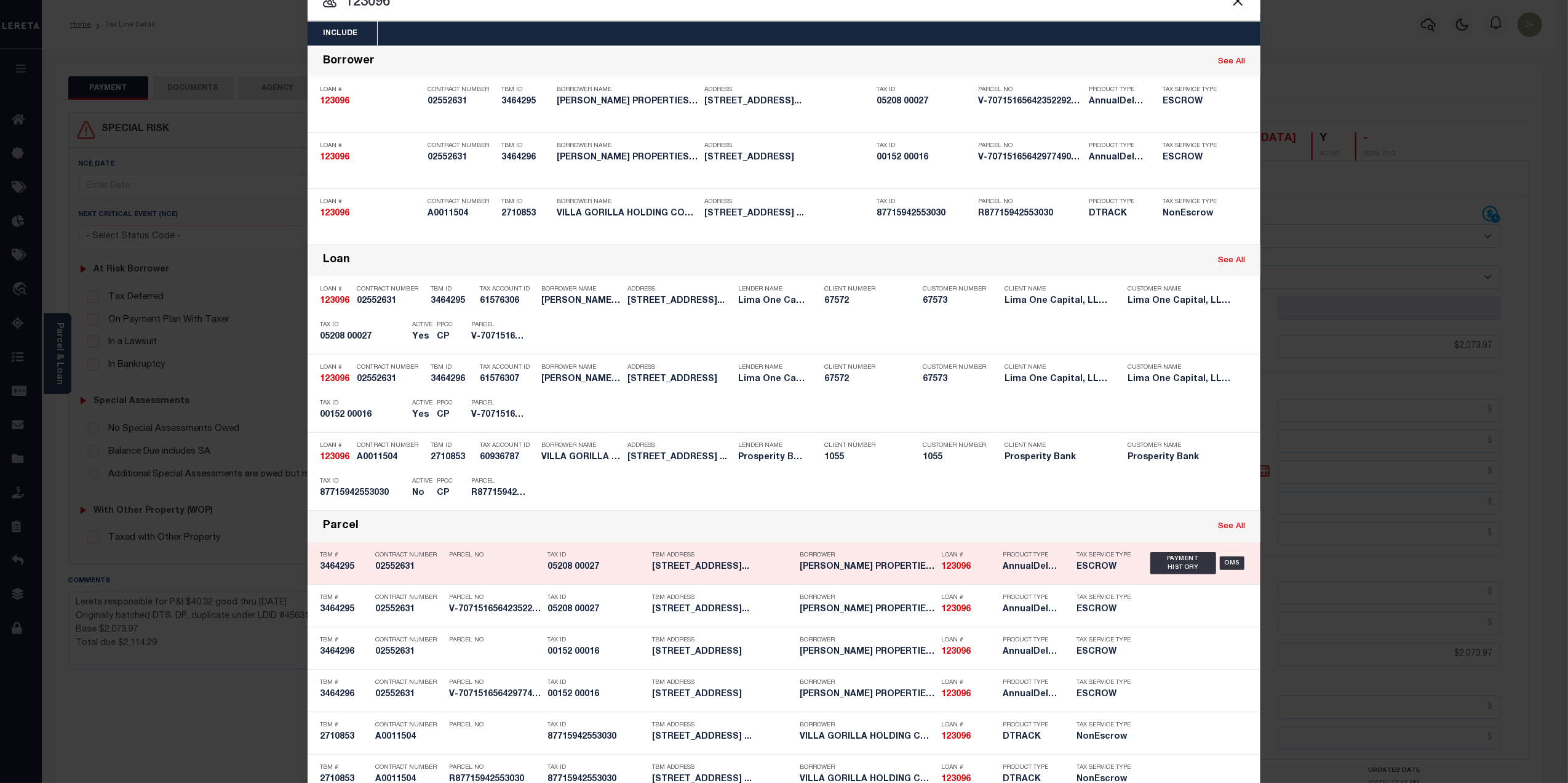
scroll to position [69, 0]
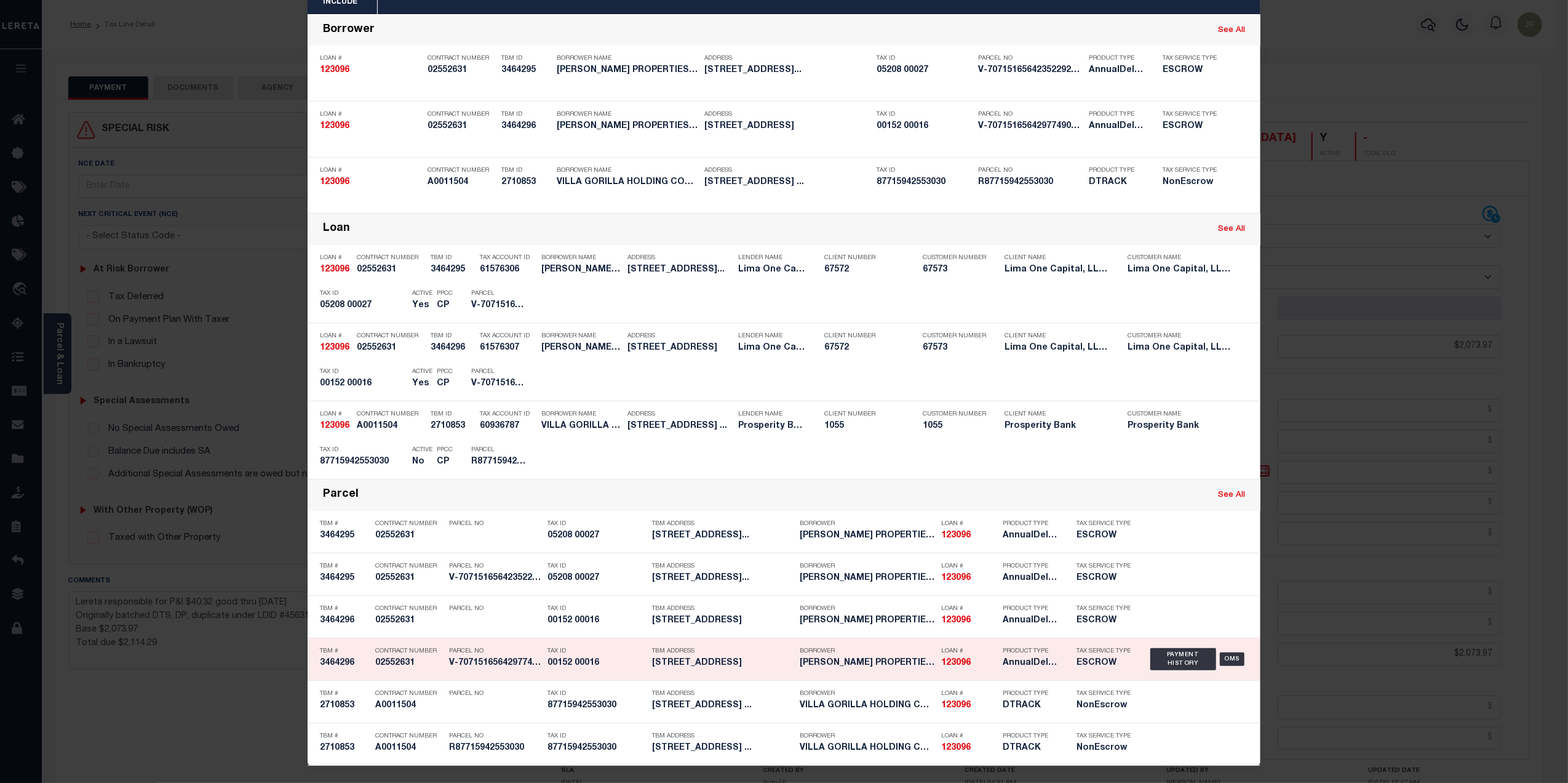
click at [1190, 647] on div "Payment History OMS" at bounding box center [1199, 659] width 98 height 36
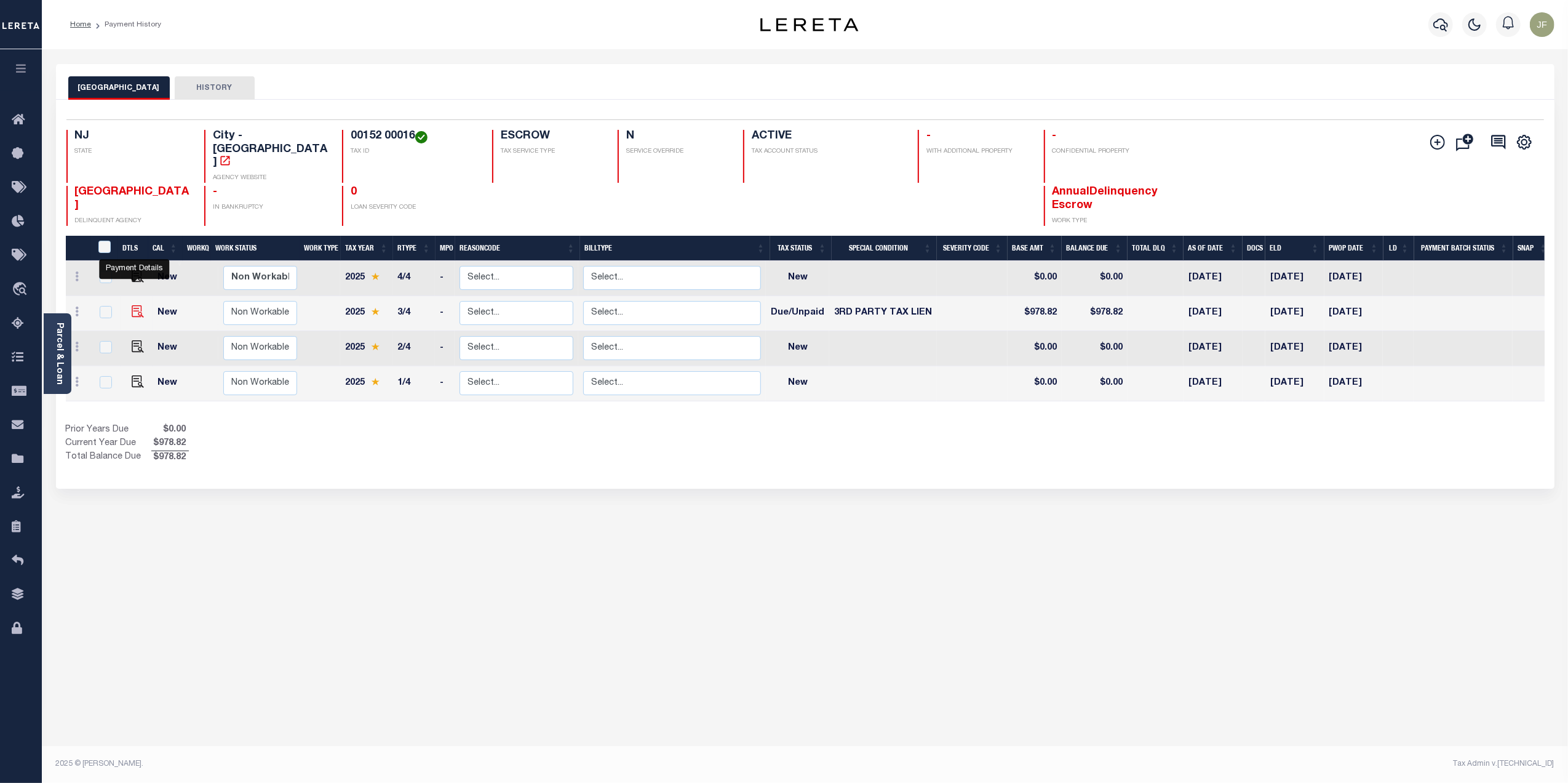
click at [131, 305] on img "" at bounding box center [137, 311] width 12 height 12
checkbox input "true"
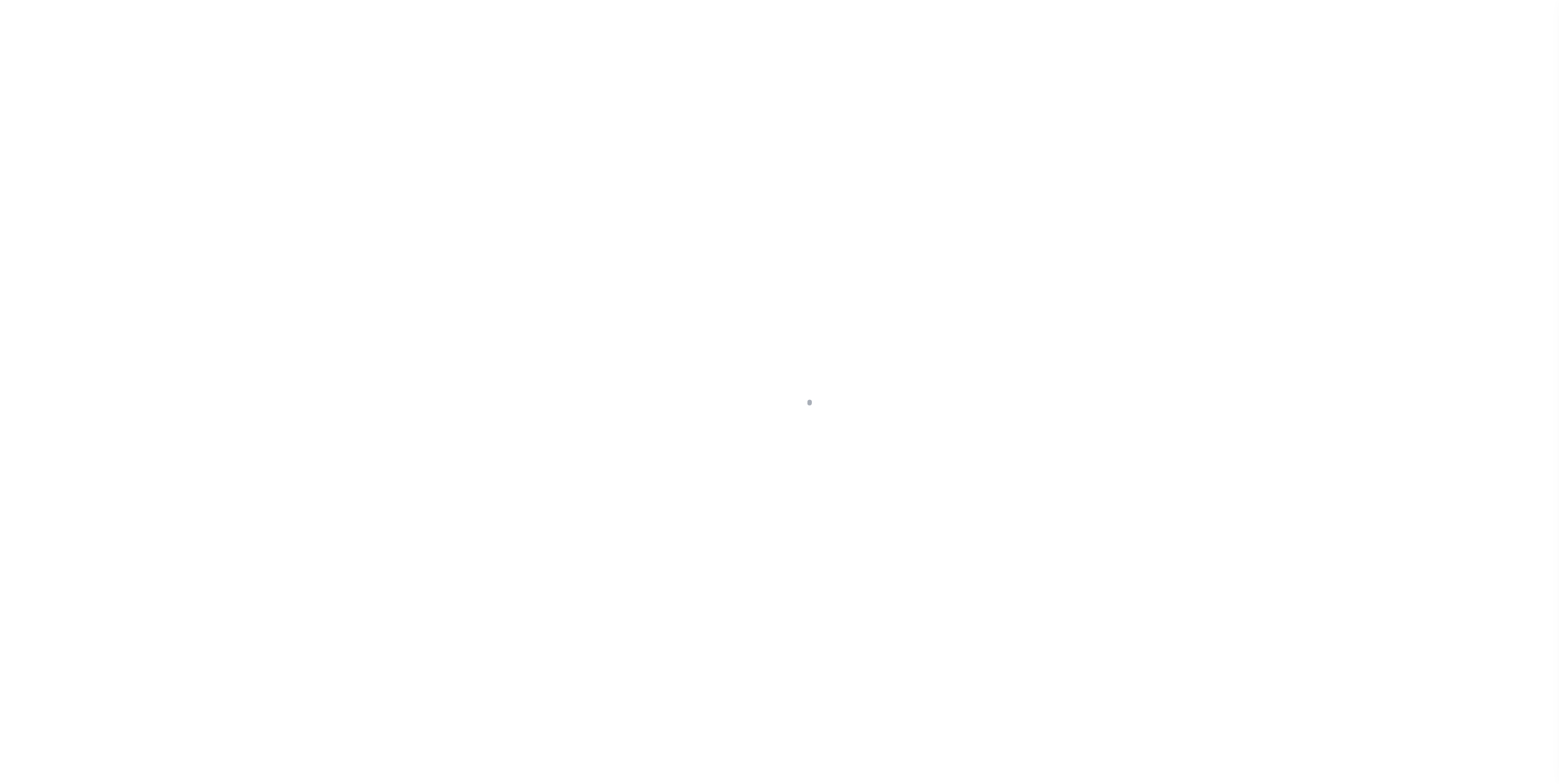
select select "DUE"
select select "20"
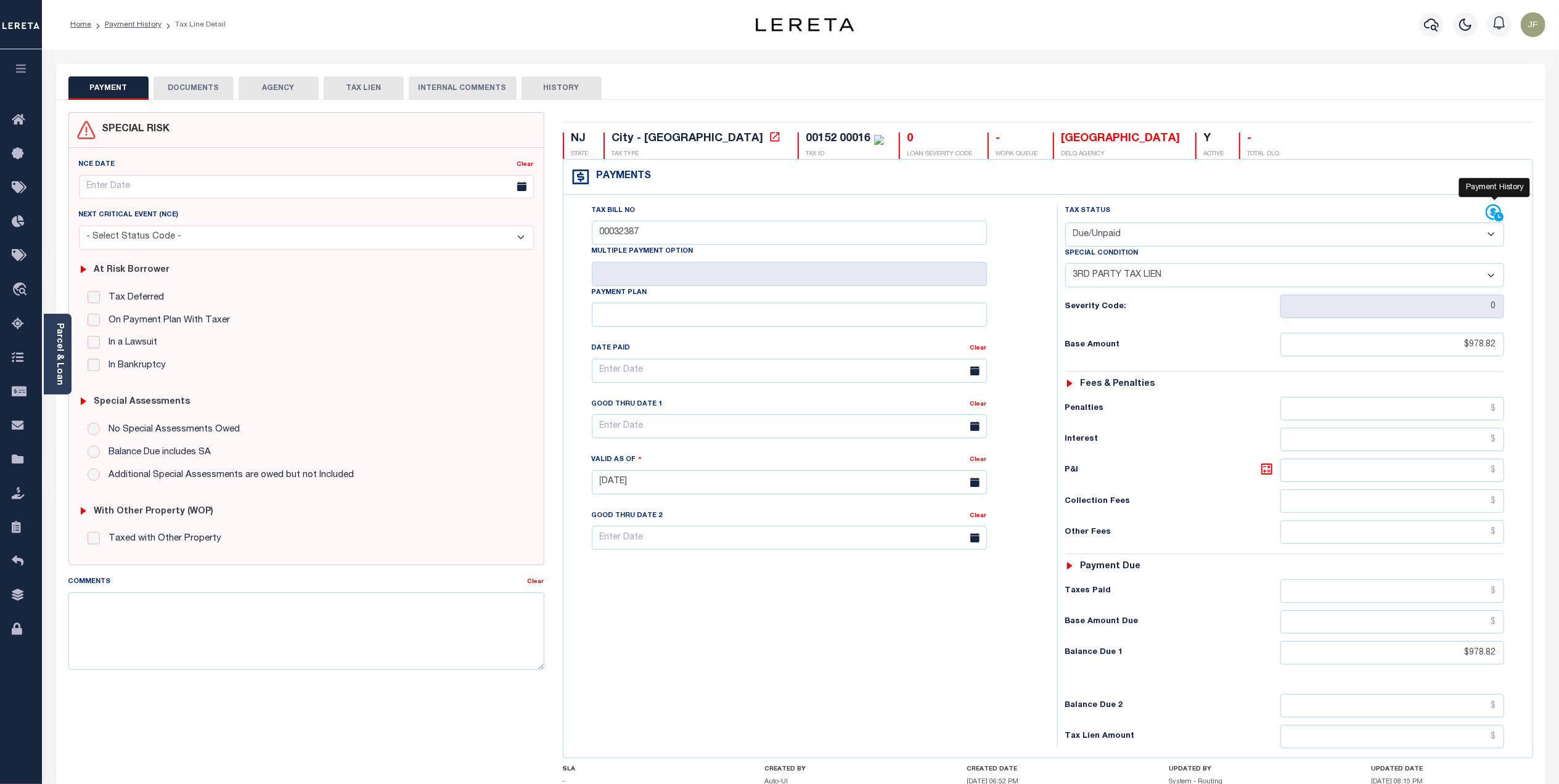
click at [1490, 215] on icon at bounding box center [1495, 214] width 19 height 19
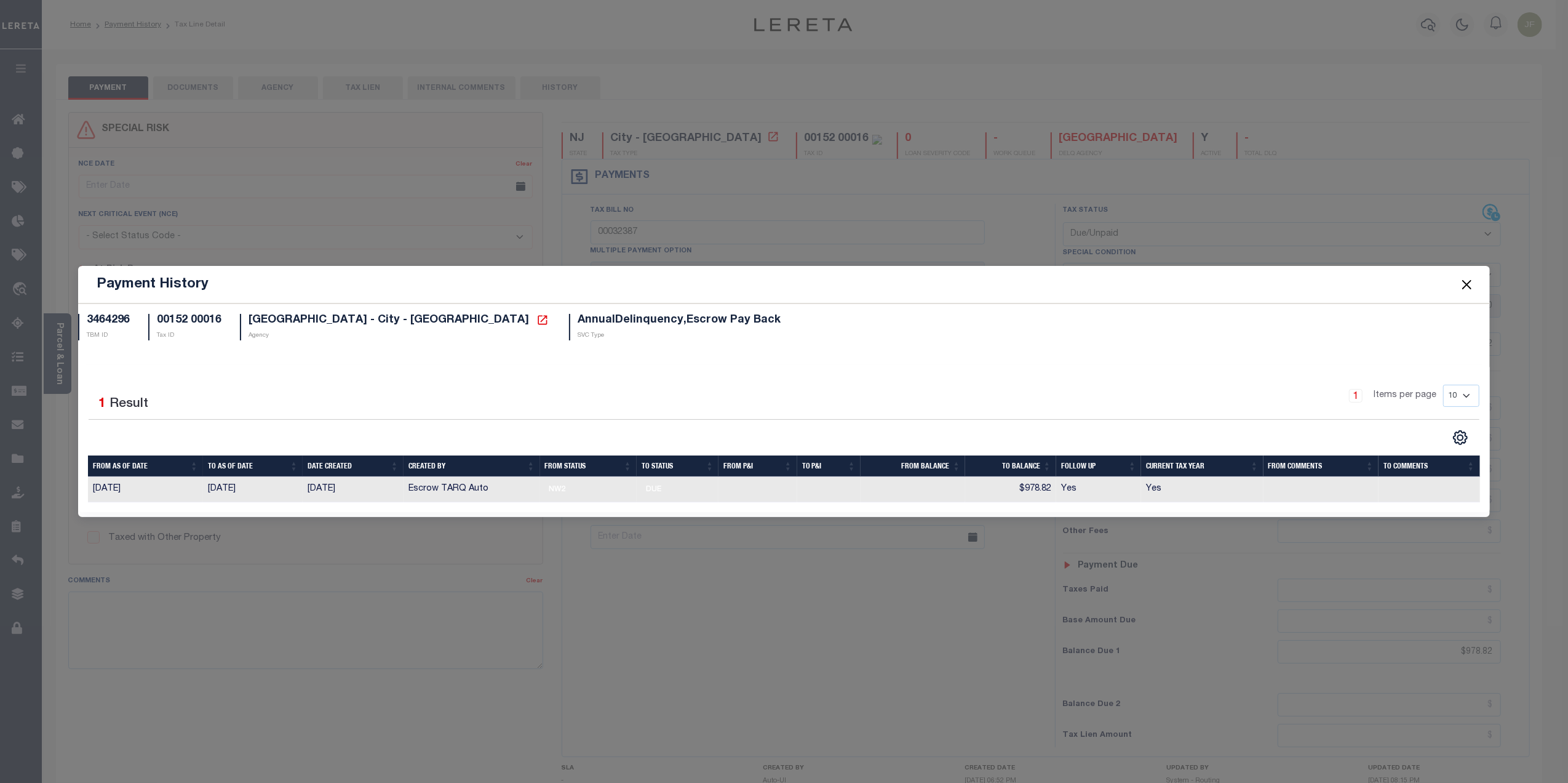
click at [1462, 282] on button "Close" at bounding box center [1466, 284] width 16 height 16
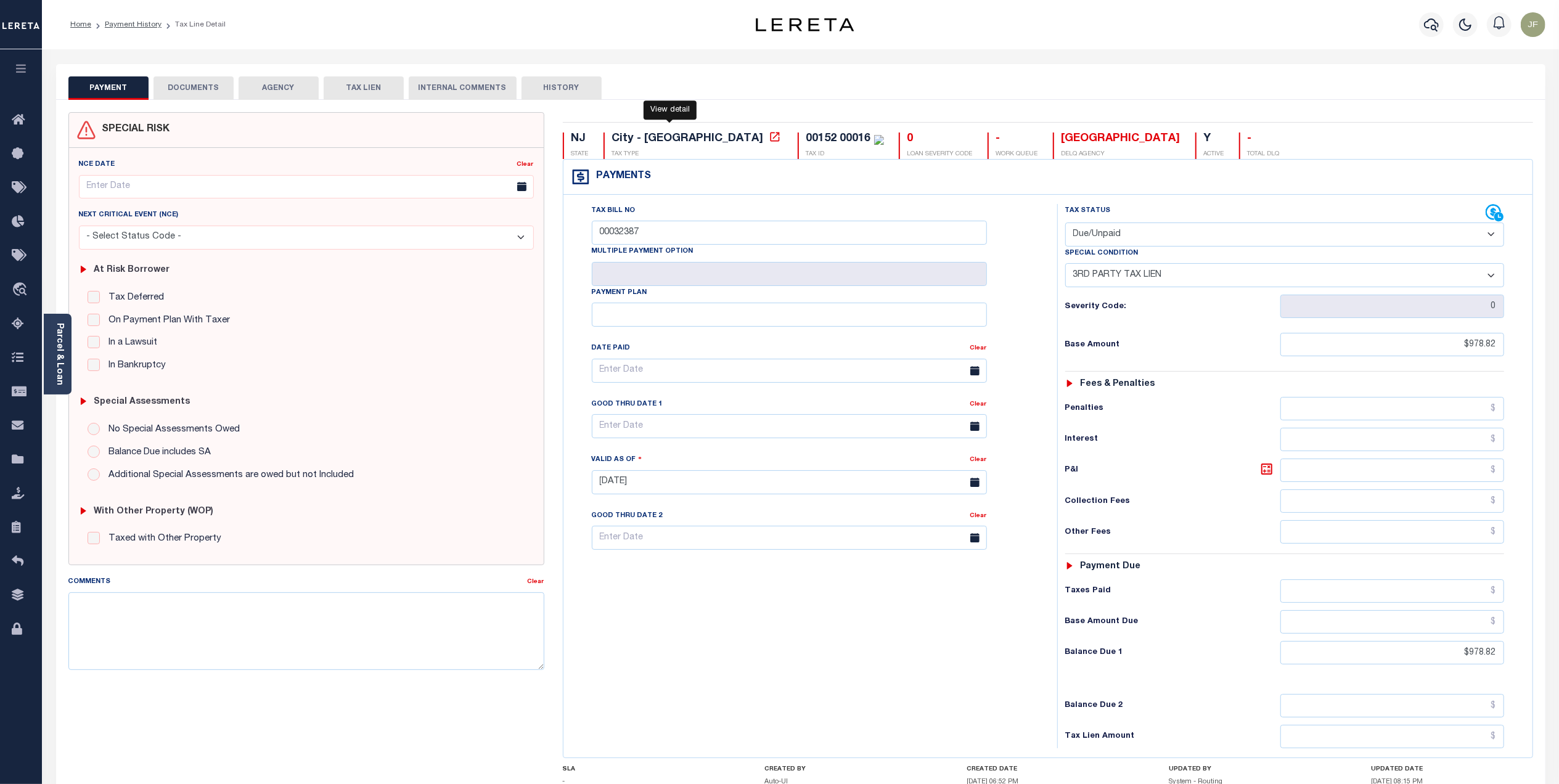
click at [768, 141] on icon at bounding box center [774, 137] width 12 height 12
click at [138, 16] on ol "Home Payment History Tax Line Detail" at bounding box center [147, 24] width 175 height 26
click at [138, 25] on link "Payment History" at bounding box center [133, 24] width 57 height 7
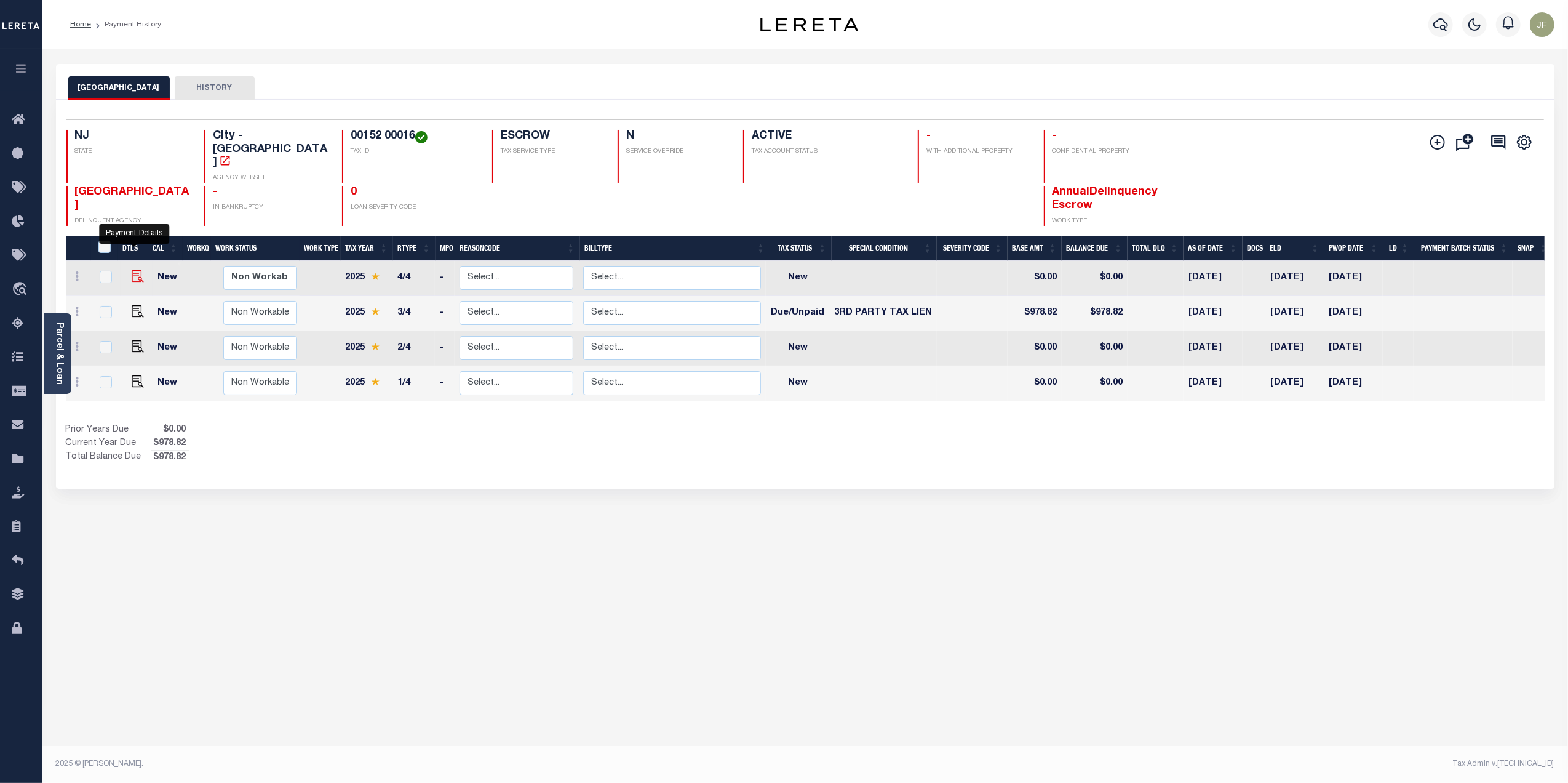
click at [131, 270] on img "" at bounding box center [137, 276] width 12 height 12
checkbox input "true"
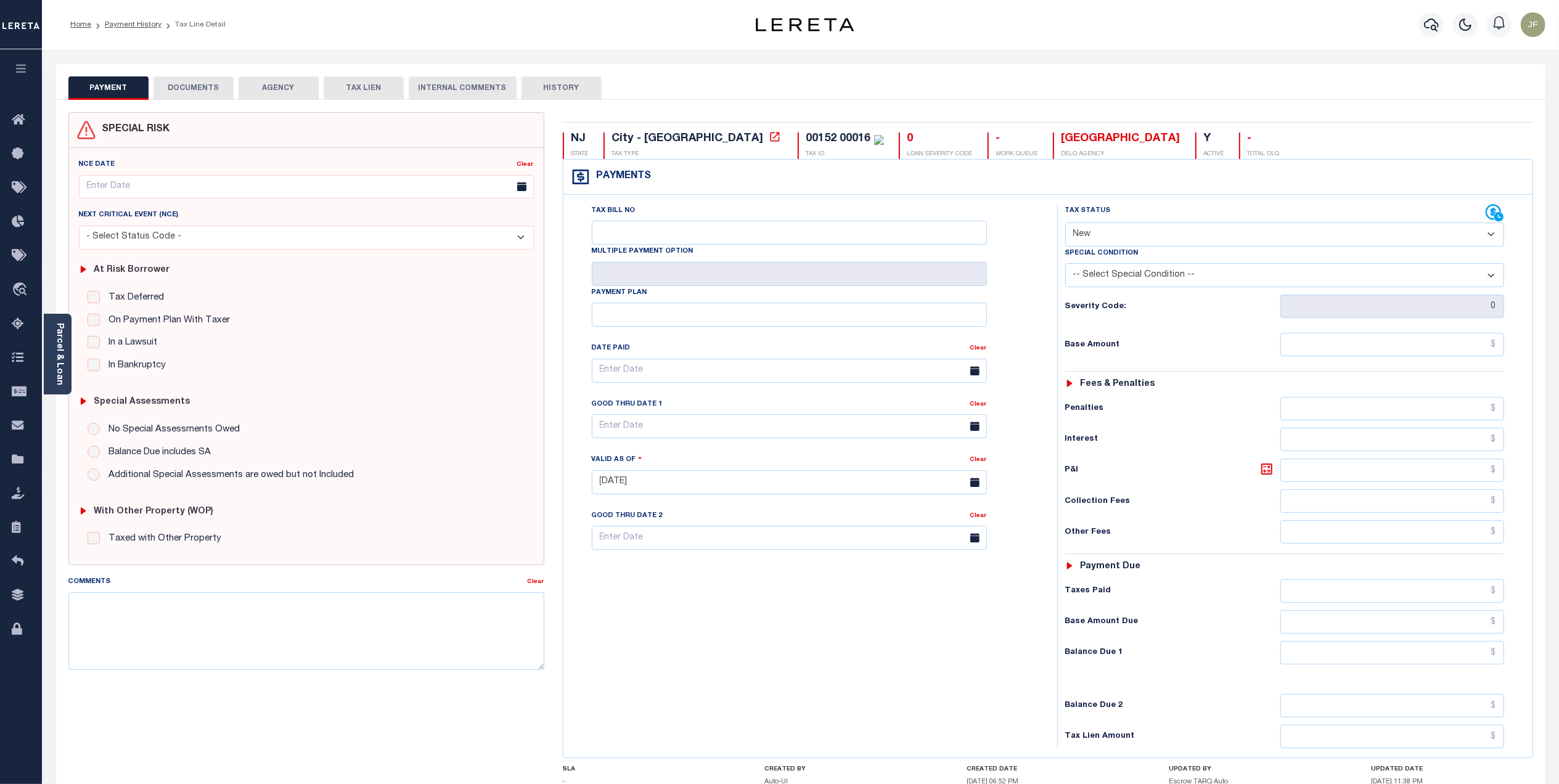
click at [1229, 242] on select "- Select Status Code - Open Due/Unpaid Paid Incomplete No Tax Due Internal Refu…" at bounding box center [1284, 234] width 439 height 24
select select "DUE"
click at [1065, 224] on select "- Select Status Code - Open Due/Unpaid Paid Incomplete No Tax Due Internal Refu…" at bounding box center [1284, 234] width 439 height 24
type input "10/06/2025"
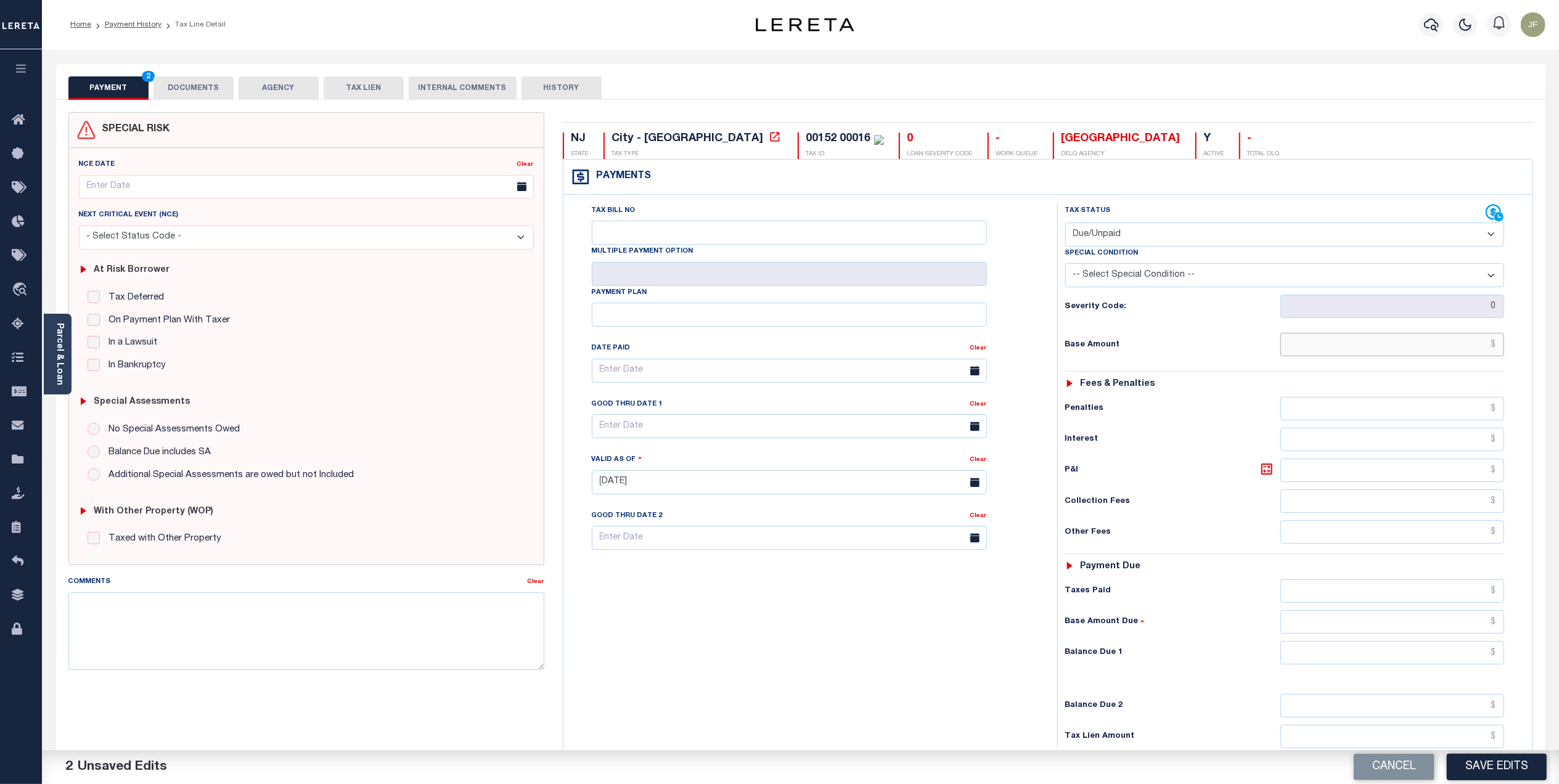
click at [1386, 351] on input "text" at bounding box center [1391, 345] width 224 height 24
type input "$978.81"
click at [1386, 770] on button "Cancel" at bounding box center [1394, 767] width 81 height 27
type input "[DATE]"
select select "NW2"
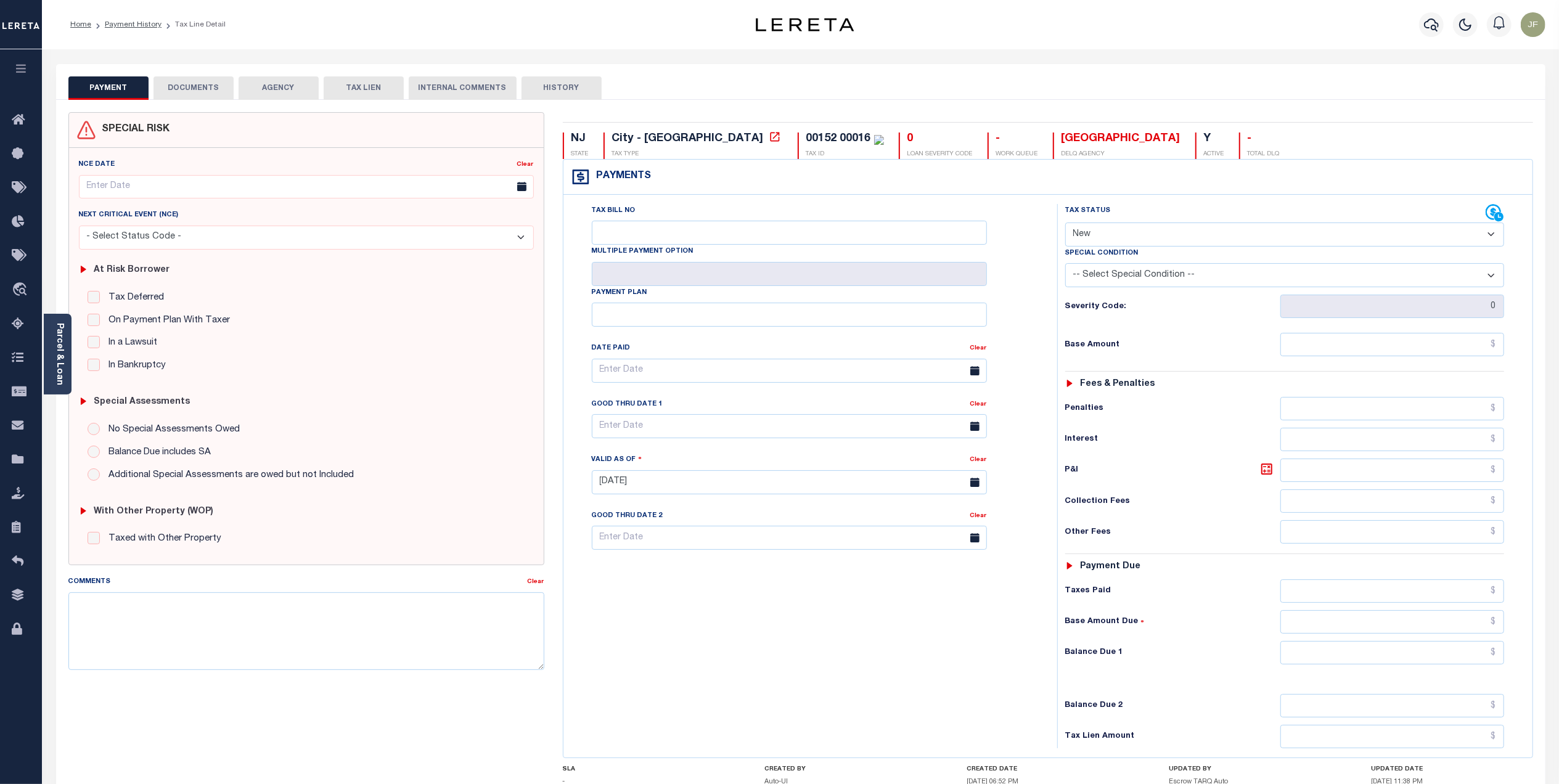
click at [137, 29] on li "Payment History" at bounding box center [127, 24] width 71 height 11
click at [138, 26] on link "Payment History" at bounding box center [133, 24] width 57 height 7
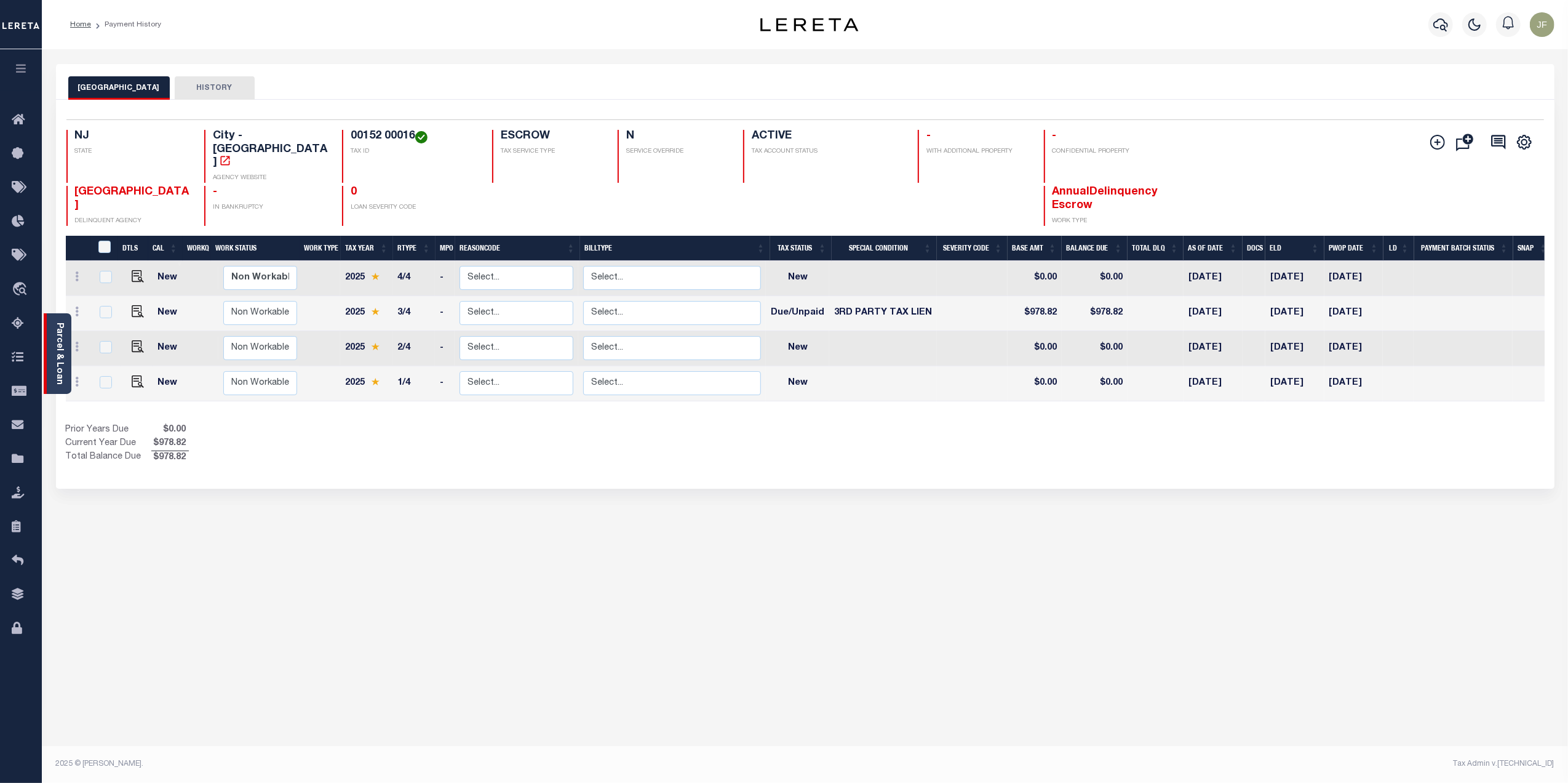
click at [67, 351] on div "Parcel & Loan" at bounding box center [57, 353] width 28 height 80
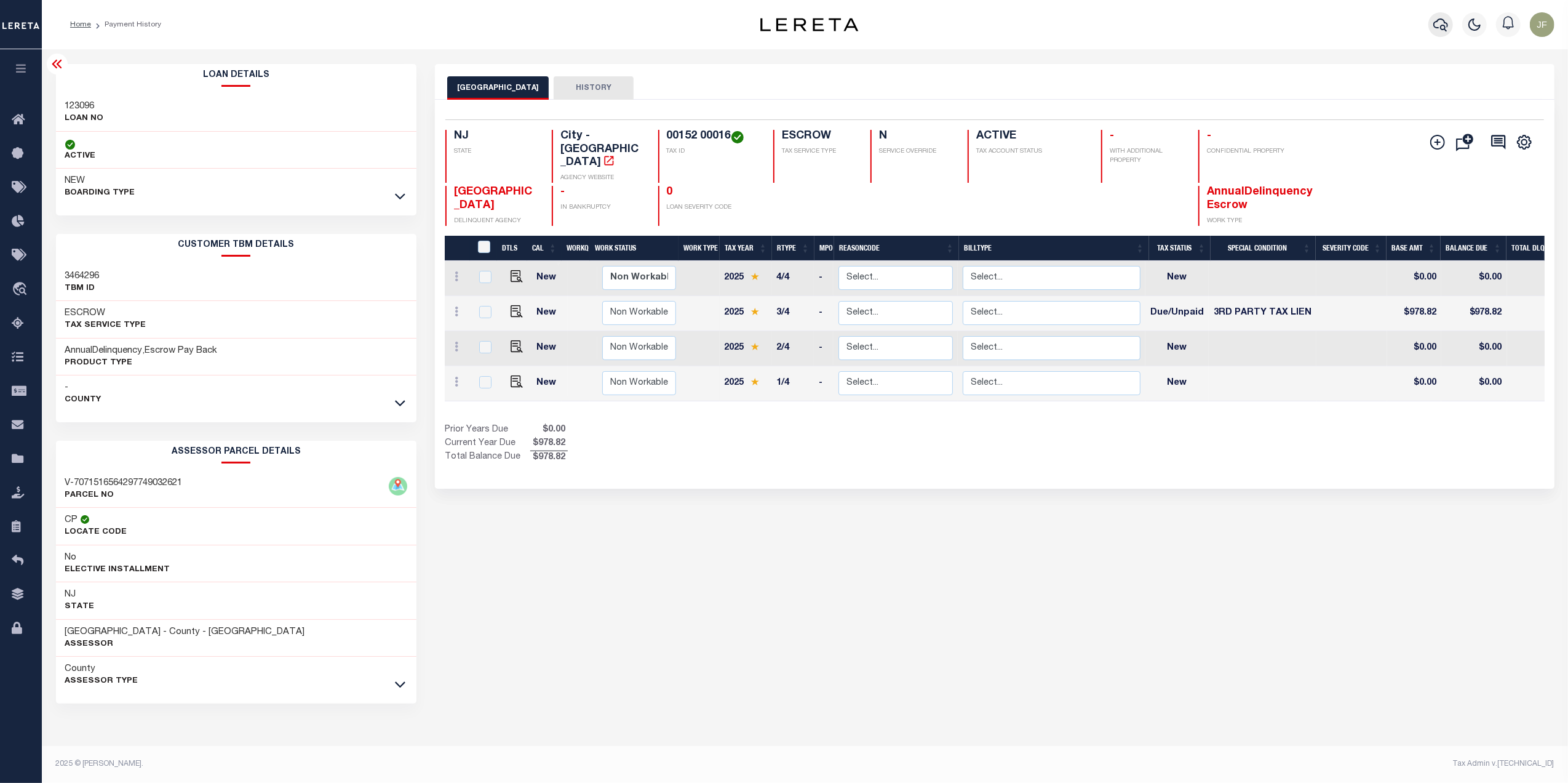
click at [1445, 21] on icon "button" at bounding box center [1440, 25] width 15 height 13
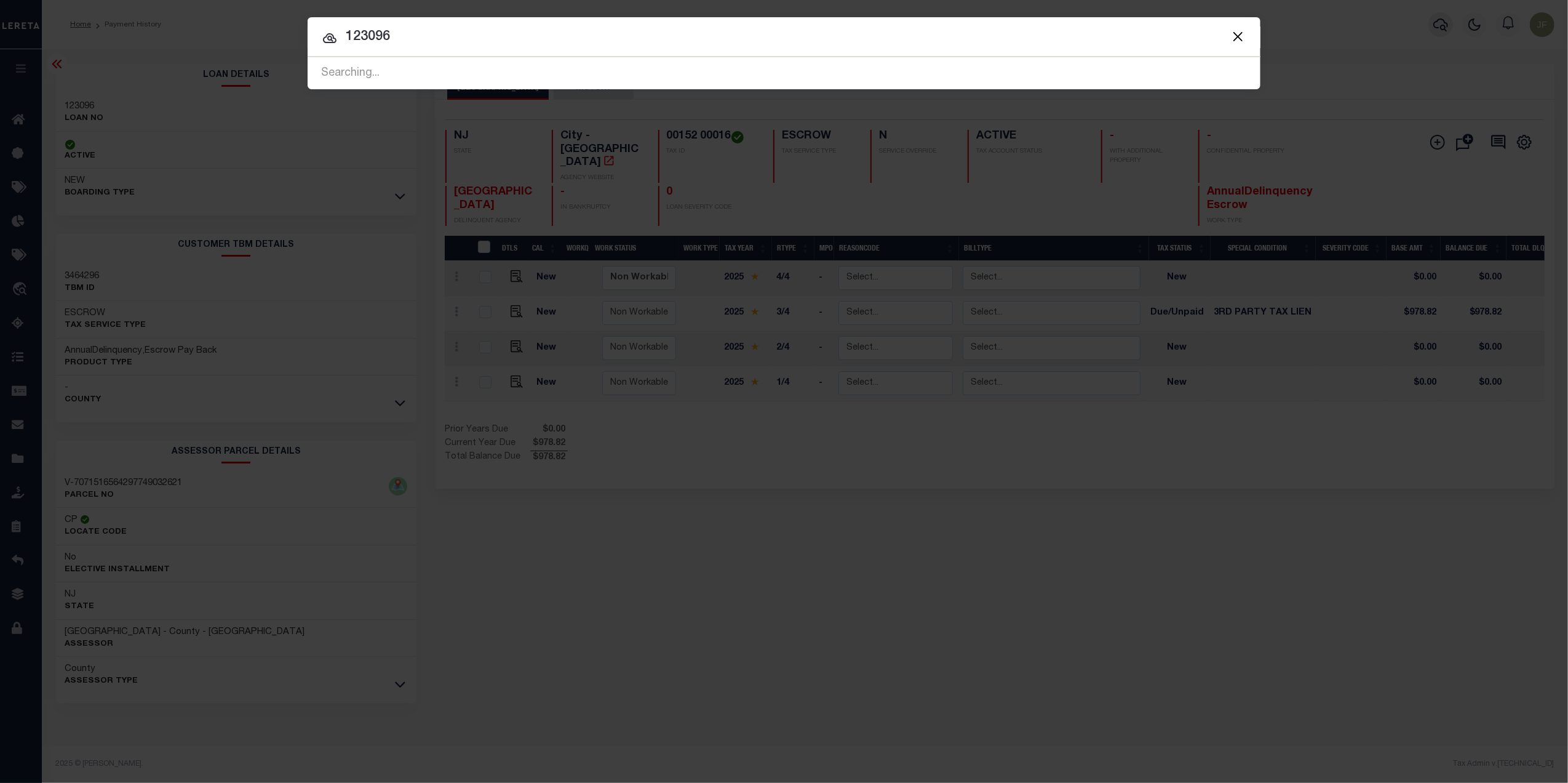
type input "123096"
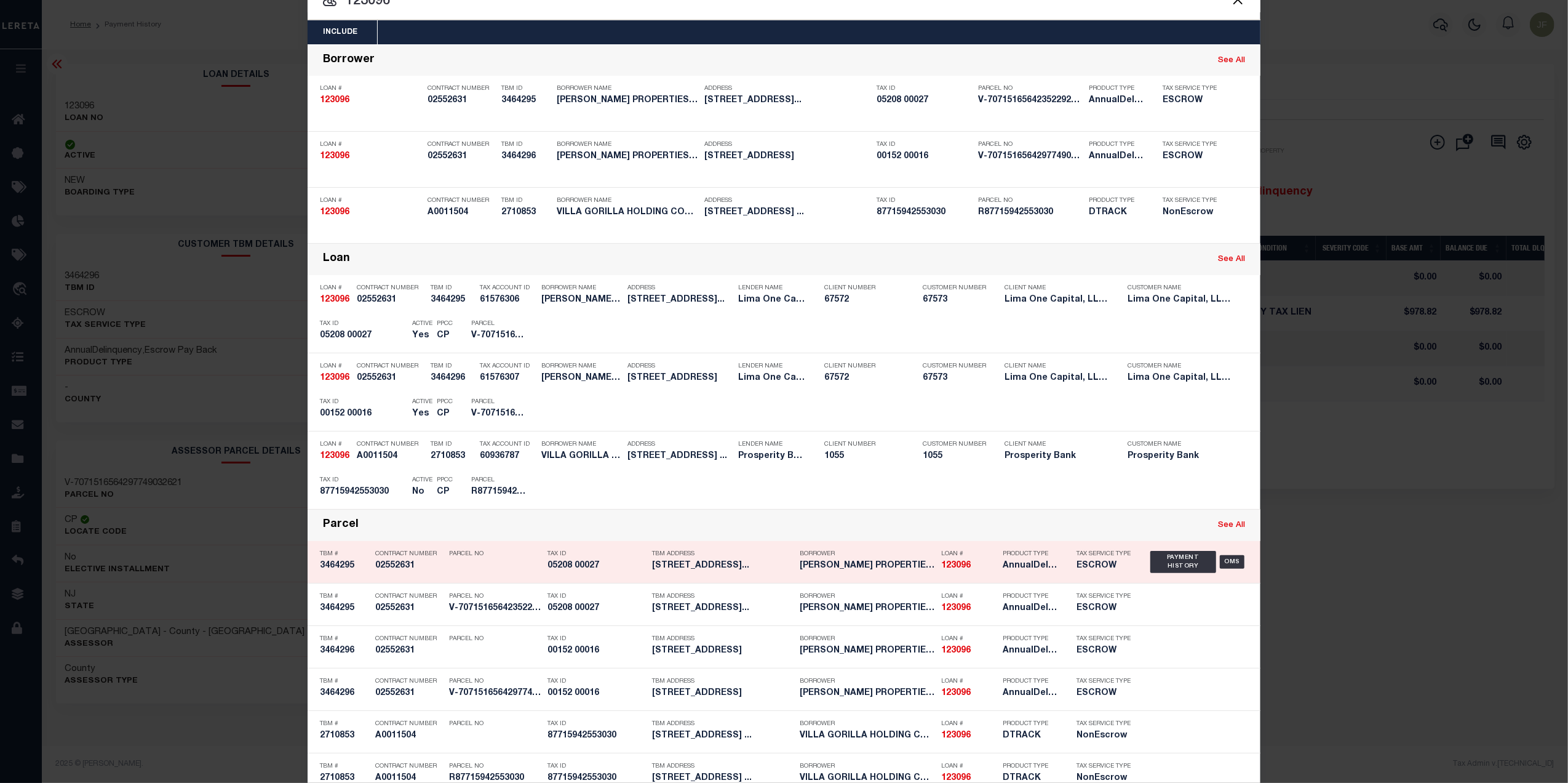
scroll to position [69, 0]
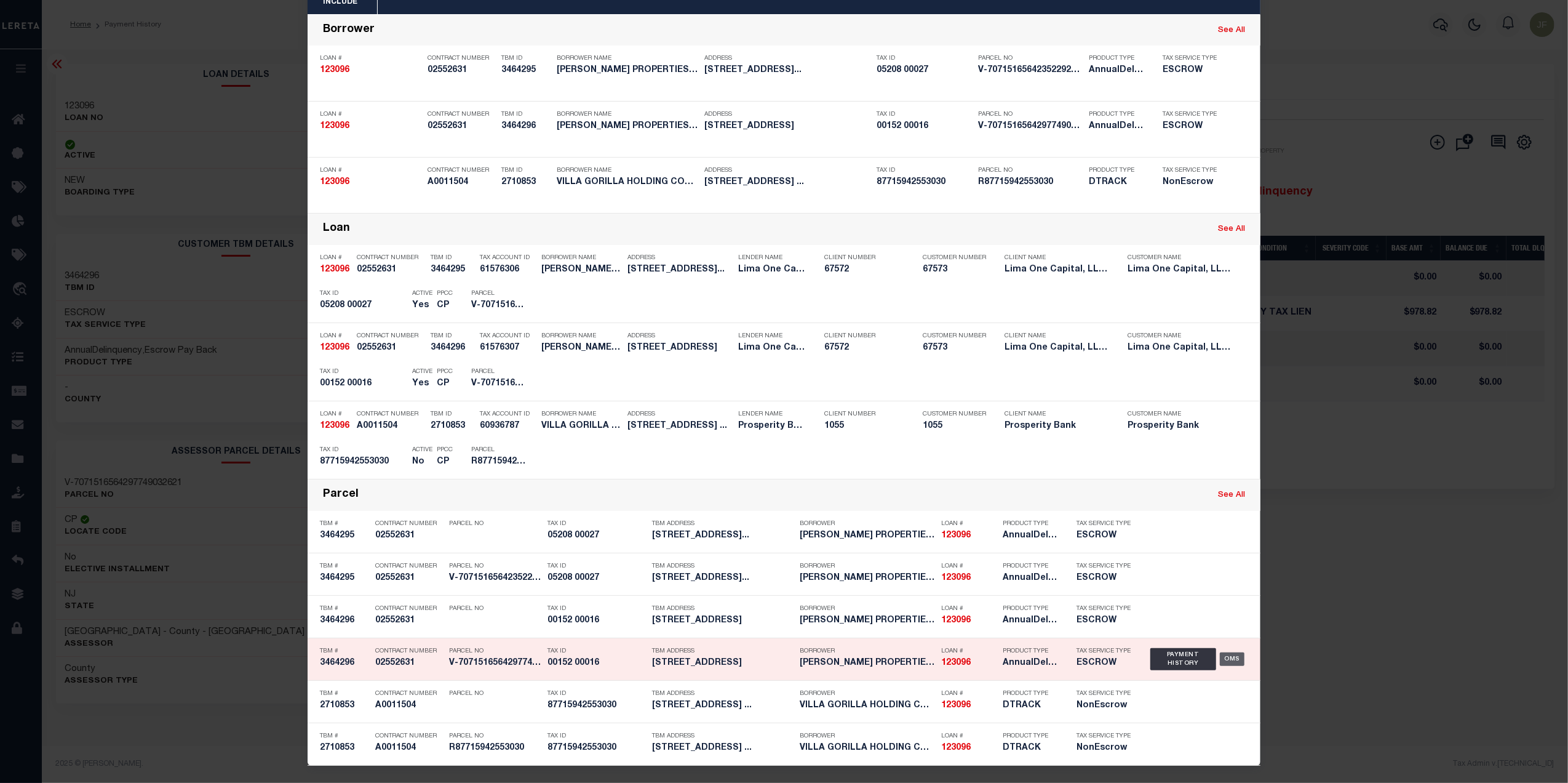
click at [1226, 657] on div "OMS" at bounding box center [1232, 659] width 25 height 14
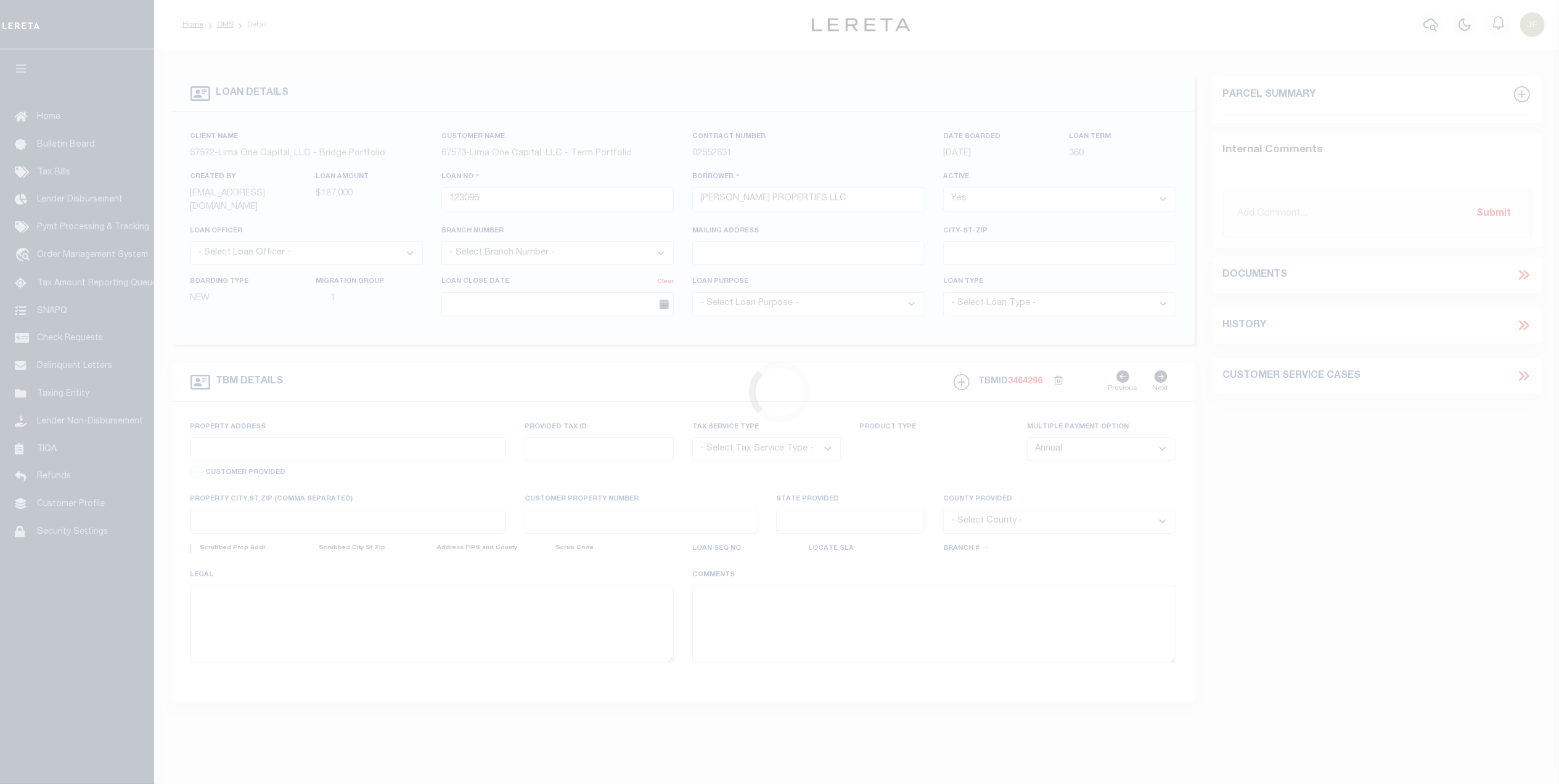
type input "[STREET_ADDRESS]"
select select "Escrow"
select select
type input "[GEOGRAPHIC_DATA] 08103"
type input "123096-2"
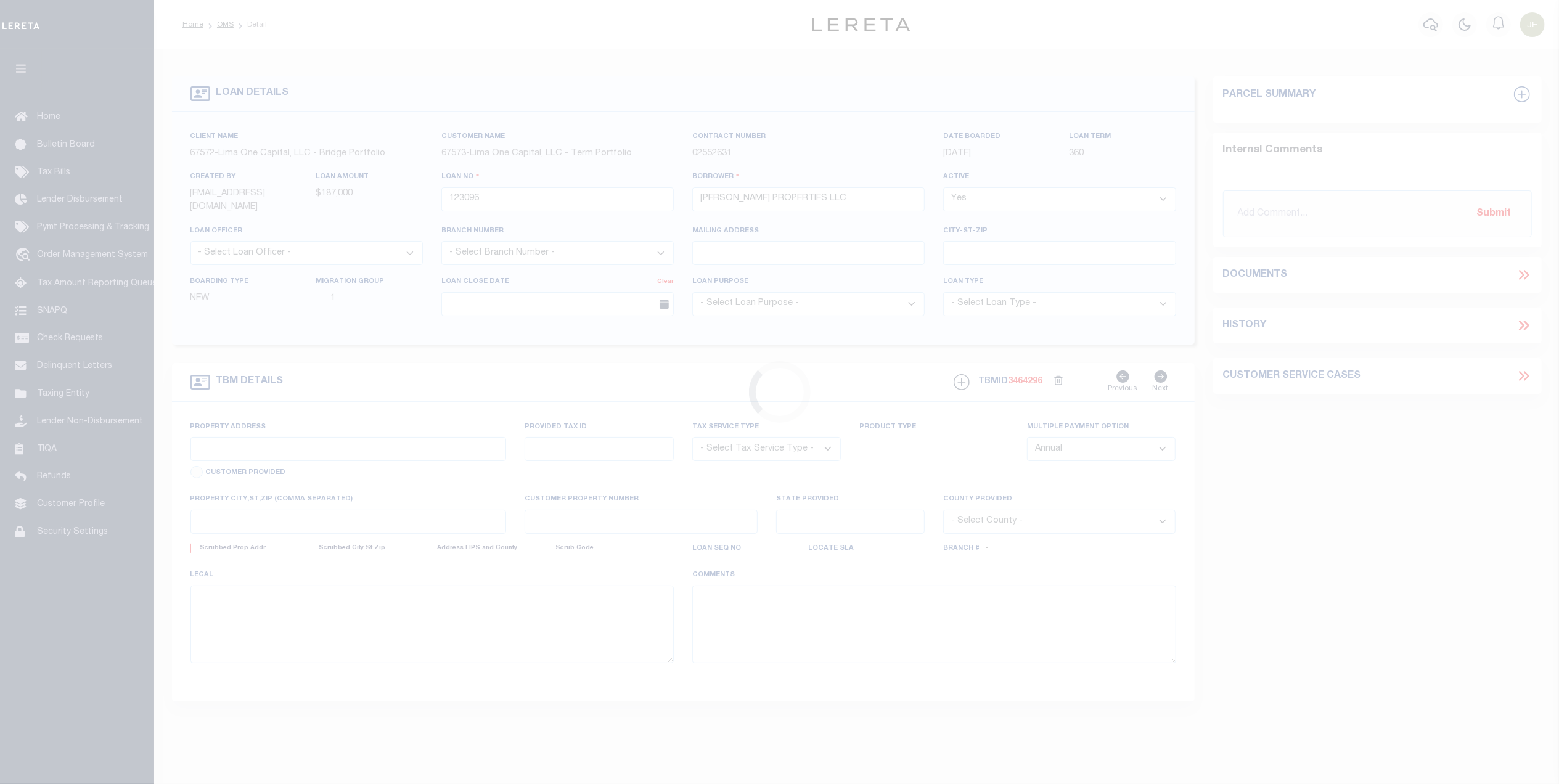
type input "NJ"
type textarea "COLLECTOR: ENTITY: PARCEL: 5208"
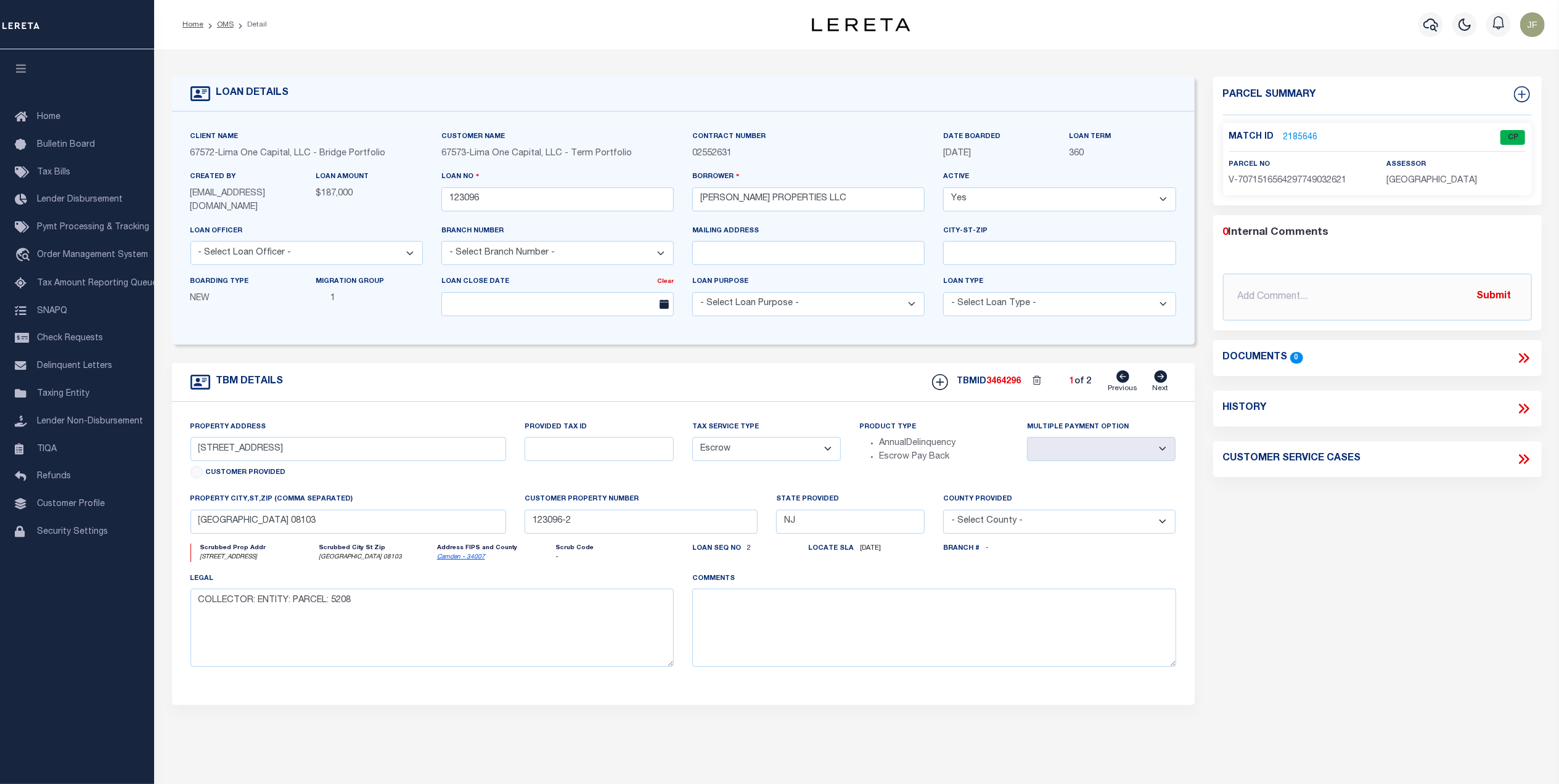
click at [1304, 140] on link "2185646" at bounding box center [1301, 137] width 35 height 13
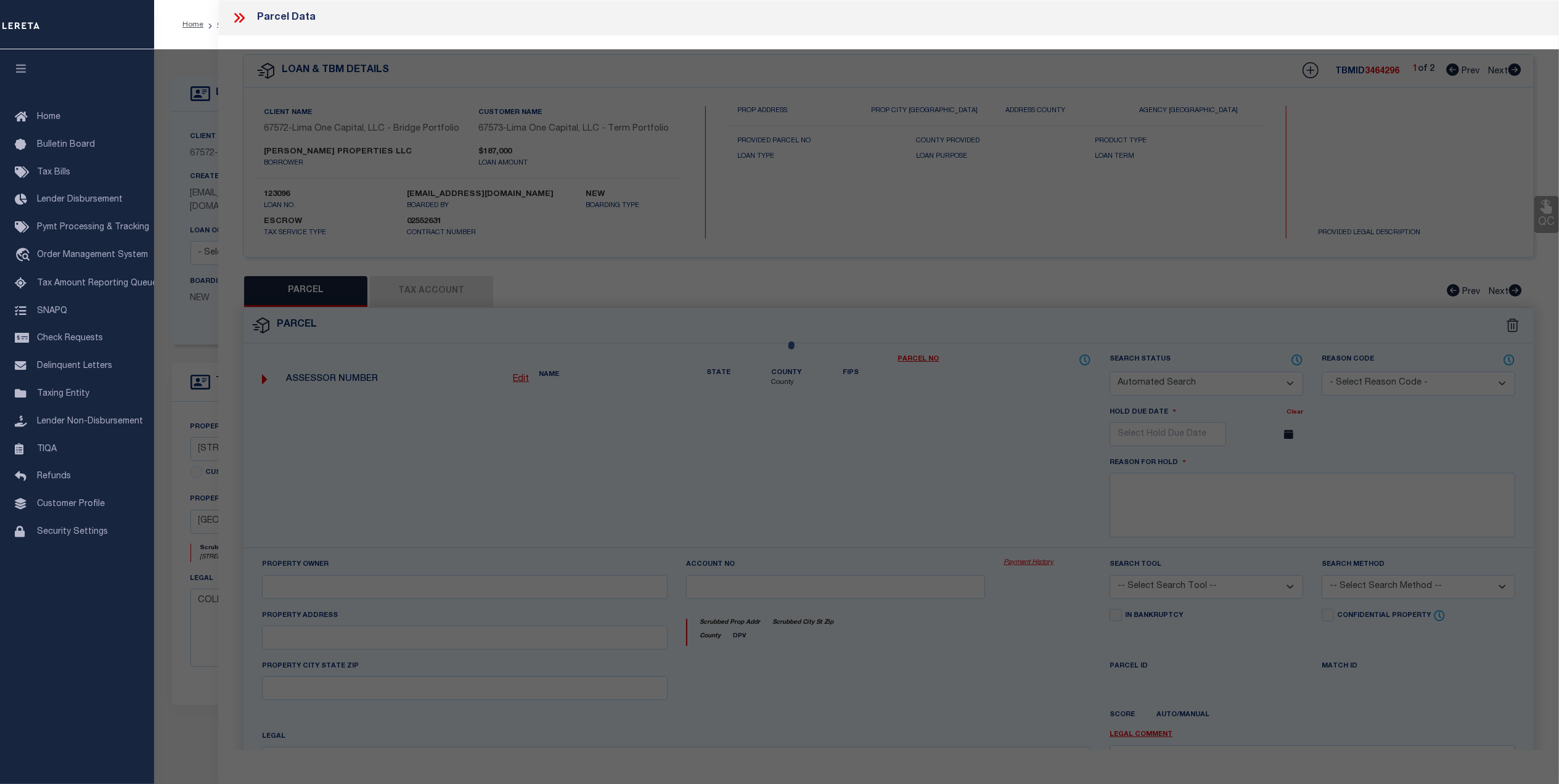
checkbox input "false"
select select "CP"
select select "AGW"
select select
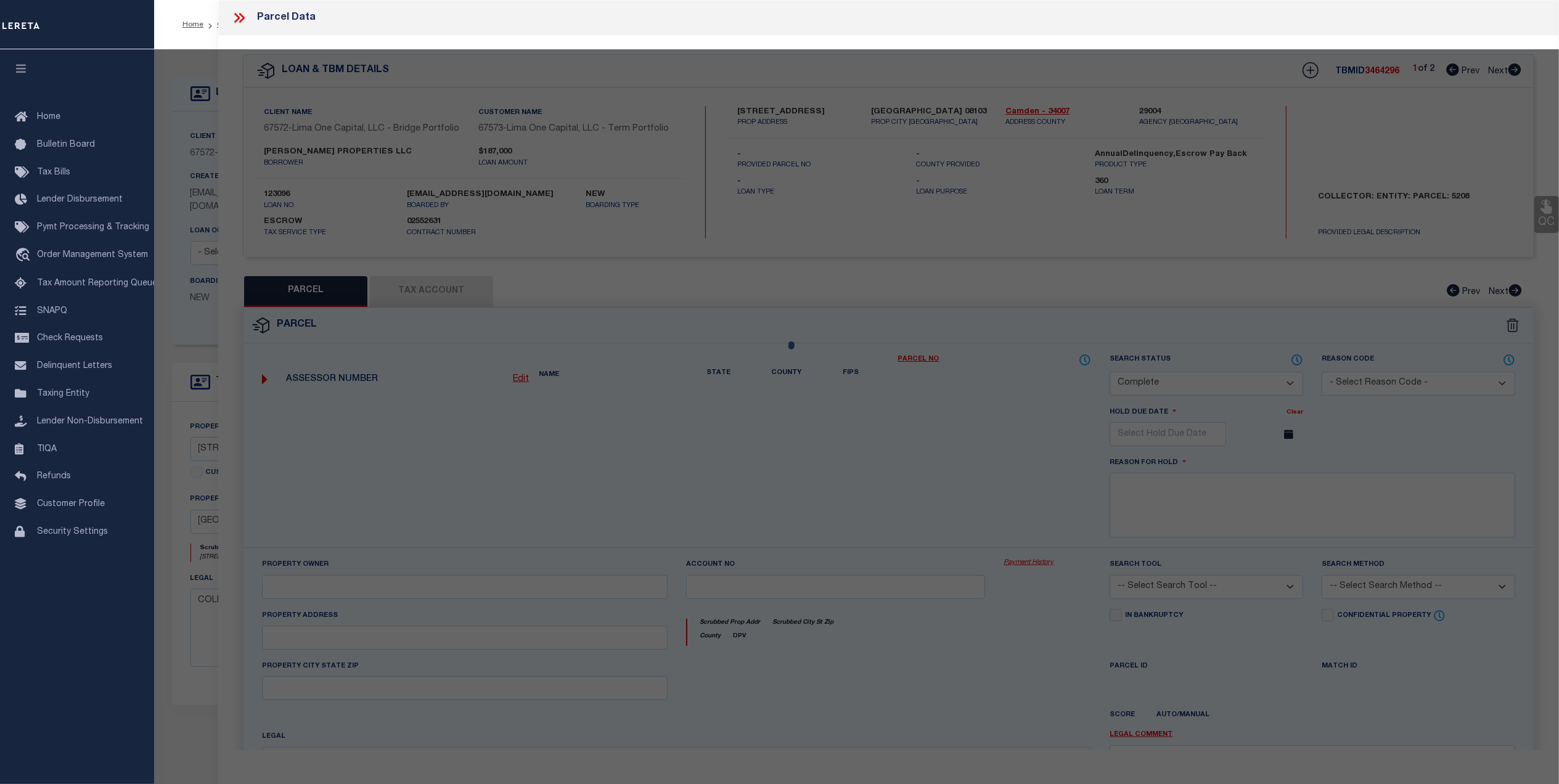
type input "[STREET_ADDRESS]"
checkbox input "false"
type input "[GEOGRAPHIC_DATA] 08103"
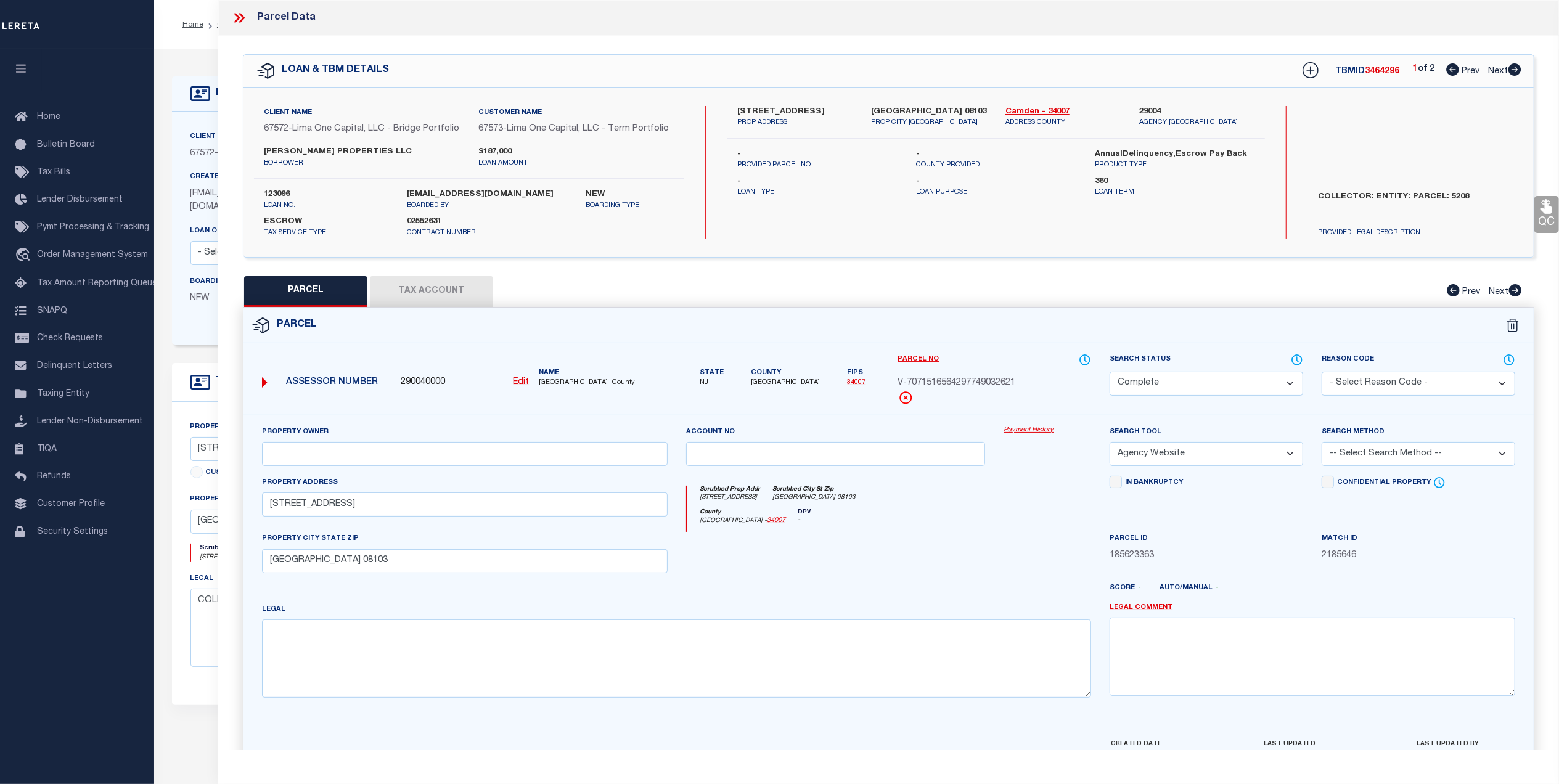
click at [237, 17] on icon at bounding box center [237, 18] width 6 height 10
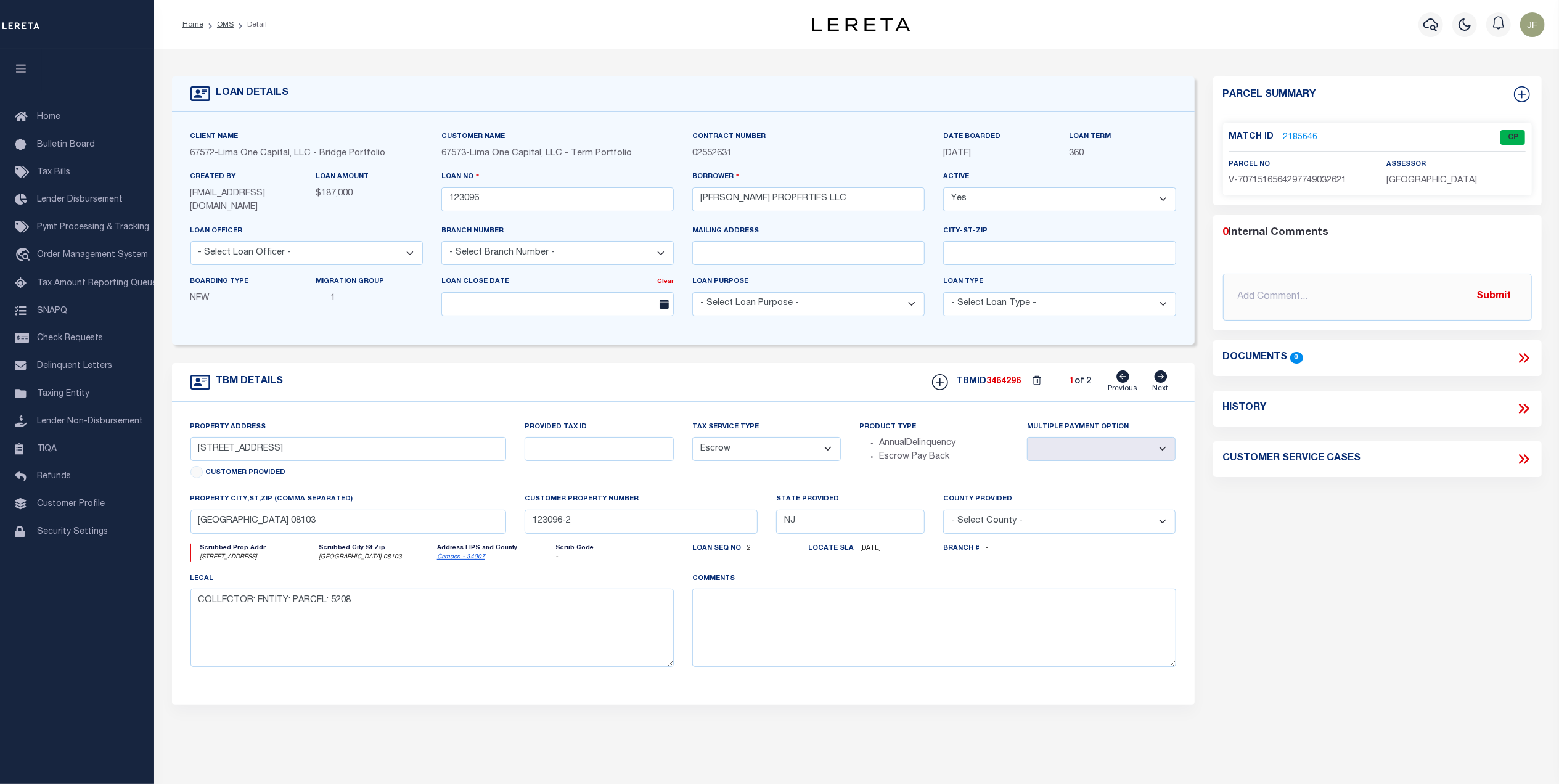
click at [1153, 380] on link "Next" at bounding box center [1160, 382] width 16 height 24
type input "4542 ROOSEVELT AVENUE"
radio input "true"
select select
type input "PENNSAUKEN NJ 08109"
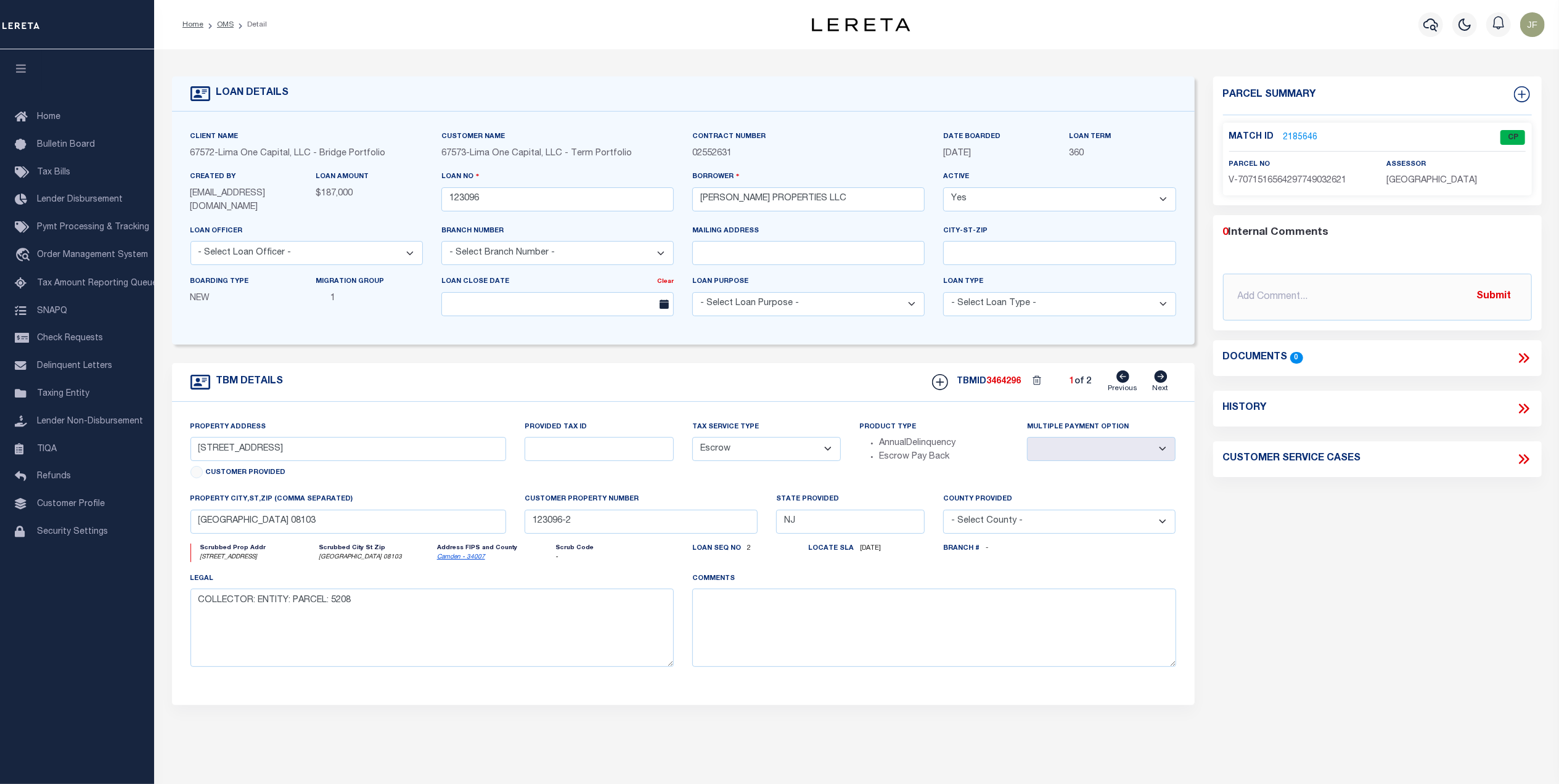
type input "123096-1"
click at [1119, 380] on icon at bounding box center [1123, 376] width 13 height 12
type input "[STREET_ADDRESS]"
radio input "false"
select select
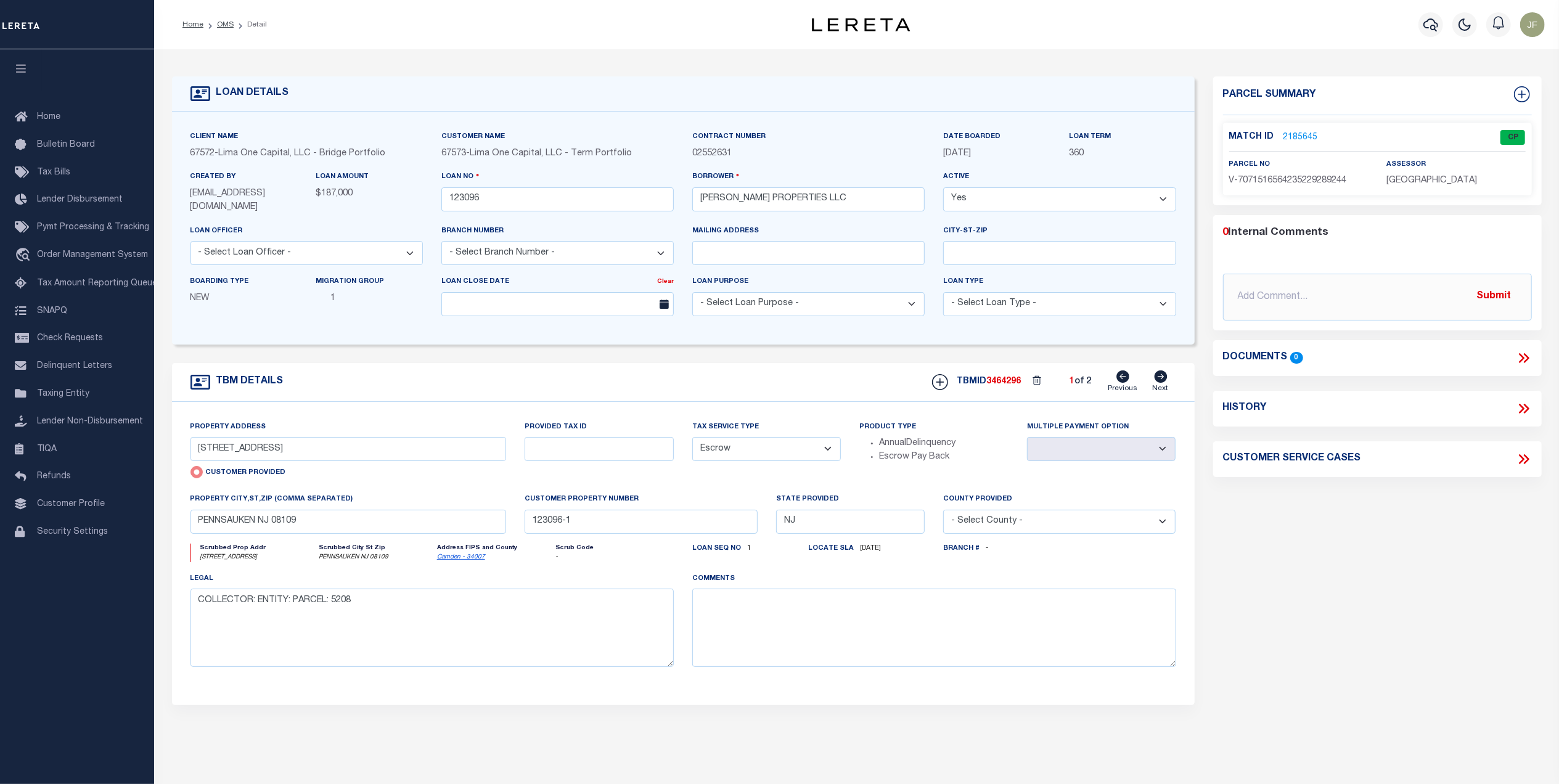
type input "[GEOGRAPHIC_DATA] 08103"
type input "123096-2"
click at [1285, 137] on link "2185646" at bounding box center [1301, 137] width 35 height 13
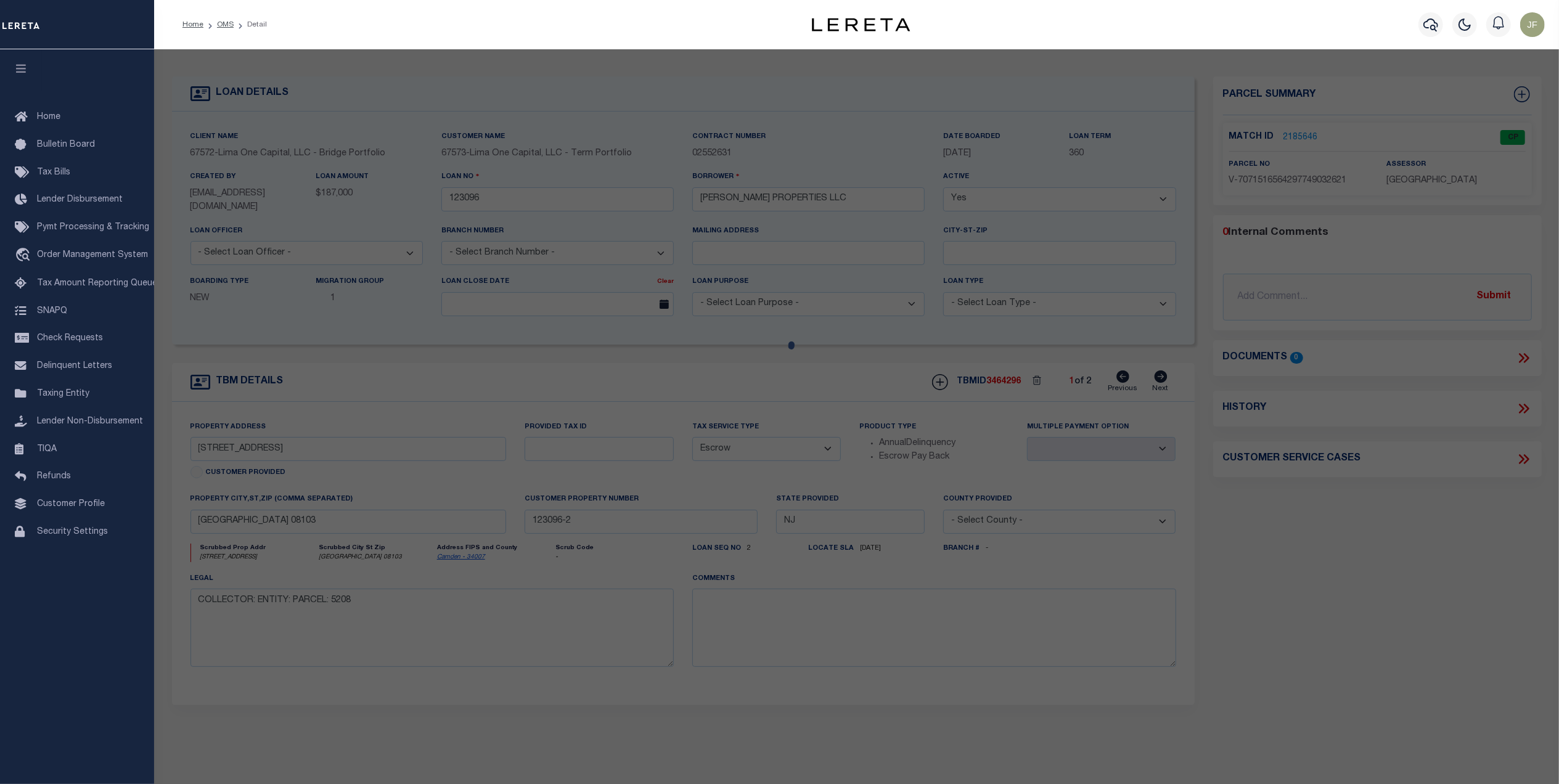
select select "AS"
select select
checkbox input "false"
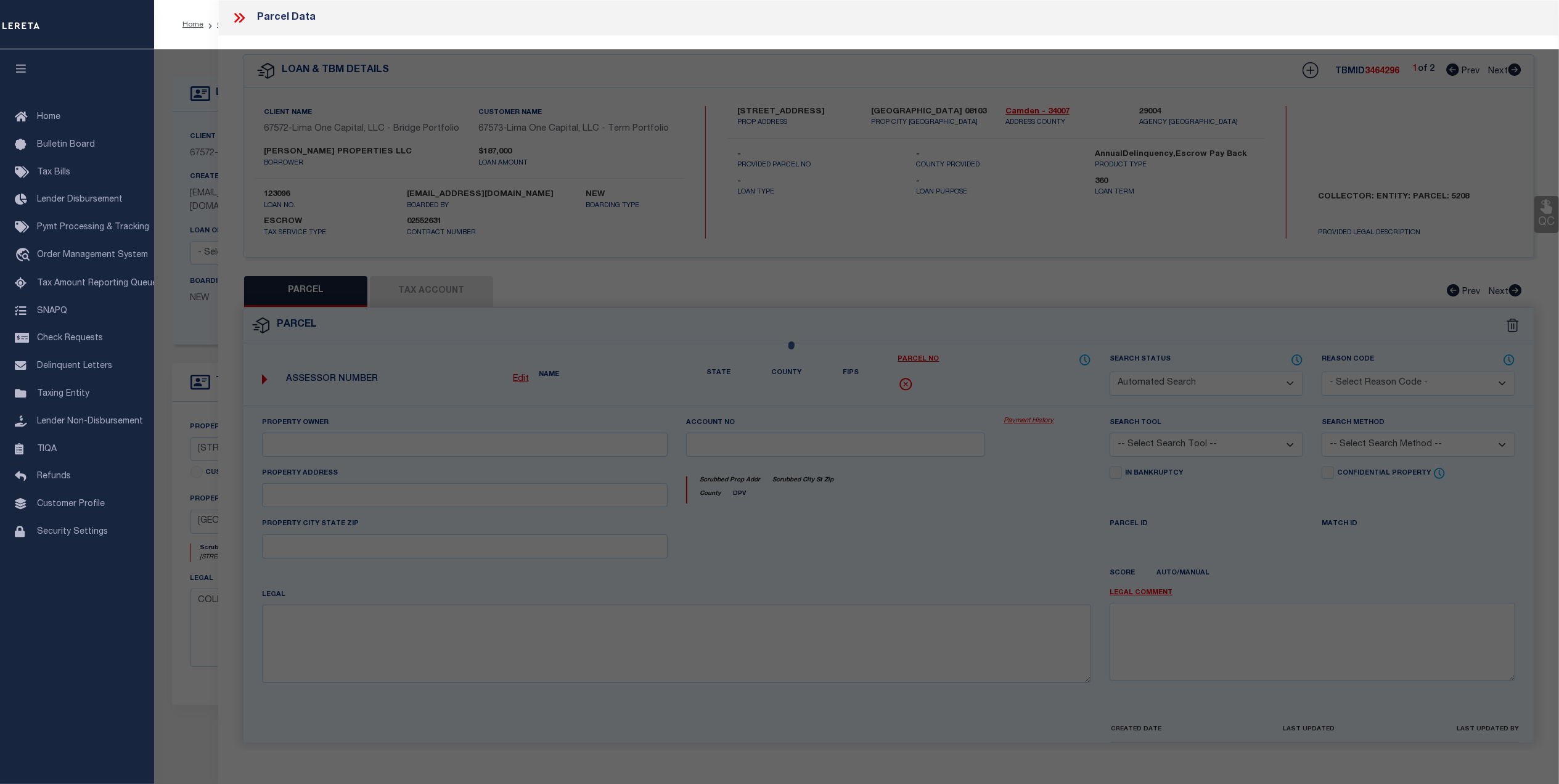
select select "CP"
select select "AGW"
select select
type input "[STREET_ADDRESS]"
checkbox input "false"
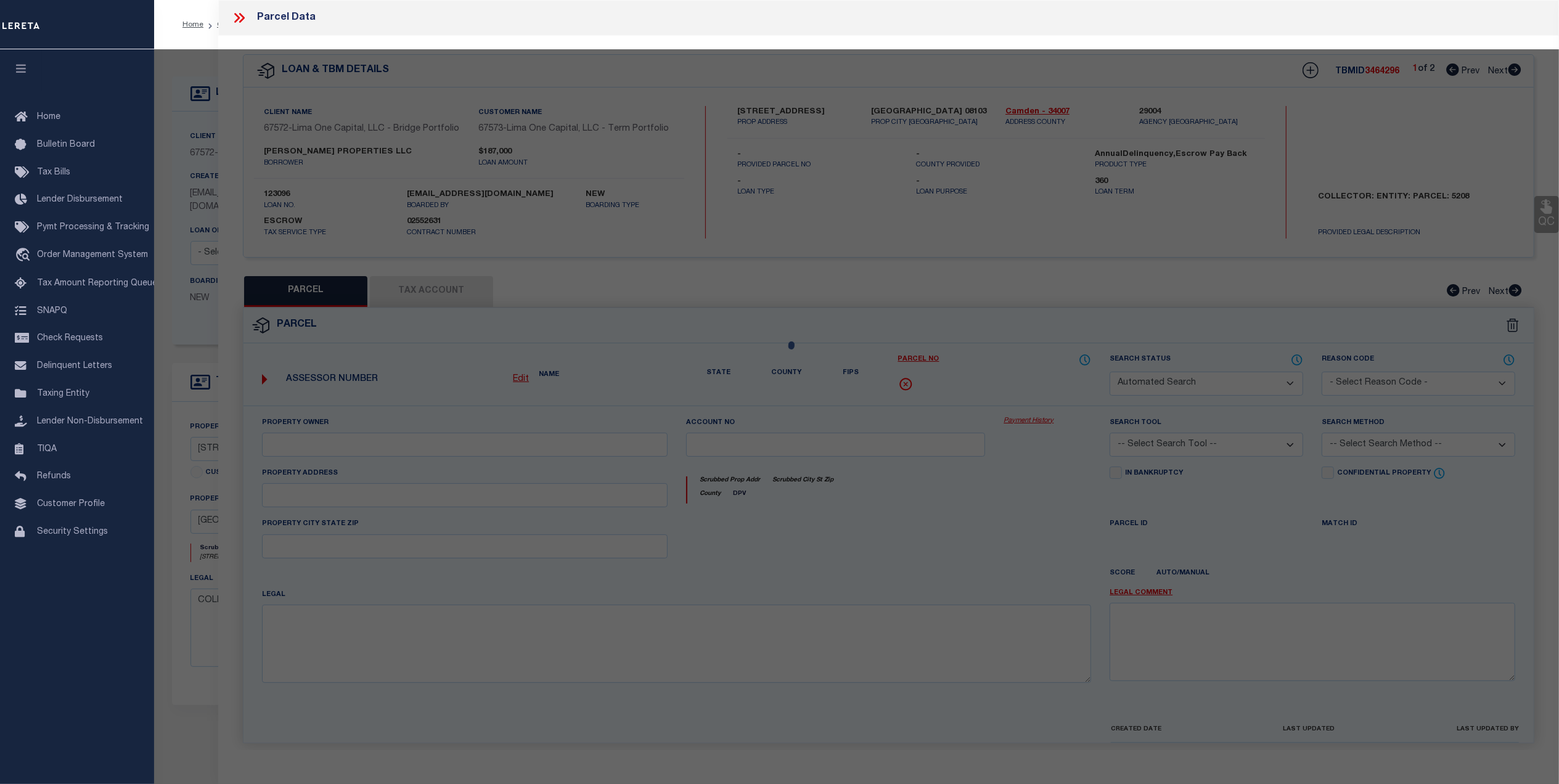
type input "[GEOGRAPHIC_DATA] 08103"
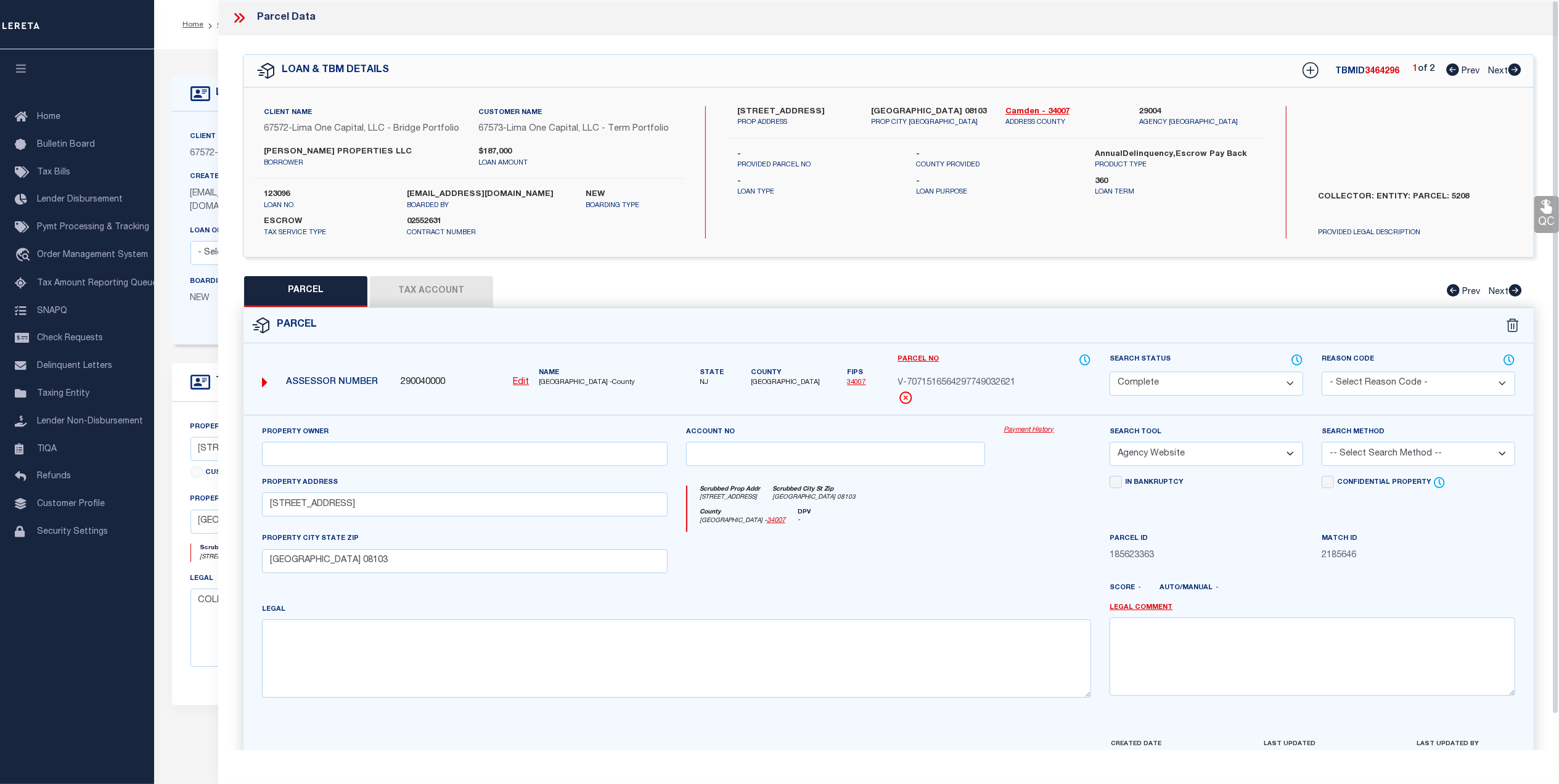
click at [1019, 430] on link "Payment History" at bounding box center [1047, 430] width 88 height 11
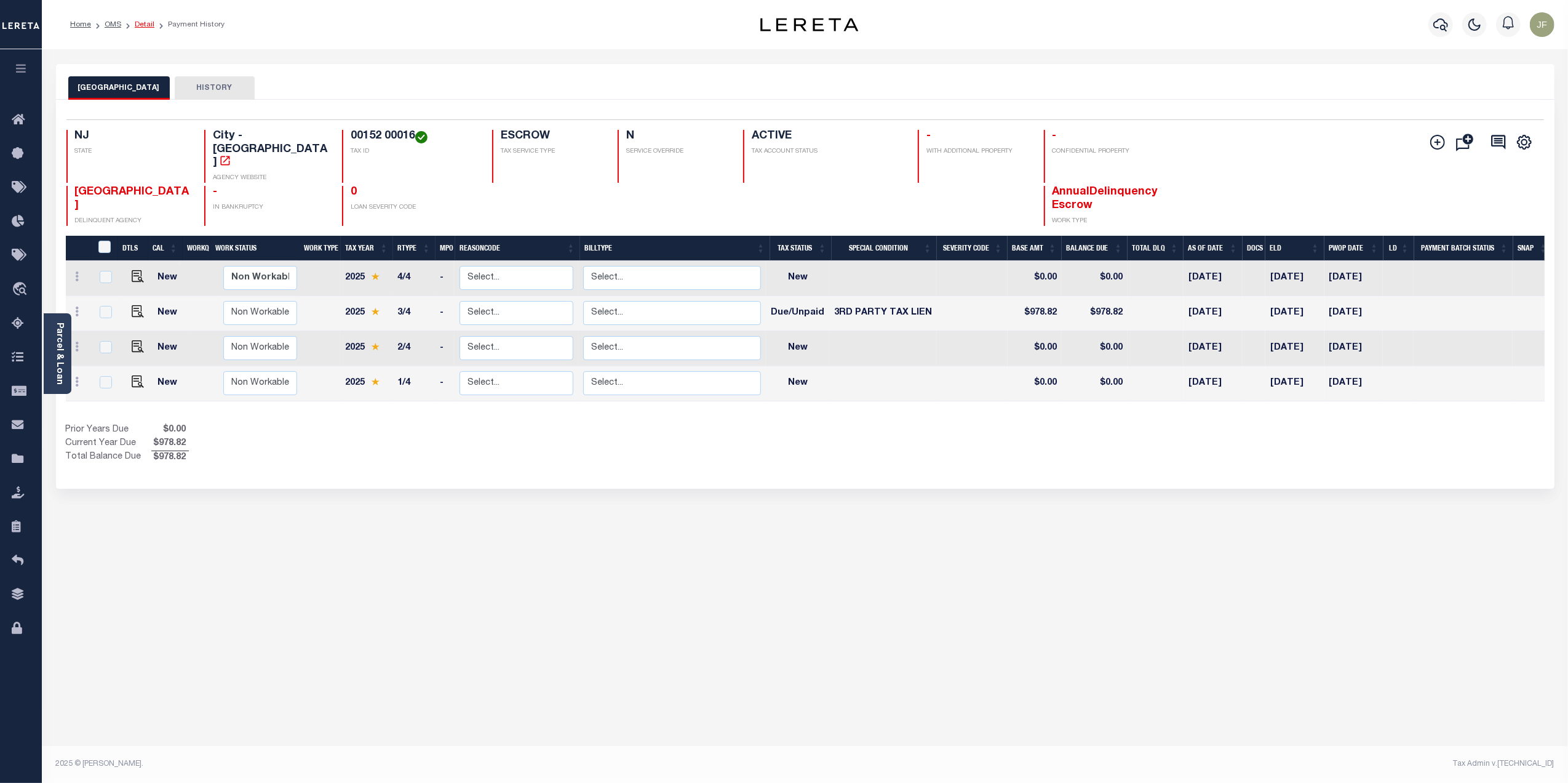
click at [146, 24] on link "Detail" at bounding box center [144, 24] width 19 height 7
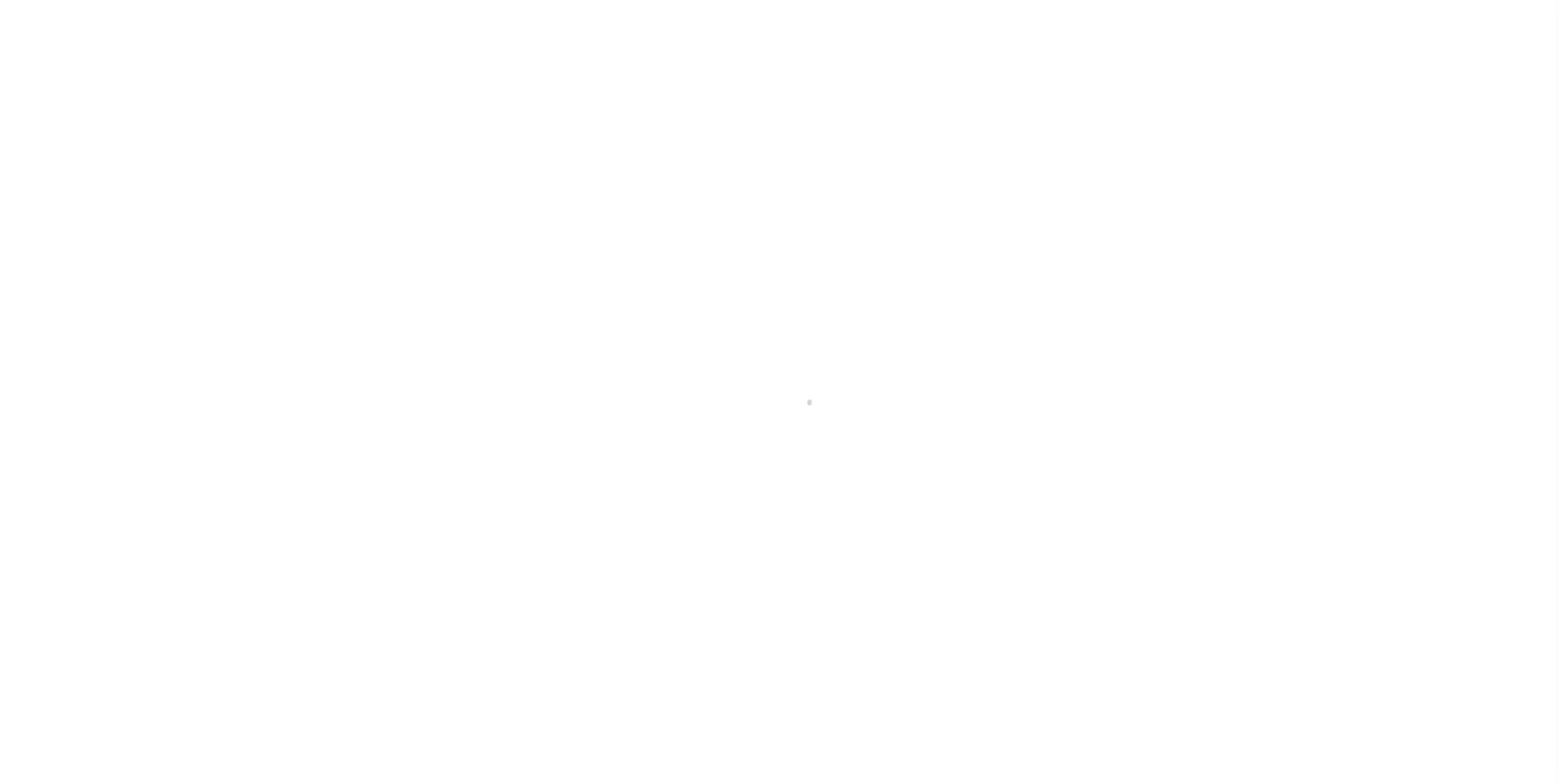
type input "[STREET_ADDRESS]"
select select "Escrow"
select select
type input "[GEOGRAPHIC_DATA] 08103"
type input "123096-2"
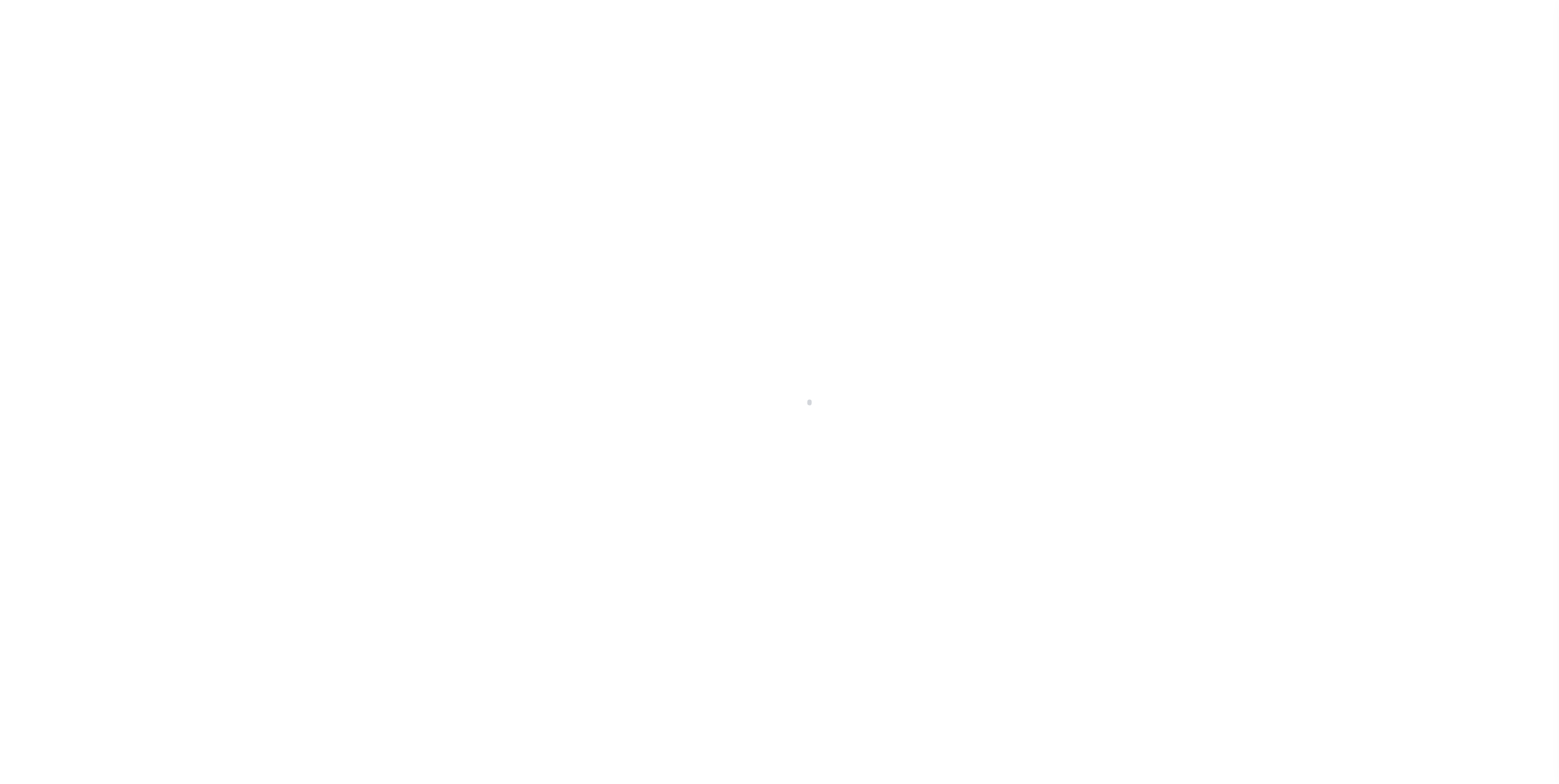
type input "NJ"
type textarea "COLLECTOR: ENTITY: PARCEL: 5208"
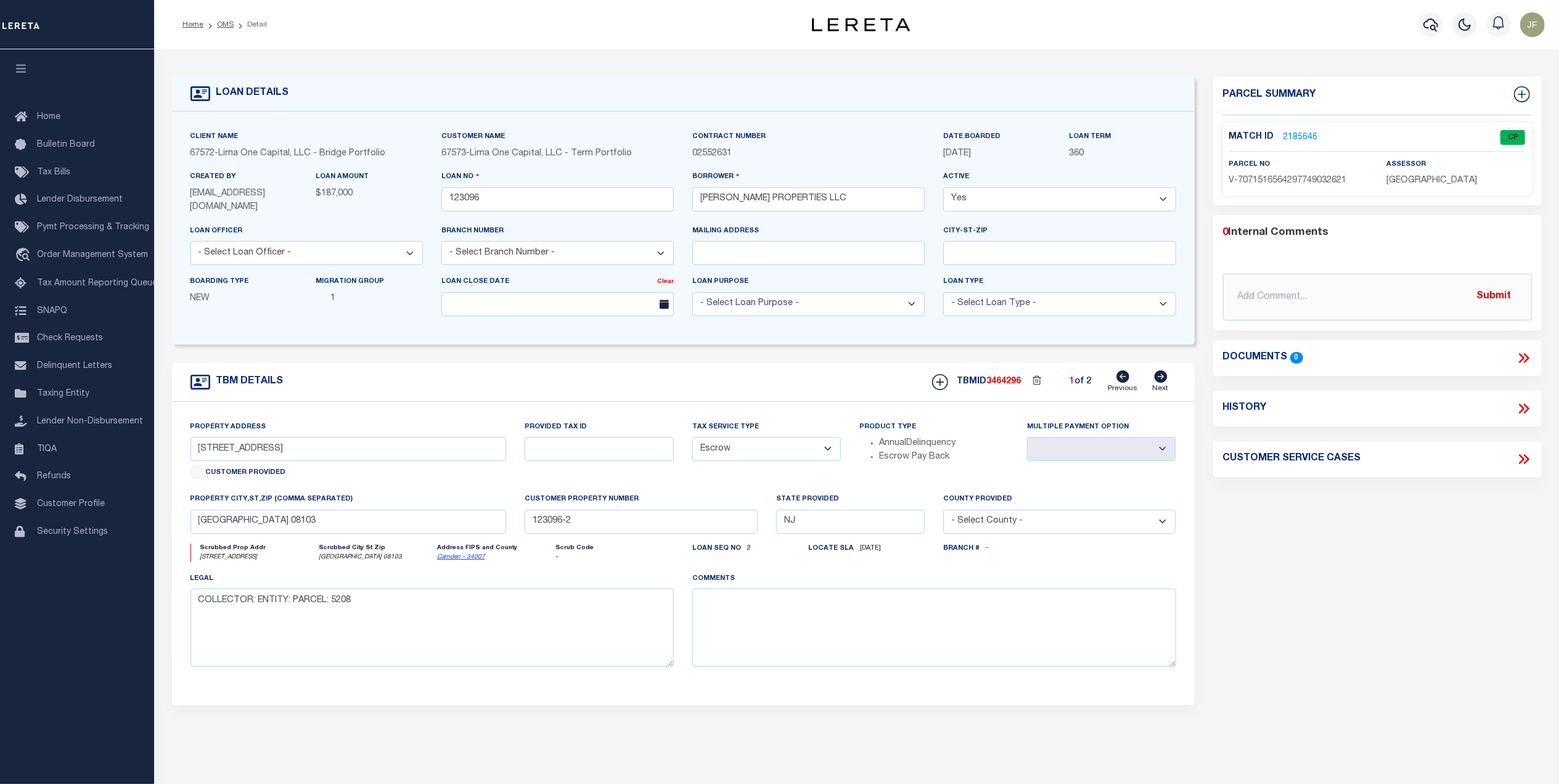
click at [1524, 405] on icon at bounding box center [1524, 409] width 16 height 16
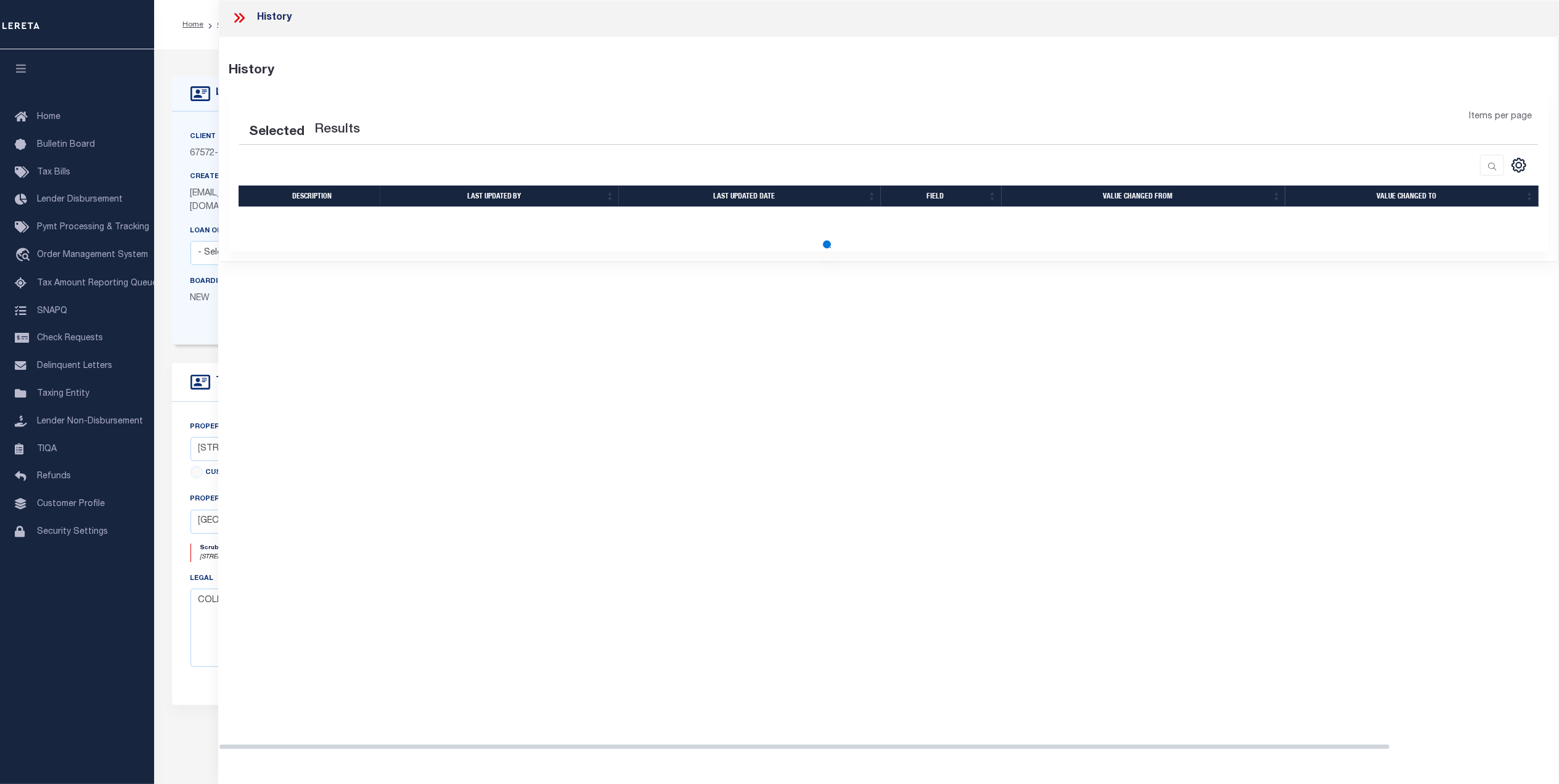
select select "100"
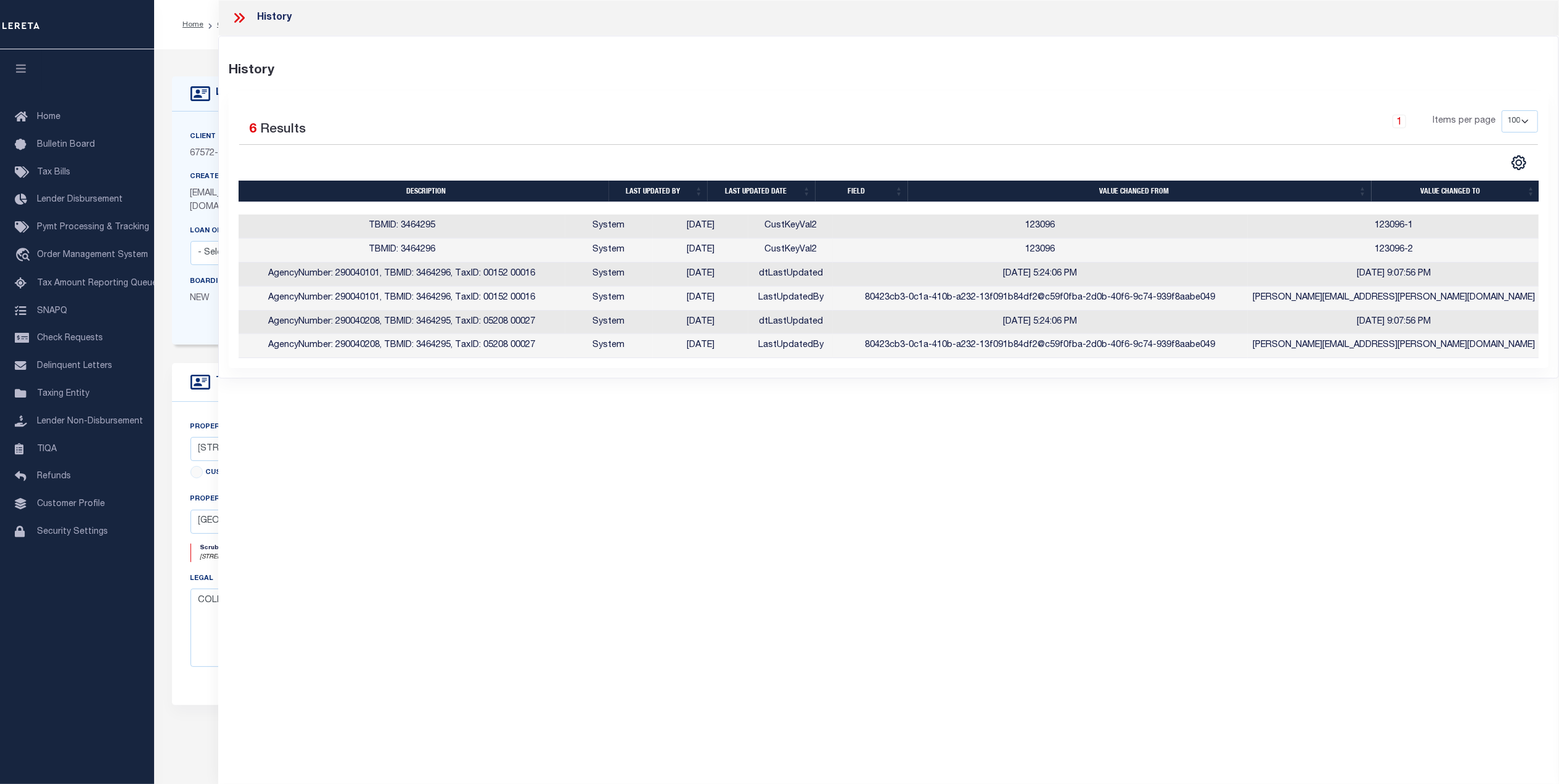
click at [235, 15] on icon at bounding box center [237, 18] width 6 height 10
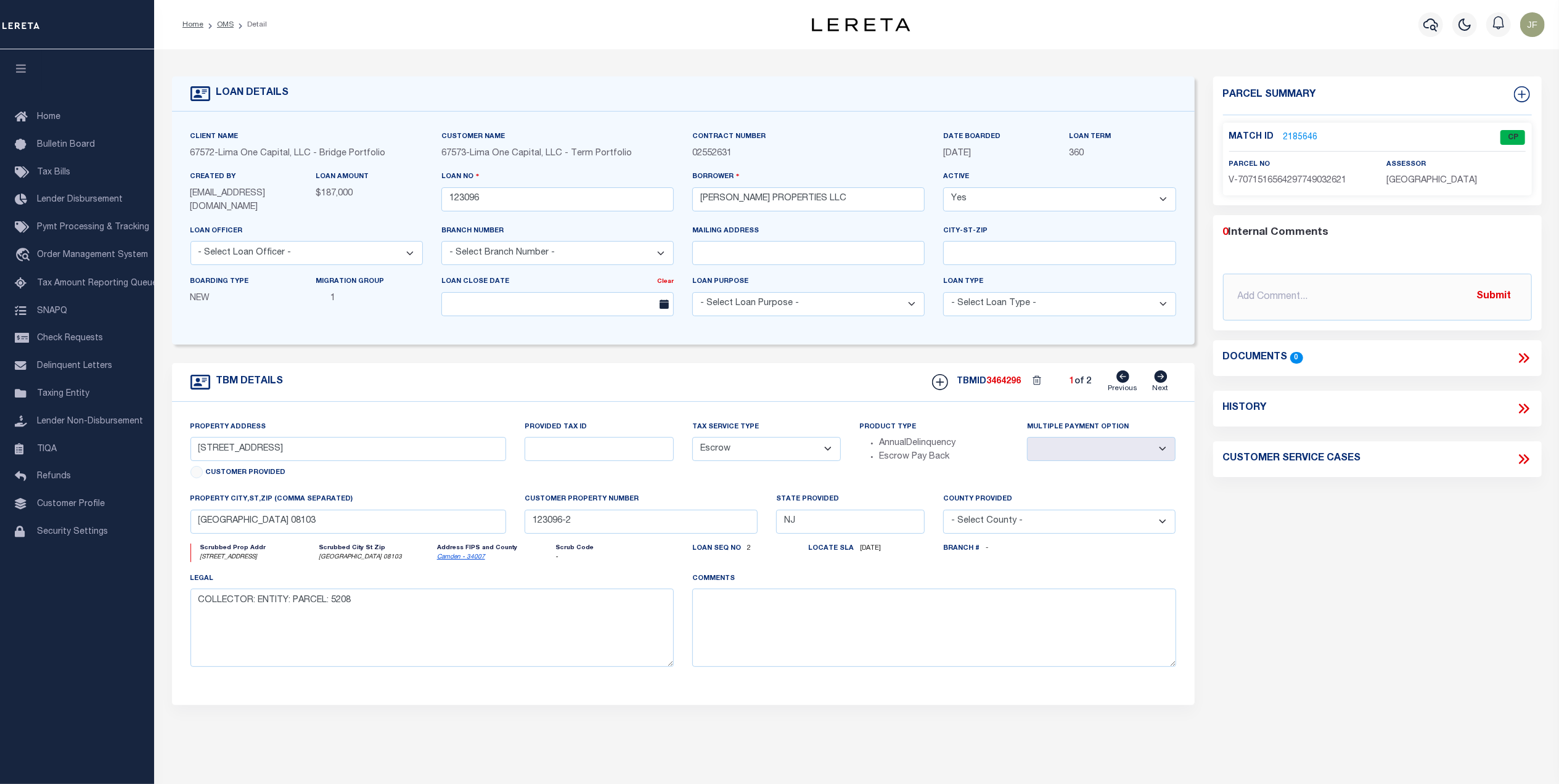
click at [1287, 136] on link "2185646" at bounding box center [1301, 137] width 35 height 13
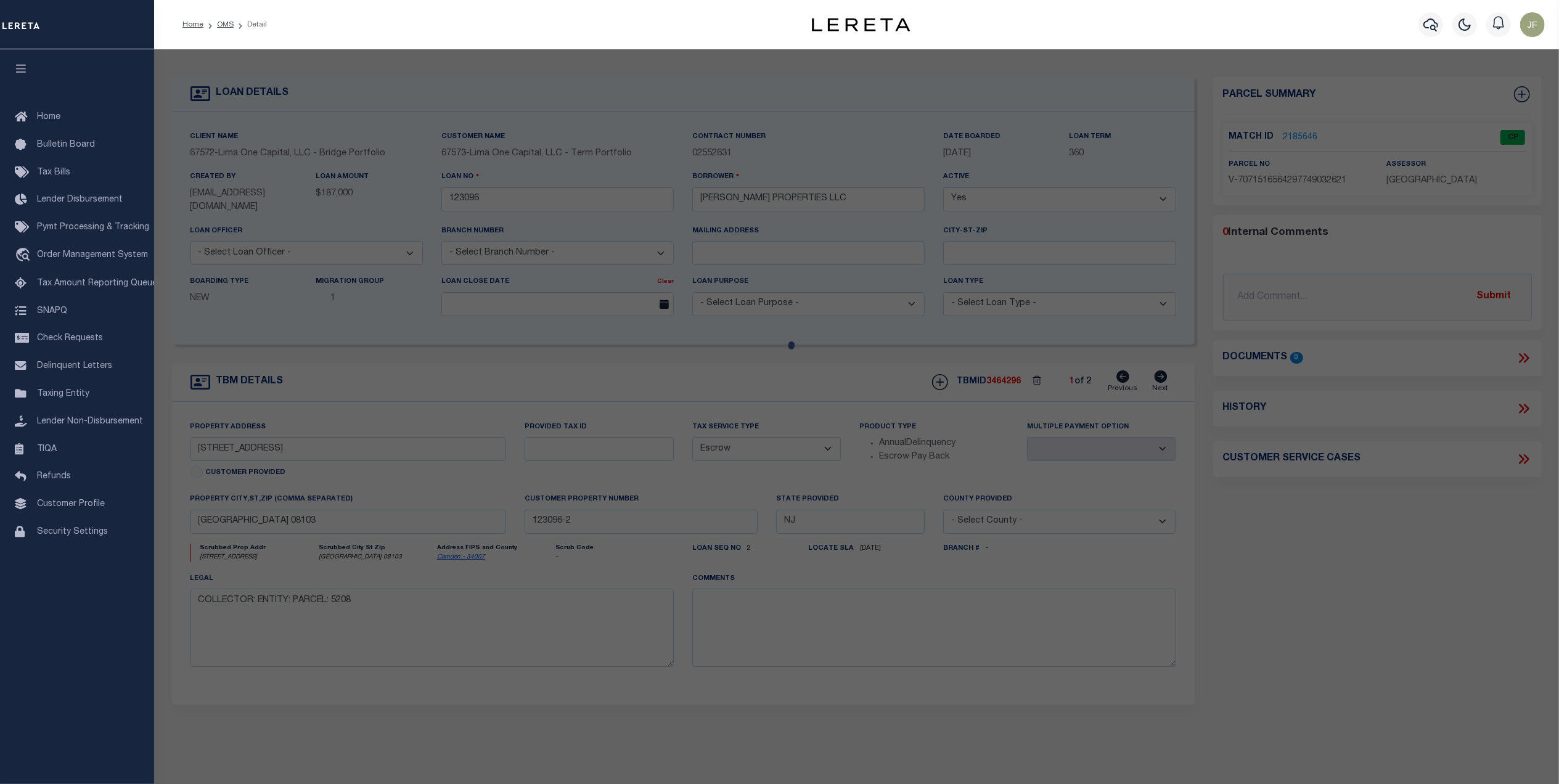
checkbox input "false"
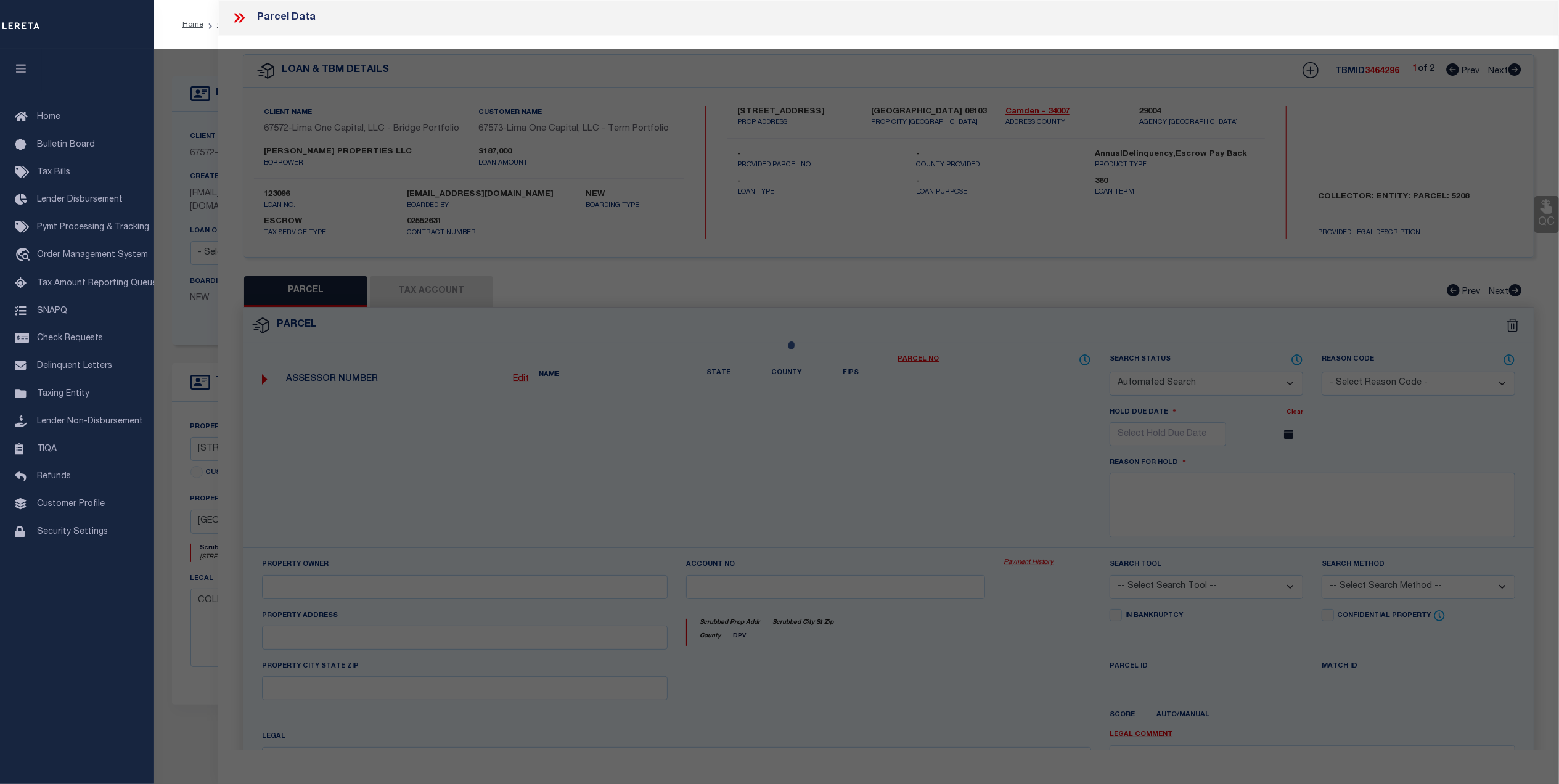
select select "CP"
select select "AGW"
select select
type input "[STREET_ADDRESS]"
checkbox input "false"
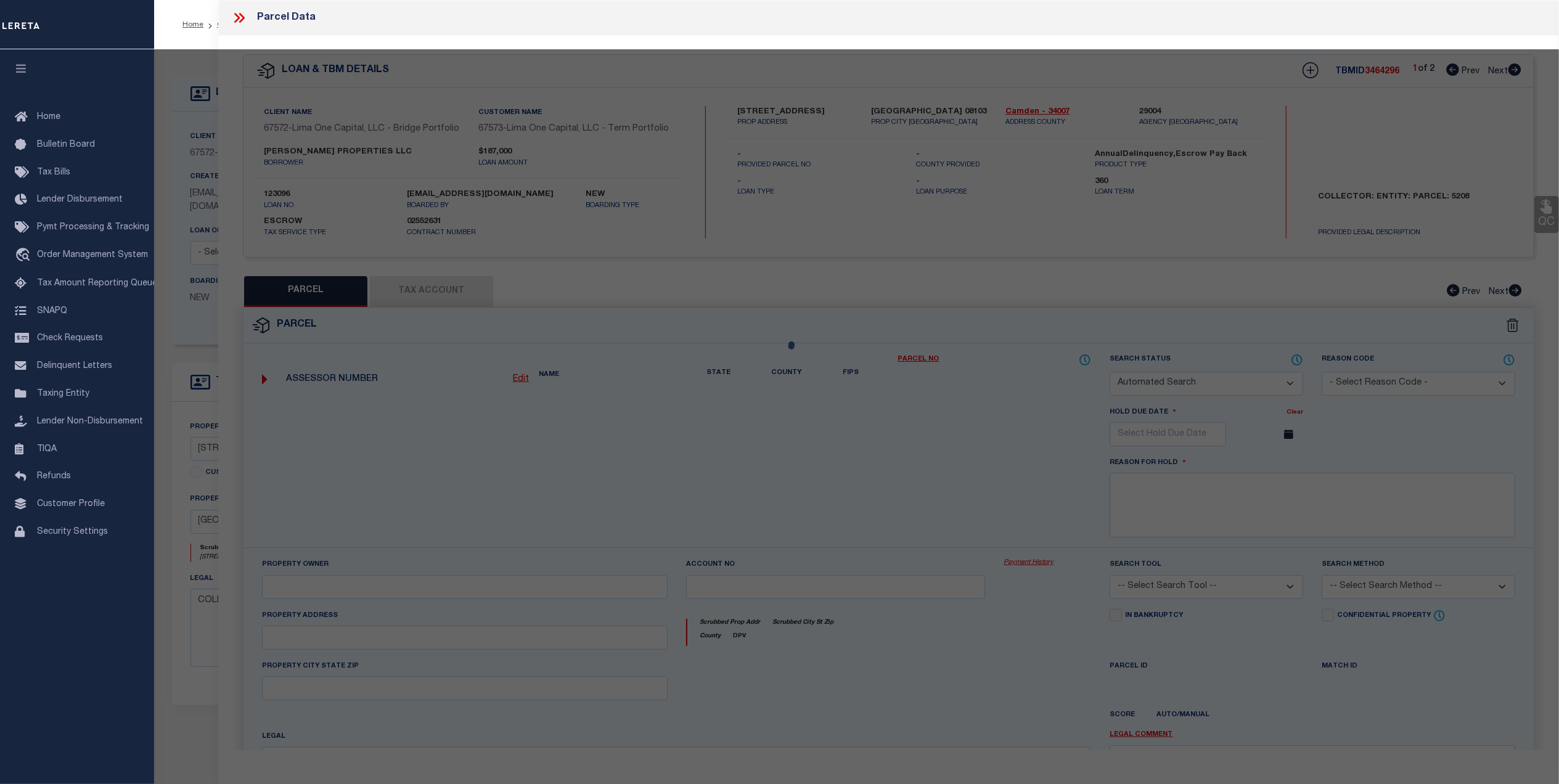
type input "[GEOGRAPHIC_DATA] 08103"
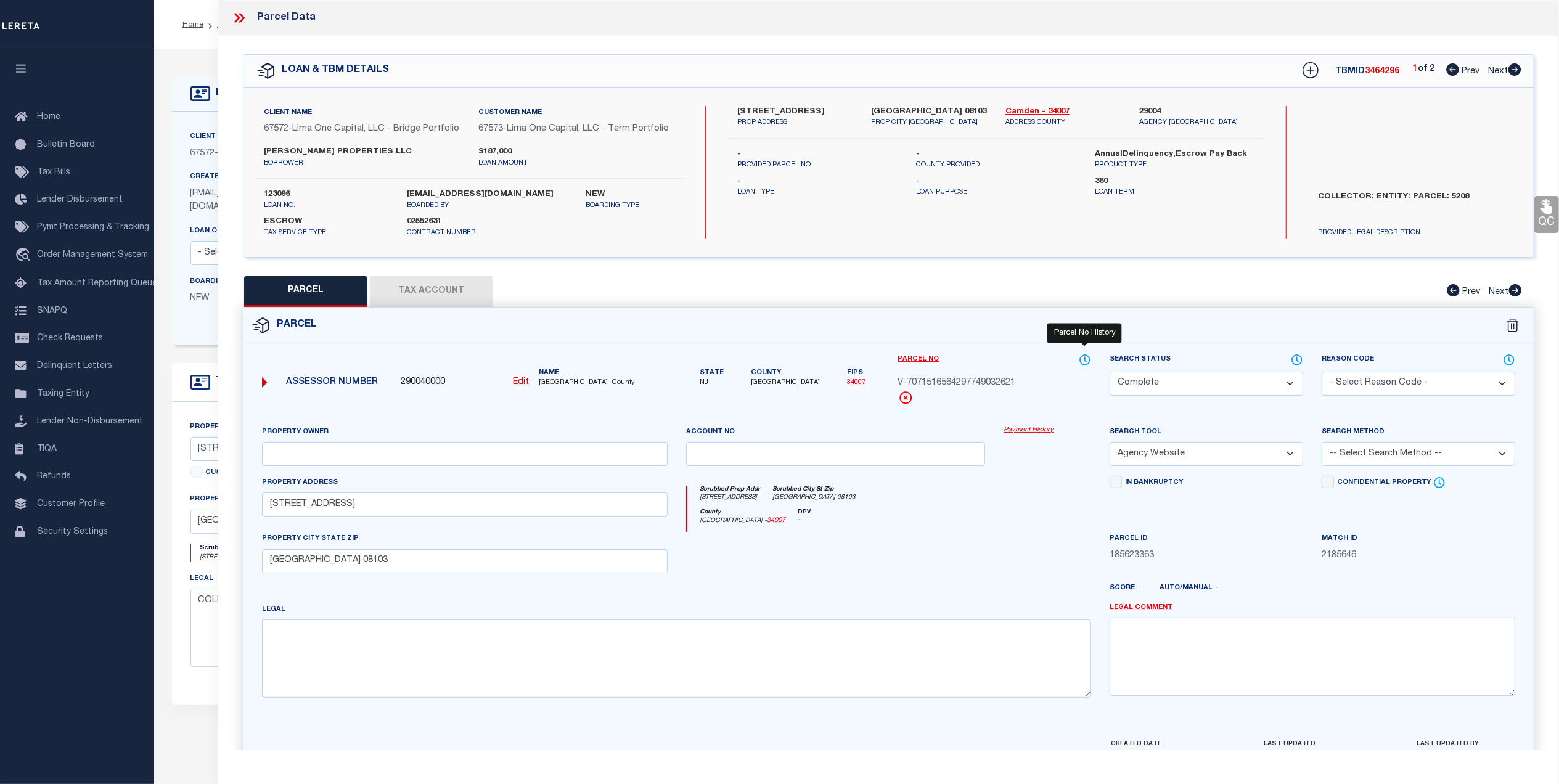
click at [1080, 358] on icon at bounding box center [1084, 360] width 12 height 14
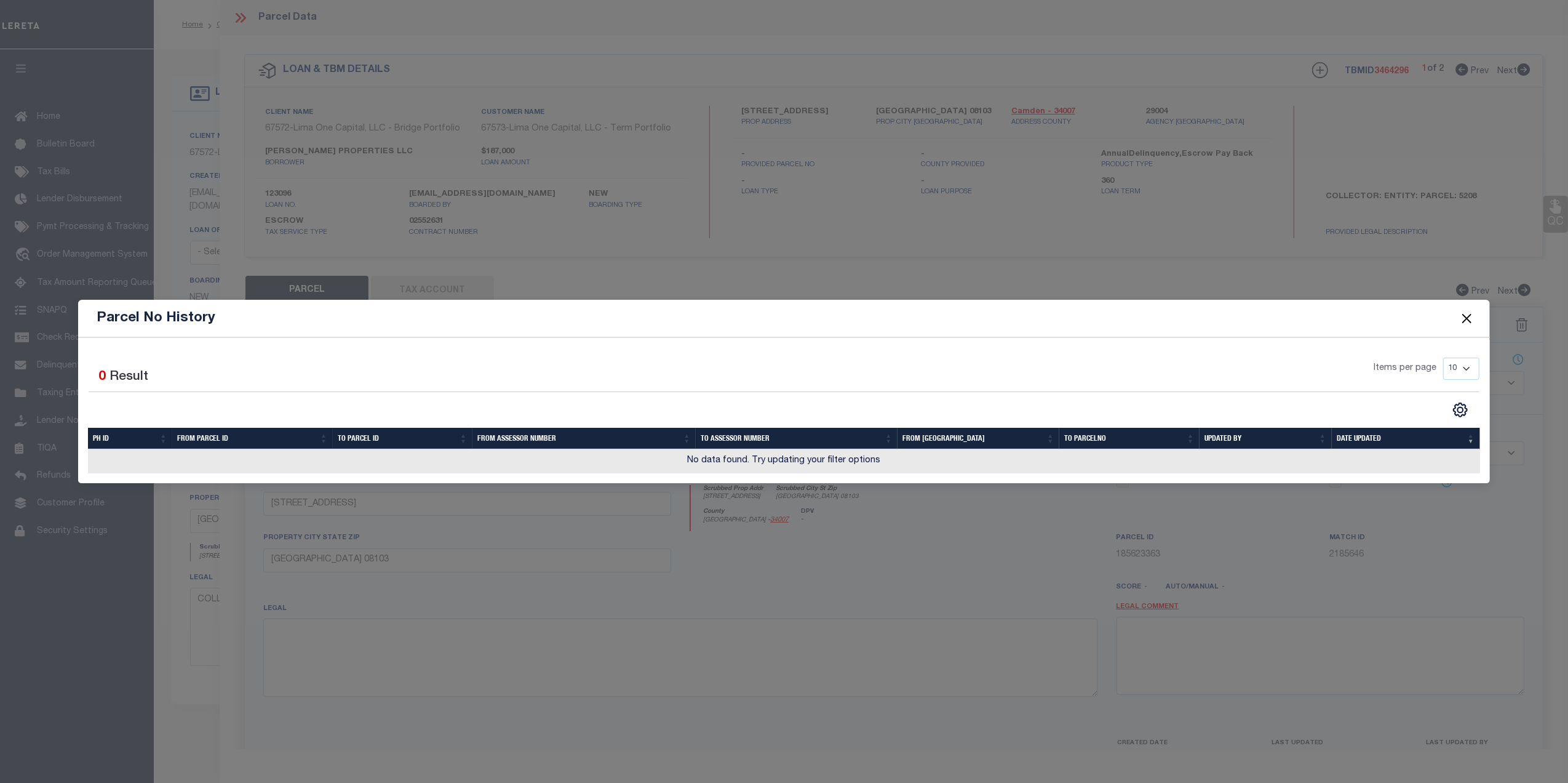
click at [1465, 315] on button "Close" at bounding box center [1466, 318] width 16 height 16
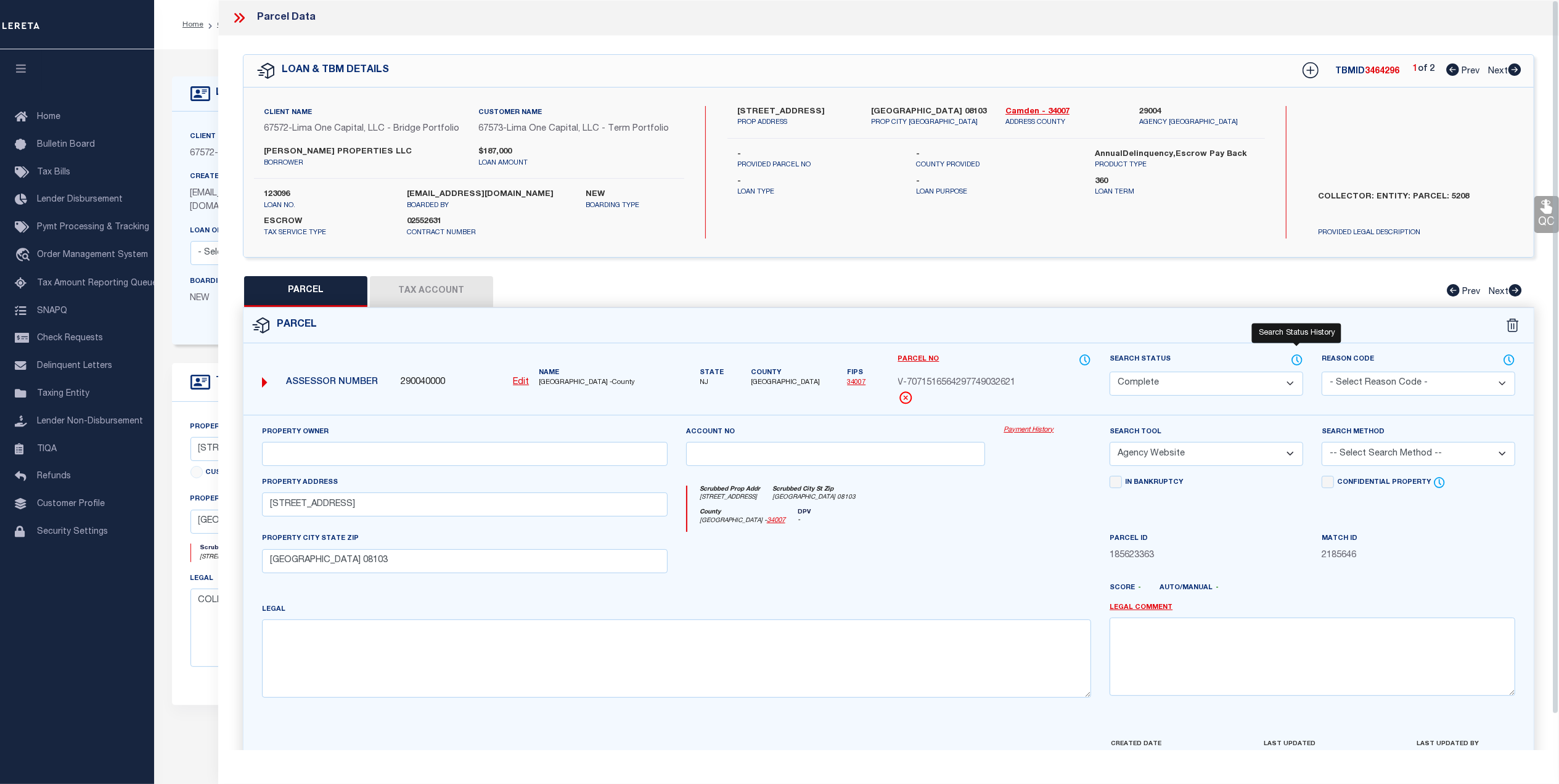
click at [1297, 360] on icon at bounding box center [1296, 360] width 12 height 14
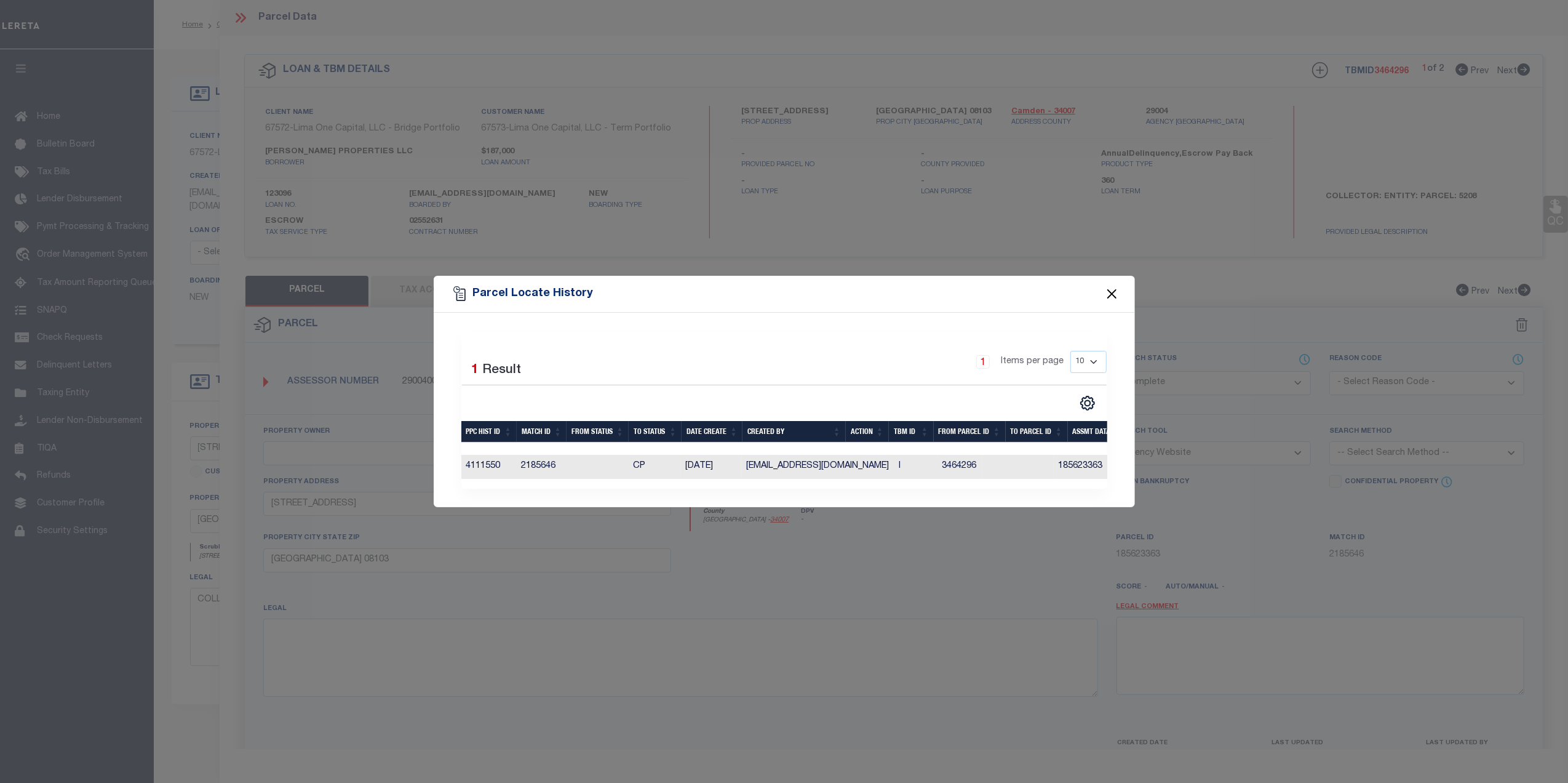
click at [1110, 293] on button "Close" at bounding box center [1111, 294] width 16 height 16
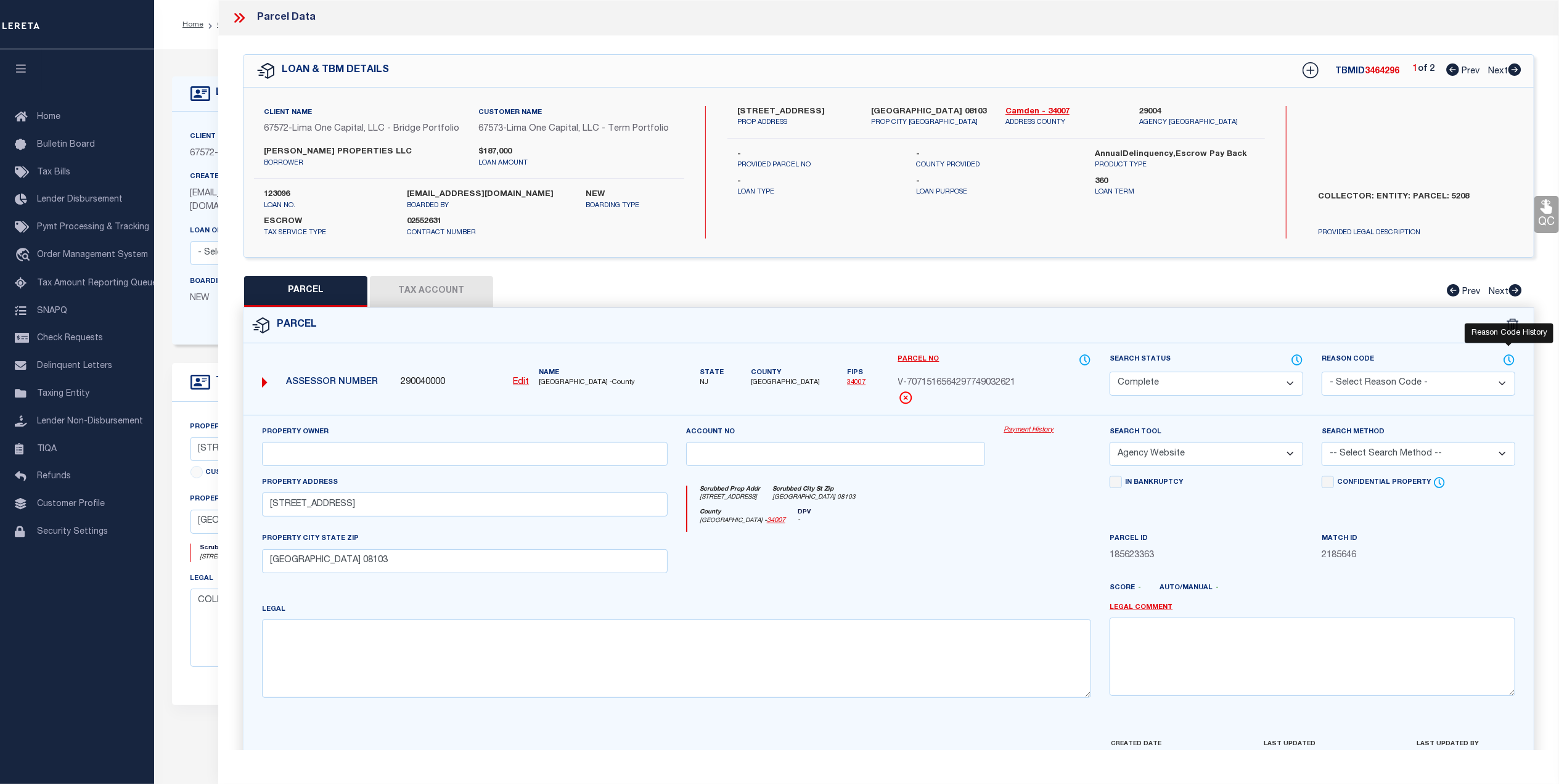
click at [1508, 358] on icon at bounding box center [1509, 360] width 12 height 14
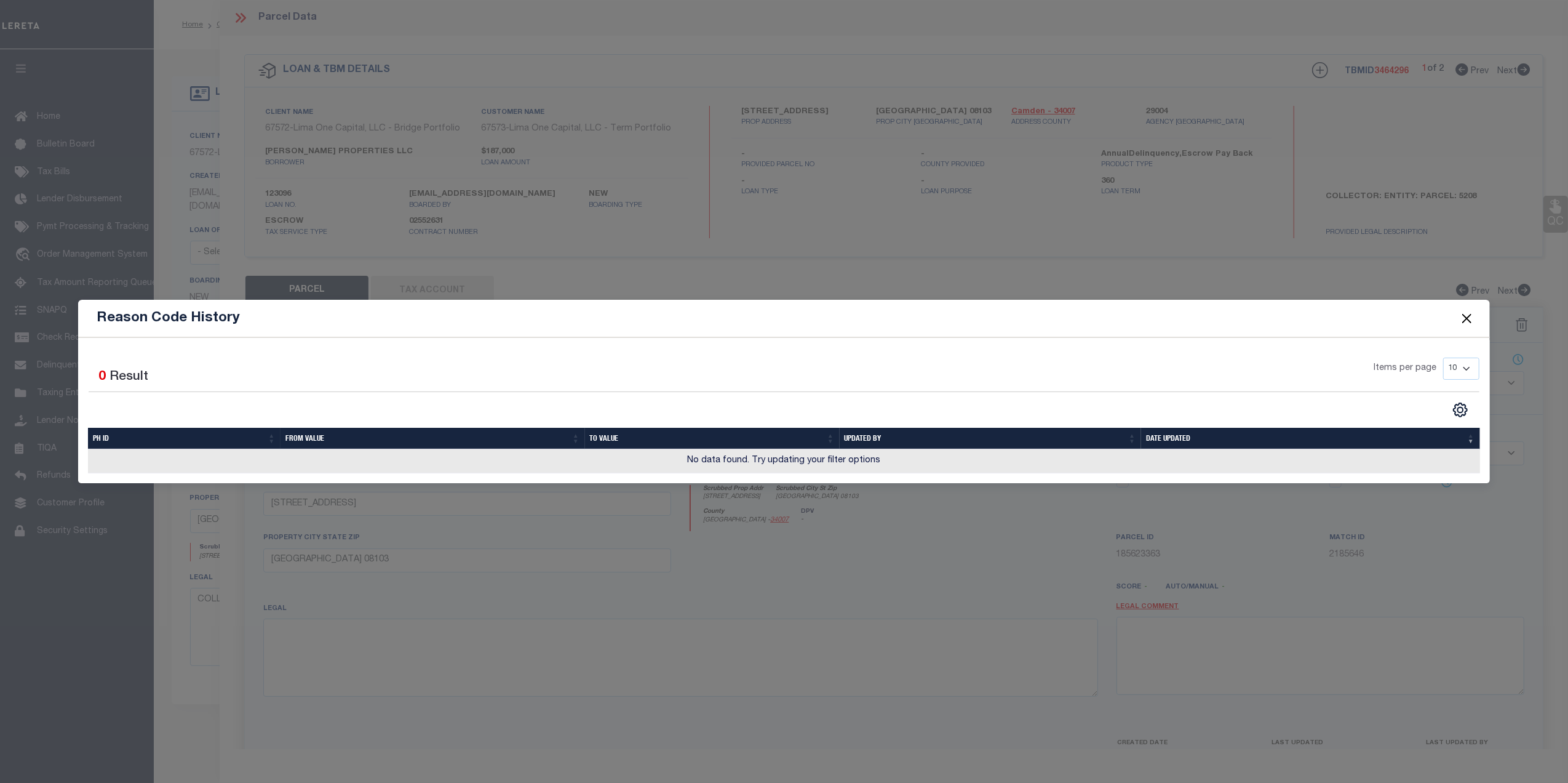
click at [1467, 314] on button "Close" at bounding box center [1466, 318] width 16 height 16
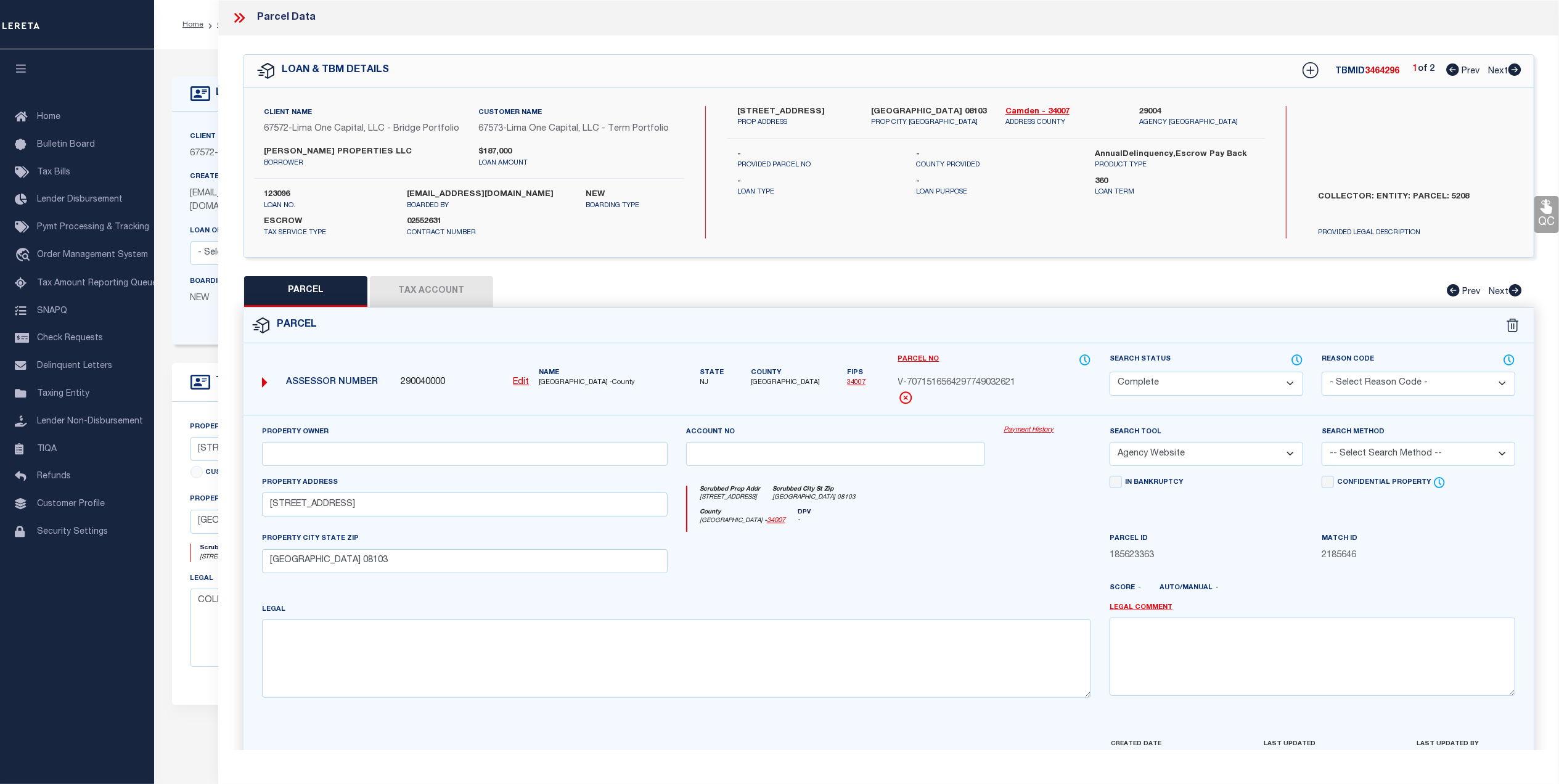
click at [1029, 434] on link "Payment History" at bounding box center [1047, 430] width 88 height 11
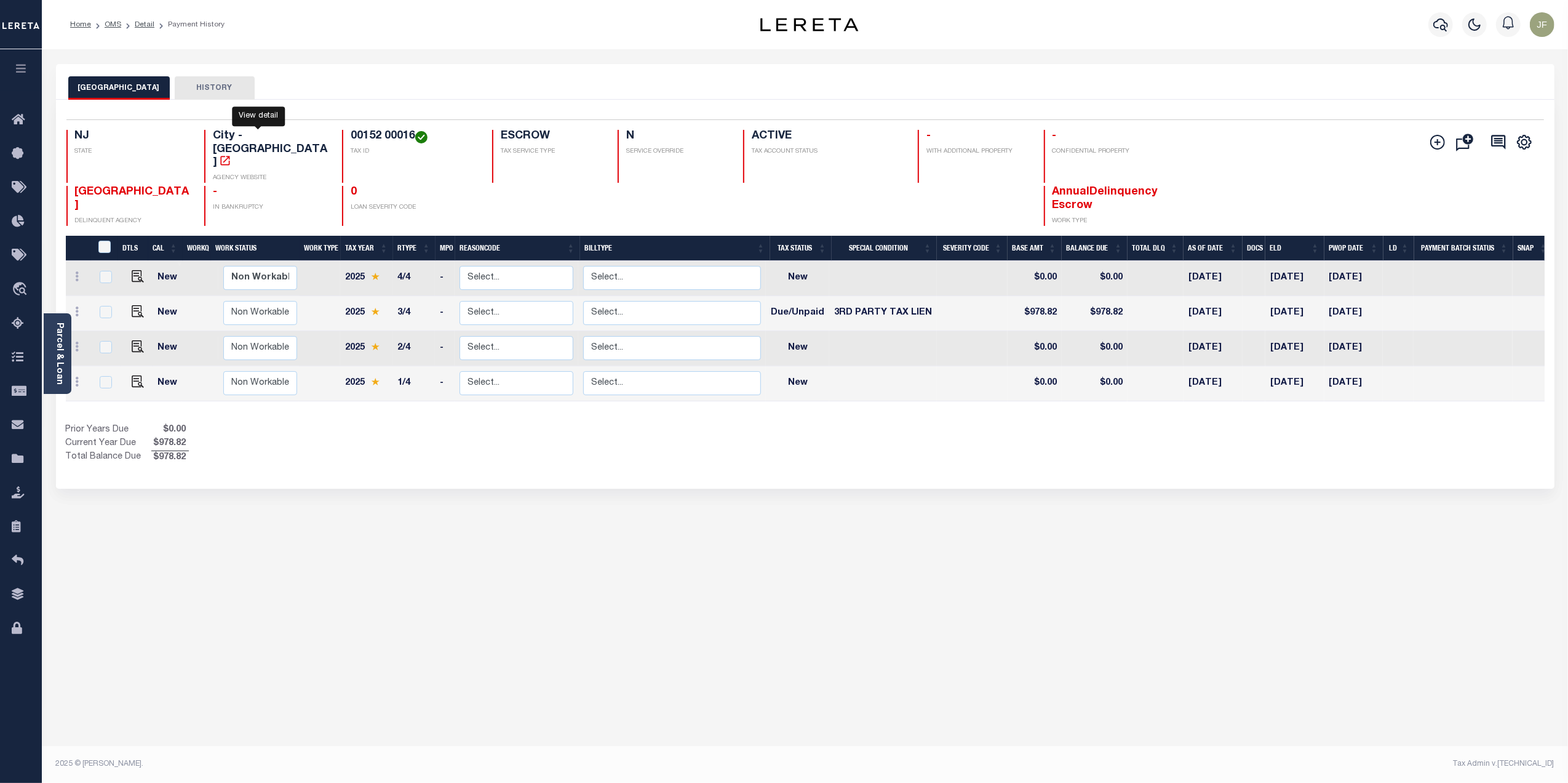
click at [231, 154] on icon "" at bounding box center [225, 160] width 12 height 12
click at [60, 335] on link "Parcel & Loan" at bounding box center [59, 353] width 9 height 62
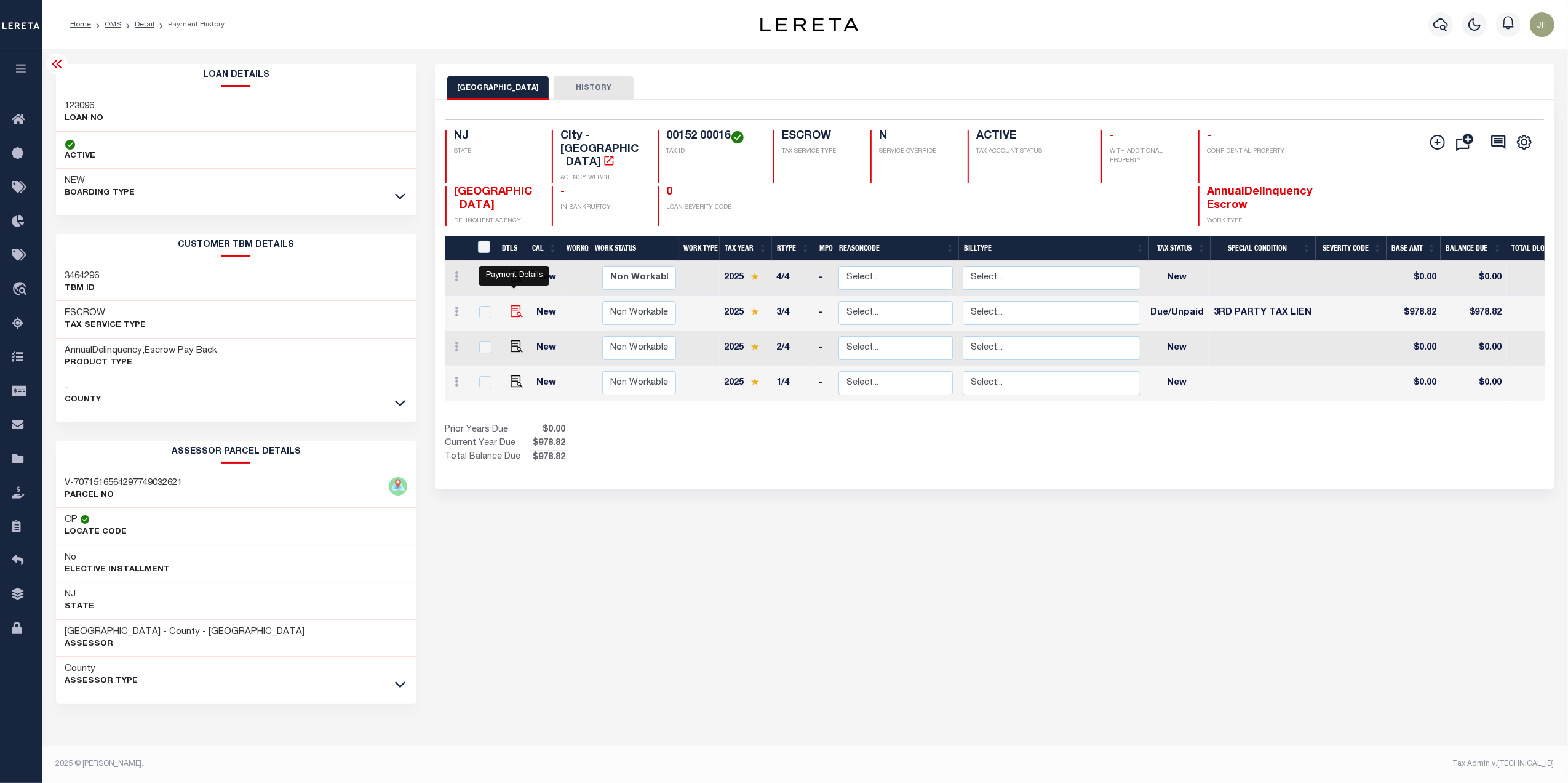
click at [512, 305] on img "" at bounding box center [516, 311] width 12 height 12
checkbox input "true"
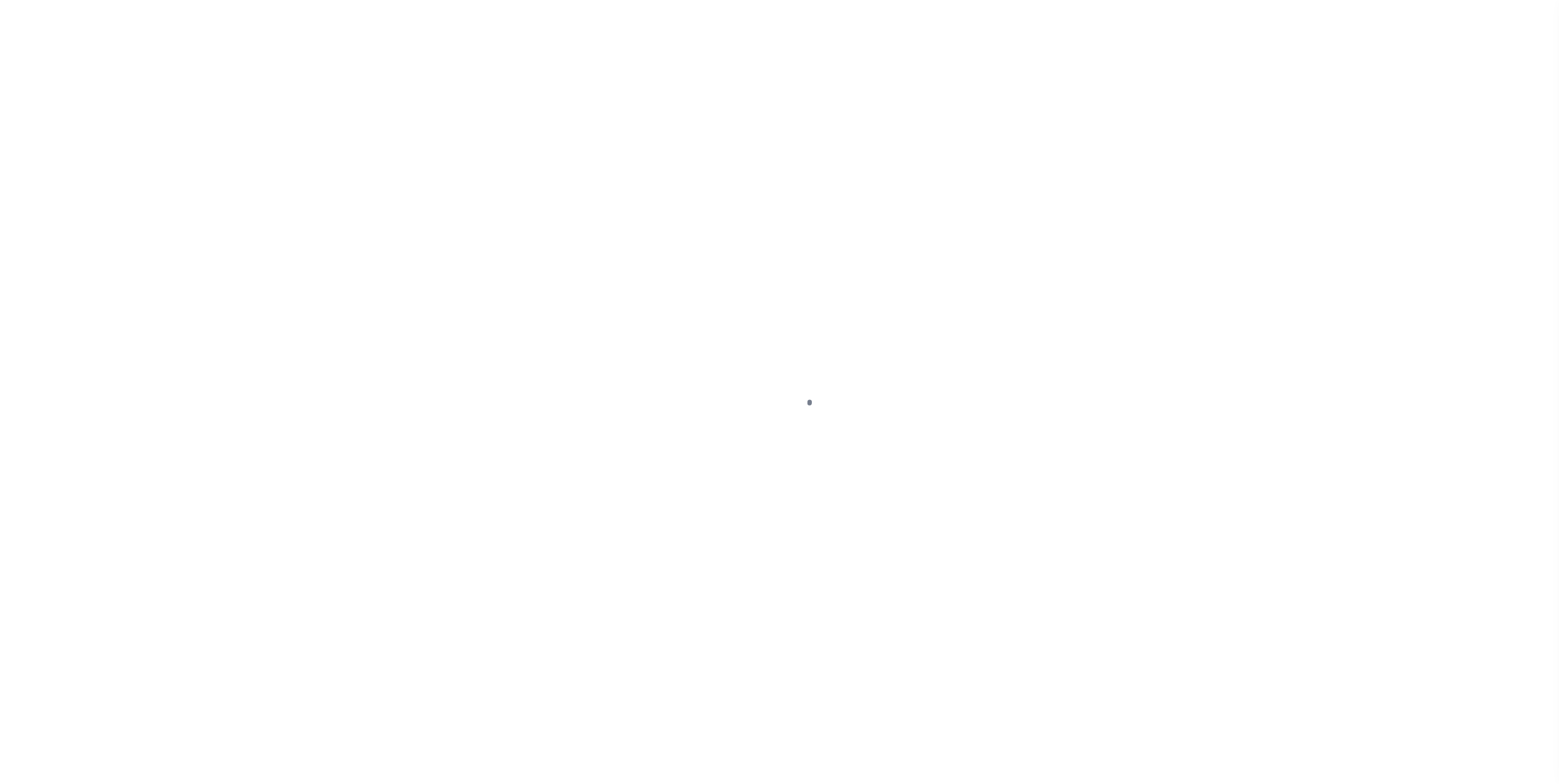
select select "DUE"
select select "20"
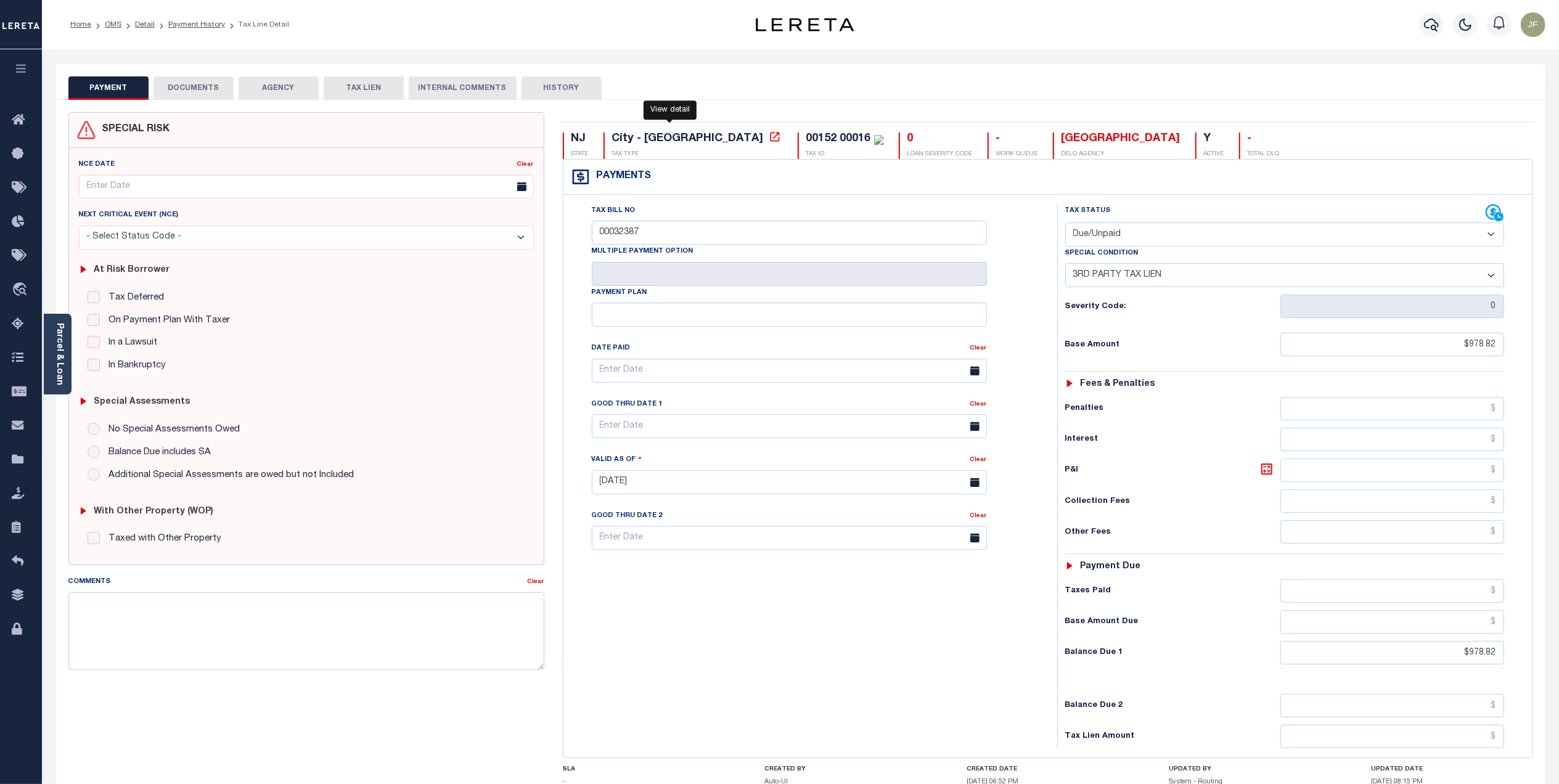
click at [770, 140] on icon at bounding box center [774, 136] width 9 height 9
